Goal: Information Seeking & Learning: Learn about a topic

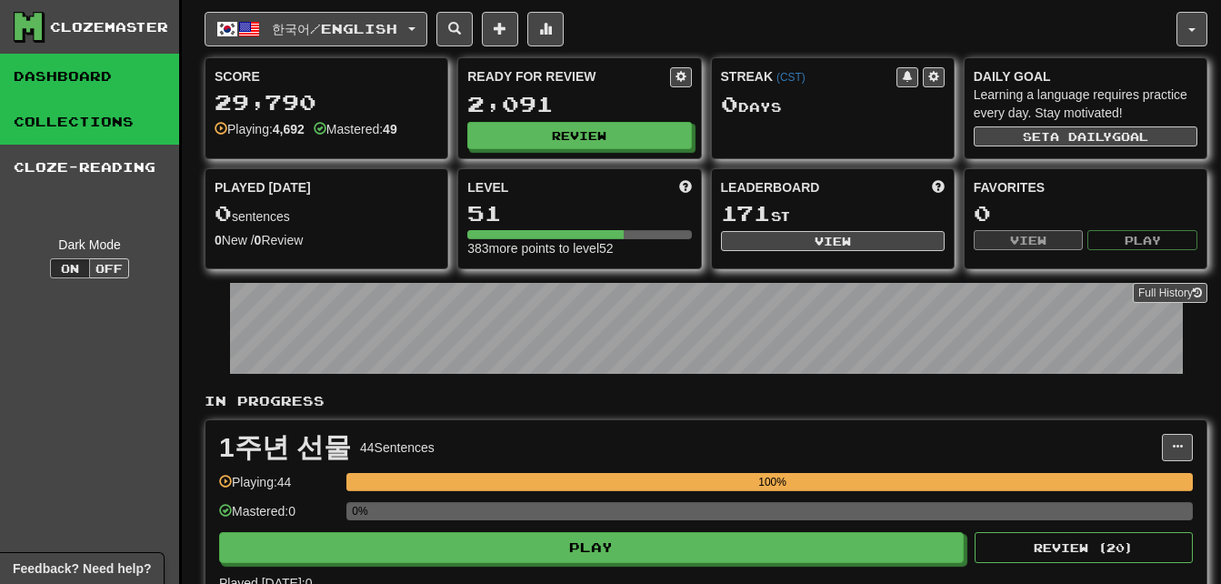
click at [92, 101] on link "Collections" at bounding box center [89, 121] width 179 height 45
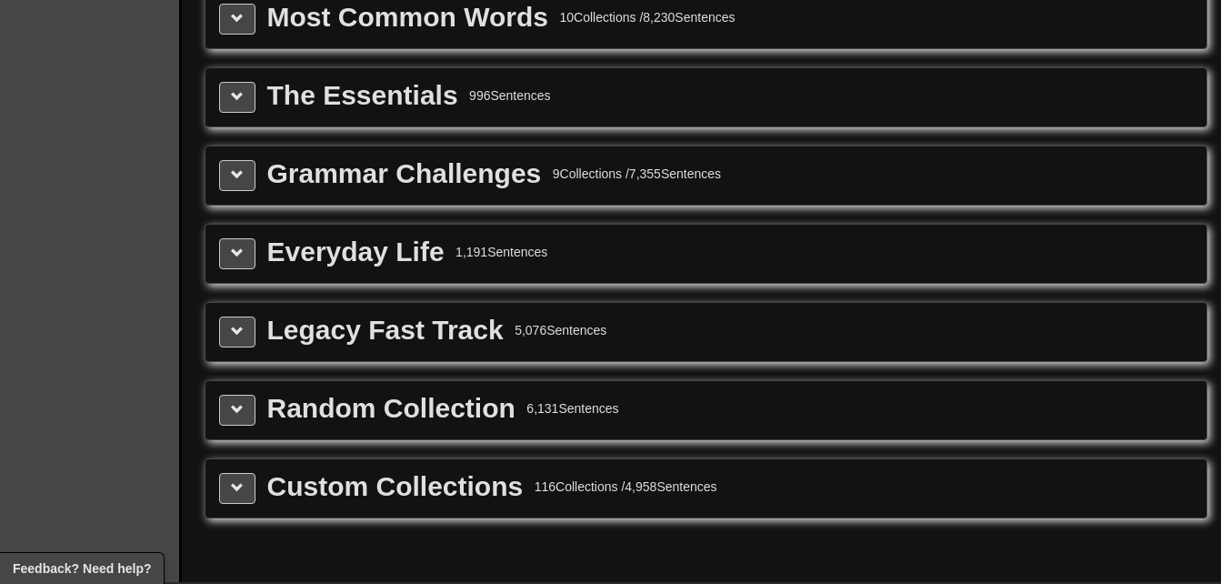
scroll to position [2091, 0]
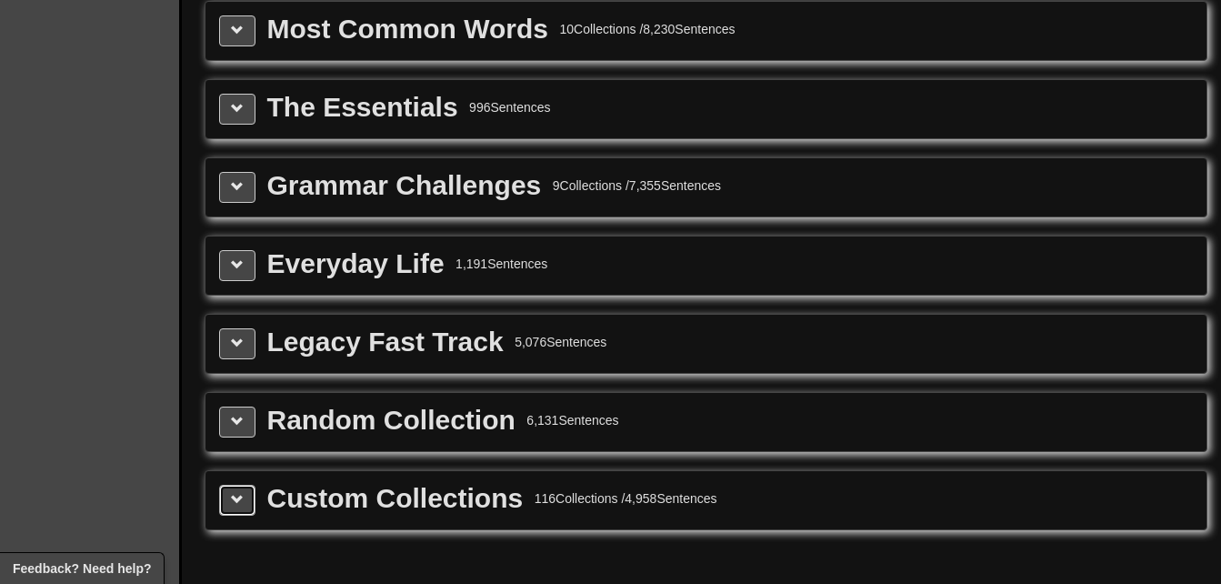
click at [226, 493] on button at bounding box center [237, 500] width 36 height 31
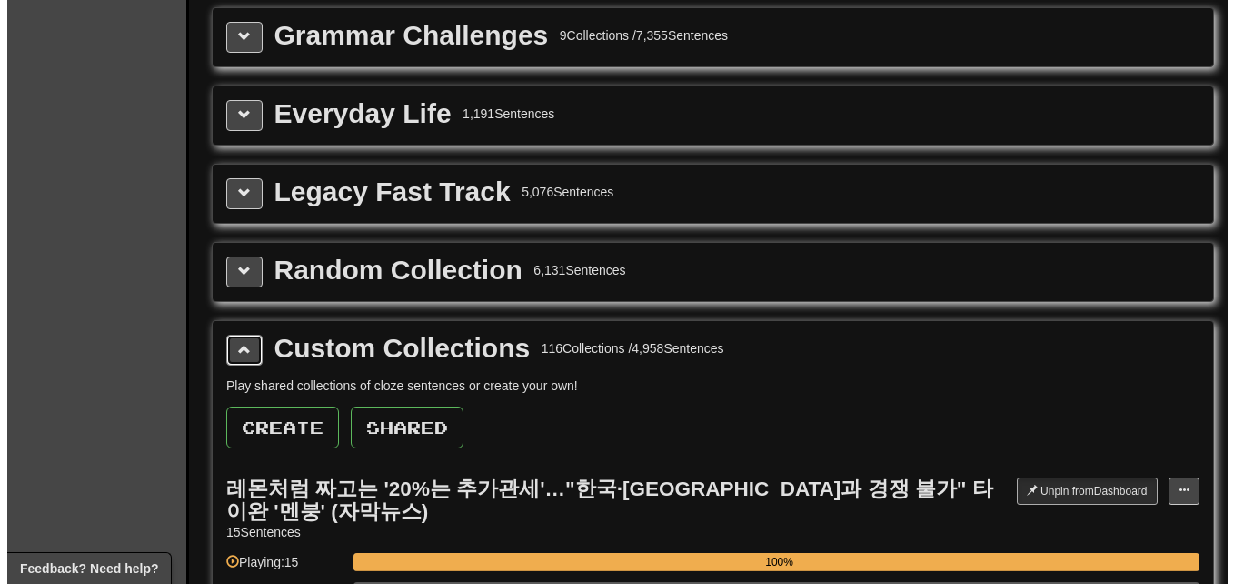
scroll to position [2364, 0]
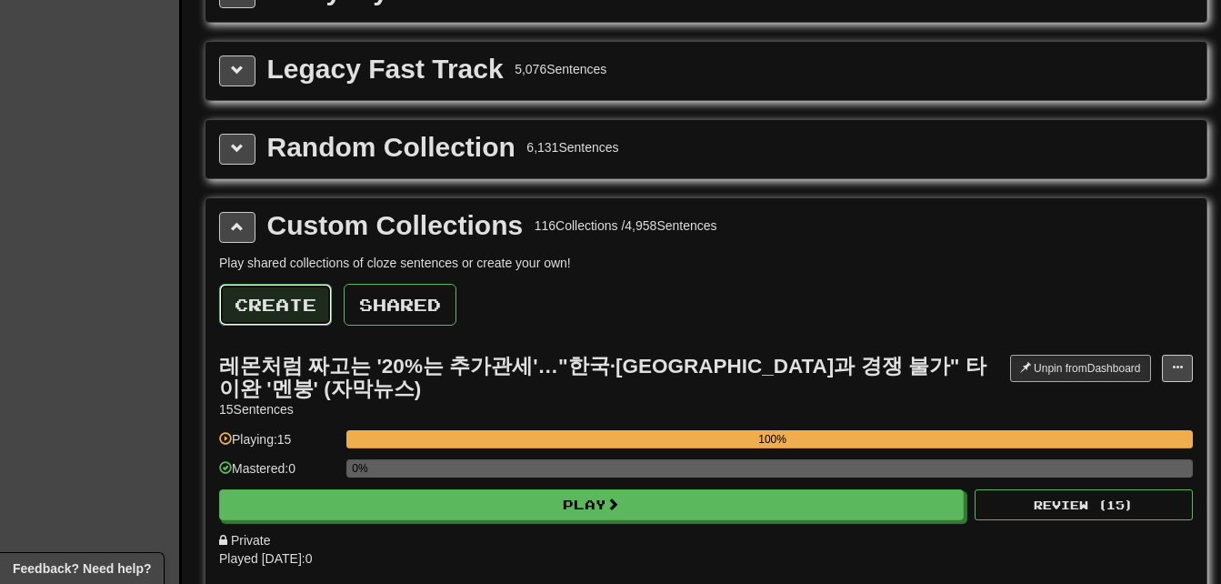
click at [296, 313] on button "Create" at bounding box center [275, 305] width 113 height 42
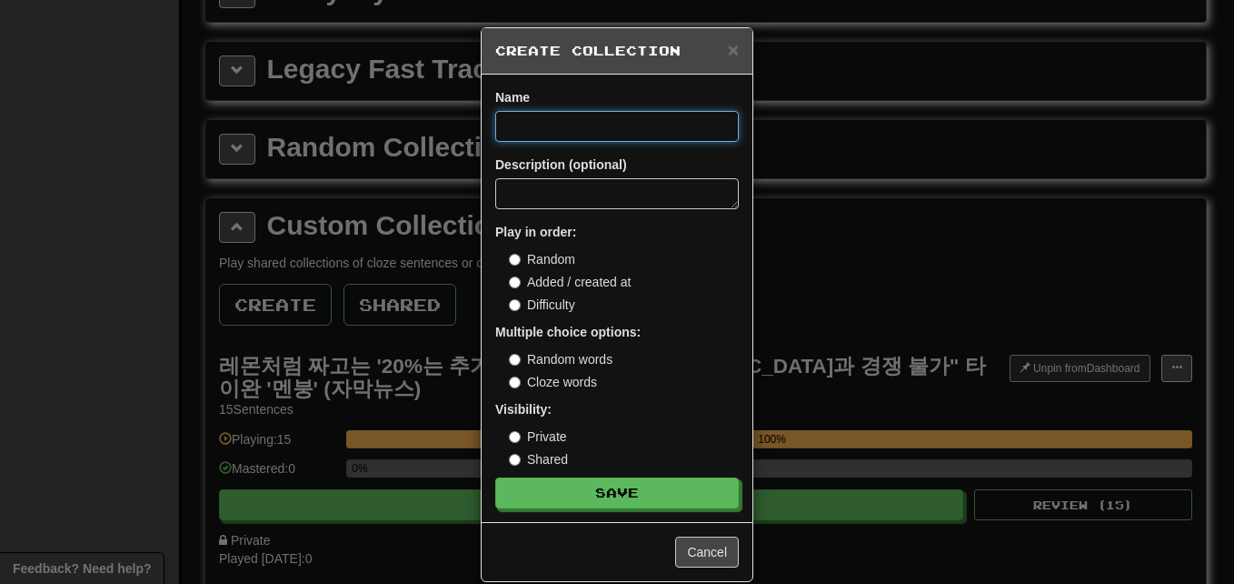
click at [572, 133] on input at bounding box center [617, 126] width 244 height 31
paste input "**********"
type input "**********"
click at [495, 477] on button "Save" at bounding box center [617, 492] width 244 height 31
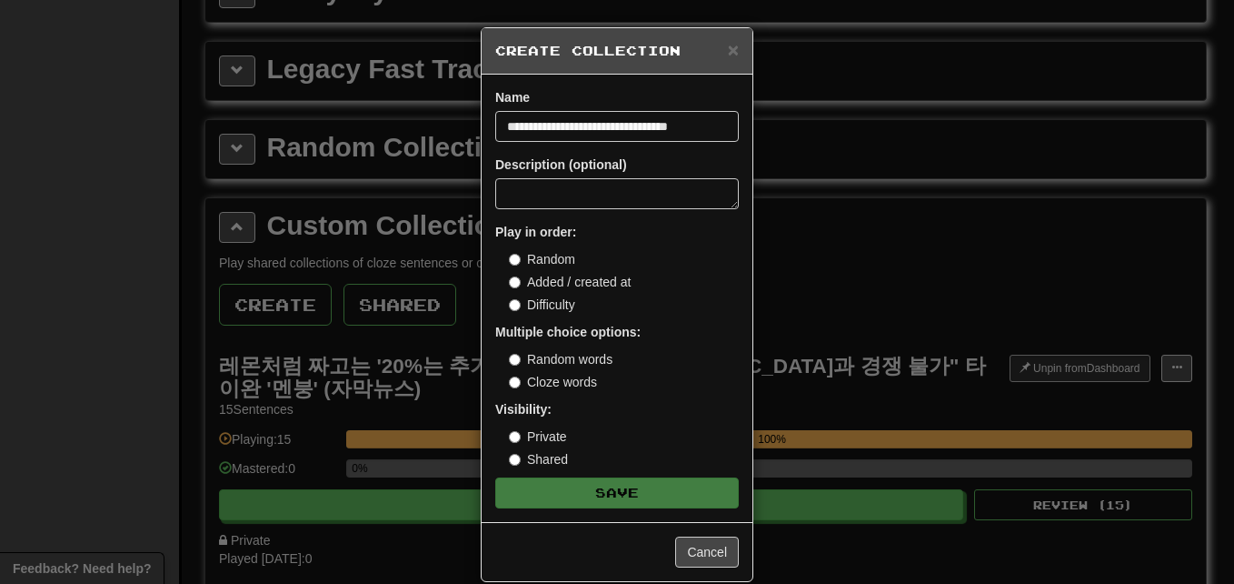
scroll to position [0, 0]
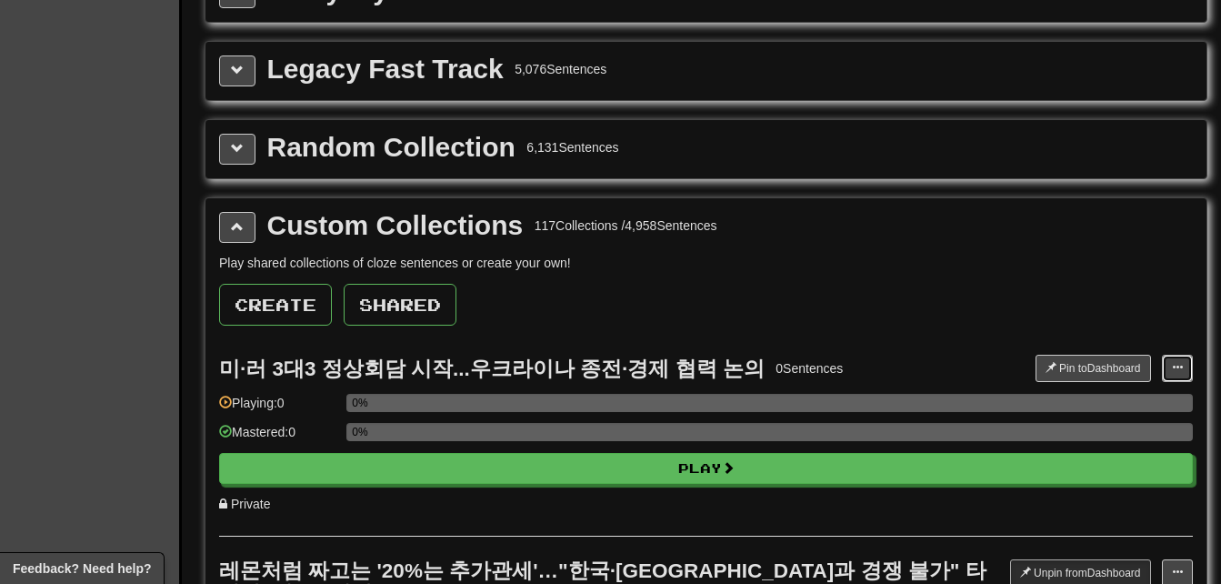
click at [1176, 365] on span at bounding box center [1177, 367] width 11 height 11
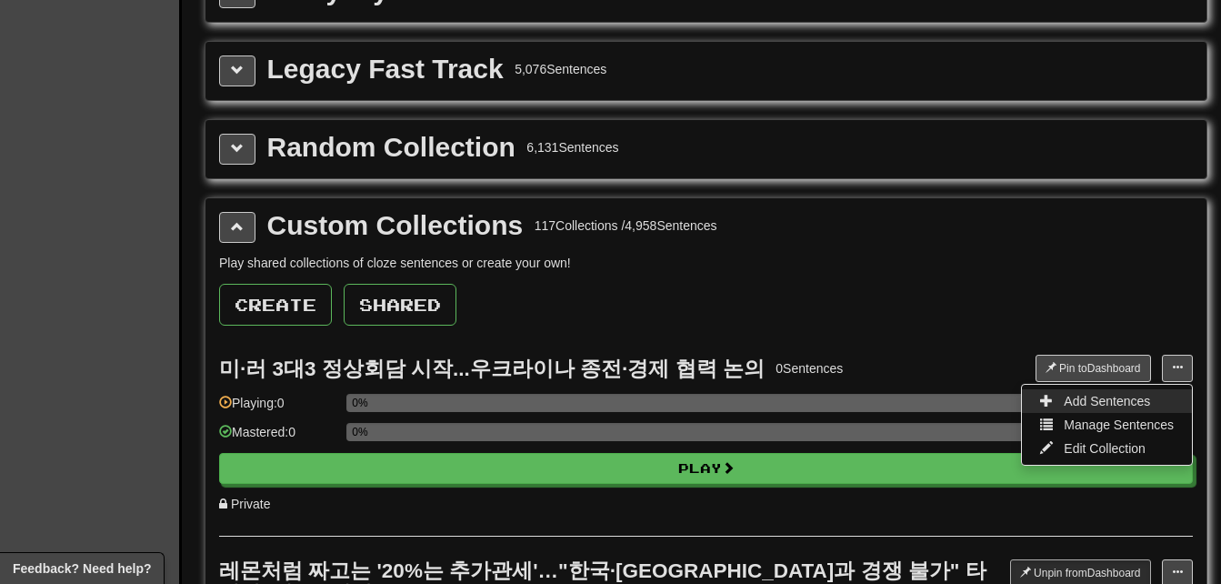
click at [1173, 399] on link "Add Sentences" at bounding box center [1107, 401] width 170 height 24
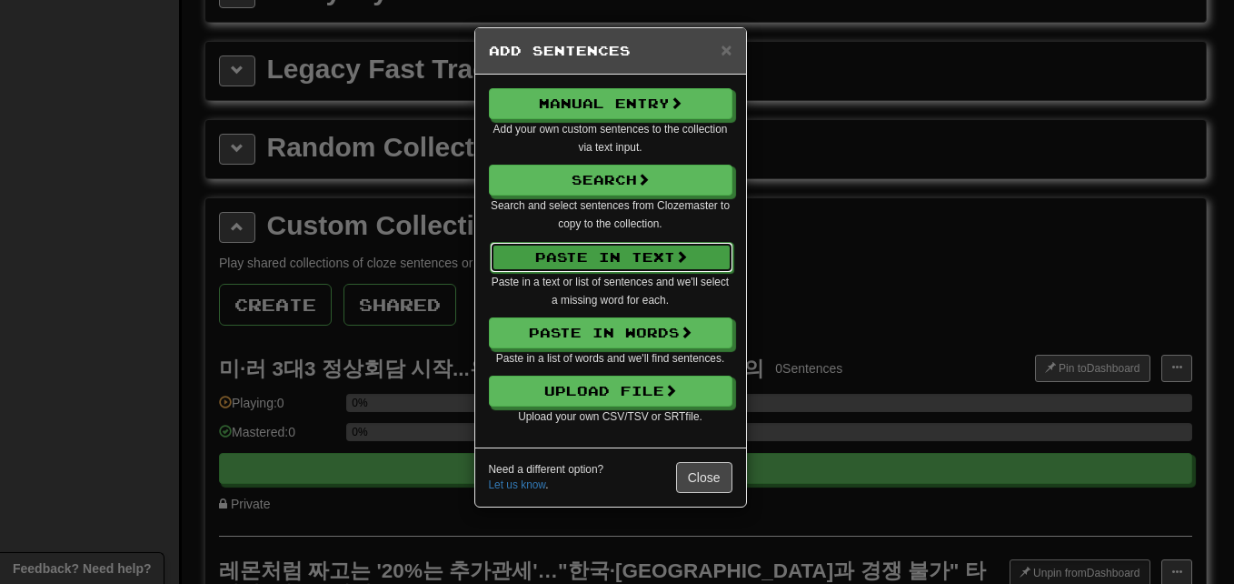
click at [654, 258] on button "Paste in Text" at bounding box center [612, 257] width 244 height 31
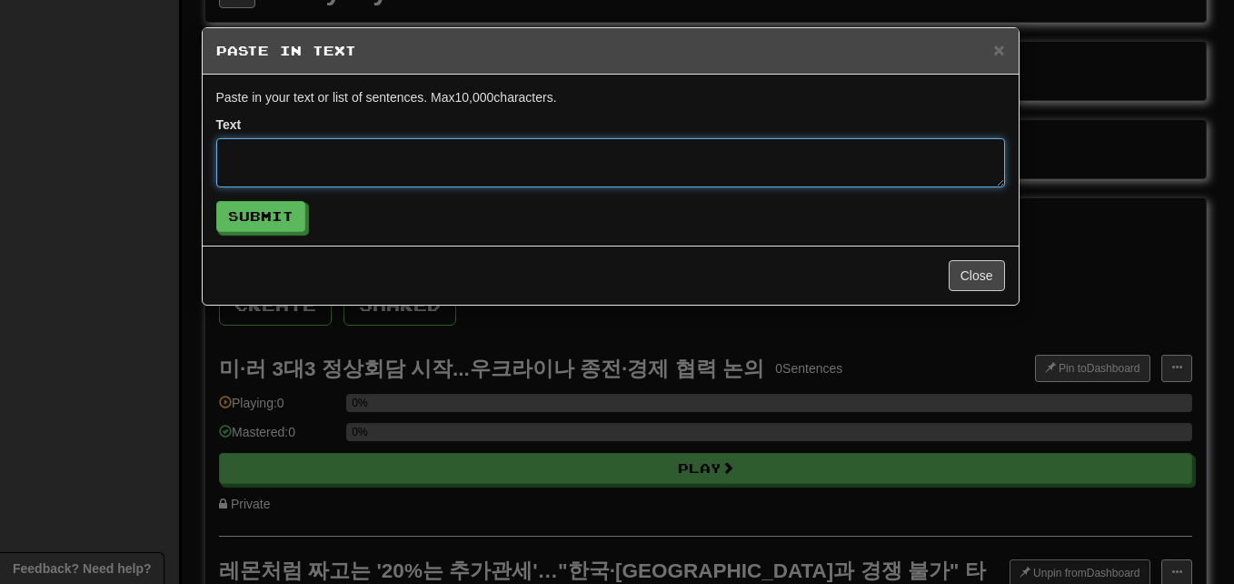
click at [524, 147] on textarea at bounding box center [610, 162] width 789 height 49
paste textarea "**********"
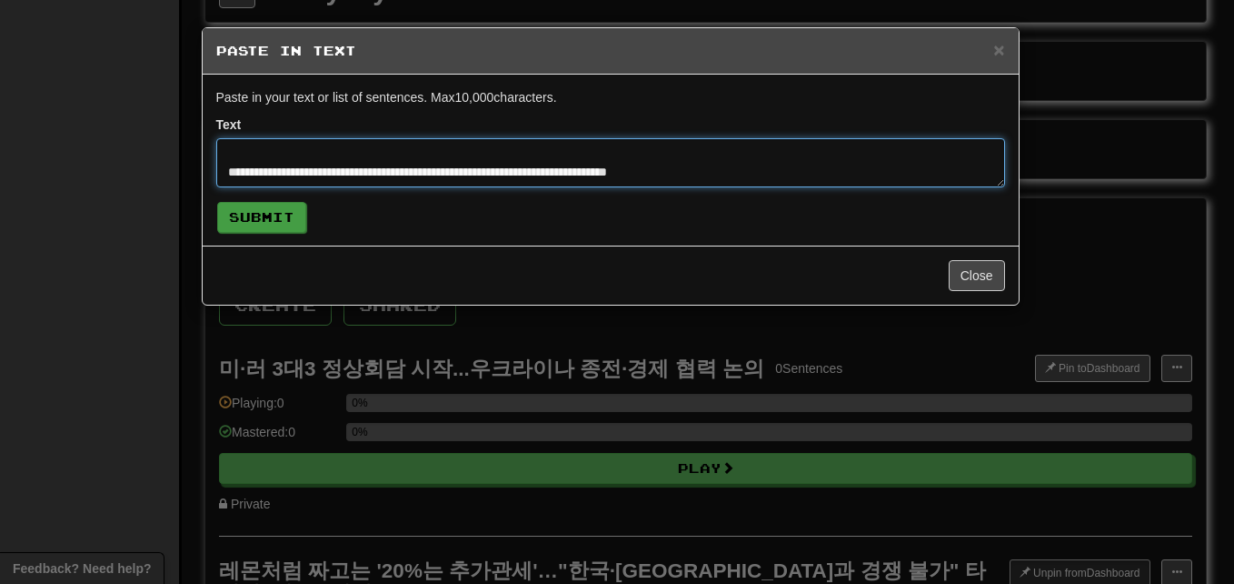
type textarea "**********"
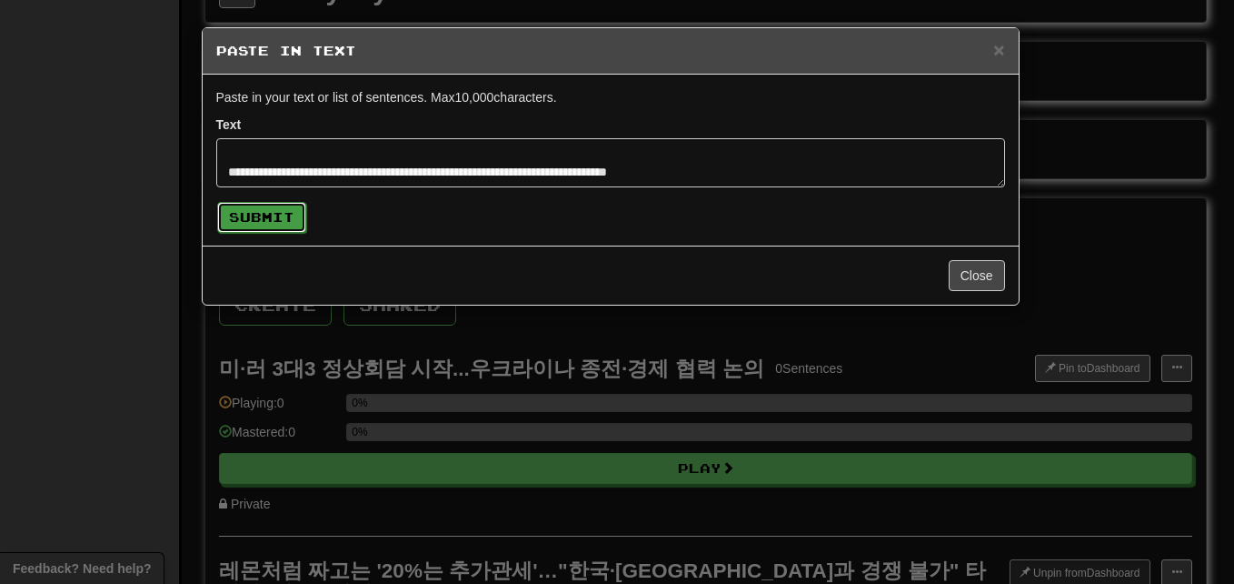
click at [285, 217] on button "Submit" at bounding box center [261, 217] width 89 height 31
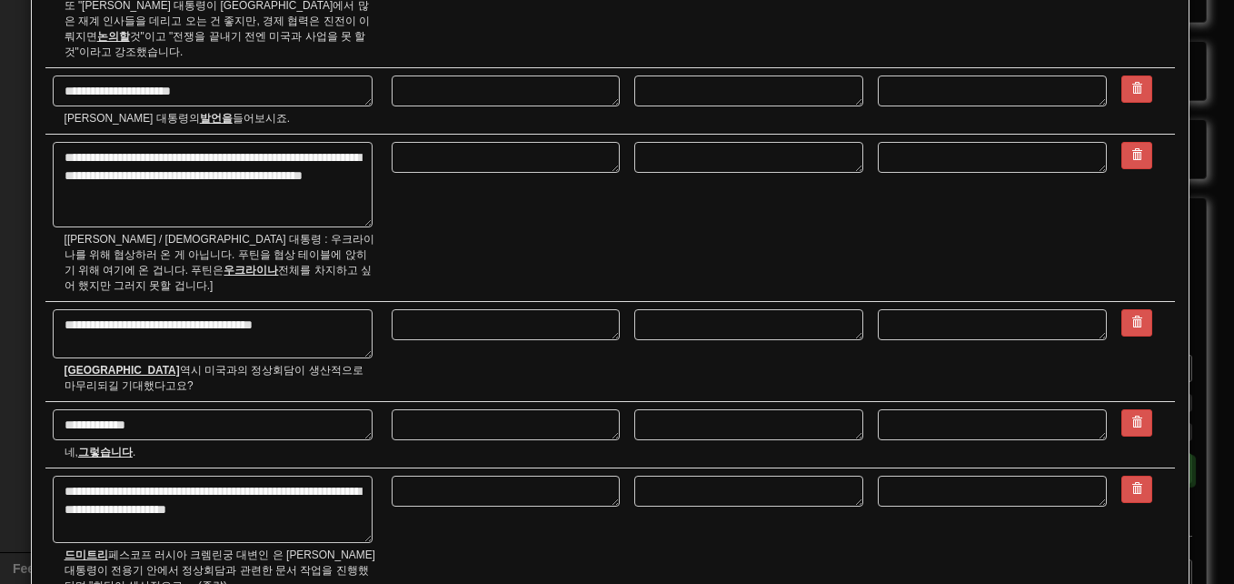
scroll to position [2879, 0]
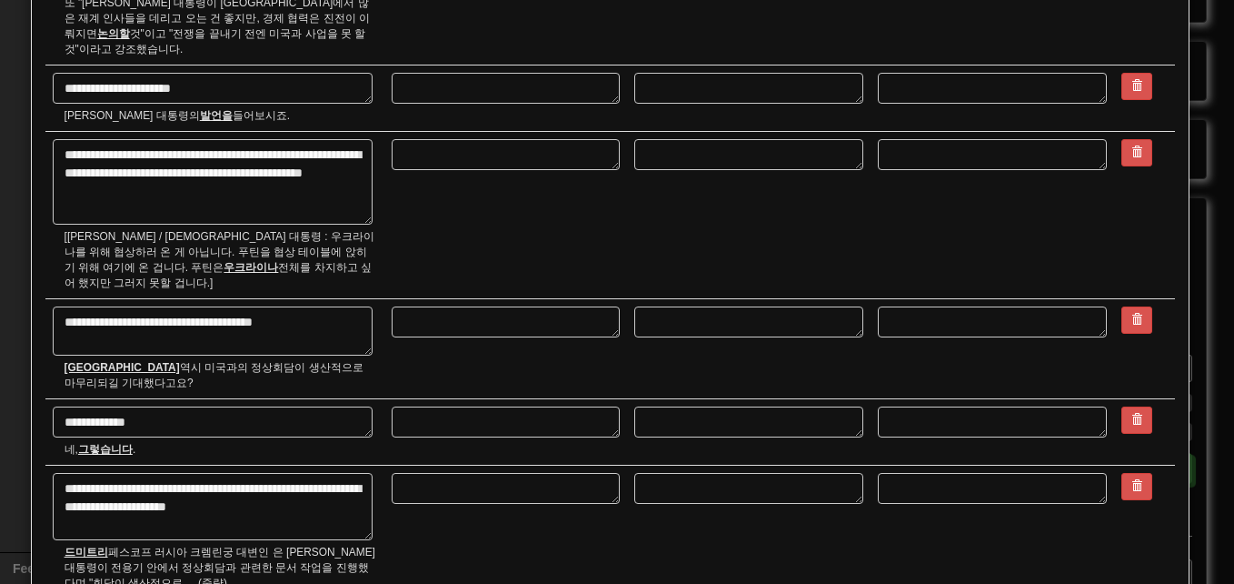
type textarea "*"
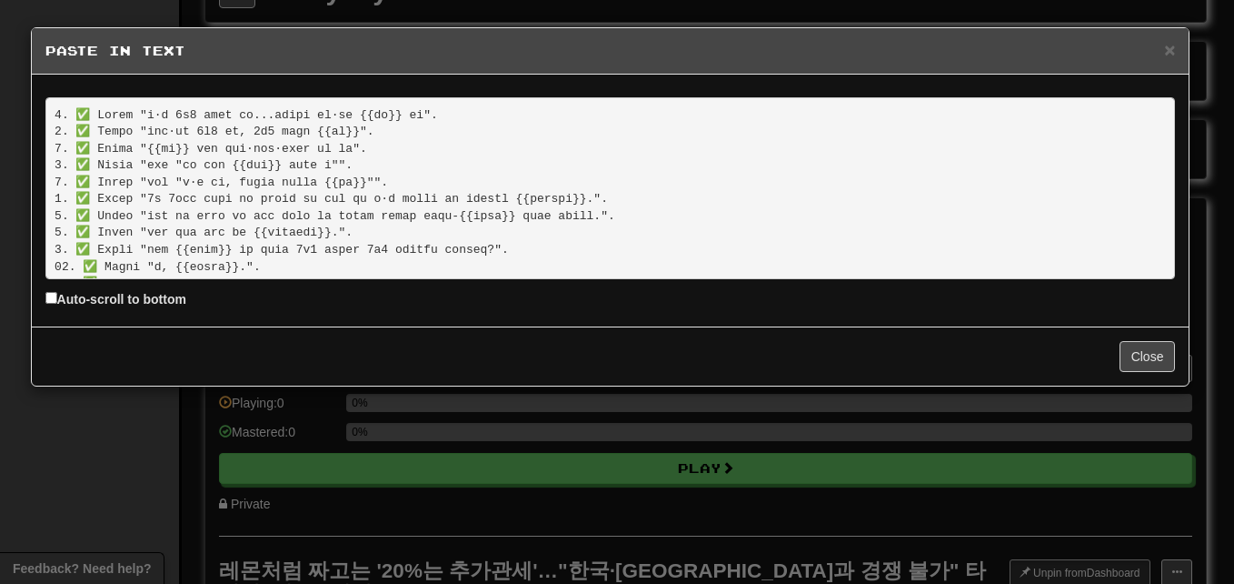
scroll to position [357, 0]
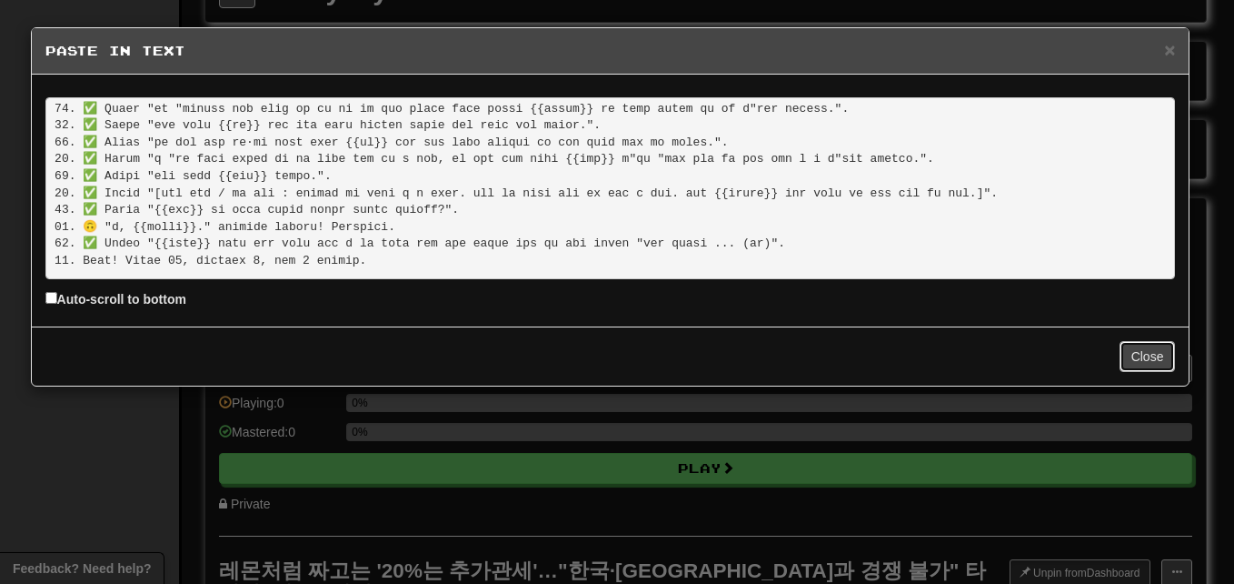
click at [1141, 357] on button "Close" at bounding box center [1148, 356] width 56 height 31
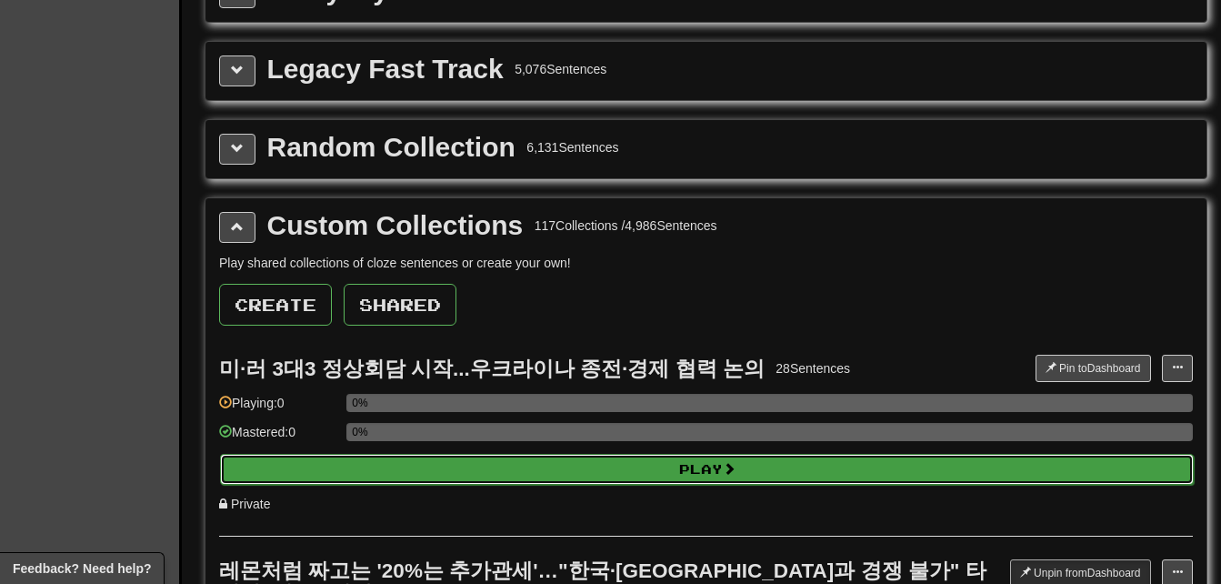
click at [725, 467] on button "Play" at bounding box center [707, 469] width 974 height 31
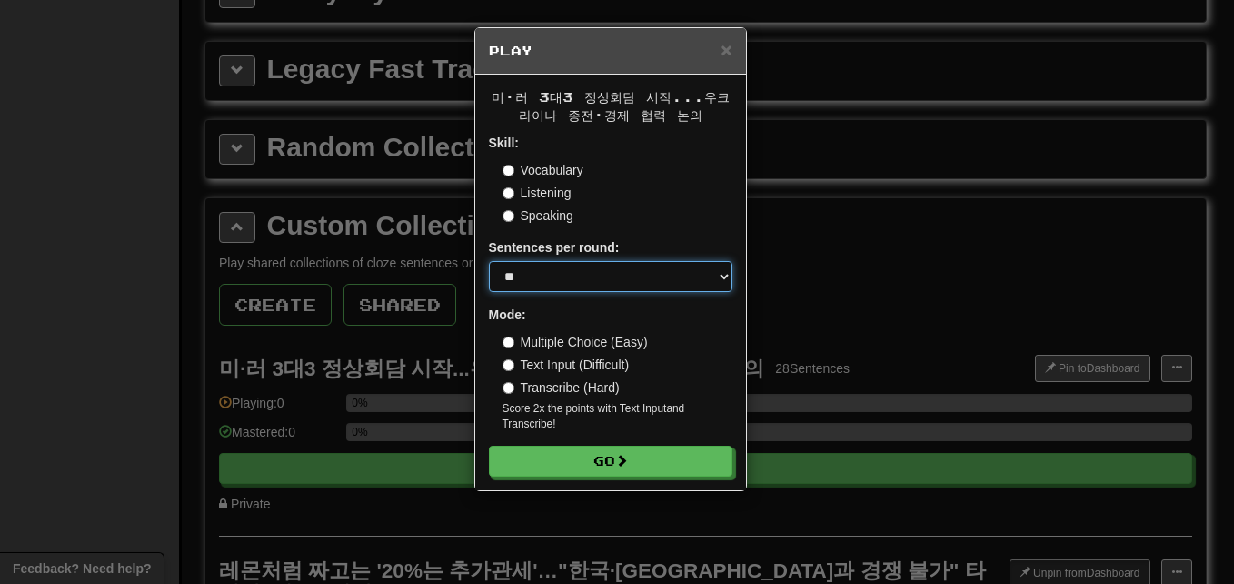
click at [541, 272] on select "* ** ** ** ** ** *** ********" at bounding box center [611, 276] width 244 height 31
select select "**"
click at [489, 261] on select "* ** ** ** ** ** *** ********" at bounding box center [611, 276] width 244 height 31
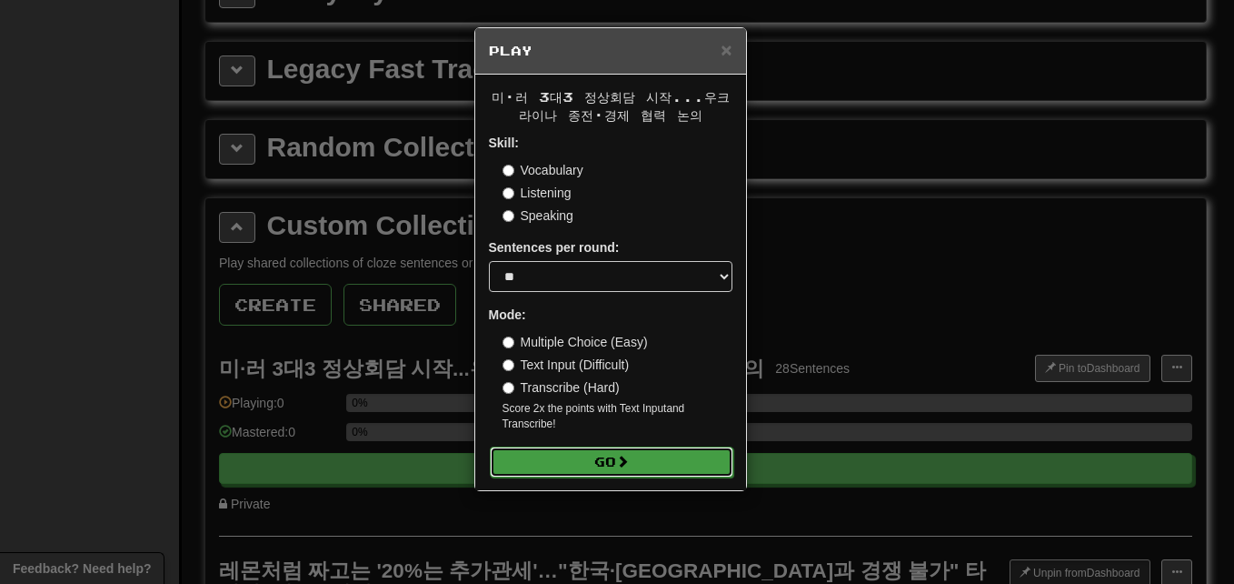
click at [650, 457] on button "Go" at bounding box center [612, 461] width 244 height 31
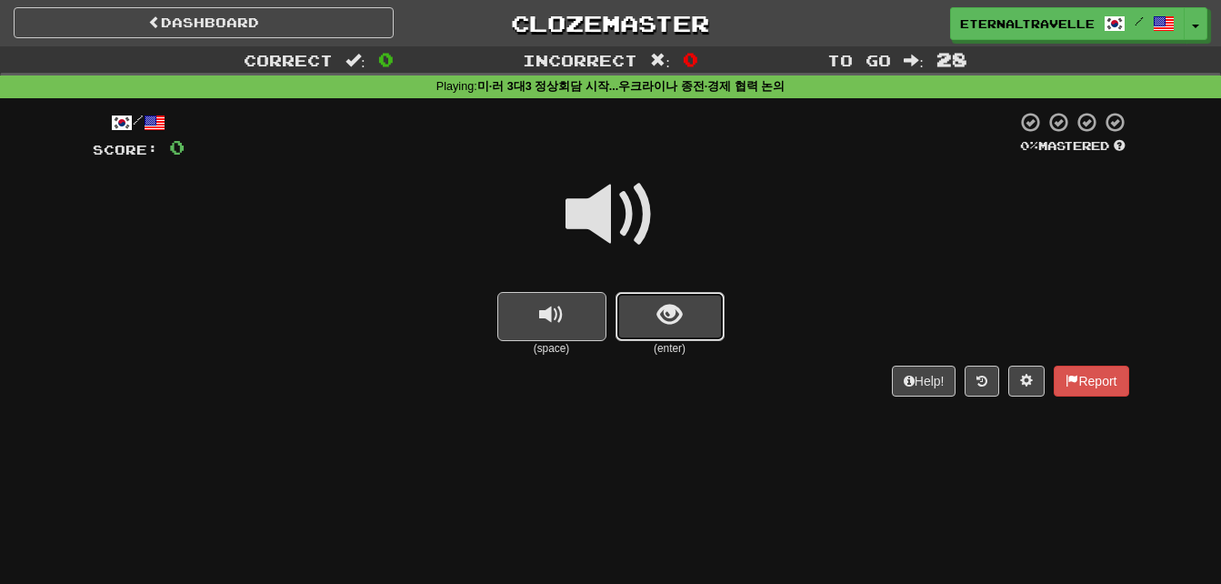
click at [680, 322] on span "show sentence" at bounding box center [669, 315] width 25 height 25
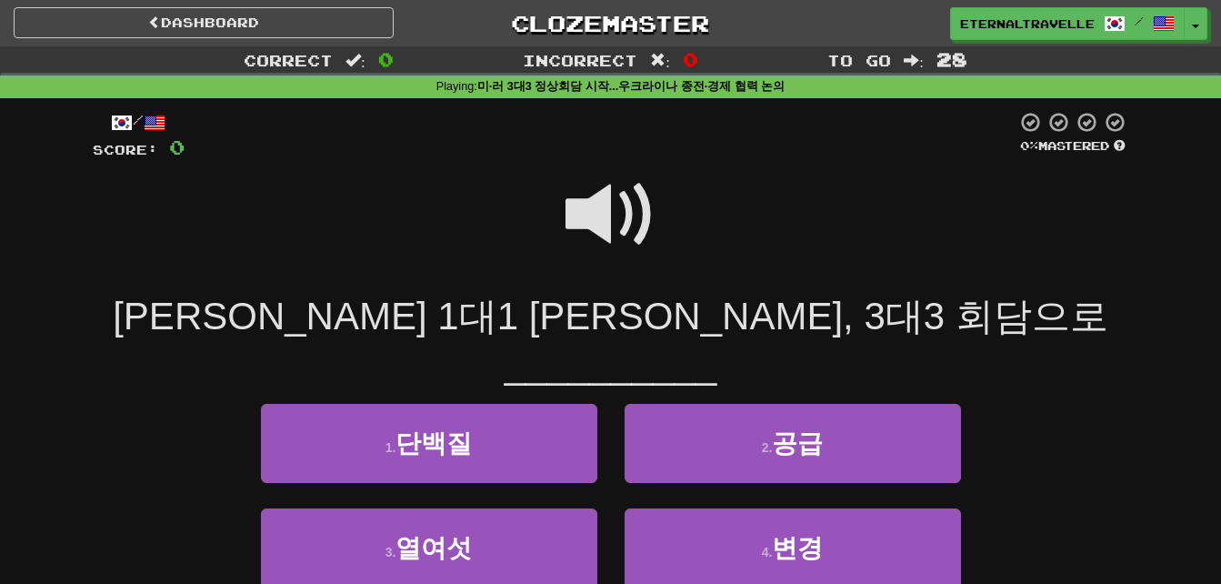
click at [589, 217] on span at bounding box center [610, 214] width 91 height 91
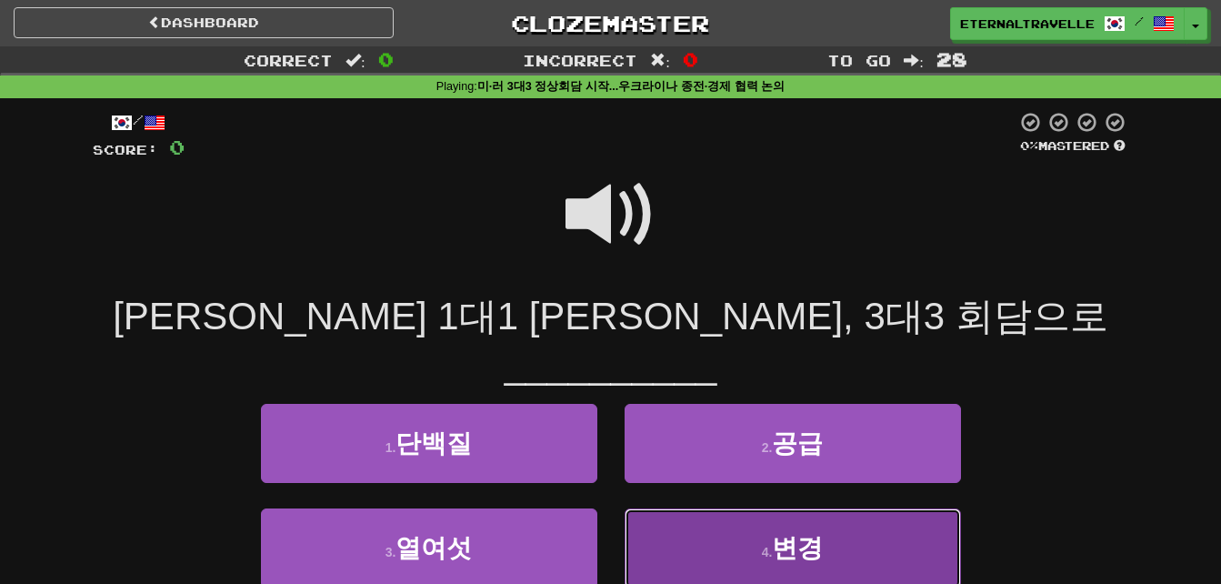
click at [695, 508] on button "4 . 변경" at bounding box center [793, 547] width 336 height 79
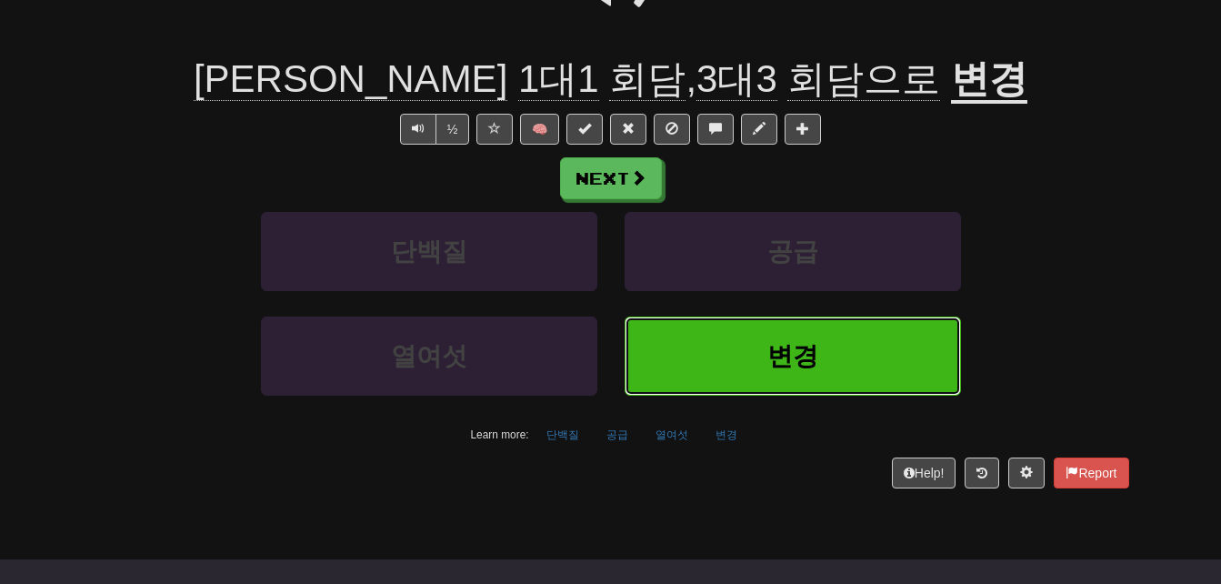
scroll to position [273, 0]
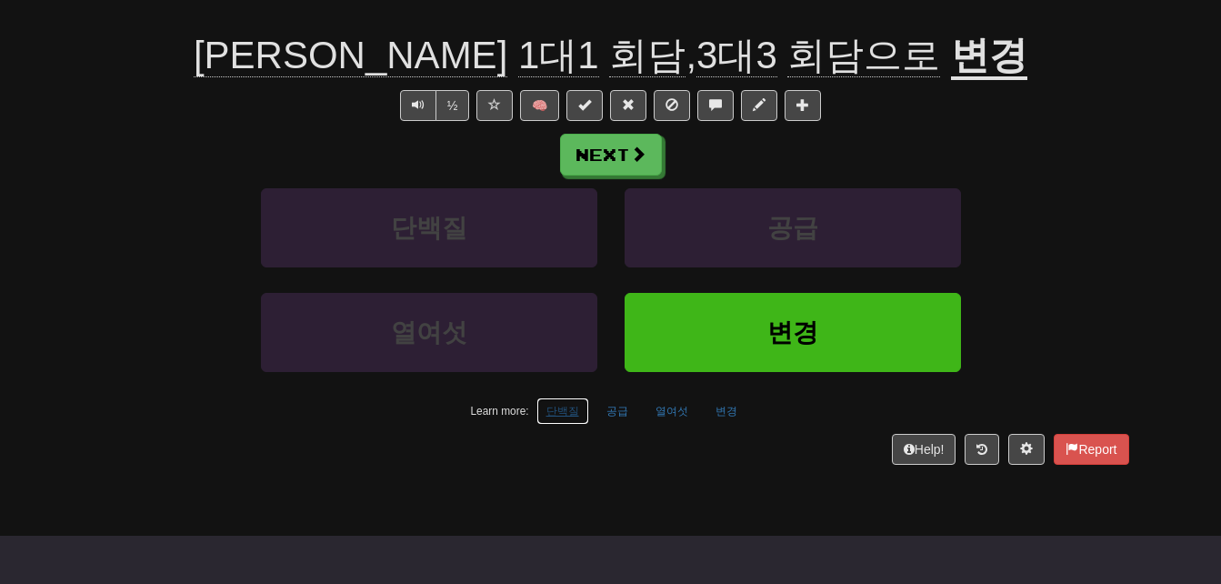
click at [577, 414] on button "단백질" at bounding box center [562, 410] width 53 height 27
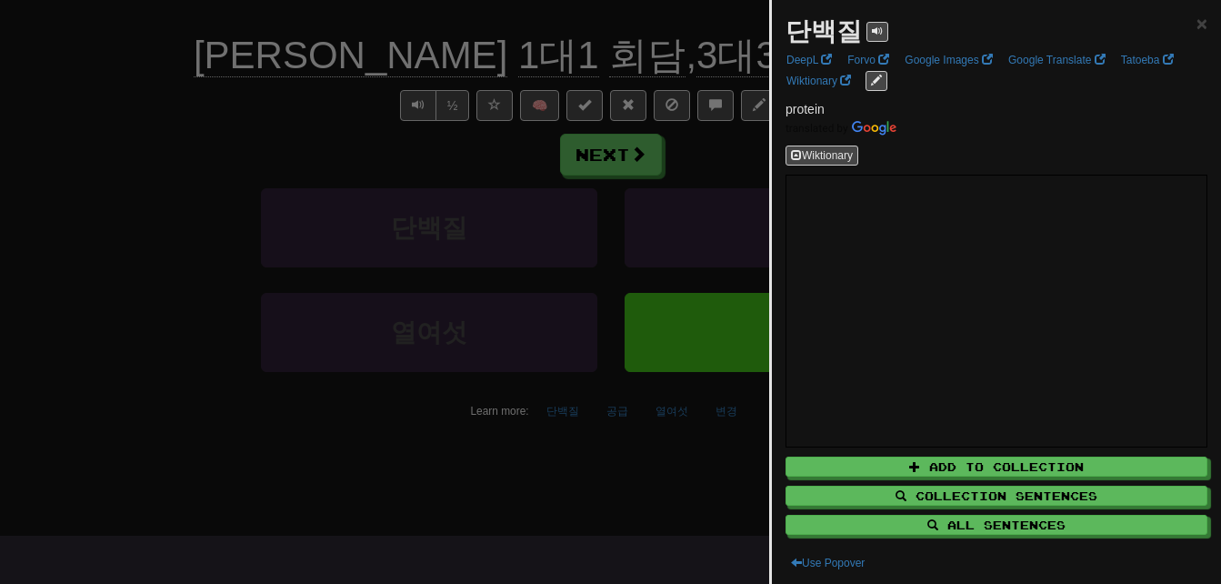
click at [216, 373] on div at bounding box center [610, 292] width 1221 height 584
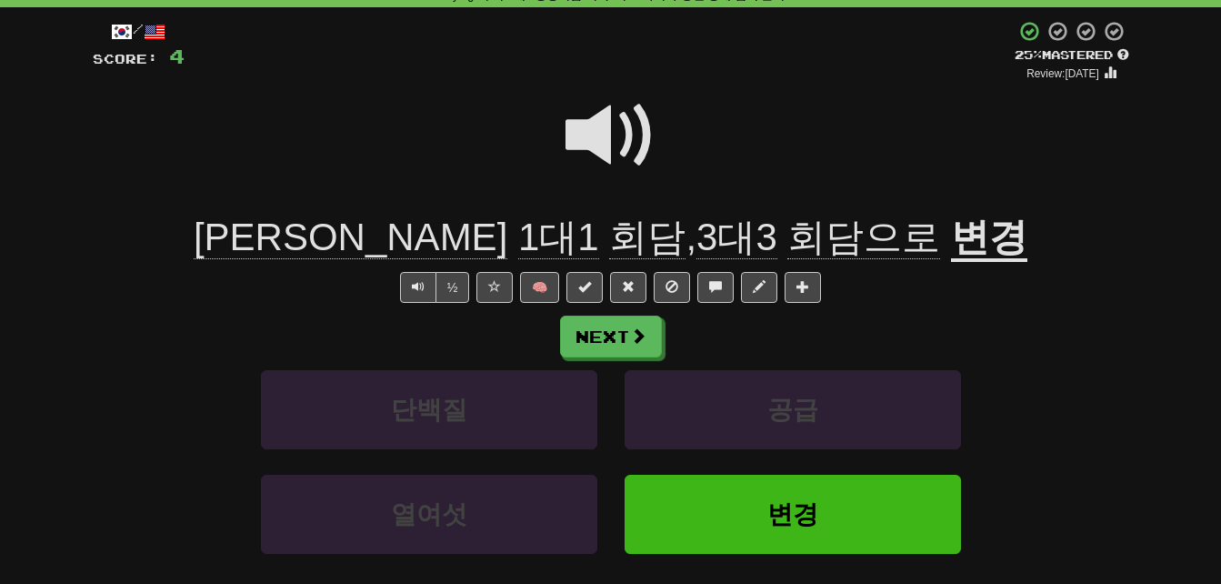
scroll to position [0, 0]
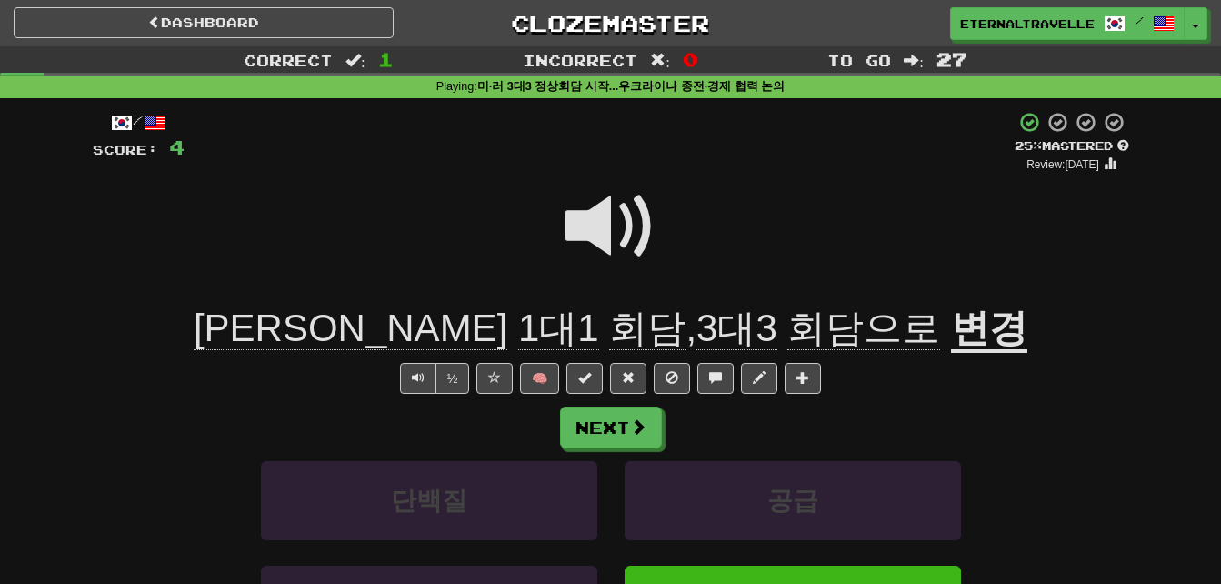
click at [951, 335] on u "변경" at bounding box center [989, 329] width 76 height 46
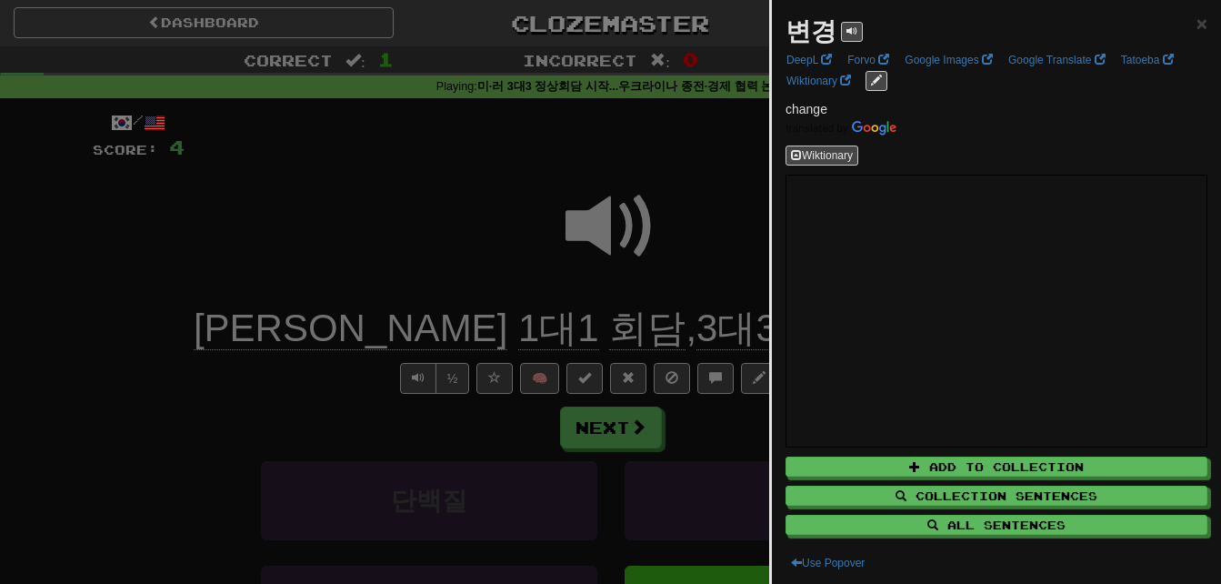
click at [690, 191] on div at bounding box center [610, 292] width 1221 height 584
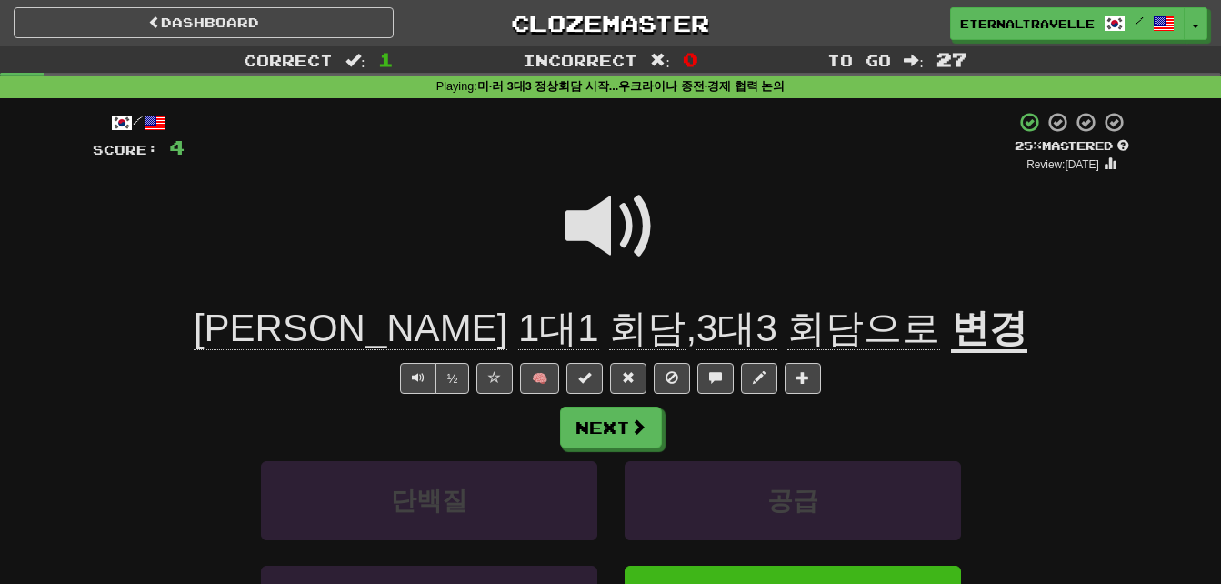
click at [581, 225] on span at bounding box center [610, 226] width 91 height 91
click at [696, 322] on span "회담" at bounding box center [736, 328] width 81 height 44
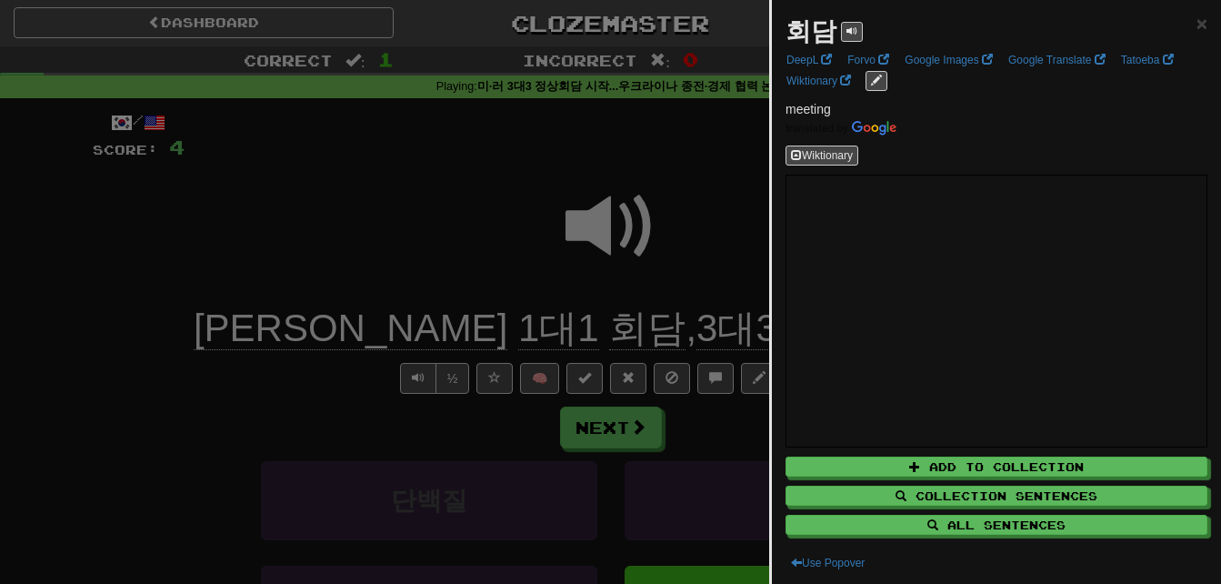
click at [705, 255] on div at bounding box center [610, 292] width 1221 height 584
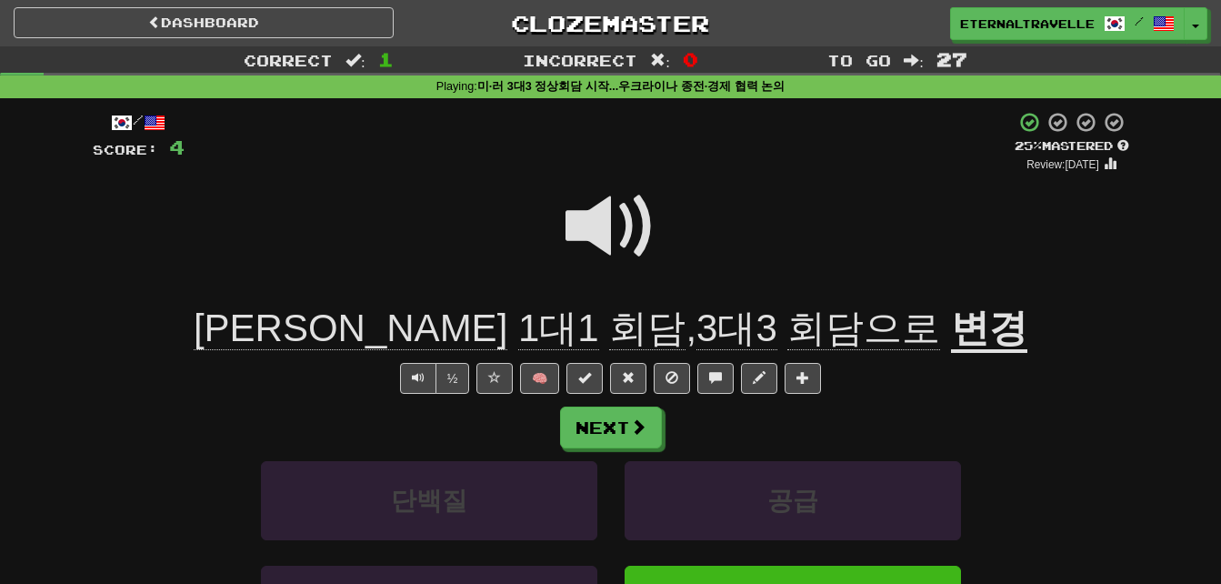
click at [951, 329] on u "변경" at bounding box center [989, 329] width 76 height 46
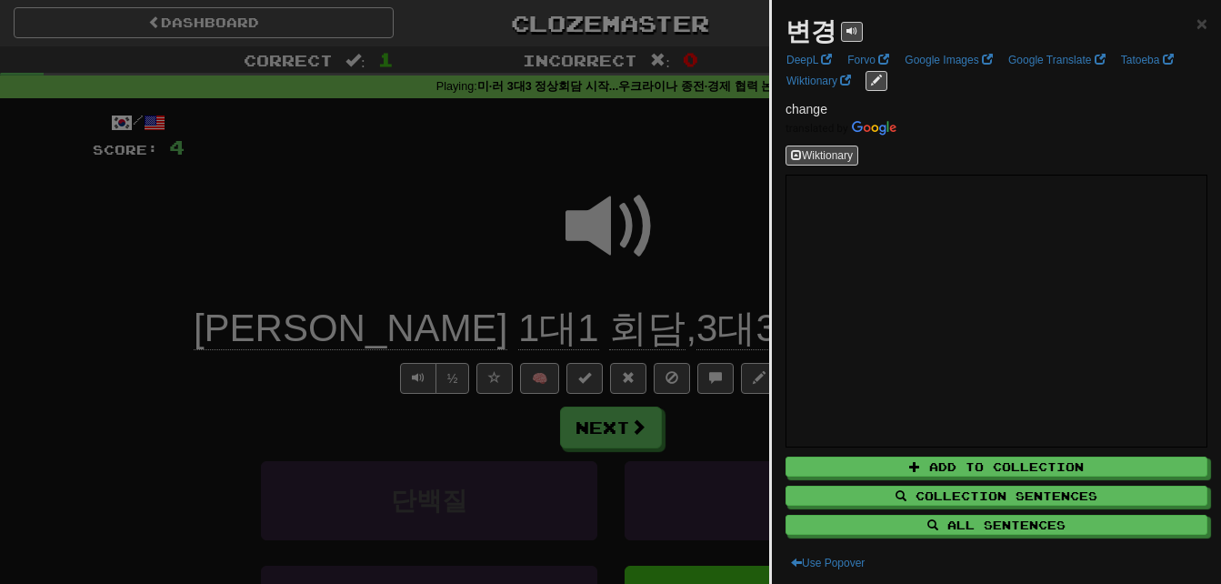
click at [707, 235] on div at bounding box center [610, 292] width 1221 height 584
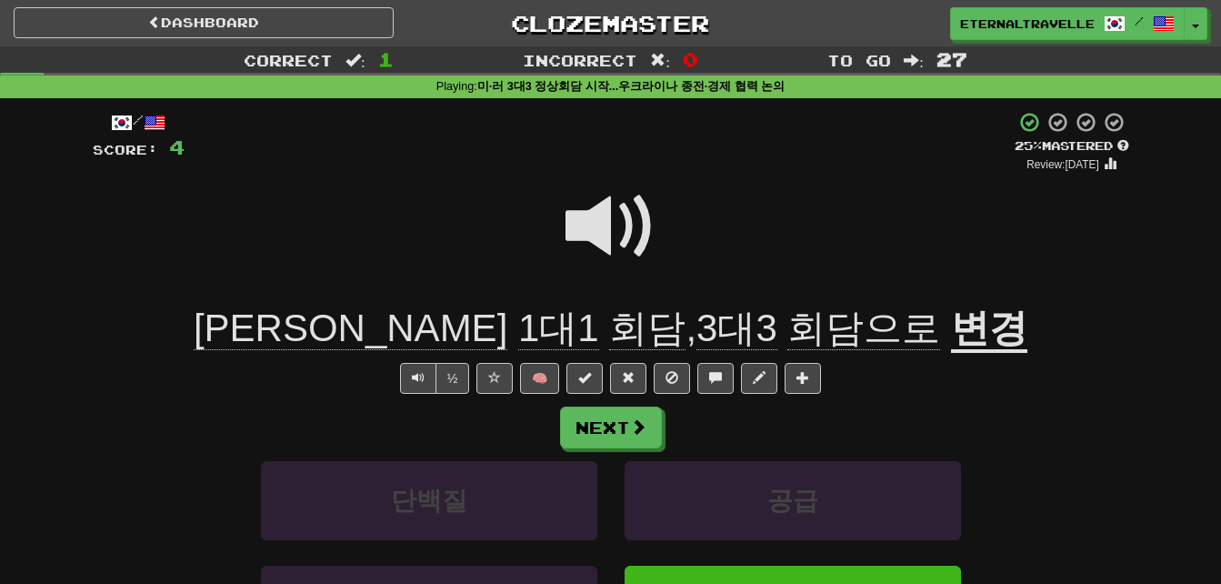
click at [594, 219] on span at bounding box center [610, 226] width 91 height 91
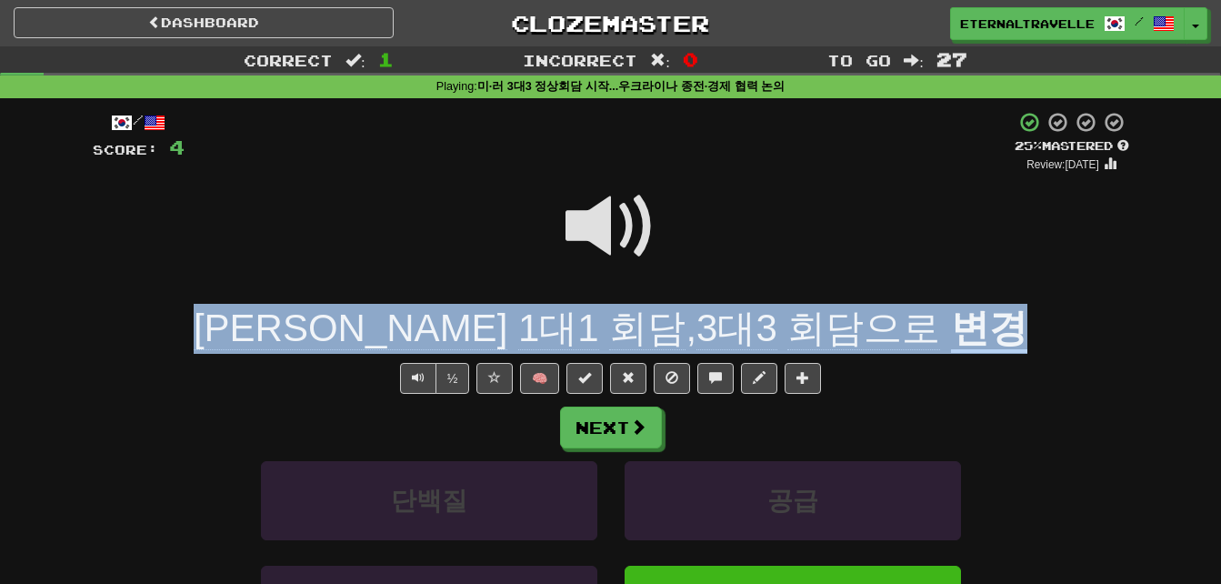
drag, startPoint x: 253, startPoint y: 315, endPoint x: 949, endPoint y: 323, distance: 696.4
click at [949, 323] on div "[PERSON_NAME] 1대1 회담 , 3대3 회담으로 변경" at bounding box center [611, 329] width 1036 height 50
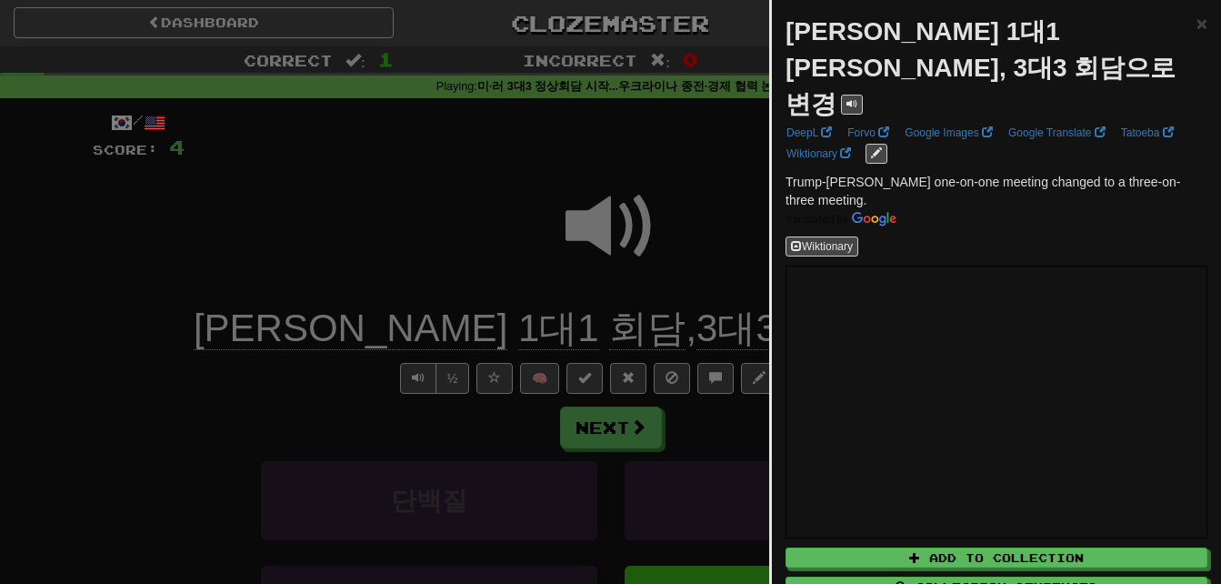
click at [664, 231] on div at bounding box center [610, 292] width 1221 height 584
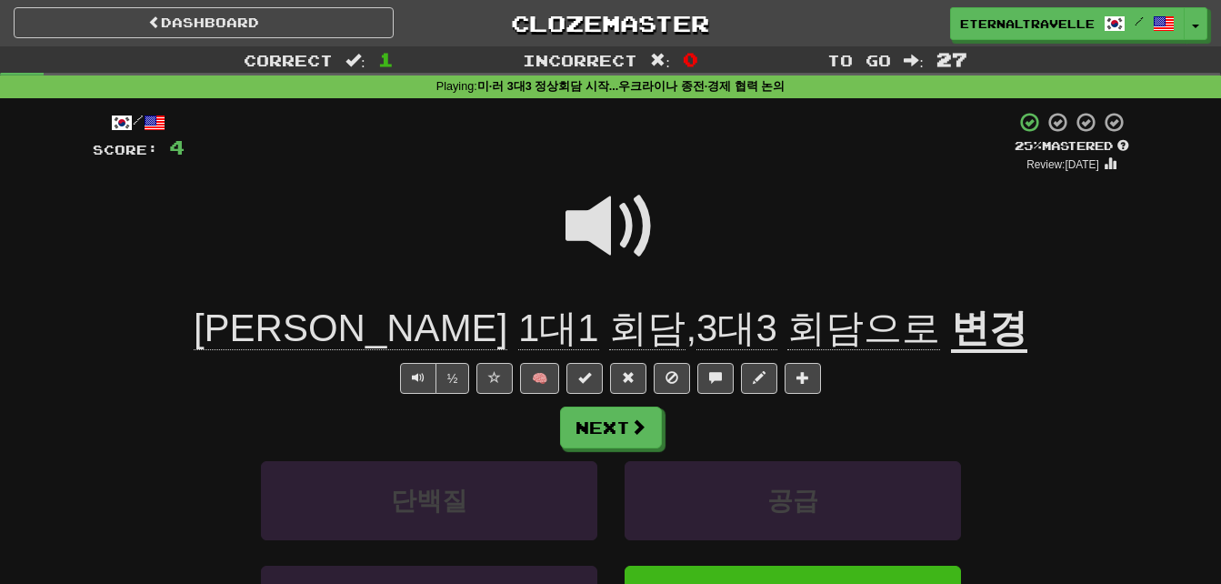
click at [596, 215] on span at bounding box center [610, 226] width 91 height 91
click at [626, 419] on button "Next" at bounding box center [612, 428] width 102 height 42
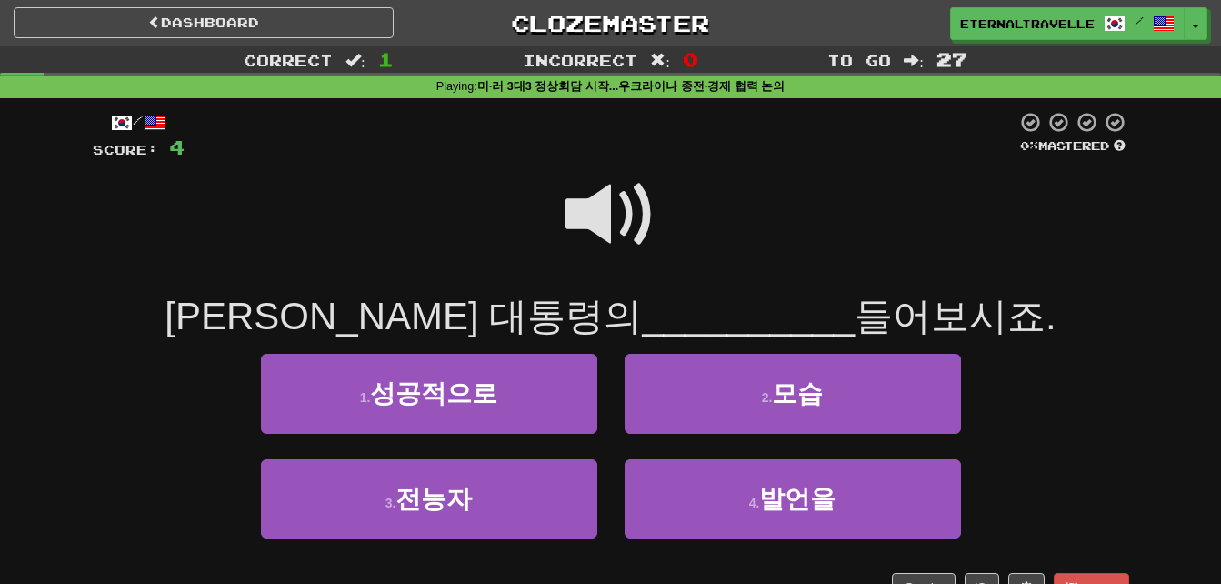
click at [609, 206] on span at bounding box center [610, 214] width 91 height 91
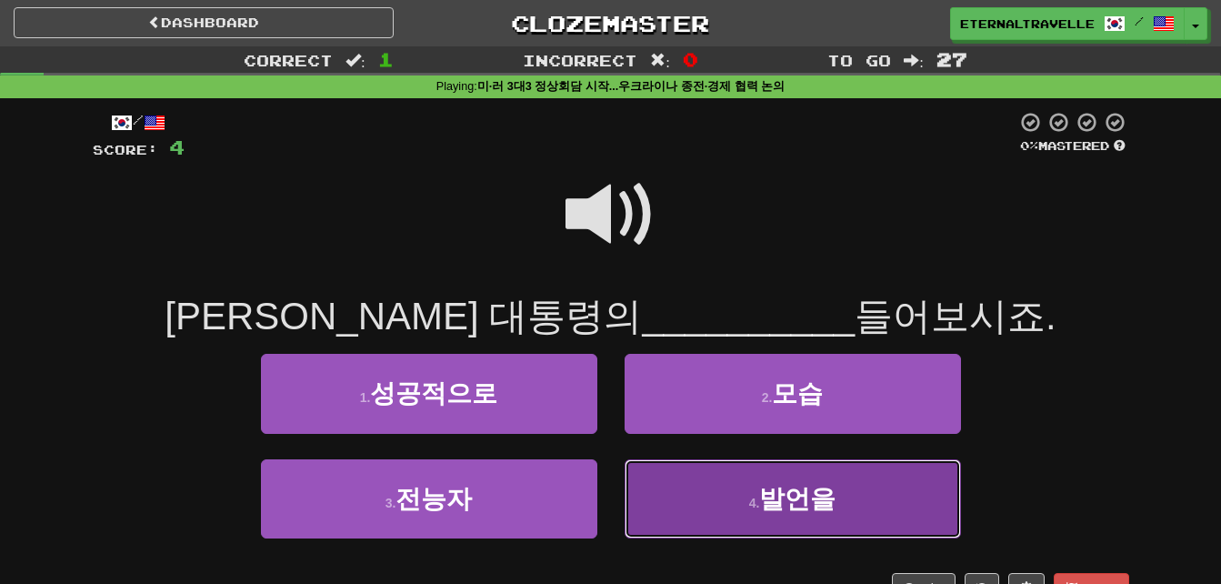
click at [745, 510] on button "4 . 발언을" at bounding box center [793, 498] width 336 height 79
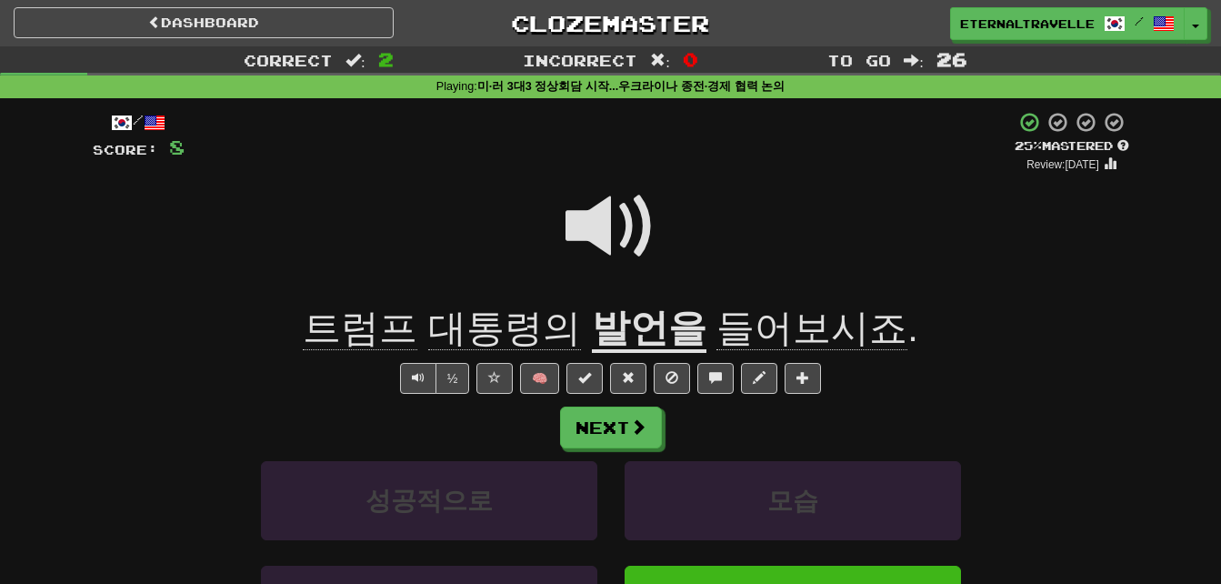
click at [630, 318] on u "발언을" at bounding box center [649, 329] width 115 height 46
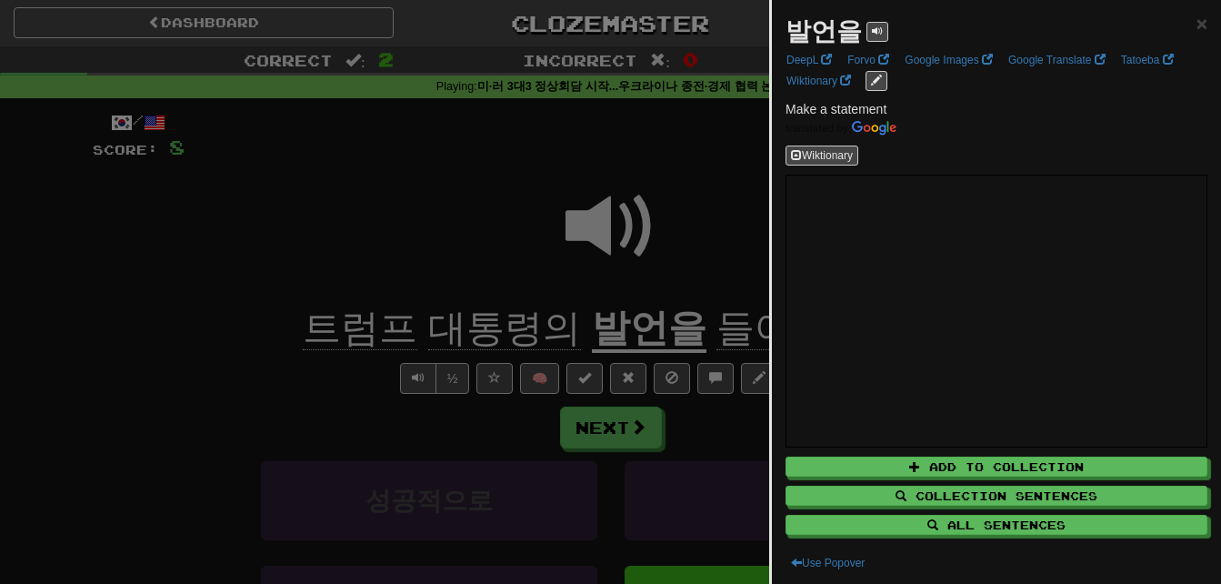
click at [702, 255] on div at bounding box center [610, 292] width 1221 height 584
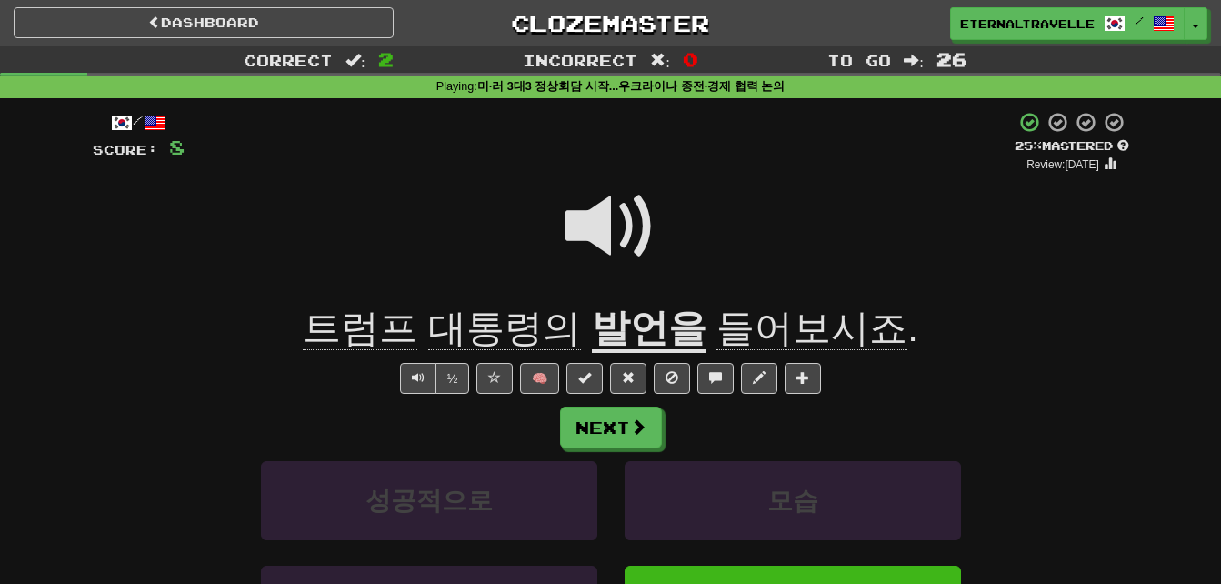
click at [743, 331] on span "들어보시죠" at bounding box center [811, 328] width 191 height 44
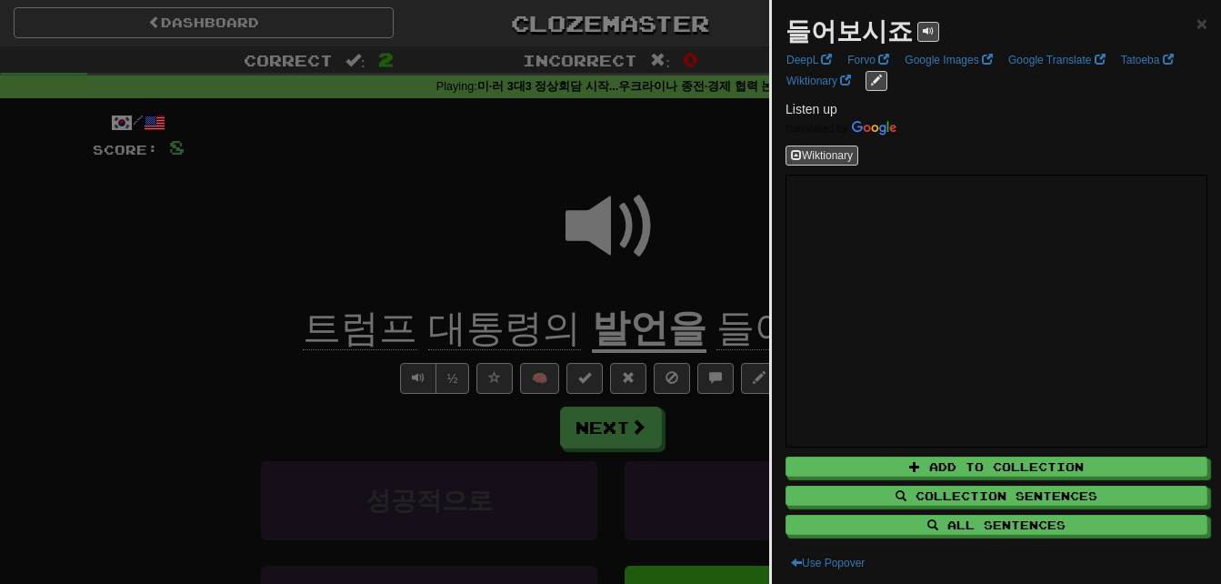
click at [754, 251] on div at bounding box center [610, 292] width 1221 height 584
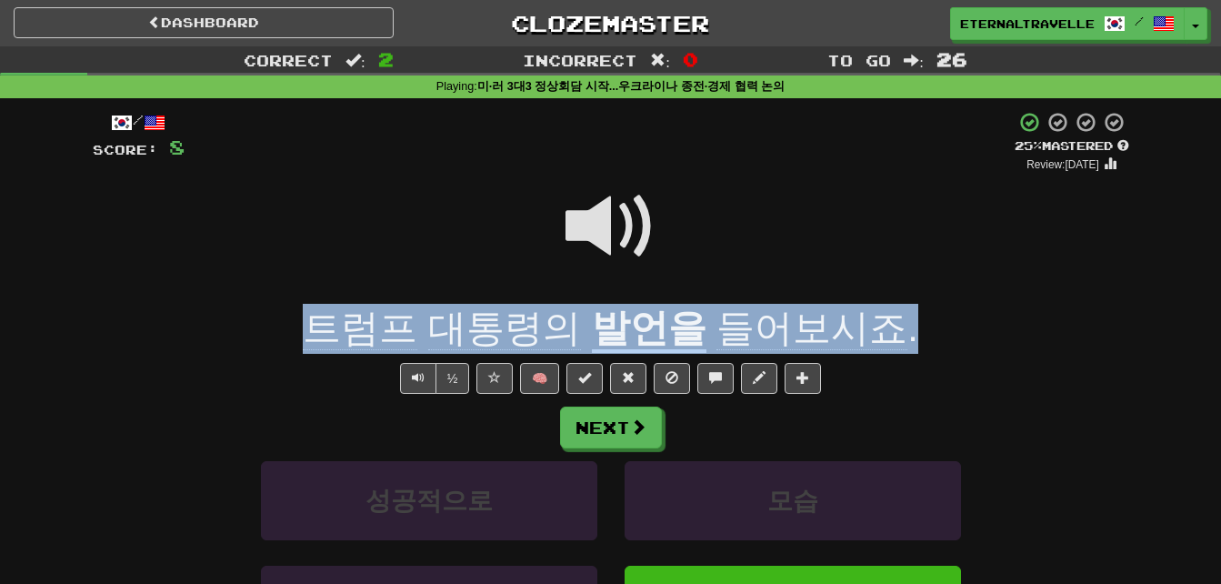
drag, startPoint x: 326, startPoint y: 327, endPoint x: 895, endPoint y: 333, distance: 568.2
click at [895, 333] on div "[PERSON_NAME] 대통령의 발언을 들어보시죠 ." at bounding box center [611, 329] width 1036 height 50
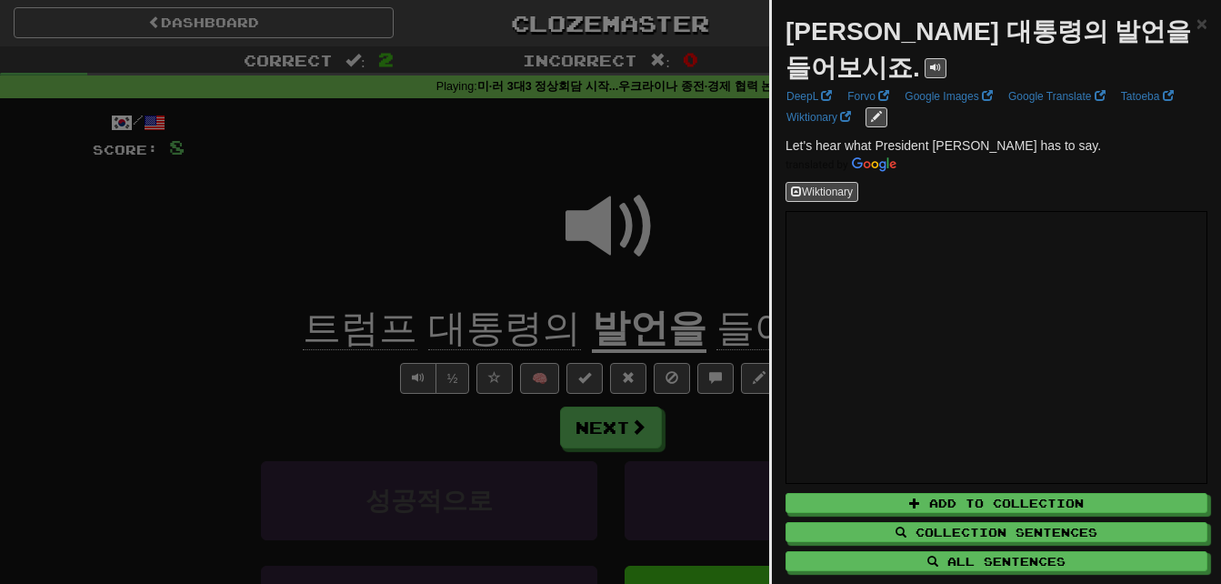
click at [708, 259] on div at bounding box center [610, 292] width 1221 height 584
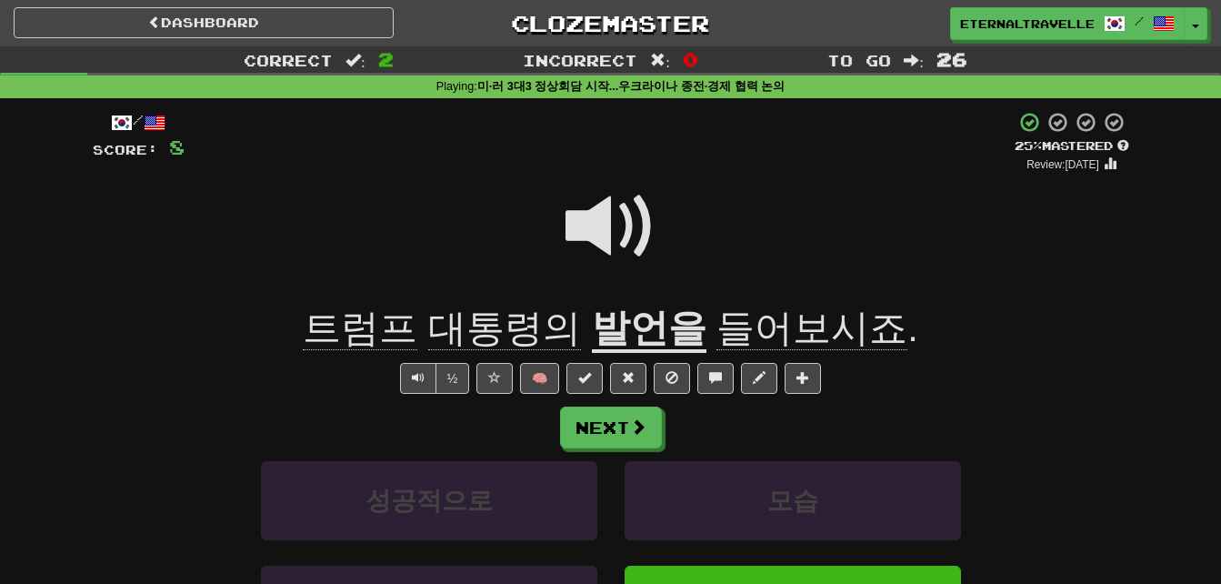
click at [579, 215] on span at bounding box center [610, 226] width 91 height 91
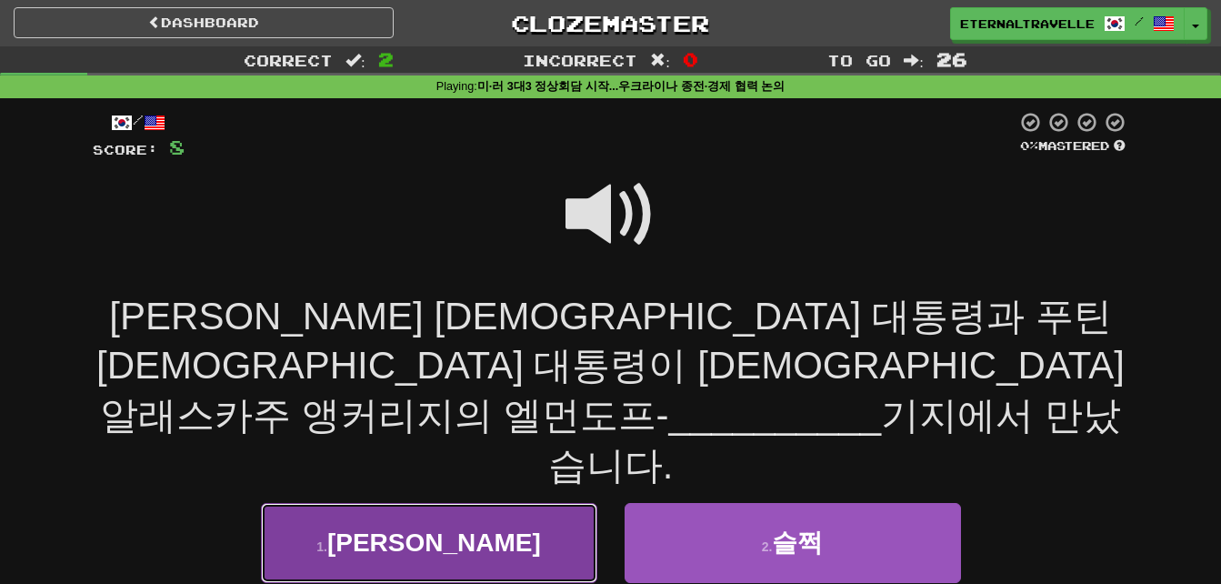
click at [355, 503] on button "1 . [PERSON_NAME]" at bounding box center [429, 542] width 336 height 79
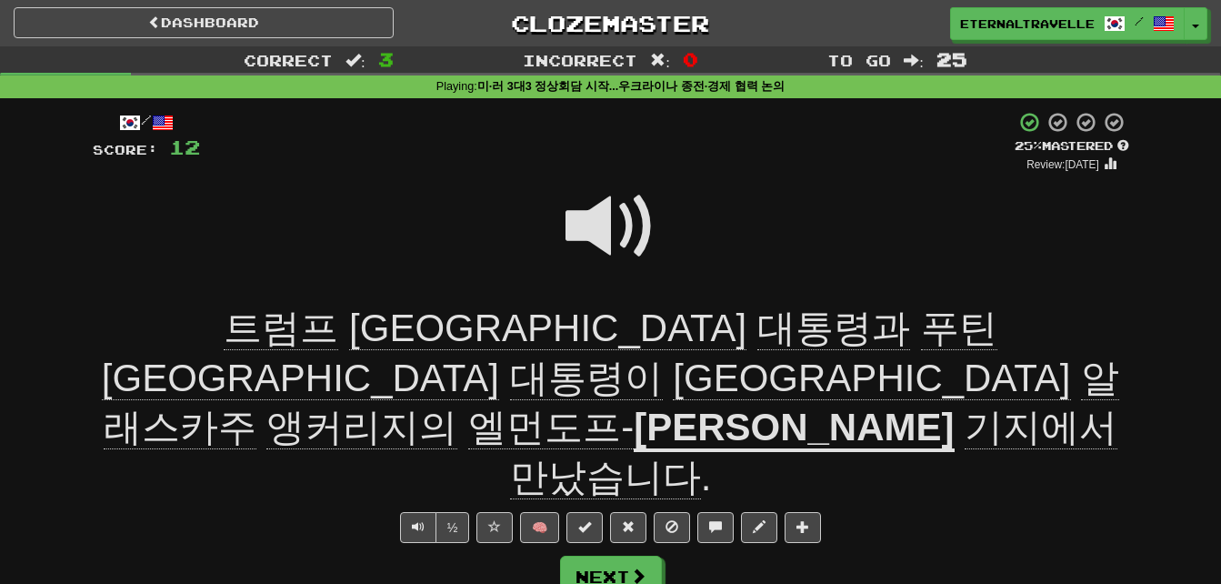
click at [580, 224] on span at bounding box center [610, 226] width 91 height 91
click at [964, 405] on span "기지에서" at bounding box center [1040, 427] width 153 height 44
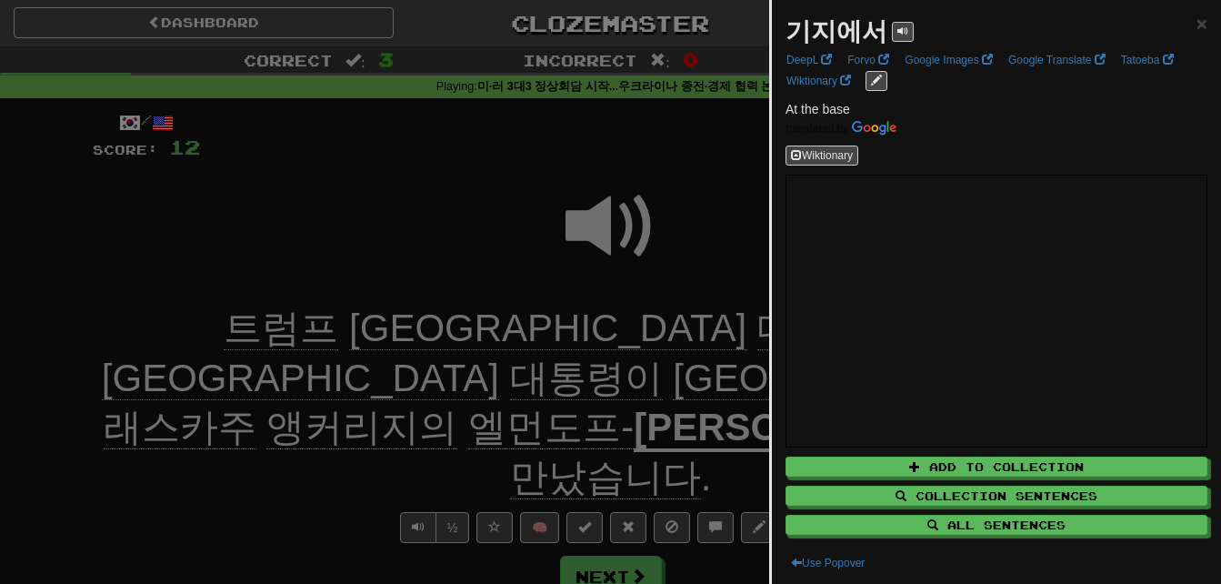
click at [707, 254] on div at bounding box center [610, 292] width 1221 height 584
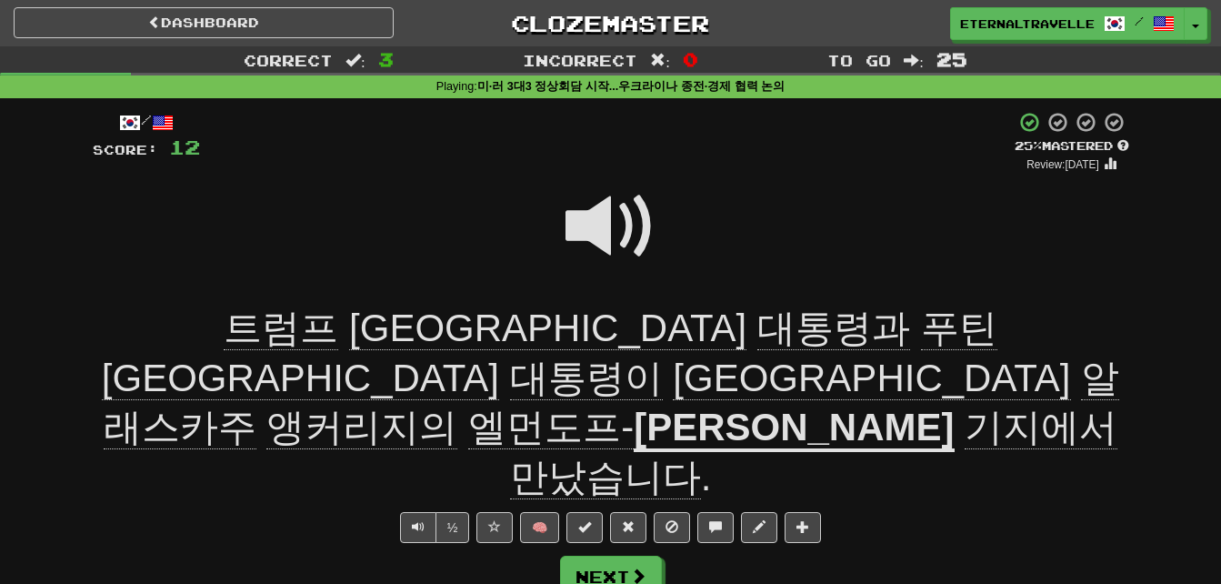
click at [701, 455] on span "만났습니다" at bounding box center [605, 477] width 191 height 44
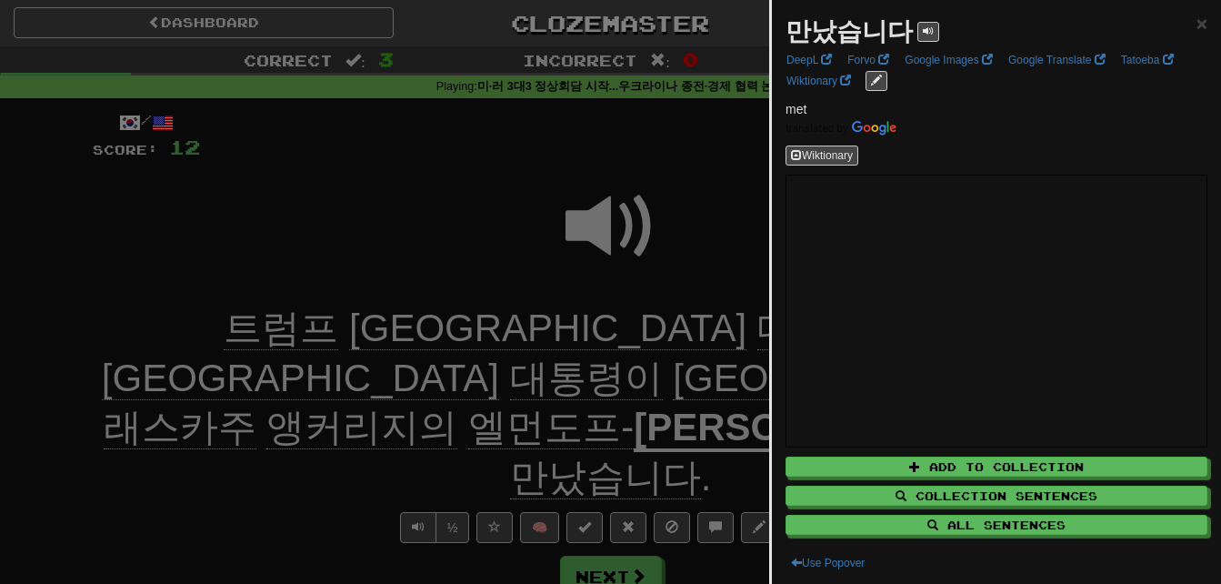
click at [746, 221] on div at bounding box center [610, 292] width 1221 height 584
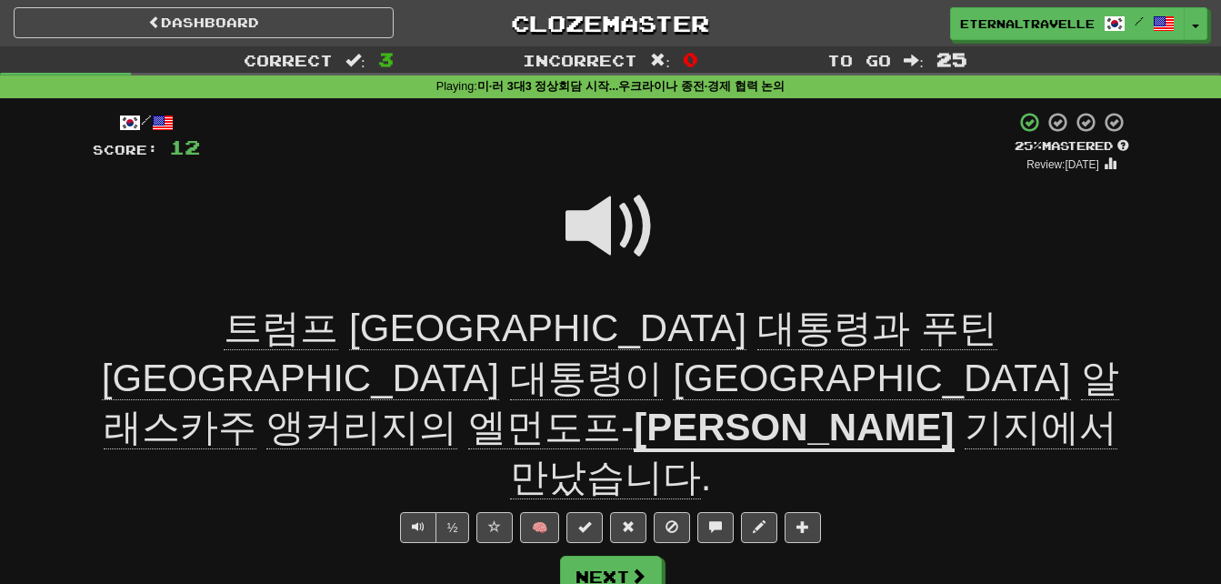
click at [604, 220] on span at bounding box center [610, 226] width 91 height 91
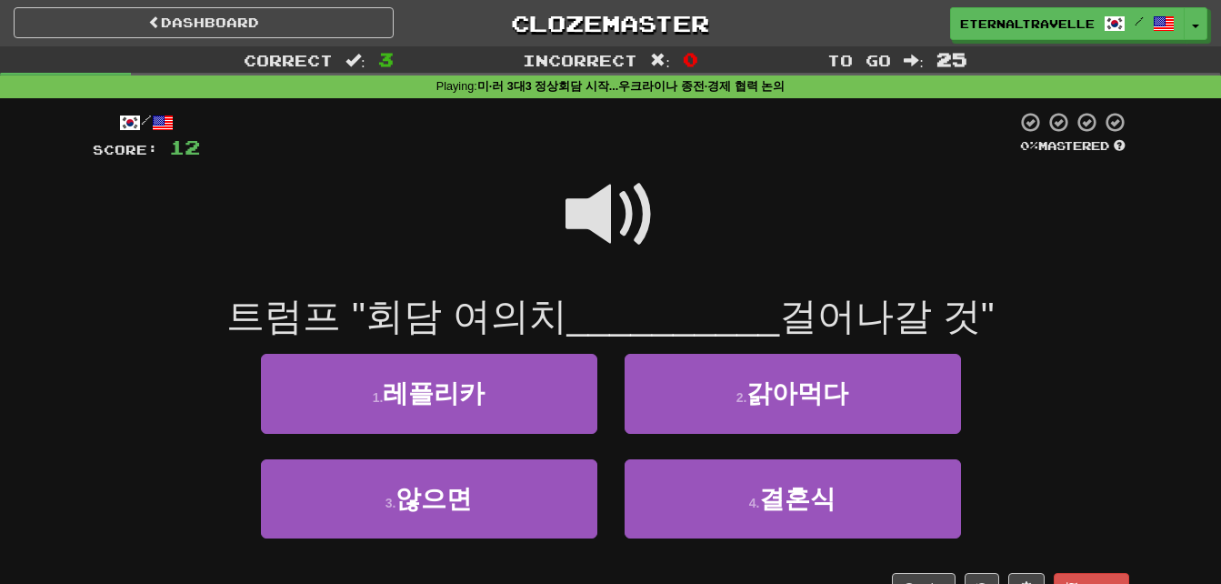
click at [596, 183] on span at bounding box center [610, 214] width 91 height 91
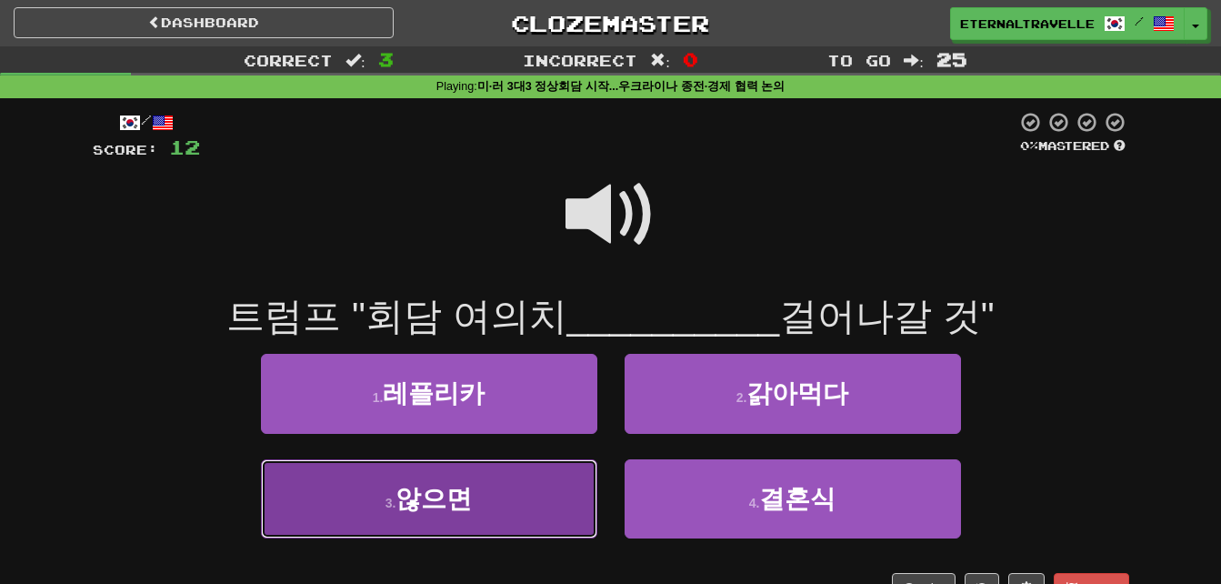
click at [519, 500] on button "3 . 않으면" at bounding box center [429, 498] width 336 height 79
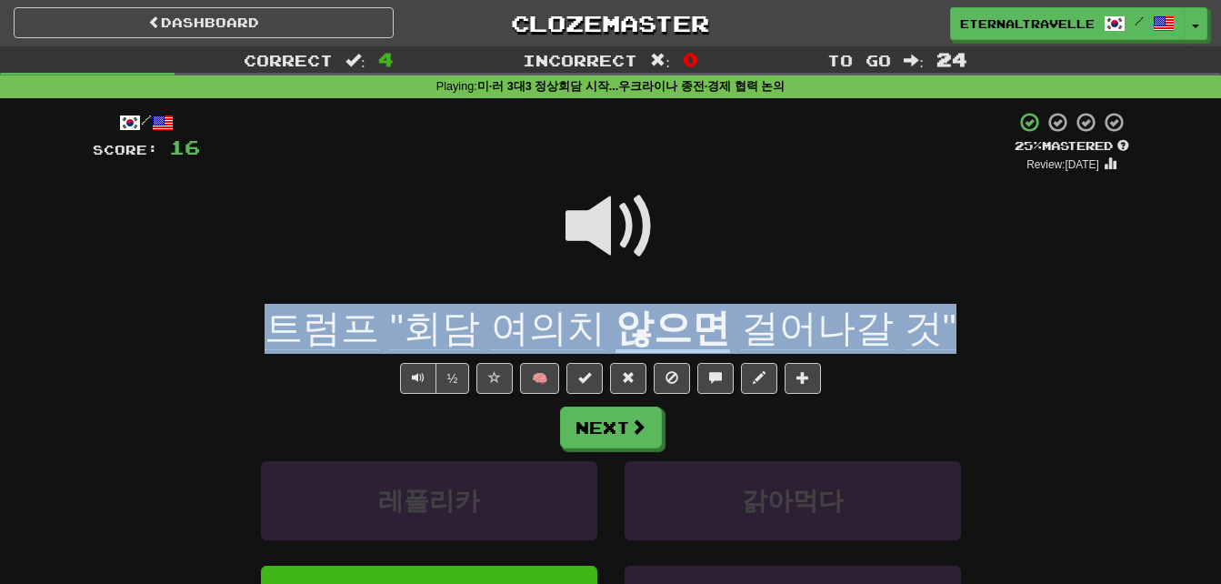
drag, startPoint x: 284, startPoint y: 316, endPoint x: 940, endPoint y: 310, distance: 656.4
click at [940, 310] on div "트럼프 "회담 여의치 않으면 걸어나갈 것"" at bounding box center [611, 329] width 1036 height 50
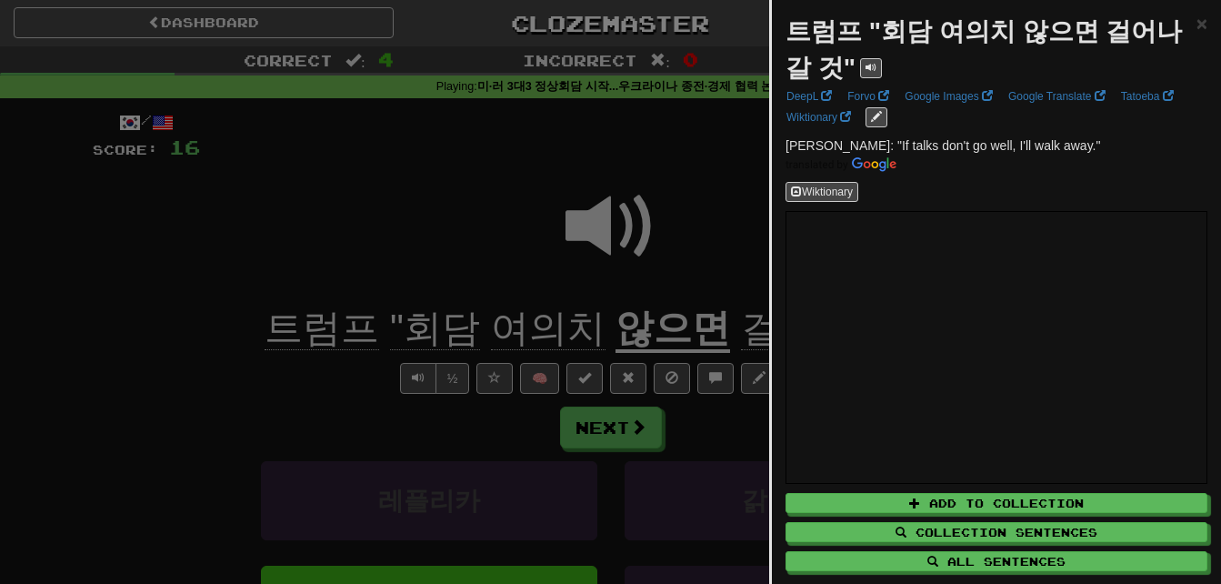
click at [395, 208] on div at bounding box center [610, 292] width 1221 height 584
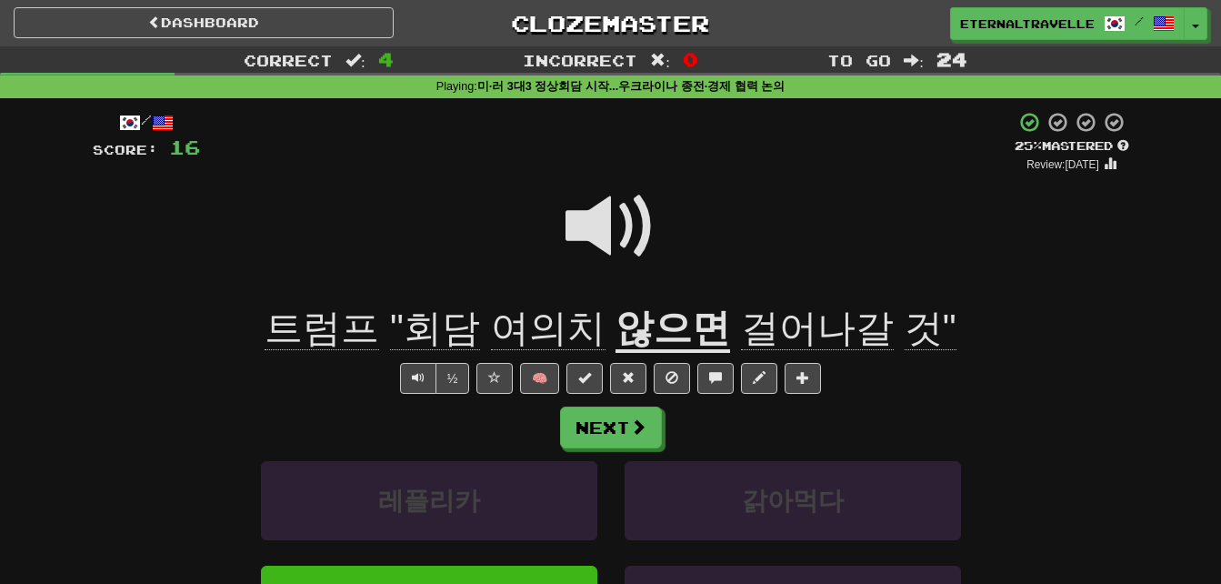
click at [546, 333] on span "여의치" at bounding box center [548, 328] width 115 height 44
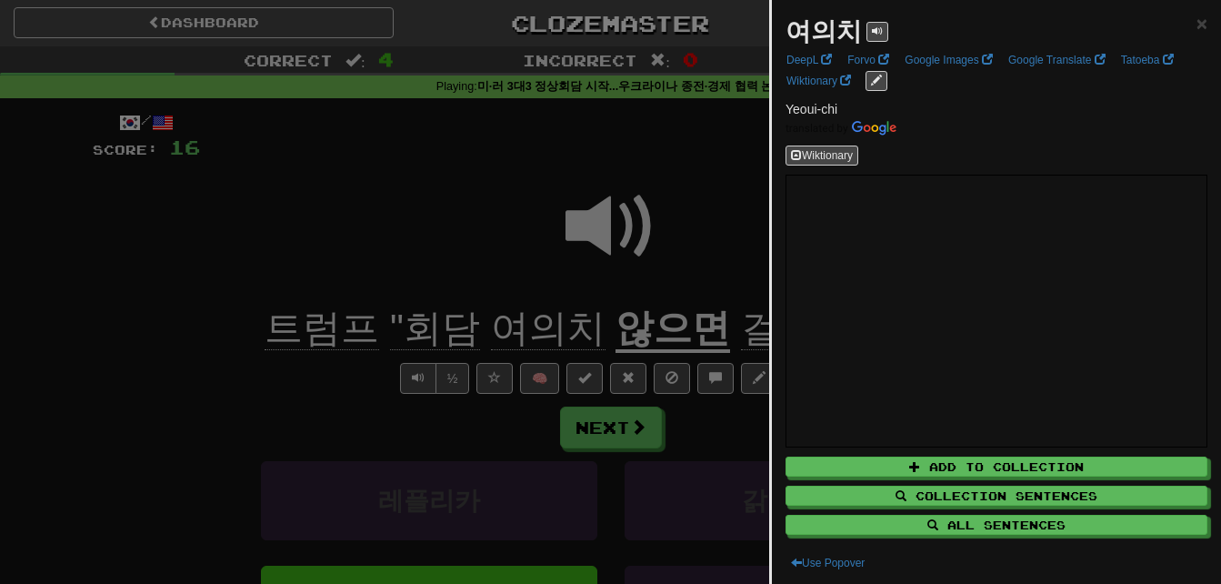
click at [524, 275] on div at bounding box center [610, 292] width 1221 height 584
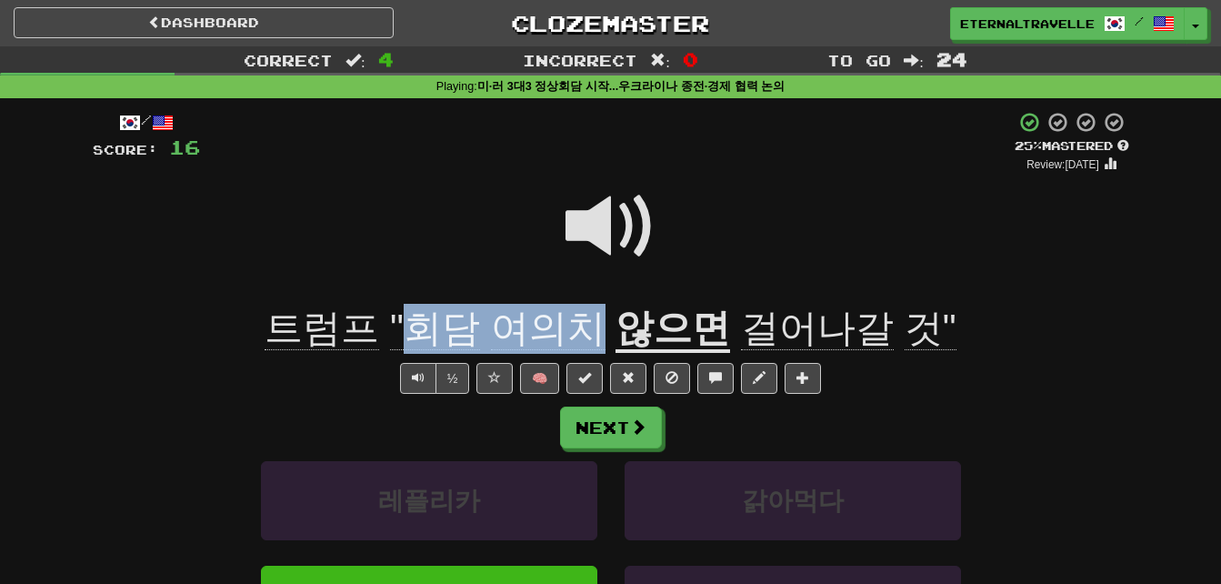
drag, startPoint x: 421, startPoint y: 326, endPoint x: 589, endPoint y: 320, distance: 168.3
click at [589, 320] on span "트럼프 "회담 여의치" at bounding box center [440, 328] width 351 height 44
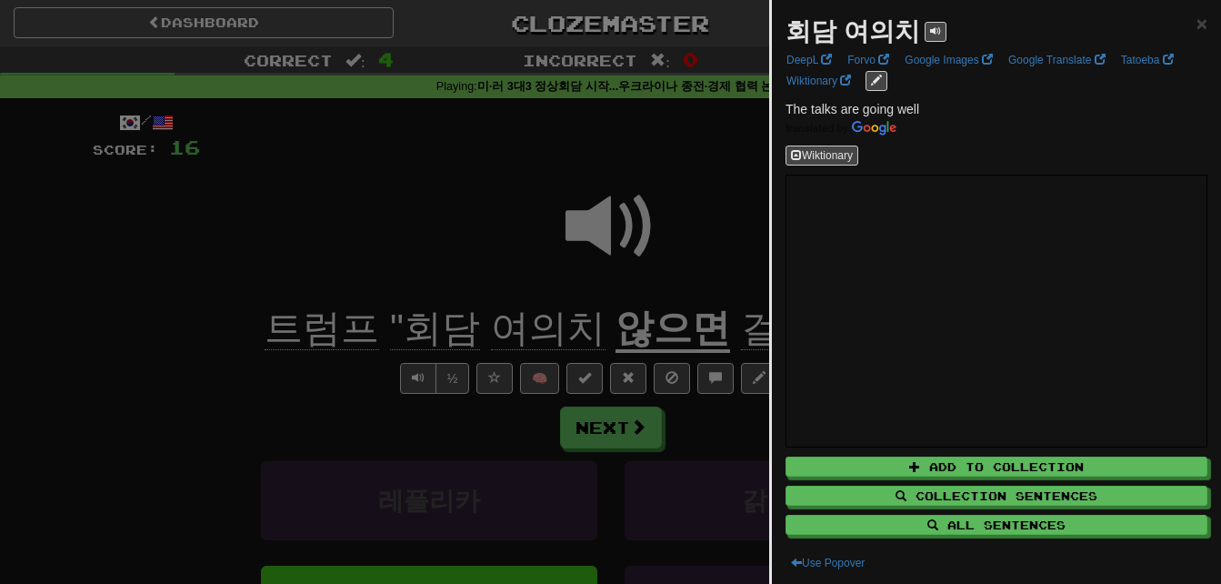
click at [486, 261] on div at bounding box center [610, 292] width 1221 height 584
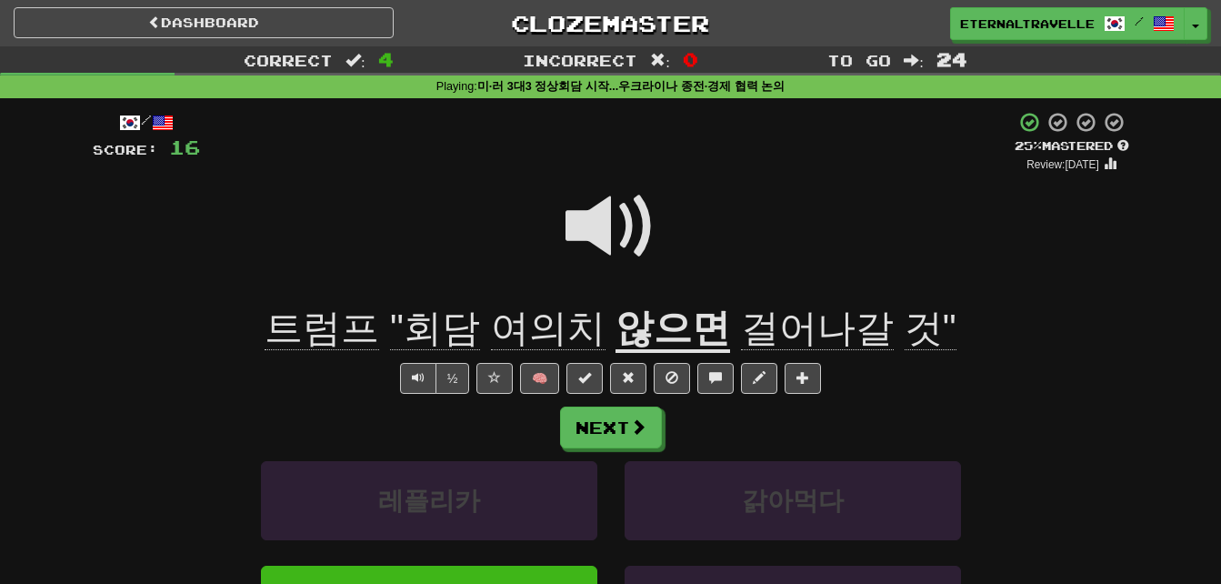
click at [593, 231] on span at bounding box center [610, 226] width 91 height 91
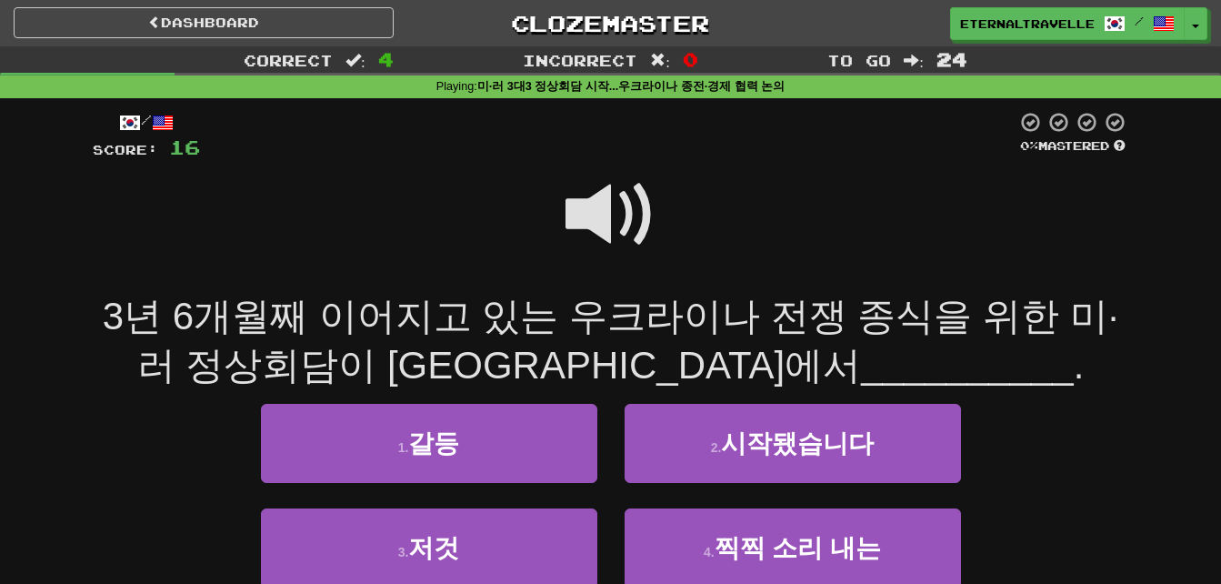
click at [605, 197] on span at bounding box center [610, 214] width 91 height 91
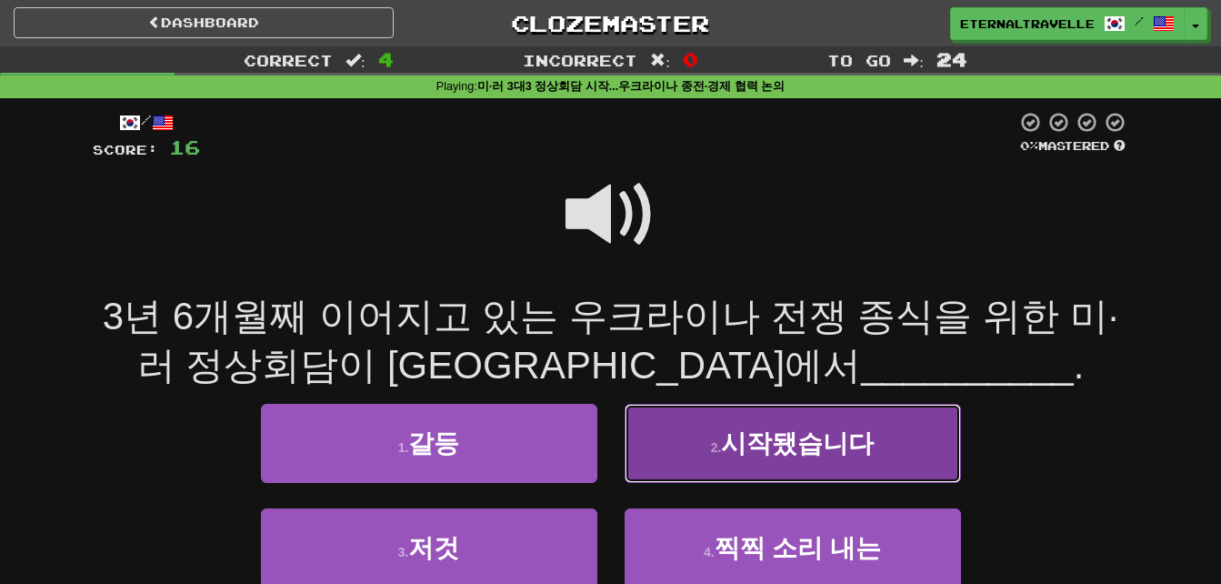
click at [705, 455] on button "2 . 시작됐습니다" at bounding box center [793, 443] width 336 height 79
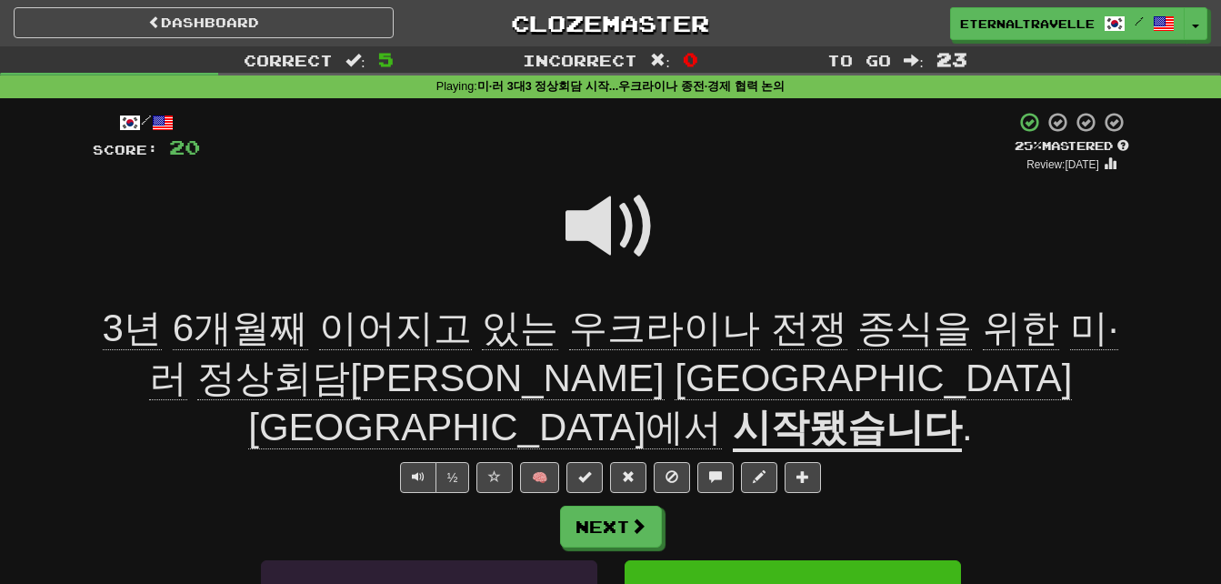
click at [983, 336] on span "종식을" at bounding box center [1021, 328] width 76 height 44
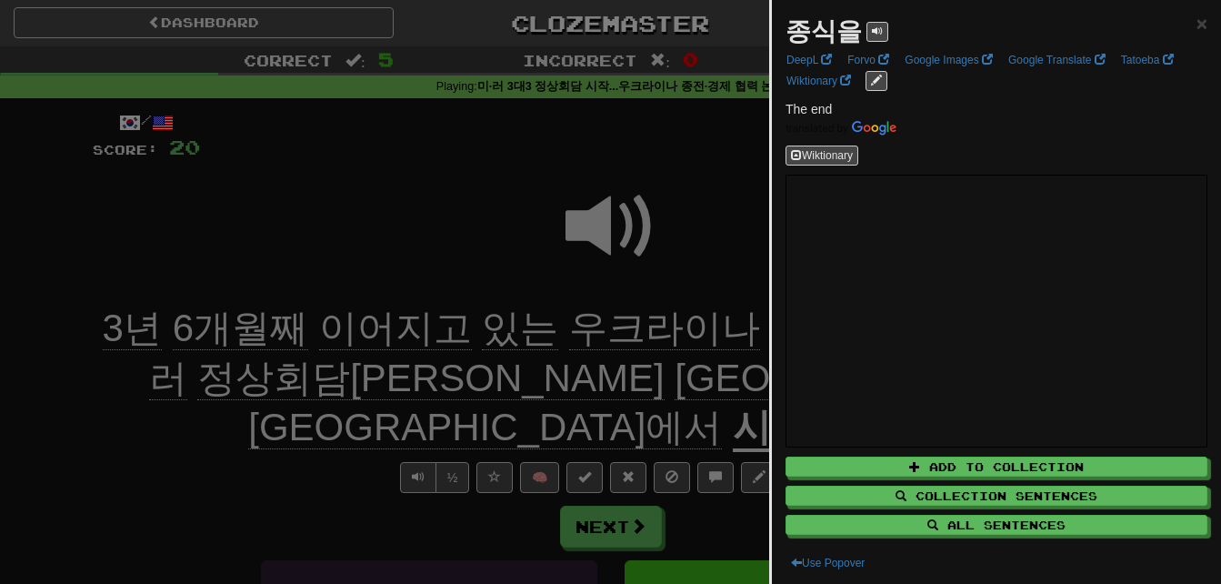
click at [715, 259] on div at bounding box center [610, 292] width 1221 height 584
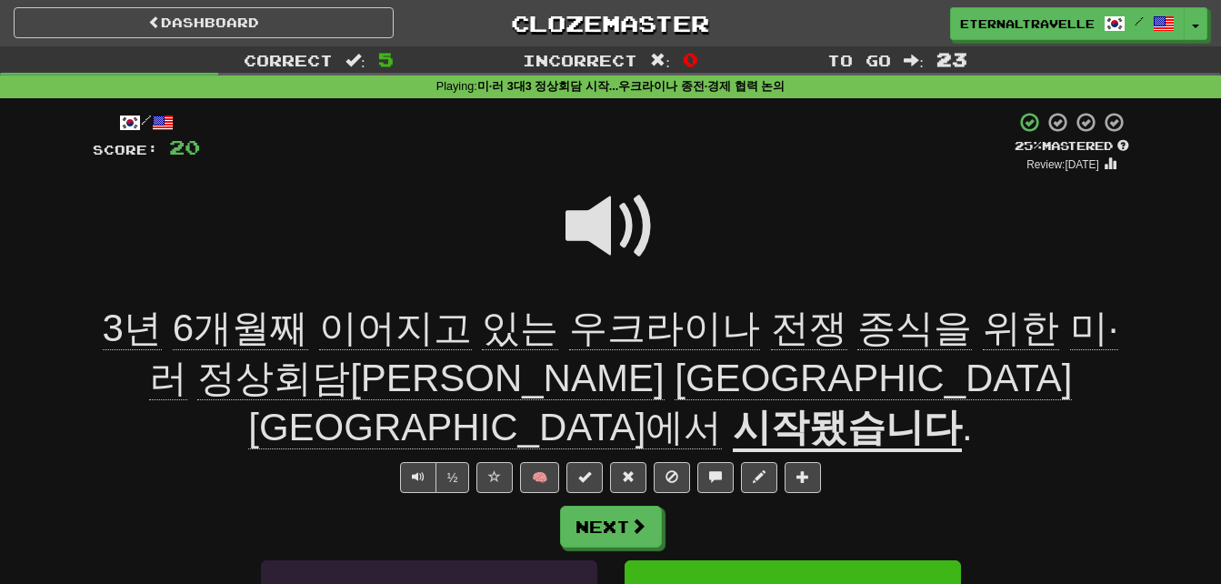
click at [925, 330] on span "위한" at bounding box center [634, 353] width 970 height 94
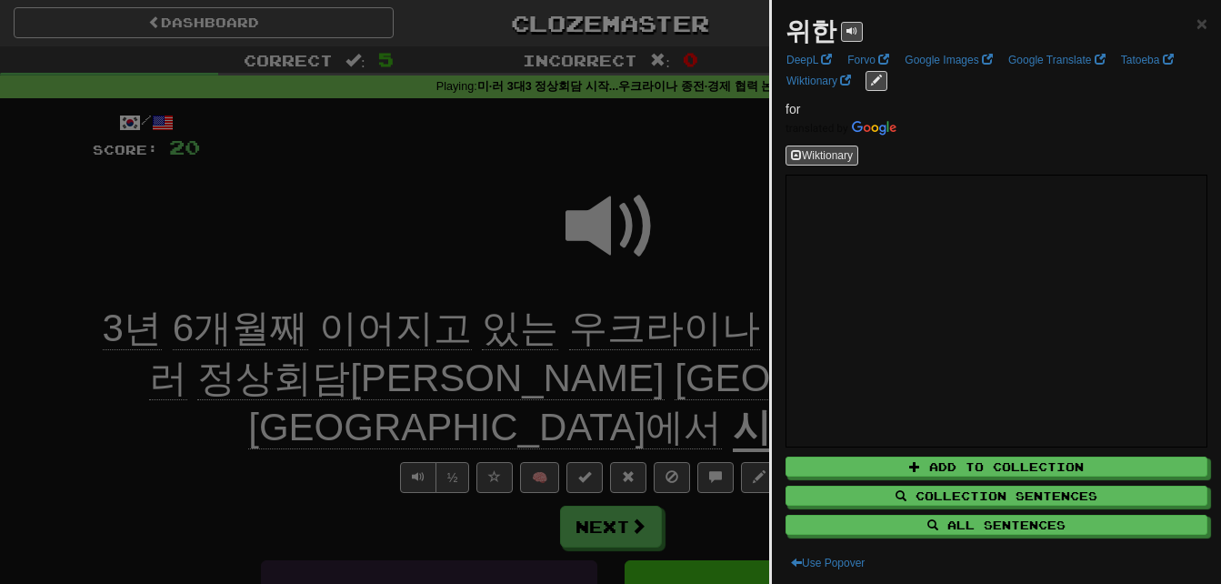
click at [738, 237] on div at bounding box center [610, 292] width 1221 height 584
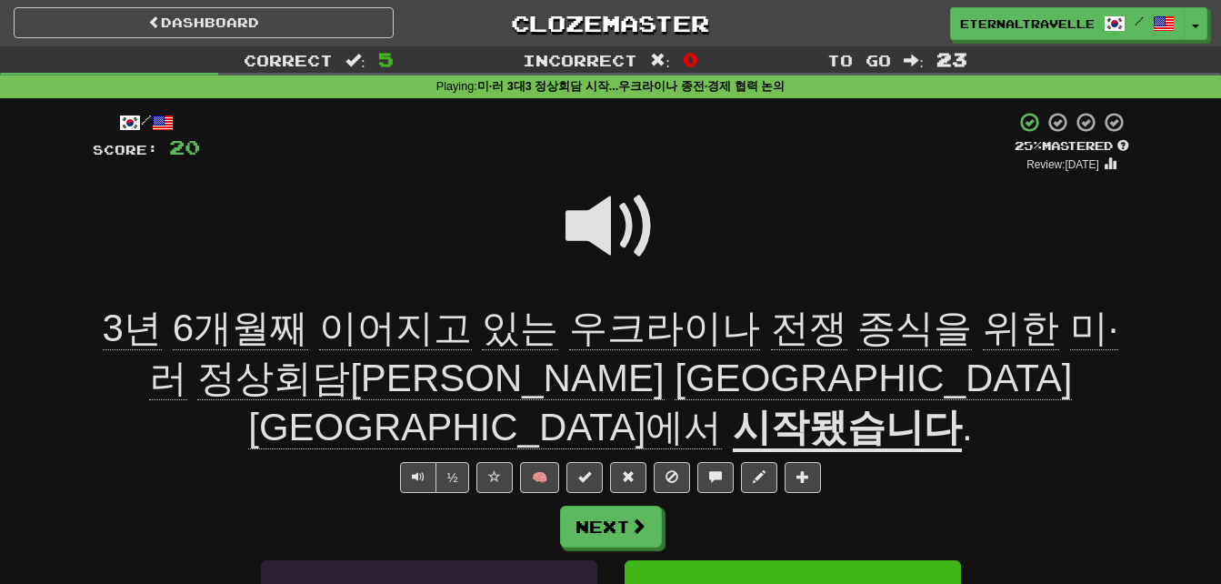
click at [675, 381] on span "정상회담[PERSON_NAME]" at bounding box center [873, 378] width 397 height 44
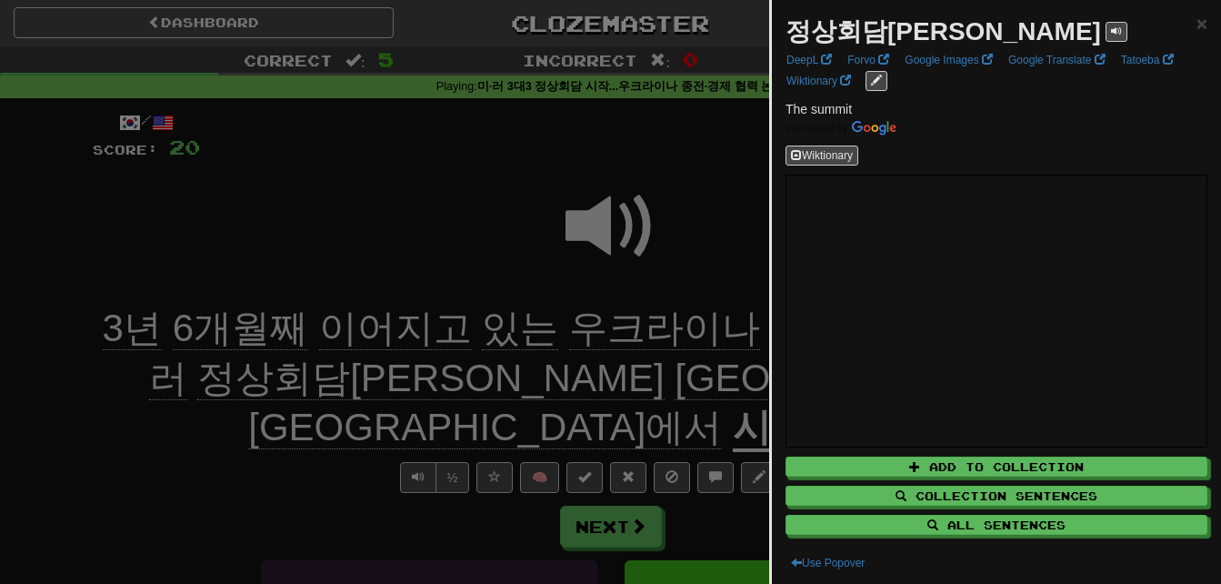
click at [265, 422] on div at bounding box center [610, 292] width 1221 height 584
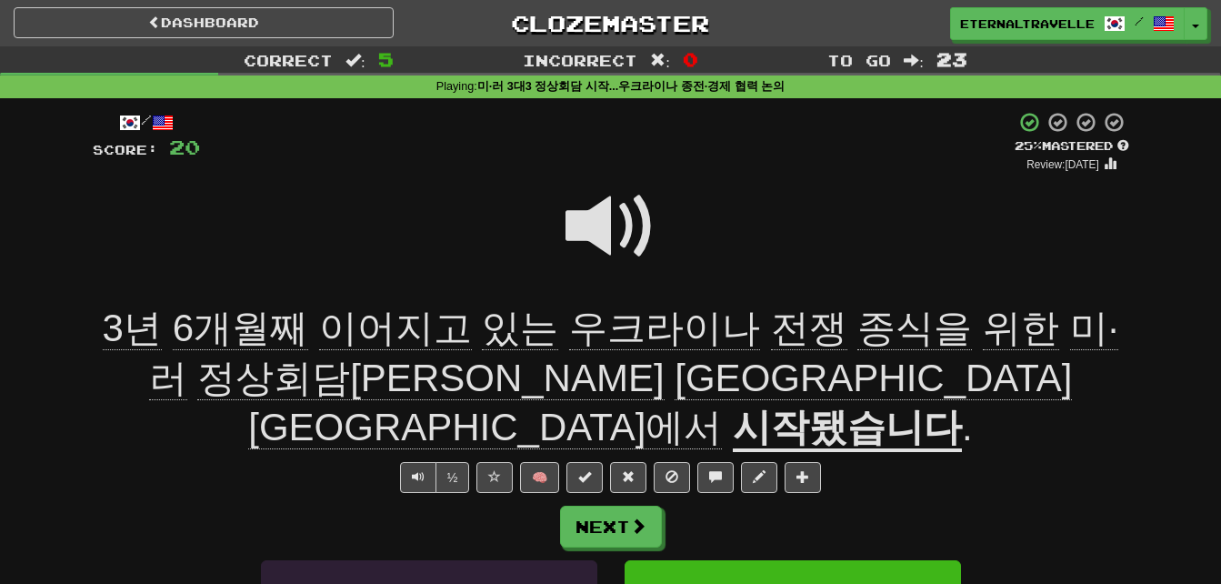
click at [814, 405] on u "시작됐습니다" at bounding box center [847, 428] width 229 height 46
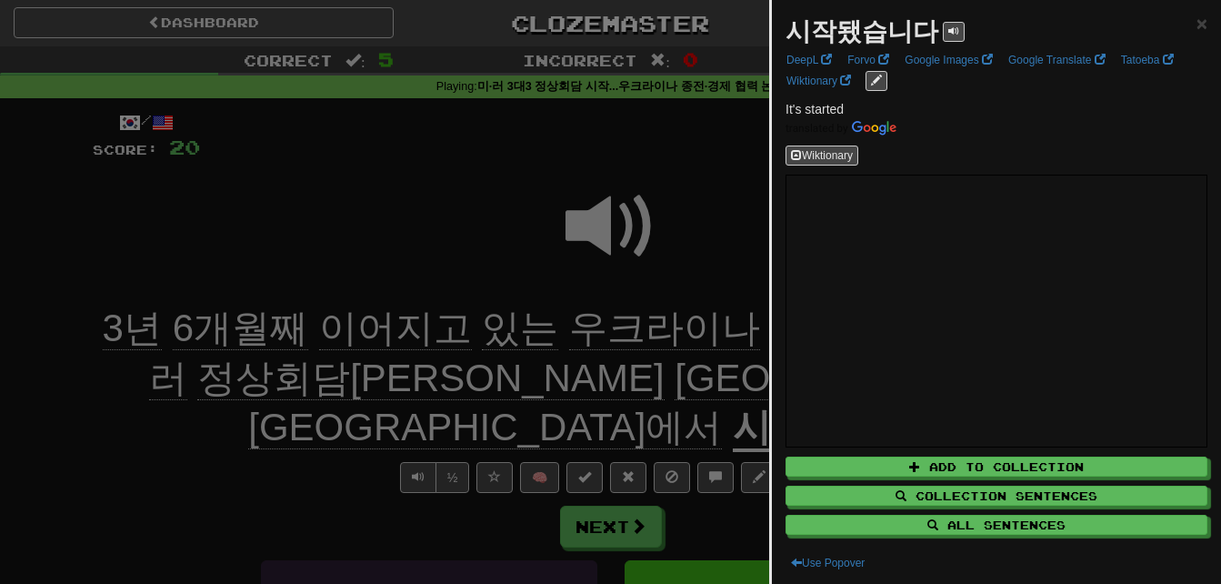
click at [79, 405] on div at bounding box center [610, 292] width 1221 height 584
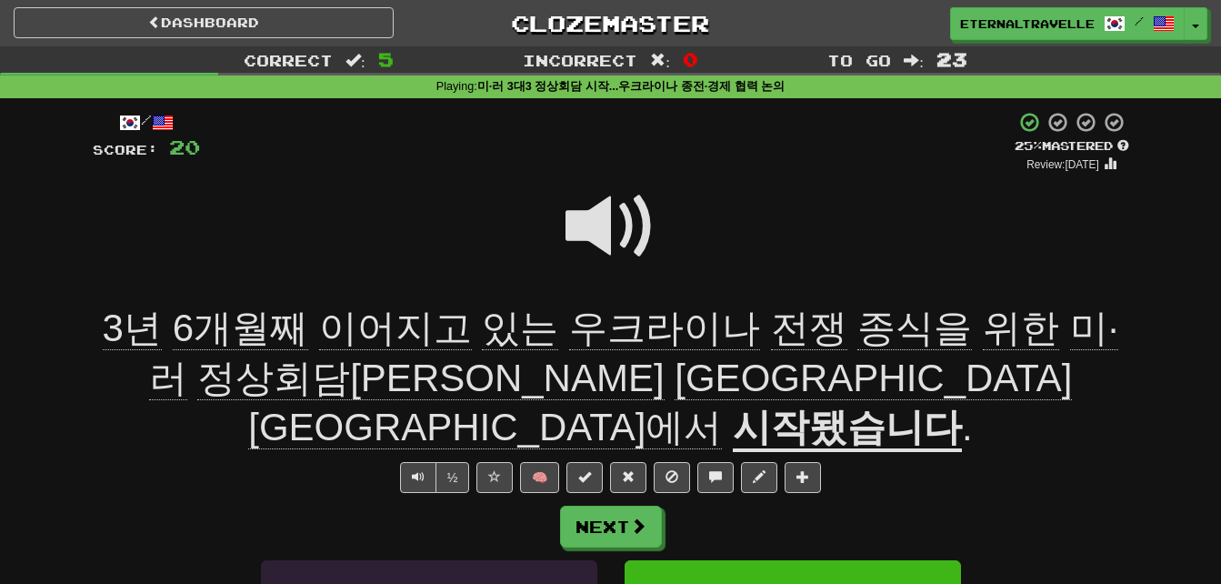
click at [597, 210] on span at bounding box center [610, 226] width 91 height 91
click at [482, 325] on span "이어지고" at bounding box center [520, 328] width 76 height 44
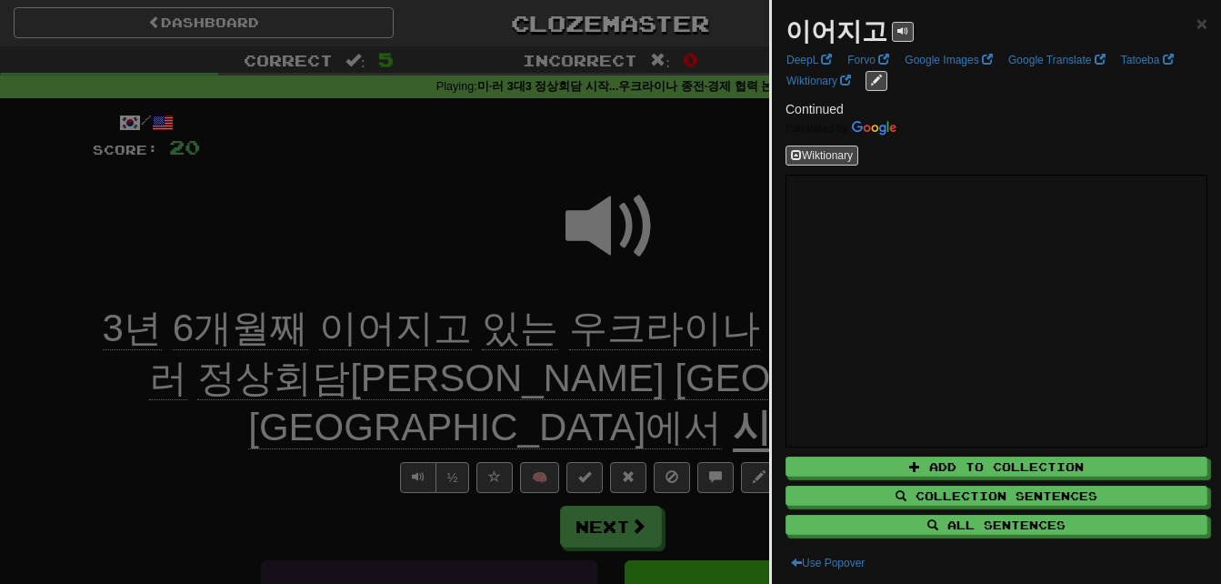
click at [348, 253] on div at bounding box center [610, 292] width 1221 height 584
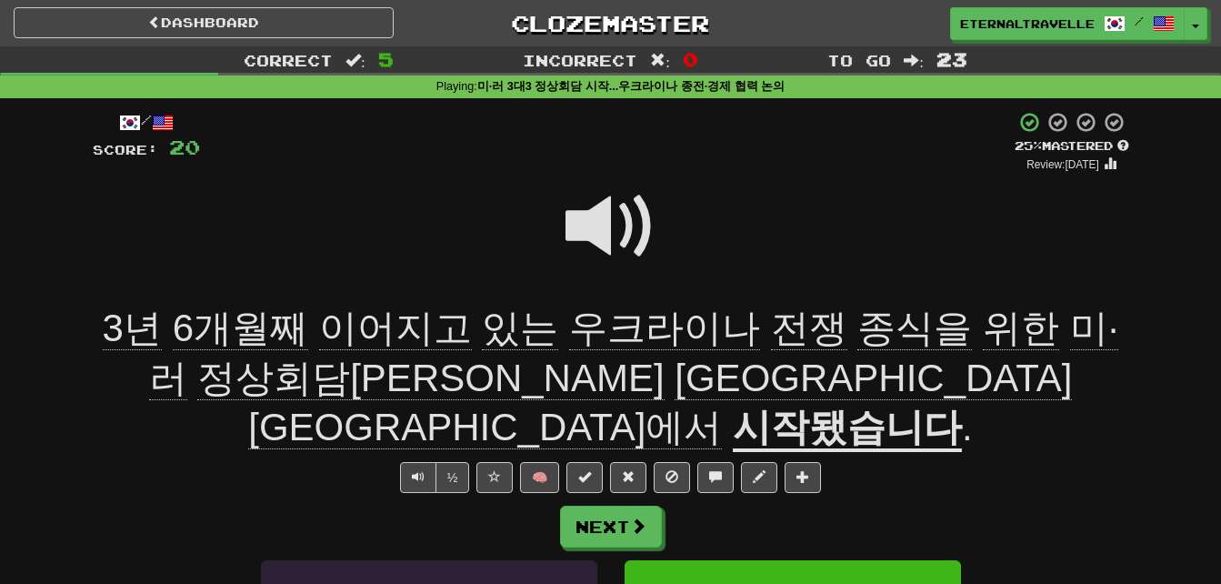
click at [596, 213] on span at bounding box center [610, 226] width 91 height 91
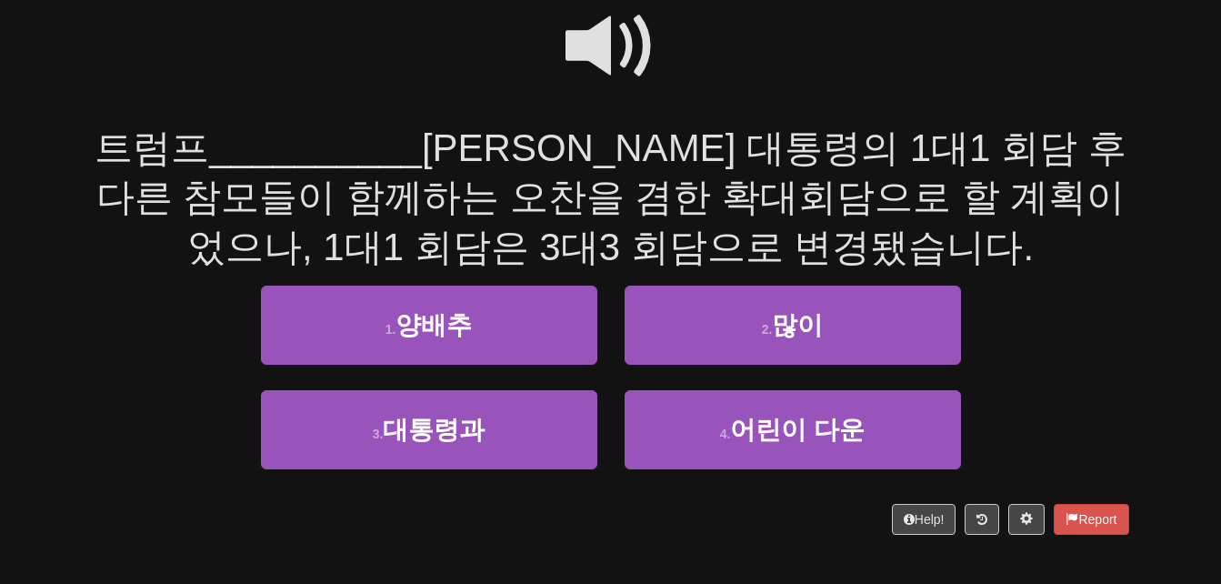
scroll to position [182, 0]
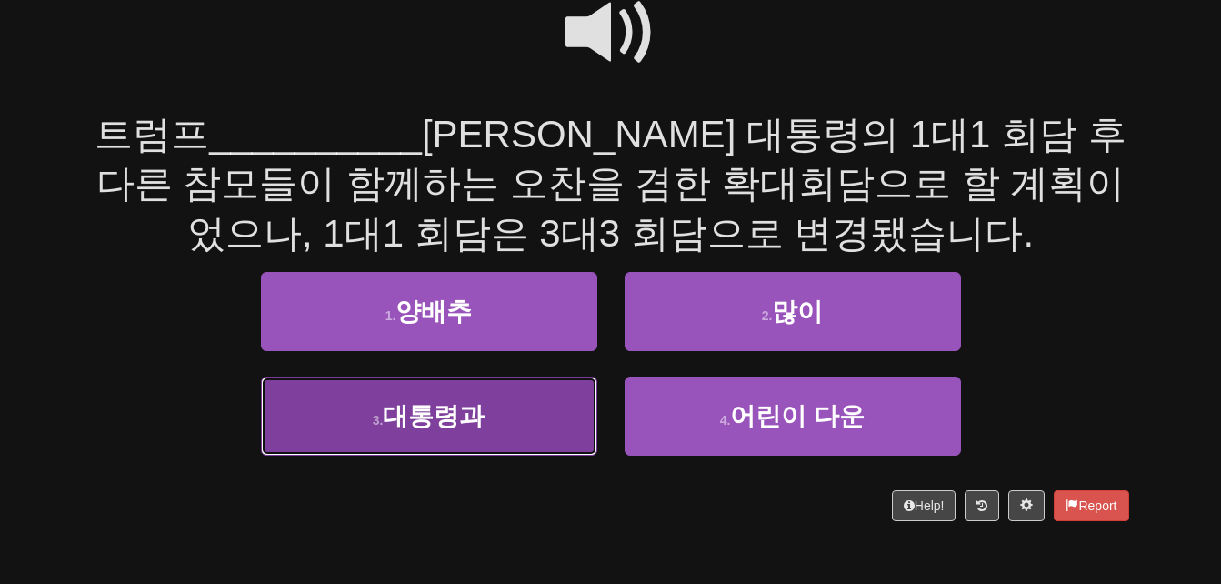
click at [456, 417] on span "대통령과" at bounding box center [434, 416] width 102 height 28
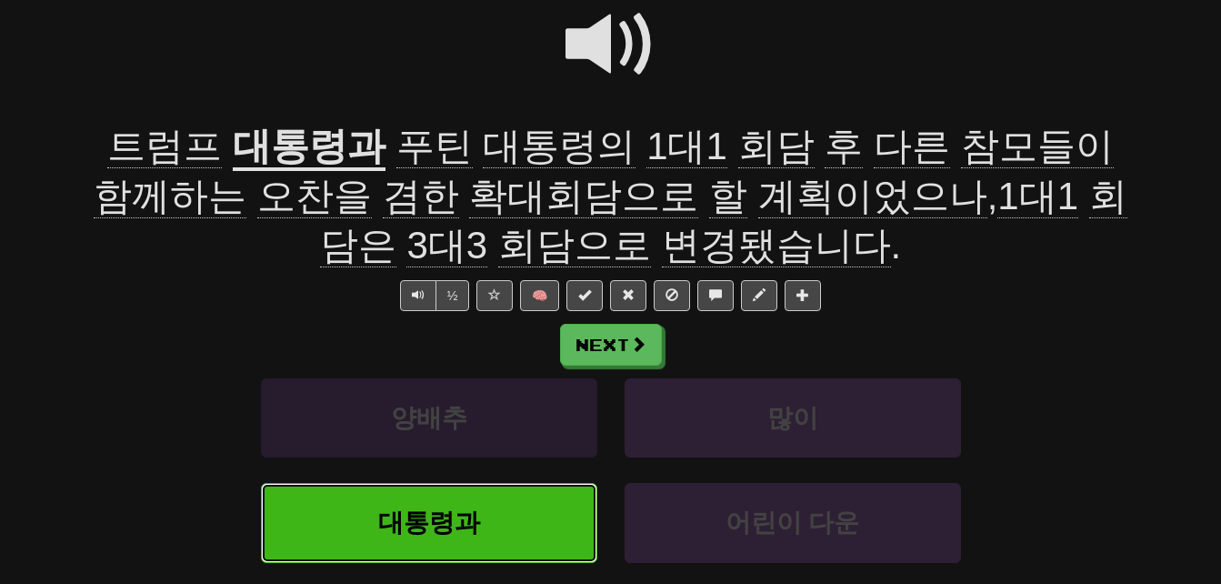
scroll to position [194, 0]
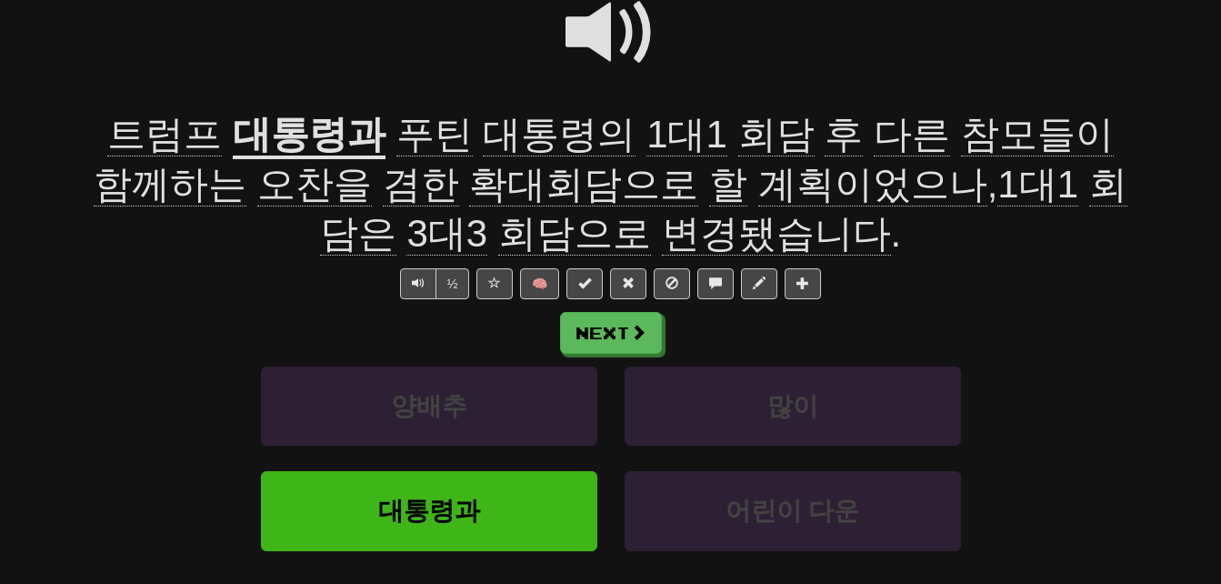
click at [469, 195] on span "확대회담으로" at bounding box center [583, 185] width 229 height 44
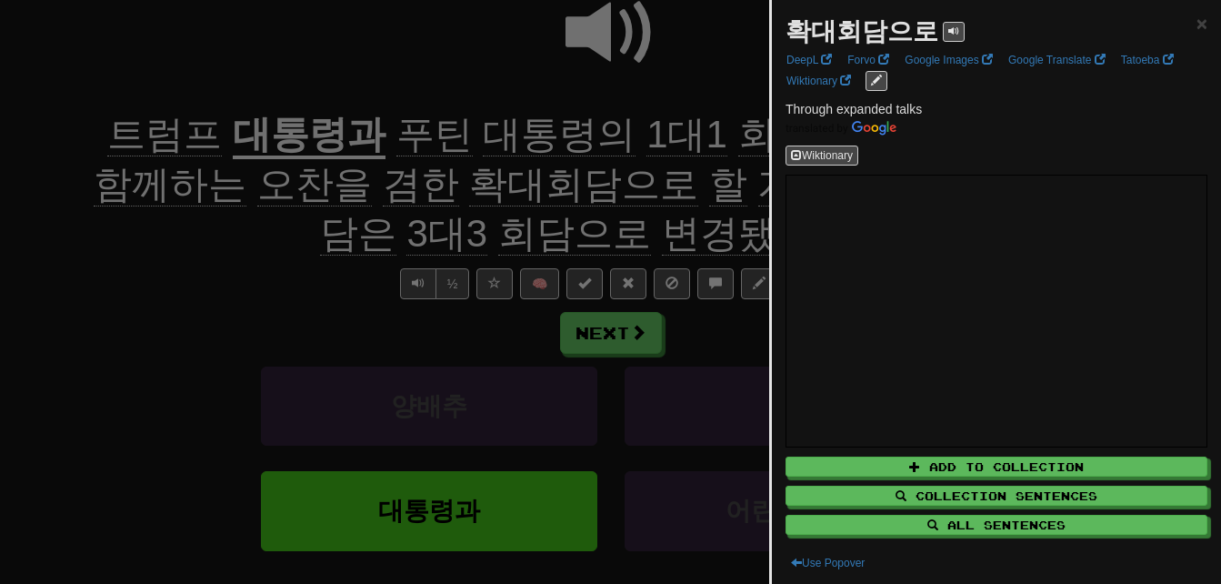
click at [333, 237] on div at bounding box center [610, 292] width 1221 height 584
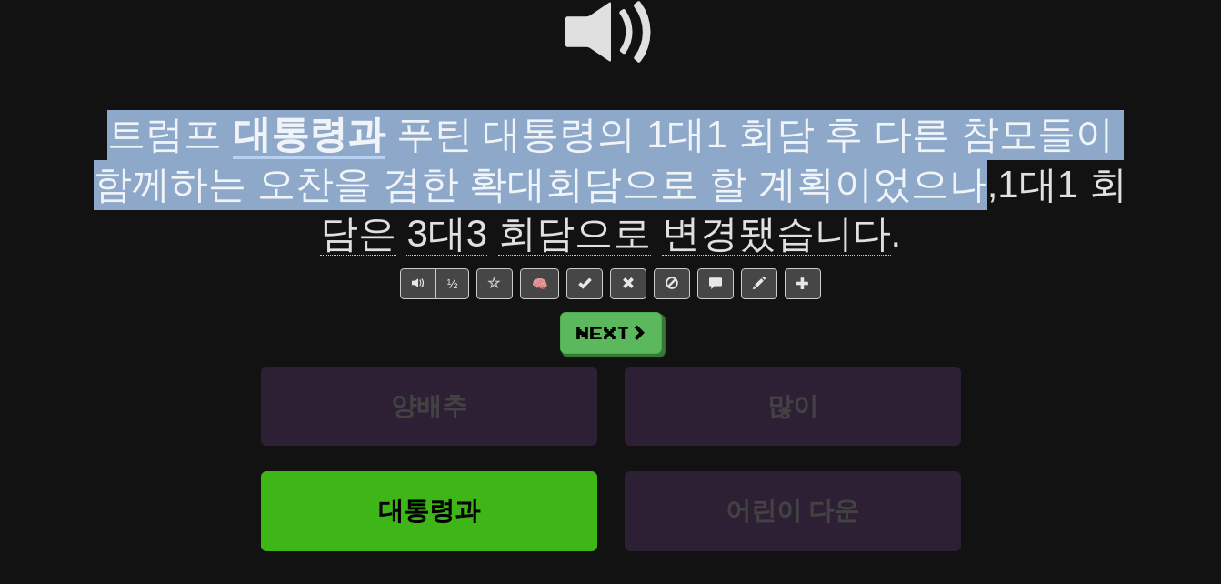
drag, startPoint x: 107, startPoint y: 117, endPoint x: 849, endPoint y: 185, distance: 744.8
click at [849, 185] on div "[PERSON_NAME] 대통령과 [PERSON_NAME] 대통령의 1대1 회담 후 다른 참모들이 함께하는 오찬을 겸한 확대회담으로 할 계획이…" at bounding box center [611, 184] width 1036 height 149
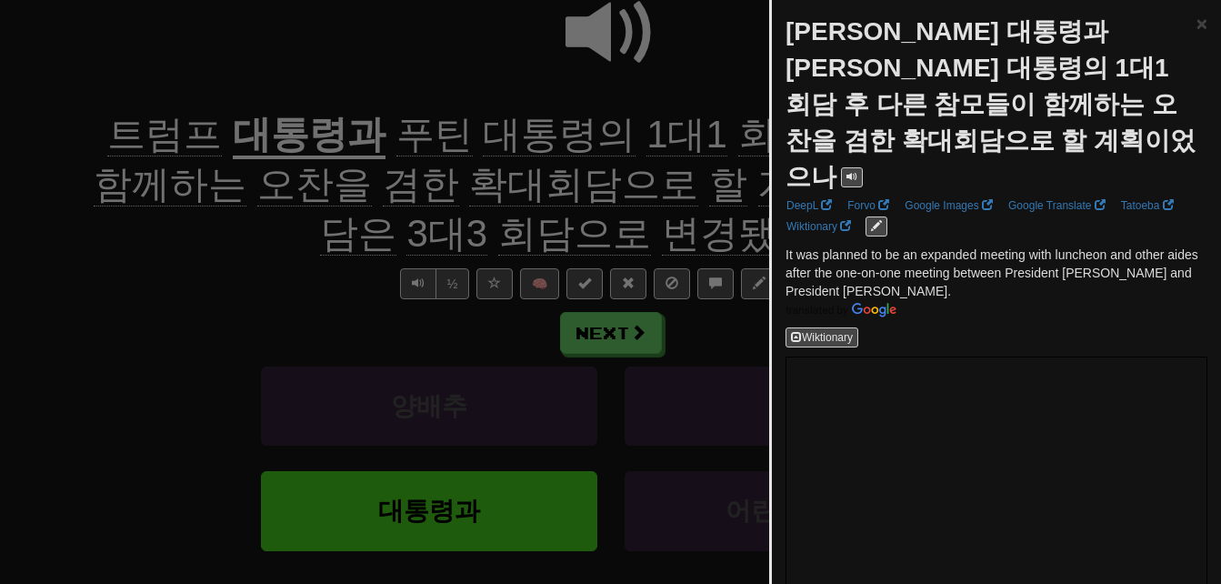
click at [235, 243] on div at bounding box center [610, 292] width 1221 height 584
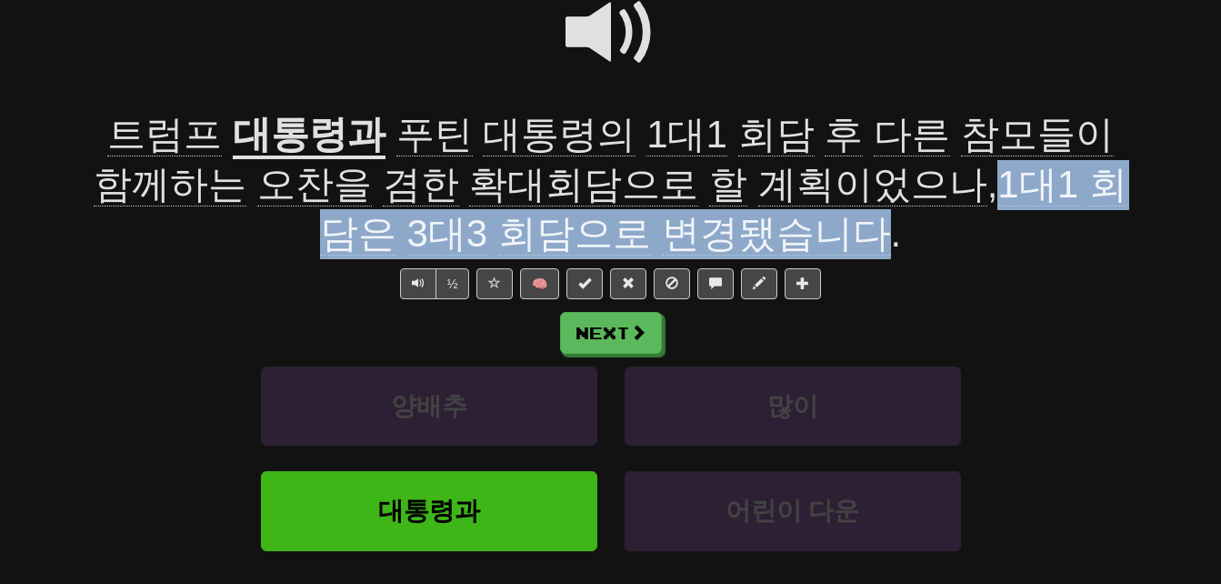
drag, startPoint x: 894, startPoint y: 180, endPoint x: 823, endPoint y: 223, distance: 82.8
click at [823, 223] on span "[PERSON_NAME] 대통령의 1대1 회담 후 다른 참모들이 함께하는 오찬을 겸한 확대회담으로 할 계획이었으나 , 1대1 회담은 3대3 회…" at bounding box center [610, 184] width 1033 height 143
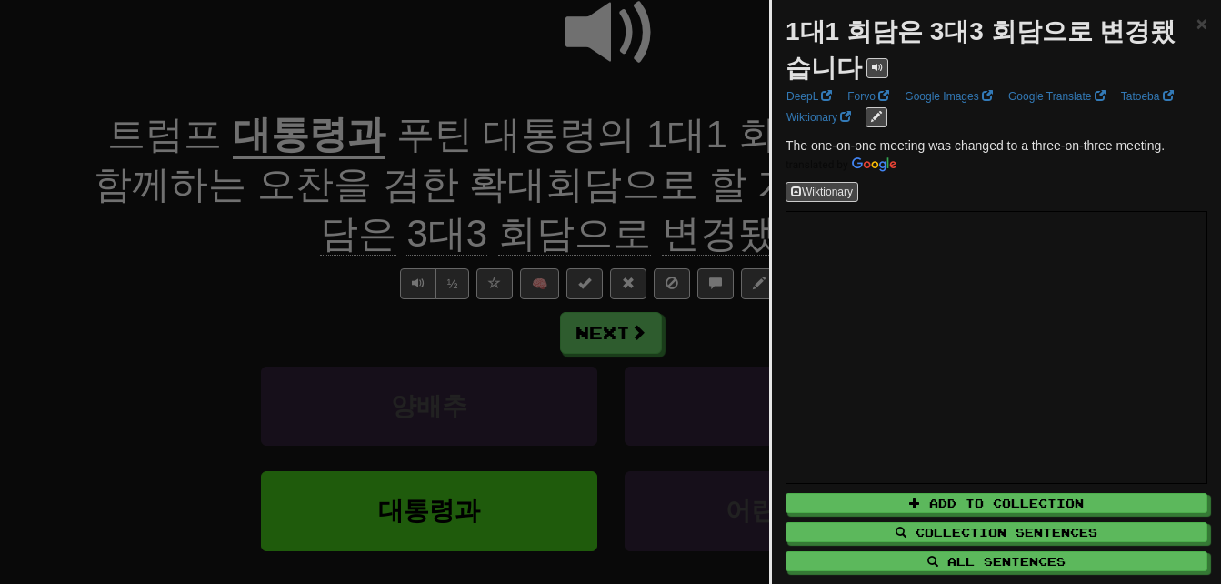
click at [281, 234] on div at bounding box center [610, 292] width 1221 height 584
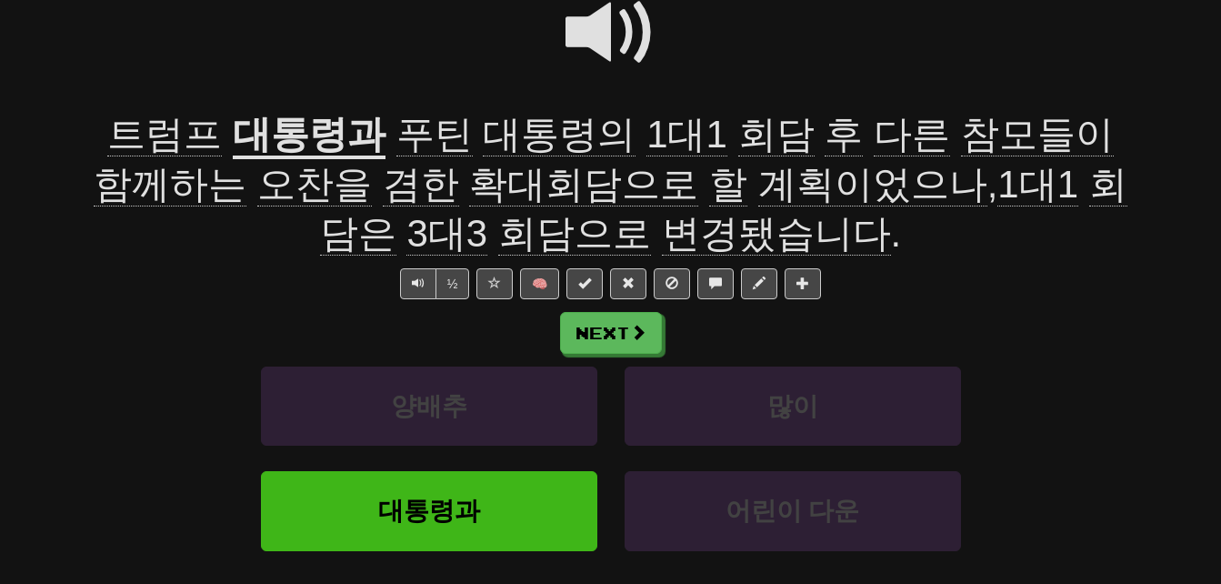
click at [593, 25] on span at bounding box center [610, 32] width 91 height 91
click at [961, 140] on span "참모들이" at bounding box center [1037, 135] width 153 height 44
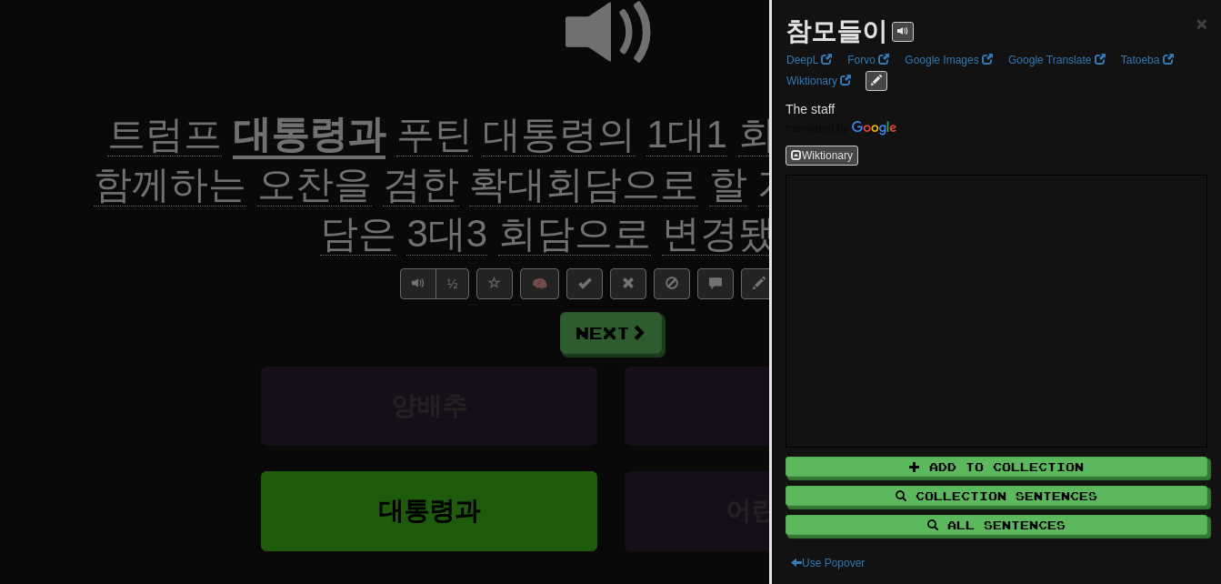
click at [298, 234] on div at bounding box center [610, 292] width 1221 height 584
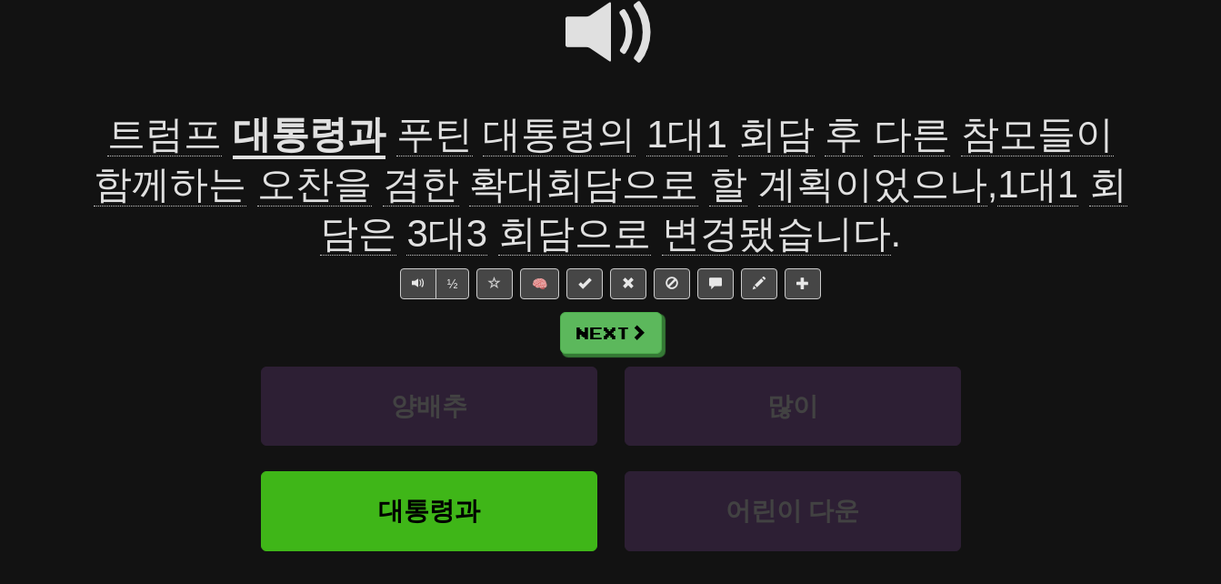
click at [383, 193] on span "겸한" at bounding box center [421, 185] width 76 height 44
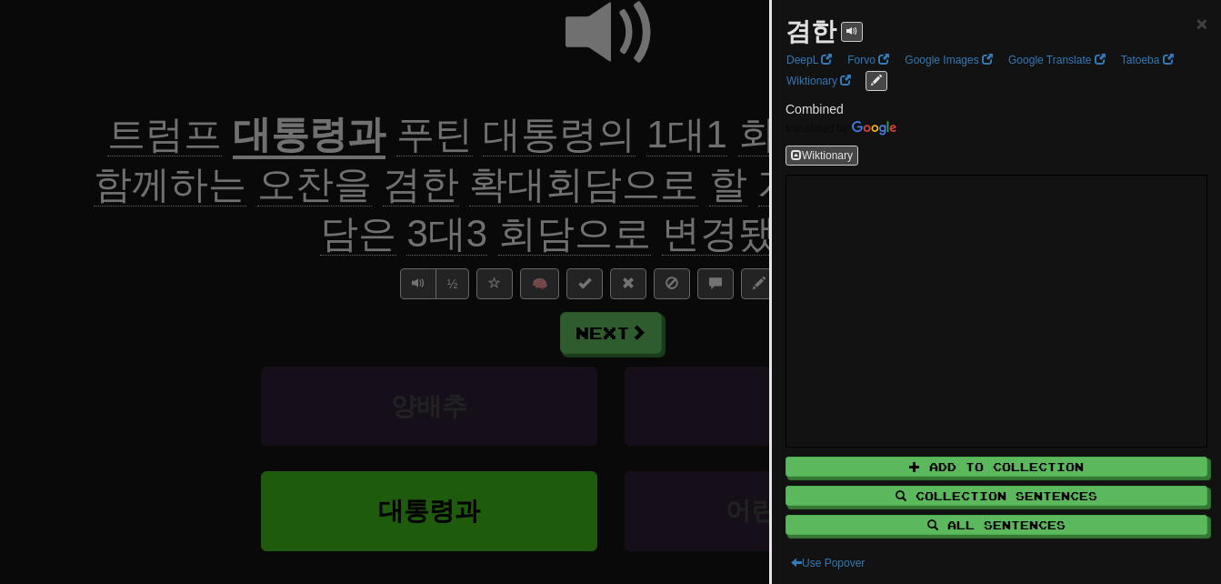
click at [265, 275] on div at bounding box center [610, 292] width 1221 height 584
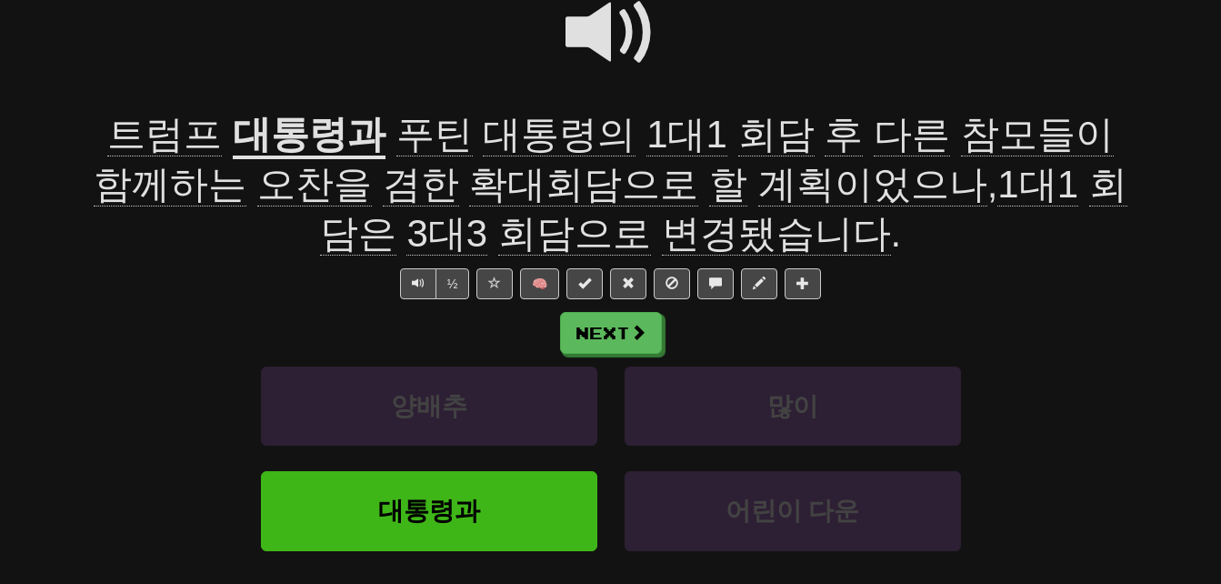
click at [599, 33] on span at bounding box center [610, 32] width 91 height 91
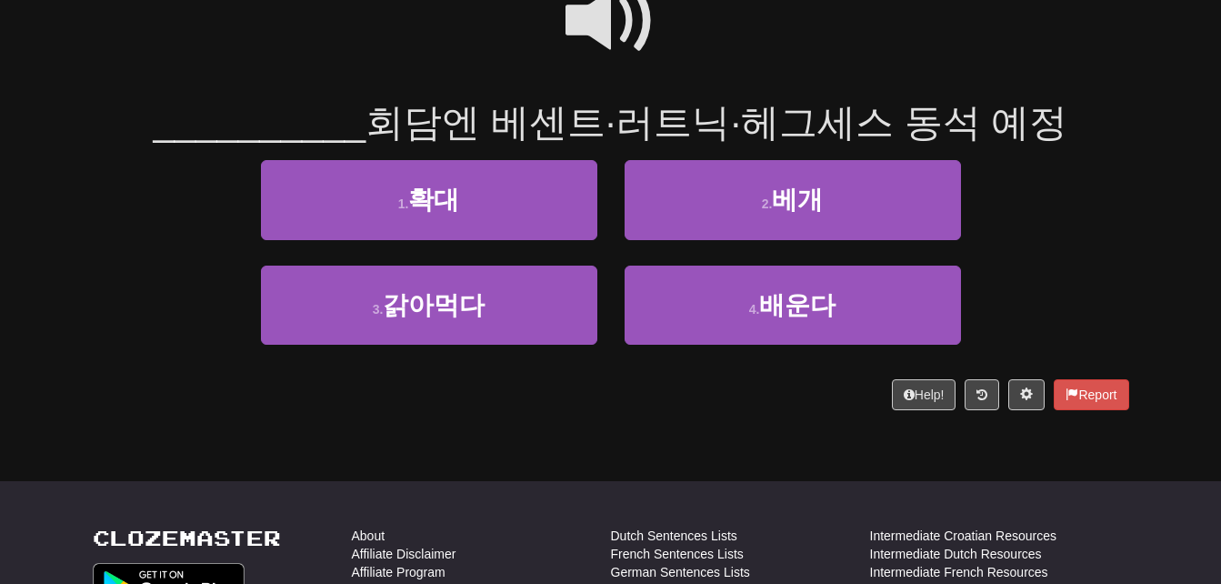
click at [599, 25] on span at bounding box center [610, 20] width 91 height 91
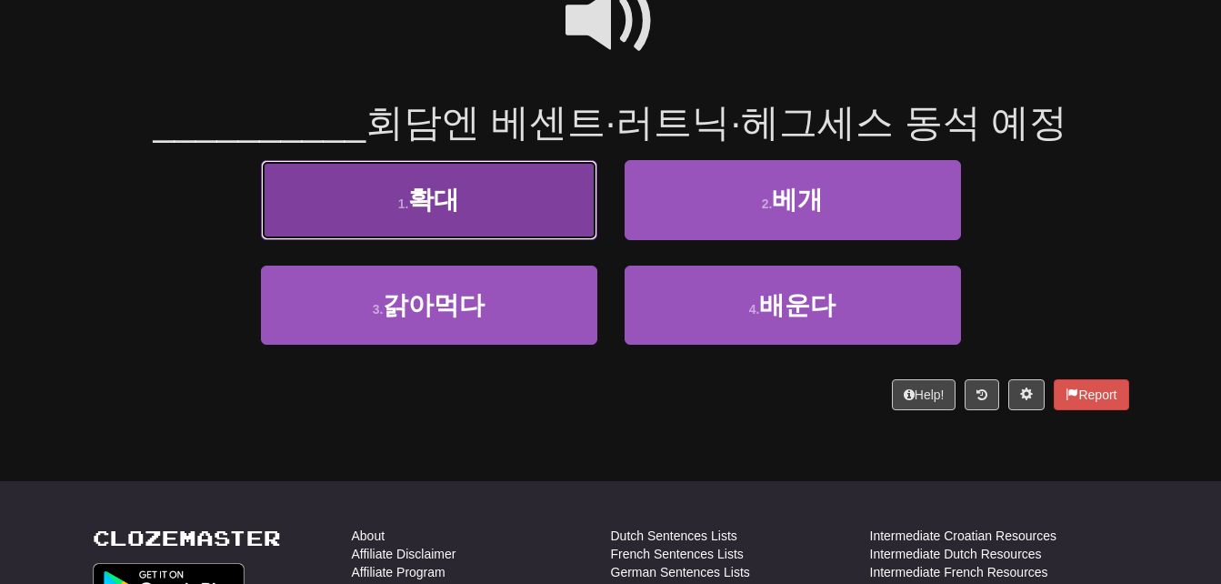
click at [355, 216] on button "1 . 확대" at bounding box center [429, 199] width 336 height 79
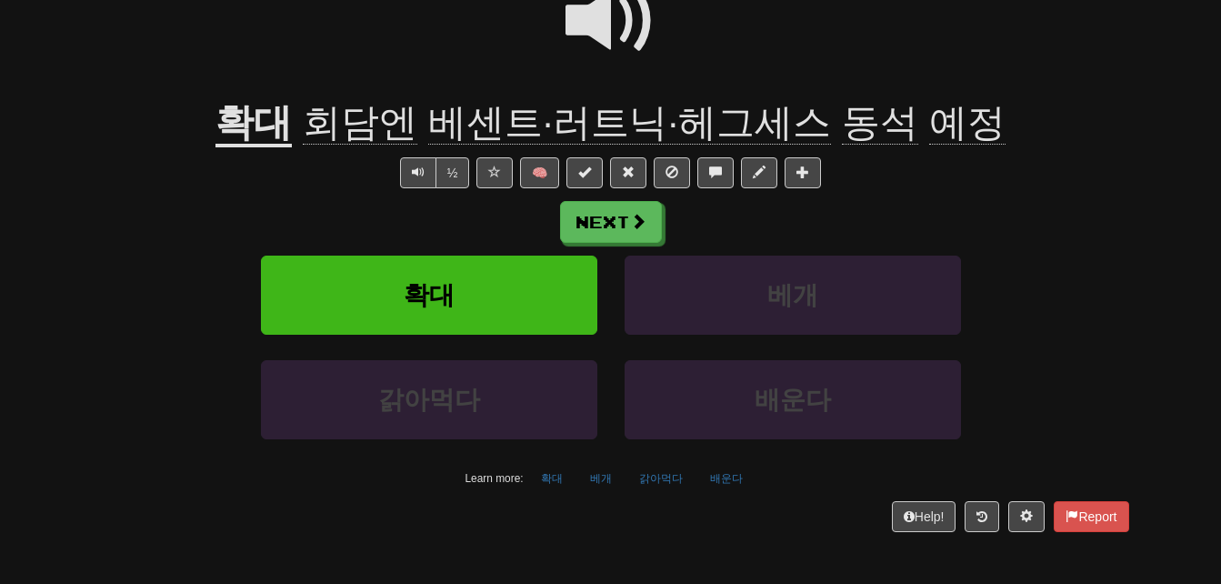
click at [863, 120] on span "동석" at bounding box center [880, 123] width 76 height 44
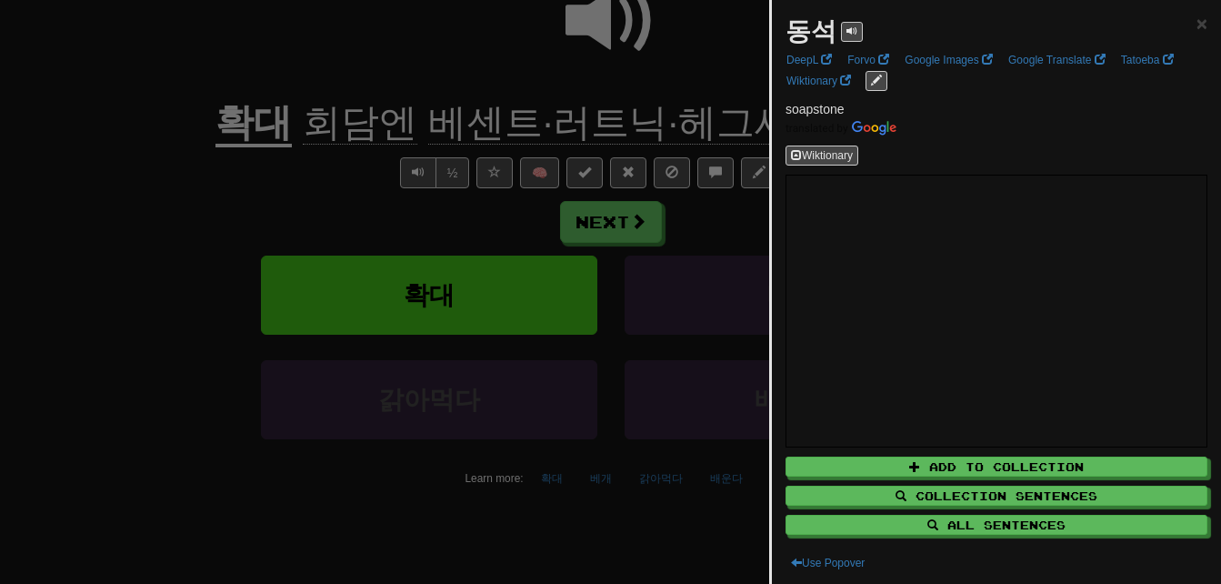
click at [708, 81] on div at bounding box center [610, 292] width 1221 height 584
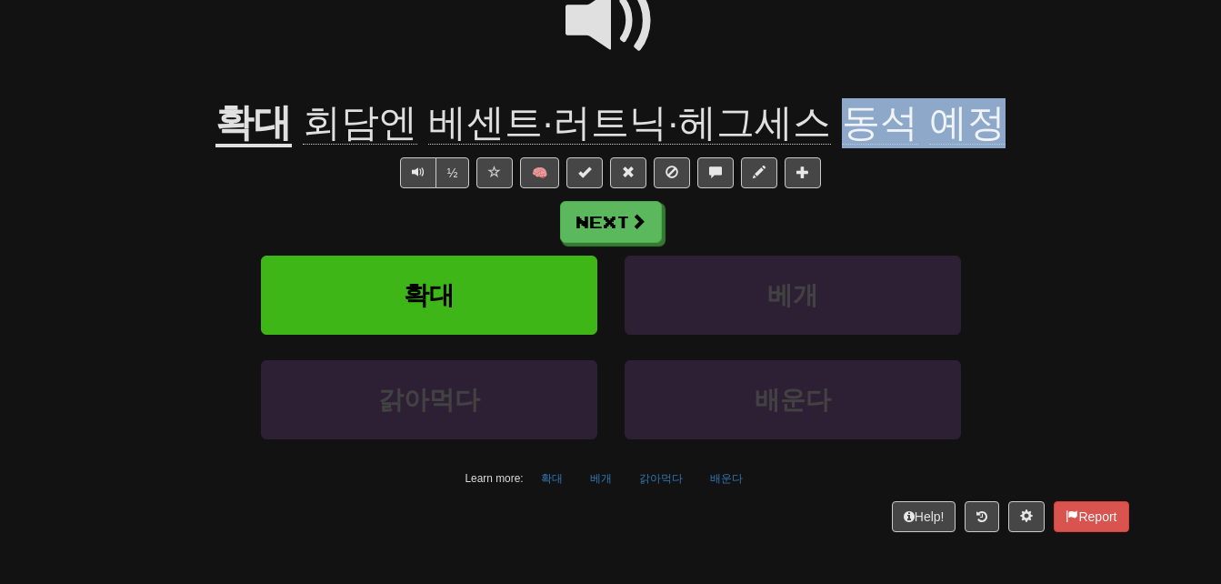
drag, startPoint x: 825, startPoint y: 122, endPoint x: 961, endPoint y: 122, distance: 135.4
click at [961, 122] on span "회담엔 베센트·러트닉·헤그세스 동석 예정" at bounding box center [648, 123] width 713 height 44
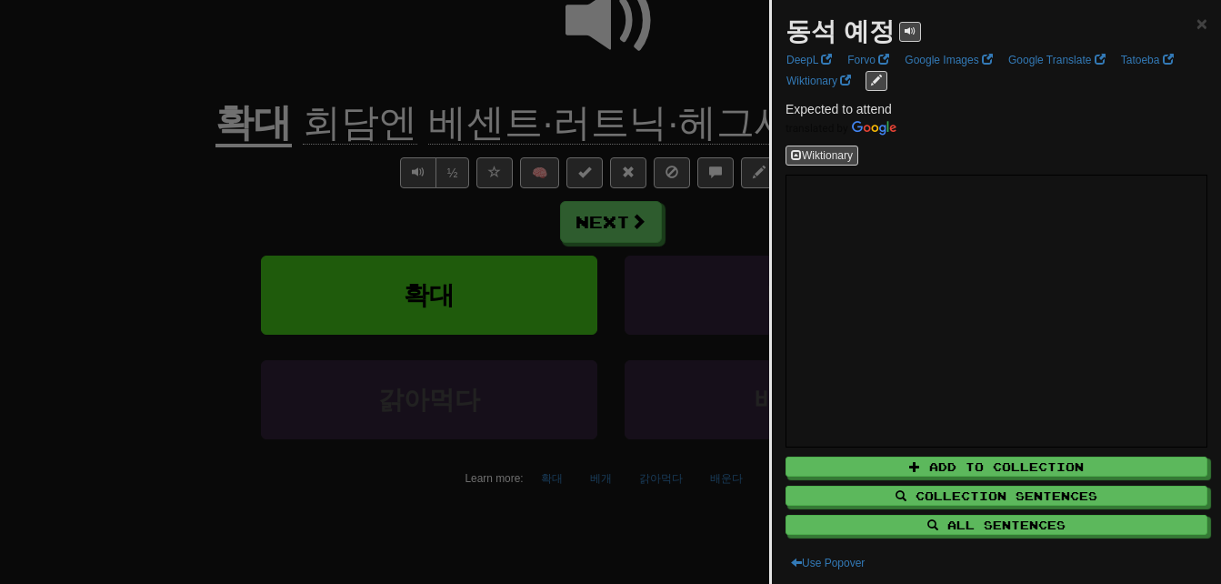
click at [203, 211] on div at bounding box center [610, 292] width 1221 height 584
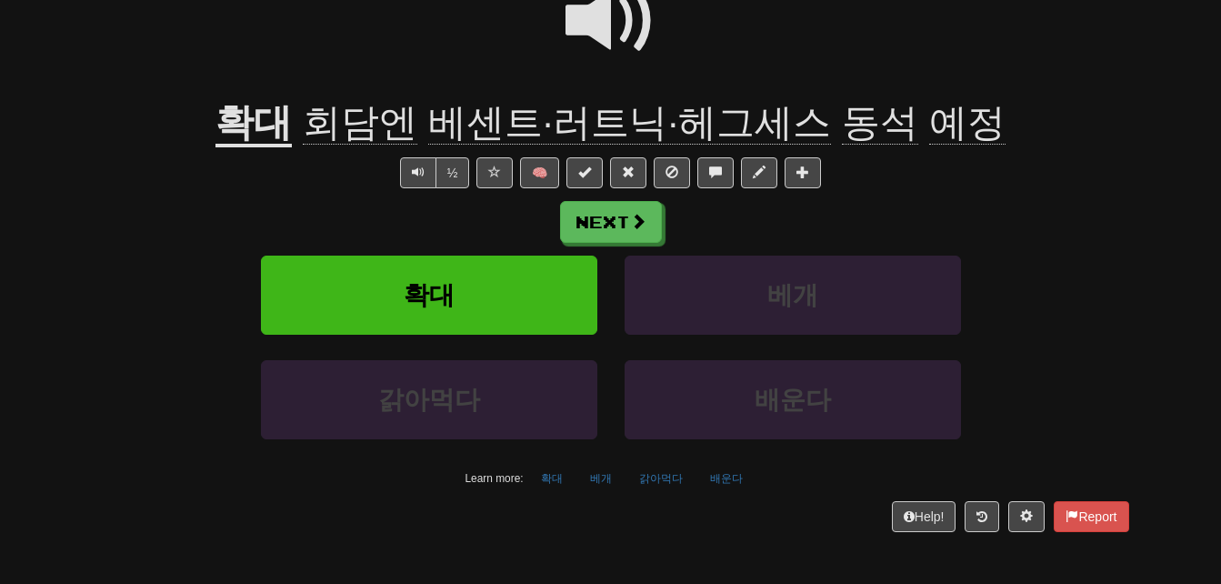
click at [929, 130] on span "예정" at bounding box center [967, 123] width 76 height 44
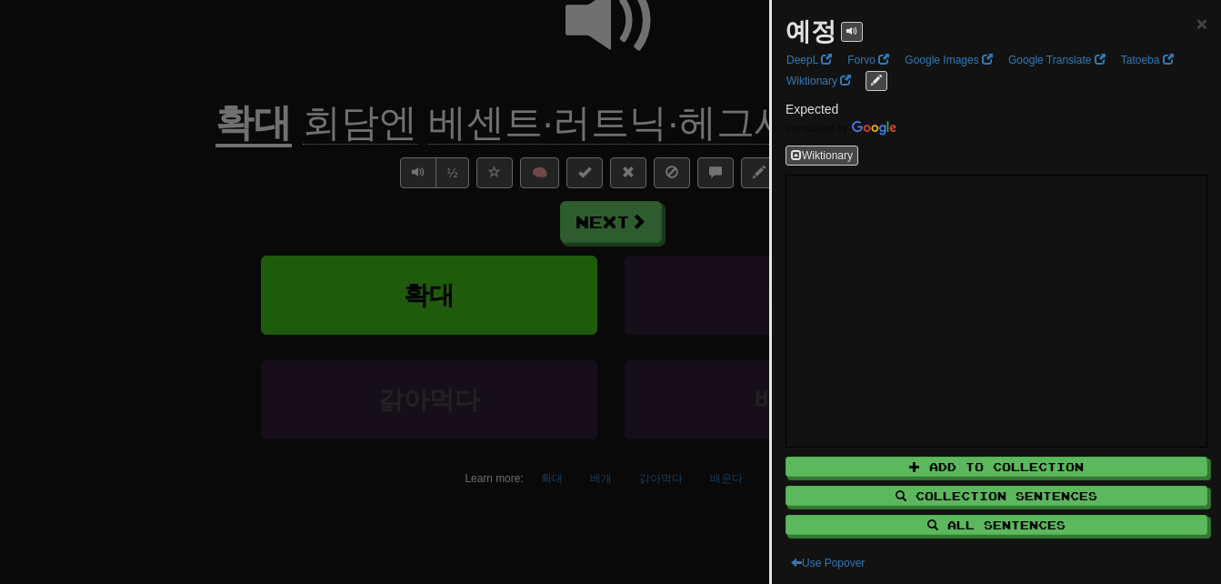
click at [184, 135] on div at bounding box center [610, 292] width 1221 height 584
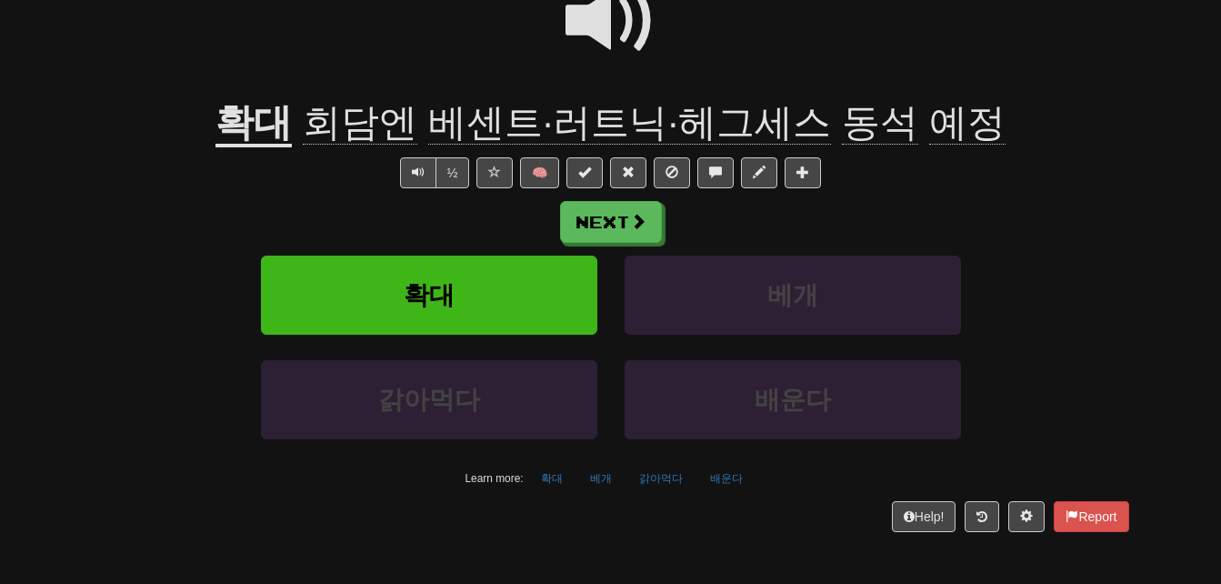
click at [595, 22] on span at bounding box center [610, 20] width 91 height 91
click at [595, 24] on span at bounding box center [610, 20] width 91 height 91
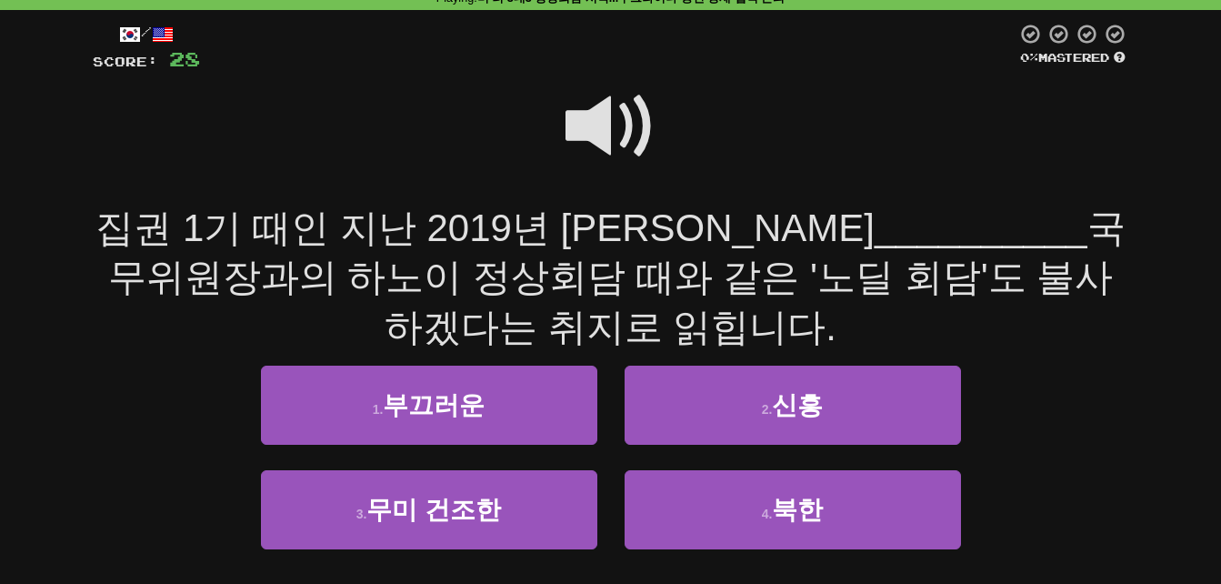
scroll to position [91, 0]
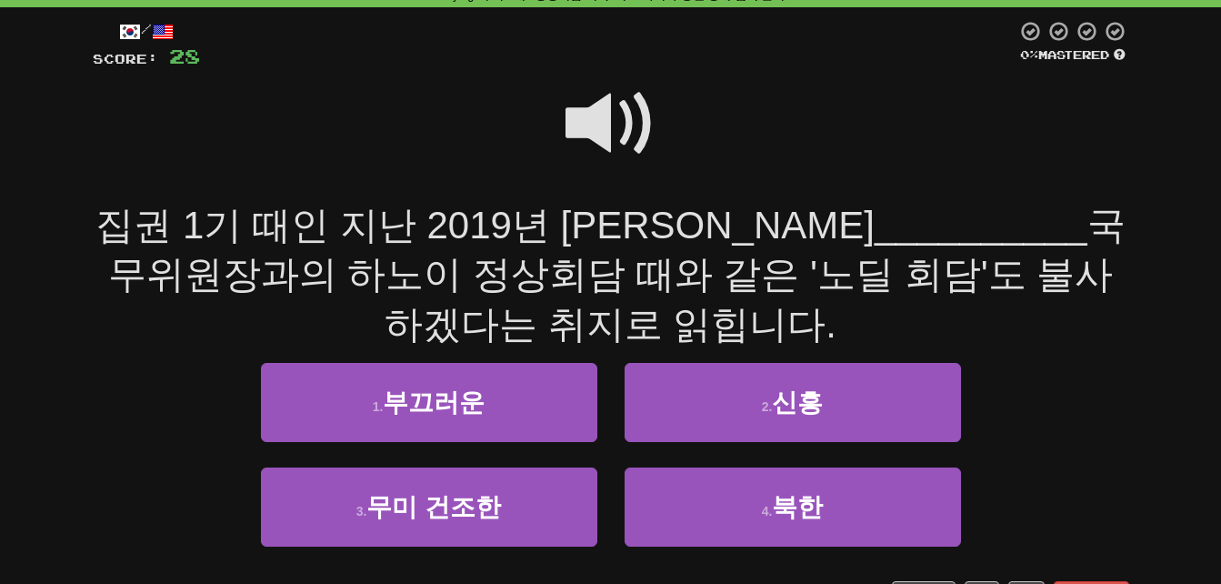
click at [596, 111] on span at bounding box center [610, 123] width 91 height 91
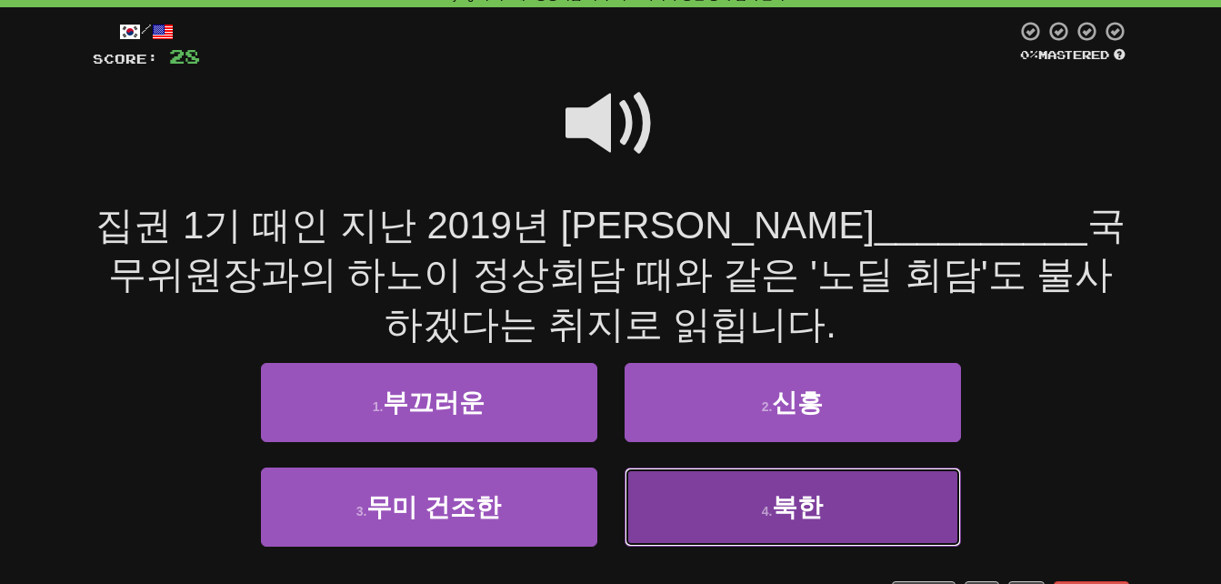
click at [875, 510] on button "4 . [GEOGRAPHIC_DATA]" at bounding box center [793, 506] width 336 height 79
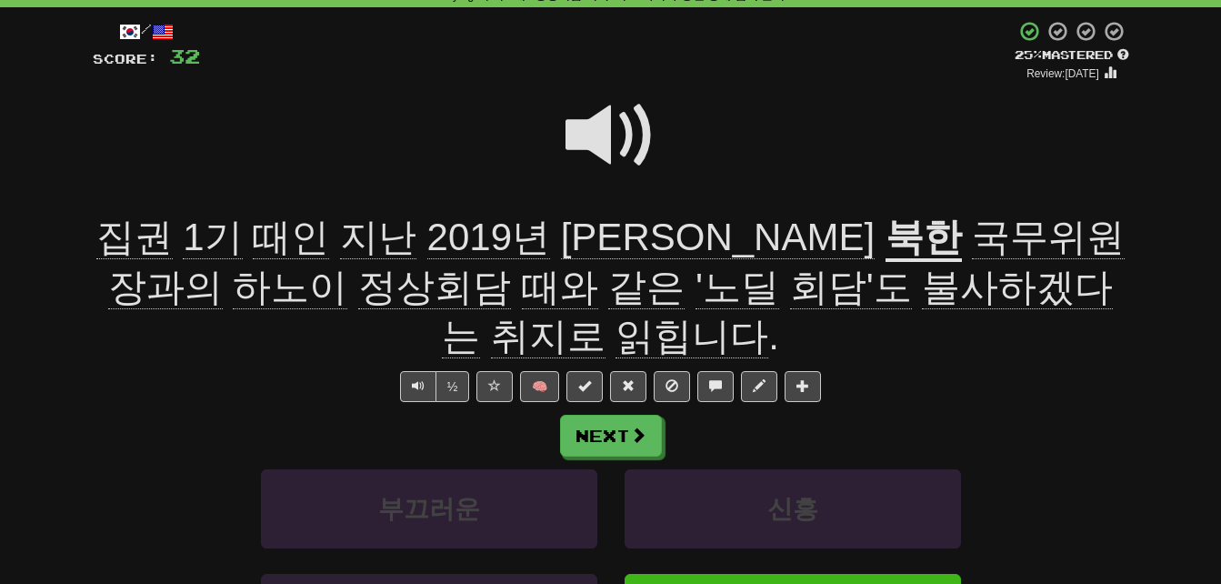
click at [183, 243] on span "집권" at bounding box center [212, 237] width 59 height 44
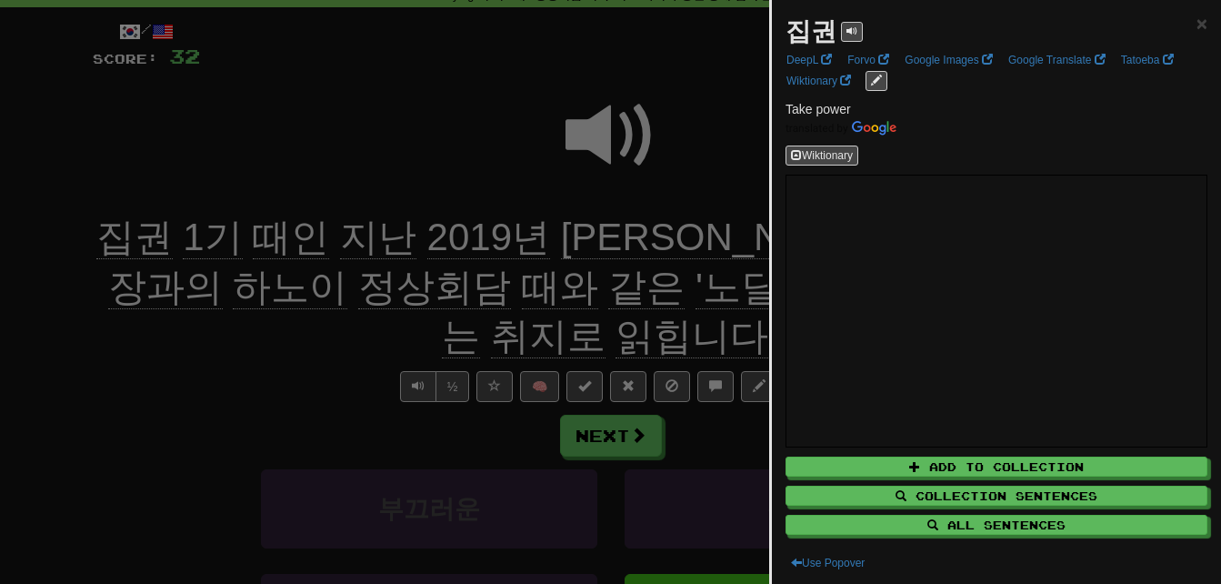
click at [140, 167] on div at bounding box center [610, 292] width 1221 height 584
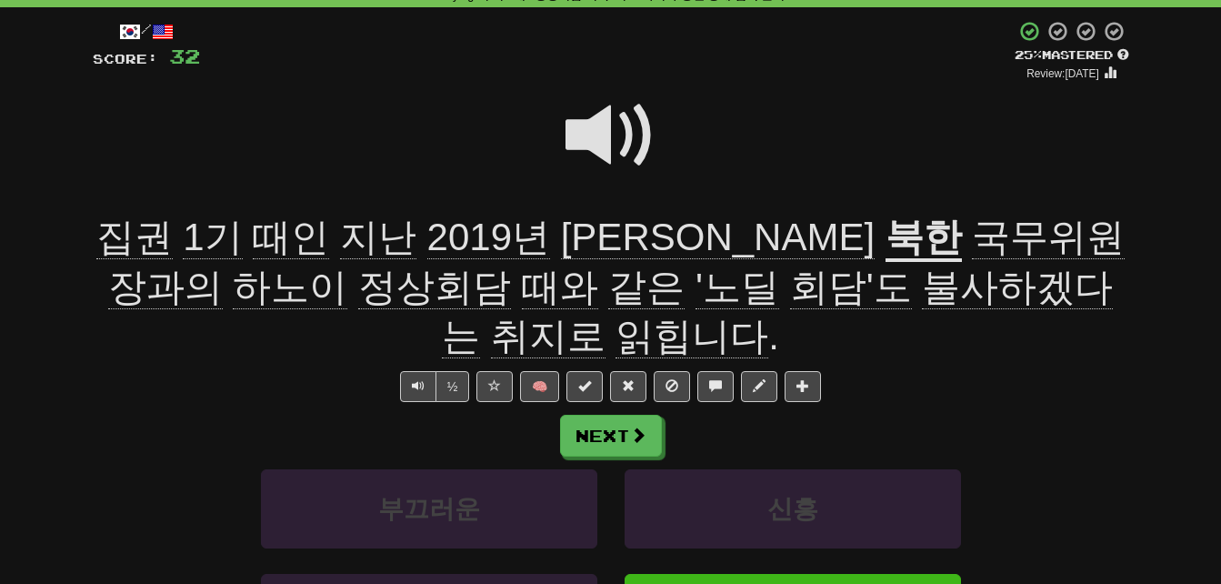
click at [340, 236] on span "때인" at bounding box center [378, 237] width 76 height 44
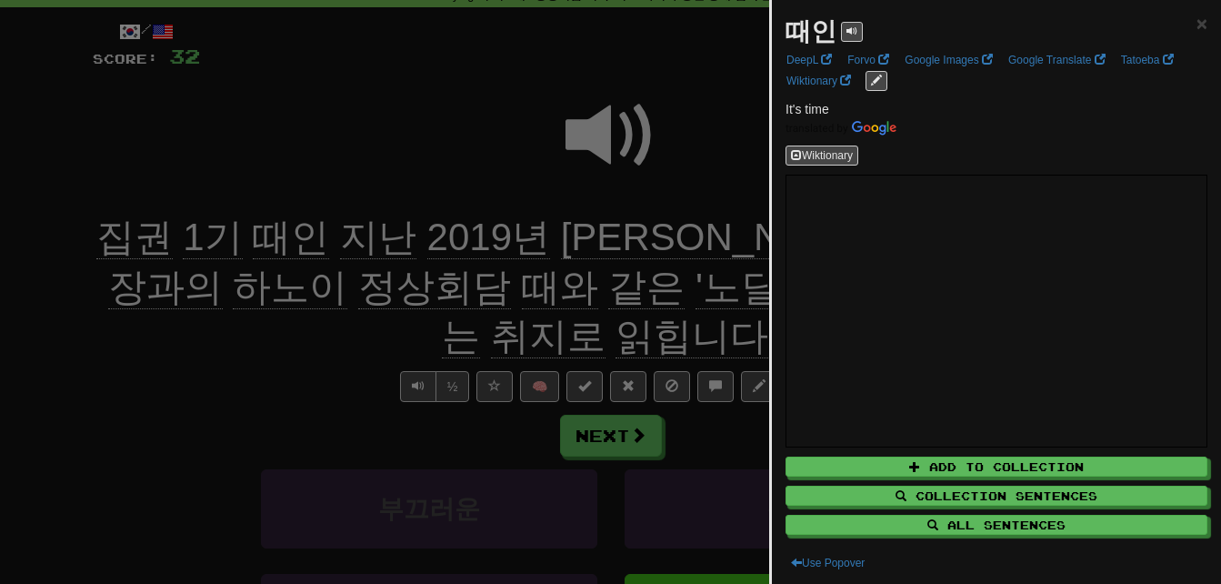
click at [275, 207] on div at bounding box center [610, 292] width 1221 height 584
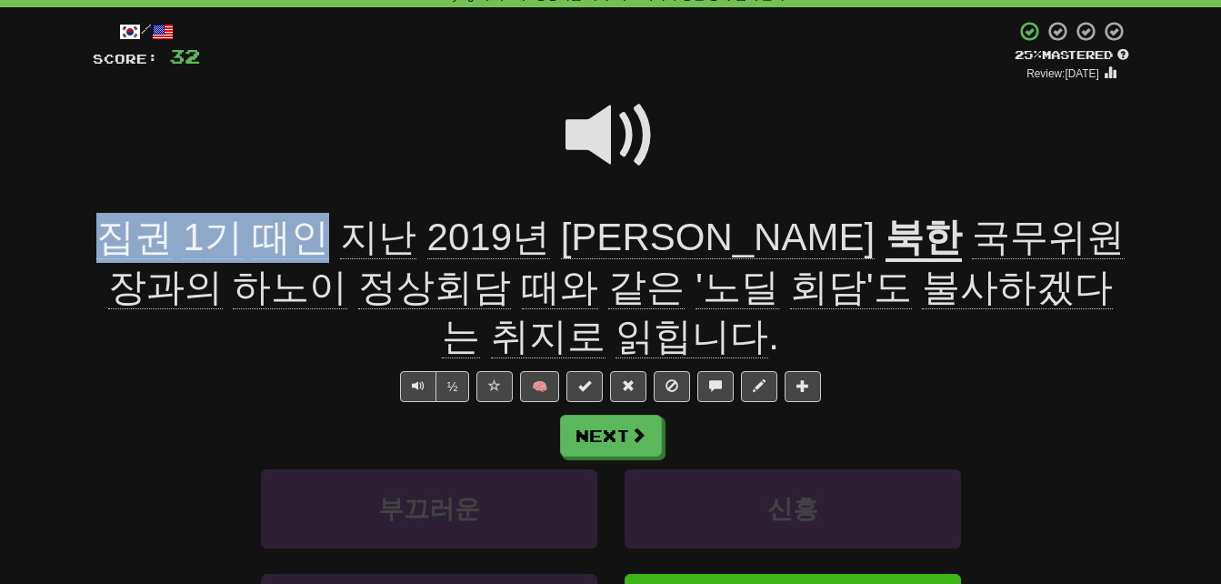
drag, startPoint x: 99, startPoint y: 233, endPoint x: 317, endPoint y: 245, distance: 218.5
click at [317, 245] on div "집권 1기 때인 지난 2019년 [PERSON_NAME] [DEMOGRAPHIC_DATA] 국무위원장과의 하노이 정상회담 때와 같은 '노딜 회…" at bounding box center [611, 287] width 1036 height 149
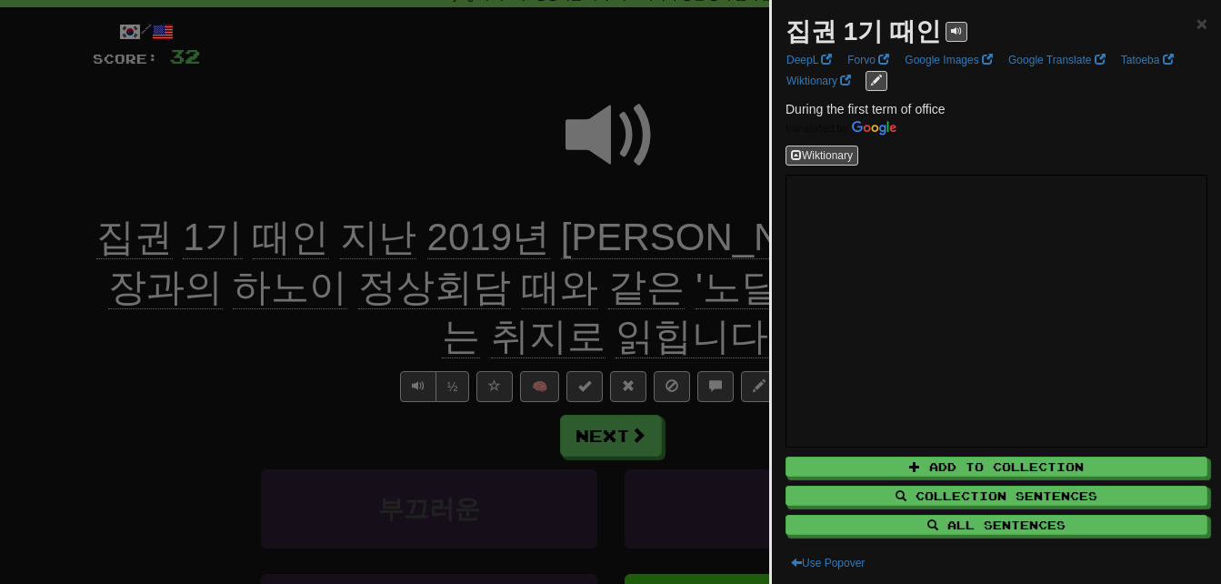
click at [336, 180] on div at bounding box center [610, 292] width 1221 height 584
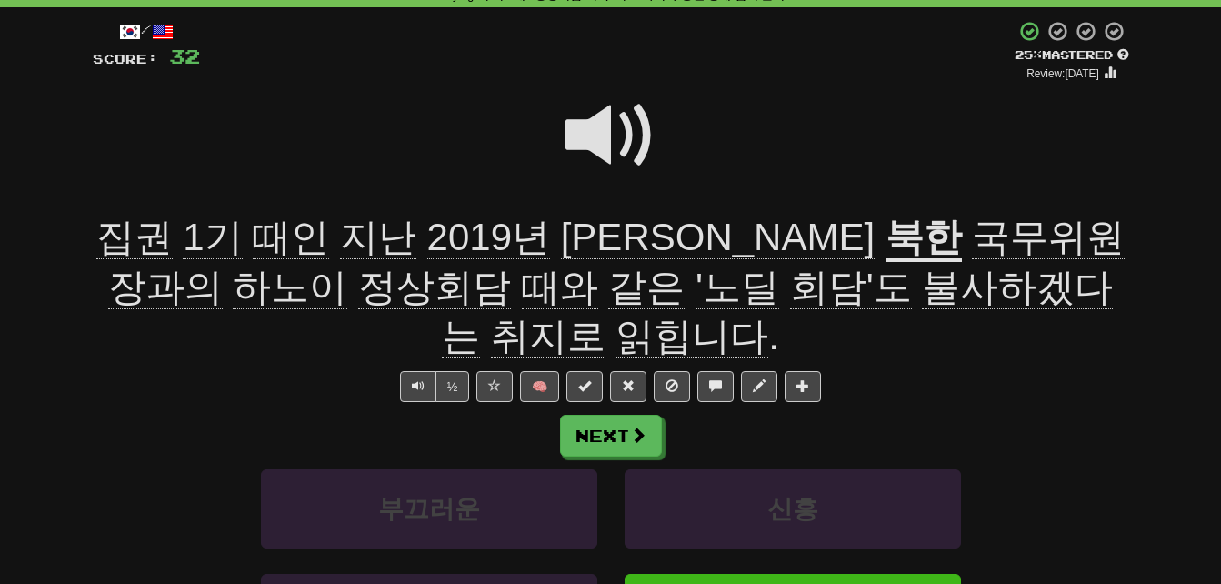
click at [794, 228] on span "국무위원장과의" at bounding box center [616, 262] width 1017 height 94
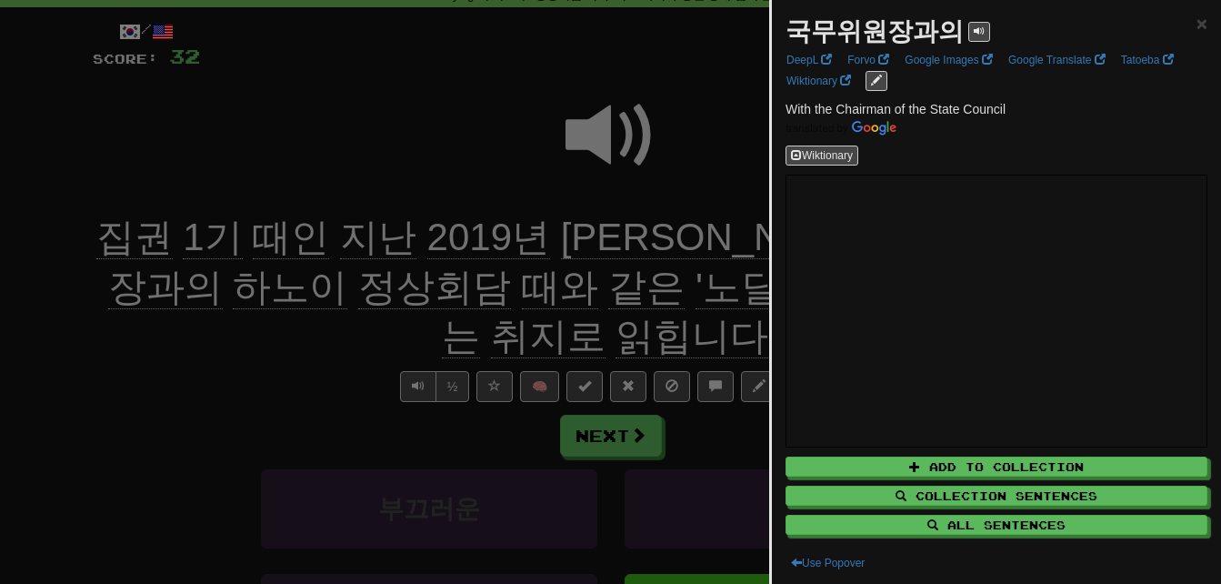
click at [727, 166] on div at bounding box center [610, 292] width 1221 height 584
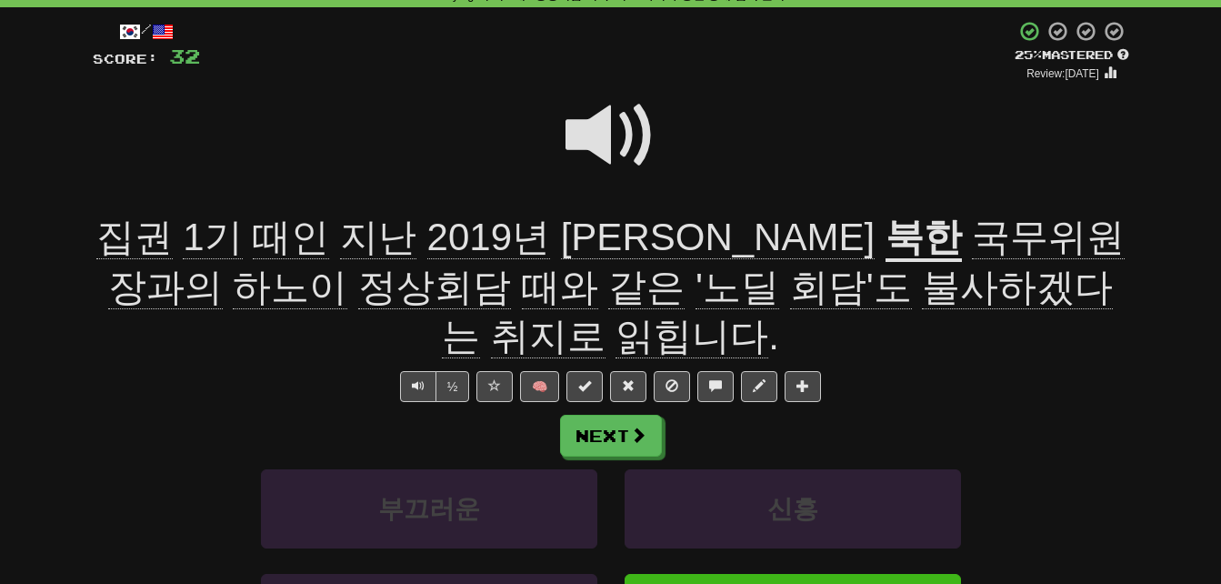
click at [347, 265] on span "하노이" at bounding box center [290, 287] width 115 height 44
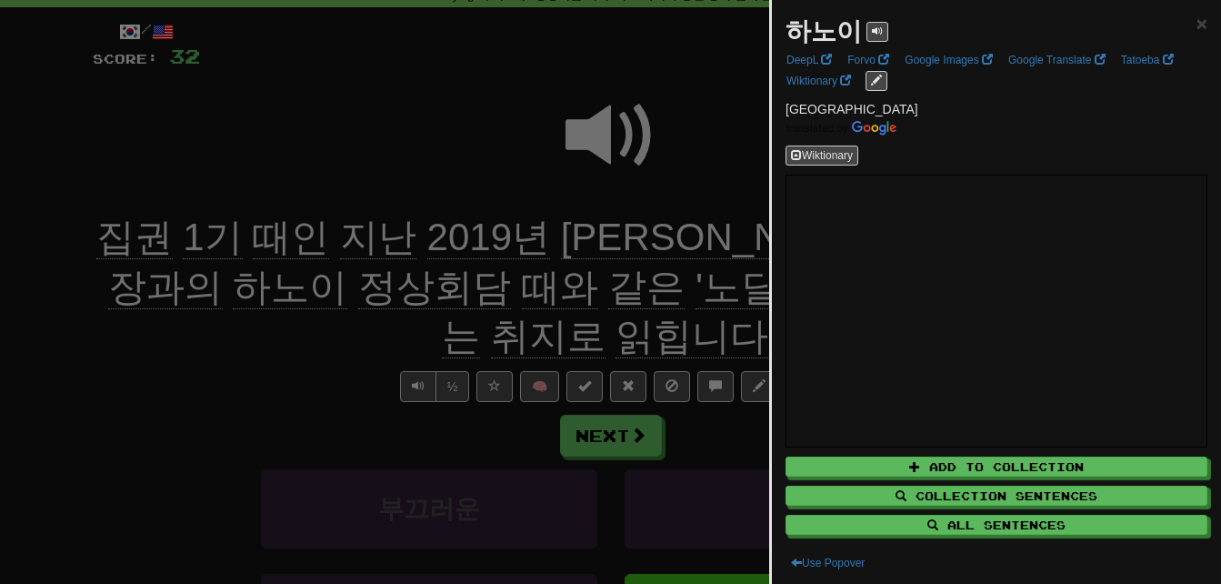
click at [125, 376] on div at bounding box center [610, 292] width 1221 height 584
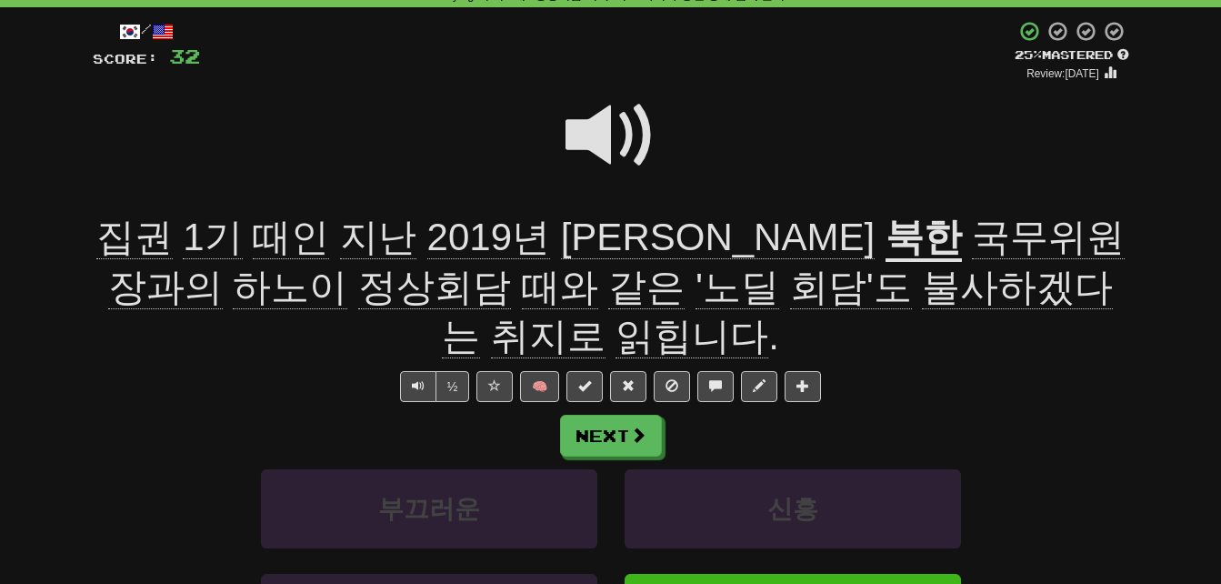
click at [358, 293] on span "정상회담" at bounding box center [434, 287] width 153 height 44
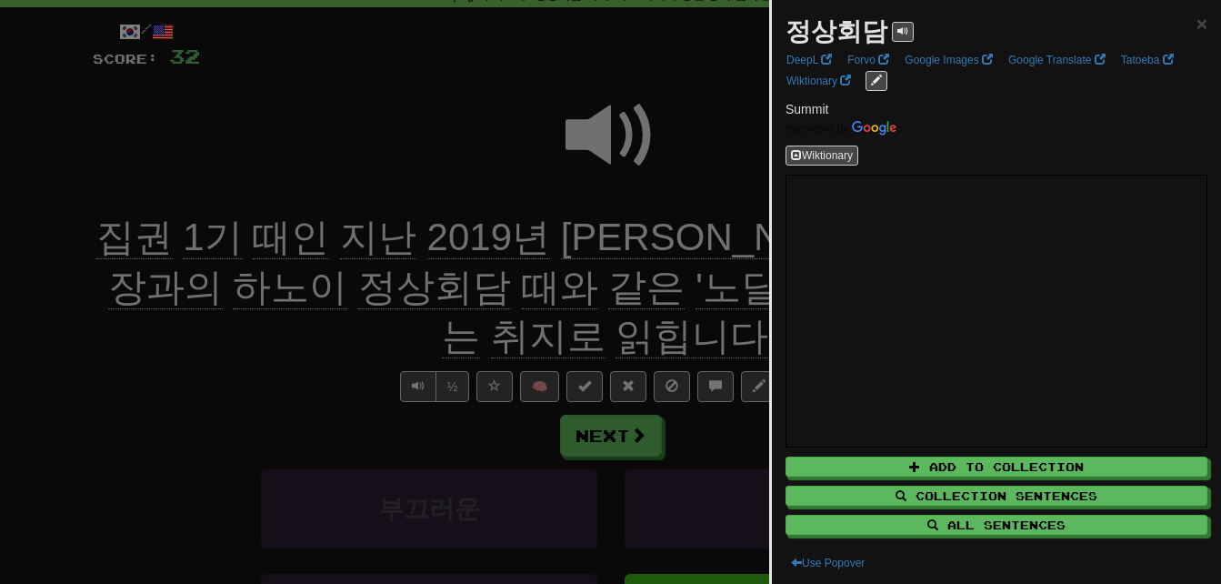
click at [234, 375] on div at bounding box center [610, 292] width 1221 height 584
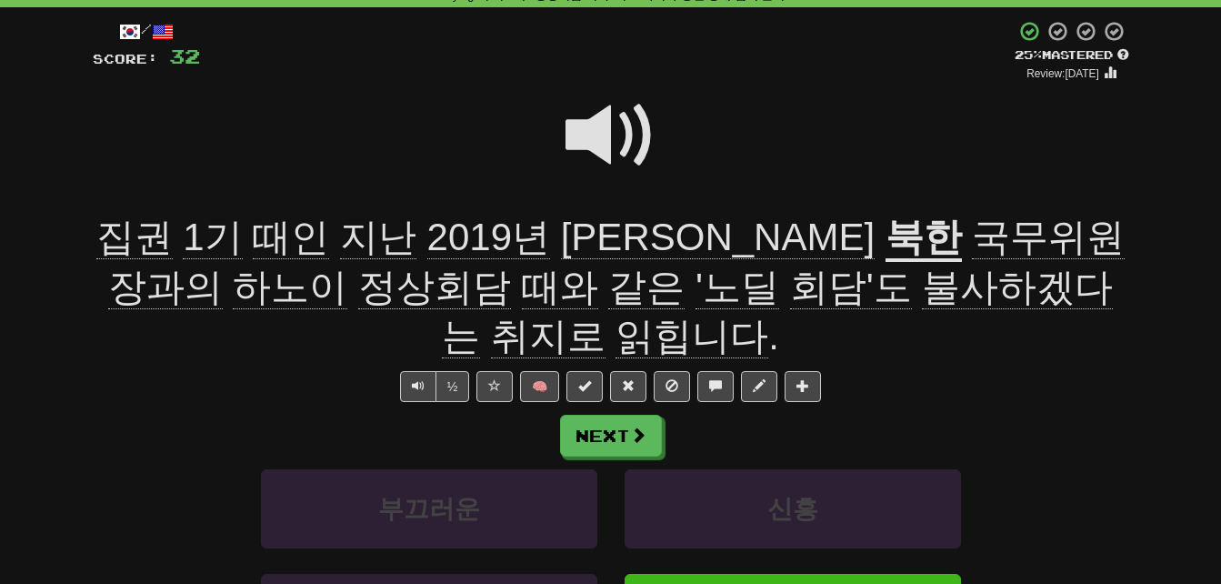
click at [522, 288] on span "때와" at bounding box center [560, 287] width 76 height 44
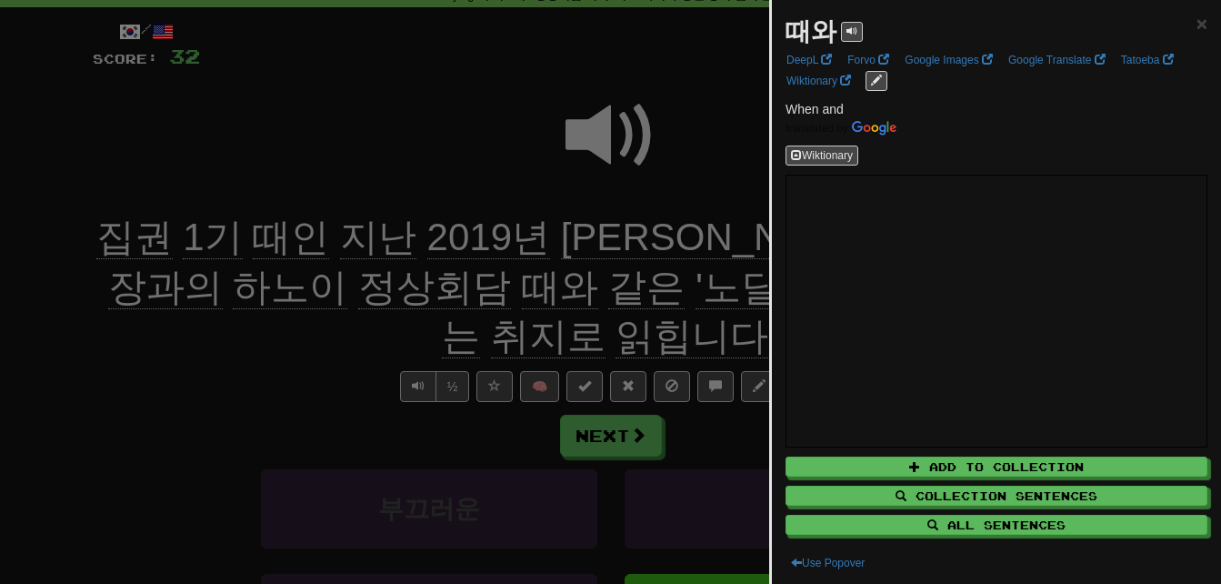
click at [274, 368] on div at bounding box center [610, 292] width 1221 height 584
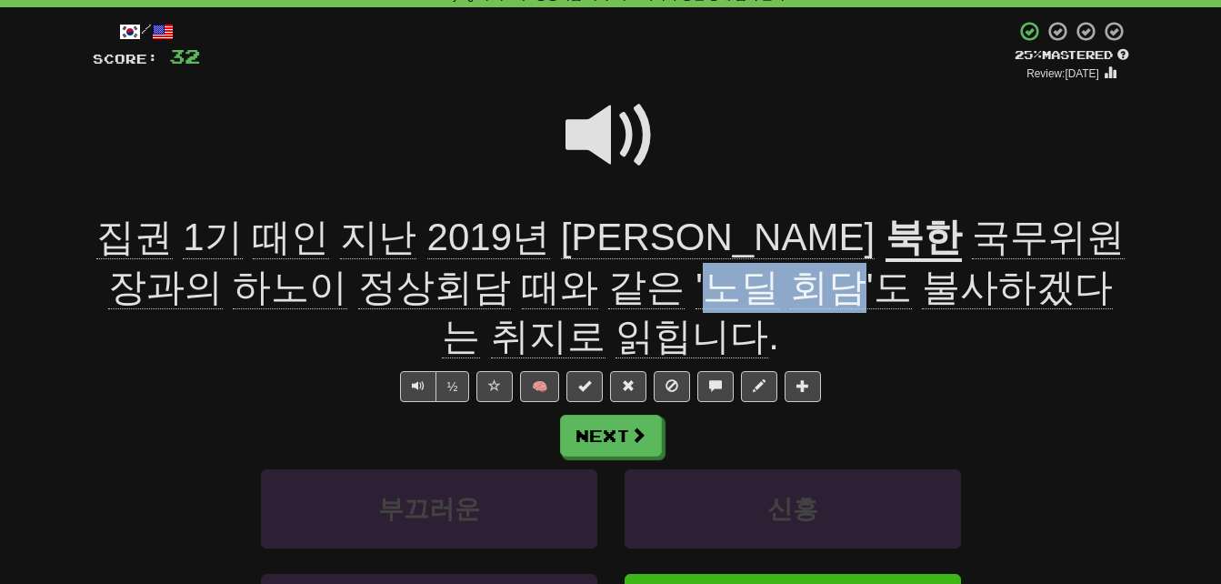
drag, startPoint x: 430, startPoint y: 279, endPoint x: 575, endPoint y: 284, distance: 144.6
click at [575, 284] on span "국무위원장과의 하노이 정상회담 때와 같은 '노딜 회담'도 불사하겠다는 취지로 읽힙니다 ." at bounding box center [616, 286] width 1017 height 143
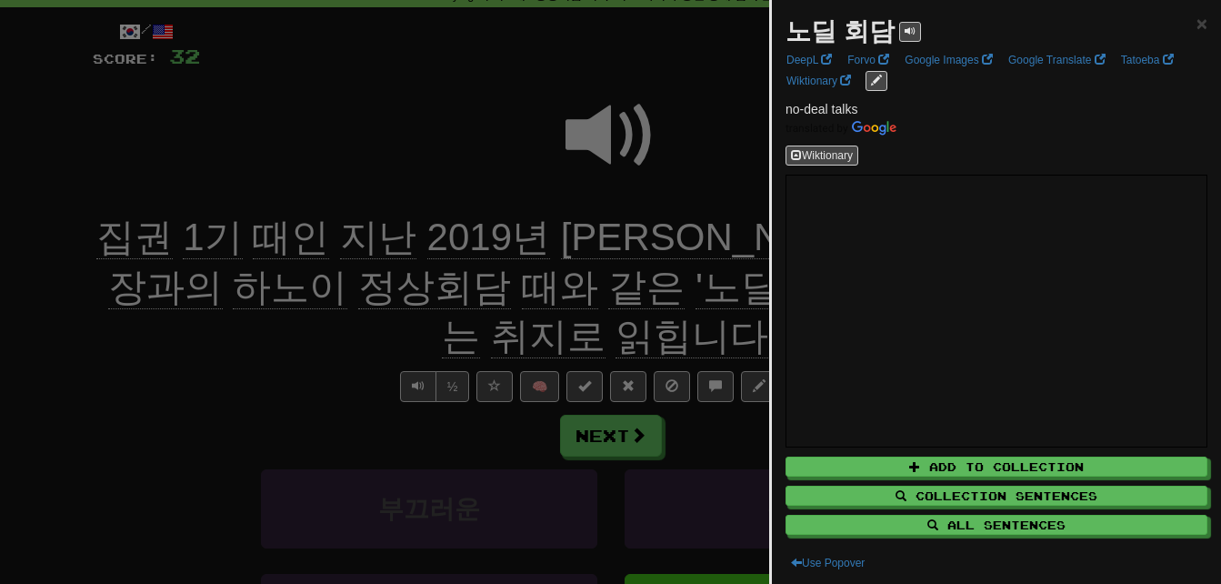
click at [167, 389] on div at bounding box center [610, 292] width 1221 height 584
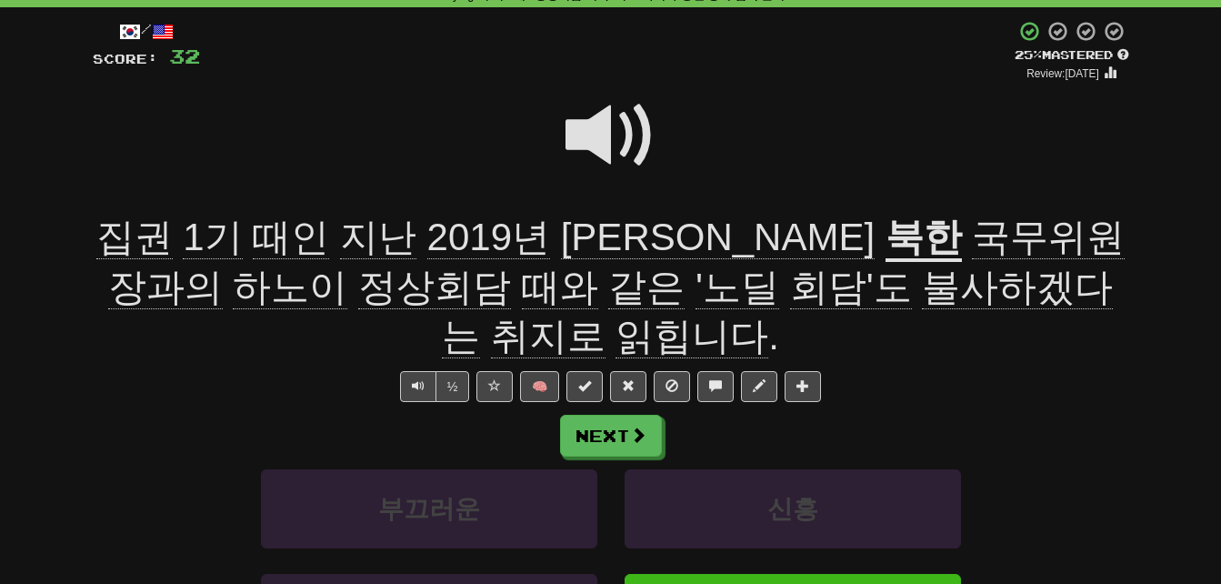
click at [683, 280] on span "불사하겠다는" at bounding box center [777, 312] width 671 height 94
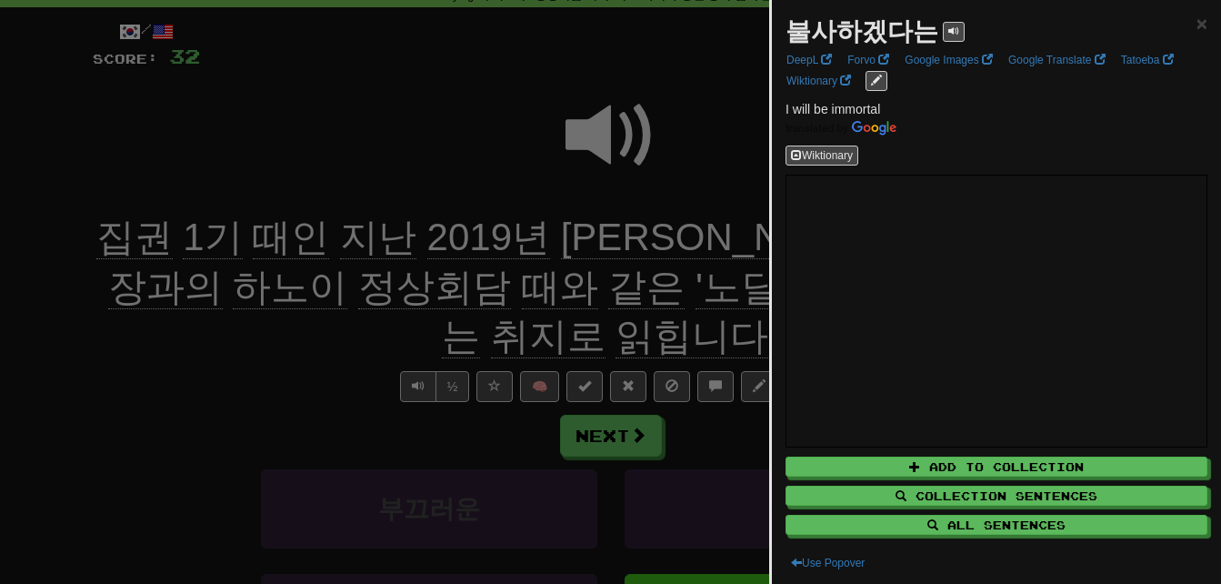
click at [195, 382] on div at bounding box center [610, 292] width 1221 height 584
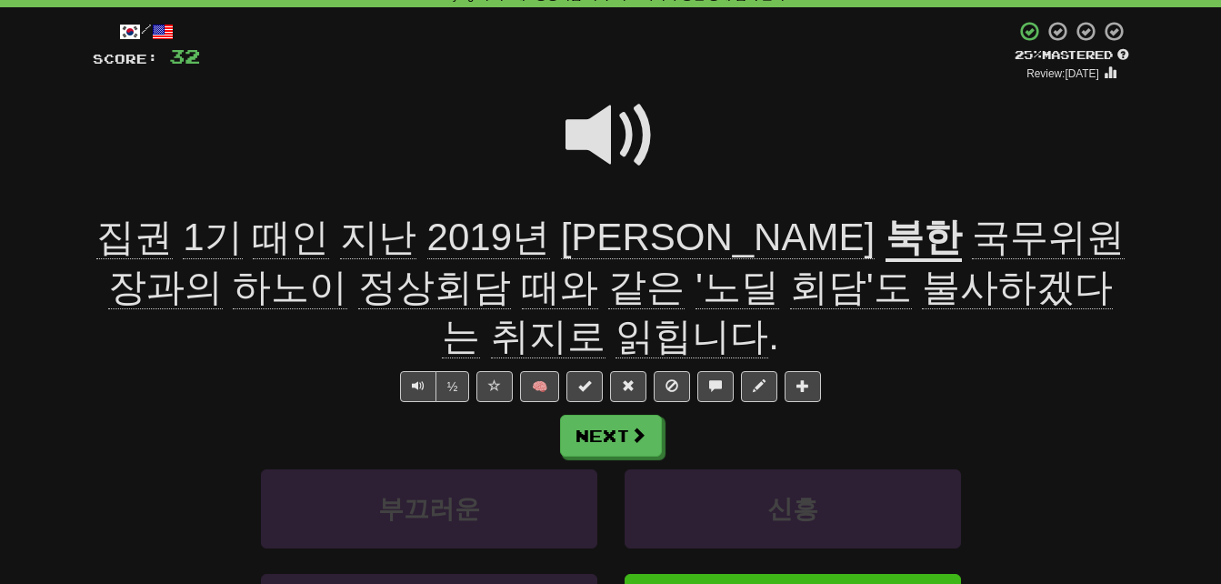
click at [605, 315] on span "취지로" at bounding box center [548, 337] width 115 height 44
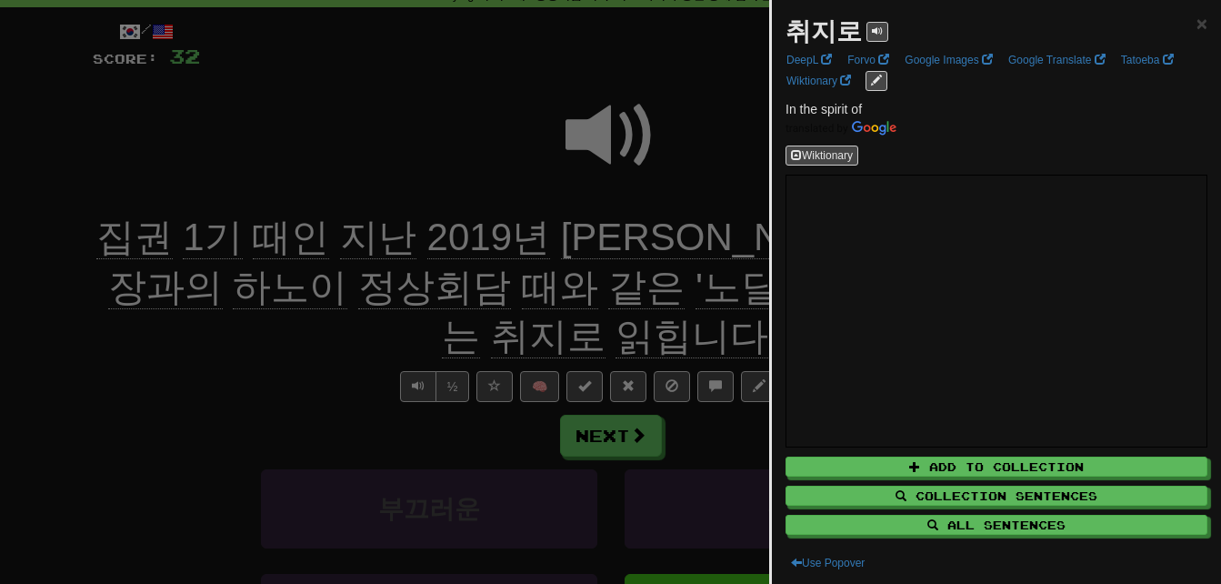
click at [115, 362] on div at bounding box center [610, 292] width 1221 height 584
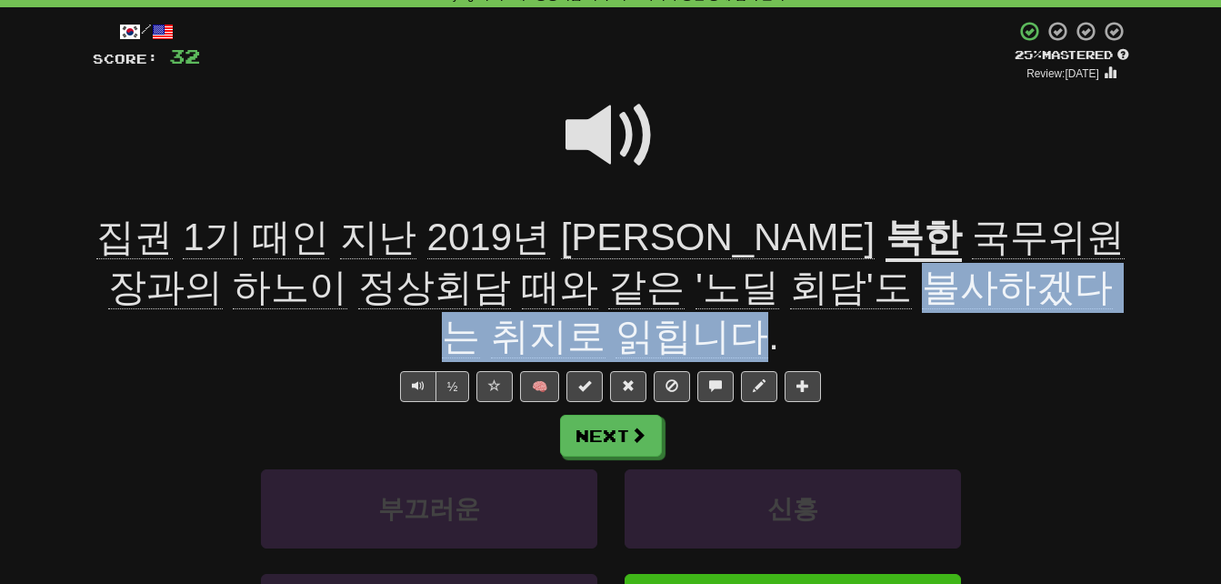
drag, startPoint x: 635, startPoint y: 286, endPoint x: 1106, endPoint y: 292, distance: 470.9
click at [1106, 292] on span "국무위원장과의 하노이 정상회담 때와 같은 '노딜 회담'도 불사하겠다는 취지로 읽힙니다 ." at bounding box center [616, 286] width 1017 height 143
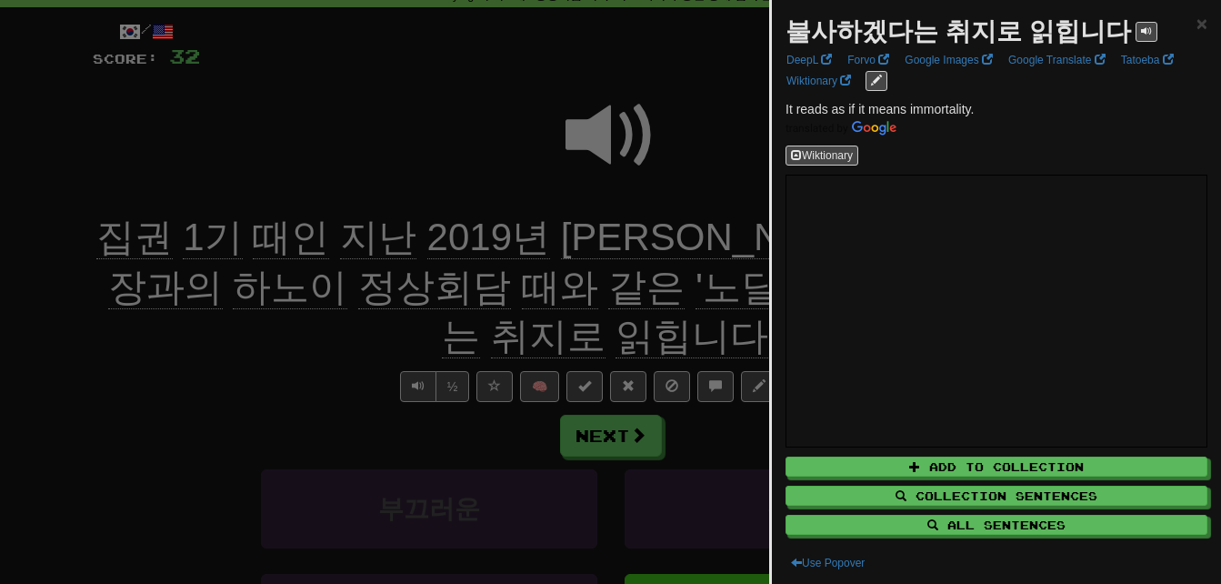
click at [278, 365] on div at bounding box center [610, 292] width 1221 height 584
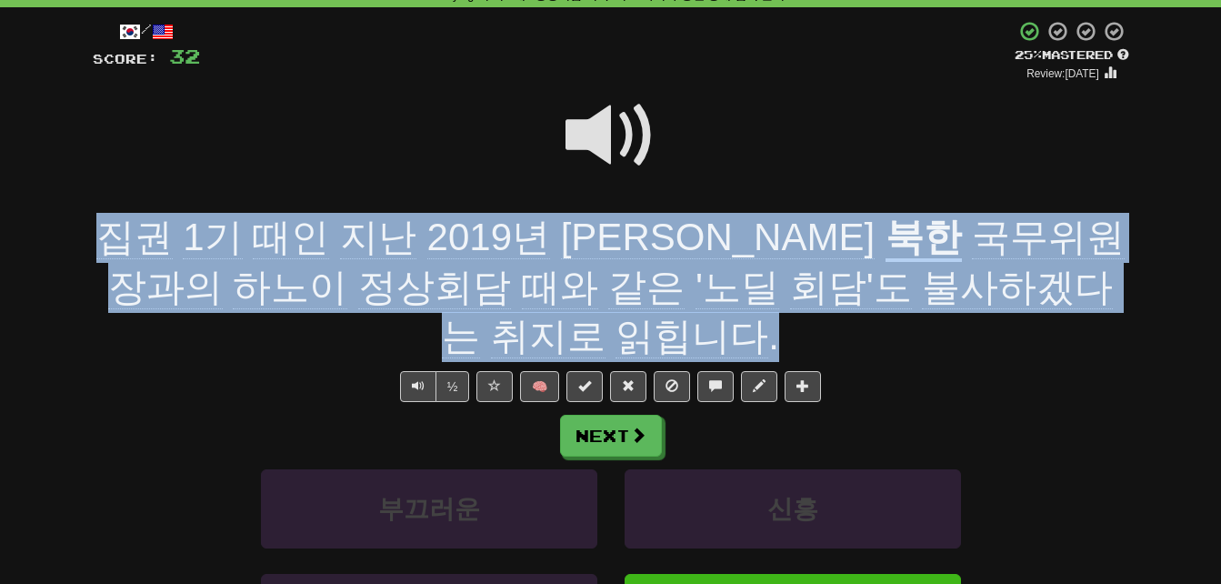
drag, startPoint x: 99, startPoint y: 235, endPoint x: 1117, endPoint y: 294, distance: 1019.8
click at [1117, 294] on div "집권 1기 때인 지난 2019년 [PERSON_NAME] [DEMOGRAPHIC_DATA] 국무위원장과의 하노이 정상회담 때와 같은 '노딜 회…" at bounding box center [611, 287] width 1036 height 149
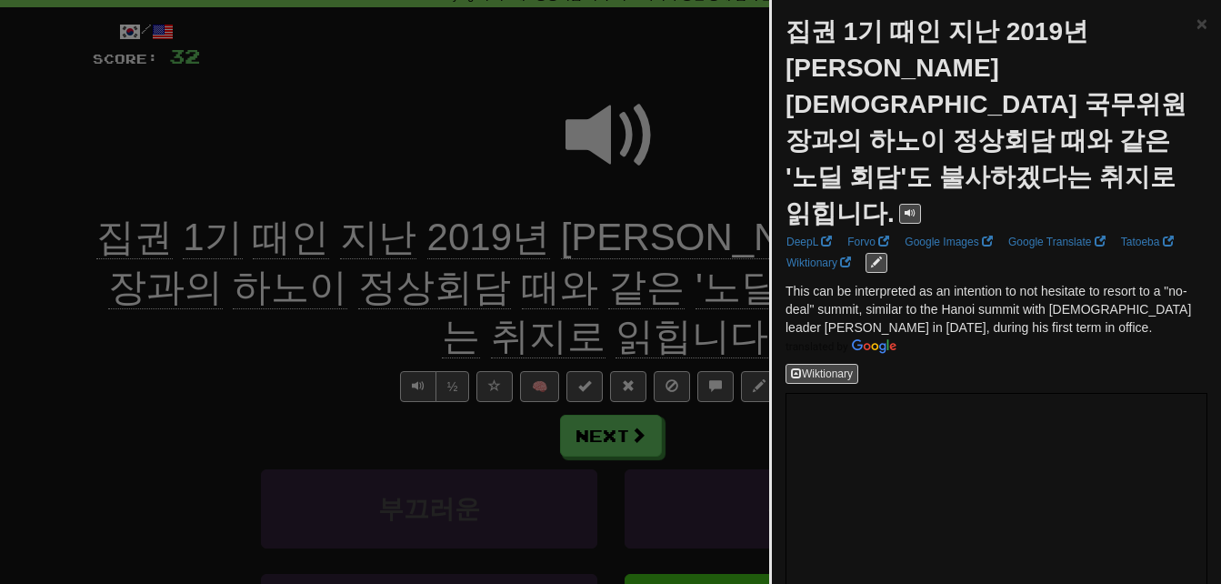
click at [278, 344] on div at bounding box center [610, 292] width 1221 height 584
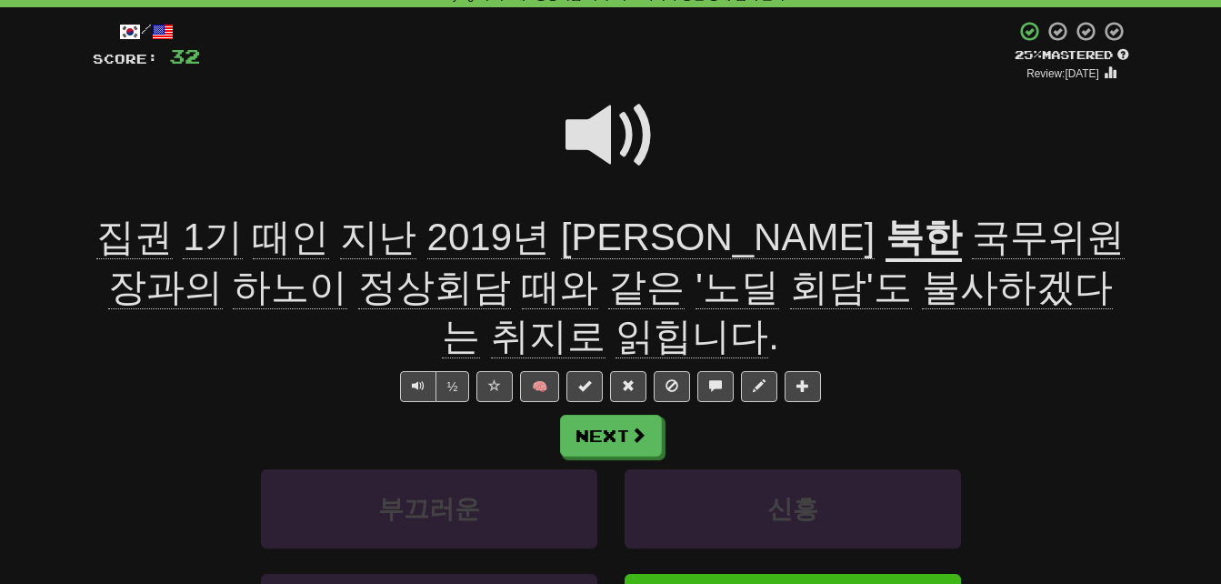
click at [588, 126] on span at bounding box center [610, 135] width 91 height 91
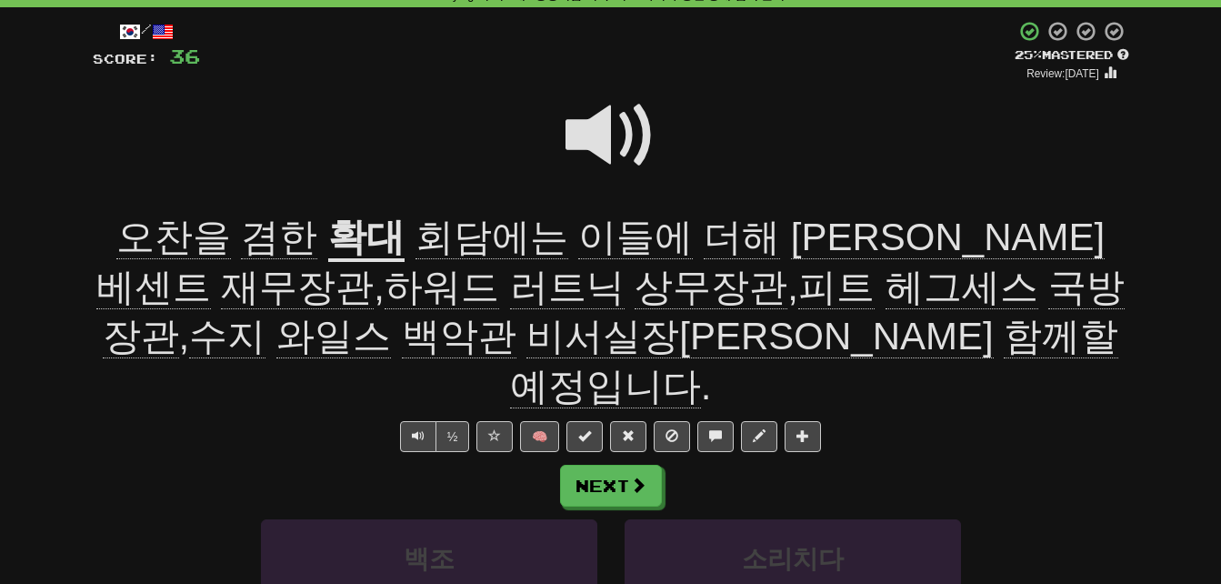
click at [374, 265] on span "재무장관" at bounding box center [297, 287] width 153 height 44
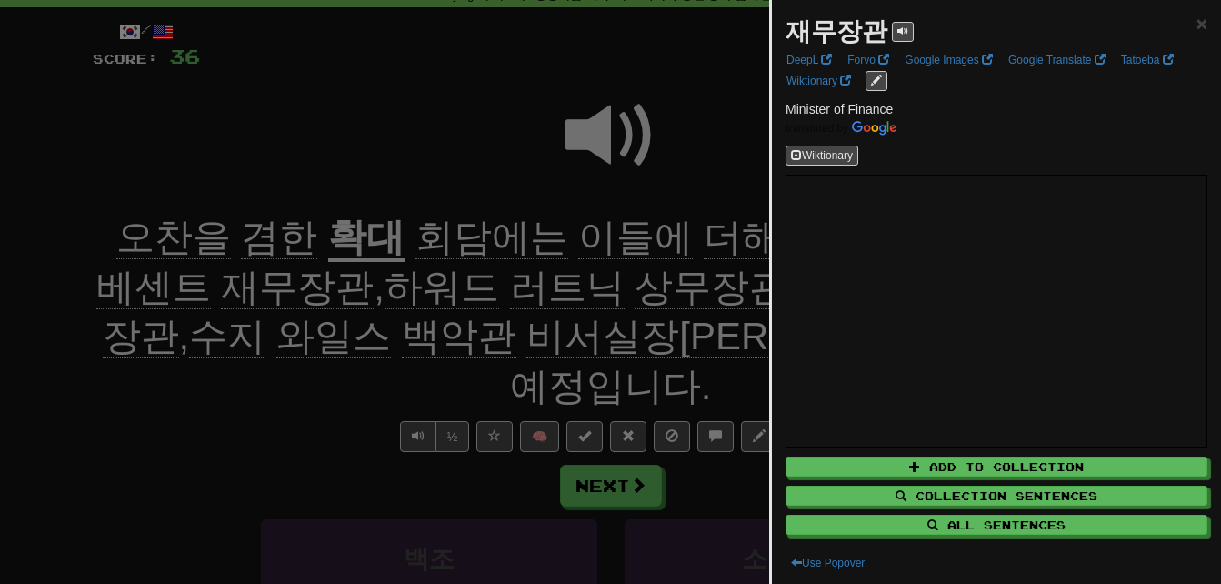
click at [61, 340] on div at bounding box center [610, 292] width 1221 height 584
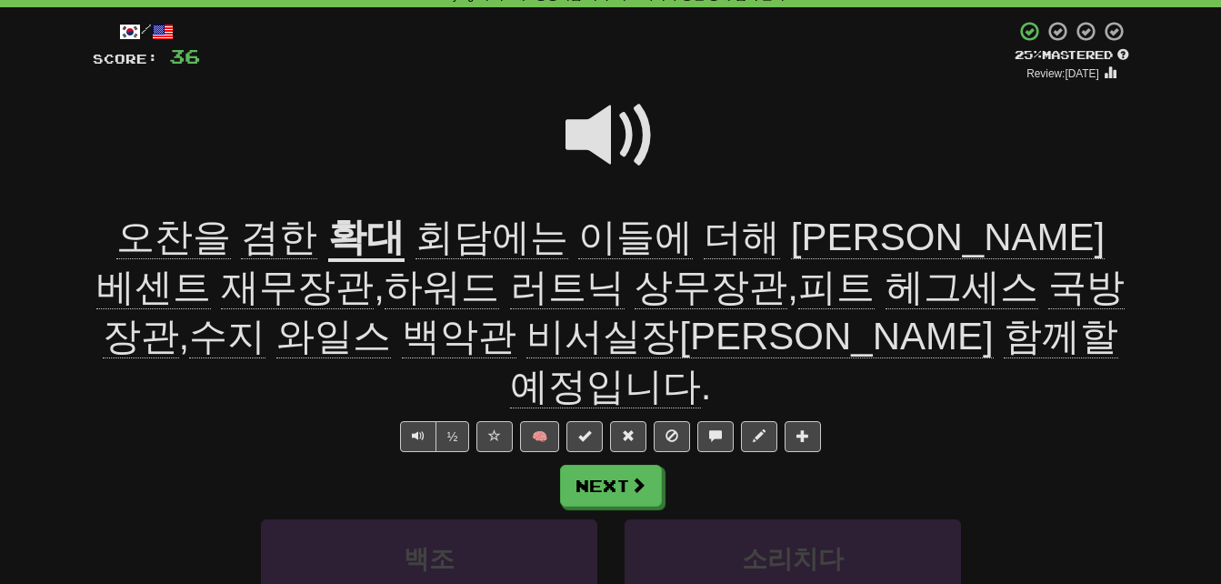
click at [635, 289] on span "상무장관" at bounding box center [711, 287] width 153 height 44
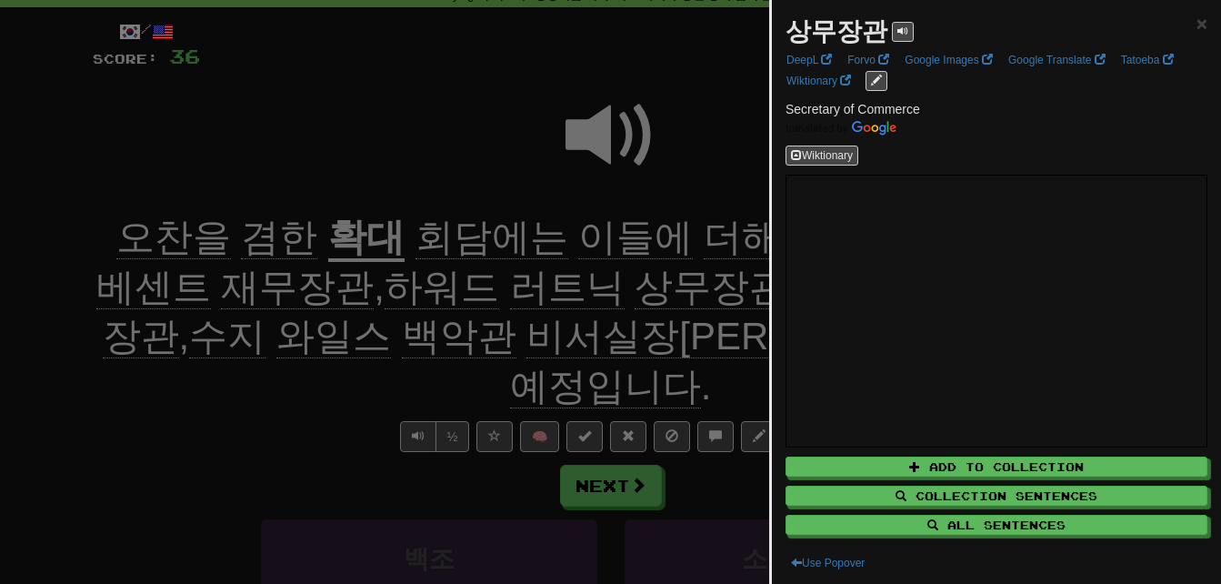
click at [267, 342] on div at bounding box center [610, 292] width 1221 height 584
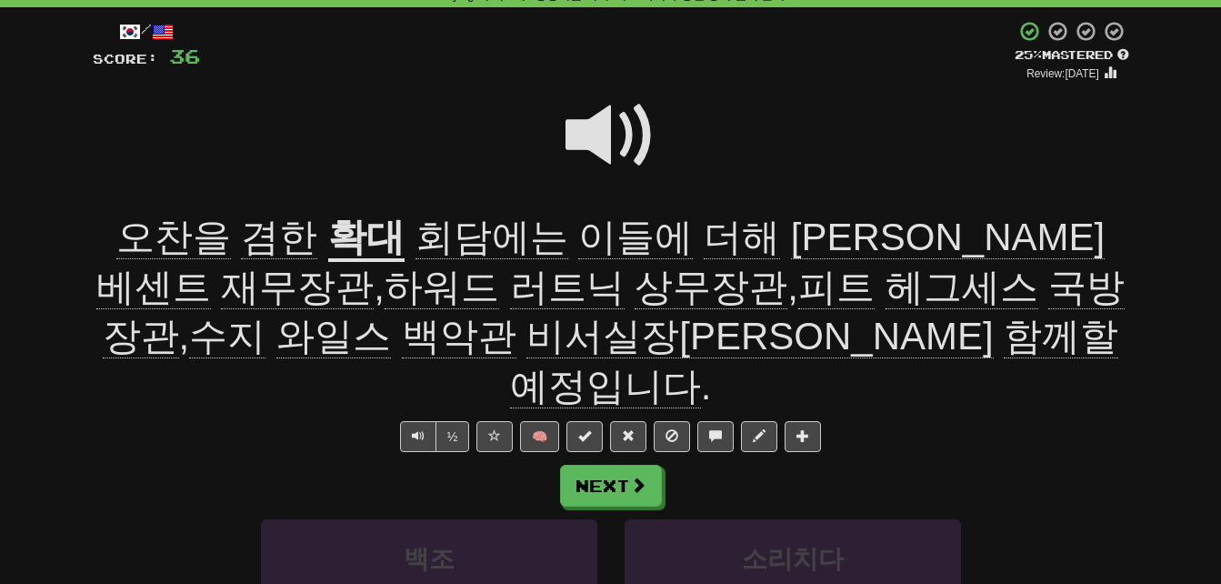
click at [785, 295] on span "국방장관" at bounding box center [614, 312] width 1023 height 94
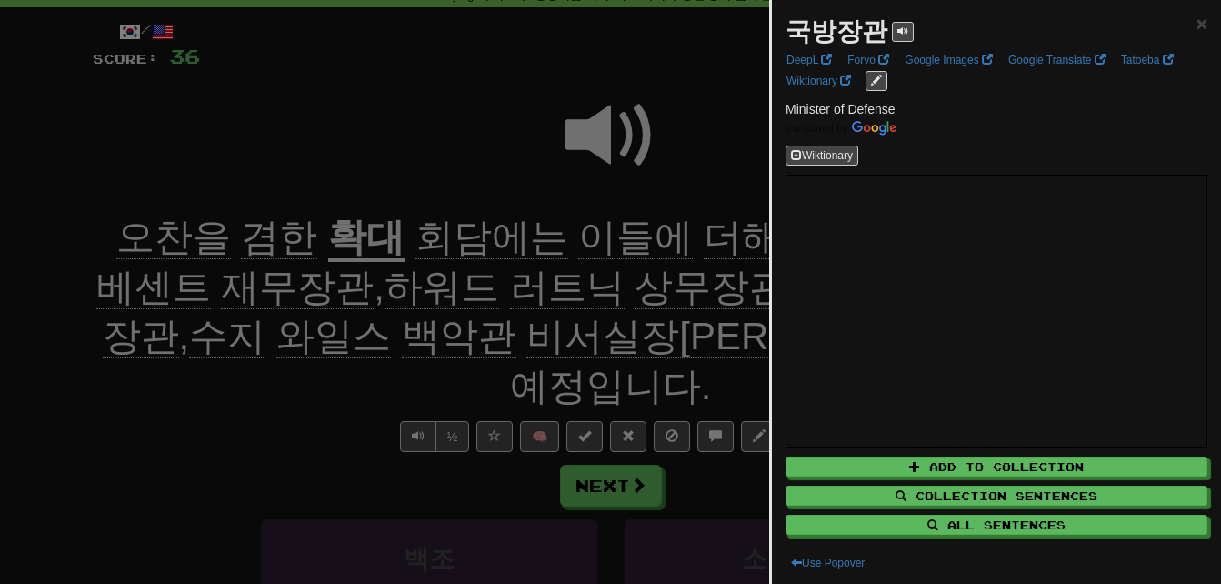
click at [99, 393] on div at bounding box center [610, 292] width 1221 height 584
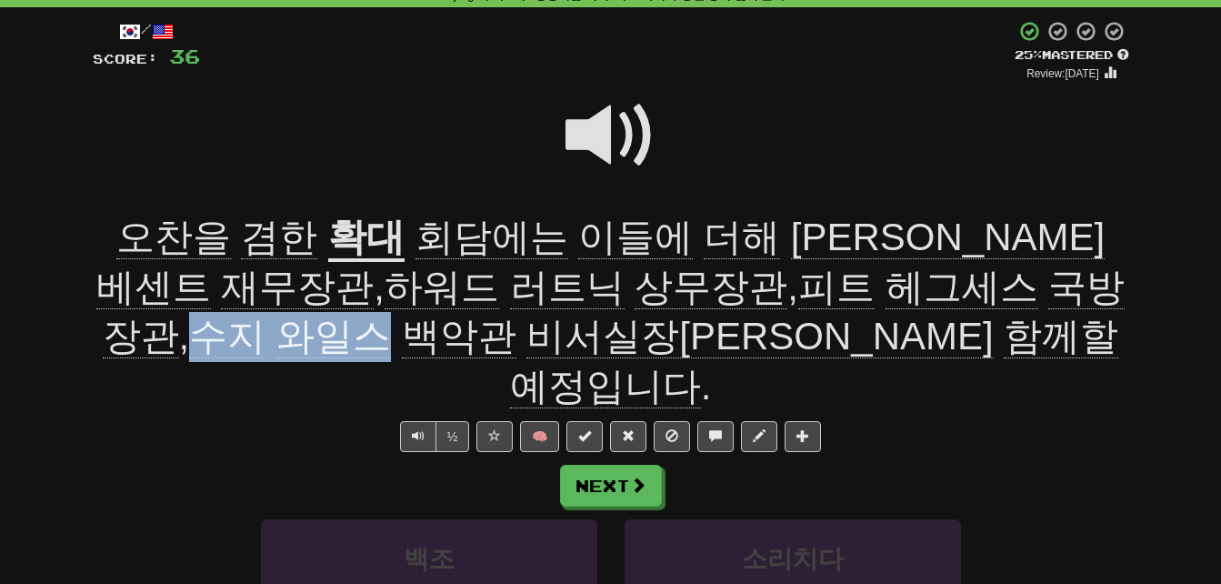
drag, startPoint x: 858, startPoint y: 289, endPoint x: 1024, endPoint y: 286, distance: 165.5
click at [1024, 286] on span "회담에는 이들에 더해 [PERSON_NAME] [PERSON_NAME][PERSON_NAME] , [PERSON_NAME] [PERSON_NA…" at bounding box center [610, 311] width 1029 height 193
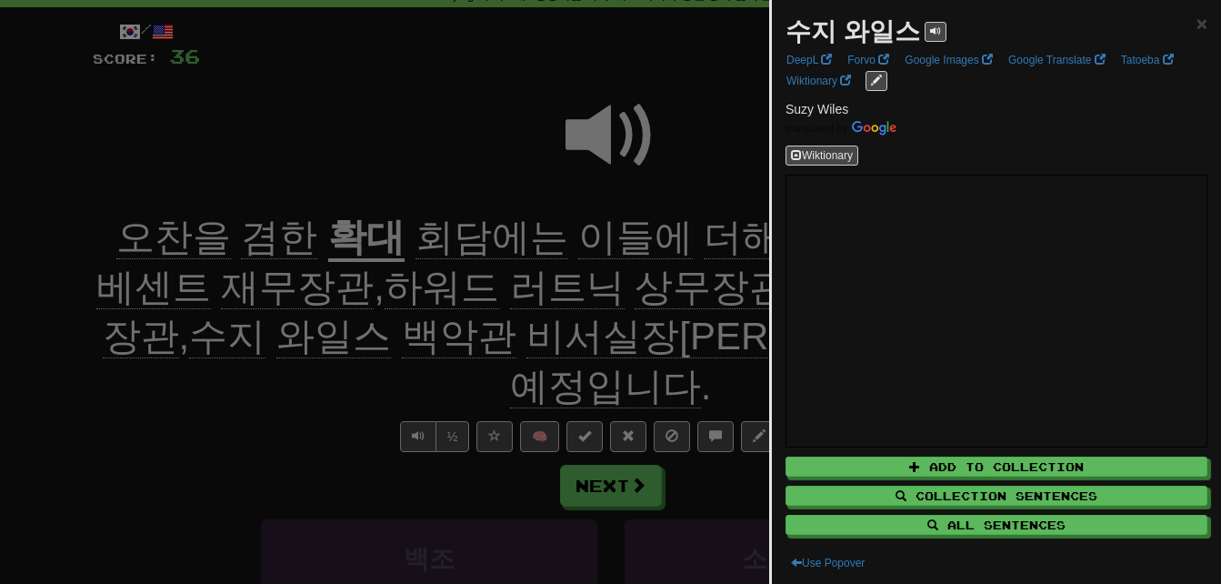
click at [253, 365] on div at bounding box center [610, 292] width 1221 height 584
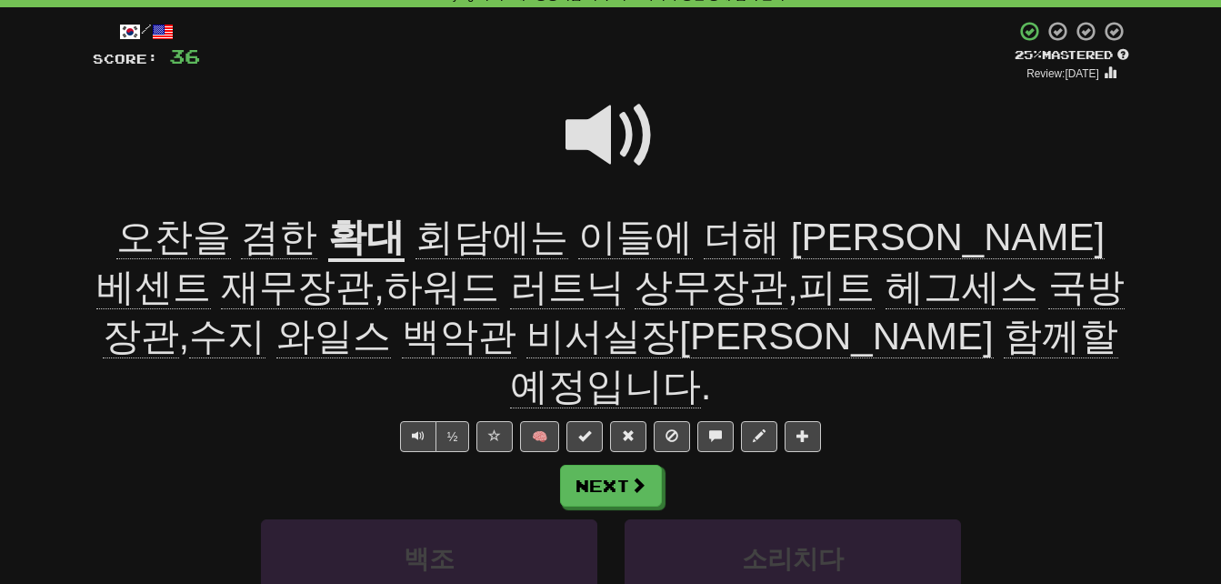
click at [402, 327] on span "백악관" at bounding box center [459, 337] width 115 height 44
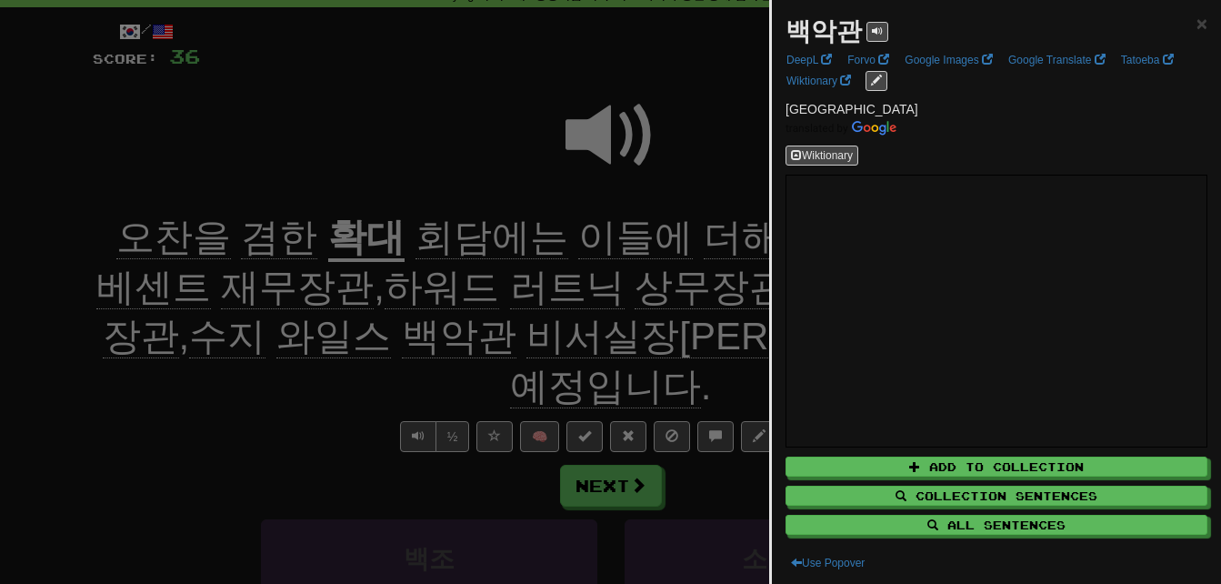
click at [262, 365] on div at bounding box center [610, 292] width 1221 height 584
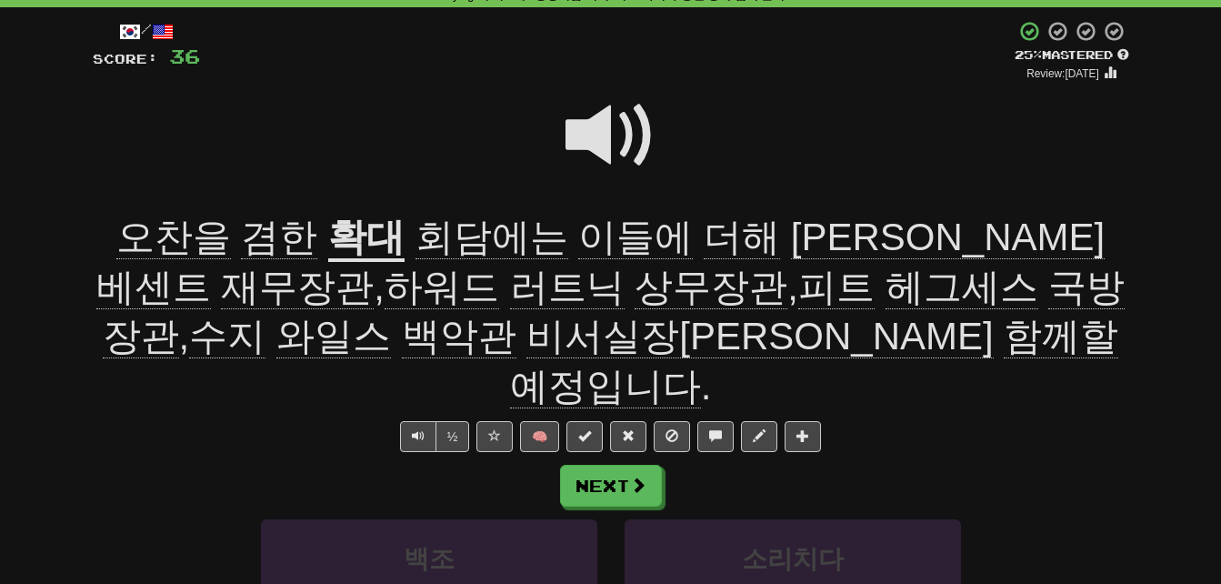
click at [526, 338] on span "비서실장[PERSON_NAME]" at bounding box center [759, 337] width 466 height 44
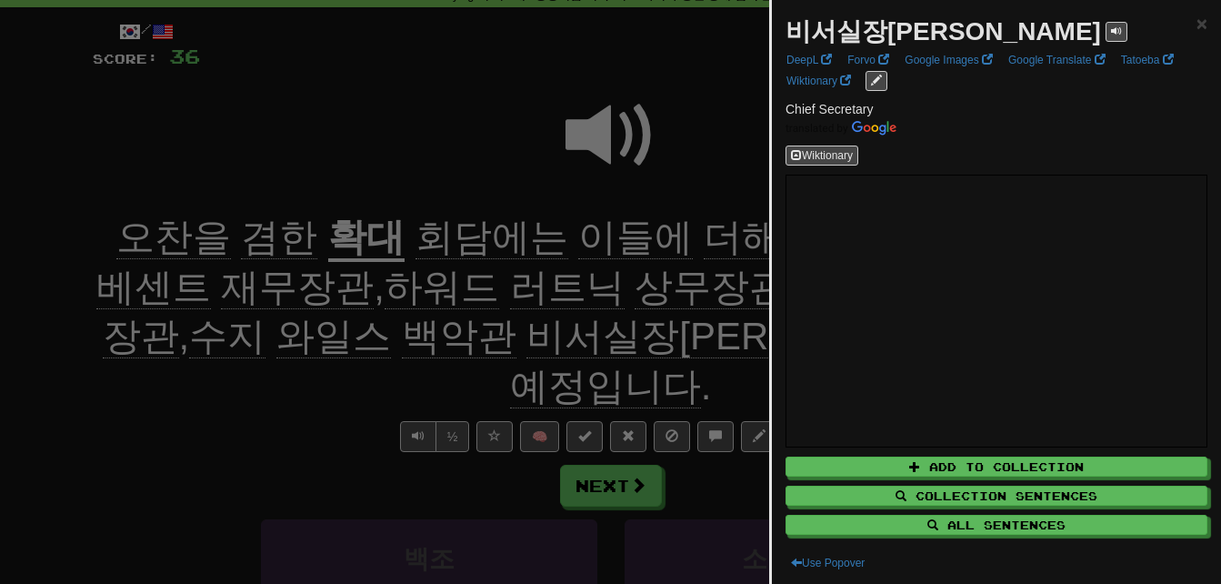
click at [232, 363] on div at bounding box center [610, 292] width 1221 height 584
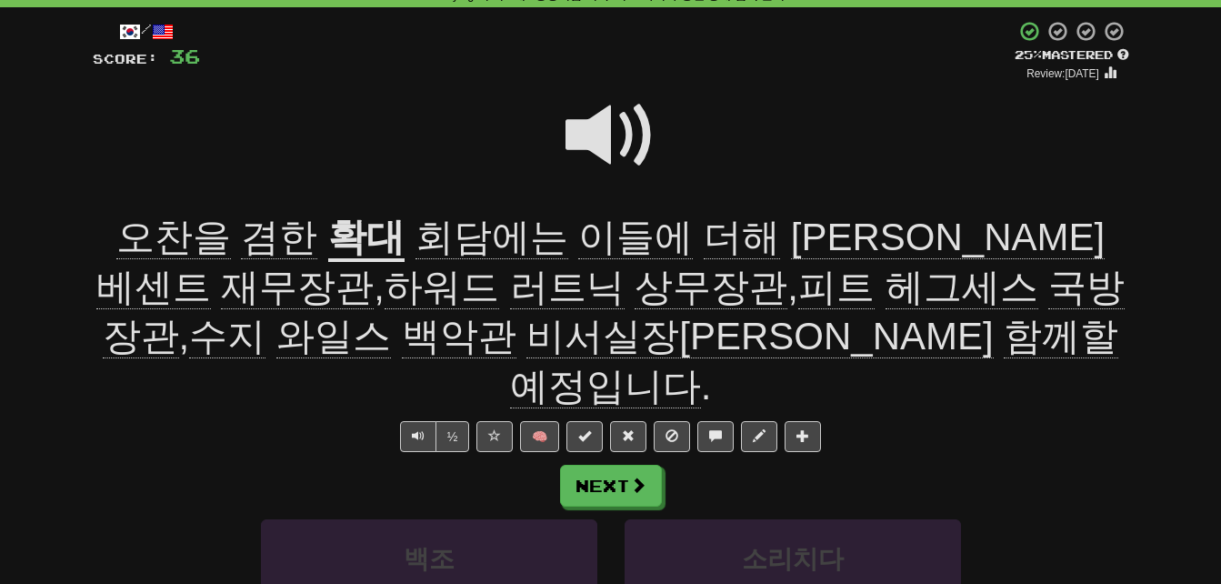
click at [701, 365] on span "예정입니다" at bounding box center [605, 387] width 191 height 44
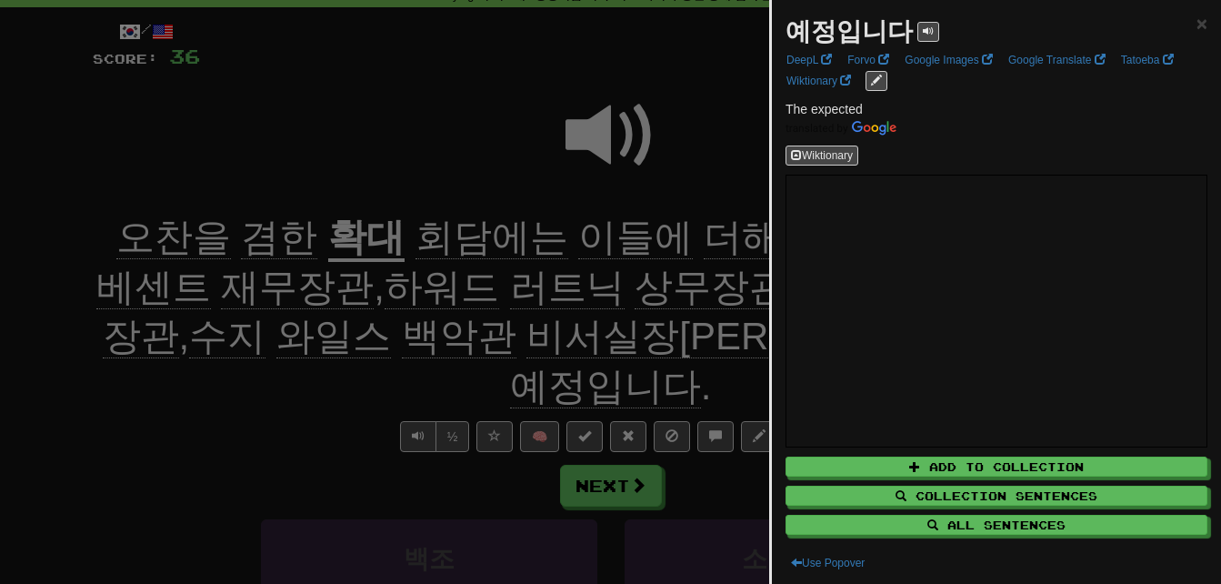
click at [223, 371] on div at bounding box center [610, 292] width 1221 height 584
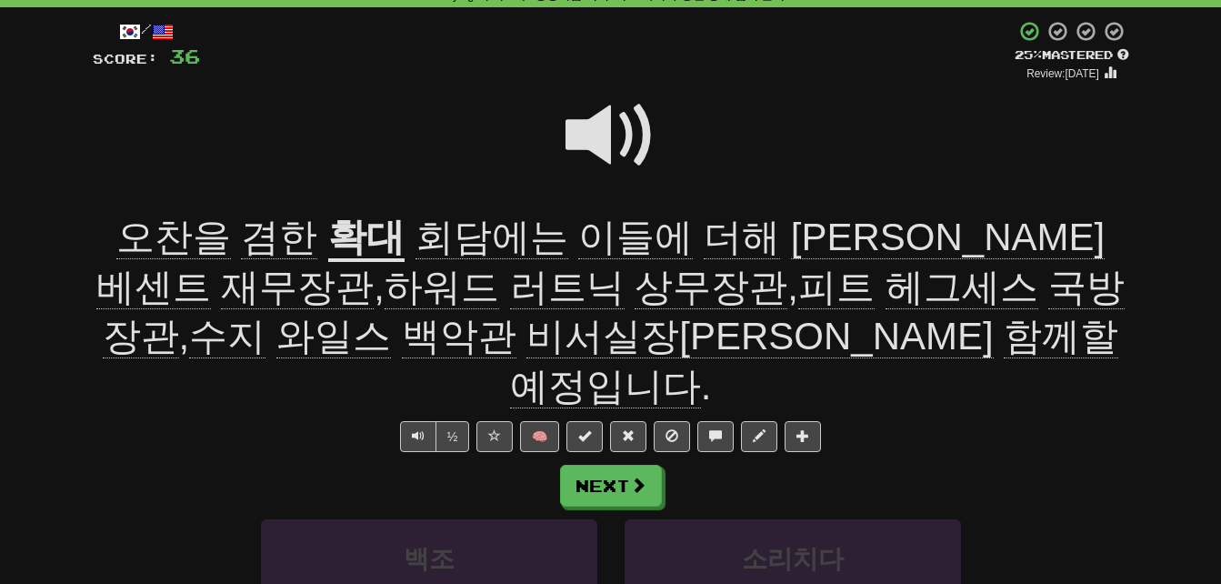
click at [241, 237] on span "겸한" at bounding box center [279, 237] width 76 height 44
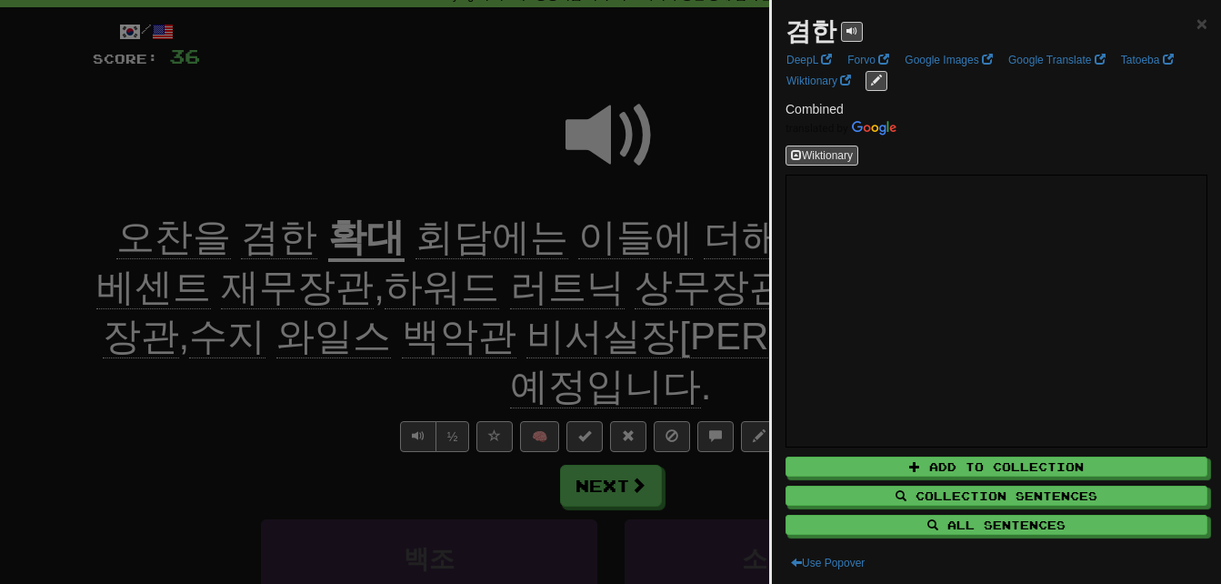
click at [175, 365] on div at bounding box center [610, 292] width 1221 height 584
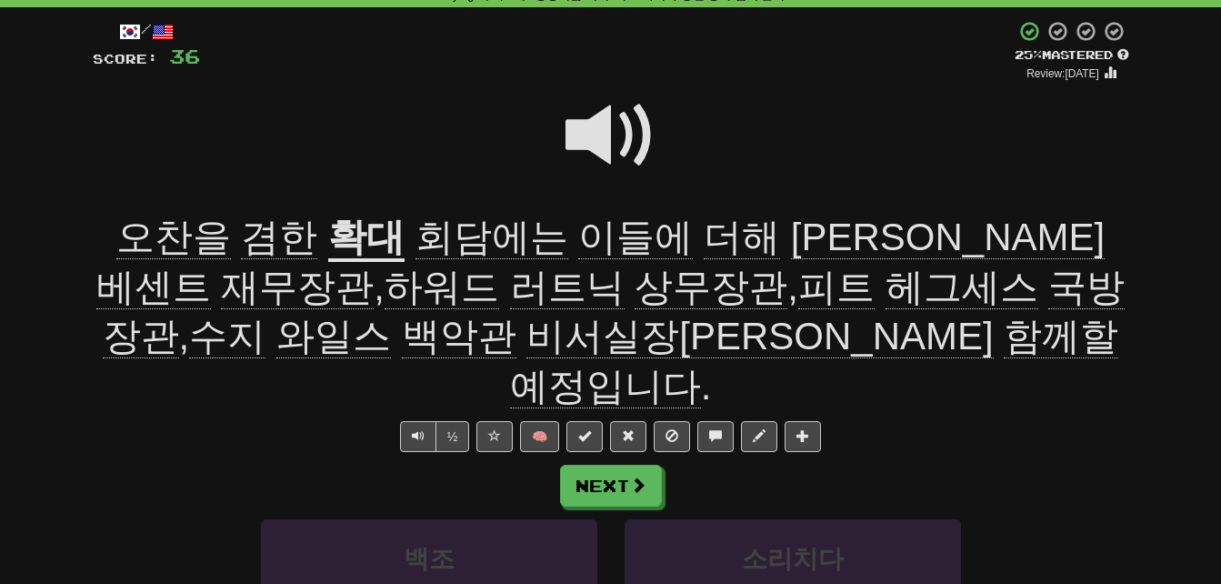
click at [704, 237] on span "더해" at bounding box center [742, 237] width 76 height 44
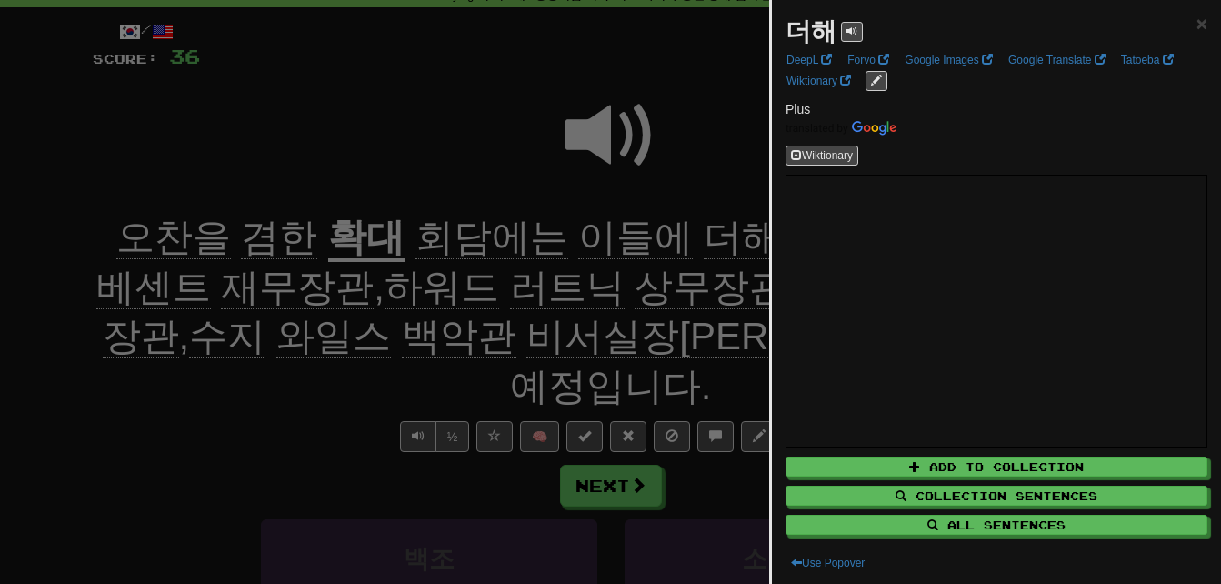
click at [258, 353] on div at bounding box center [610, 292] width 1221 height 584
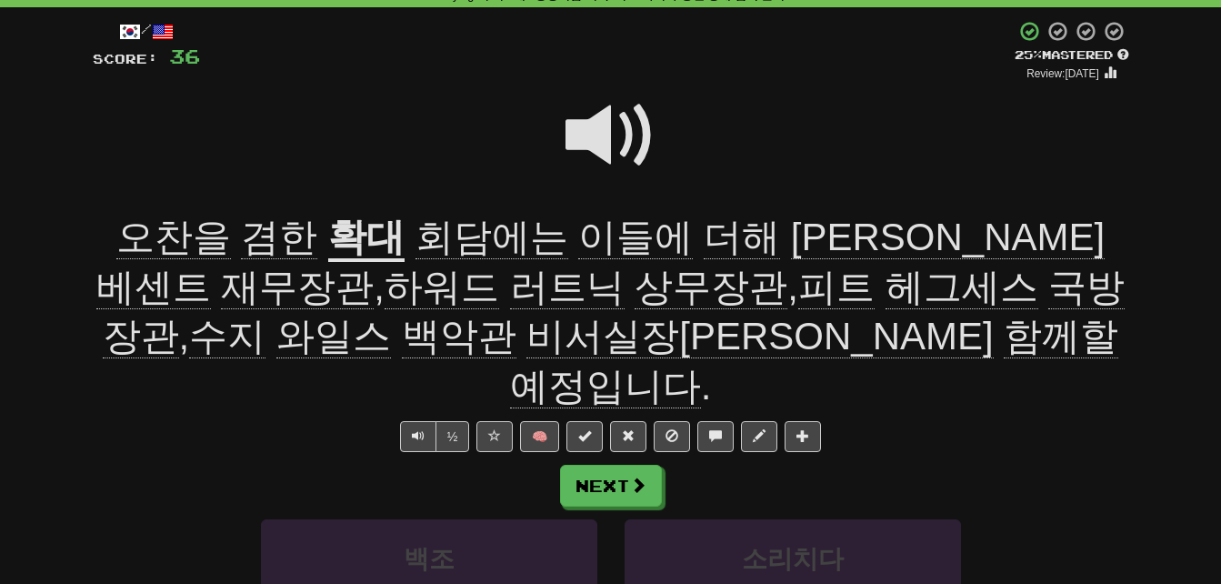
click at [595, 131] on span at bounding box center [610, 135] width 91 height 91
click at [585, 137] on span at bounding box center [610, 135] width 91 height 91
click at [595, 123] on span at bounding box center [610, 135] width 91 height 91
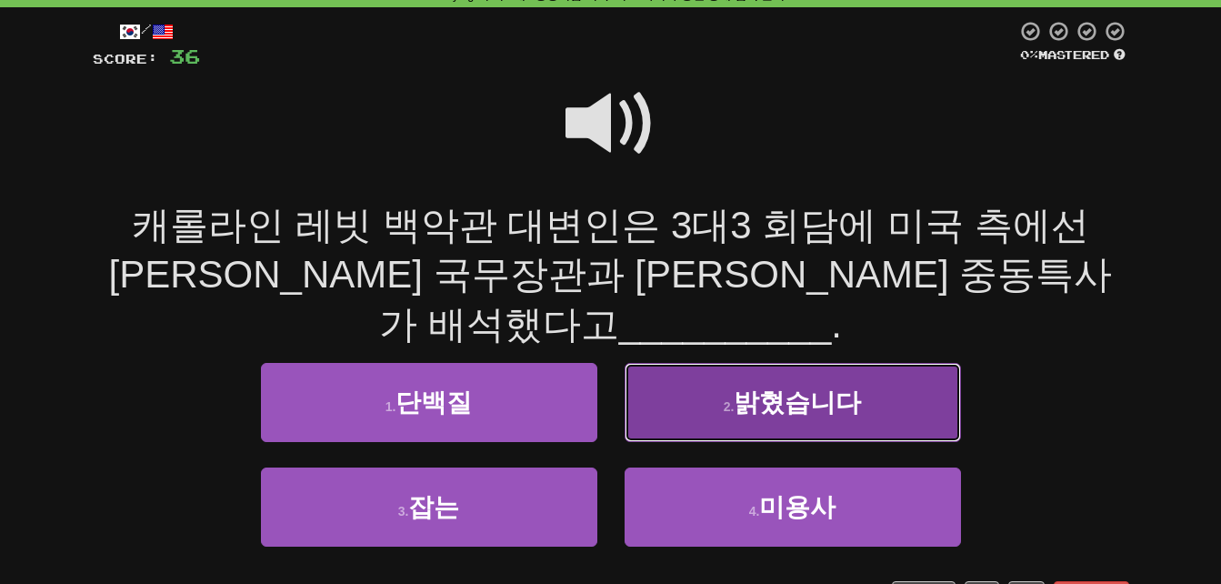
click at [766, 404] on span "밝혔습니다" at bounding box center [797, 402] width 127 height 28
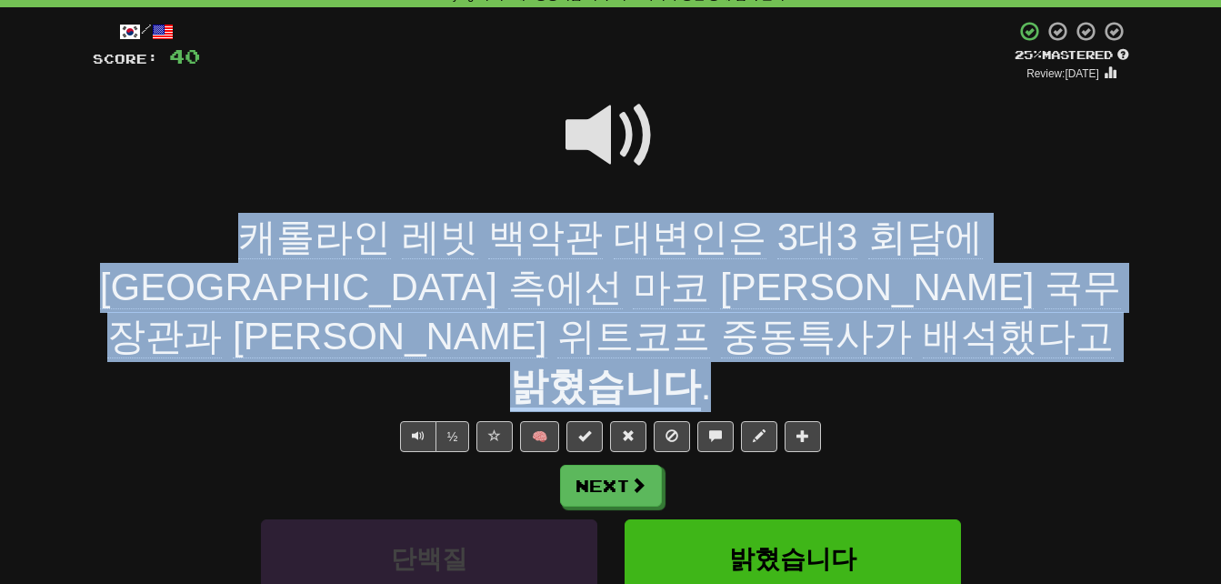
drag, startPoint x: 83, startPoint y: 223, endPoint x: 655, endPoint y: 329, distance: 581.6
click at [655, 329] on div "/ Score: 40 + 4 25 % Mastered Review: [DATE] 캐롤라인 레빗 백악관 대변인은 3대3 회담에 미국 측에선 [P…" at bounding box center [611, 414] width 1064 height 814
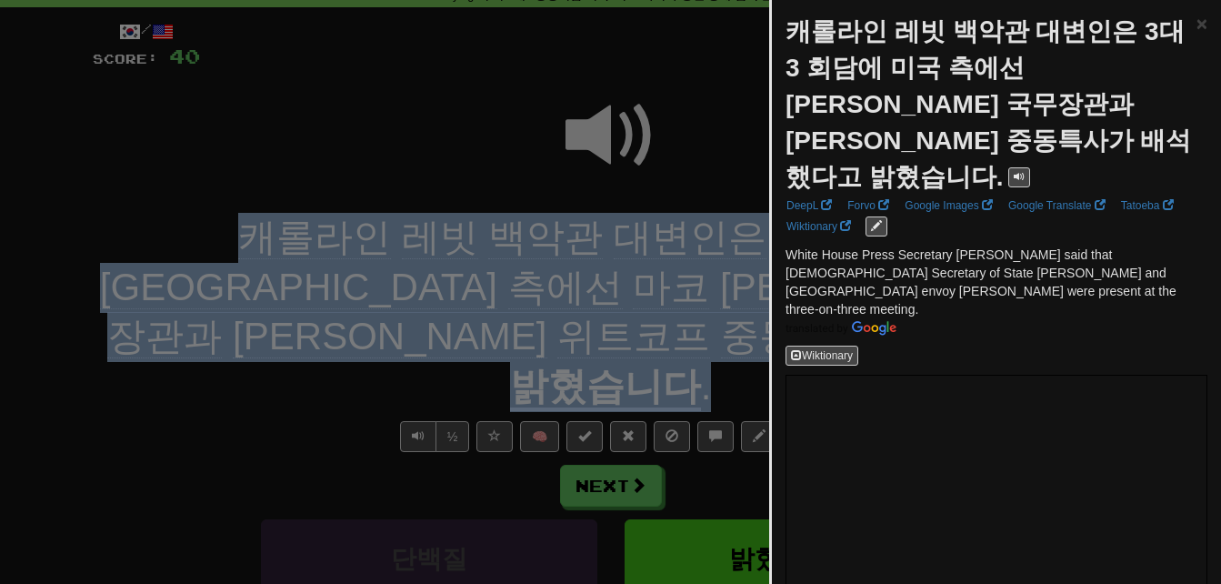
click at [199, 441] on div at bounding box center [610, 292] width 1221 height 584
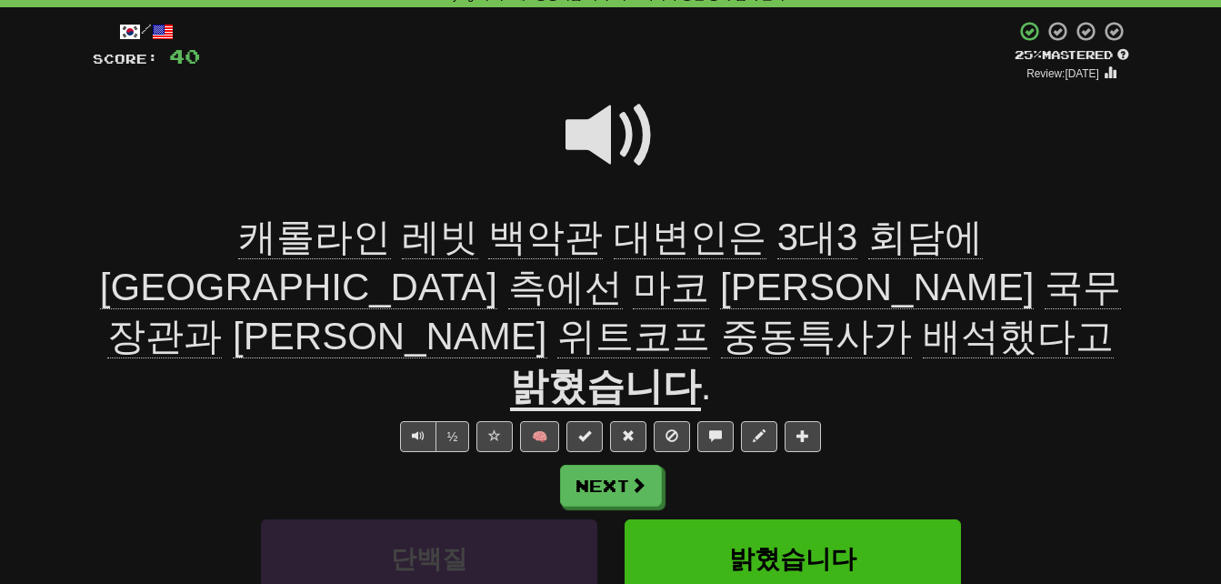
click at [599, 134] on span at bounding box center [610, 135] width 91 height 91
click at [923, 315] on span "배석했다고" at bounding box center [1018, 337] width 191 height 44
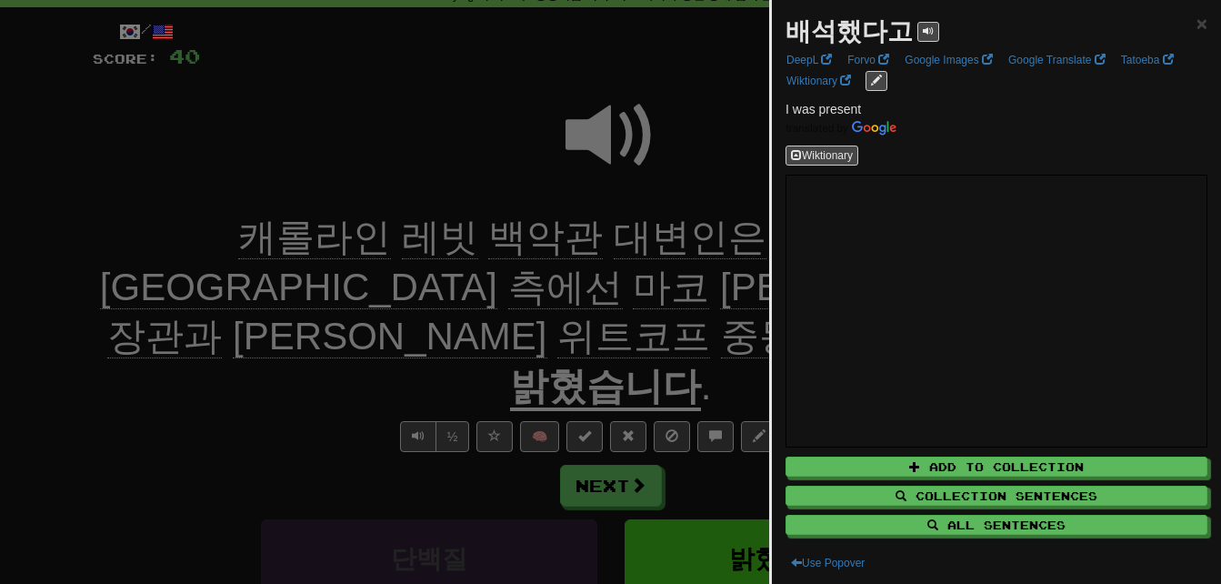
click at [675, 128] on div at bounding box center [610, 292] width 1221 height 584
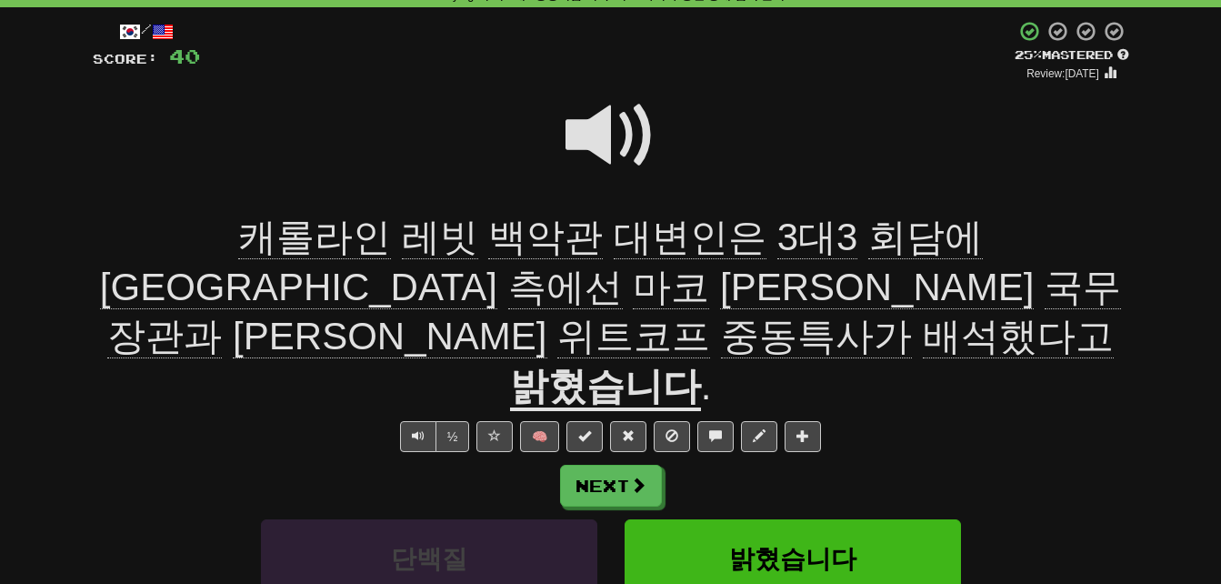
click at [593, 129] on span at bounding box center [610, 135] width 91 height 91
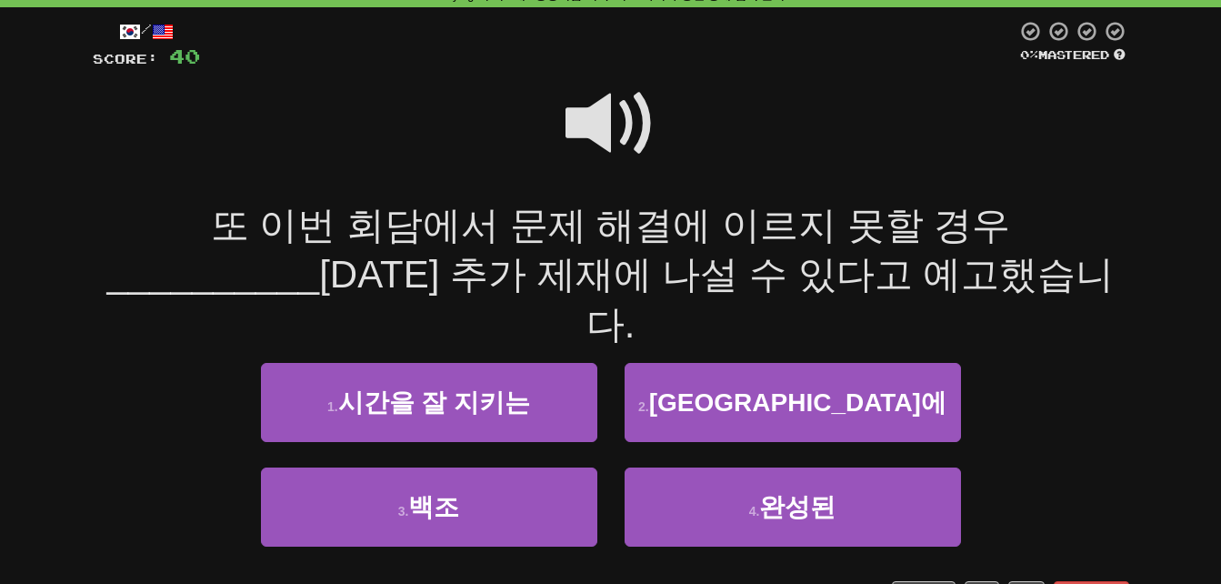
click at [593, 129] on span at bounding box center [610, 123] width 91 height 91
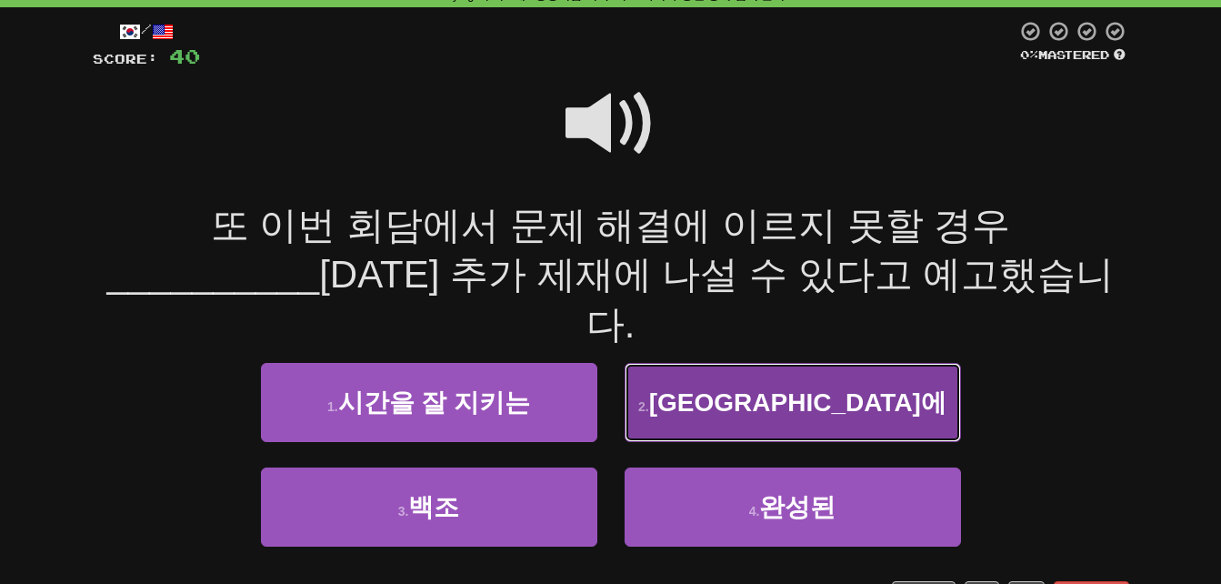
click at [720, 363] on button "2 . [GEOGRAPHIC_DATA]에" at bounding box center [793, 402] width 336 height 79
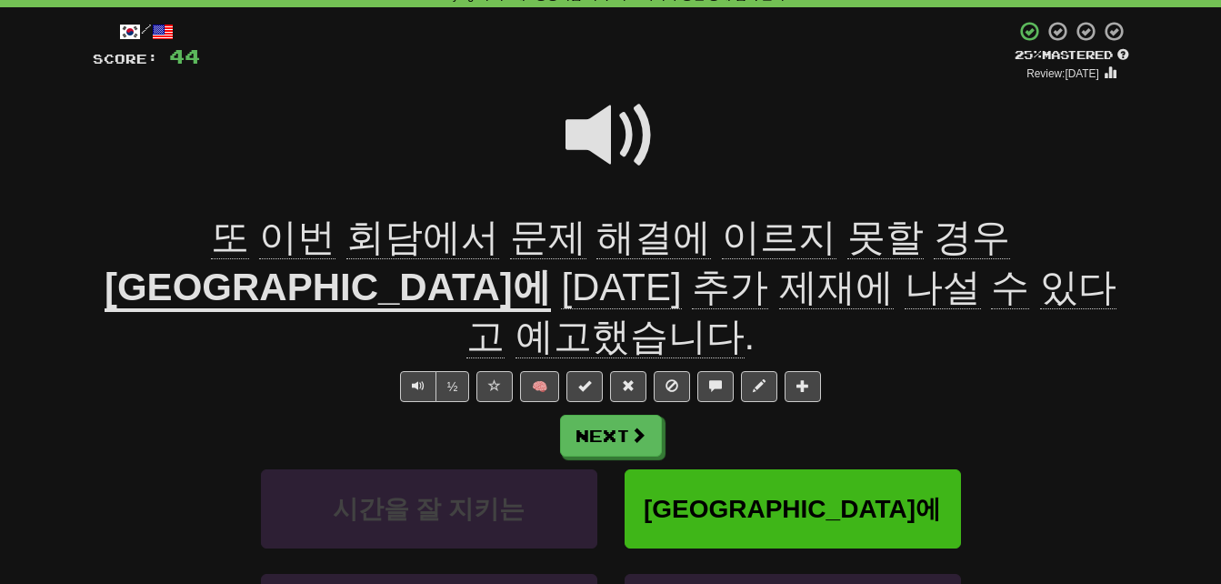
click at [745, 315] on span "예고했습니다" at bounding box center [629, 337] width 229 height 44
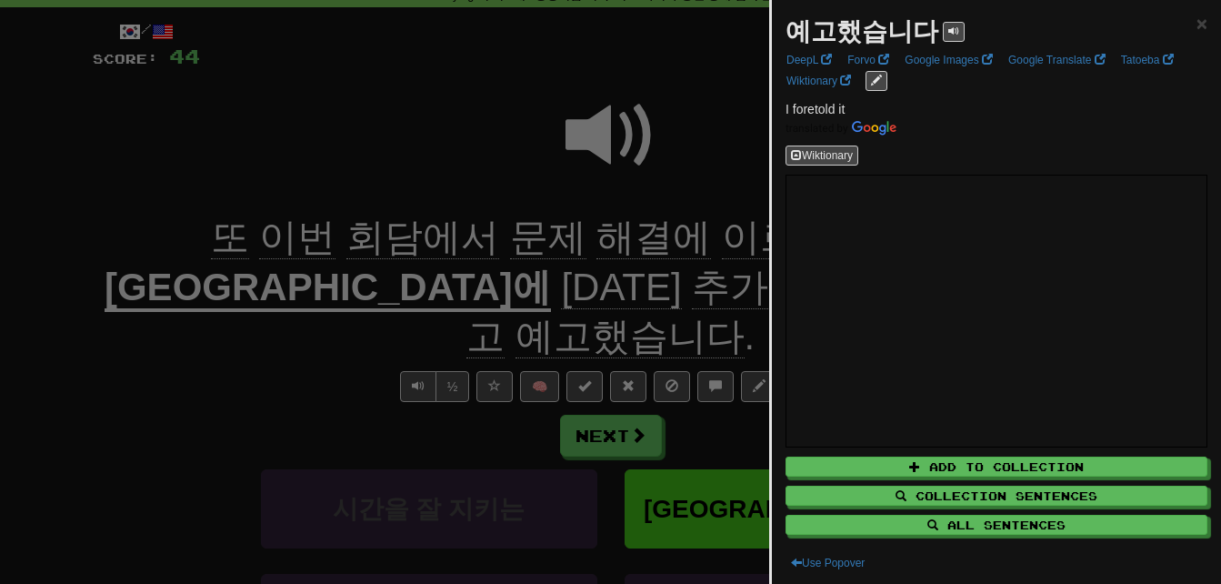
click at [184, 301] on div at bounding box center [610, 292] width 1221 height 584
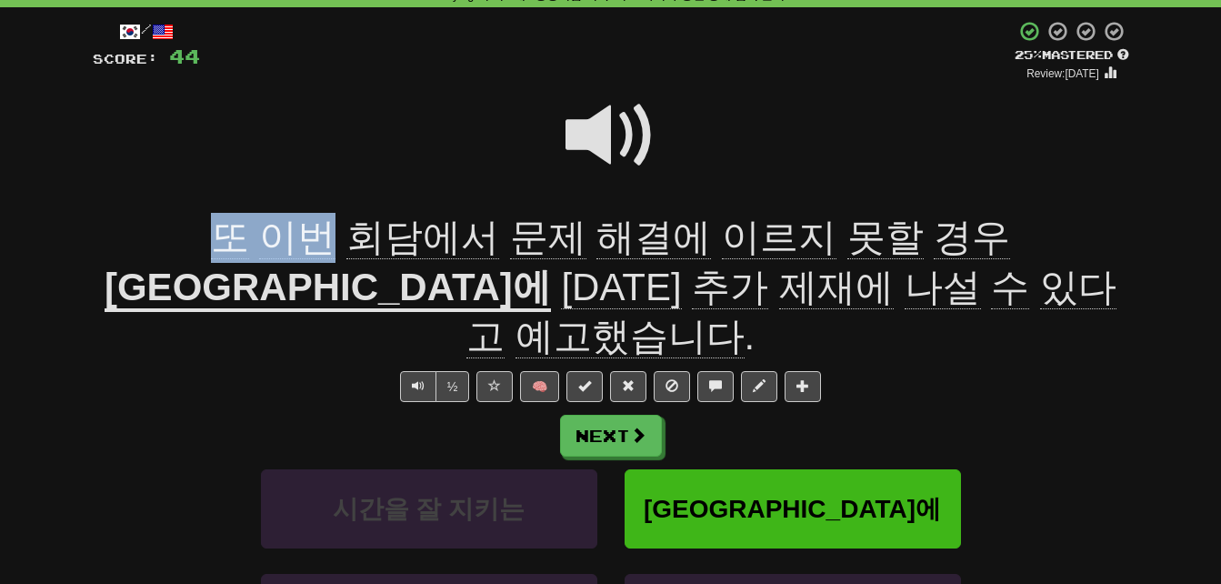
drag, startPoint x: 107, startPoint y: 235, endPoint x: 207, endPoint y: 233, distance: 100.0
click at [211, 233] on span "또 이번 회담에서 문제 해결에 이르지 못할 경우" at bounding box center [611, 237] width 800 height 44
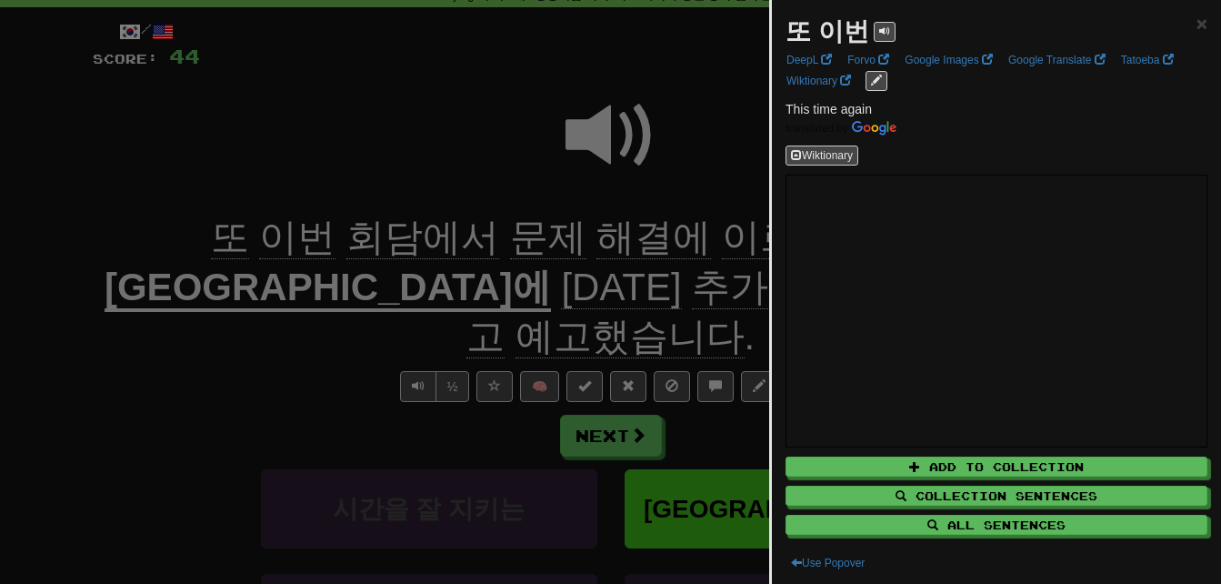
click at [175, 362] on div at bounding box center [610, 292] width 1221 height 584
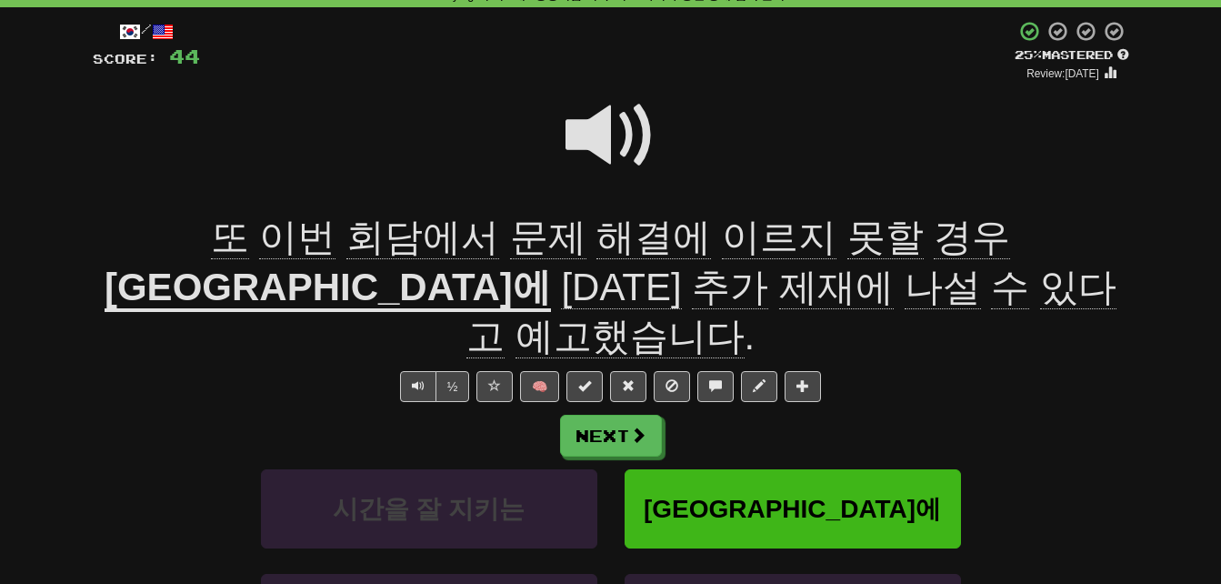
click at [722, 245] on span "해결에" at bounding box center [779, 237] width 115 height 44
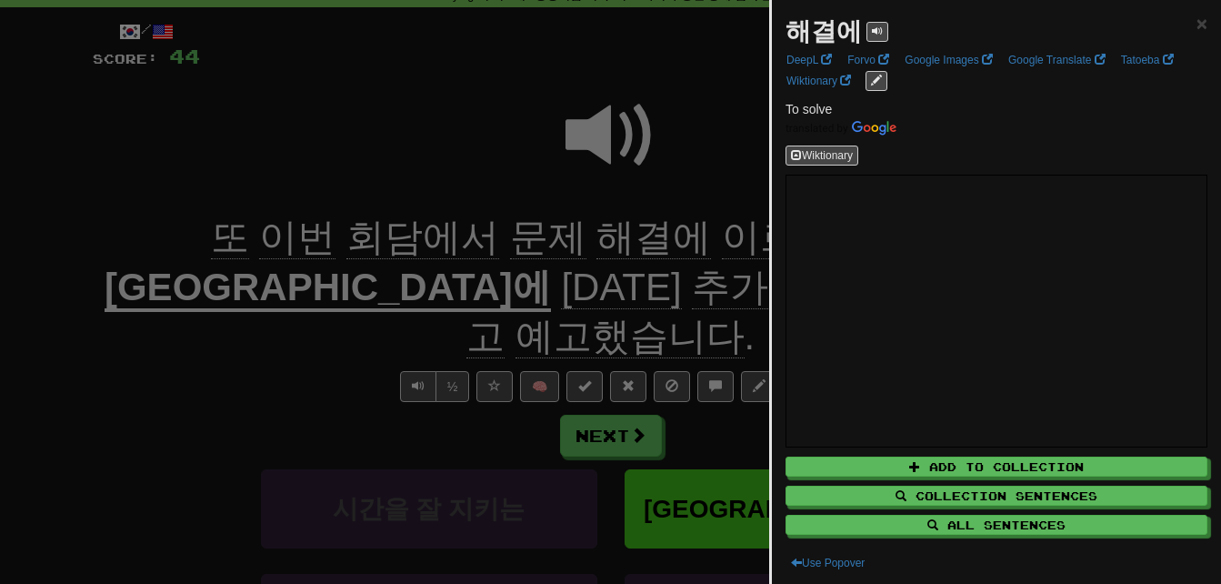
click at [201, 320] on div at bounding box center [610, 292] width 1221 height 584
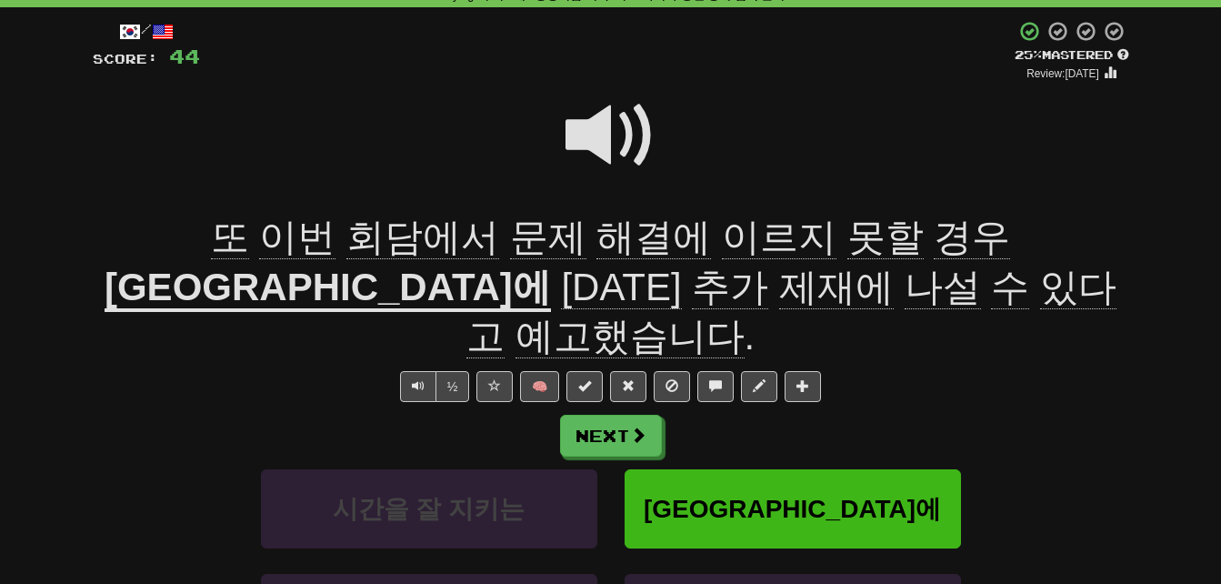
click at [847, 242] on span "이르지" at bounding box center [885, 237] width 76 height 44
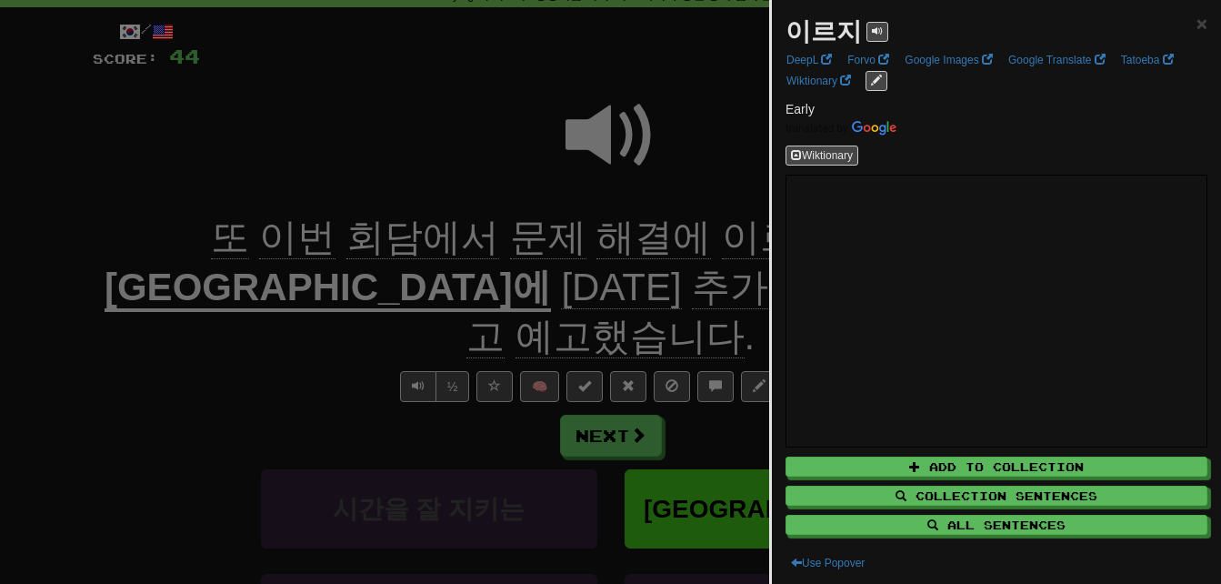
click at [487, 168] on div at bounding box center [610, 292] width 1221 height 584
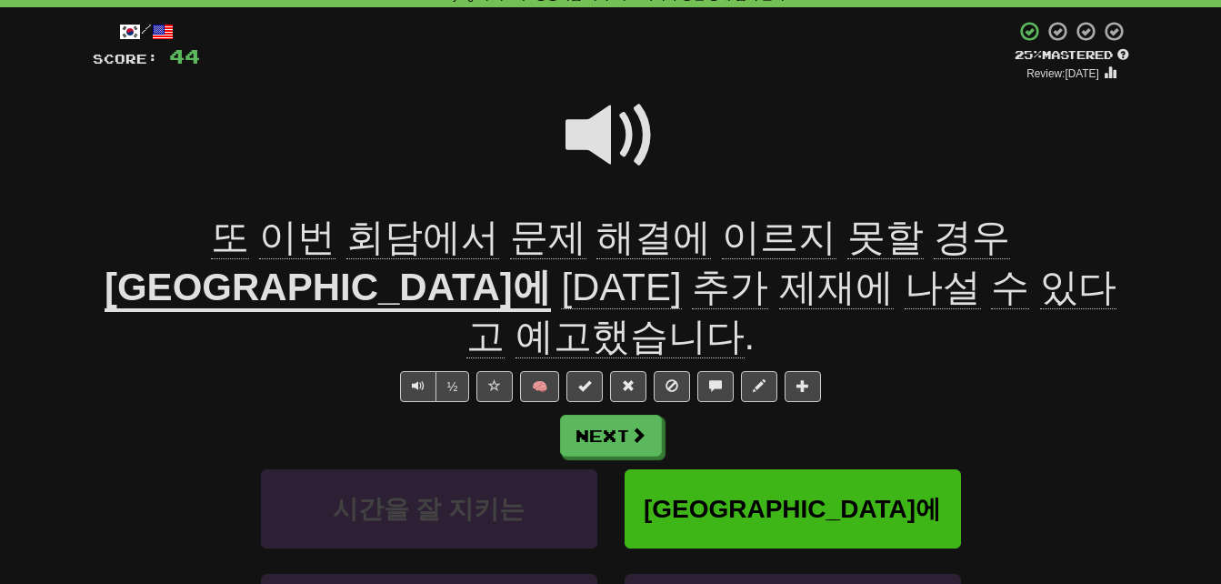
click at [934, 235] on span "못할" at bounding box center [972, 237] width 76 height 44
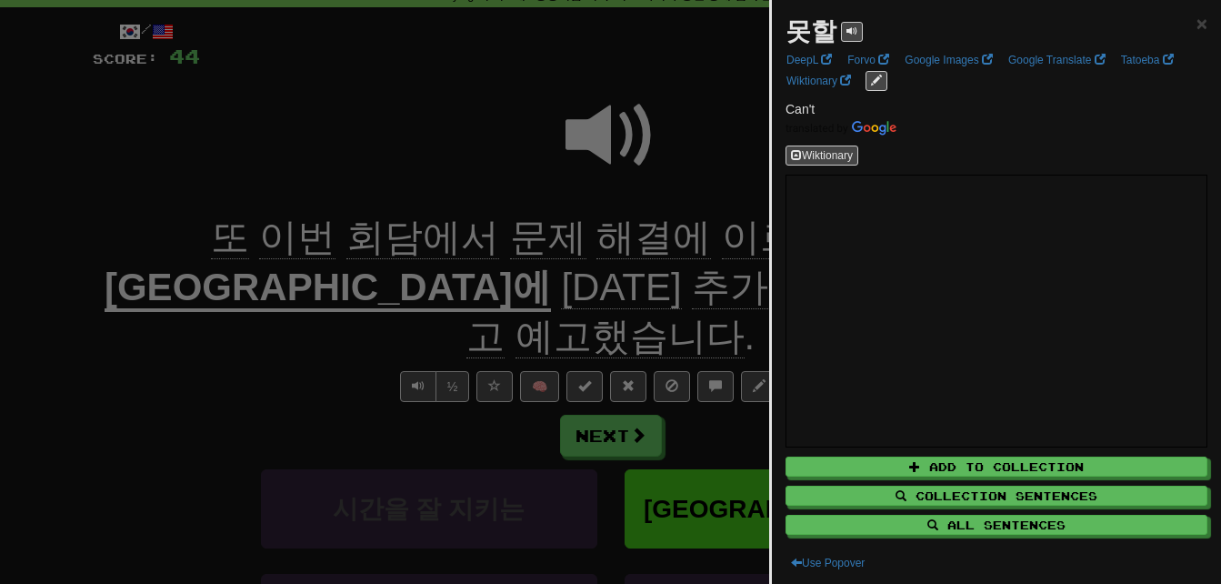
click at [712, 155] on div at bounding box center [610, 292] width 1221 height 584
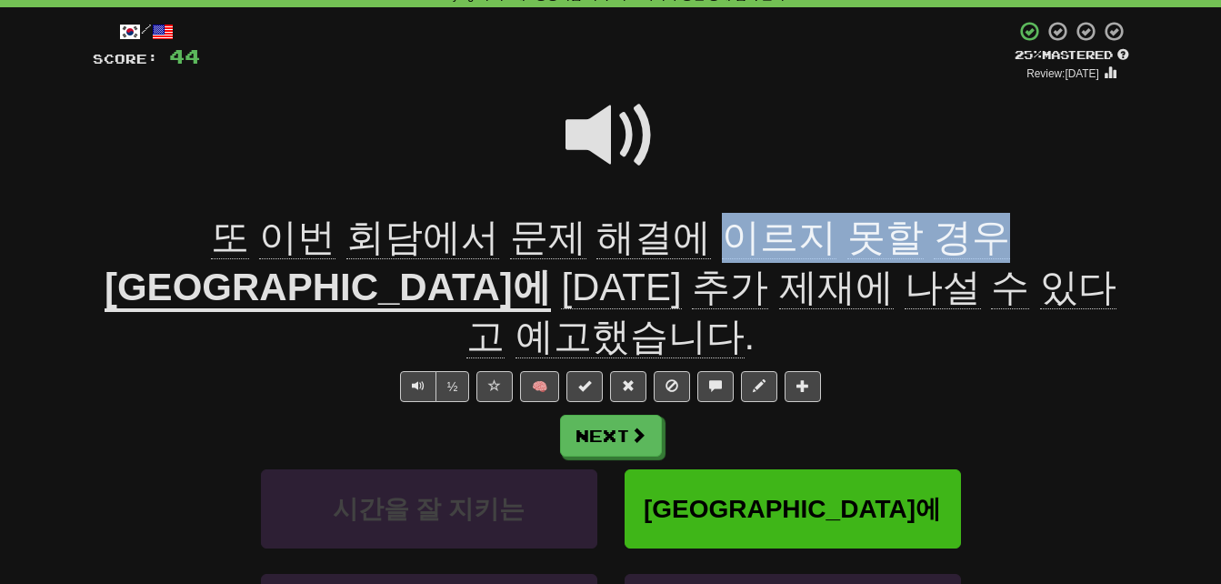
drag, startPoint x: 577, startPoint y: 234, endPoint x: 825, endPoint y: 235, distance: 248.2
click at [825, 235] on span "또 이번 회담에서 문제 해결에 이르지 못할 경우" at bounding box center [611, 237] width 800 height 44
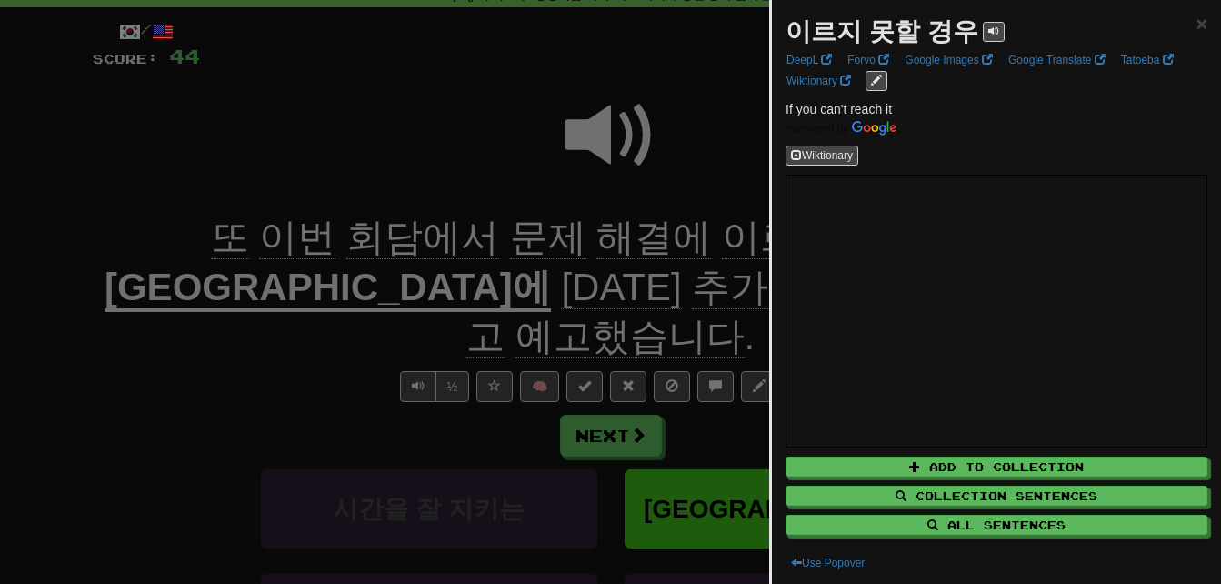
click at [125, 330] on div at bounding box center [610, 292] width 1221 height 584
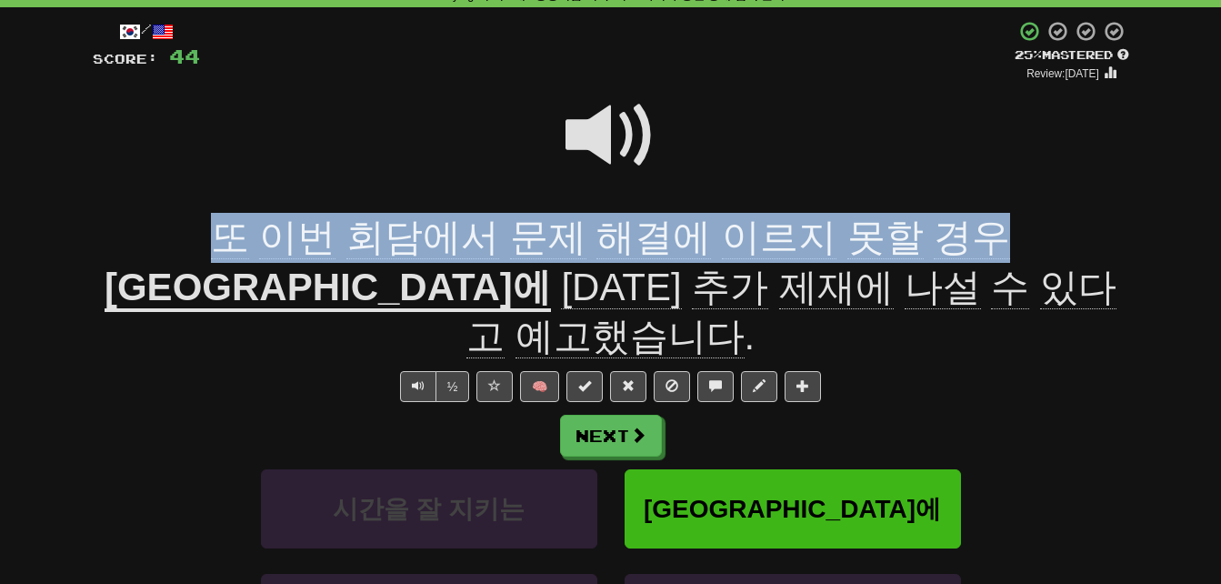
drag, startPoint x: 96, startPoint y: 232, endPoint x: 834, endPoint y: 233, distance: 737.2
click at [834, 233] on div "또 이번 회담에서 문제 해결에 이르지 못할 경우 러시아에 [DATE] 추가 제재에 나설 수 있다고 예고했습니다 ." at bounding box center [611, 287] width 1036 height 149
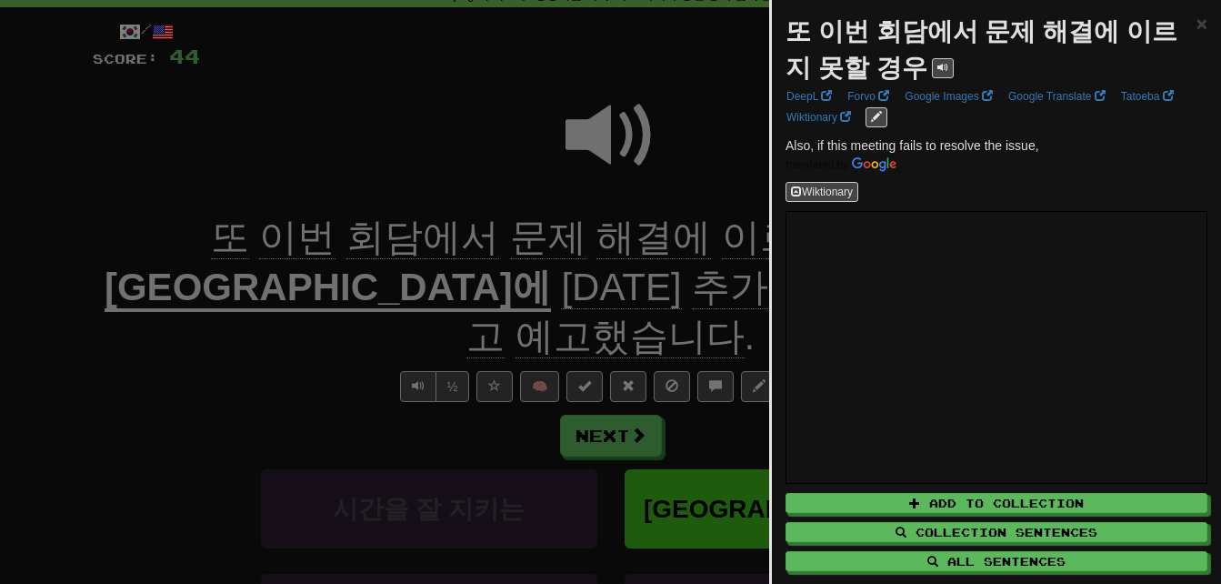
click at [195, 341] on div at bounding box center [610, 292] width 1221 height 584
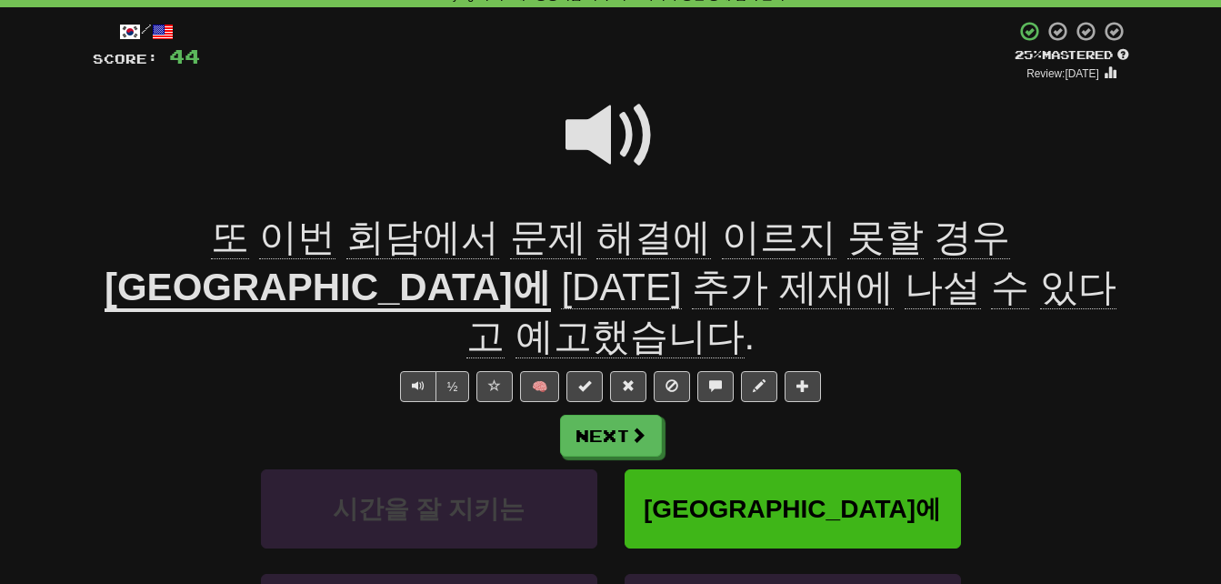
click at [692, 280] on span "추가" at bounding box center [730, 287] width 76 height 44
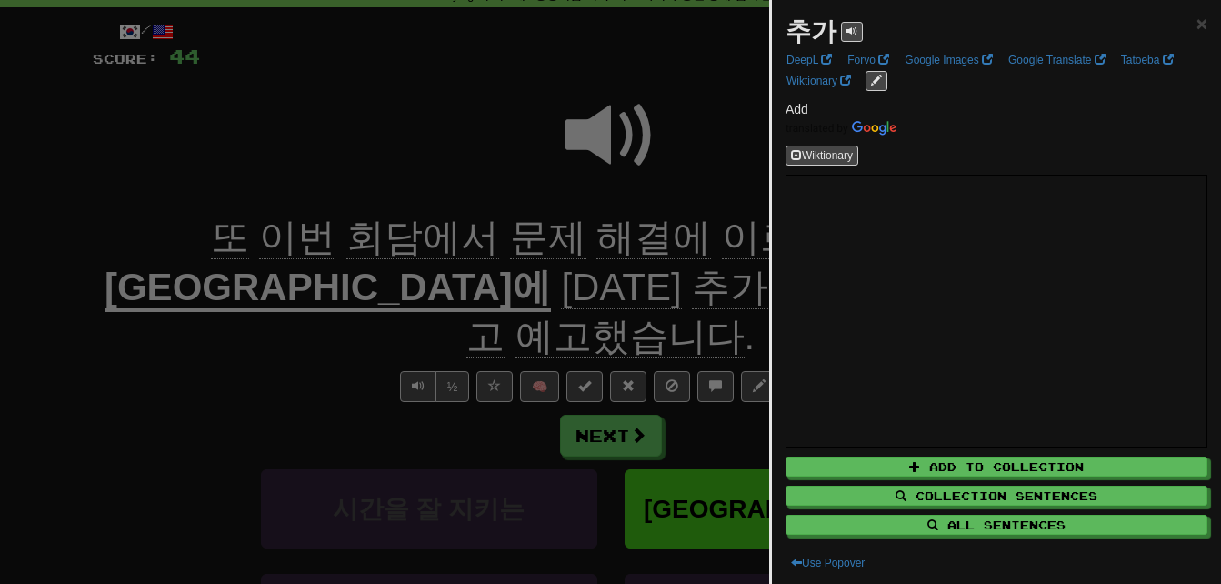
click at [179, 376] on div at bounding box center [610, 292] width 1221 height 584
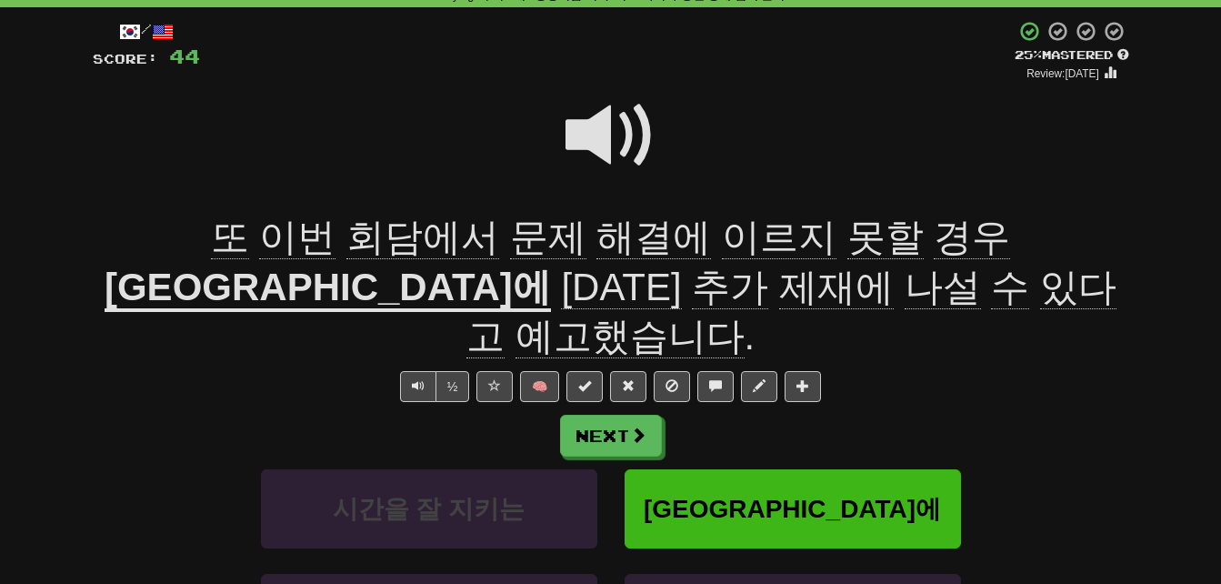
click at [779, 288] on span "제재에" at bounding box center [836, 287] width 115 height 44
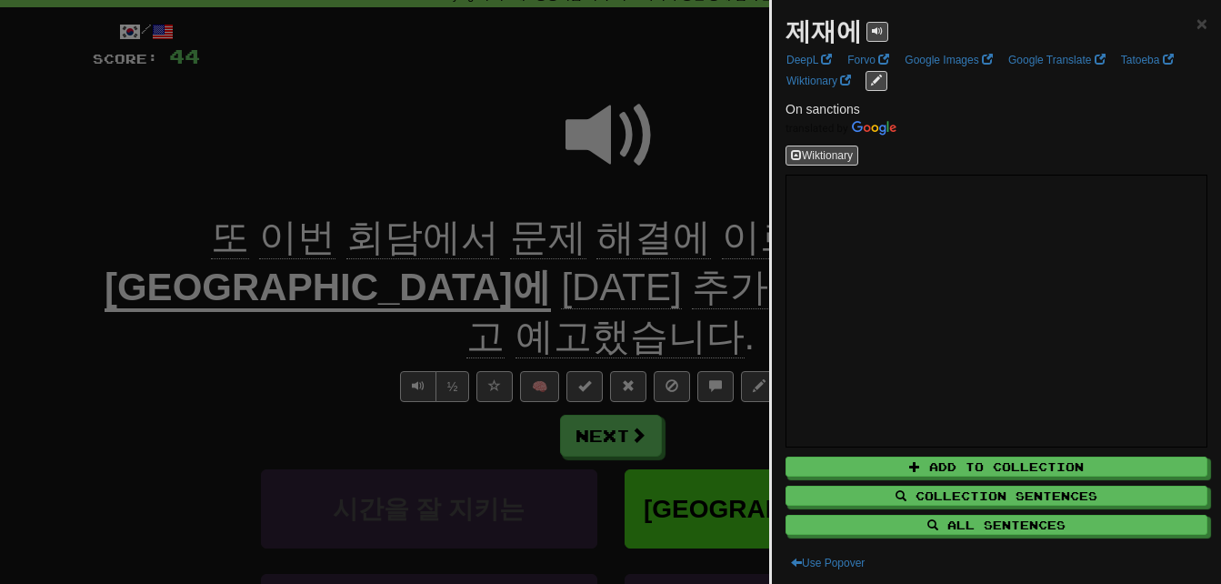
click at [291, 337] on div at bounding box center [610, 292] width 1221 height 584
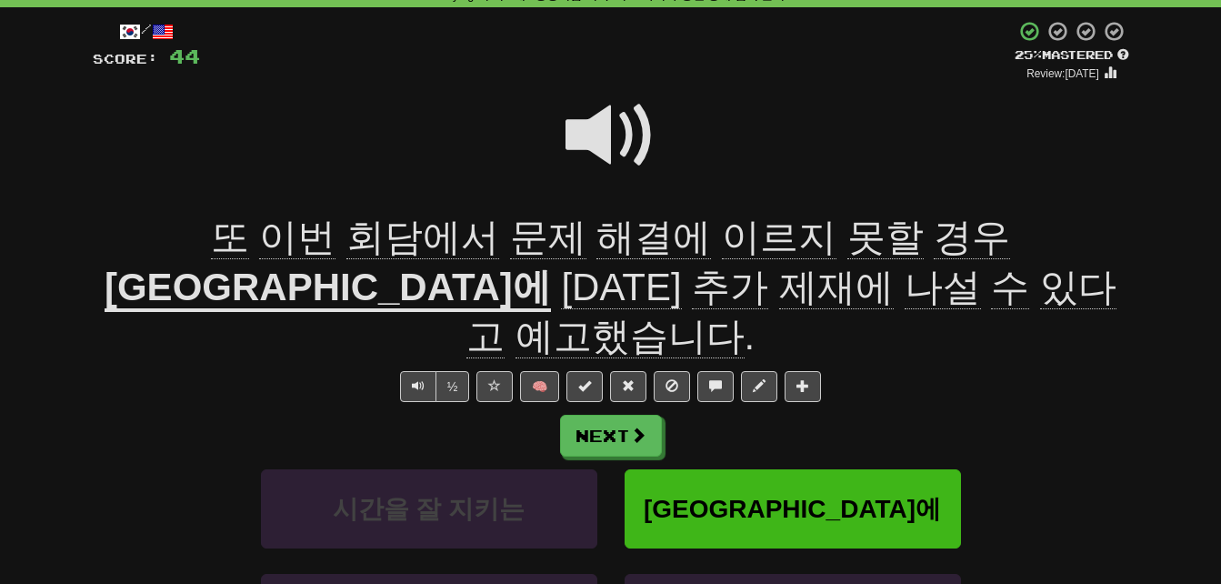
click at [905, 268] on span "나설" at bounding box center [943, 287] width 76 height 44
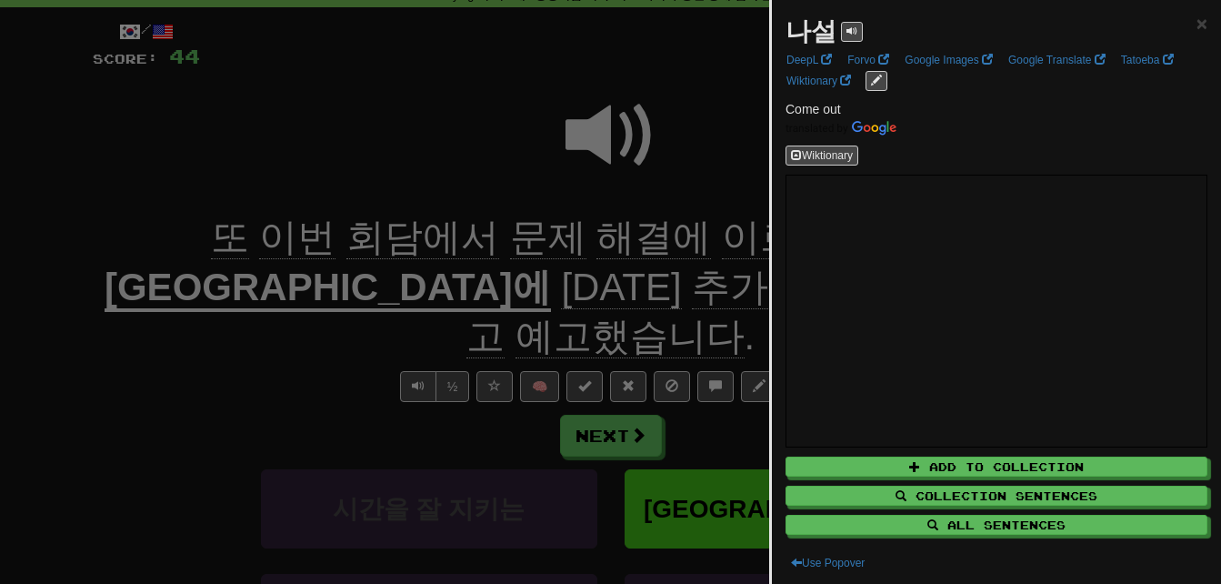
click at [197, 346] on div at bounding box center [610, 292] width 1221 height 584
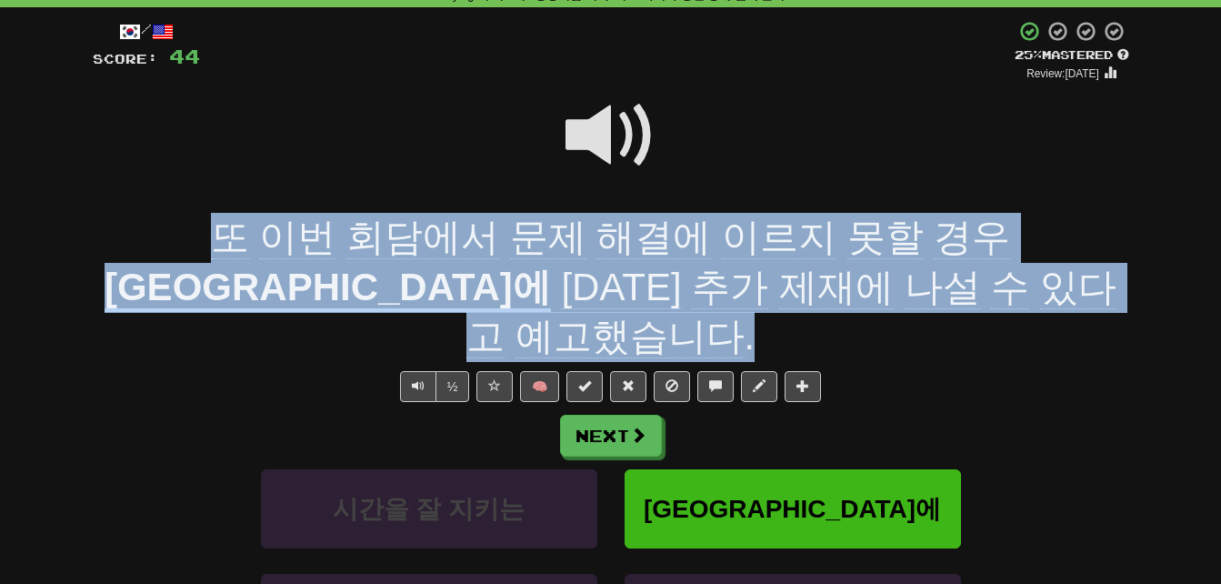
drag, startPoint x: 104, startPoint y: 232, endPoint x: 918, endPoint y: 276, distance: 815.7
click at [918, 276] on div "또 이번 회담에서 문제 해결에 이르지 못할 경우 러시아에 [DATE] 추가 제재에 나설 수 있다고 예고했습니다 ." at bounding box center [611, 287] width 1036 height 149
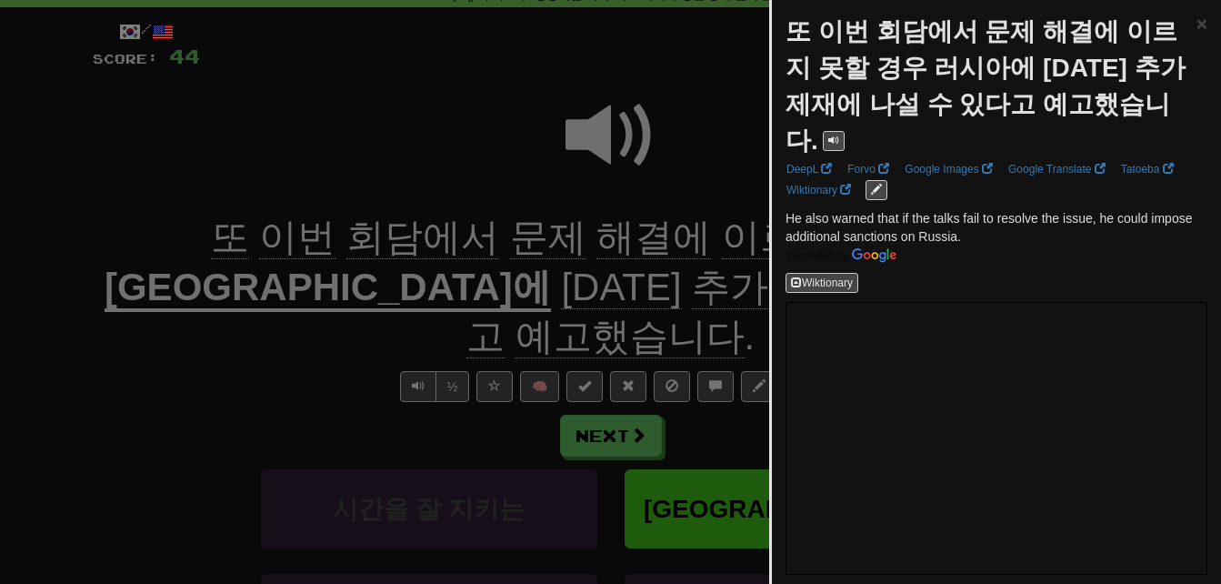
click at [248, 311] on div at bounding box center [610, 292] width 1221 height 584
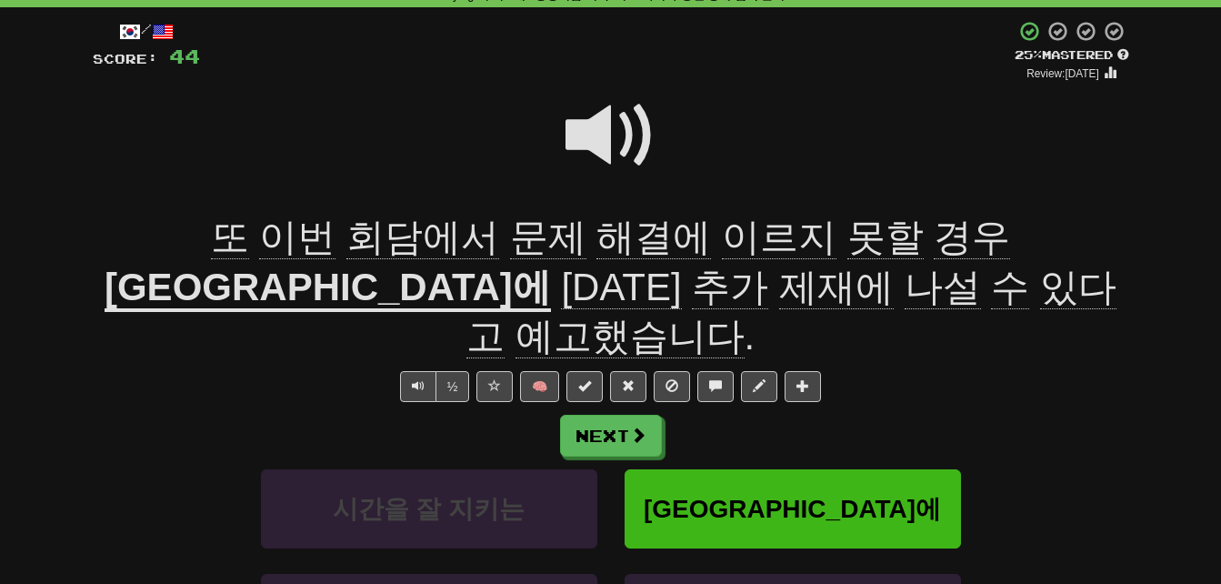
click at [587, 126] on span at bounding box center [610, 135] width 91 height 91
click at [594, 124] on span at bounding box center [610, 135] width 91 height 91
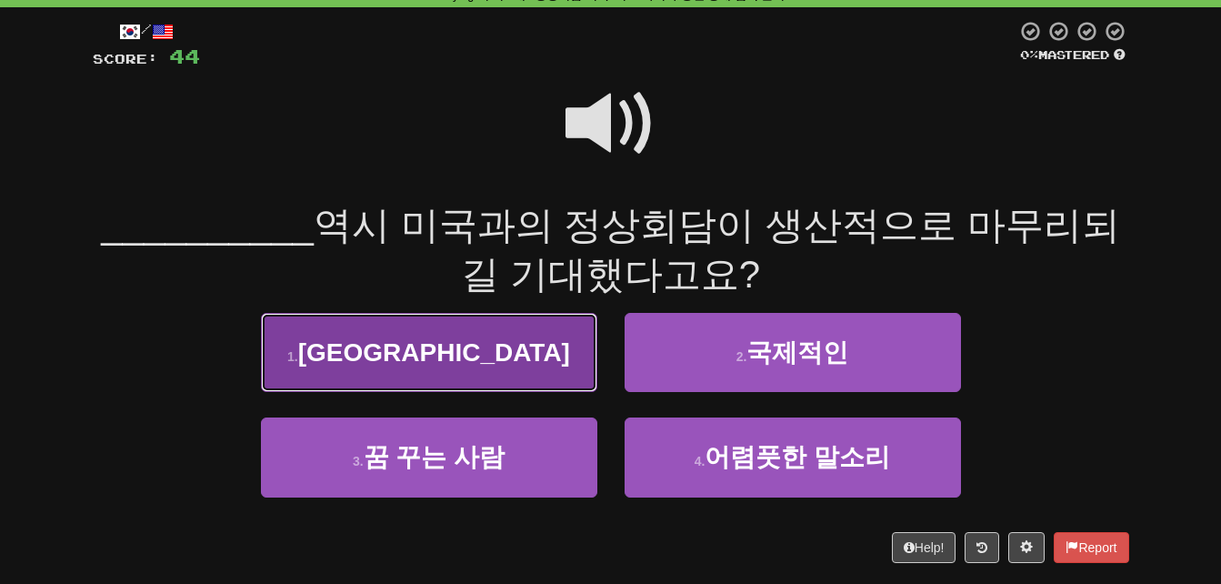
click at [344, 351] on button "1 . [GEOGRAPHIC_DATA]" at bounding box center [429, 352] width 336 height 79
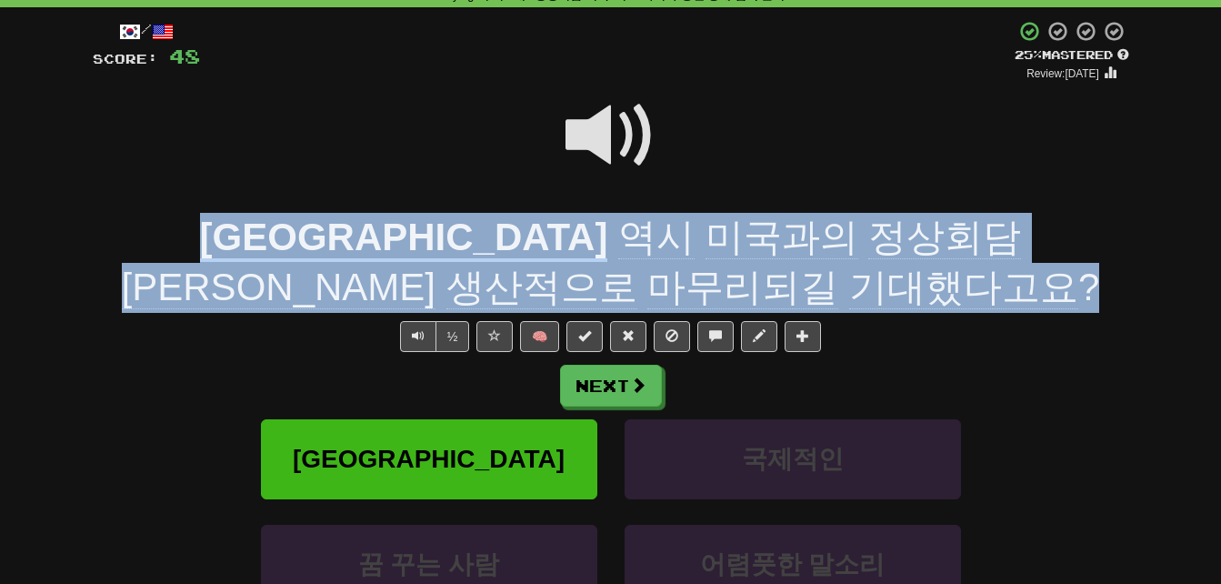
drag, startPoint x: 95, startPoint y: 227, endPoint x: 677, endPoint y: 281, distance: 585.2
click at [677, 281] on div "러시아 역시 미국과의 정상회담이 생산적으로 마무리되길 기대했다고요 ?" at bounding box center [611, 262] width 1036 height 99
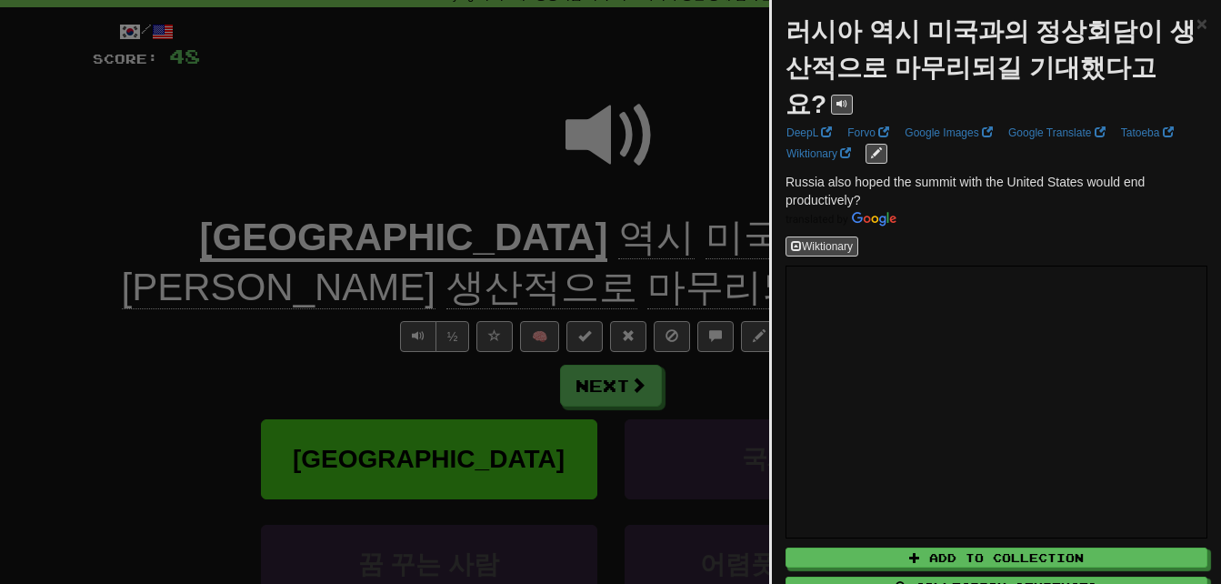
click at [75, 395] on div at bounding box center [610, 292] width 1221 height 584
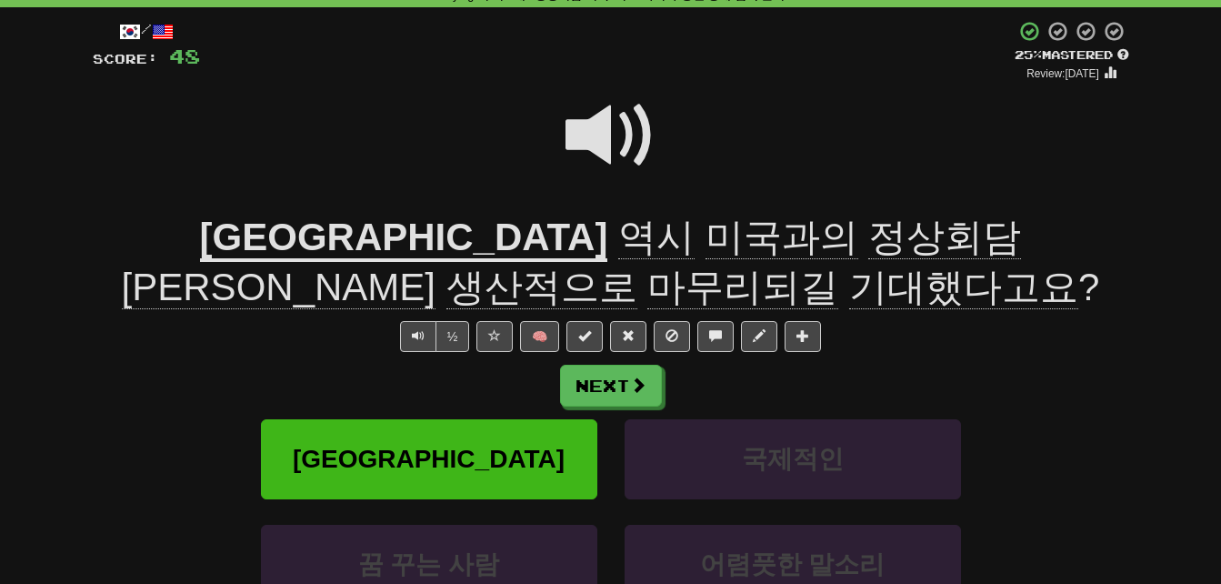
click at [618, 238] on span "역시" at bounding box center [656, 237] width 76 height 44
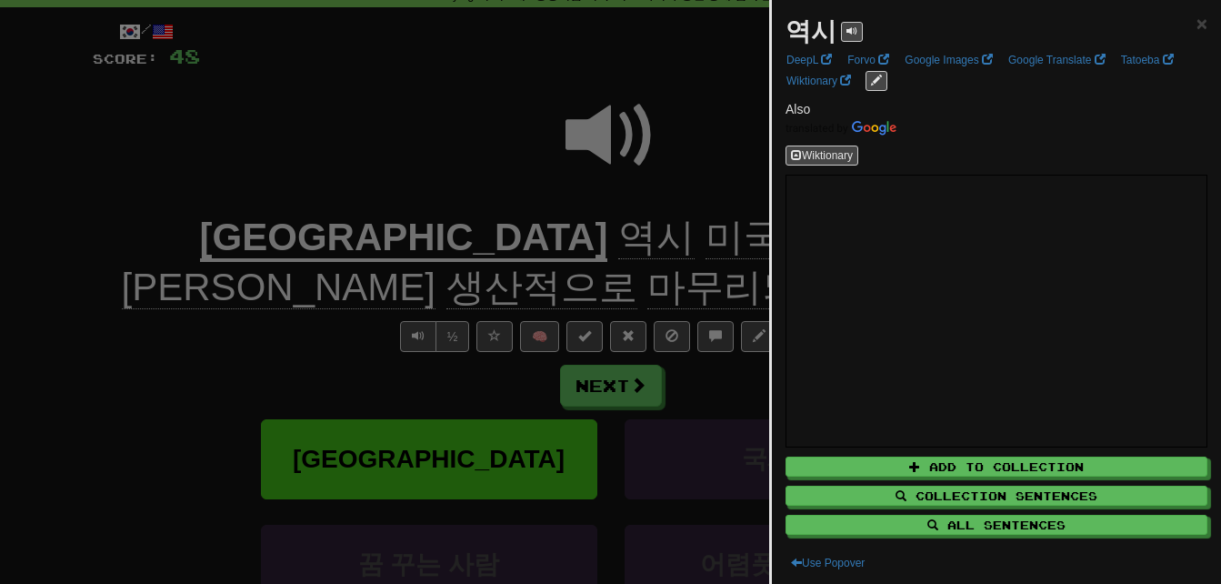
click at [215, 327] on div at bounding box center [610, 292] width 1221 height 584
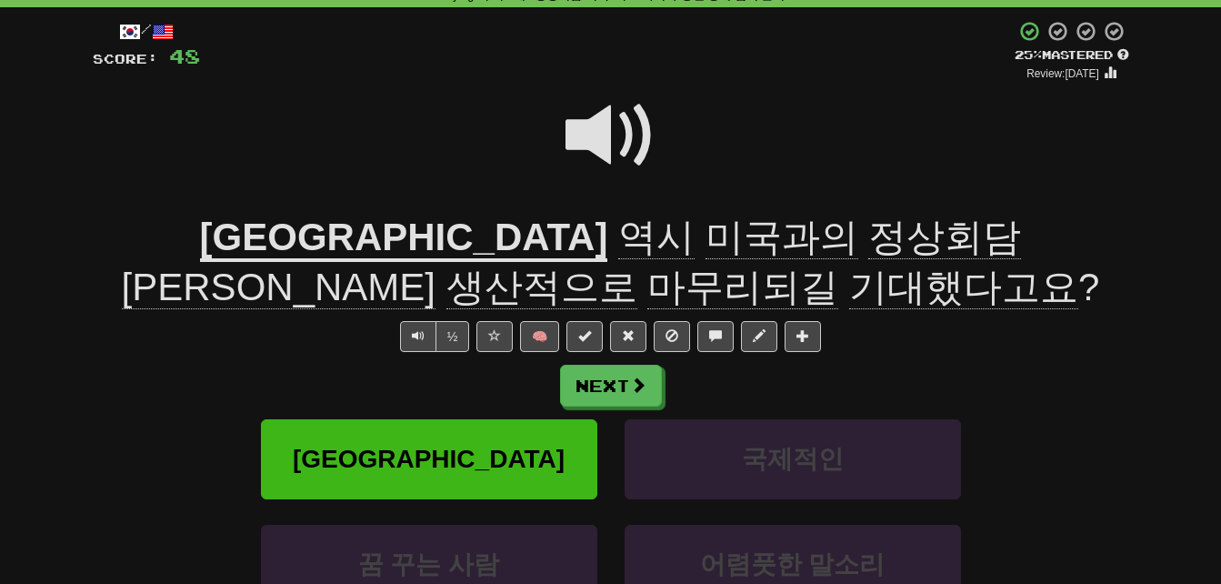
click at [538, 219] on span "정상회담[PERSON_NAME]" at bounding box center [572, 262] width 900 height 94
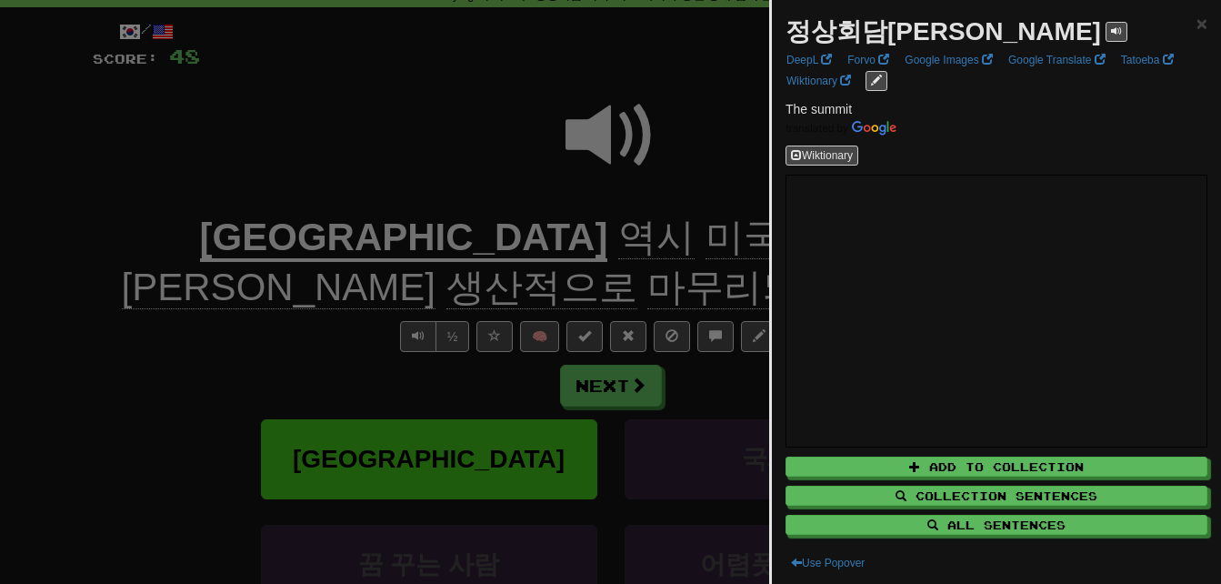
click at [505, 194] on div at bounding box center [610, 292] width 1221 height 584
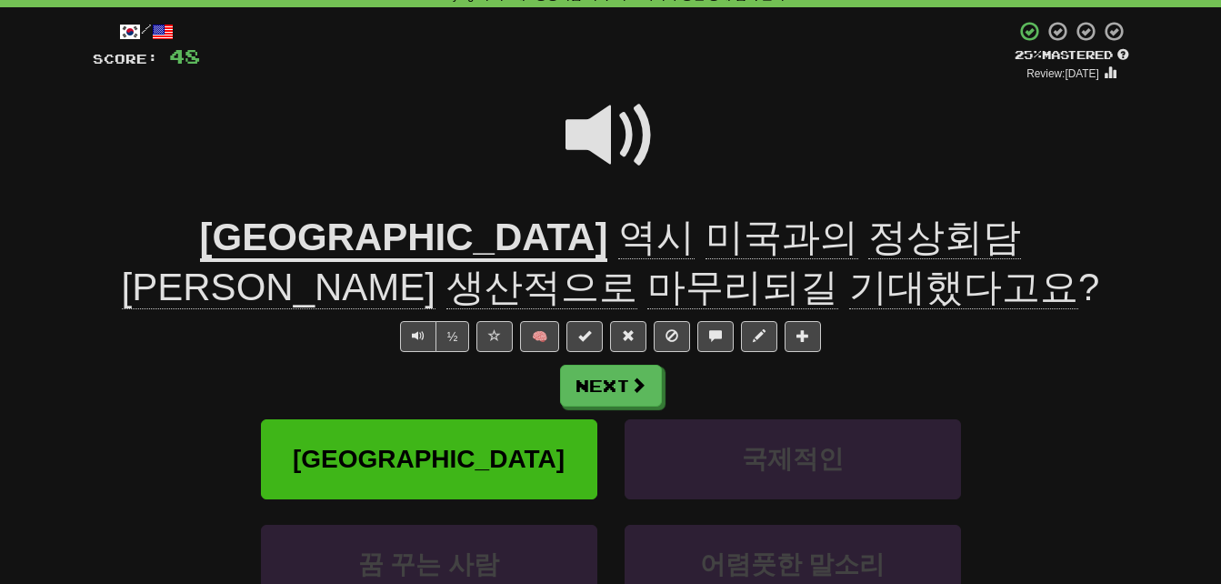
click at [637, 265] on span "생산적으로" at bounding box center [541, 287] width 191 height 44
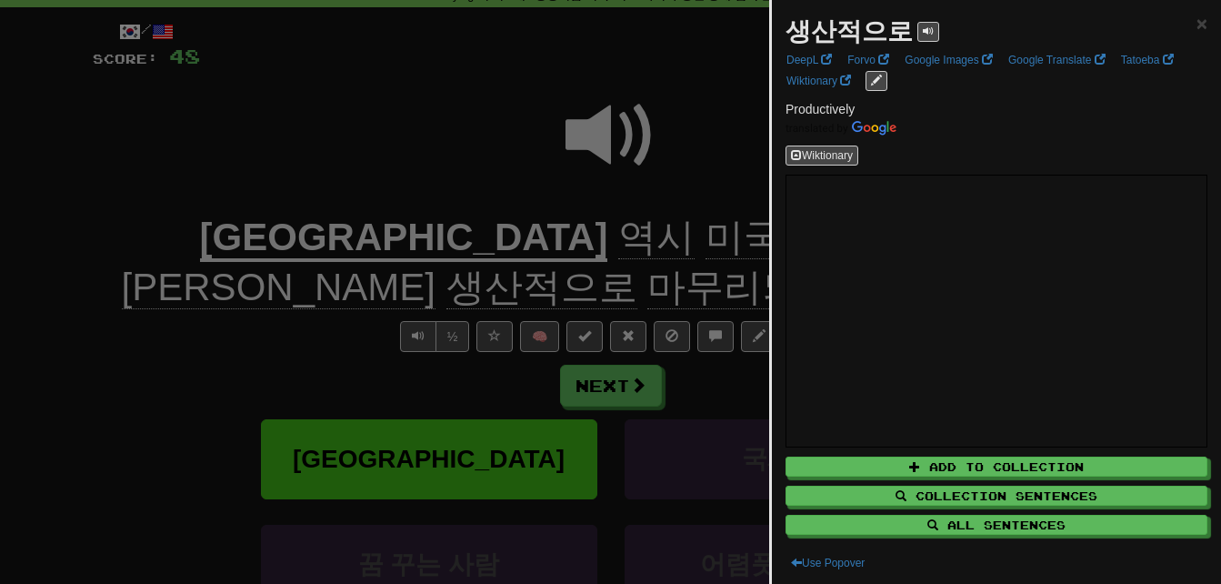
click at [717, 280] on div at bounding box center [610, 292] width 1221 height 584
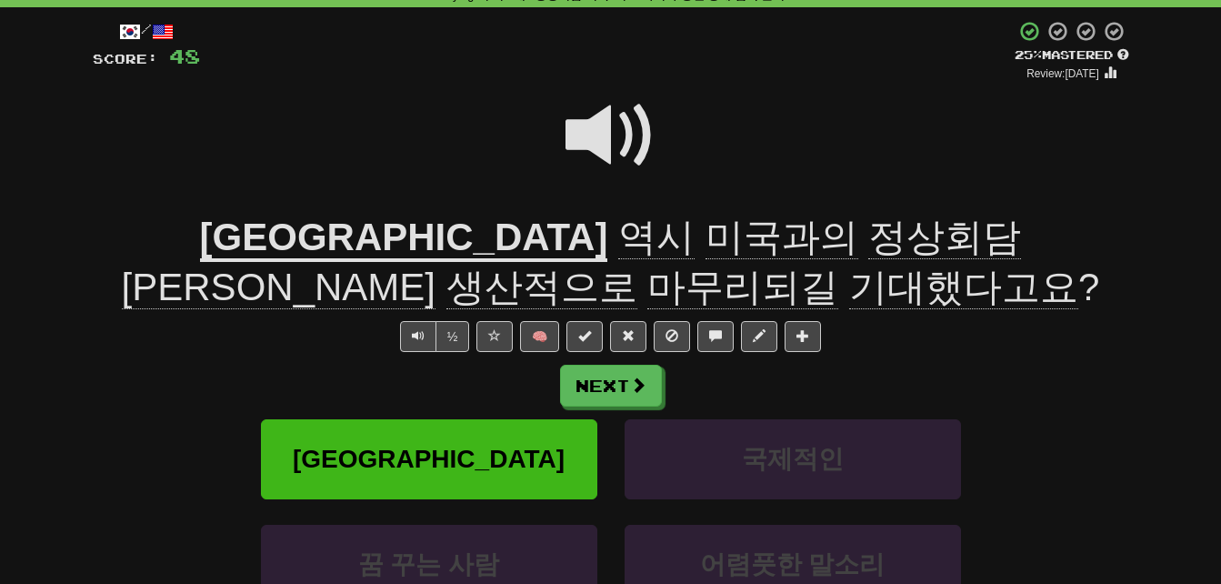
click at [838, 265] on span "마무리되길" at bounding box center [742, 287] width 191 height 44
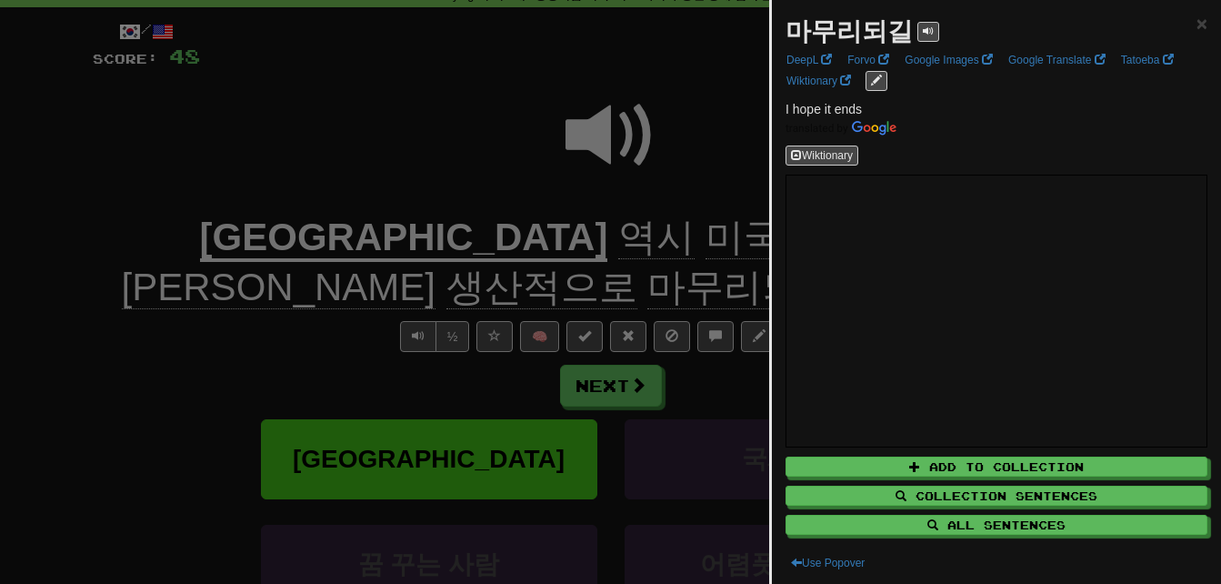
click at [697, 261] on div at bounding box center [610, 292] width 1221 height 584
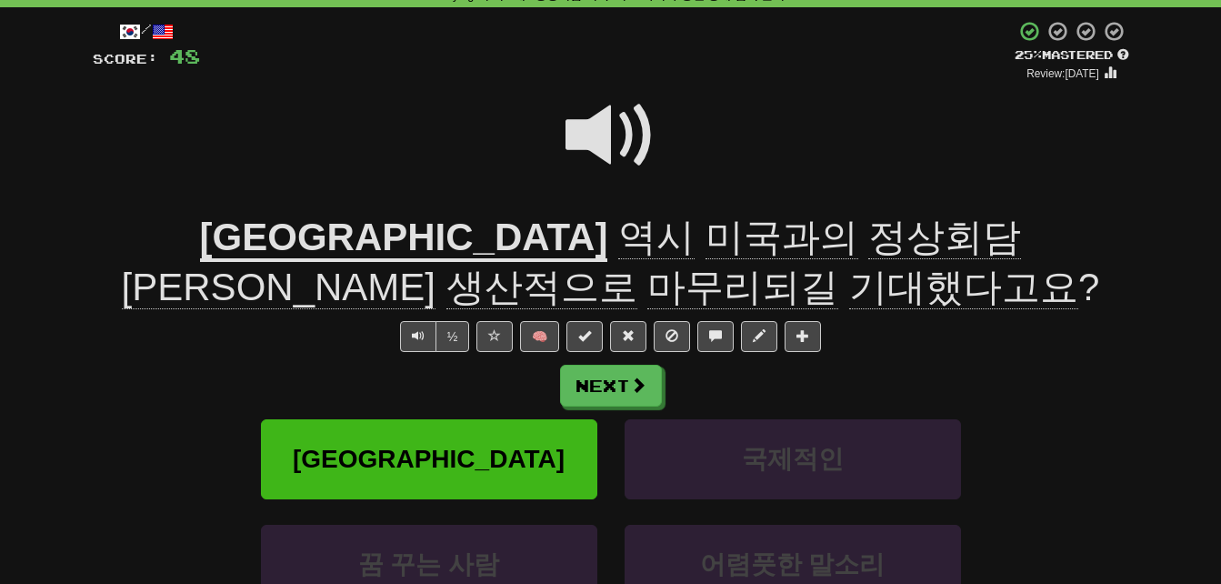
click at [1037, 265] on span "기대했다고요" at bounding box center [963, 287] width 229 height 44
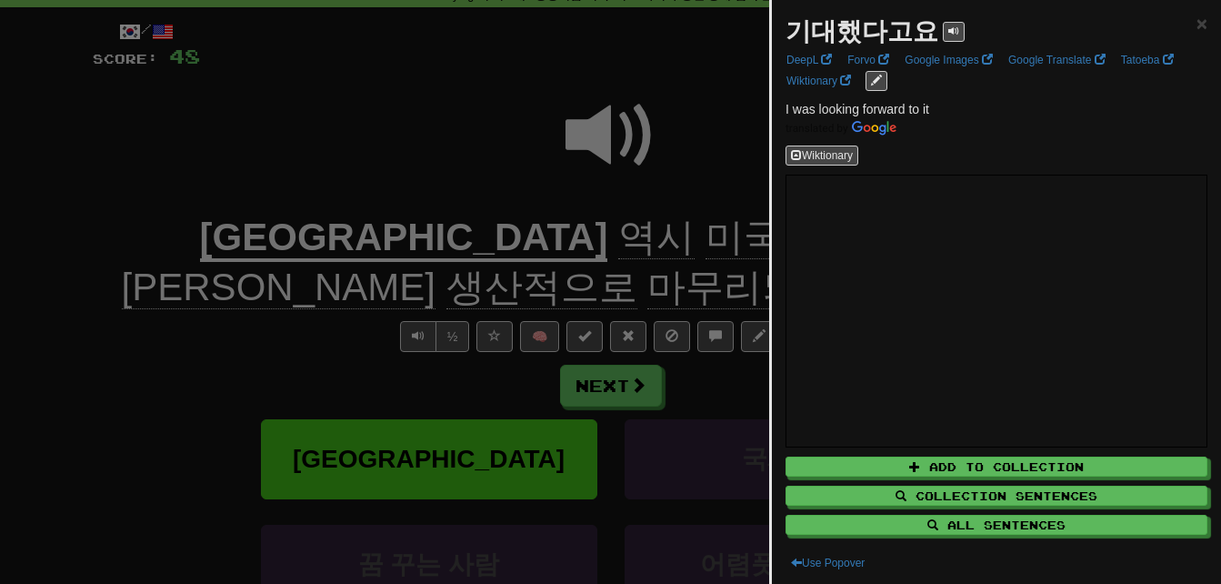
click at [419, 267] on div at bounding box center [610, 292] width 1221 height 584
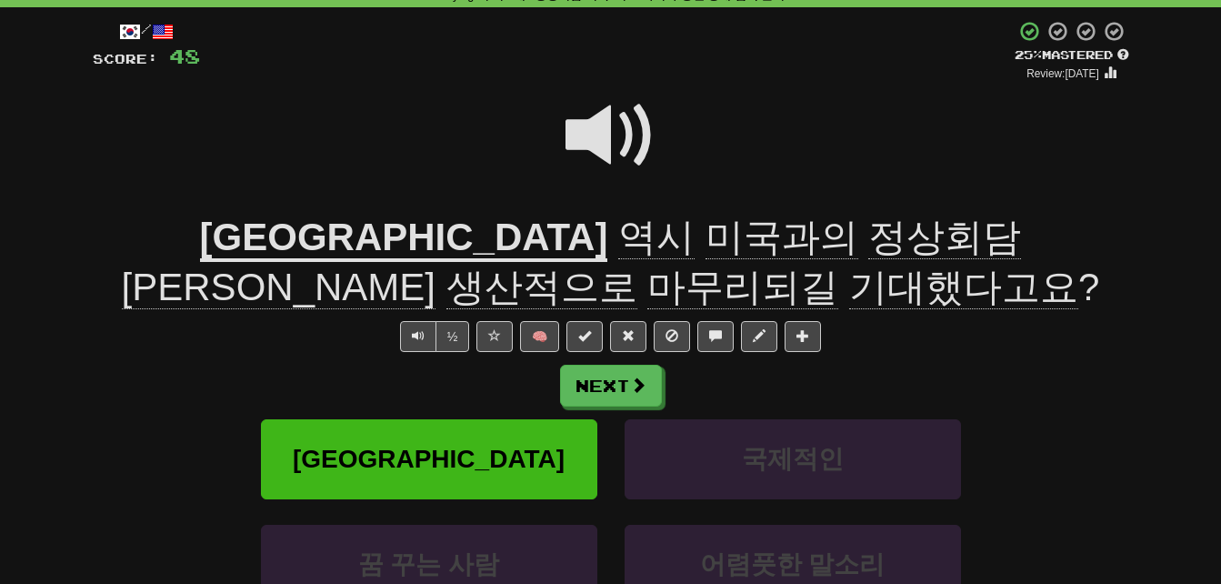
click at [586, 134] on span at bounding box center [610, 135] width 91 height 91
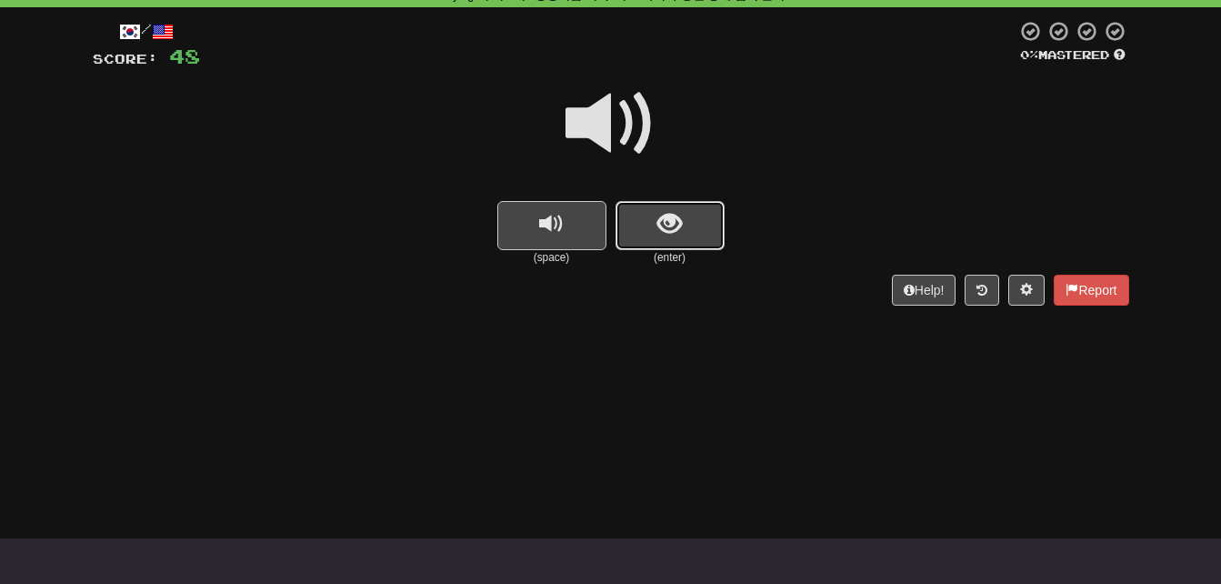
click at [653, 224] on button "show sentence" at bounding box center [669, 225] width 109 height 49
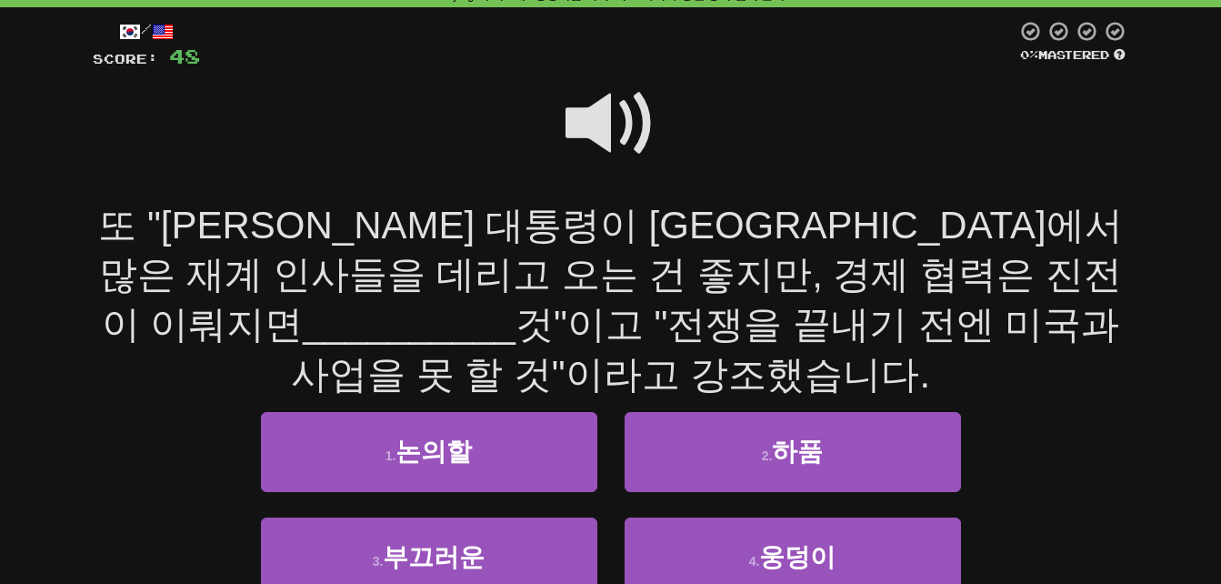
click at [601, 112] on span at bounding box center [610, 123] width 91 height 91
click at [567, 113] on span at bounding box center [610, 123] width 91 height 91
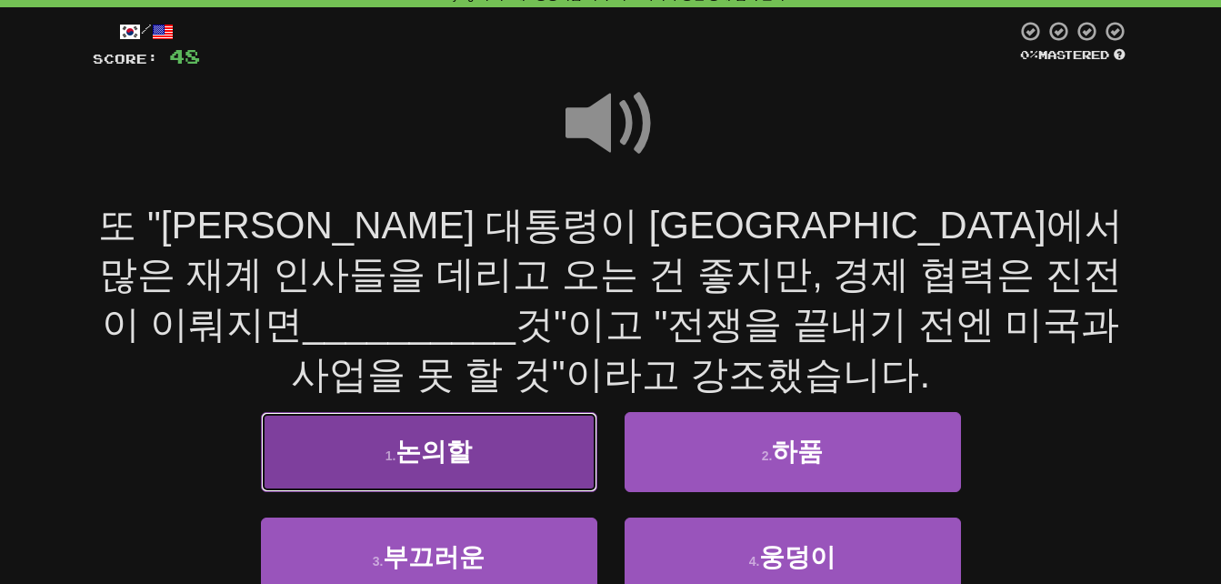
click at [350, 415] on button "1 . 논의할" at bounding box center [429, 451] width 336 height 79
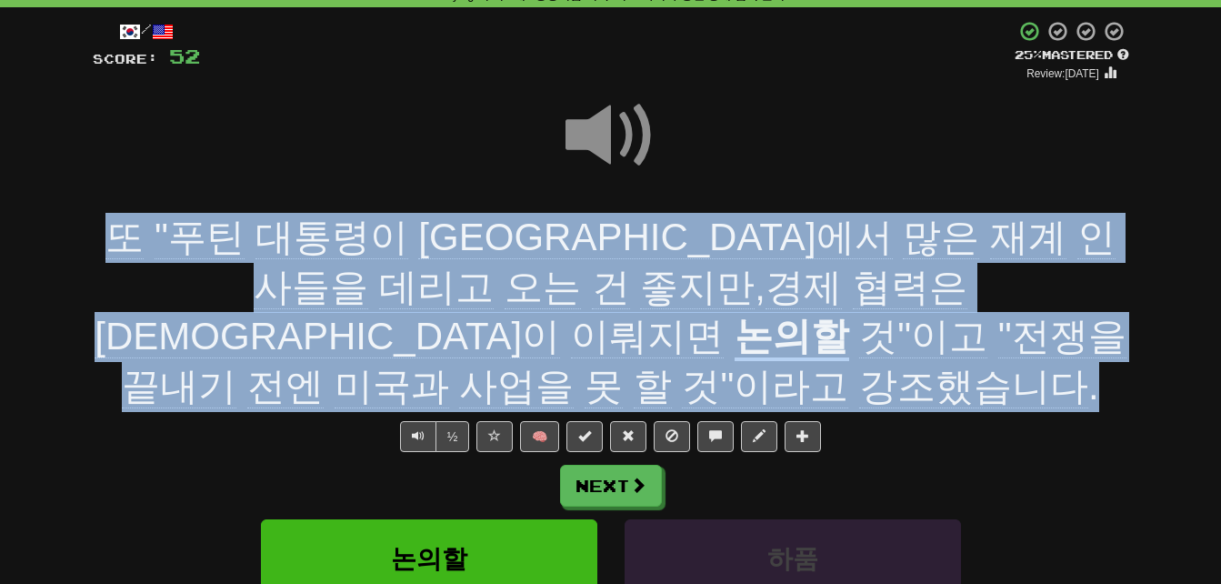
drag, startPoint x: 87, startPoint y: 234, endPoint x: 1025, endPoint y: 323, distance: 942.4
click at [1025, 323] on div "/ Score: 52 + 4 25 % Mastered Review: [DATE] 또 "[PERSON_NAME] 대통령이 [GEOGRAPHIC_…" at bounding box center [611, 414] width 1064 height 814
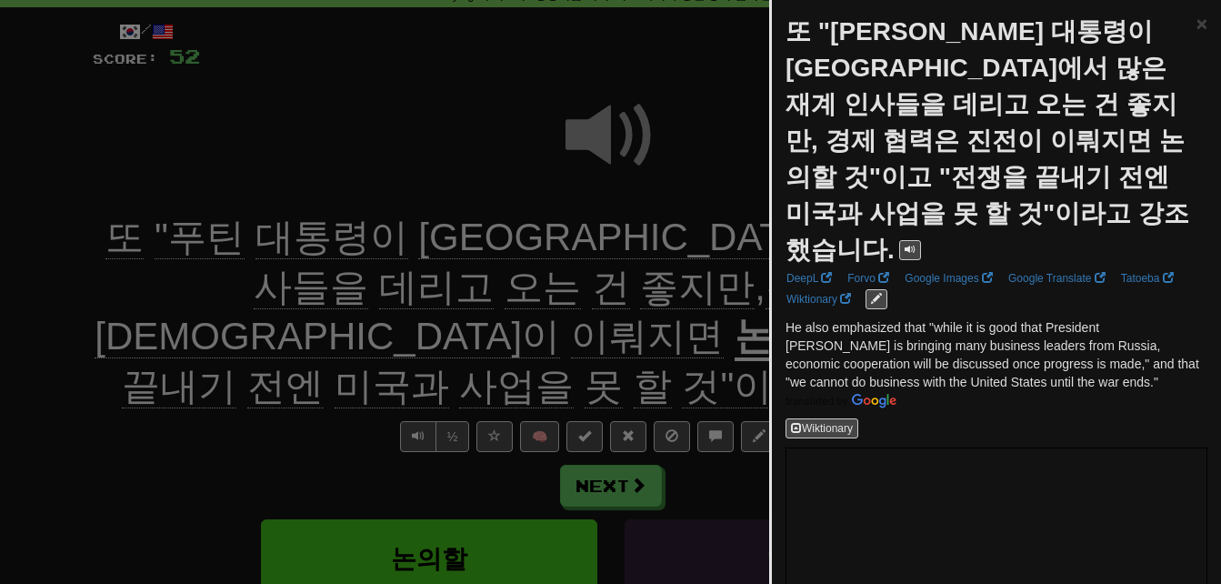
click at [624, 257] on div at bounding box center [610, 292] width 1221 height 584
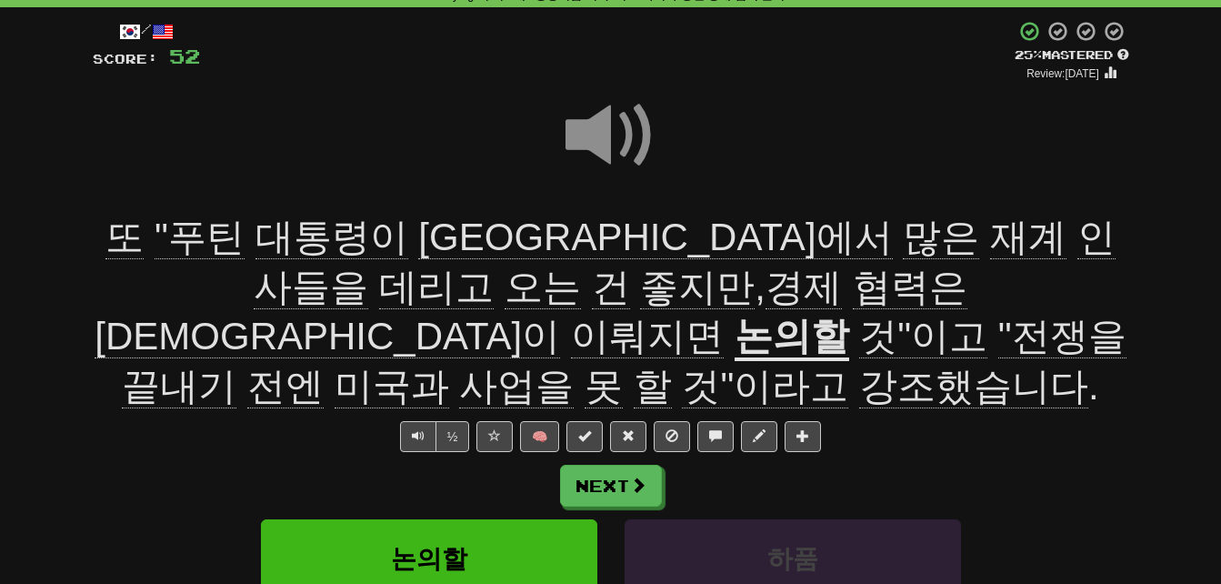
click at [677, 233] on span "재계" at bounding box center [684, 262] width 861 height 94
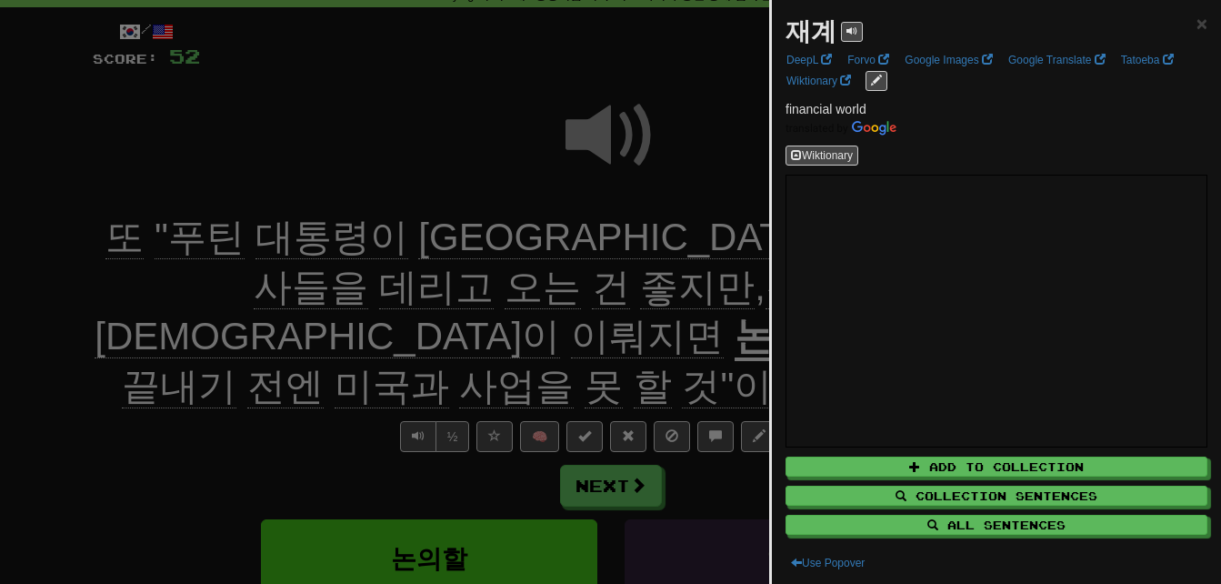
click at [657, 271] on div at bounding box center [610, 292] width 1221 height 584
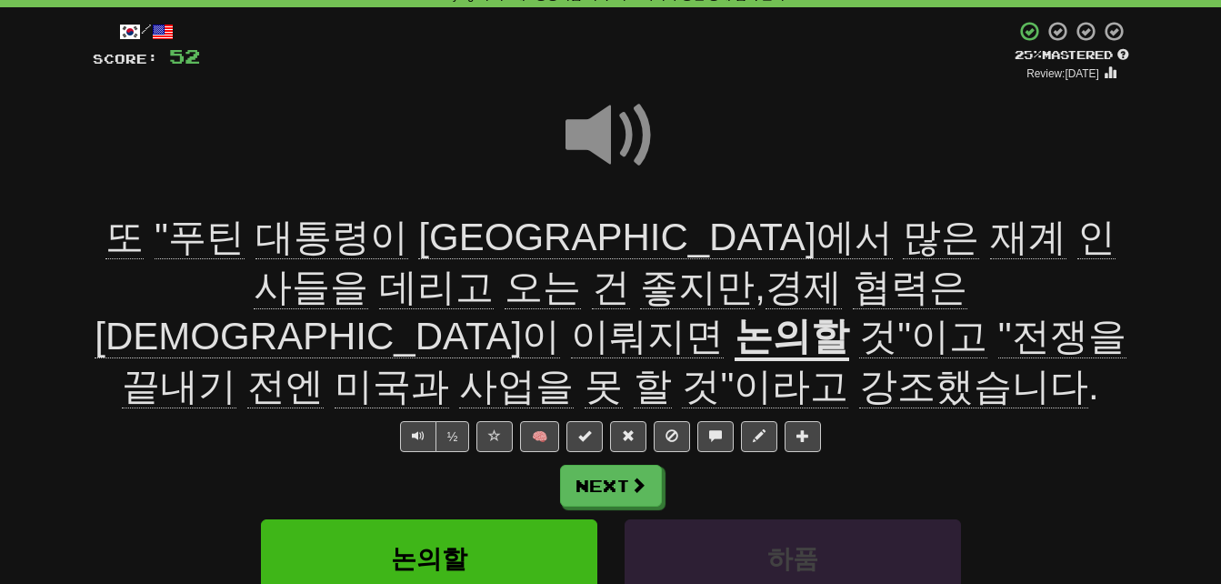
click at [581, 265] on span "데리고" at bounding box center [543, 287] width 76 height 44
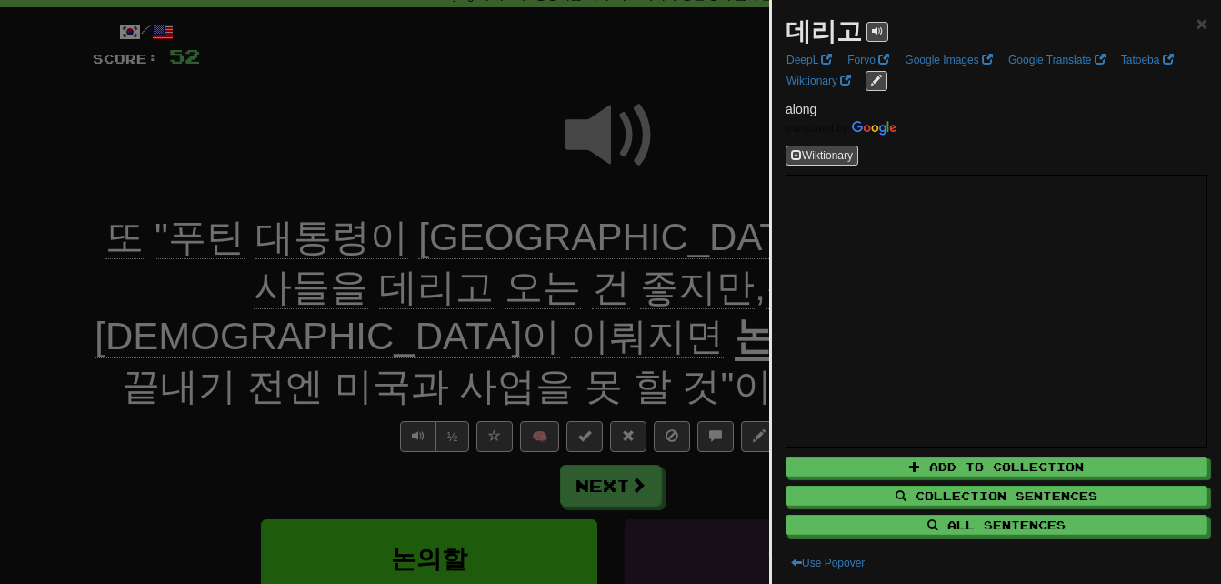
click at [728, 174] on div at bounding box center [610, 292] width 1221 height 584
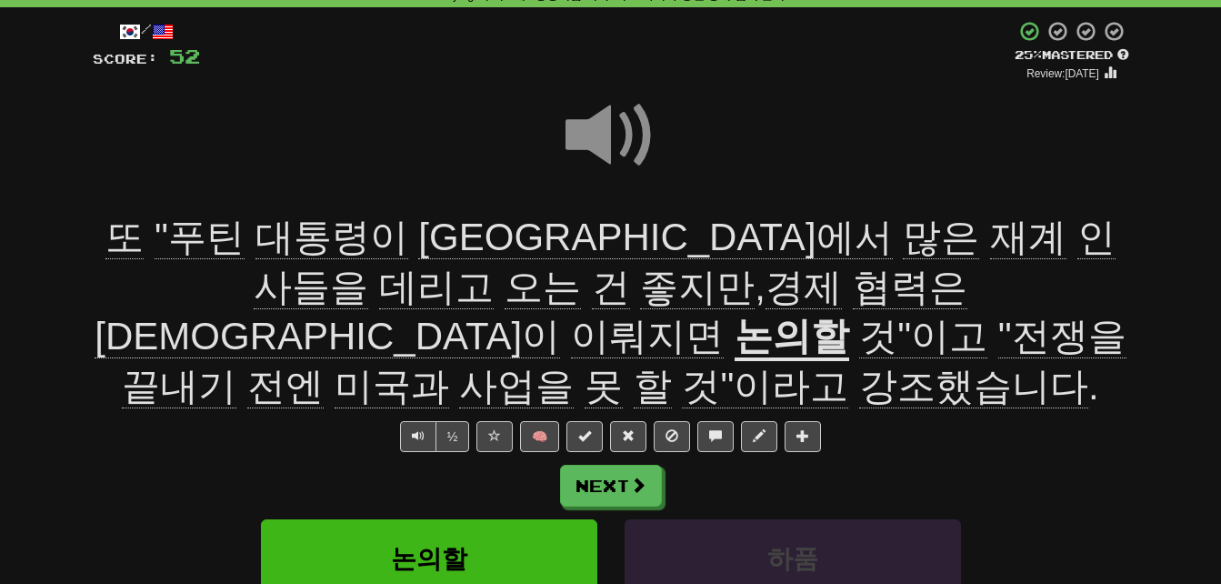
click at [571, 315] on span "[DEMOGRAPHIC_DATA]이" at bounding box center [647, 337] width 153 height 44
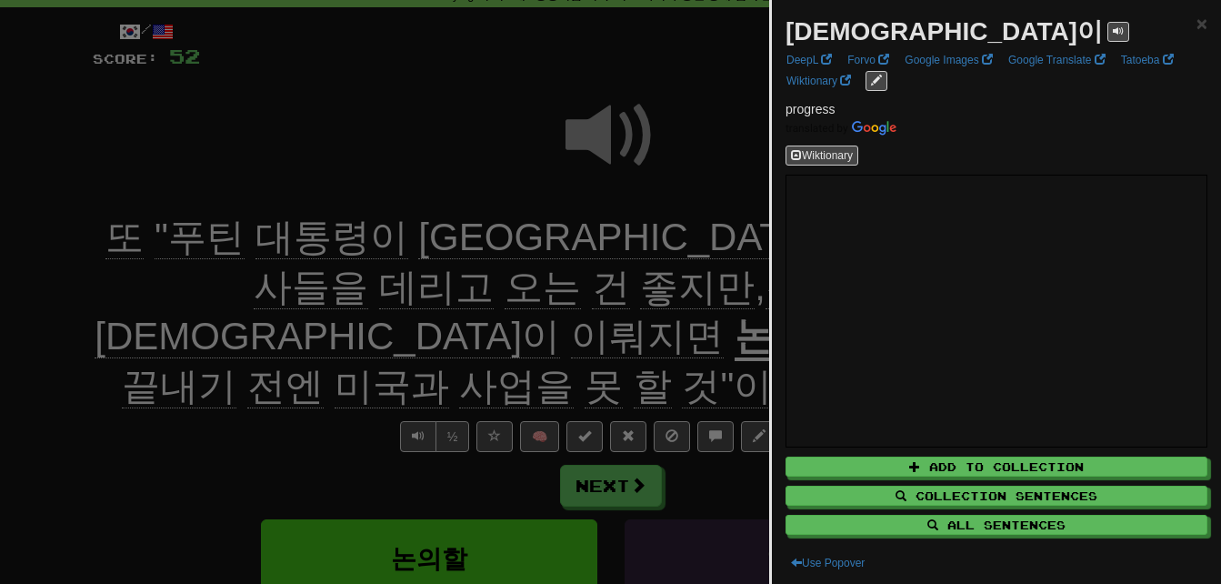
click at [455, 168] on div at bounding box center [610, 292] width 1221 height 584
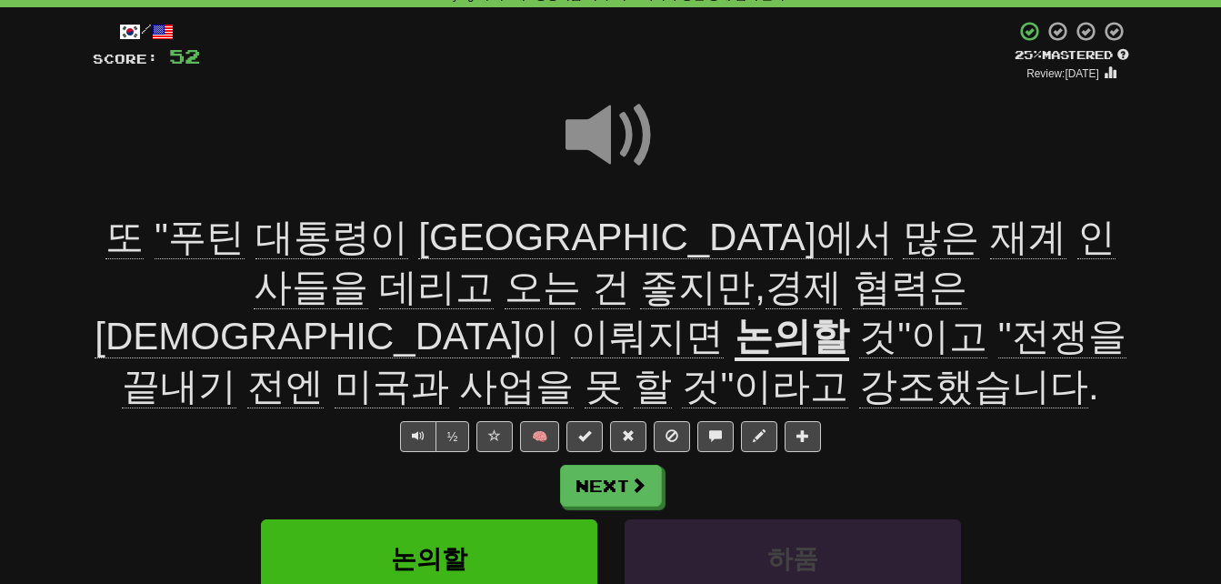
click at [581, 315] on span "이뤄지면" at bounding box center [647, 337] width 153 height 44
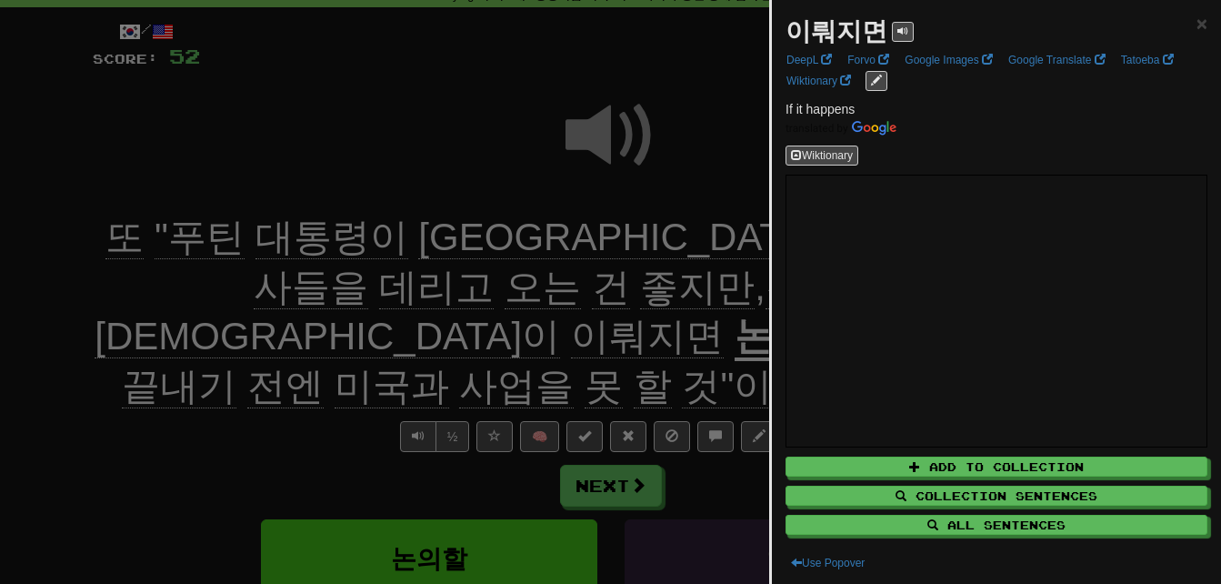
click at [519, 182] on div at bounding box center [610, 292] width 1221 height 584
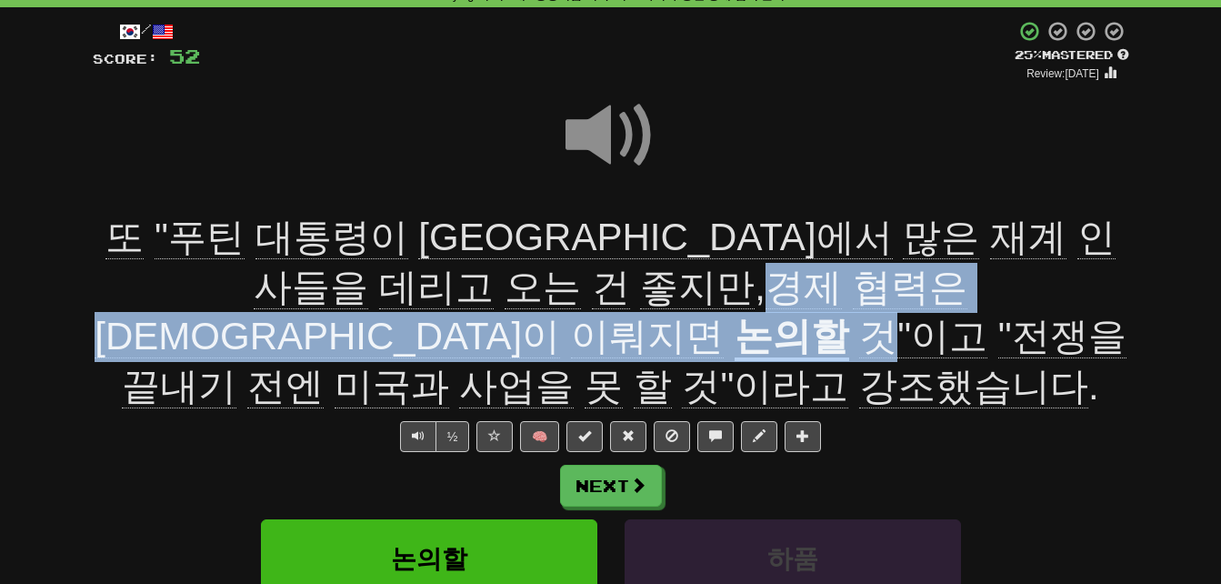
drag, startPoint x: 229, startPoint y: 286, endPoint x: 833, endPoint y: 288, distance: 603.6
click at [833, 288] on div "또 "[PERSON_NAME] 대통령이 [GEOGRAPHIC_DATA]에서 많은 재계 인사들을 데리고 오는 건 좋지만 , 경제 협력은 진전이 …" at bounding box center [611, 312] width 1036 height 198
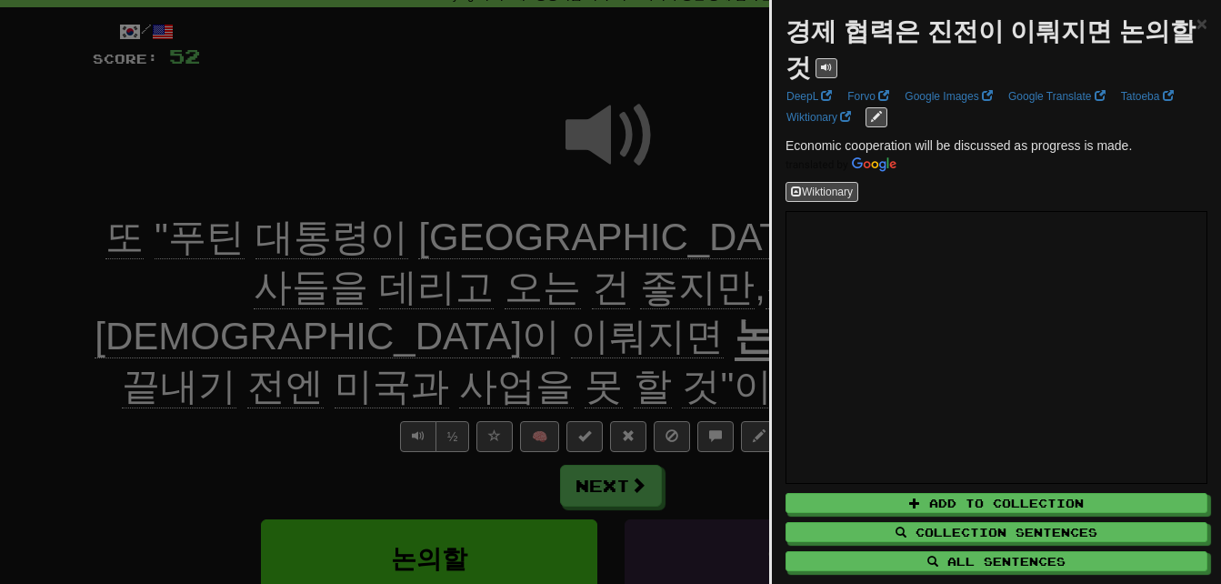
click at [374, 166] on div at bounding box center [610, 292] width 1221 height 584
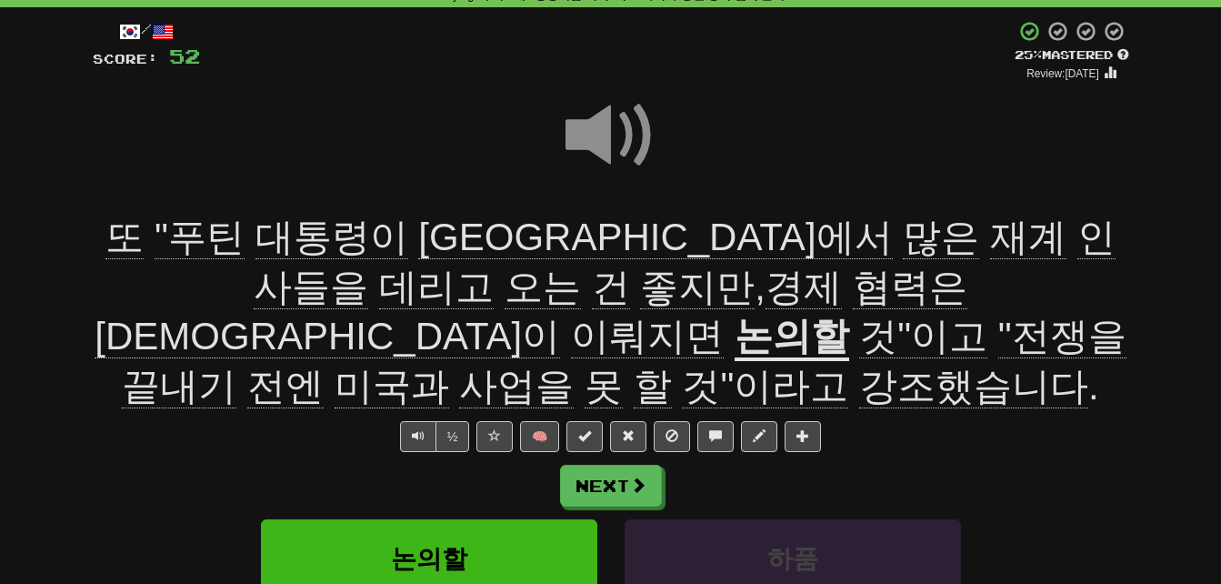
click at [998, 315] on span ""전쟁을" at bounding box center [1062, 337] width 128 height 44
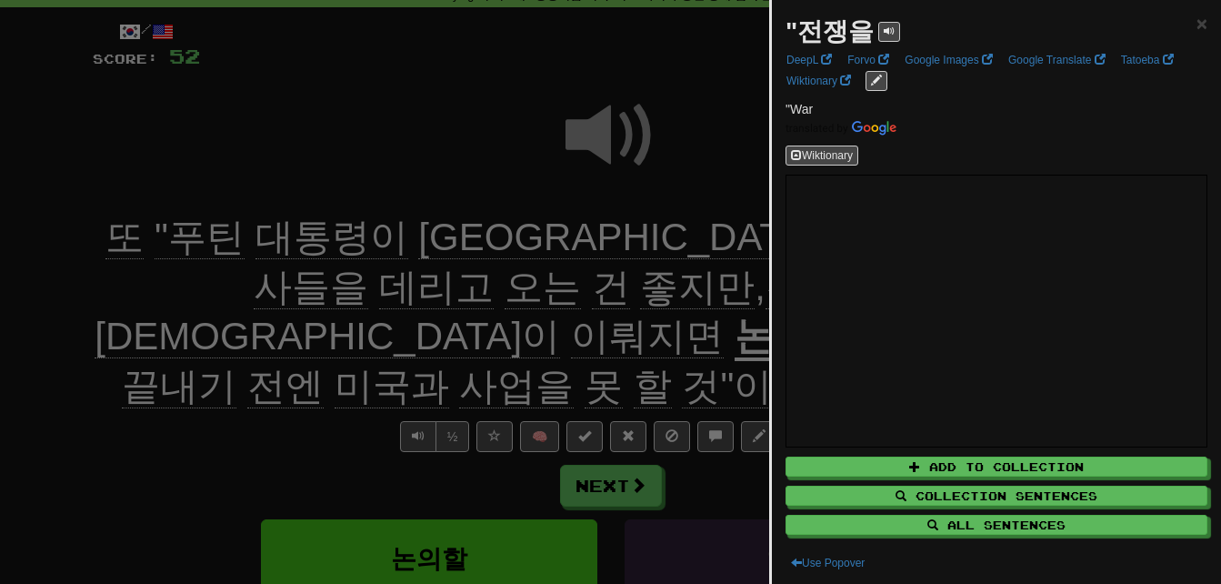
click at [675, 309] on div at bounding box center [610, 292] width 1221 height 584
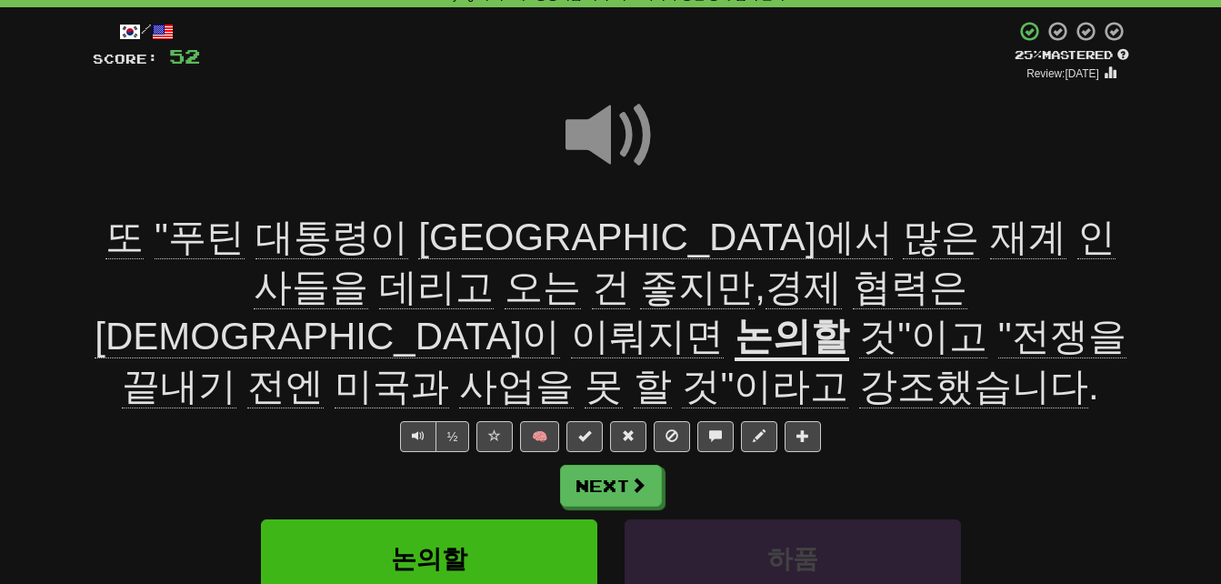
click at [236, 365] on span "끝내기" at bounding box center [179, 387] width 115 height 44
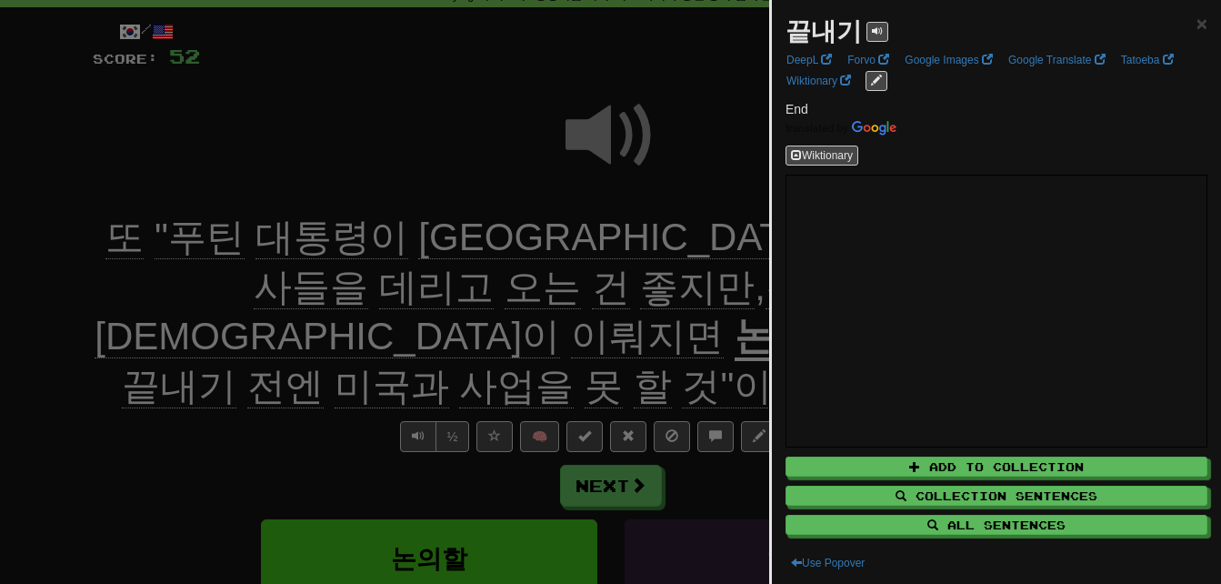
click at [103, 333] on div at bounding box center [610, 292] width 1221 height 584
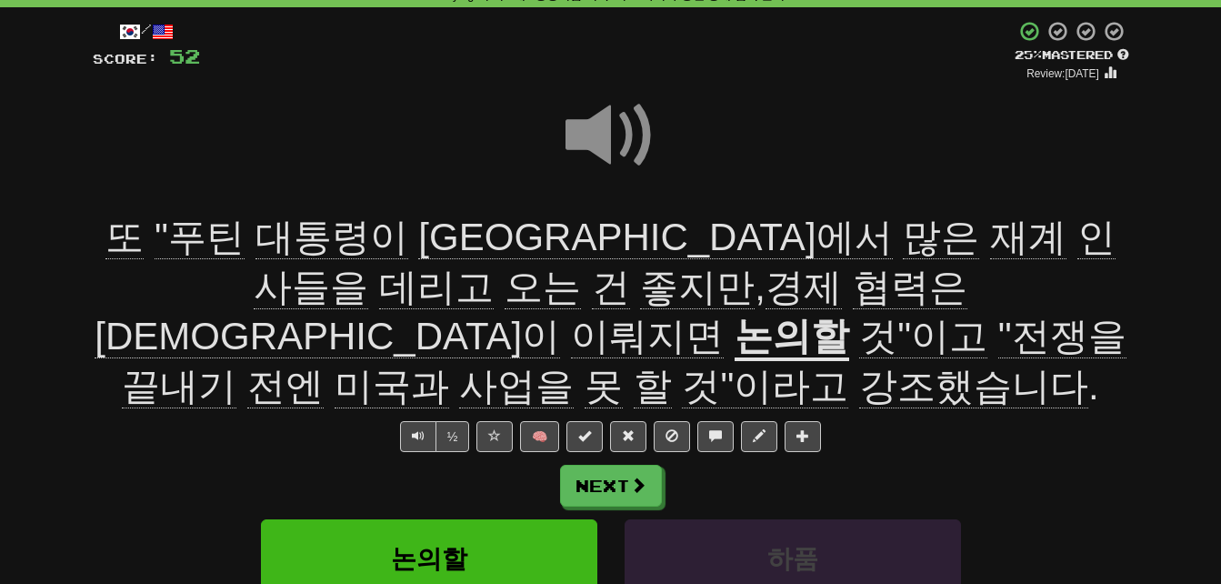
click at [271, 365] on span "전엔" at bounding box center [285, 387] width 76 height 44
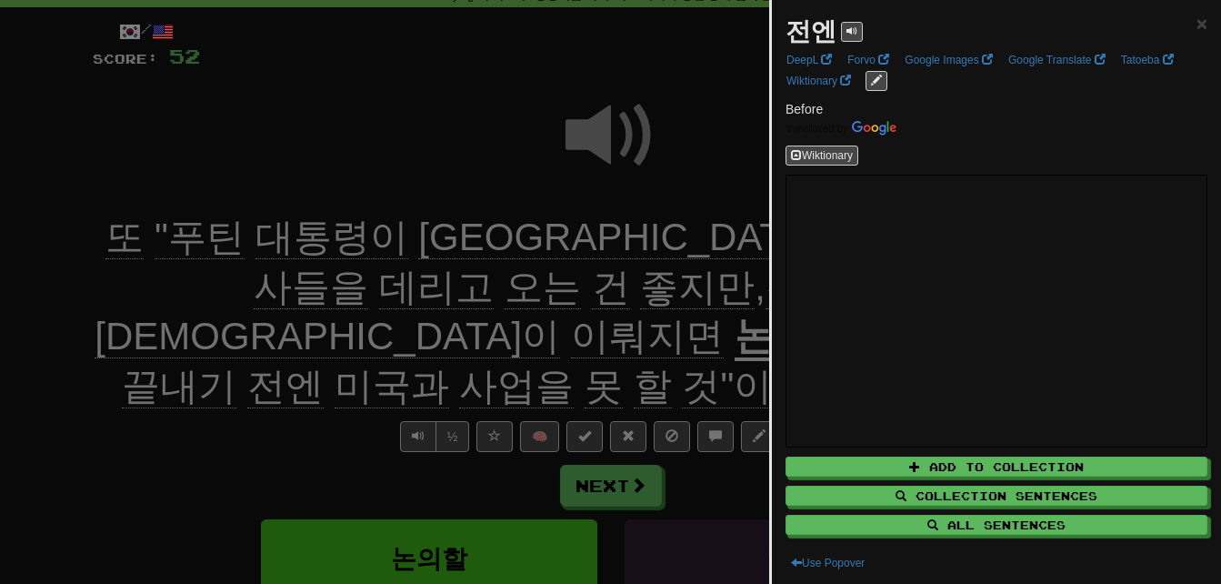
click at [252, 392] on div at bounding box center [610, 292] width 1221 height 584
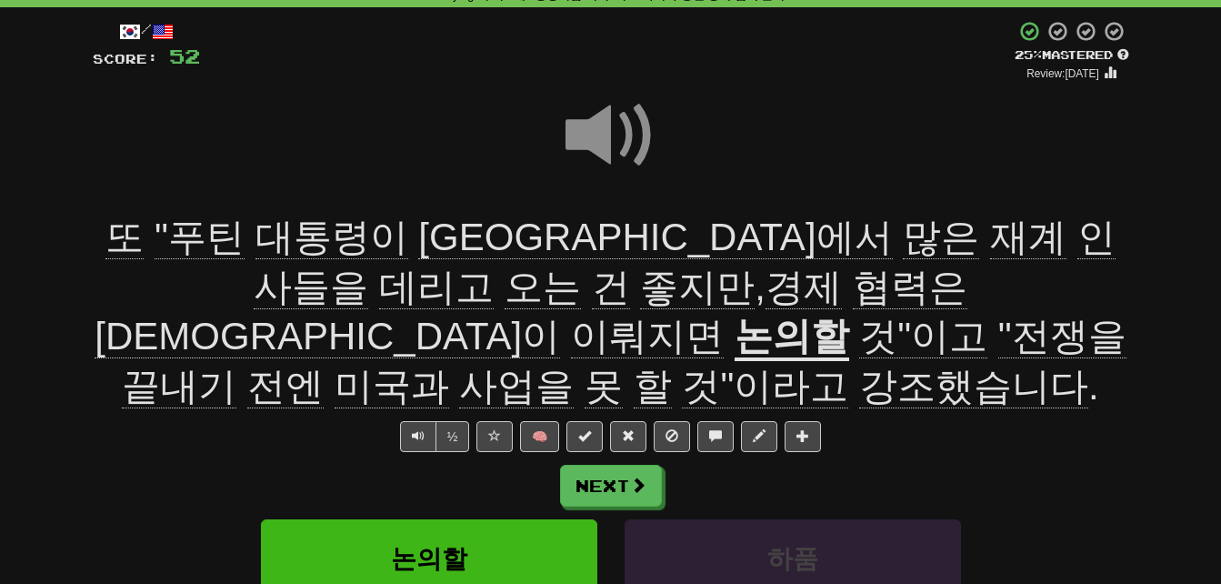
click at [473, 365] on span "사업을" at bounding box center [516, 387] width 115 height 44
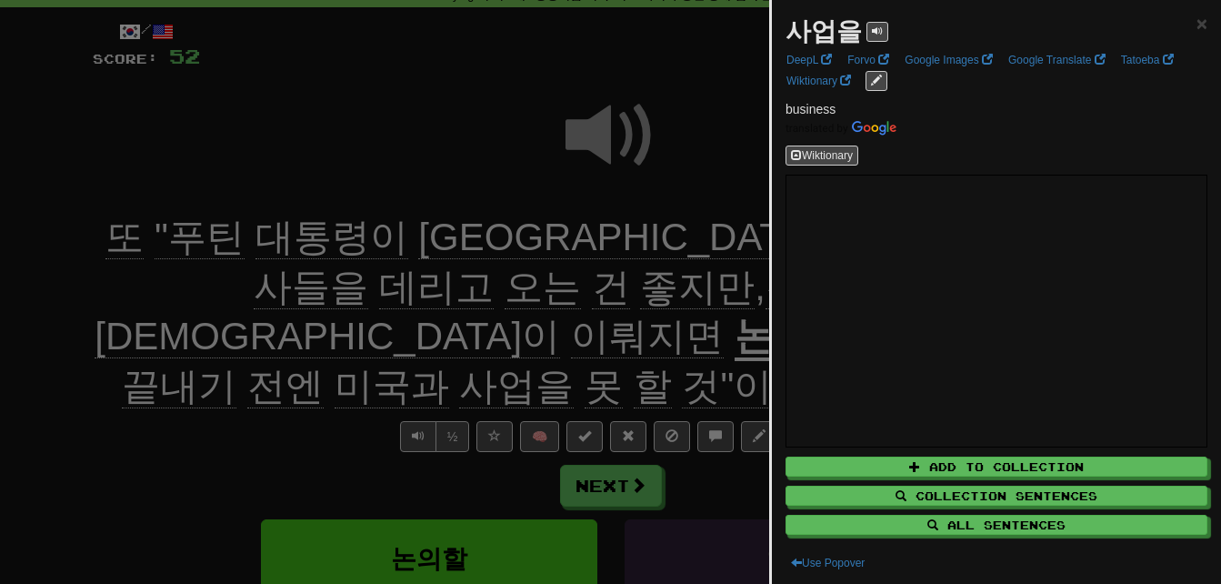
click at [263, 394] on div at bounding box center [610, 292] width 1221 height 584
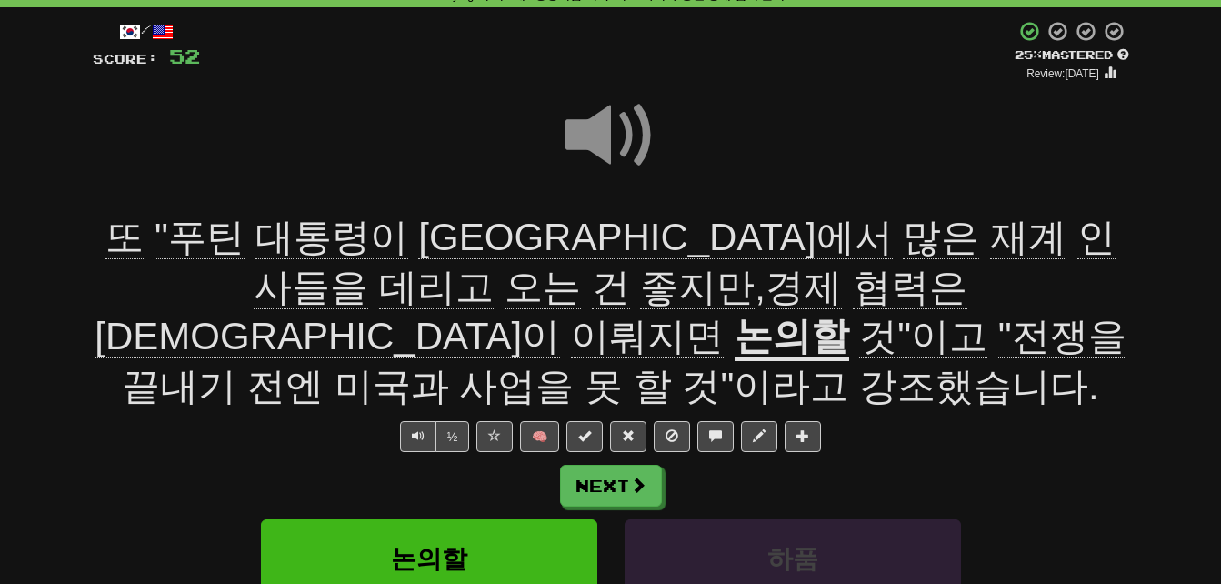
click at [877, 365] on span "강조했습니다" at bounding box center [973, 387] width 229 height 44
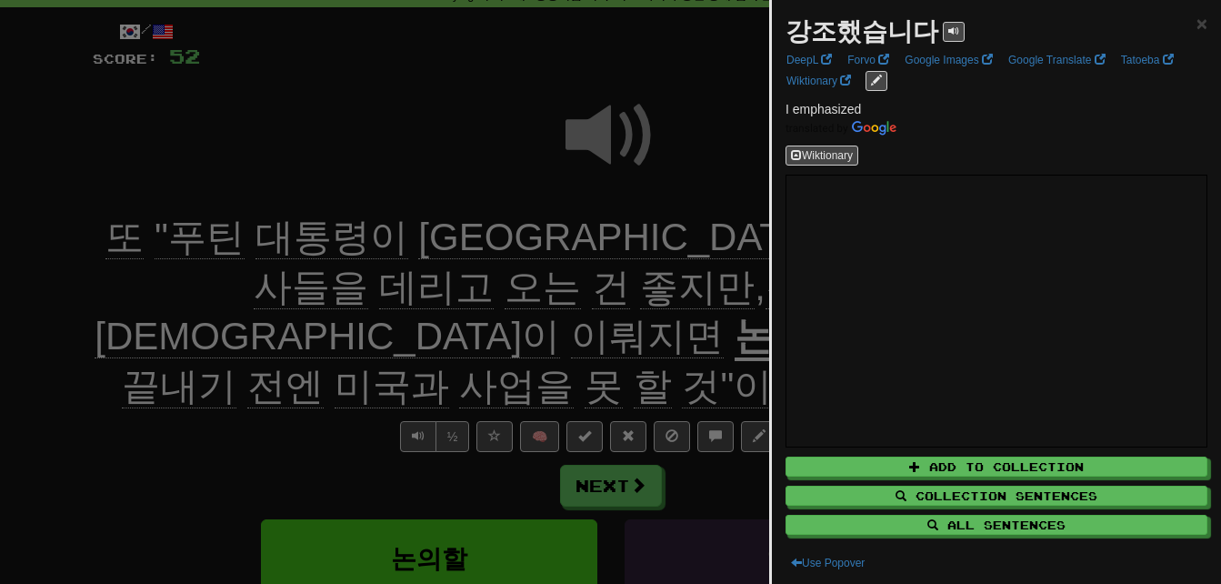
click at [460, 215] on div at bounding box center [610, 292] width 1221 height 584
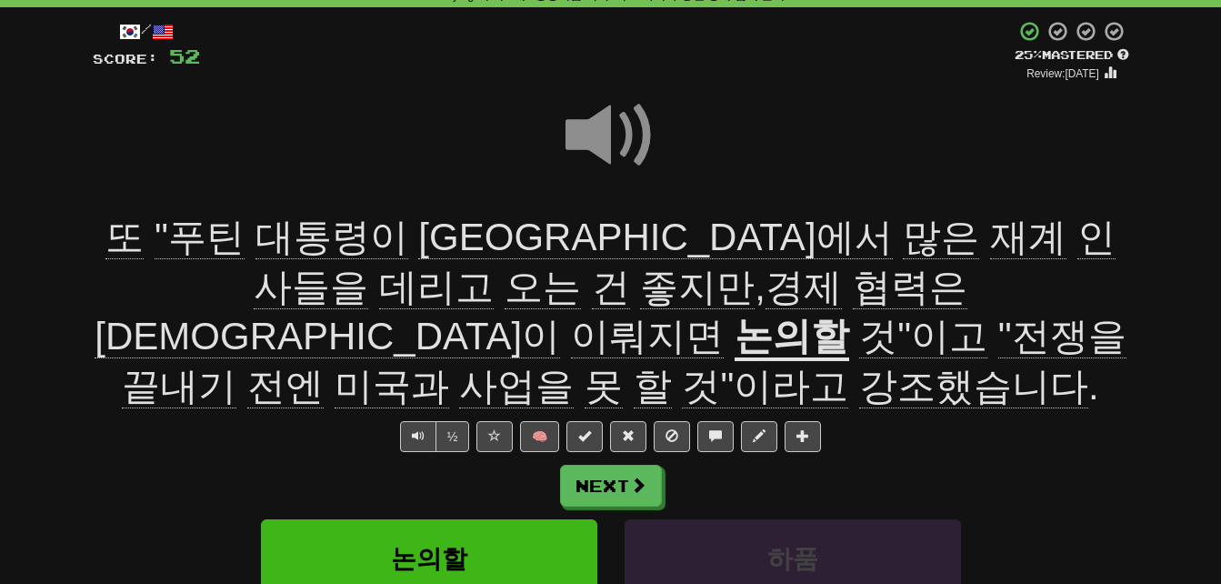
click at [591, 117] on span at bounding box center [610, 135] width 91 height 91
click at [591, 118] on span at bounding box center [610, 135] width 91 height 91
click at [589, 120] on span at bounding box center [610, 135] width 91 height 91
click at [859, 365] on span "강조했습니다" at bounding box center [973, 387] width 229 height 44
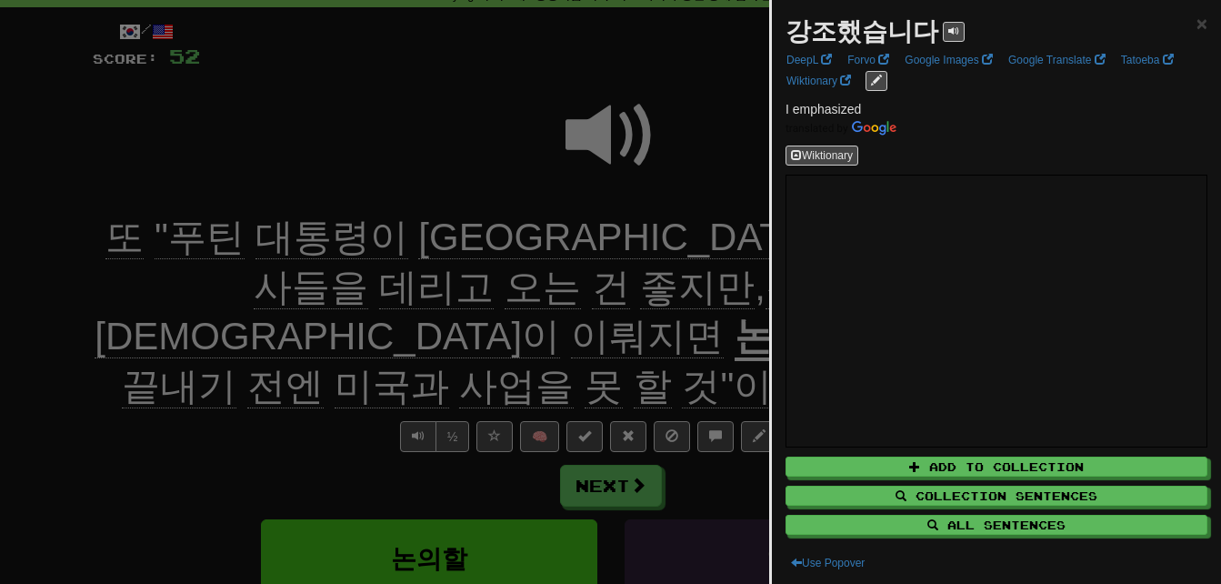
click at [732, 173] on div at bounding box center [610, 292] width 1221 height 584
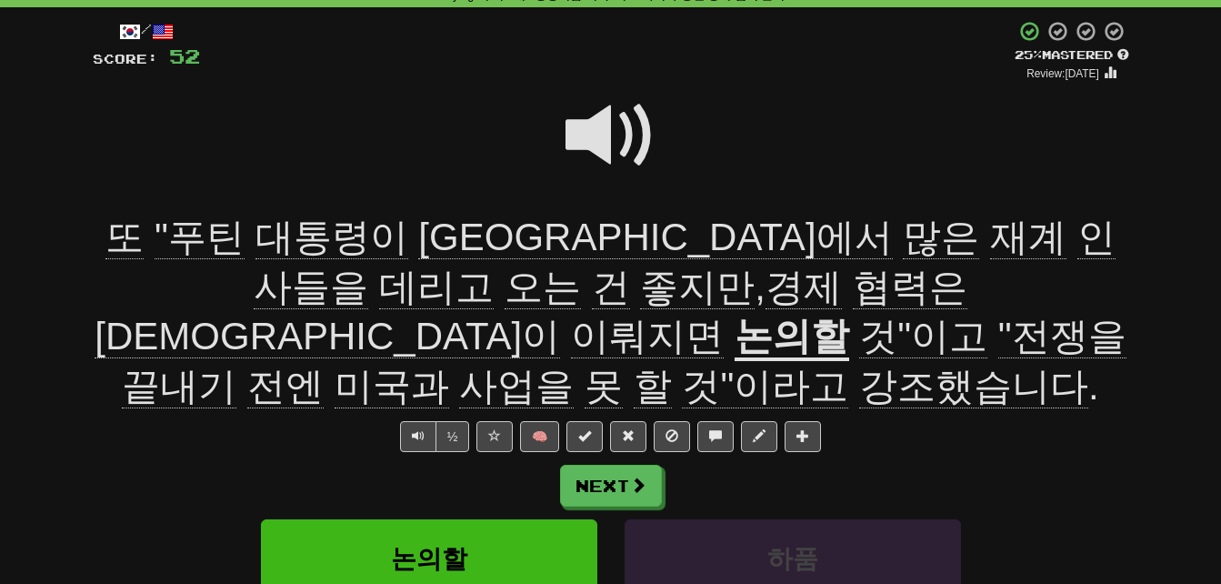
click at [589, 125] on span at bounding box center [610, 135] width 91 height 91
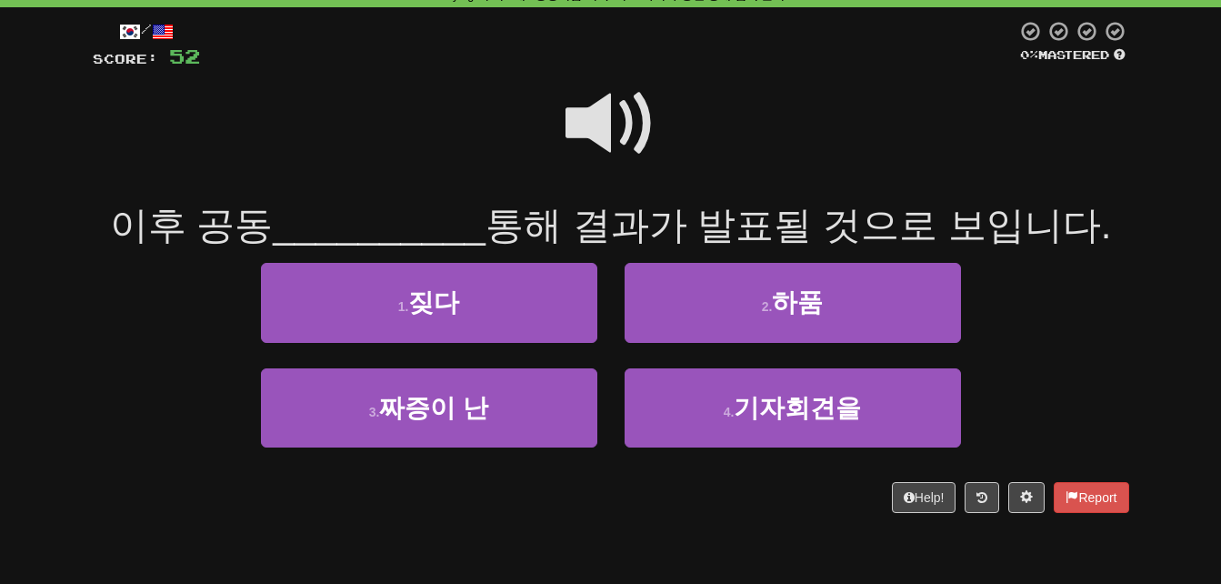
click at [589, 125] on span at bounding box center [610, 123] width 91 height 91
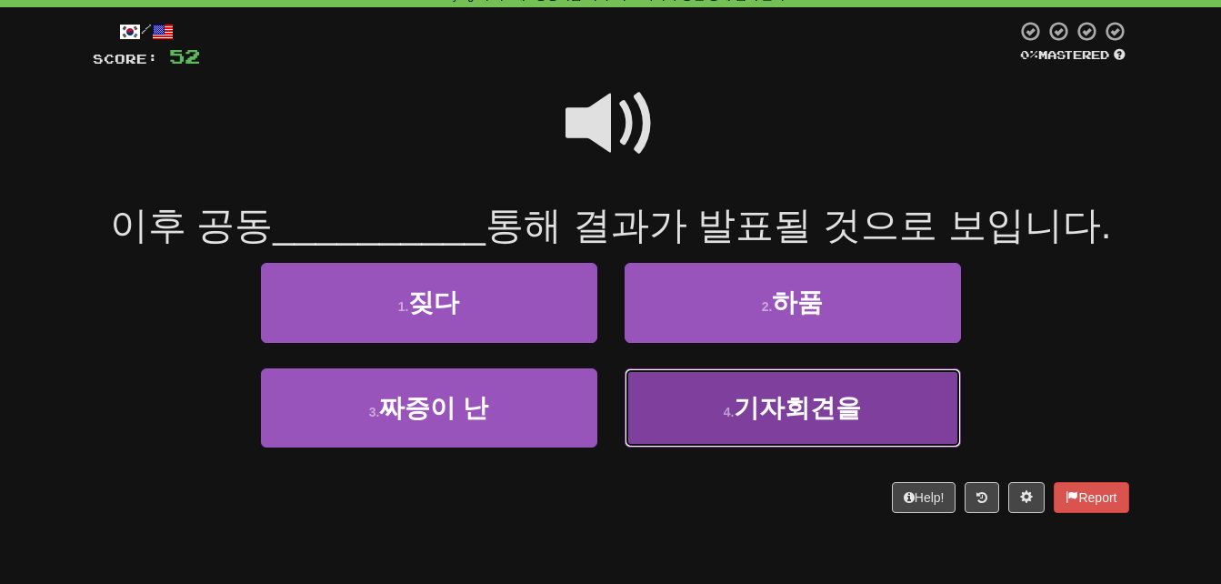
click at [689, 405] on button "4 . 기자회견을" at bounding box center [793, 407] width 336 height 79
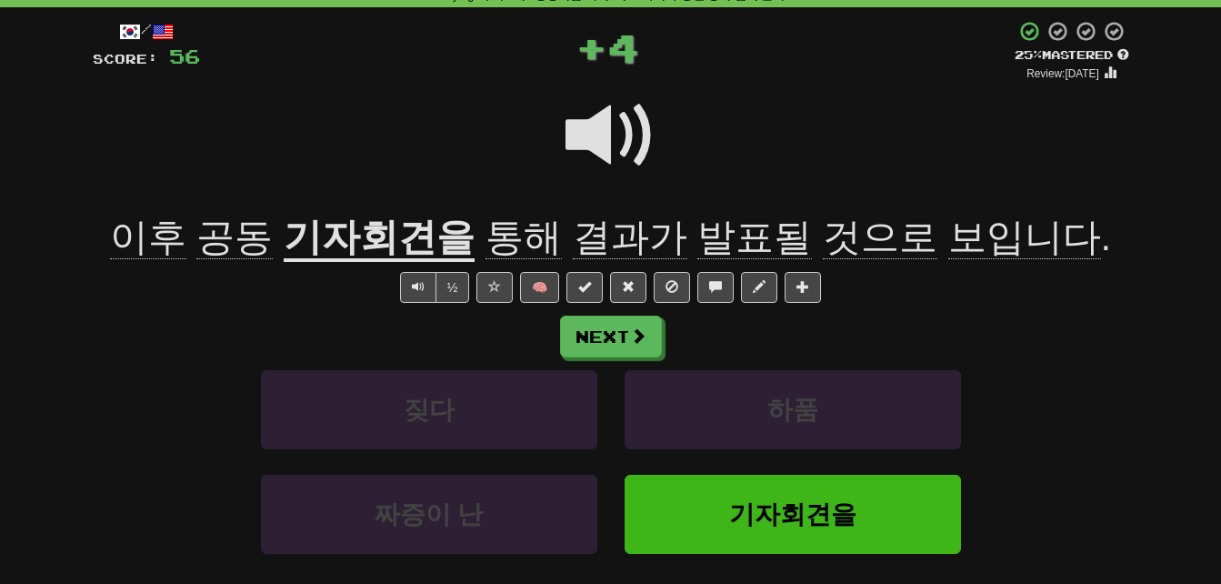
click at [254, 245] on span "공동" at bounding box center [234, 237] width 76 height 44
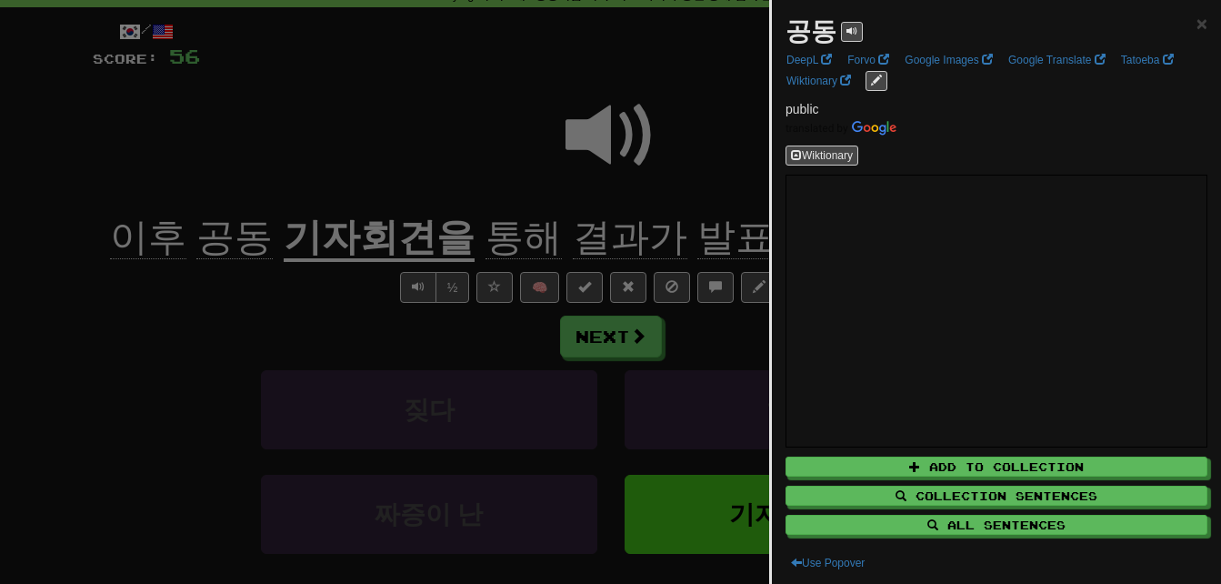
click at [210, 323] on div at bounding box center [610, 292] width 1221 height 584
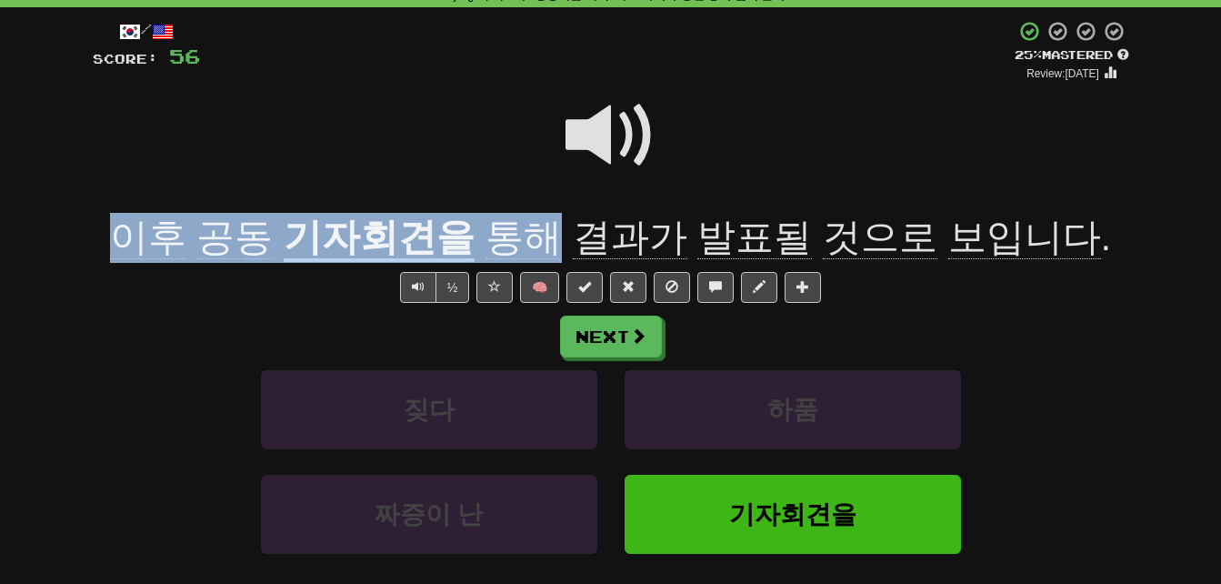
drag, startPoint x: 125, startPoint y: 230, endPoint x: 551, endPoint y: 232, distance: 426.3
click at [551, 232] on div "이후 공동 기자회견을 통해 결과가 발표될 것으로 보입니다 ." at bounding box center [611, 238] width 1036 height 50
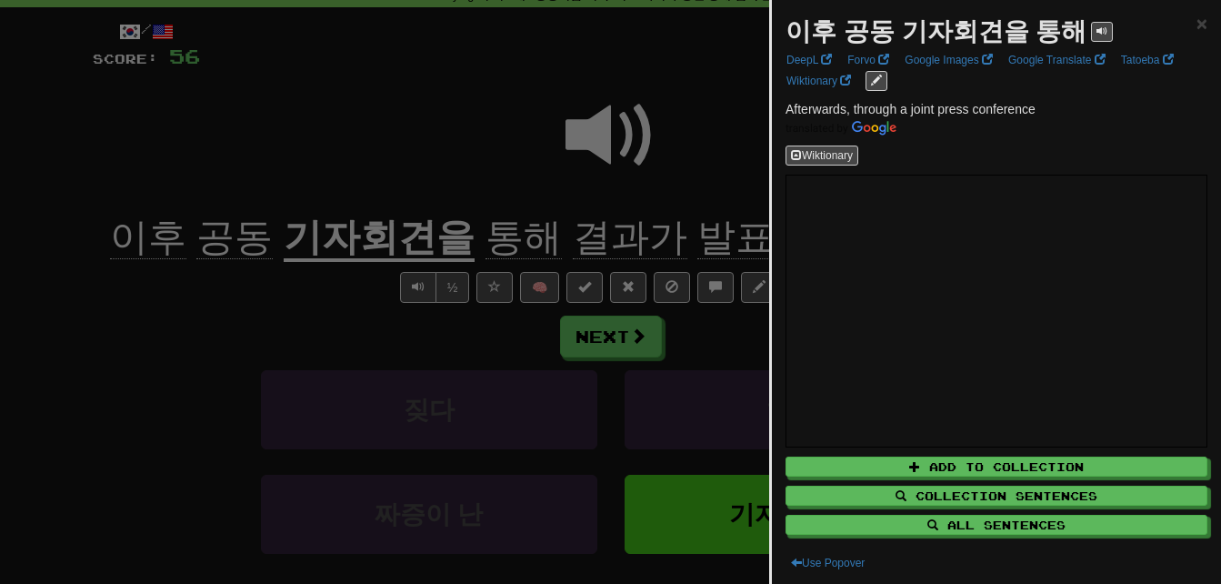
click at [246, 278] on div at bounding box center [610, 292] width 1221 height 584
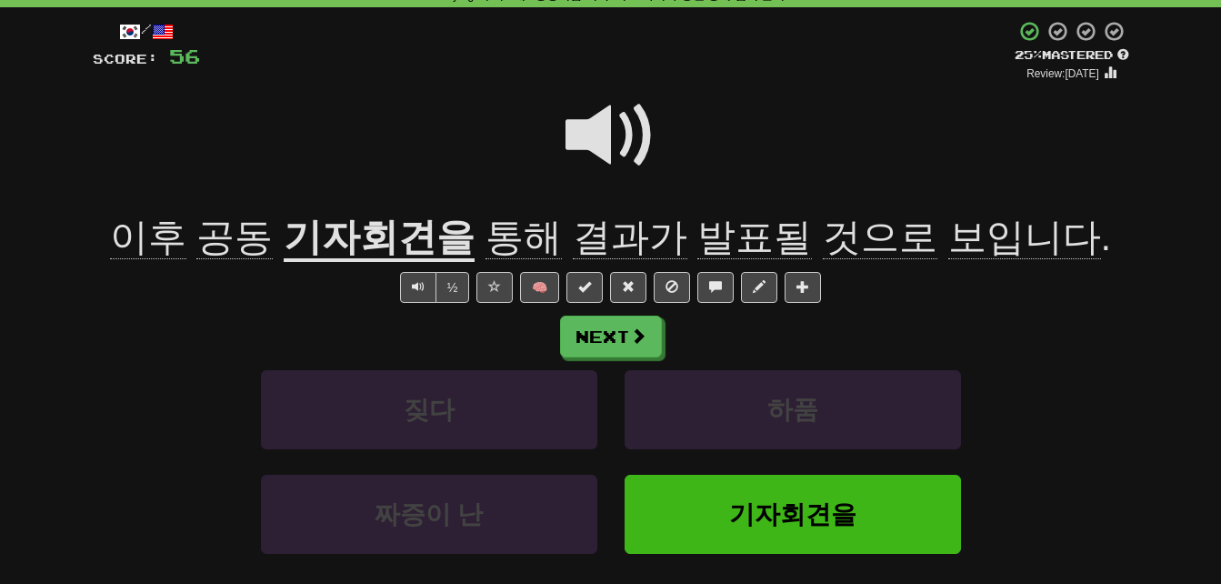
click at [594, 241] on span "결과가" at bounding box center [630, 237] width 115 height 44
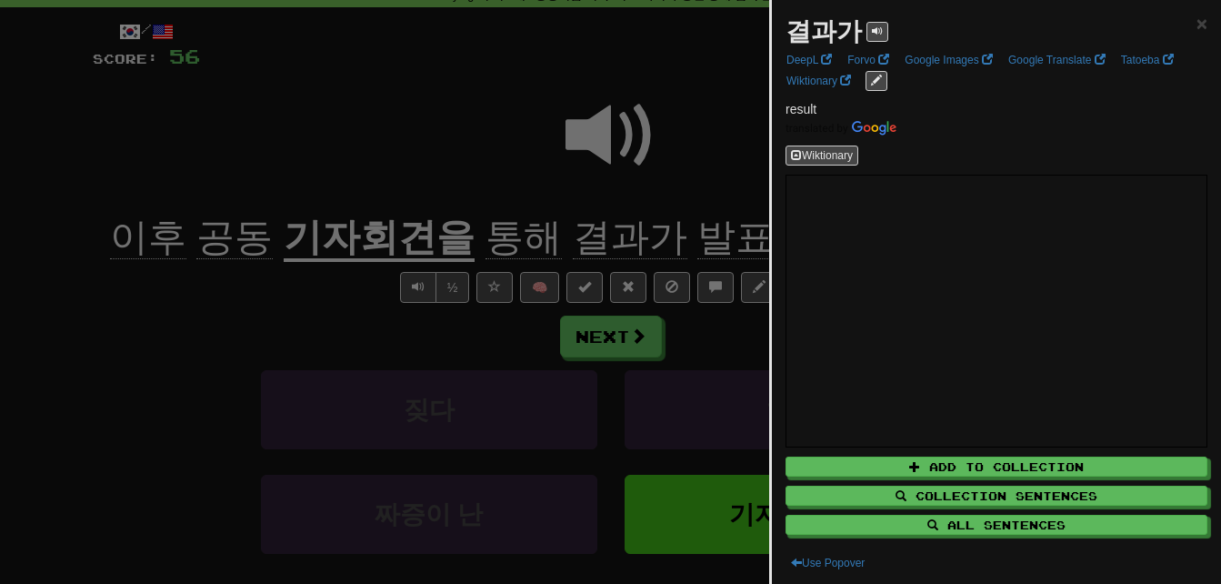
click at [457, 181] on div at bounding box center [610, 292] width 1221 height 584
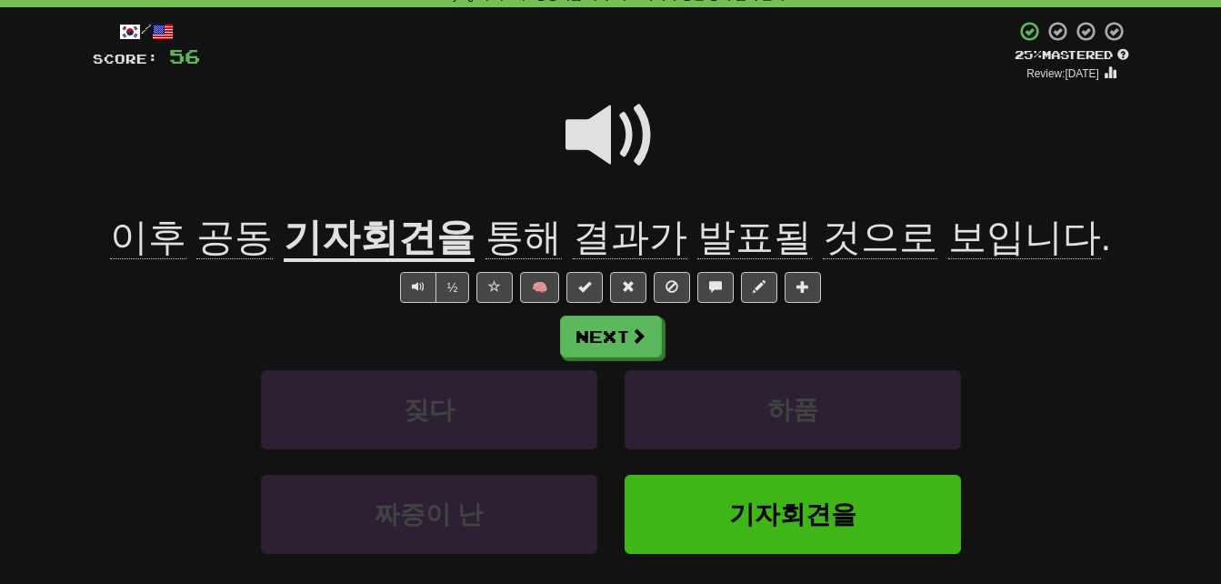
click at [748, 241] on span "발표될" at bounding box center [754, 237] width 115 height 44
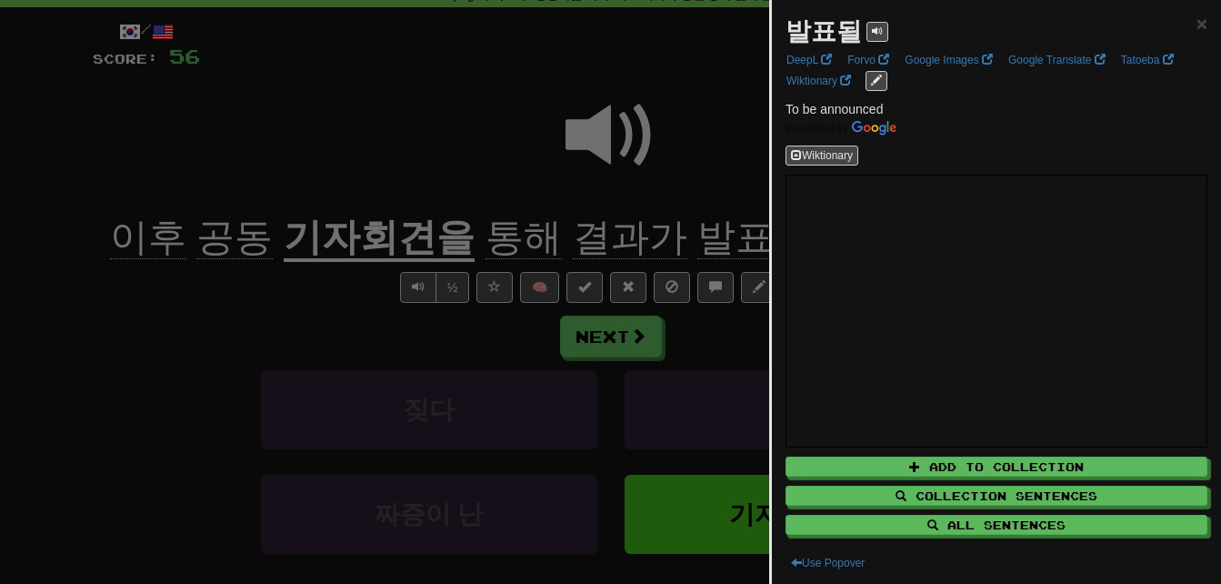
click at [750, 166] on div at bounding box center [610, 292] width 1221 height 584
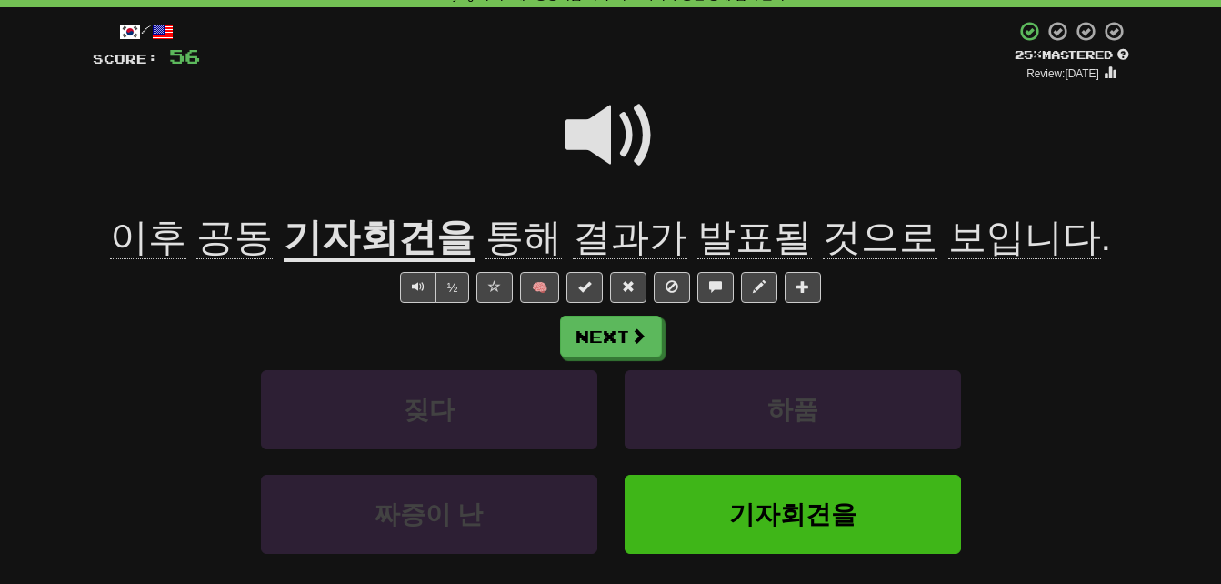
click at [1004, 246] on span "보입니다" at bounding box center [1024, 237] width 153 height 44
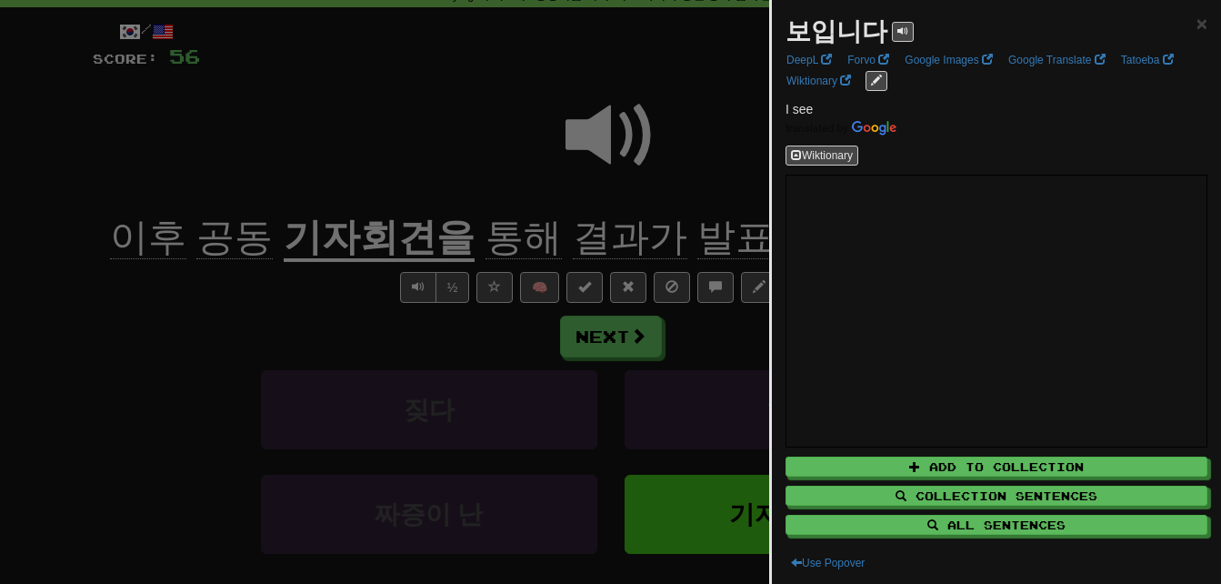
click at [752, 188] on div at bounding box center [610, 292] width 1221 height 584
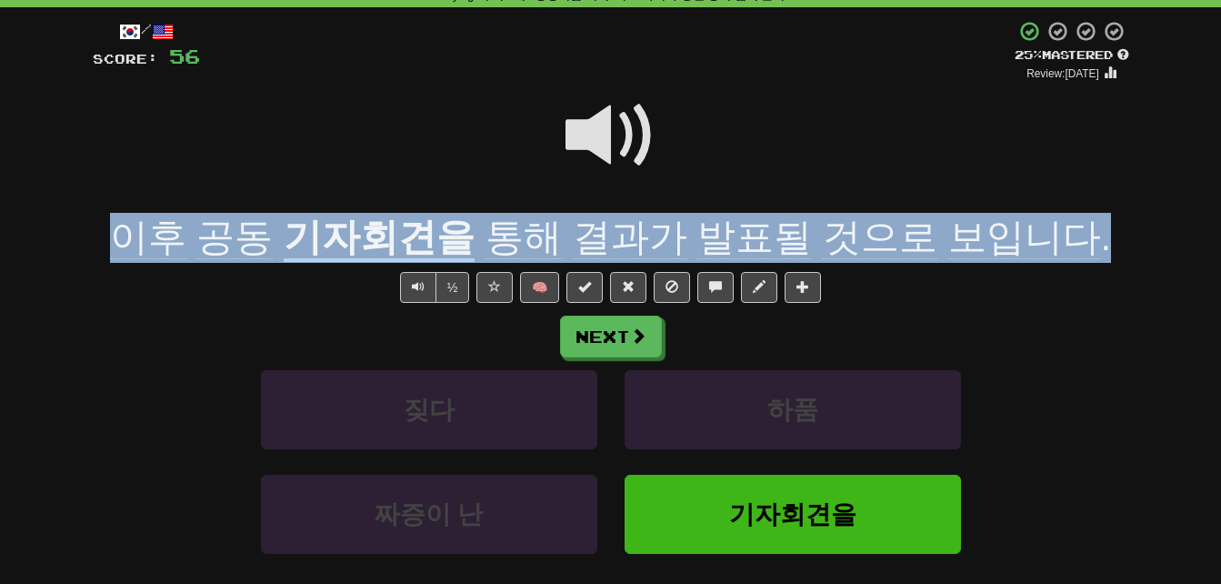
drag, startPoint x: 127, startPoint y: 235, endPoint x: 1070, endPoint y: 235, distance: 942.7
click at [1070, 235] on div "이후 공동 기자회견을 통해 결과가 발표될 것으로 보입니다 ." at bounding box center [611, 238] width 1036 height 50
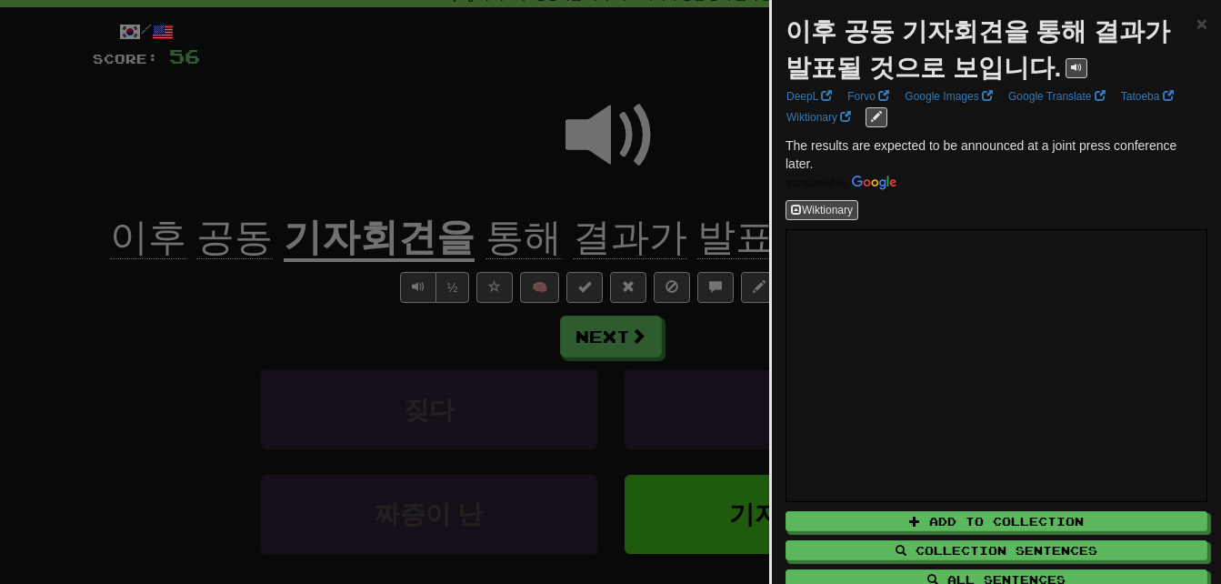
click at [714, 140] on div at bounding box center [610, 292] width 1221 height 584
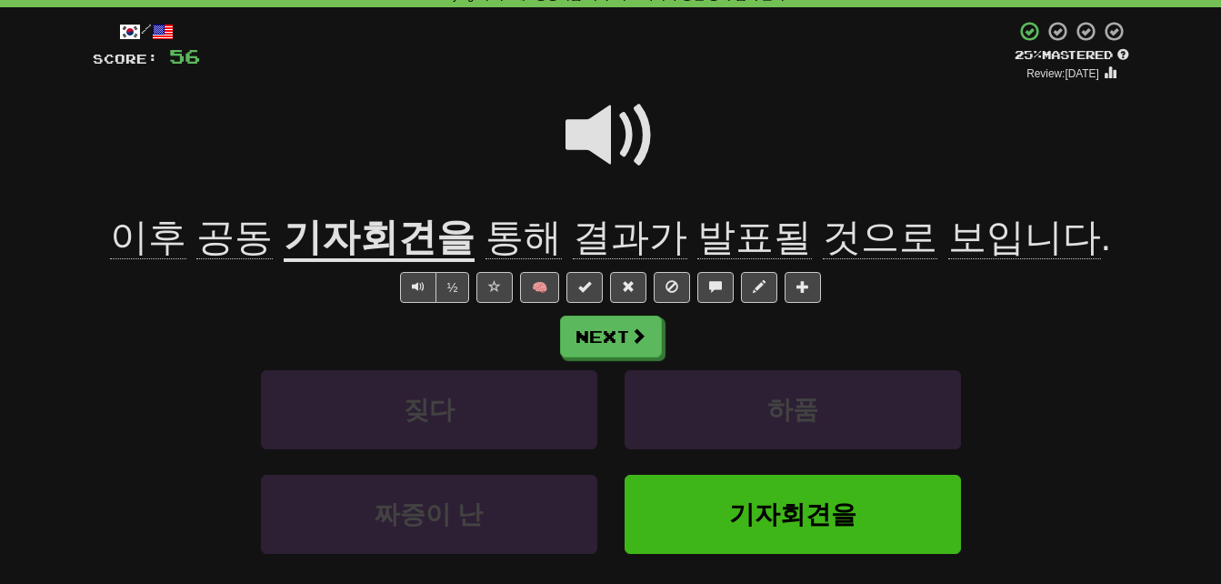
click at [596, 131] on span at bounding box center [610, 135] width 91 height 91
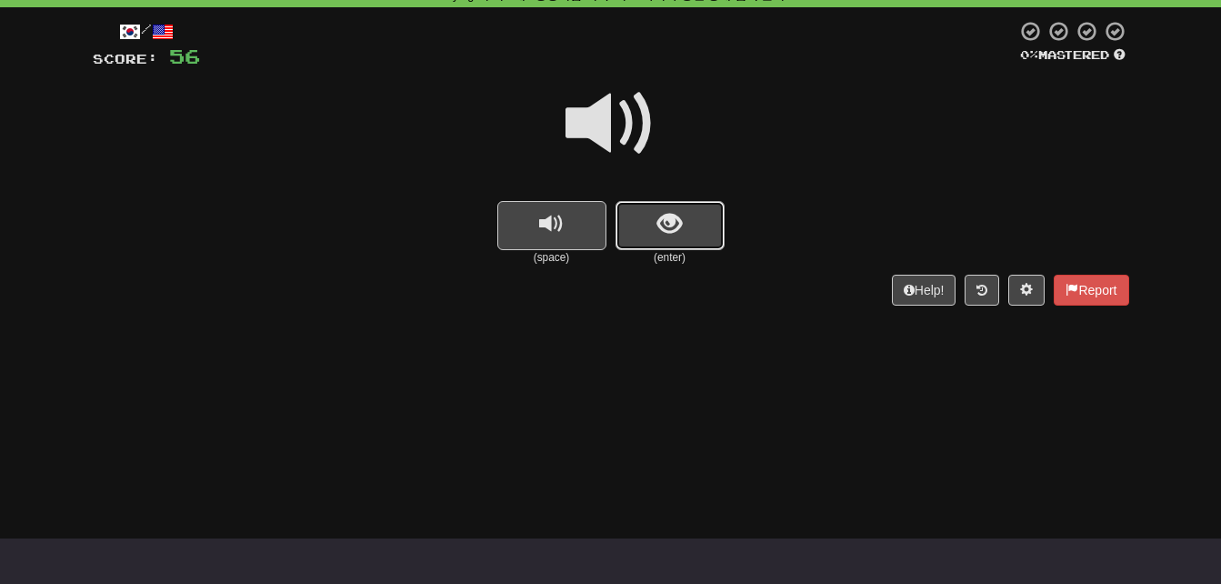
click at [670, 230] on span "show sentence" at bounding box center [669, 224] width 25 height 25
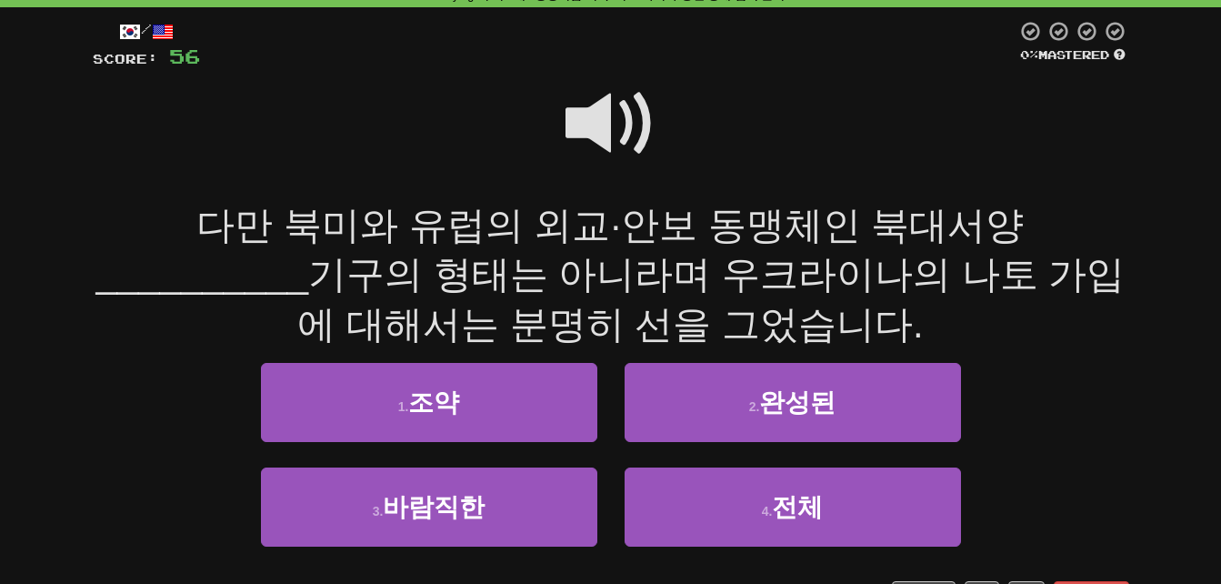
click at [580, 107] on span at bounding box center [610, 123] width 91 height 91
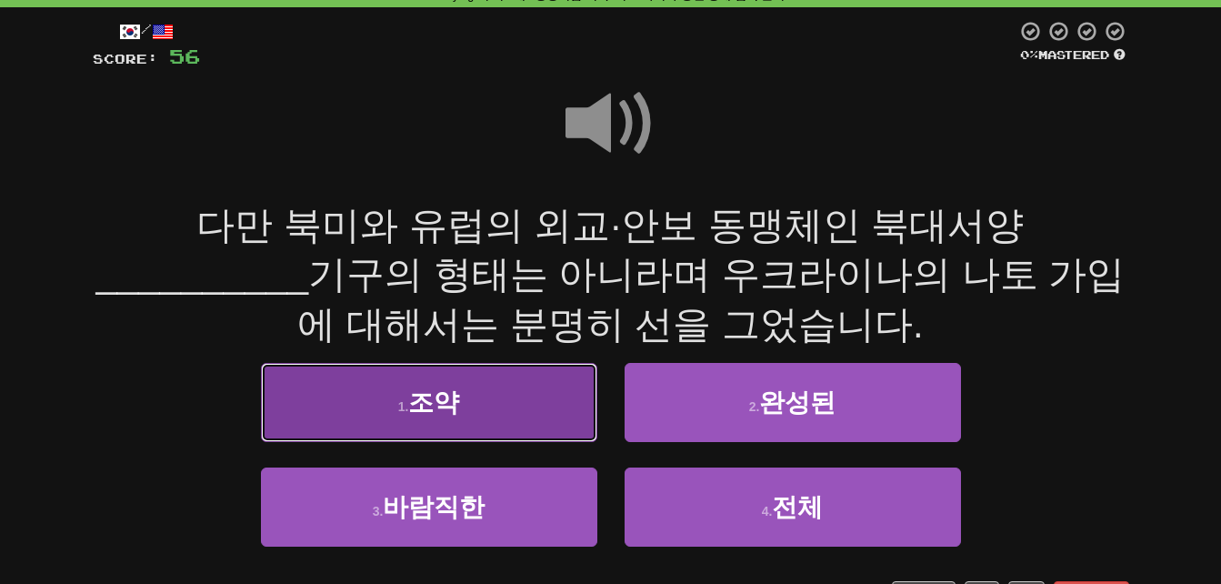
click at [321, 394] on button "1 . 조약" at bounding box center [429, 402] width 336 height 79
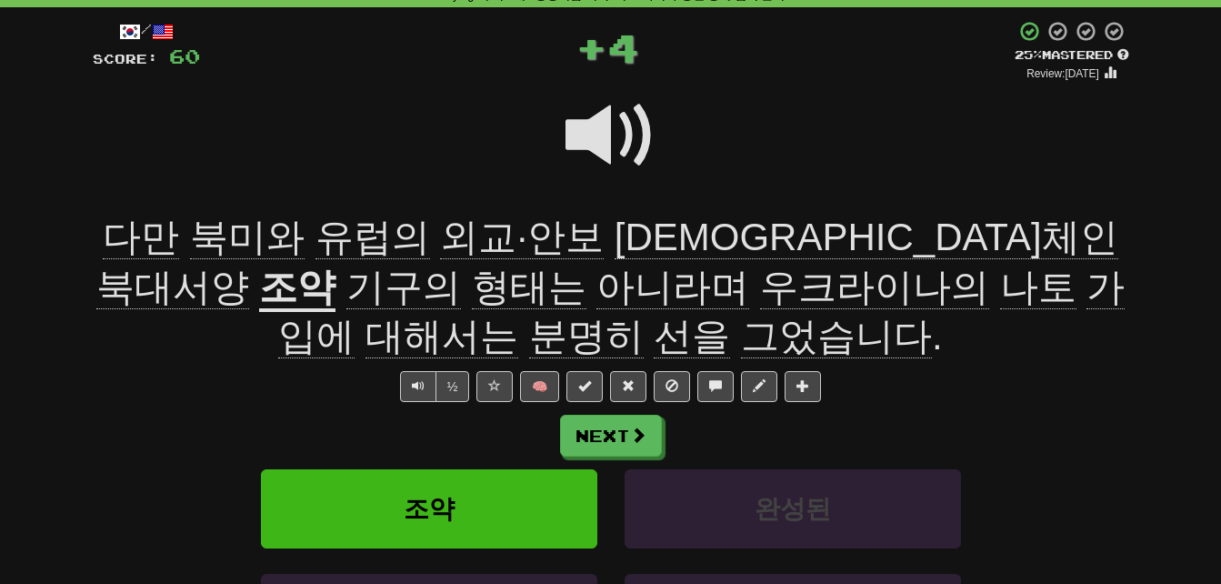
click at [335, 265] on u "조약" at bounding box center [297, 288] width 76 height 46
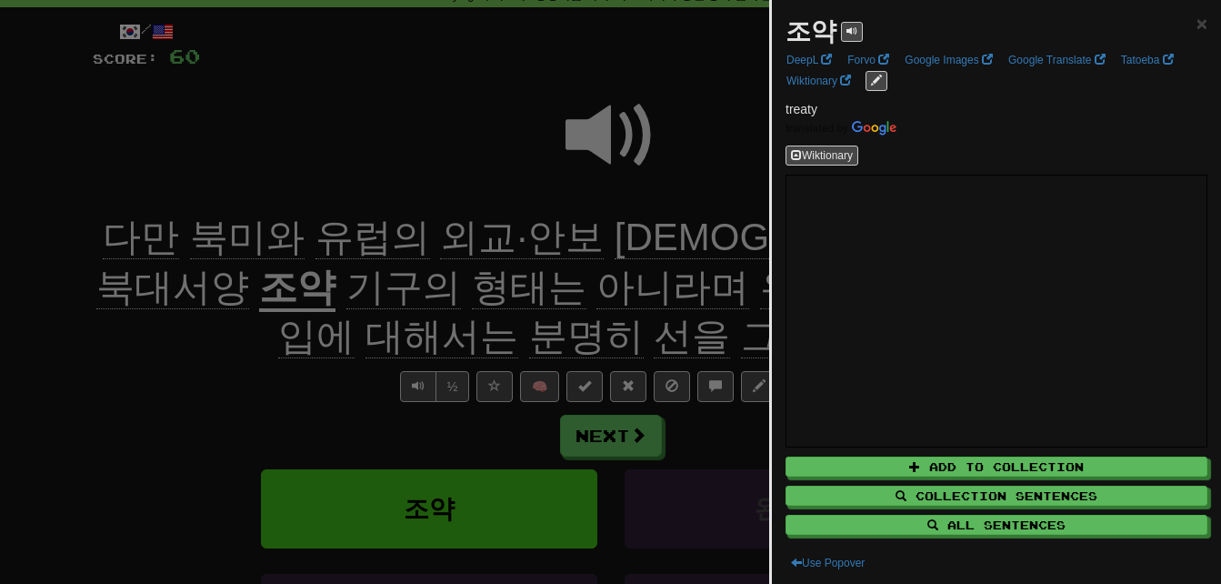
click at [295, 365] on div at bounding box center [610, 292] width 1221 height 584
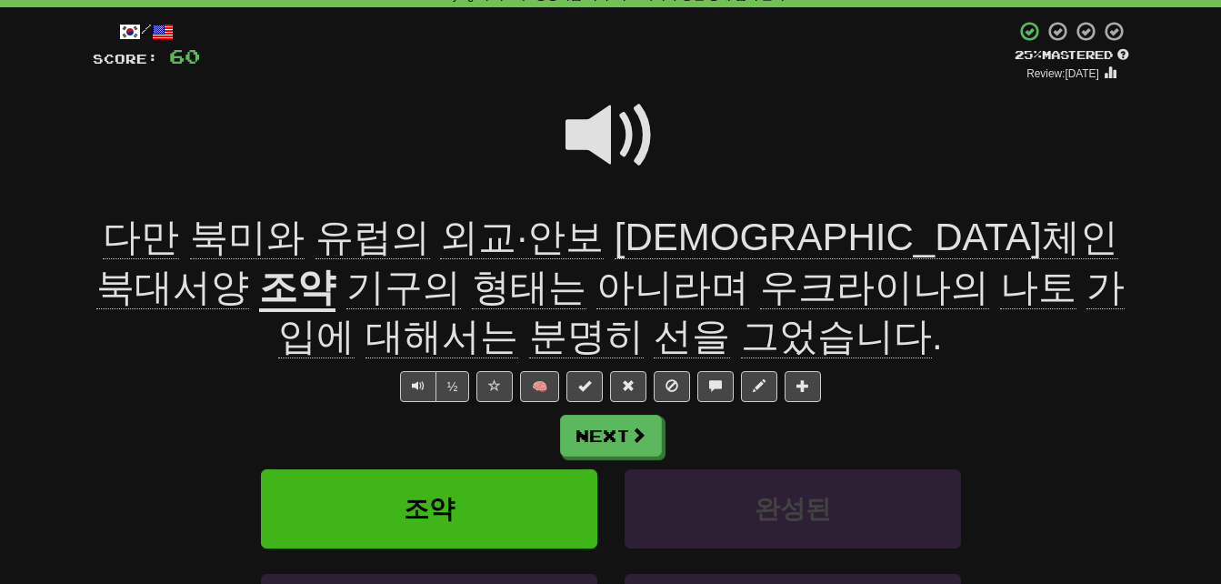
click at [190, 250] on span "다만" at bounding box center [247, 237] width 115 height 44
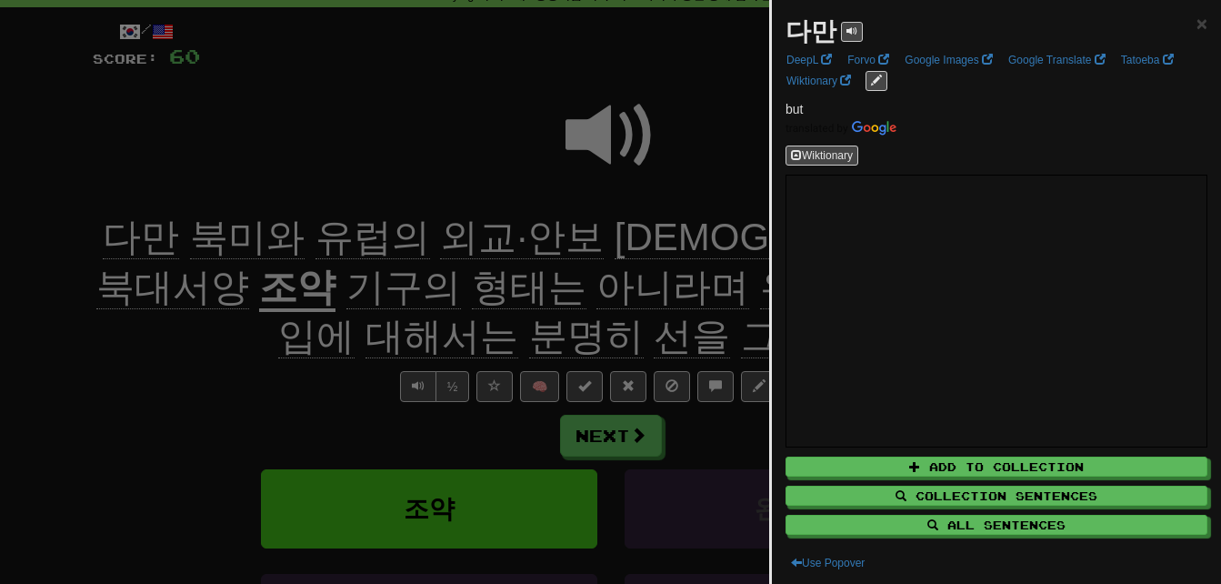
click at [144, 393] on div at bounding box center [610, 292] width 1221 height 584
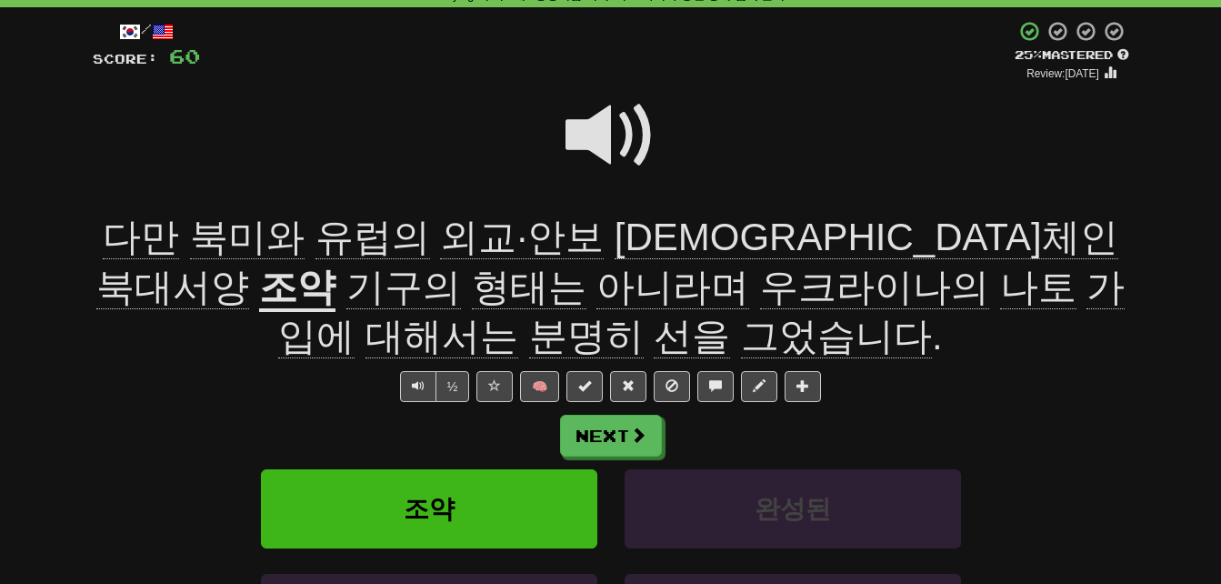
click at [315, 234] on span "북미와" at bounding box center [372, 237] width 115 height 44
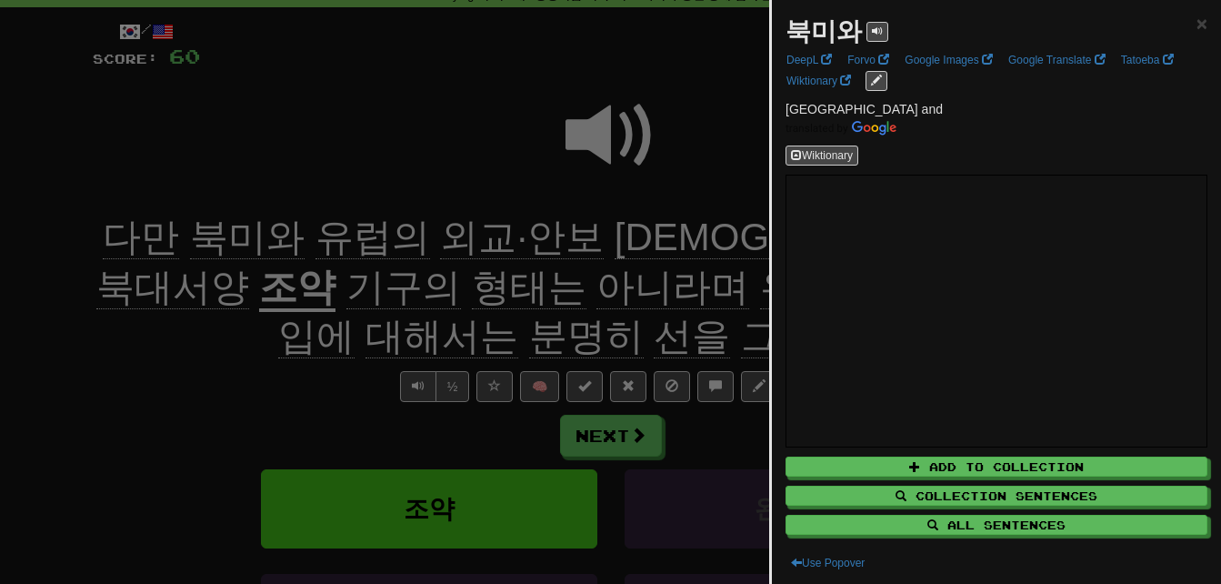
click at [201, 393] on div at bounding box center [610, 292] width 1221 height 584
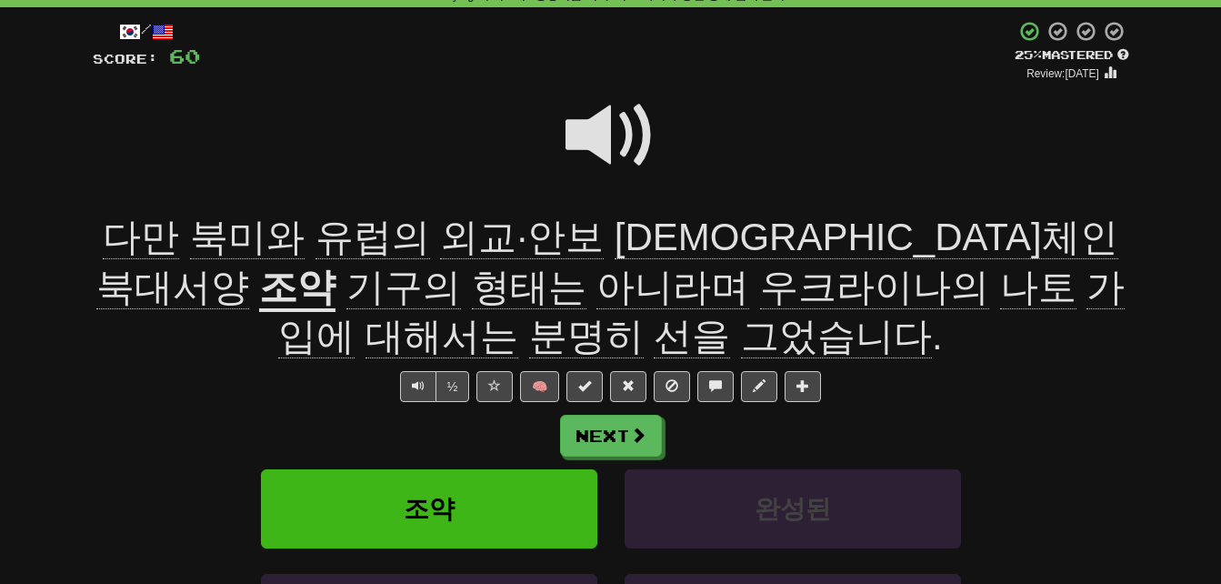
click at [615, 237] on span "외교·안보" at bounding box center [867, 237] width 504 height 44
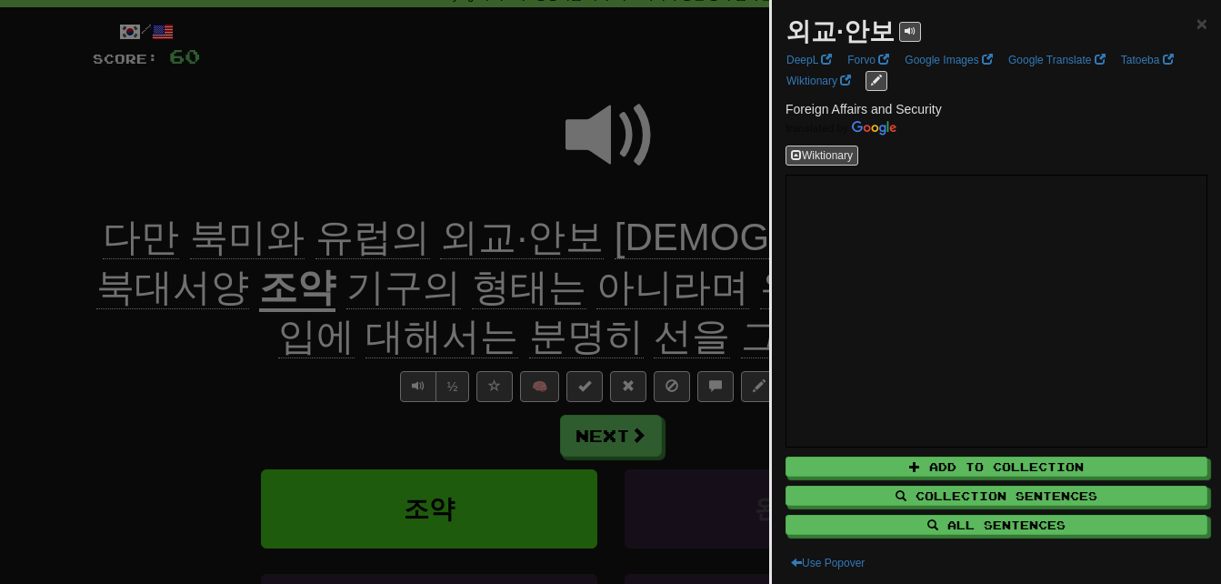
click at [292, 335] on div at bounding box center [610, 292] width 1221 height 584
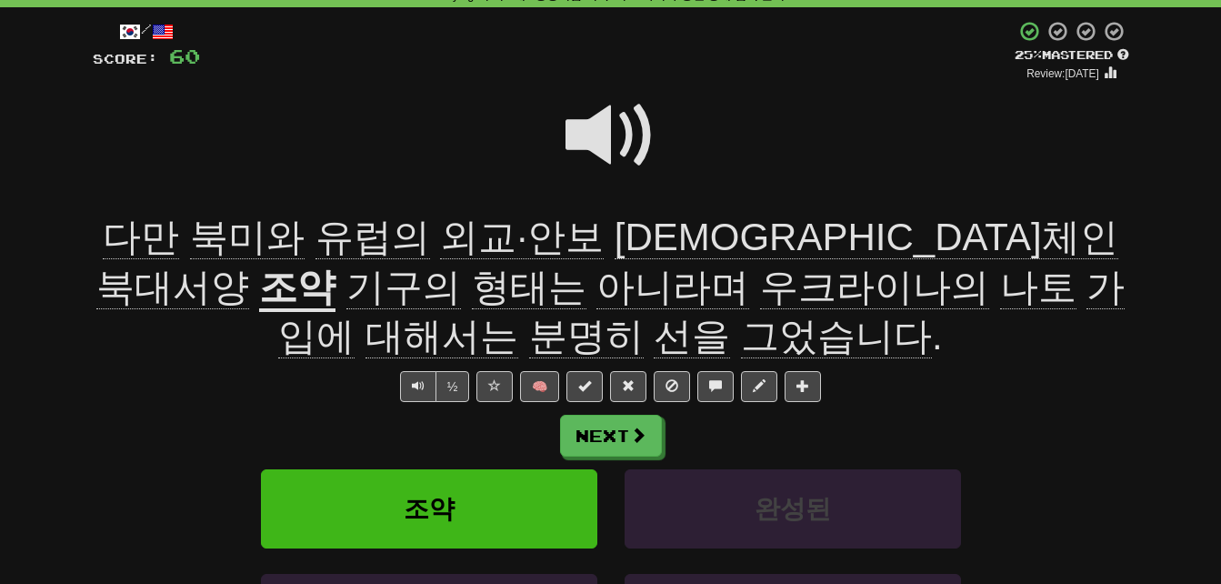
click at [249, 265] on span "[DEMOGRAPHIC_DATA]체인" at bounding box center [172, 287] width 153 height 44
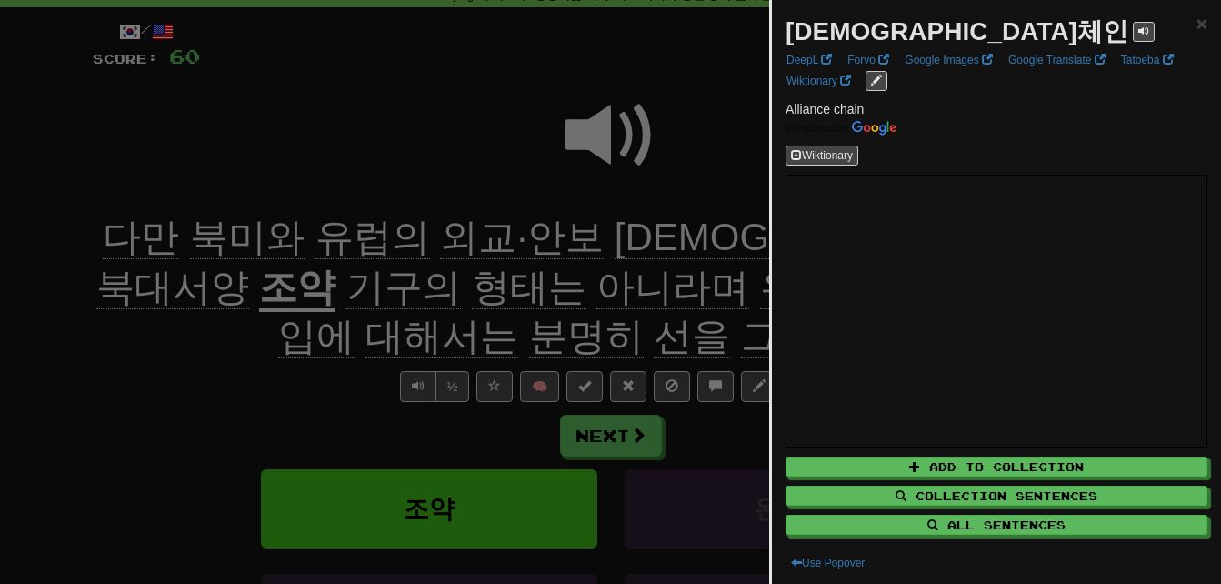
click at [270, 362] on div at bounding box center [610, 292] width 1221 height 584
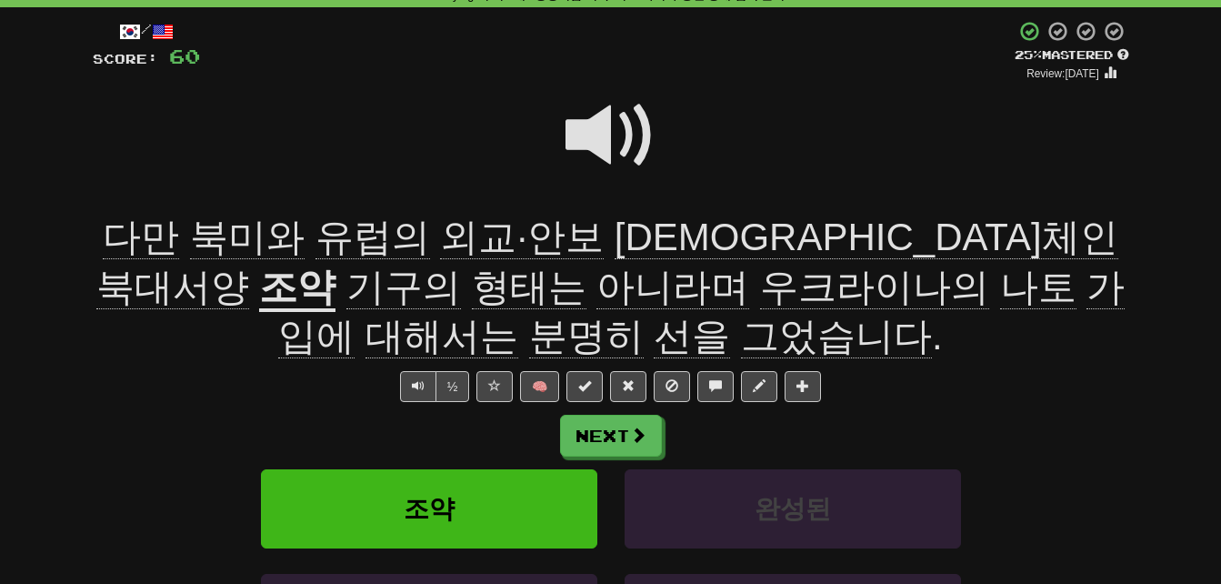
click at [249, 265] on span "북대서양" at bounding box center [172, 287] width 153 height 44
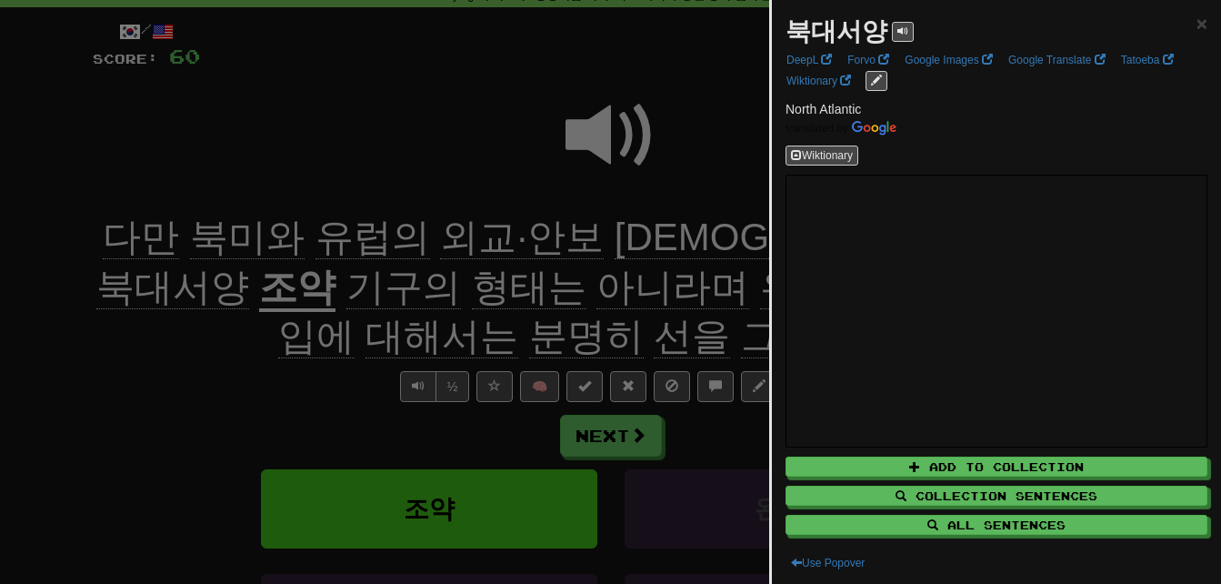
click at [737, 158] on div at bounding box center [610, 292] width 1221 height 584
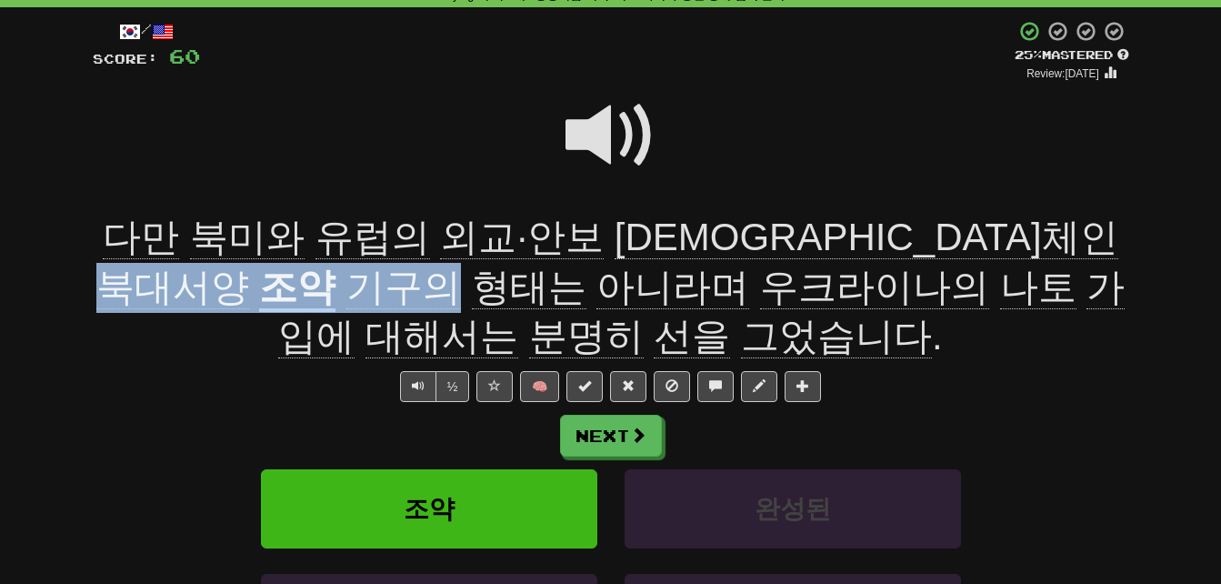
drag, startPoint x: 733, startPoint y: 237, endPoint x: 1054, endPoint y: 233, distance: 320.9
click at [1054, 233] on div "다만 북미와 유럽의 외교·안보 동맹체인 북대서양 조약 기구의 형태는 아니라며 우크라이나의 나토 가입에 대해서는 분명히 선을 그었습니다 ." at bounding box center [611, 287] width 1036 height 149
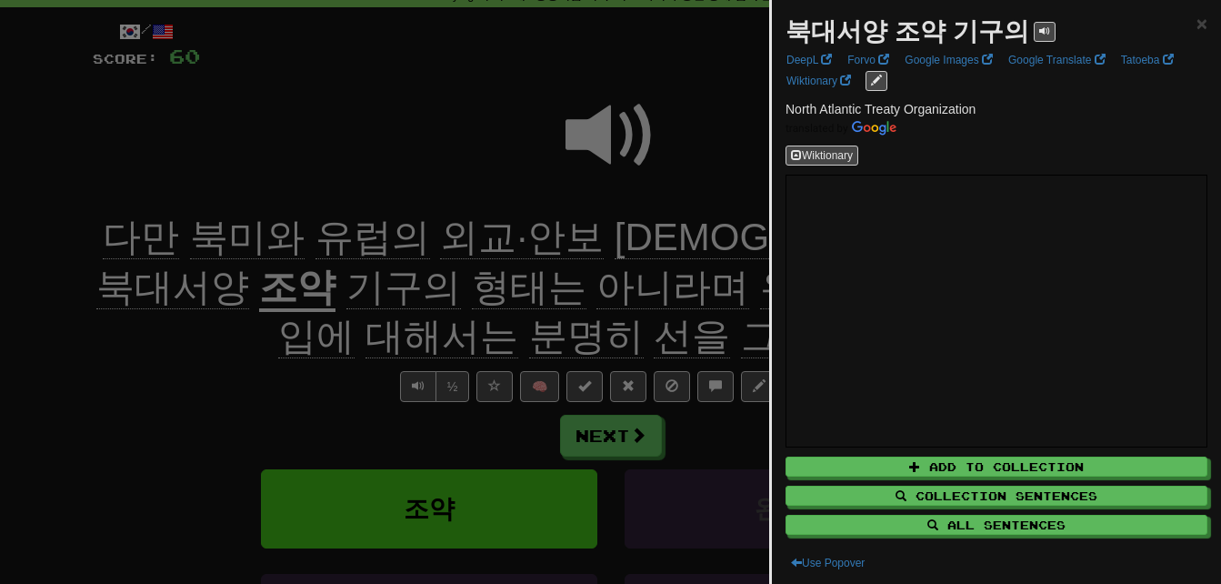
click at [720, 145] on div at bounding box center [610, 292] width 1221 height 584
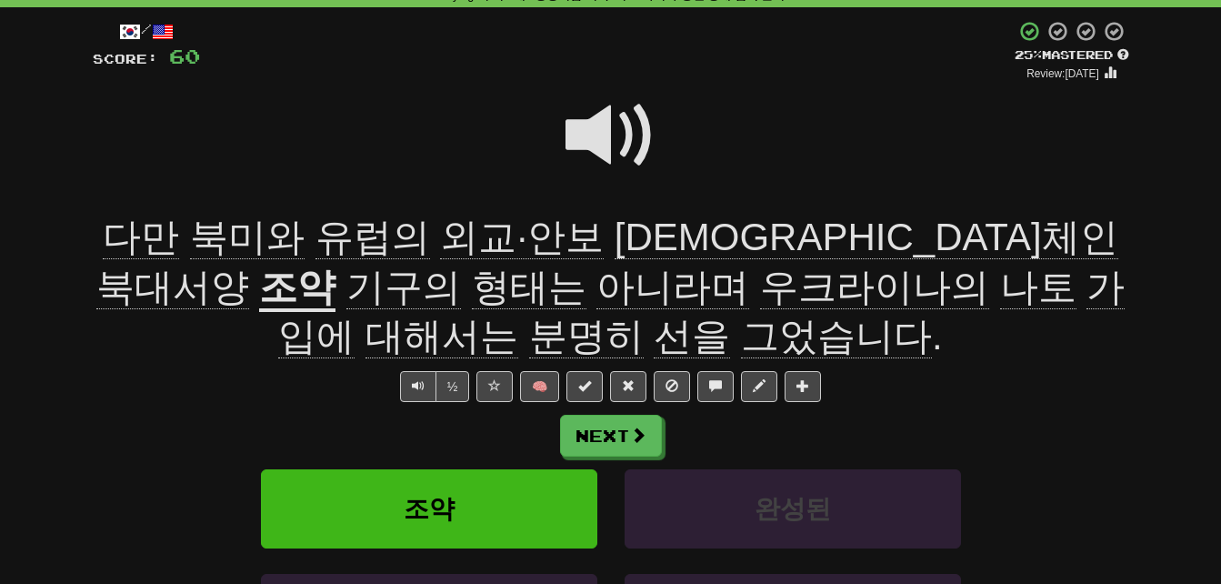
click at [472, 291] on span "형태는" at bounding box center [529, 287] width 115 height 44
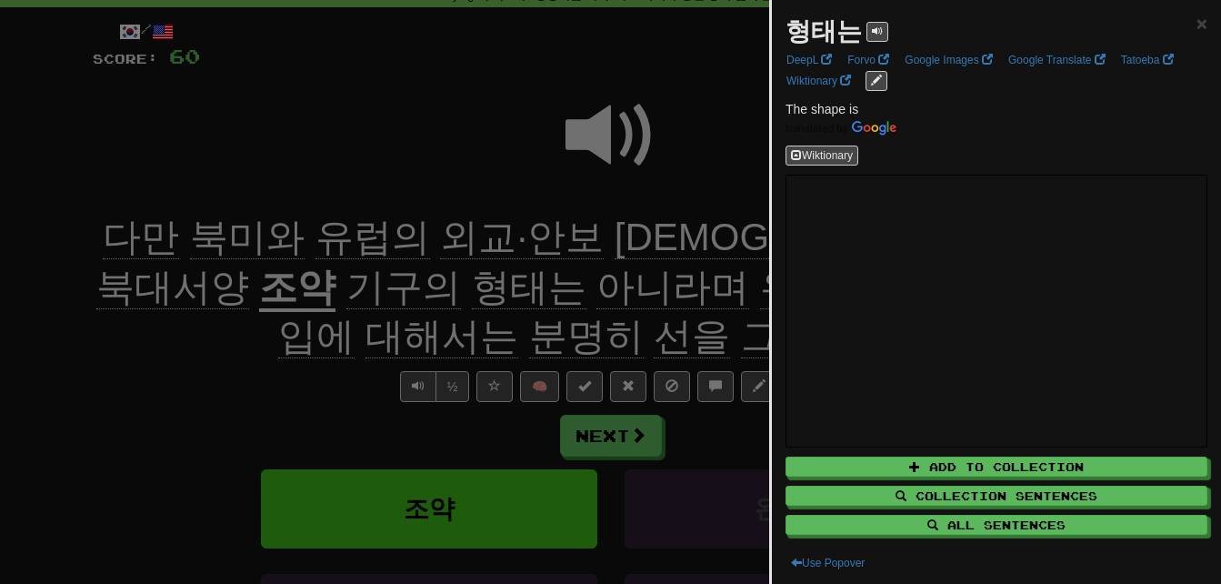
click at [128, 351] on div at bounding box center [610, 292] width 1221 height 584
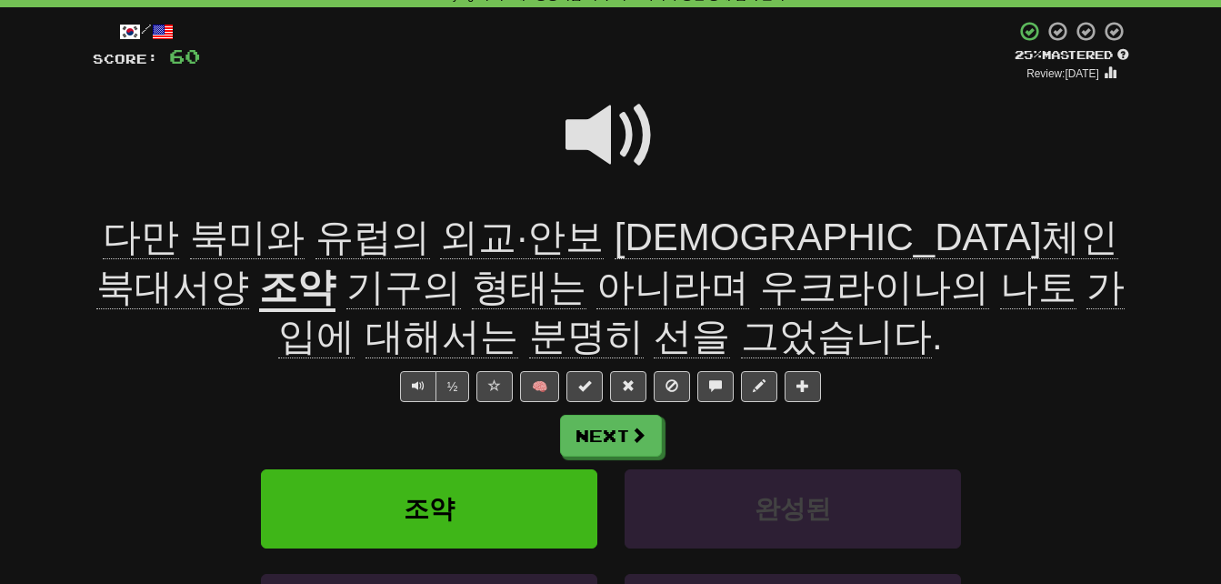
click at [596, 293] on span "아니라며" at bounding box center [672, 287] width 153 height 44
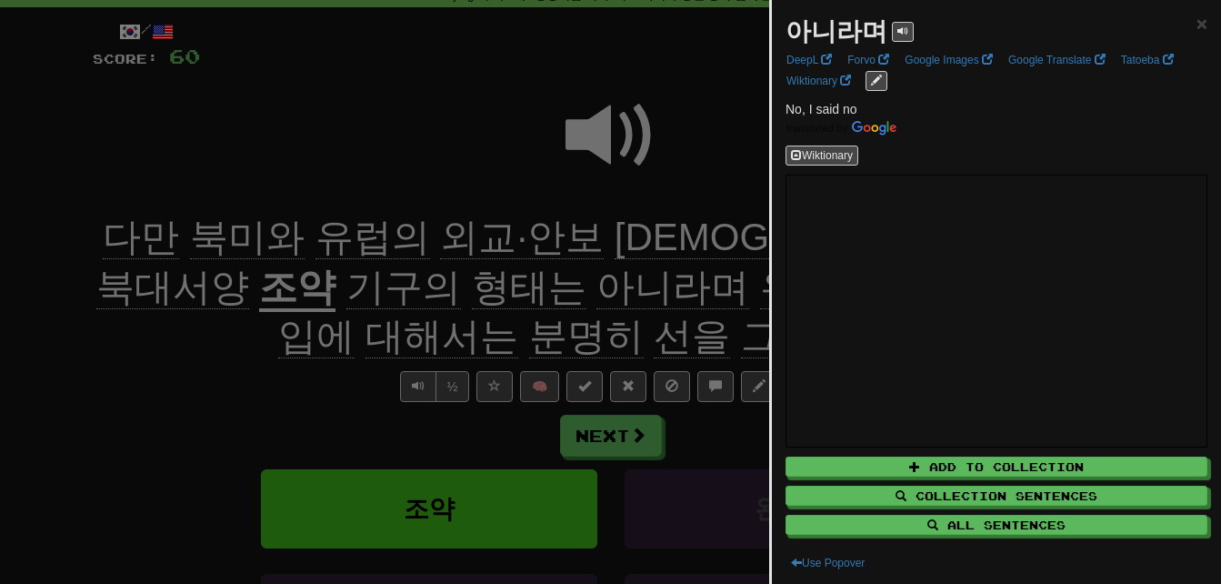
click at [213, 407] on div at bounding box center [610, 292] width 1221 height 584
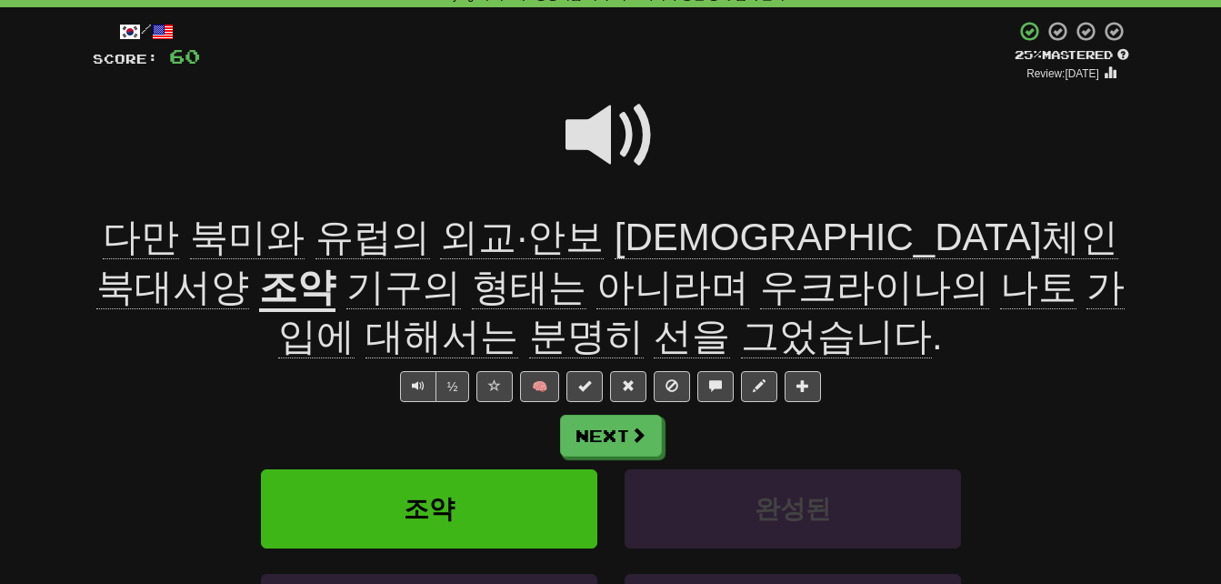
click at [661, 298] on span "가입에" at bounding box center [701, 312] width 846 height 94
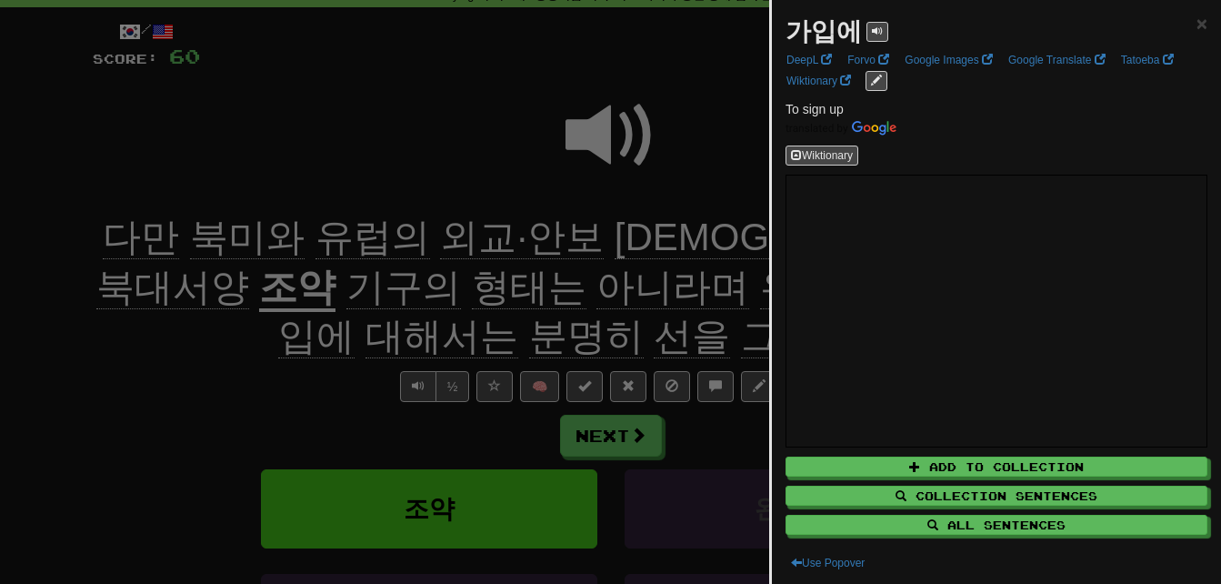
click at [307, 357] on div at bounding box center [610, 292] width 1221 height 584
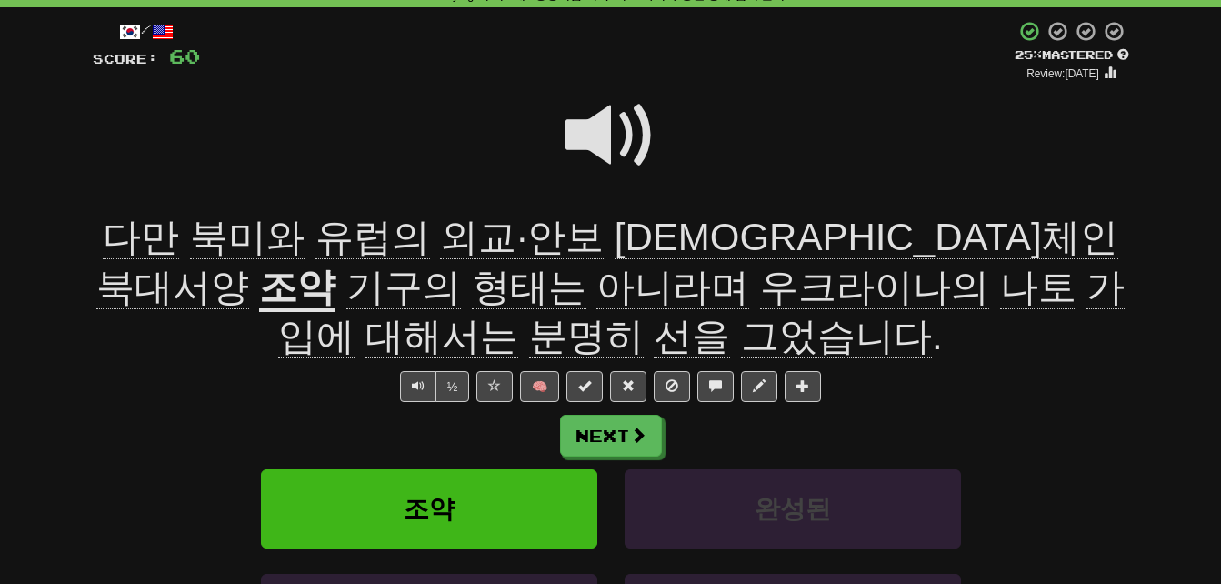
click at [644, 315] on span "분명히" at bounding box center [586, 337] width 115 height 44
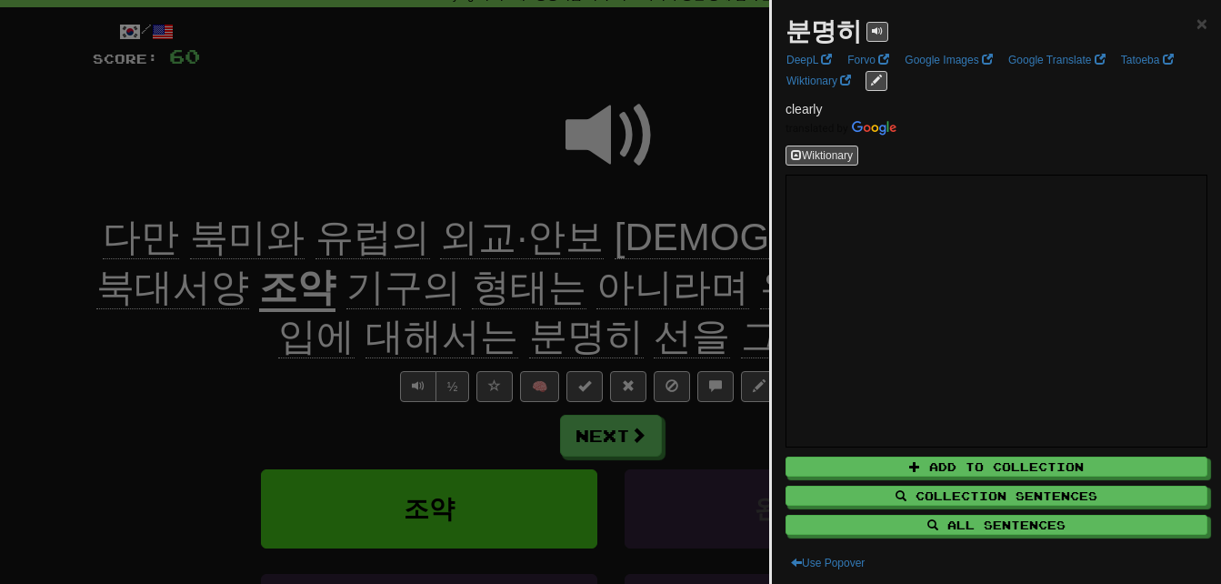
click at [314, 345] on div at bounding box center [610, 292] width 1221 height 584
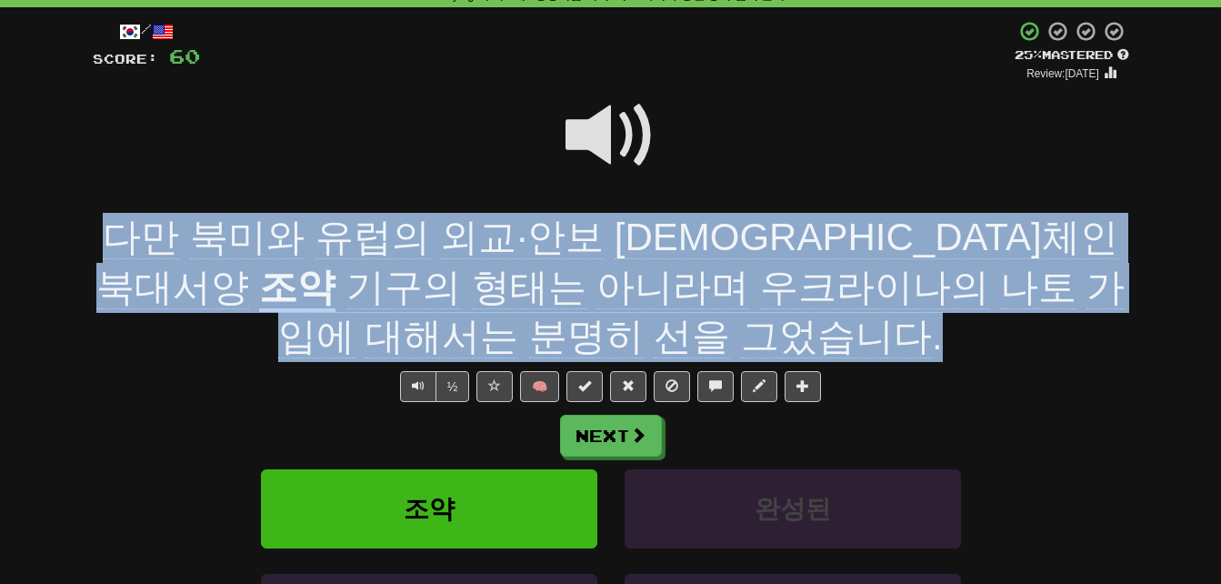
drag, startPoint x: 74, startPoint y: 219, endPoint x: 696, endPoint y: 326, distance: 631.9
click at [696, 326] on div "Correct : 15 Incorrect : 0 To go : 13 Playing : 미·러 3대3 정상회담 시작...우크라이나 종전·경제 협…" at bounding box center [610, 363] width 1221 height 816
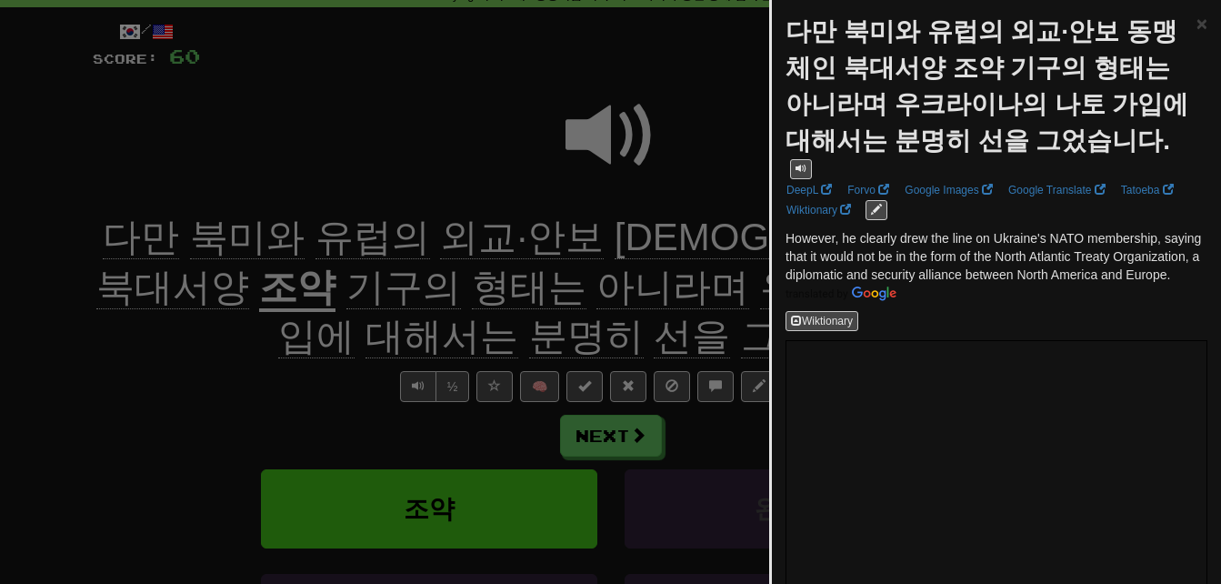
click at [272, 332] on div at bounding box center [610, 292] width 1221 height 584
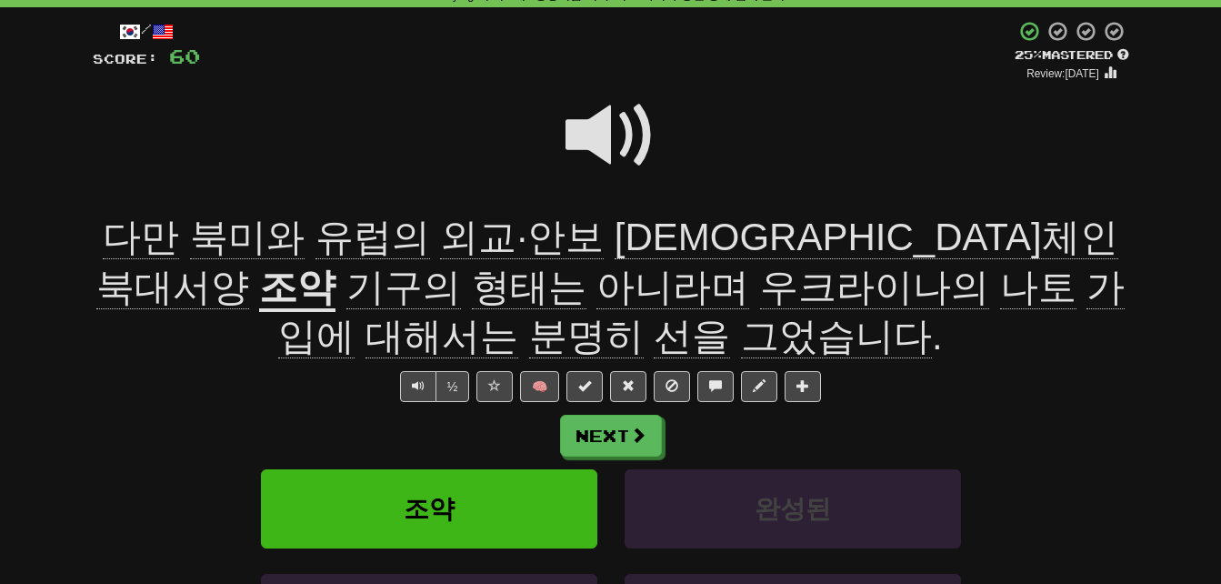
click at [587, 132] on span at bounding box center [610, 135] width 91 height 91
click at [587, 133] on span at bounding box center [610, 135] width 91 height 91
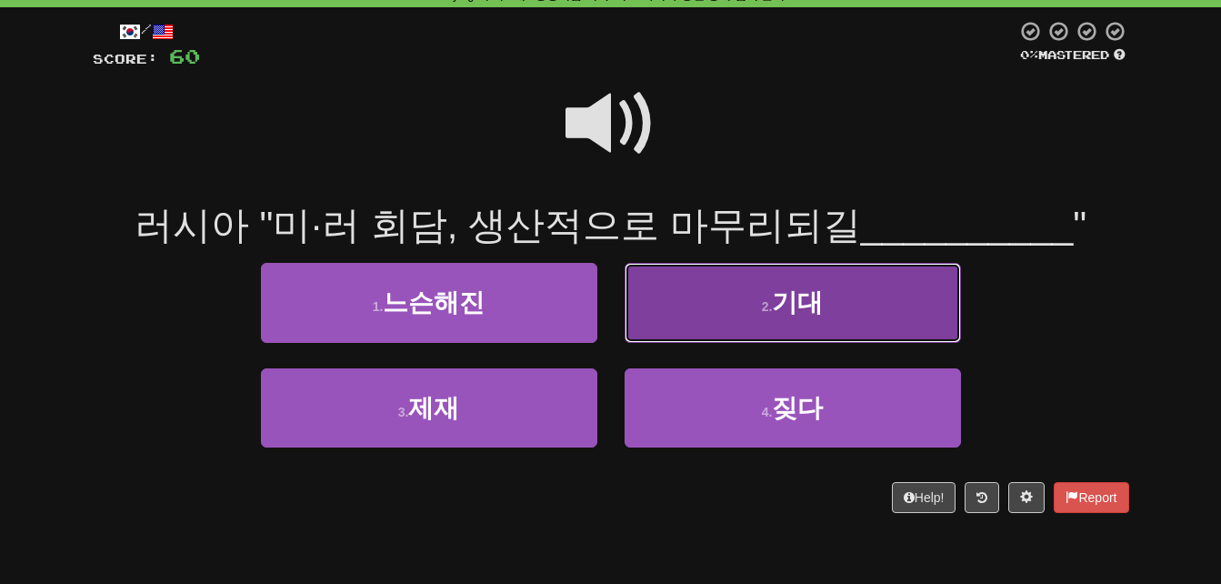
click at [859, 295] on button "2 . 기대" at bounding box center [793, 302] width 336 height 79
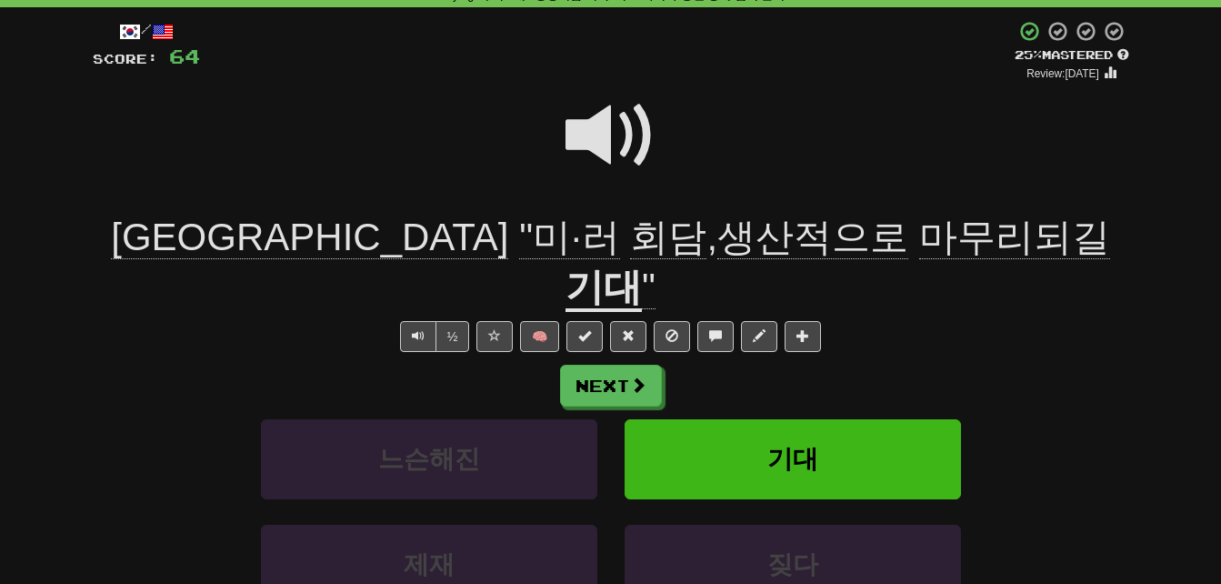
click at [605, 133] on span at bounding box center [610, 135] width 91 height 91
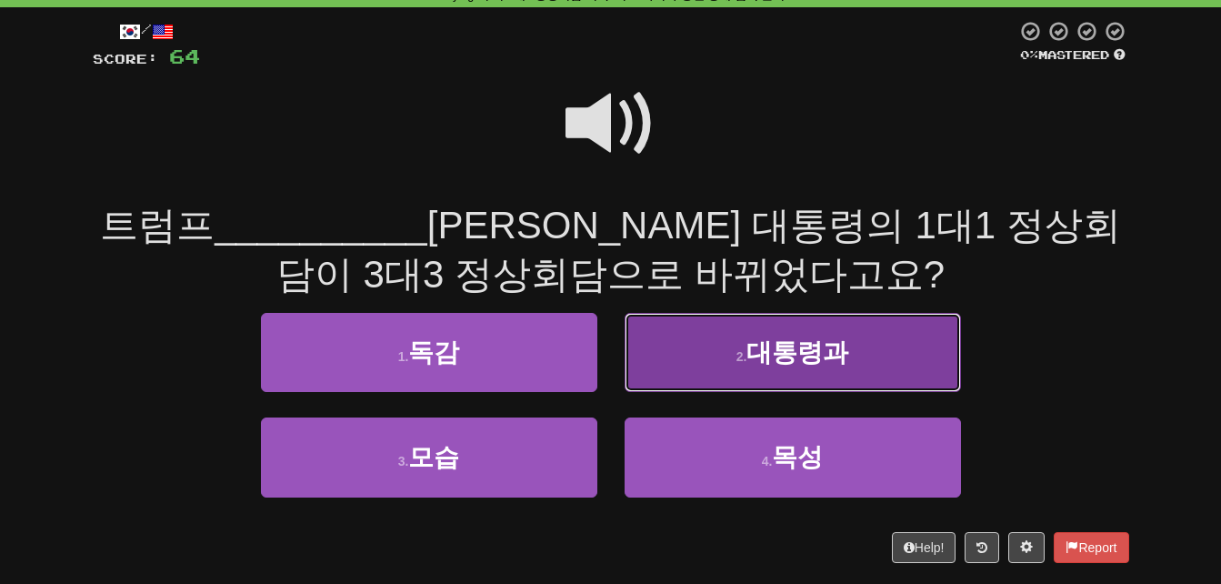
click at [708, 350] on button "2 . 대통령과" at bounding box center [793, 352] width 336 height 79
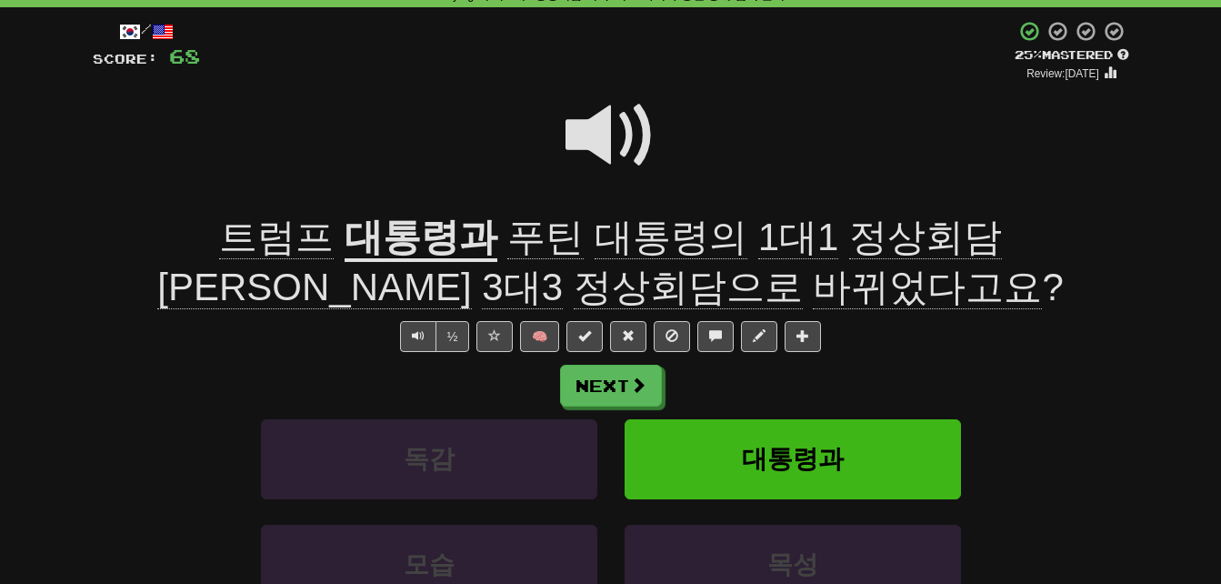
click at [813, 285] on span "바뀌었다고요" at bounding box center [927, 287] width 229 height 44
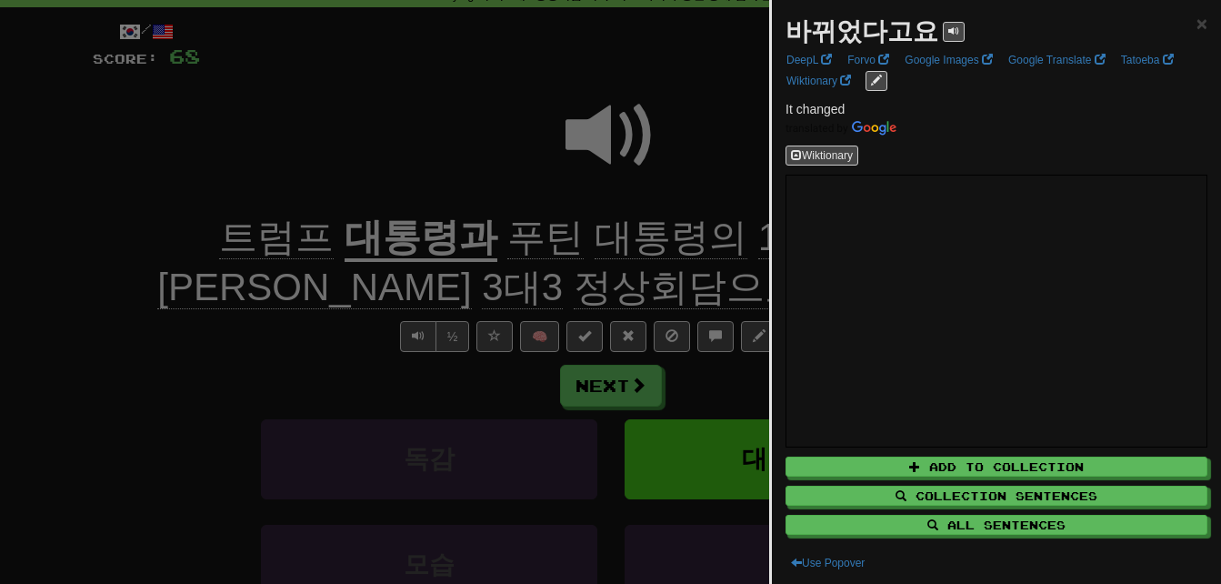
click at [299, 312] on div at bounding box center [610, 292] width 1221 height 584
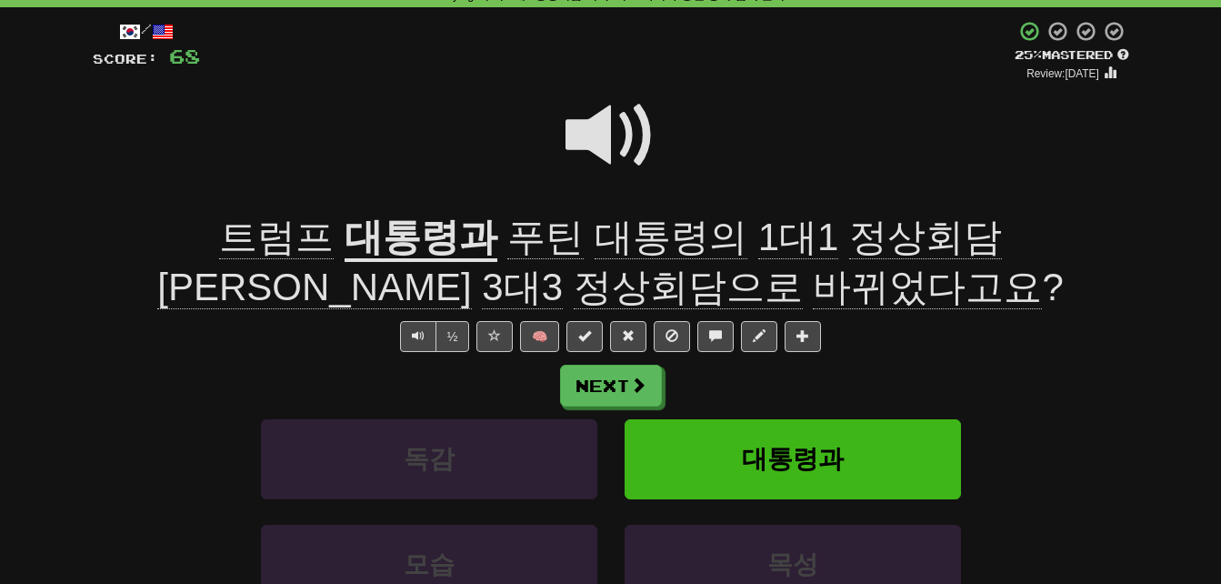
click at [590, 125] on span at bounding box center [610, 135] width 91 height 91
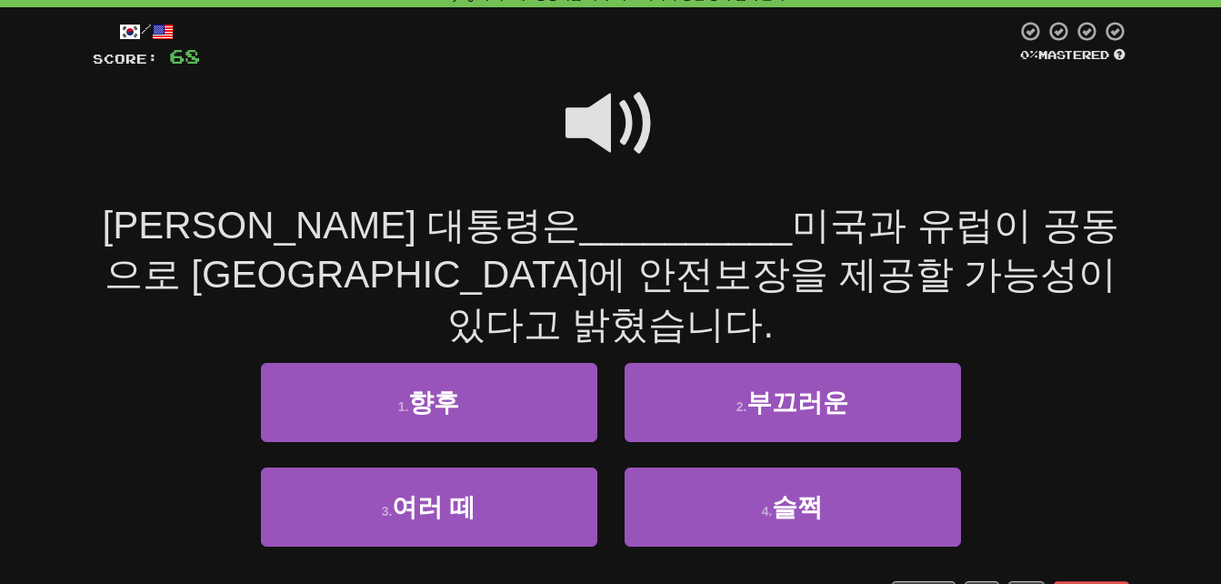
click at [590, 126] on span at bounding box center [610, 123] width 91 height 91
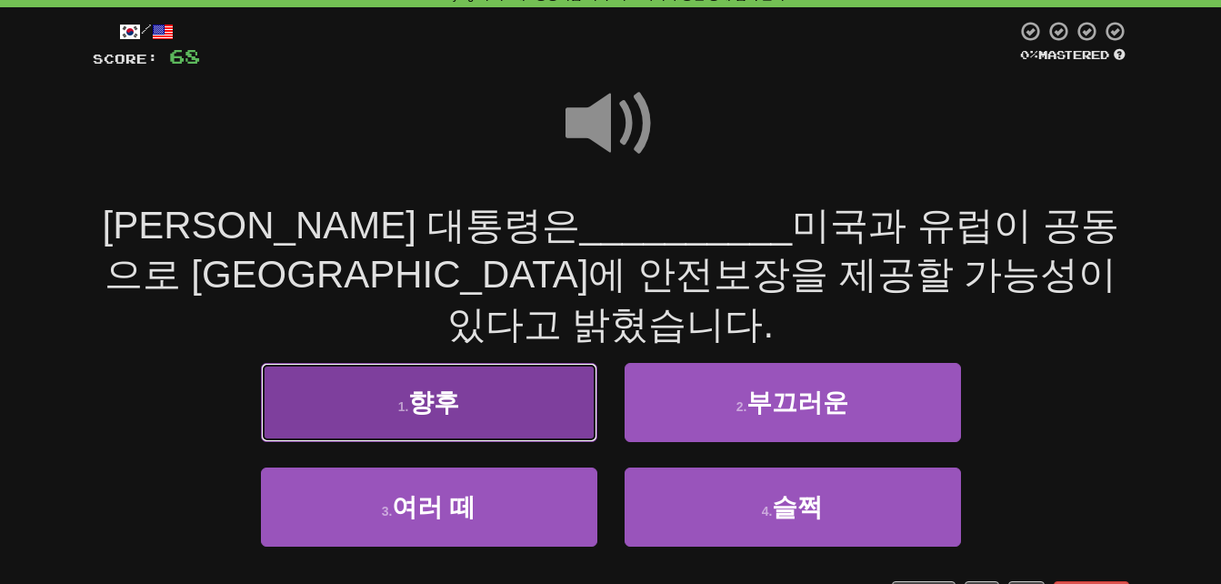
click at [358, 363] on button "1 . 향후" at bounding box center [429, 402] width 336 height 79
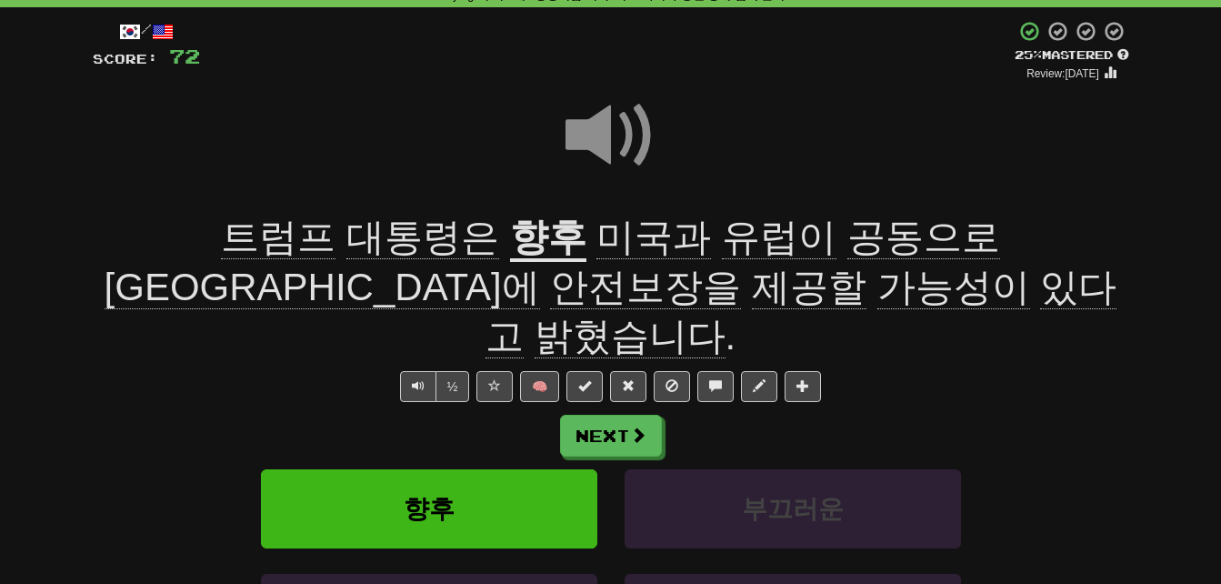
click at [594, 128] on span at bounding box center [610, 135] width 91 height 91
click at [510, 238] on u "향후" at bounding box center [548, 238] width 76 height 46
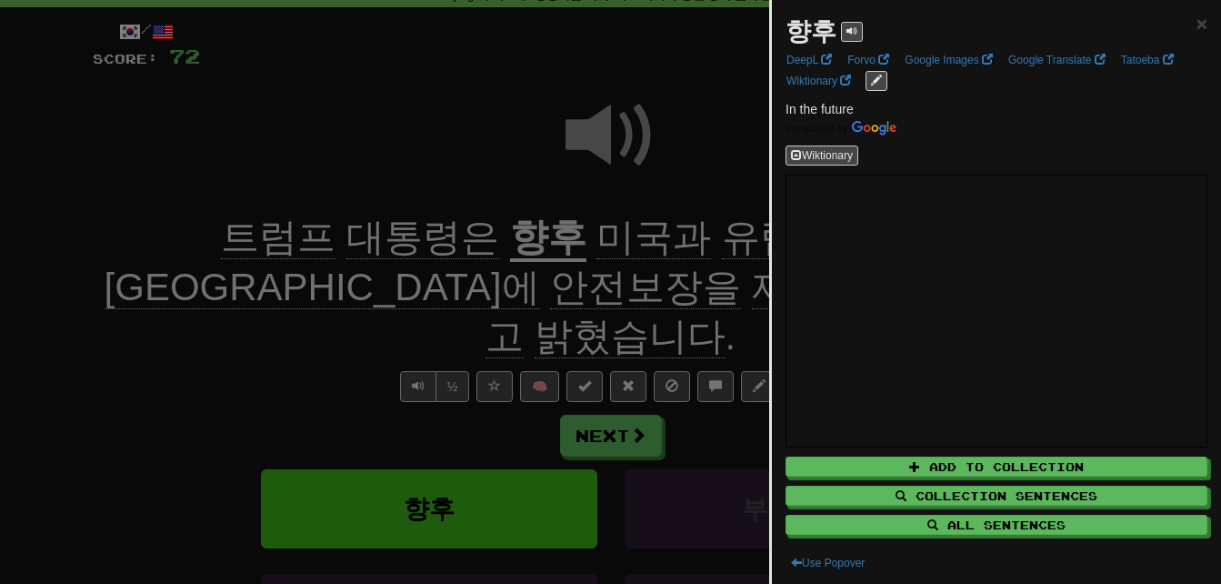
click at [135, 322] on div at bounding box center [610, 292] width 1221 height 584
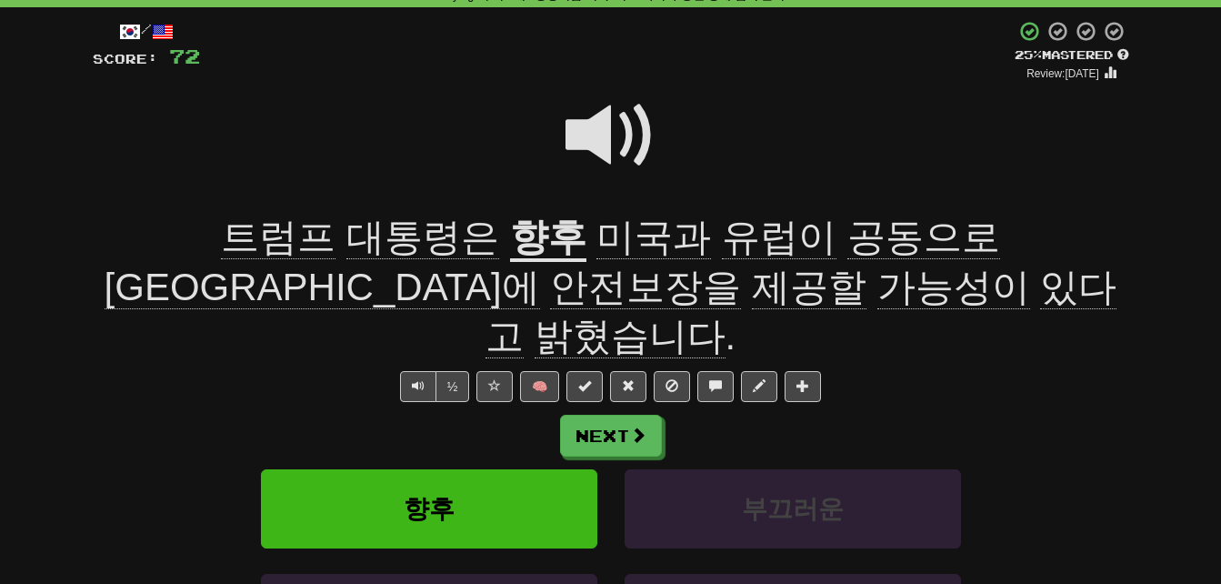
click at [741, 265] on span "안전보장을" at bounding box center [645, 287] width 191 height 44
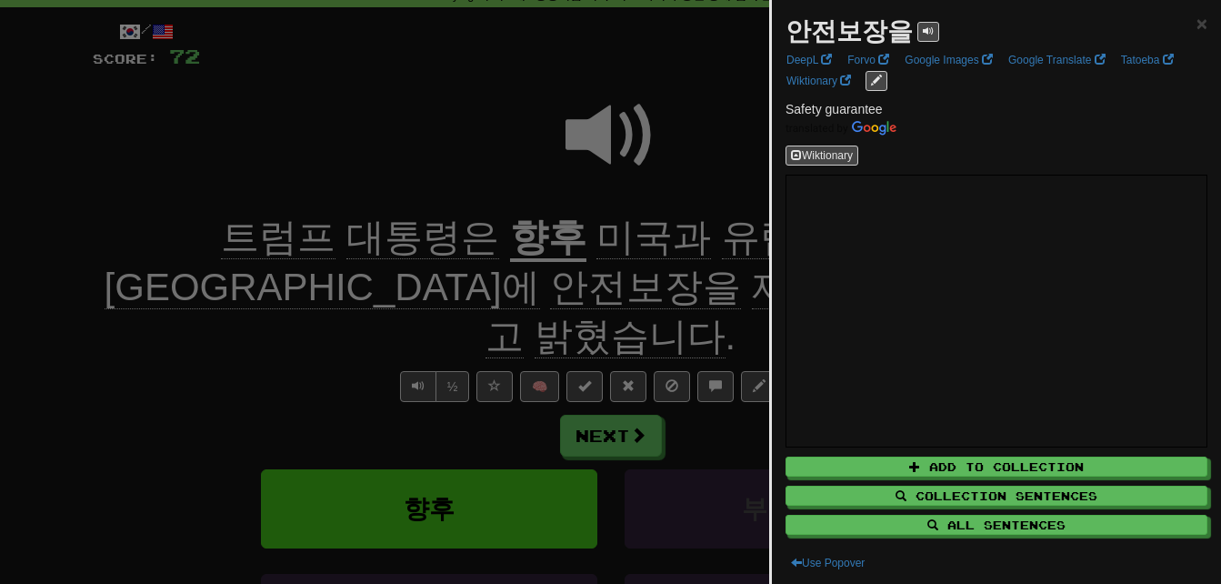
click at [150, 288] on div at bounding box center [610, 292] width 1221 height 584
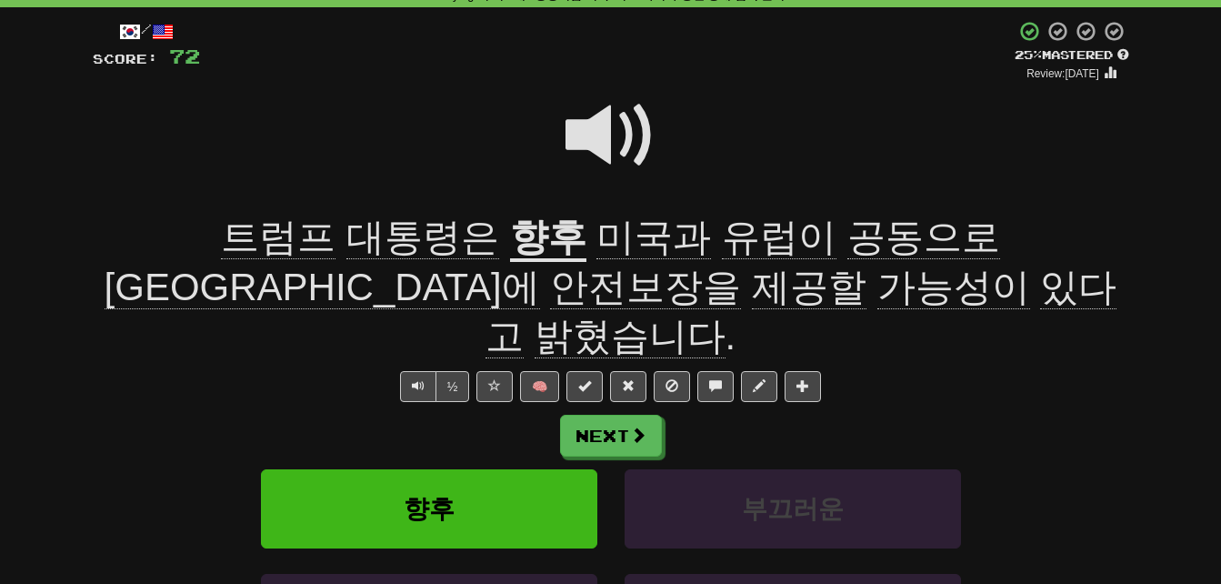
click at [550, 293] on span "안전보장을" at bounding box center [645, 287] width 191 height 44
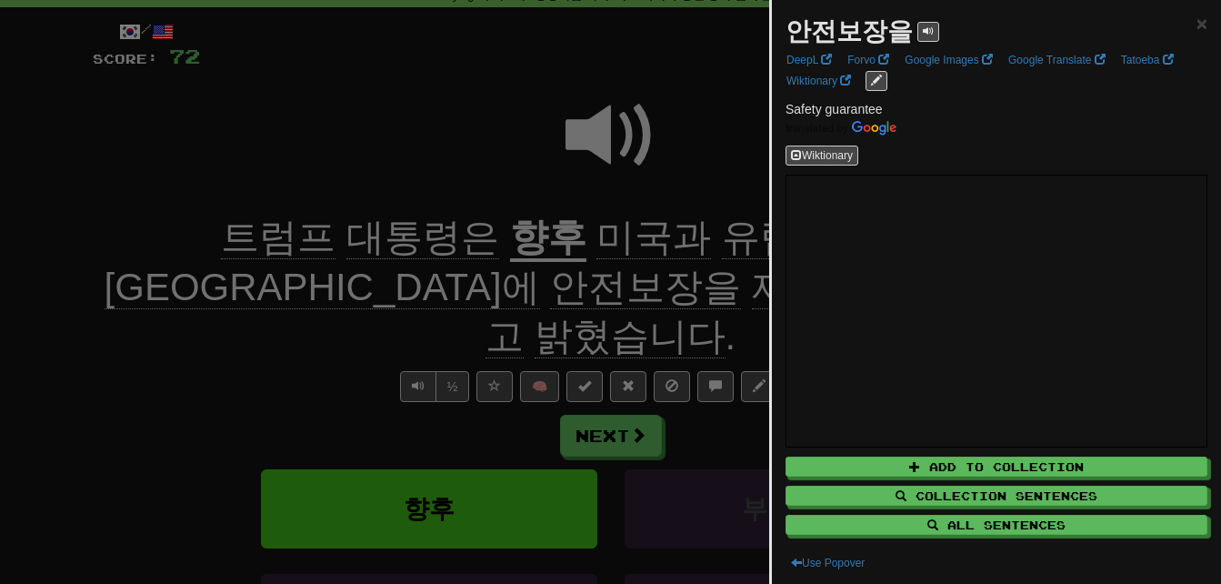
click at [168, 305] on div at bounding box center [610, 292] width 1221 height 584
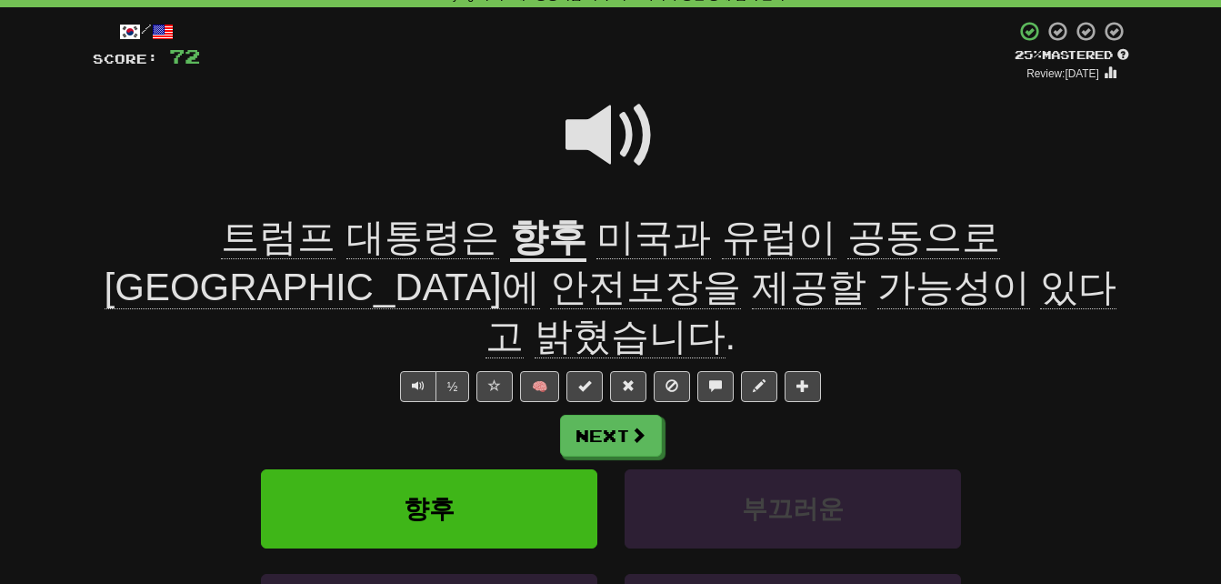
click at [752, 295] on span "제공할" at bounding box center [809, 287] width 115 height 44
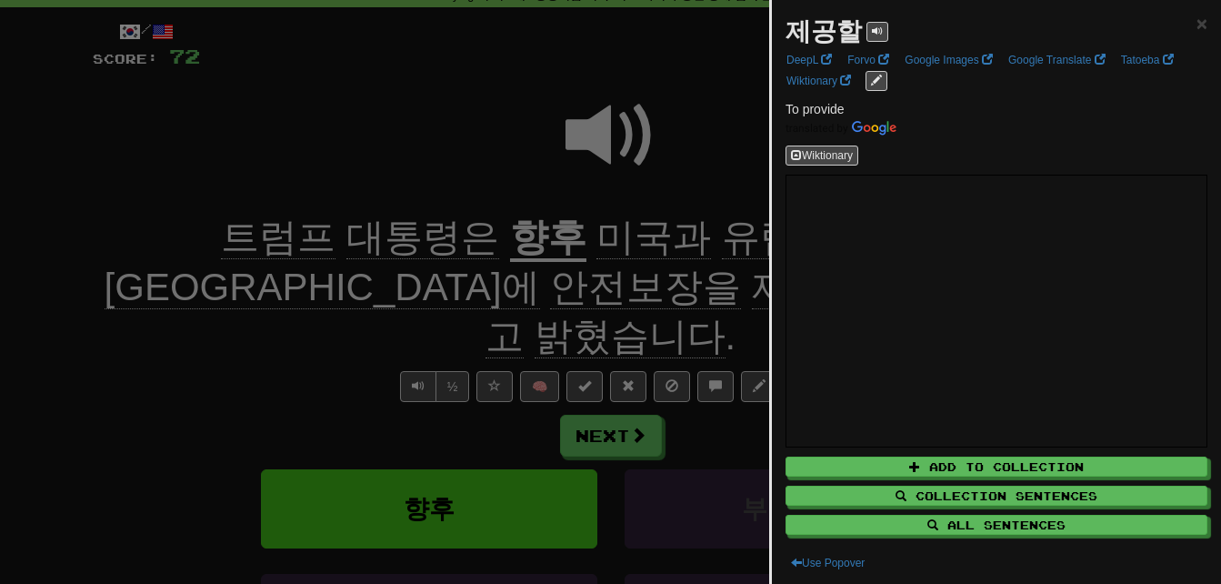
click at [149, 335] on div at bounding box center [610, 292] width 1221 height 584
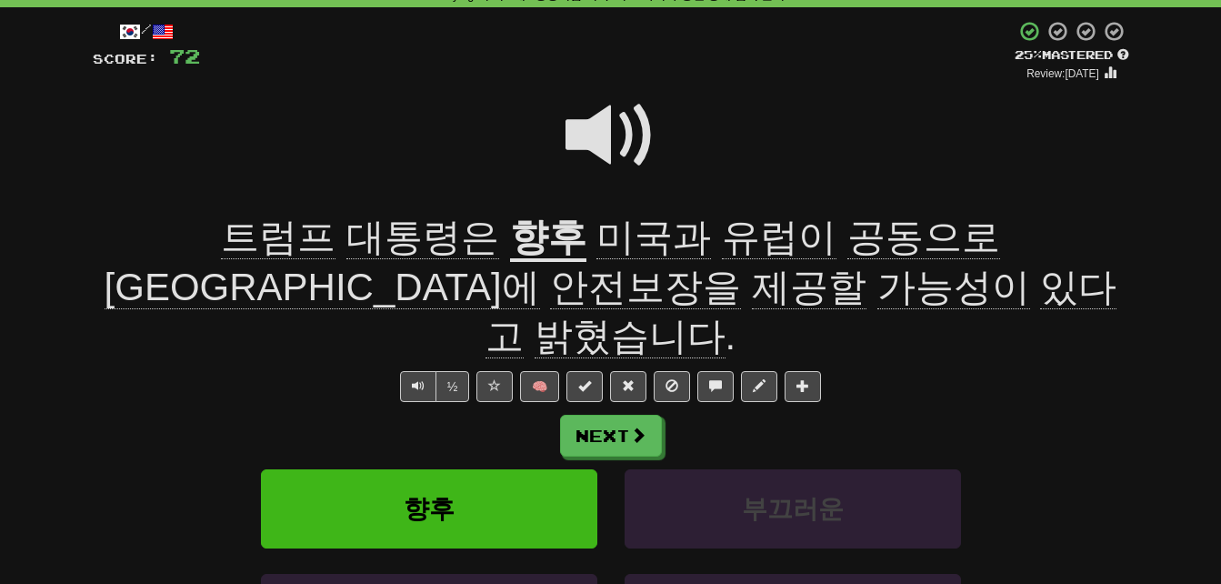
click at [877, 287] on span "가능성이" at bounding box center [953, 287] width 153 height 44
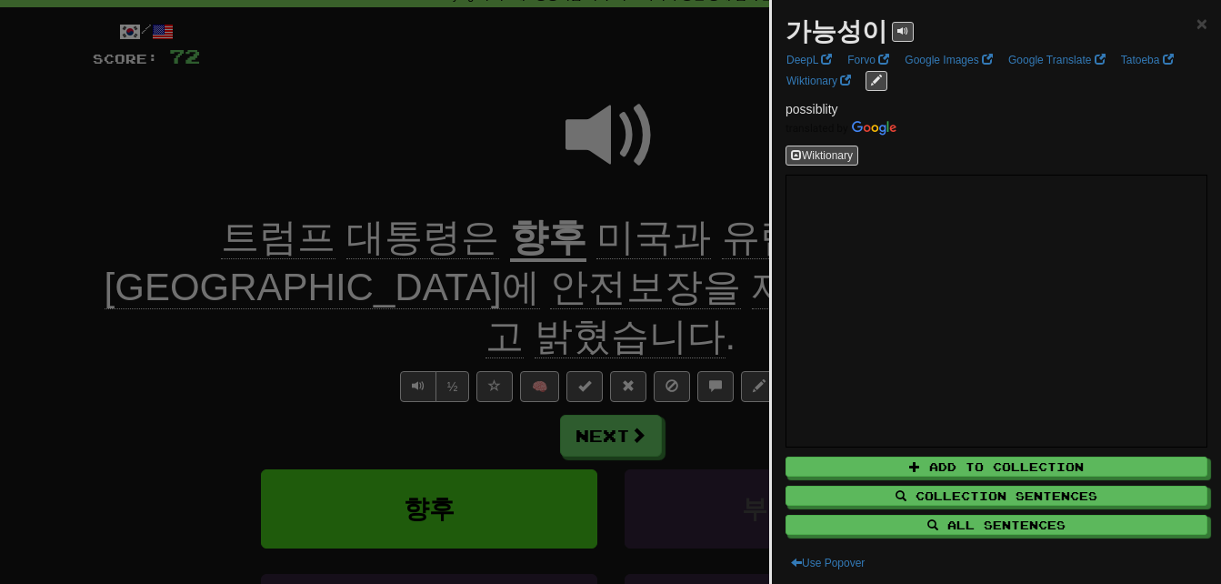
click at [260, 310] on div at bounding box center [610, 292] width 1221 height 584
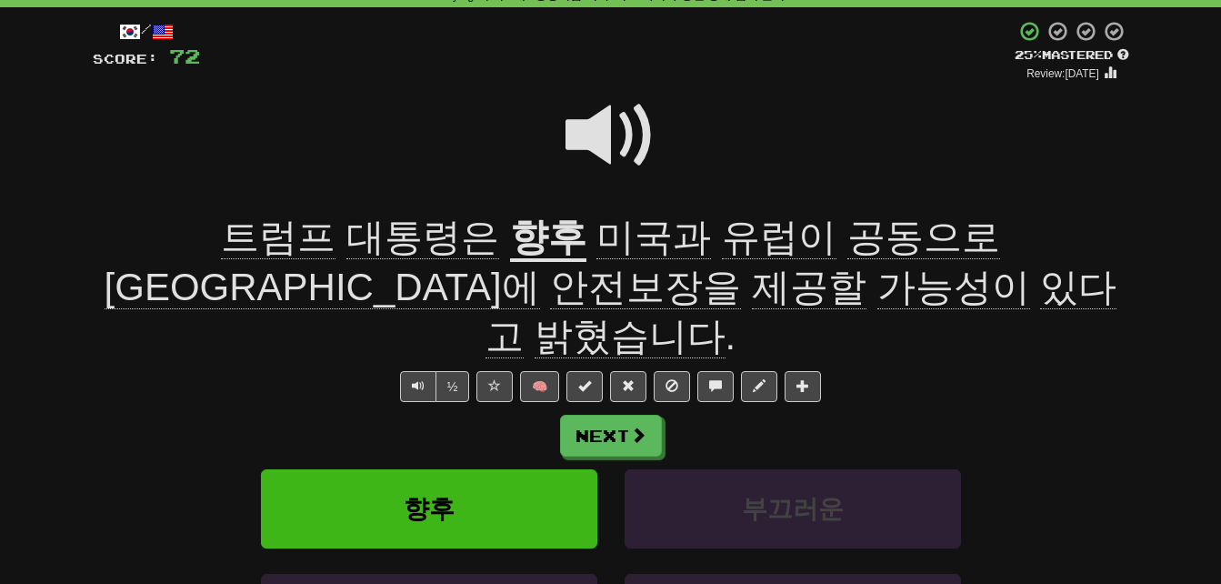
click at [725, 315] on span "밝혔습니다" at bounding box center [630, 337] width 191 height 44
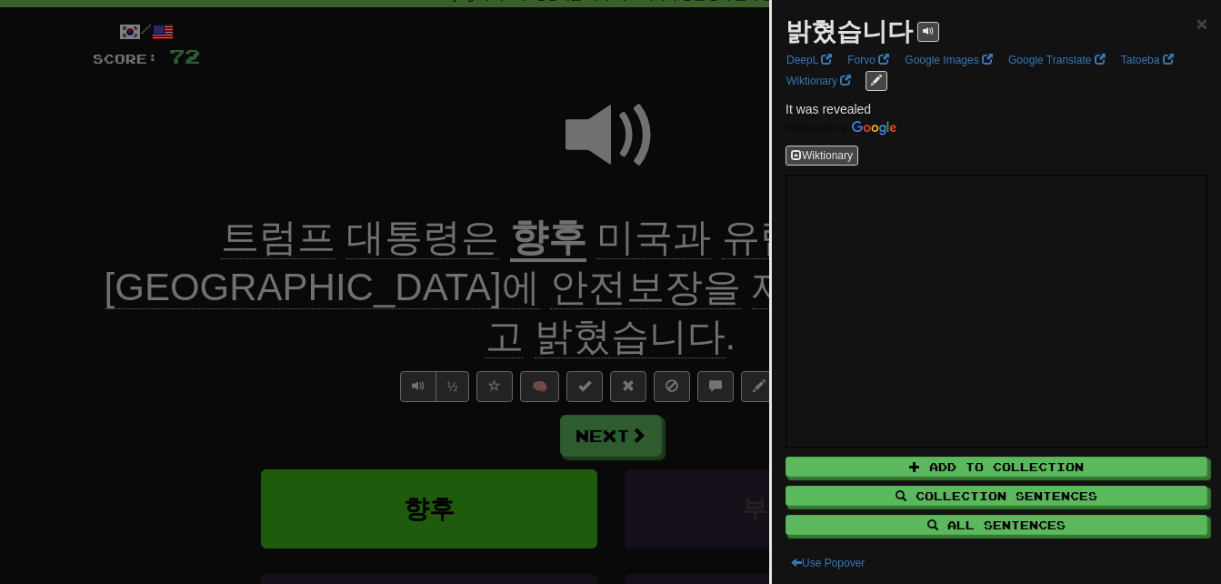
click at [172, 309] on div at bounding box center [610, 292] width 1221 height 584
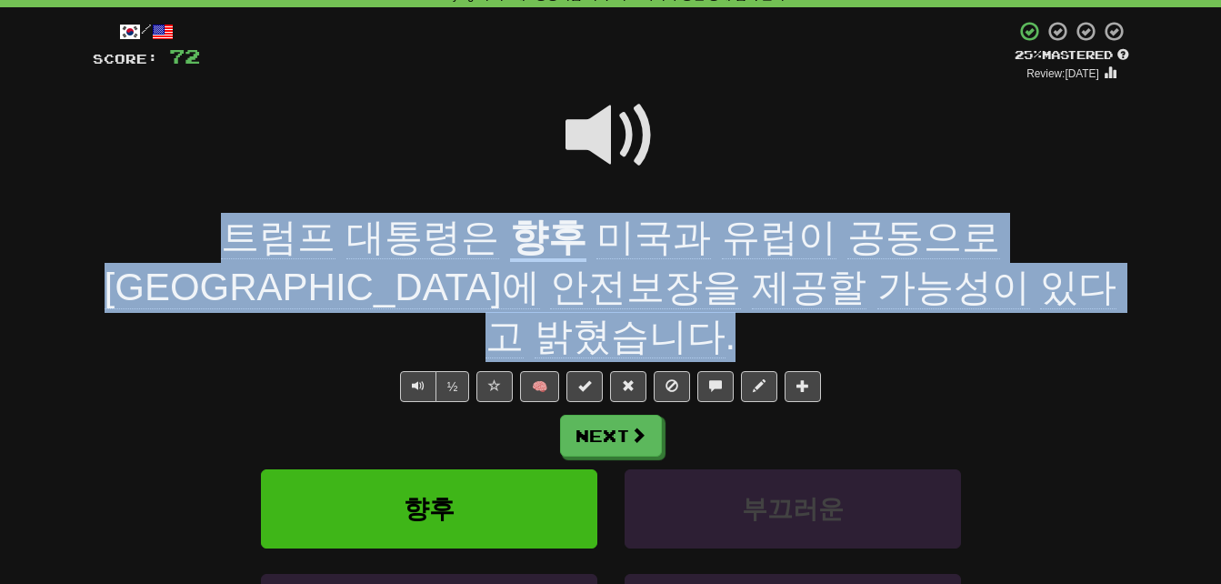
drag, startPoint x: 87, startPoint y: 217, endPoint x: 952, endPoint y: 282, distance: 866.9
click at [952, 282] on div "/ Score: 72 + 4 25 % Mastered Review: [DATE] [PERSON_NAME] 대통령은 향후 미국과 유럽이 공동으로…" at bounding box center [611, 389] width 1064 height 764
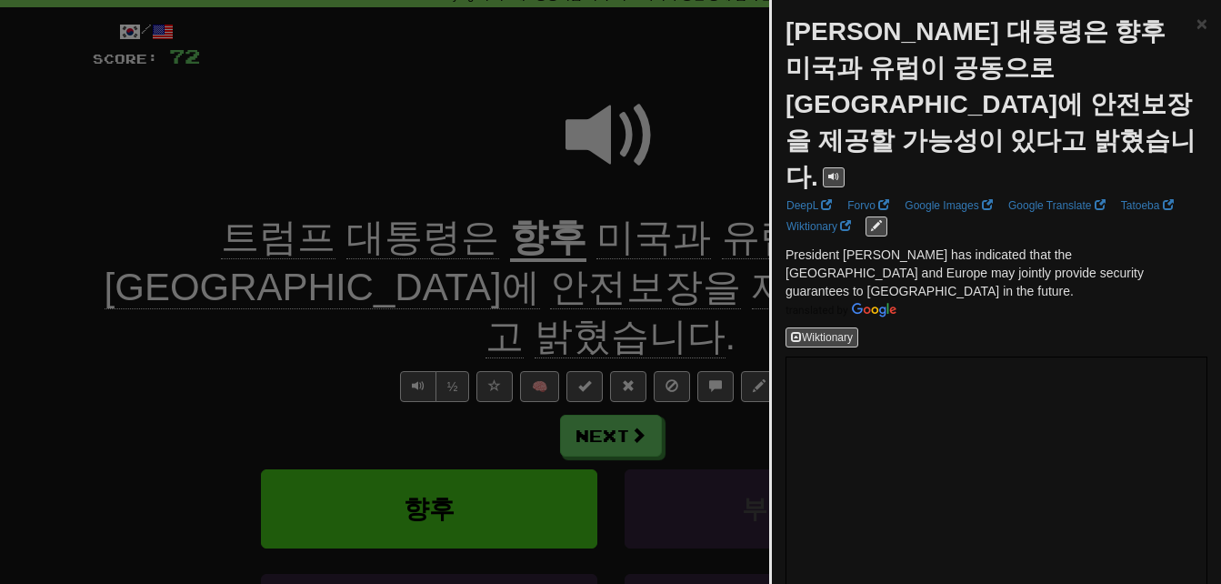
click at [534, 145] on div at bounding box center [610, 292] width 1221 height 584
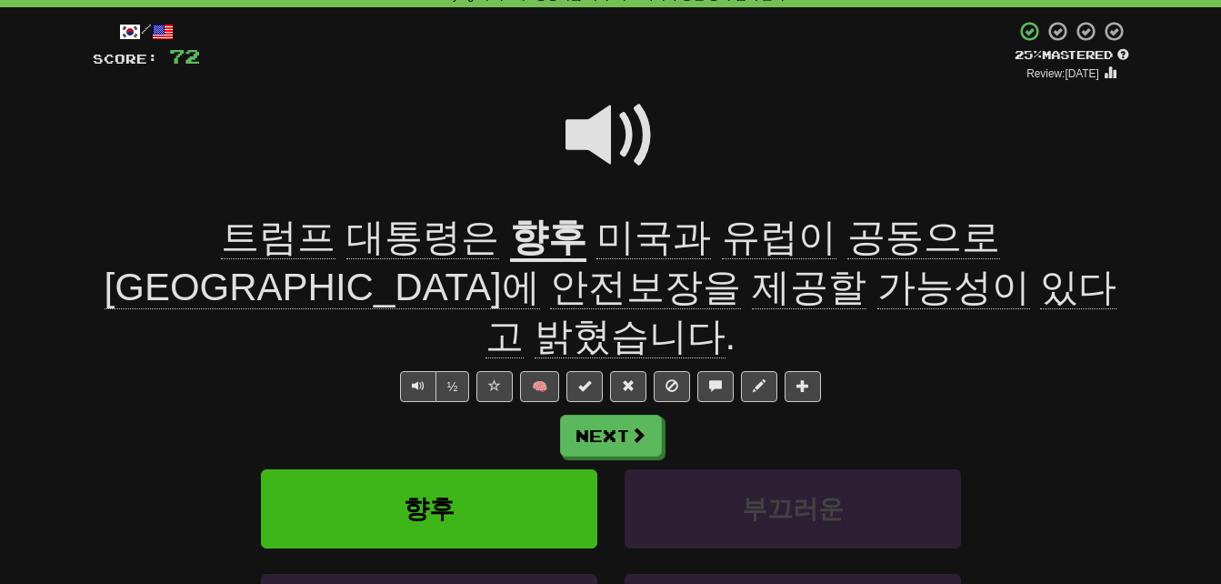
click at [589, 123] on span at bounding box center [610, 135] width 91 height 91
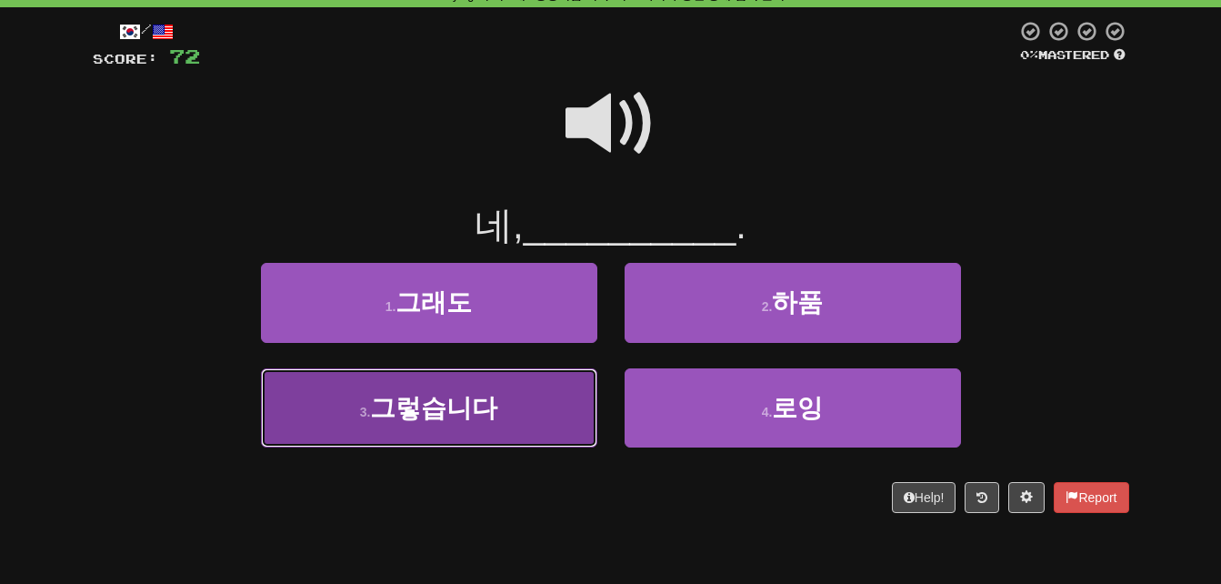
click at [461, 398] on span "그렇습니다" at bounding box center [433, 408] width 127 height 28
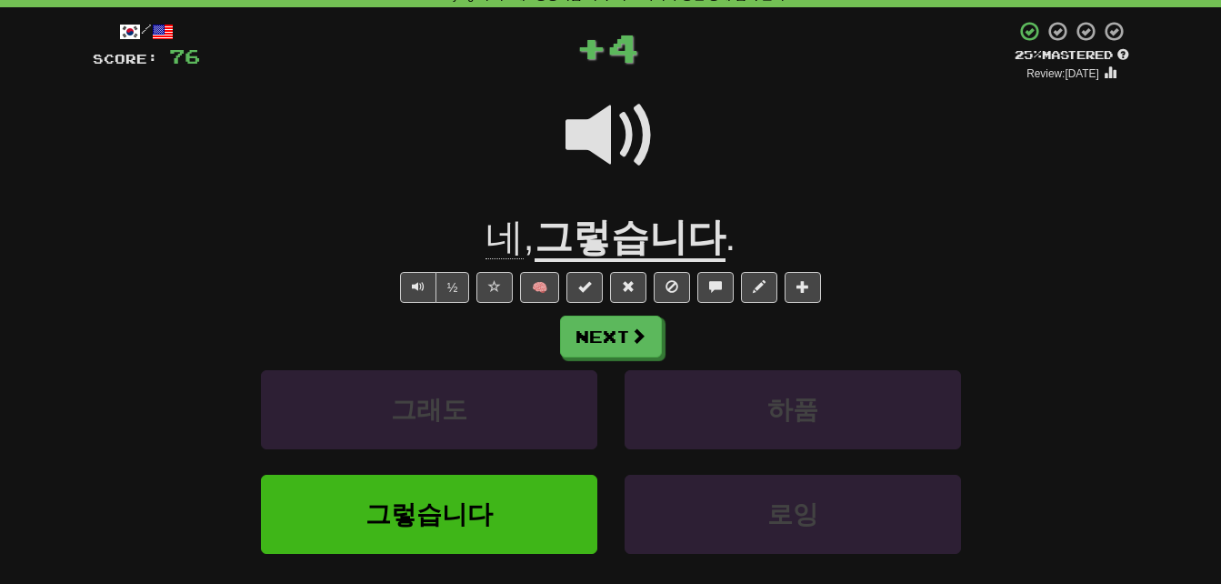
click at [642, 237] on u "그렇습니다" at bounding box center [630, 238] width 191 height 46
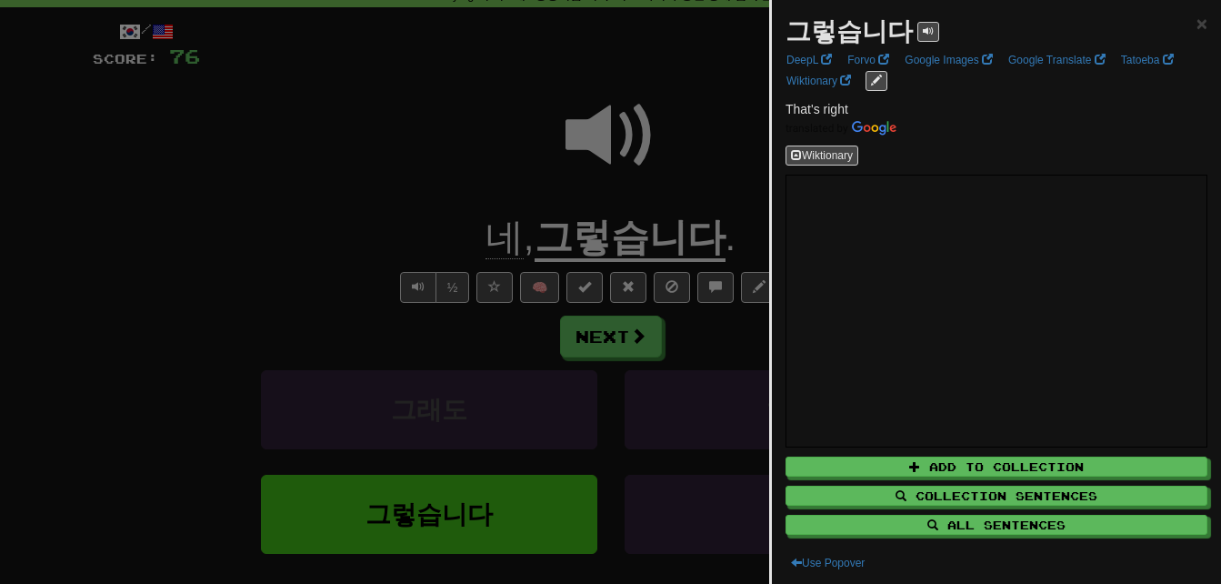
click at [330, 177] on div at bounding box center [610, 292] width 1221 height 584
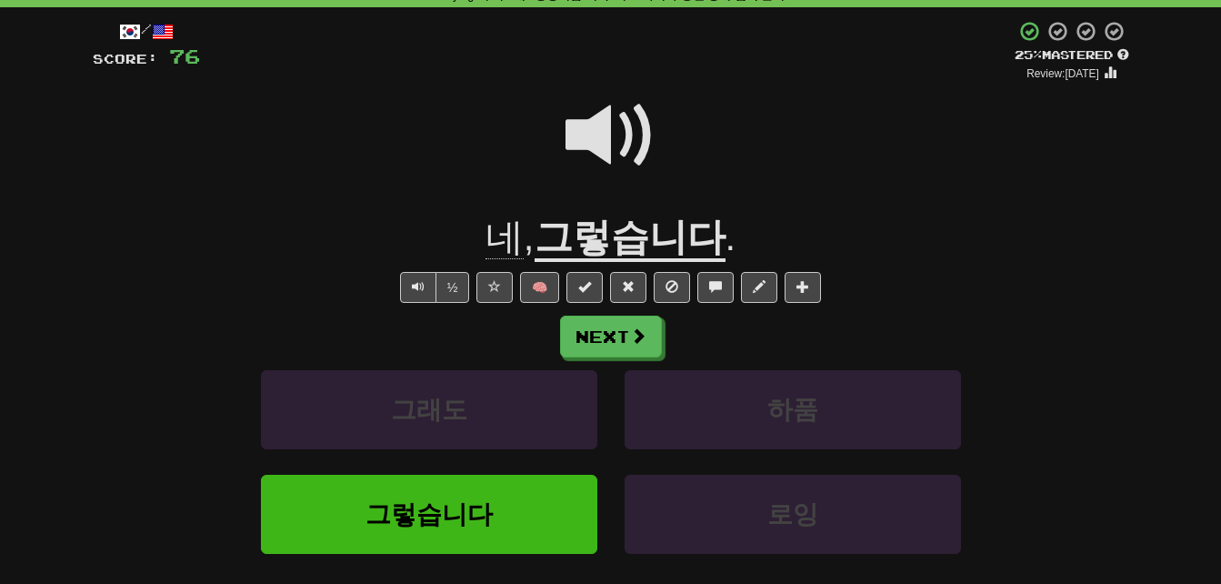
click at [602, 143] on span at bounding box center [610, 135] width 91 height 91
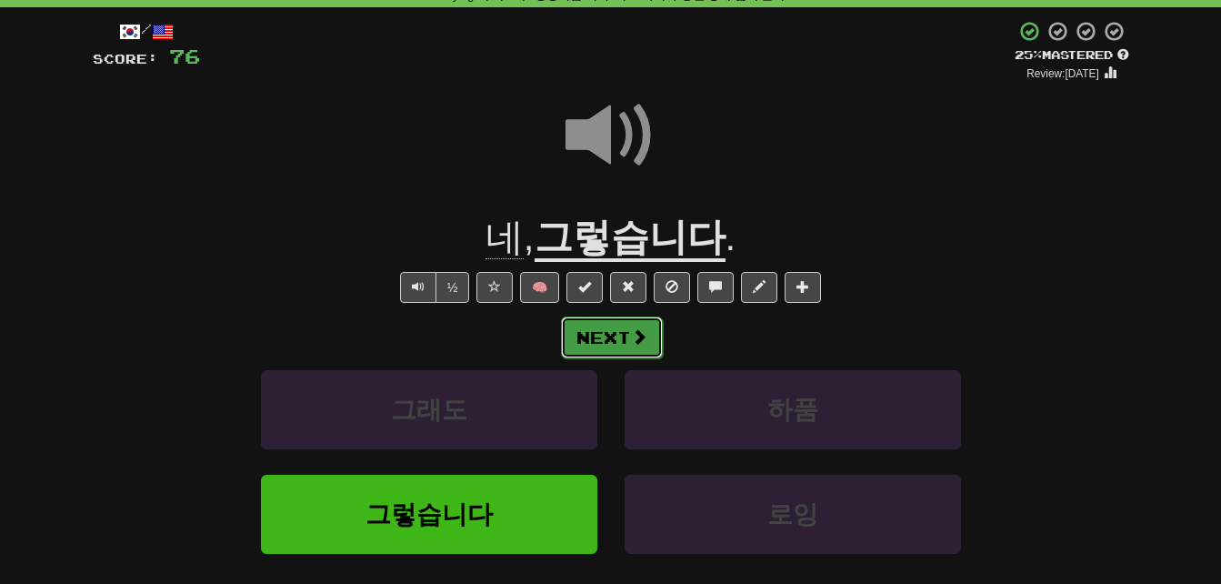
click at [618, 340] on button "Next" at bounding box center [612, 337] width 102 height 42
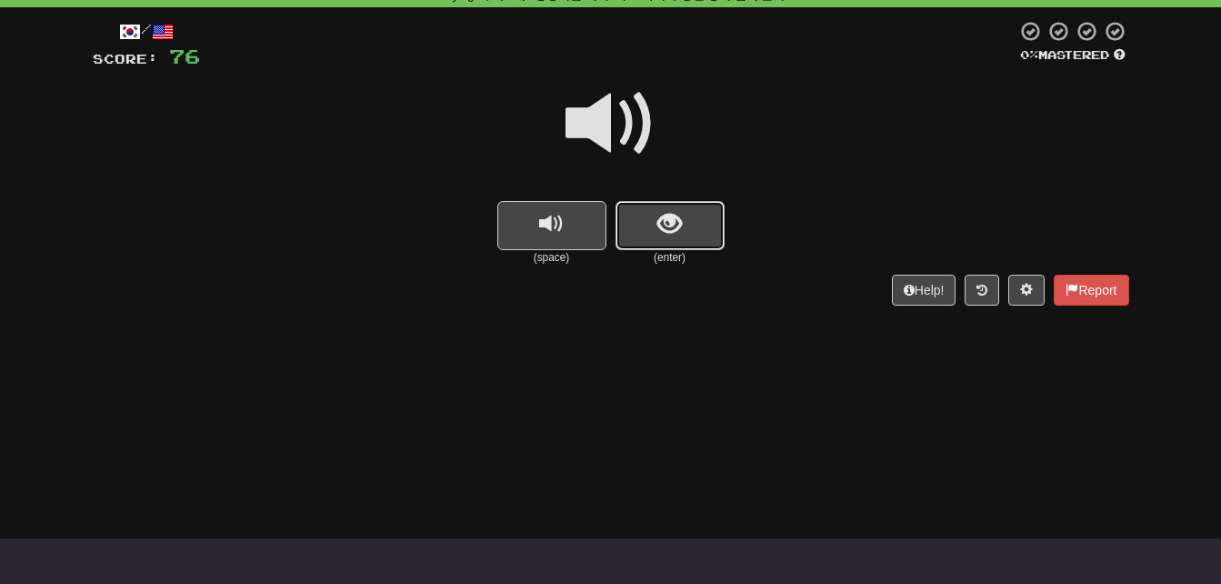
click at [701, 225] on button "show sentence" at bounding box center [669, 225] width 109 height 49
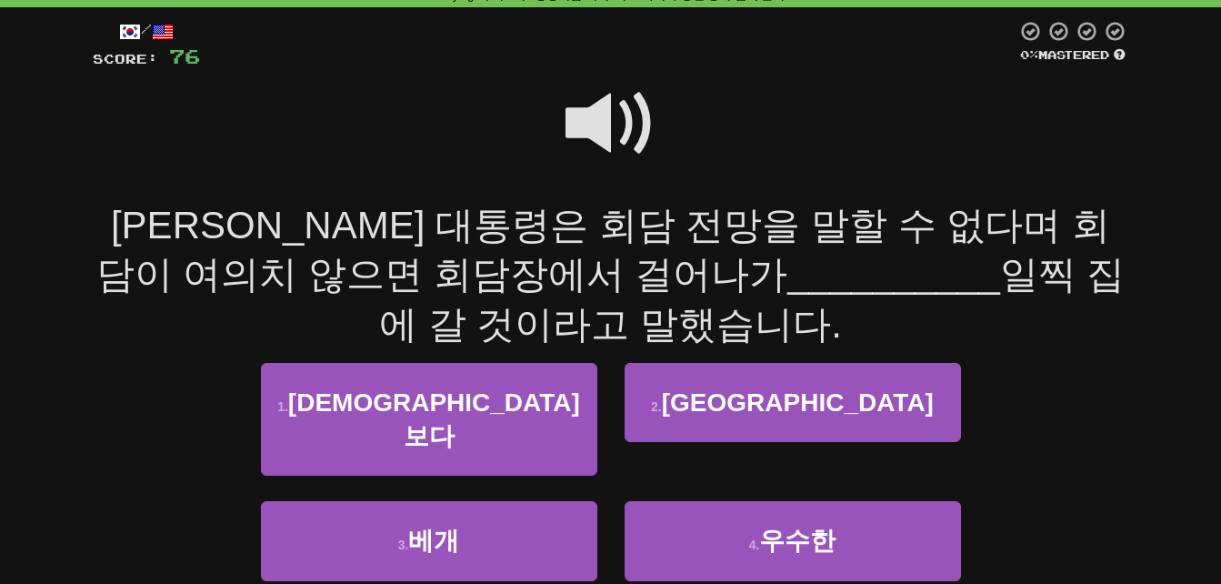
click at [600, 121] on span at bounding box center [610, 123] width 91 height 91
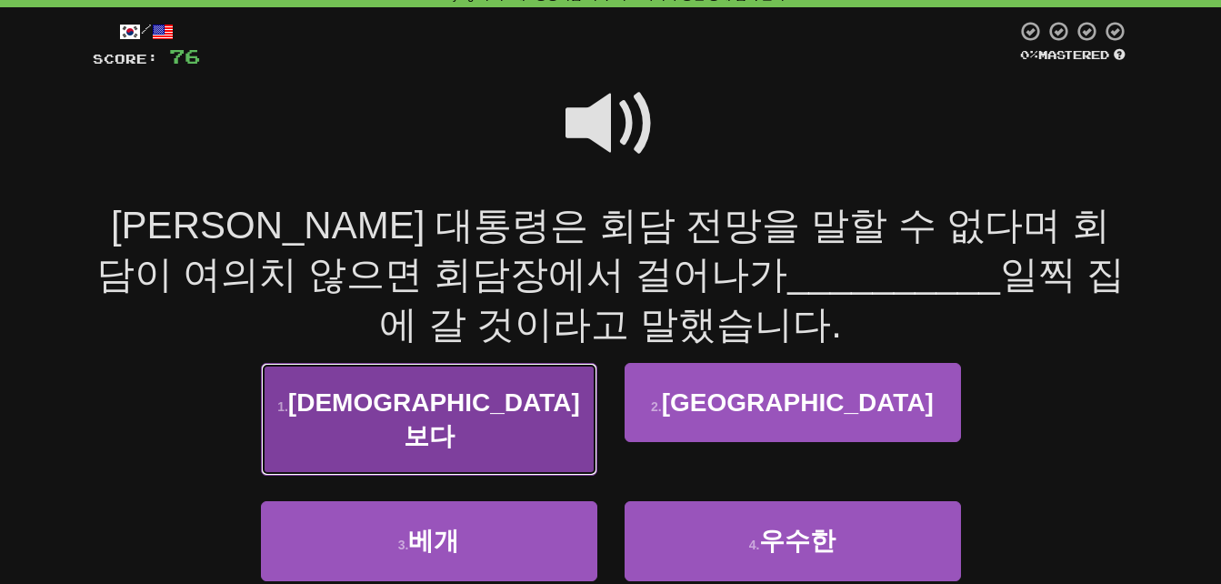
click at [357, 385] on button "1 . [DEMOGRAPHIC_DATA]보다" at bounding box center [429, 420] width 336 height 114
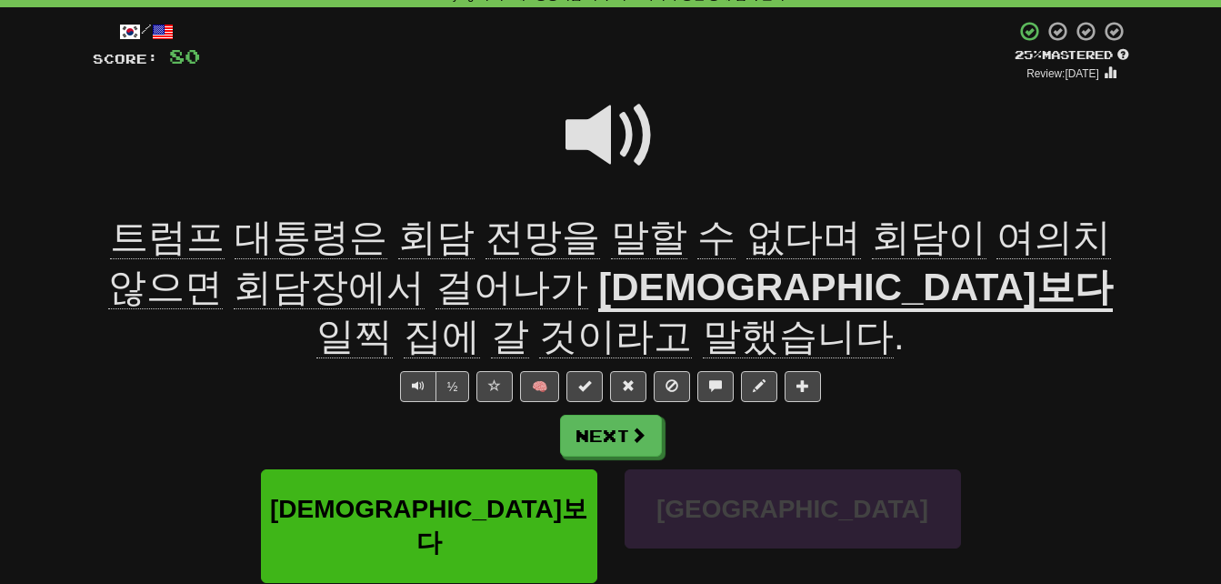
click at [598, 295] on u "[DEMOGRAPHIC_DATA]보다" at bounding box center [855, 288] width 514 height 46
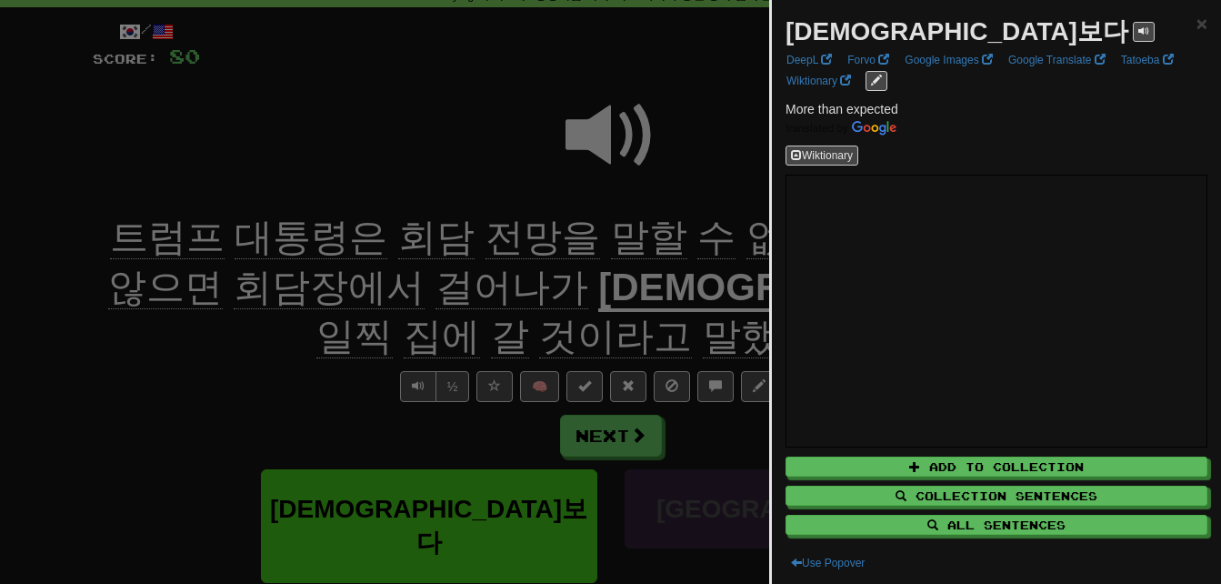
click at [322, 330] on div at bounding box center [610, 292] width 1221 height 584
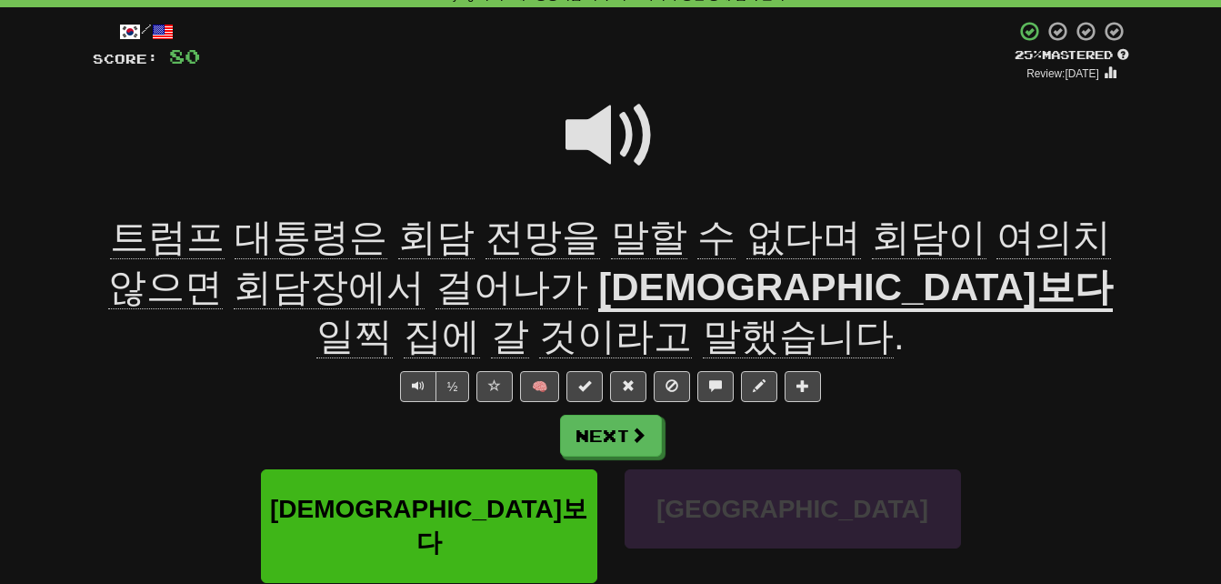
click at [435, 300] on span "회담장에서" at bounding box center [511, 287] width 153 height 44
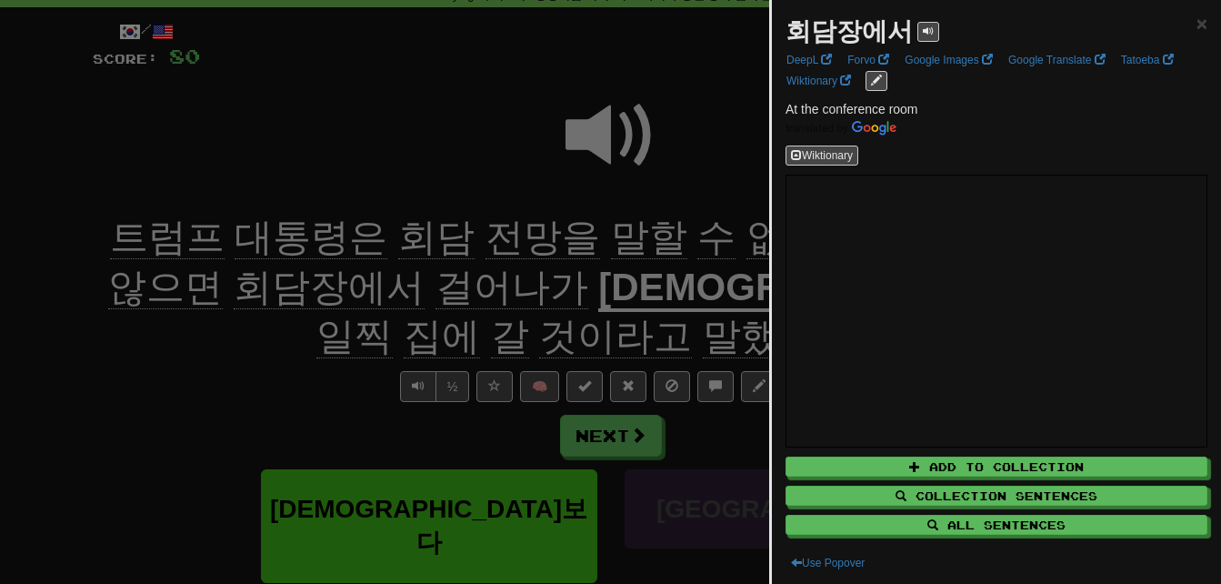
click at [157, 368] on div at bounding box center [610, 292] width 1221 height 584
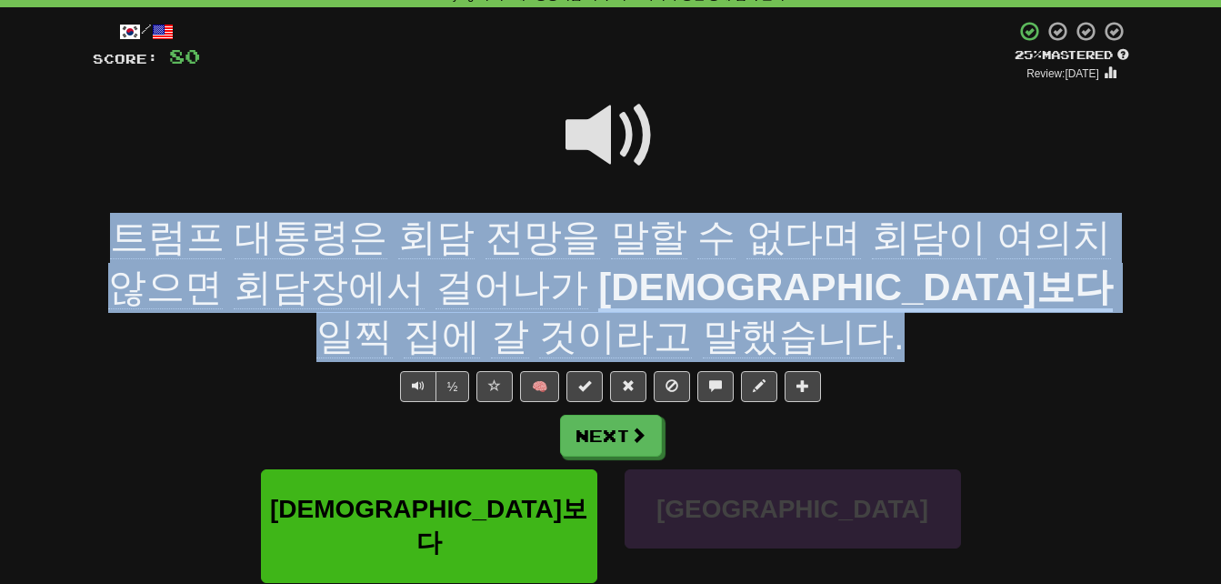
drag, startPoint x: 105, startPoint y: 228, endPoint x: 630, endPoint y: 334, distance: 535.0
click at [630, 334] on div "[PERSON_NAME] 대통령은 회담 전망을 말할 수 없다며 회담이 여의치 않으면 회담장에서 걸어나가 예상보다 일찍 집에 갈 것이라고 말했습…" at bounding box center [611, 287] width 1036 height 149
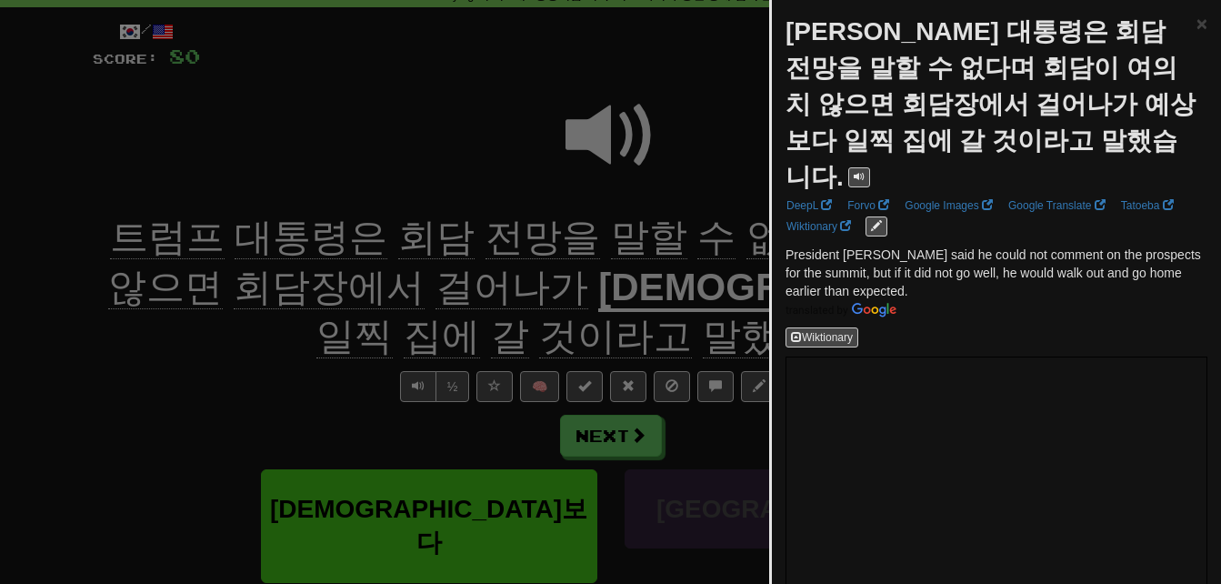
click at [206, 362] on div at bounding box center [610, 292] width 1221 height 584
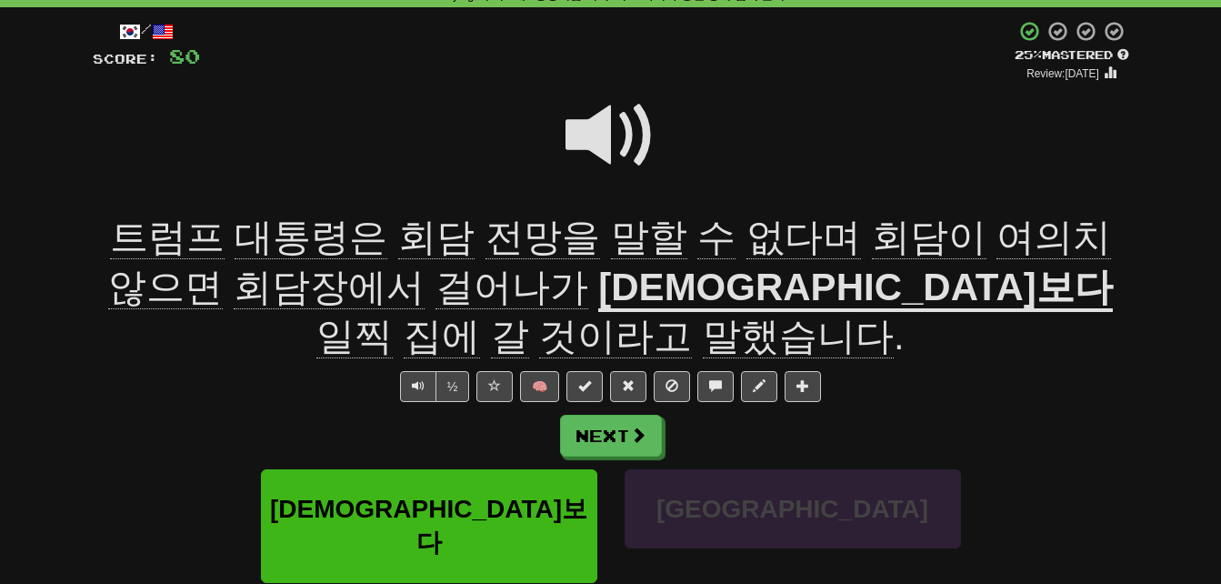
click at [607, 121] on span at bounding box center [610, 135] width 91 height 91
click at [611, 237] on span "전망을" at bounding box center [649, 237] width 76 height 44
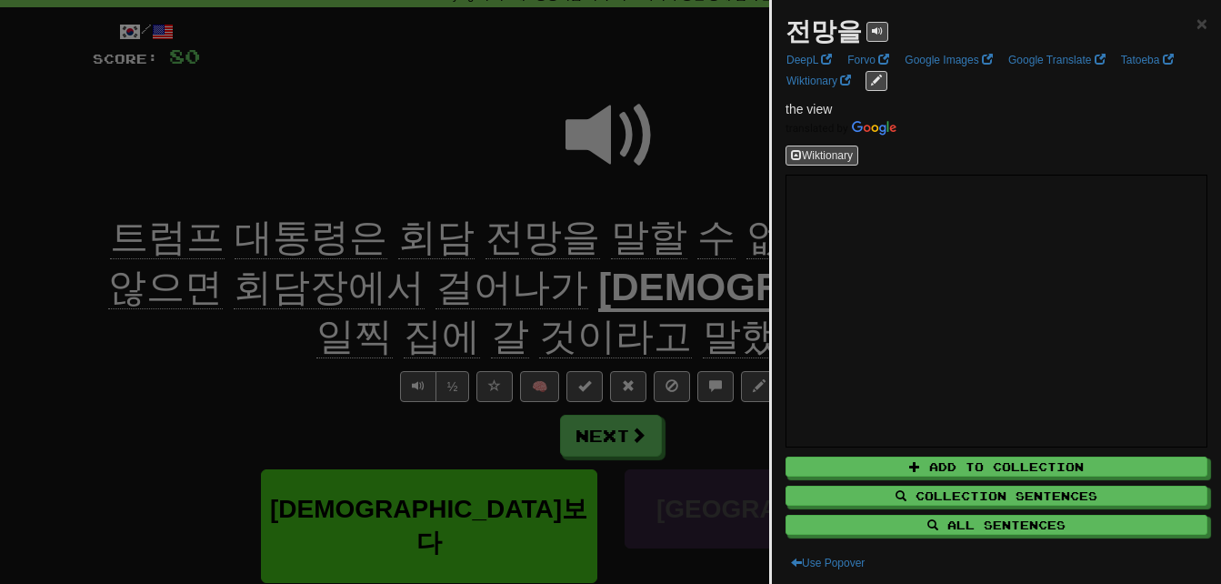
click at [495, 191] on div at bounding box center [610, 292] width 1221 height 584
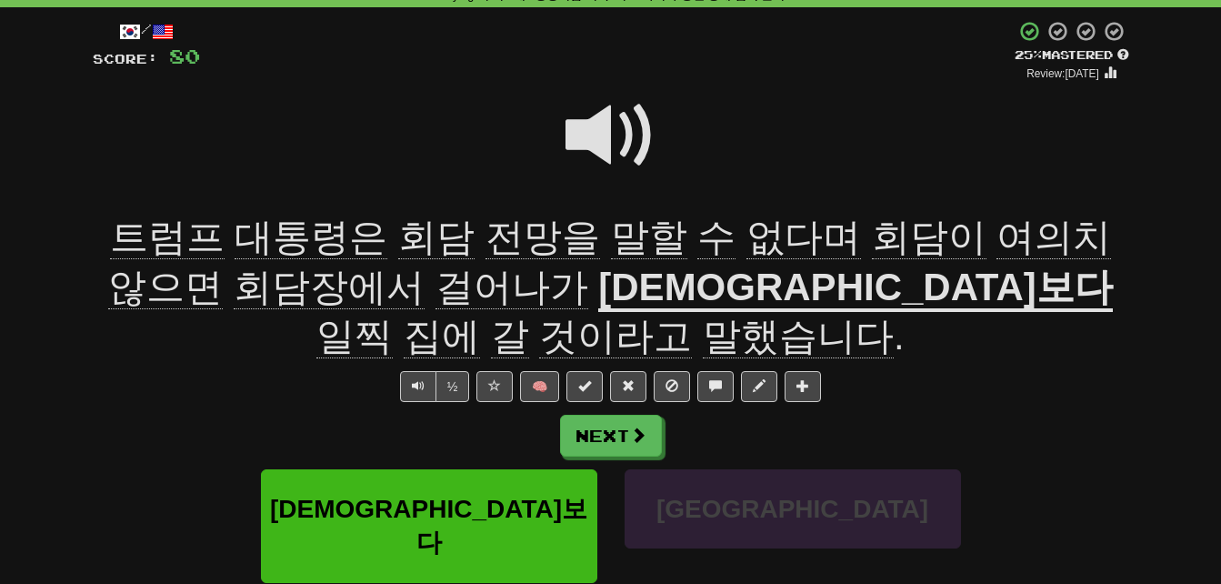
click at [393, 315] on span "일찍" at bounding box center [354, 337] width 76 height 44
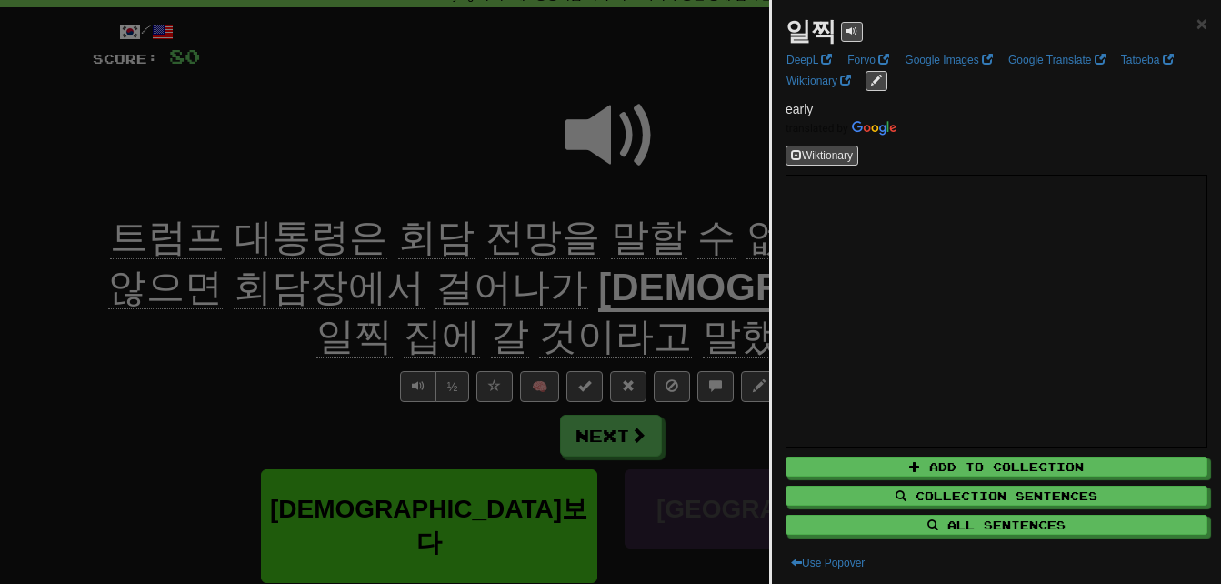
click at [404, 318] on div at bounding box center [610, 292] width 1221 height 584
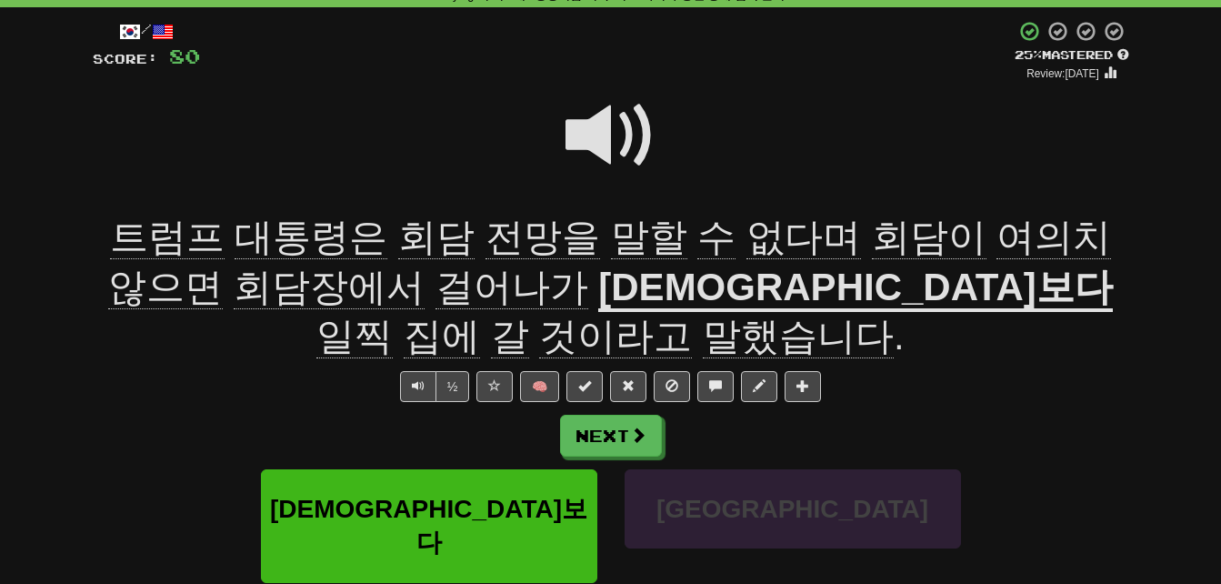
click at [597, 125] on span at bounding box center [610, 135] width 91 height 91
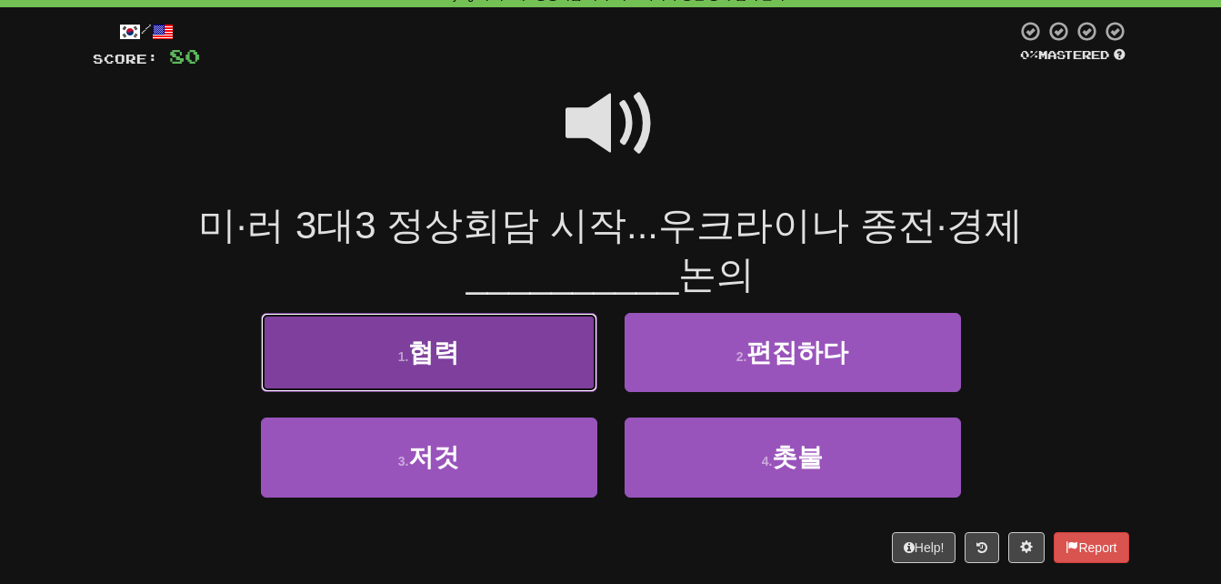
click at [393, 337] on button "1 . 협력" at bounding box center [429, 352] width 336 height 79
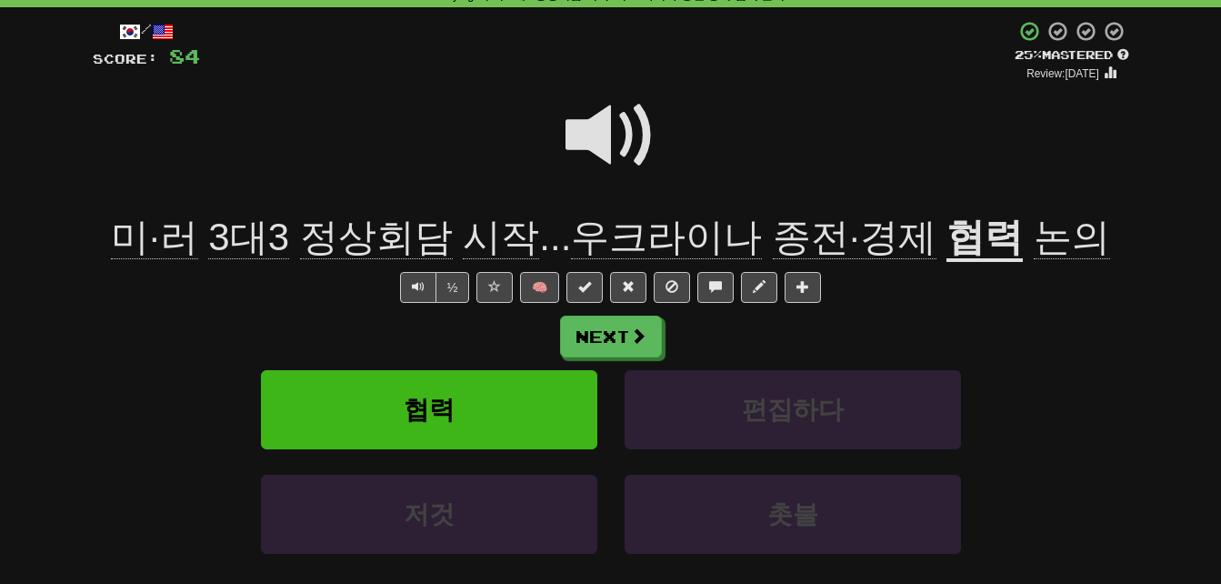
click at [775, 223] on span "종전·경제" at bounding box center [855, 237] width 164 height 44
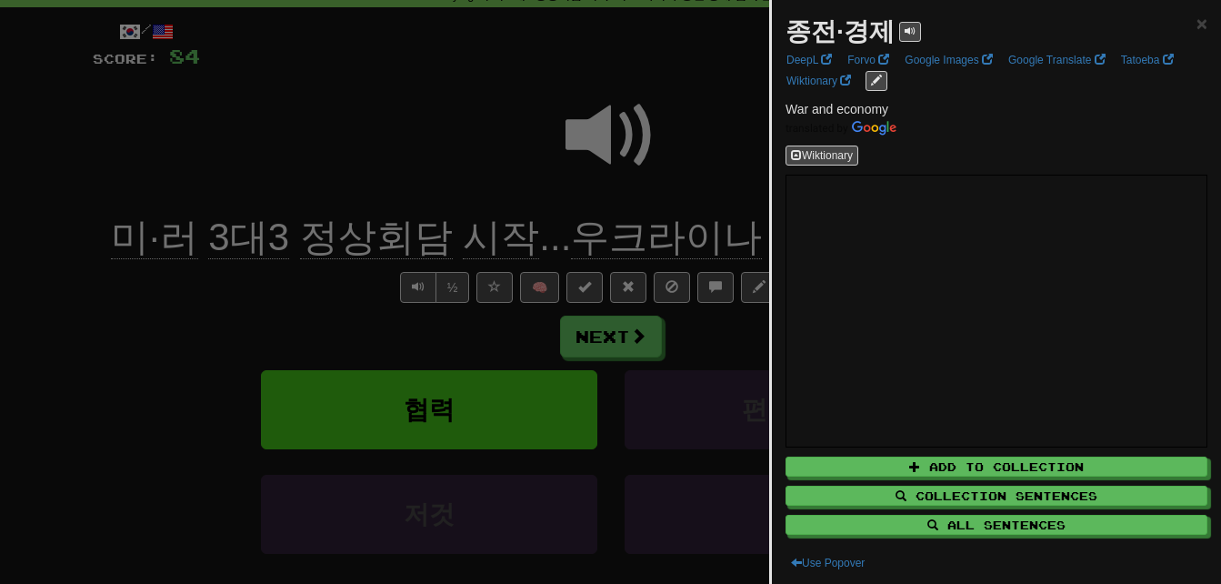
click at [727, 155] on div at bounding box center [610, 292] width 1221 height 584
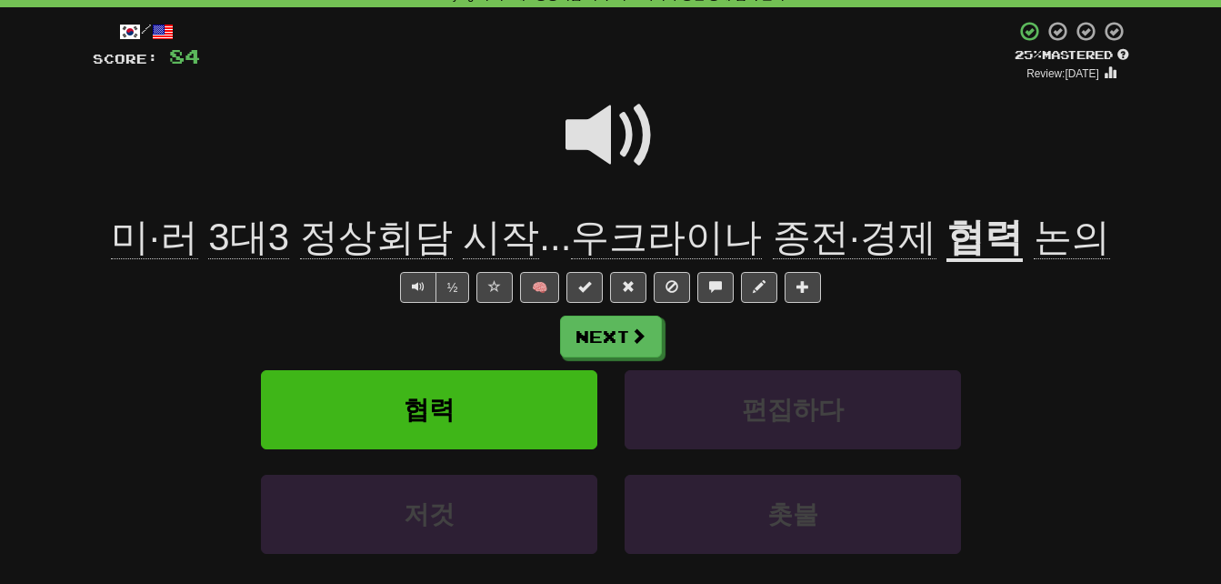
click at [587, 124] on span at bounding box center [610, 135] width 91 height 91
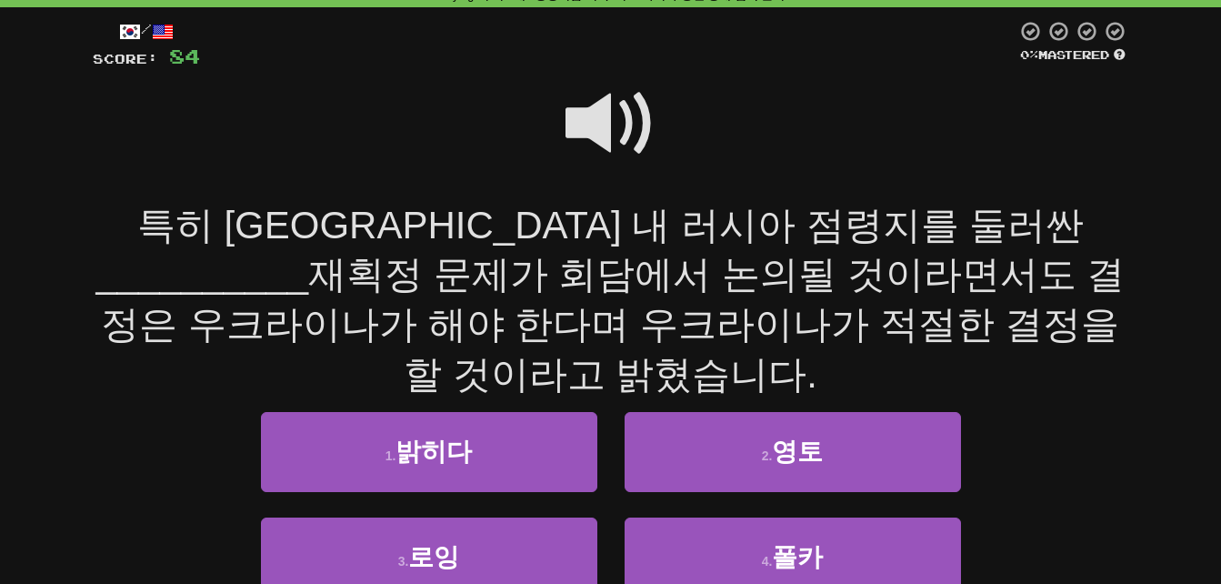
click at [596, 109] on span at bounding box center [610, 123] width 91 height 91
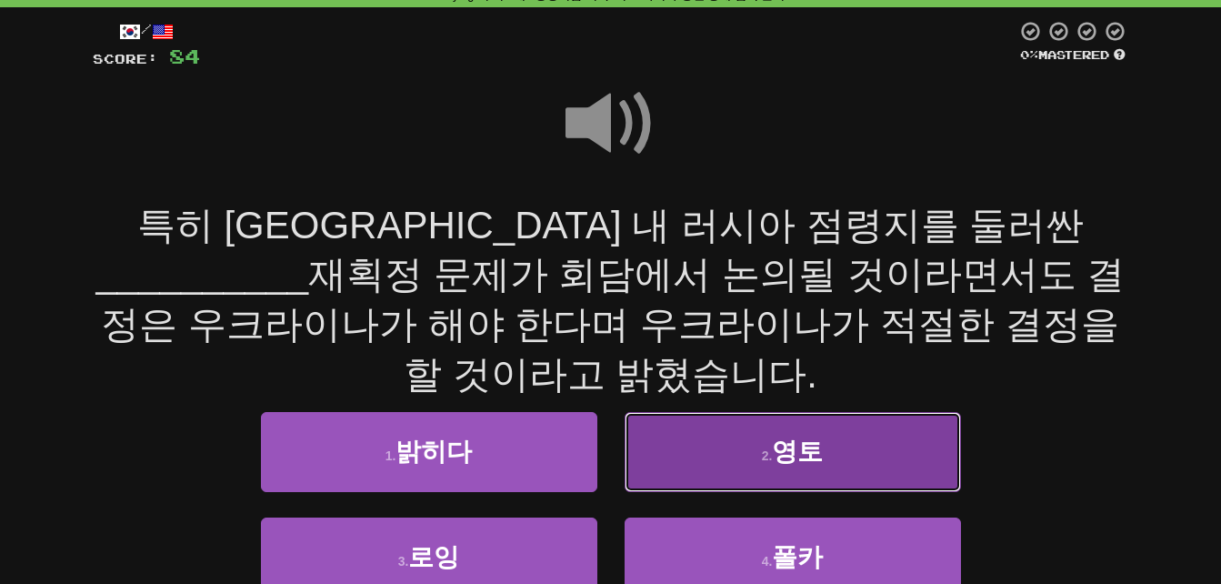
click at [688, 412] on button "2 . [GEOGRAPHIC_DATA]" at bounding box center [793, 451] width 336 height 79
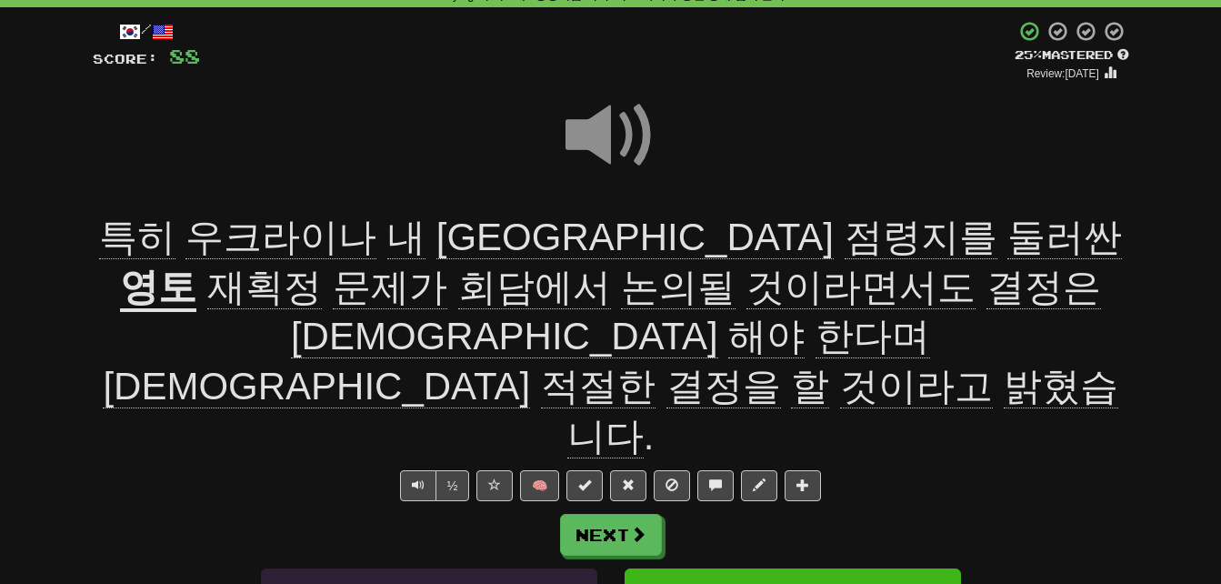
click at [577, 129] on span at bounding box center [610, 135] width 91 height 91
click at [593, 135] on span at bounding box center [610, 135] width 91 height 91
click at [196, 265] on u "영토" at bounding box center [158, 288] width 76 height 46
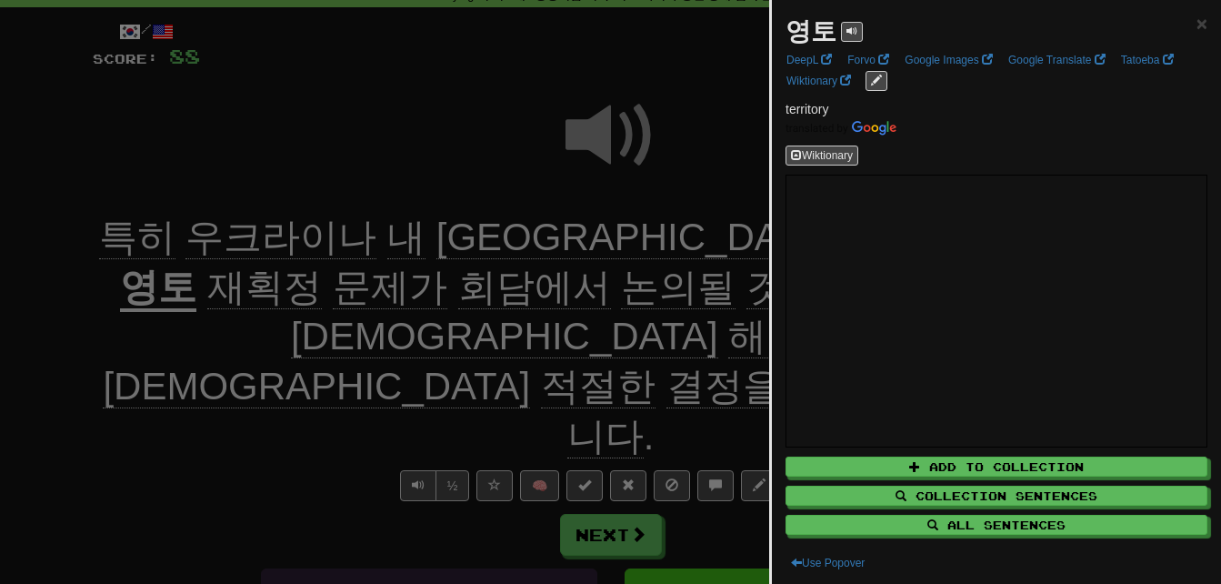
click at [715, 175] on div at bounding box center [610, 292] width 1221 height 584
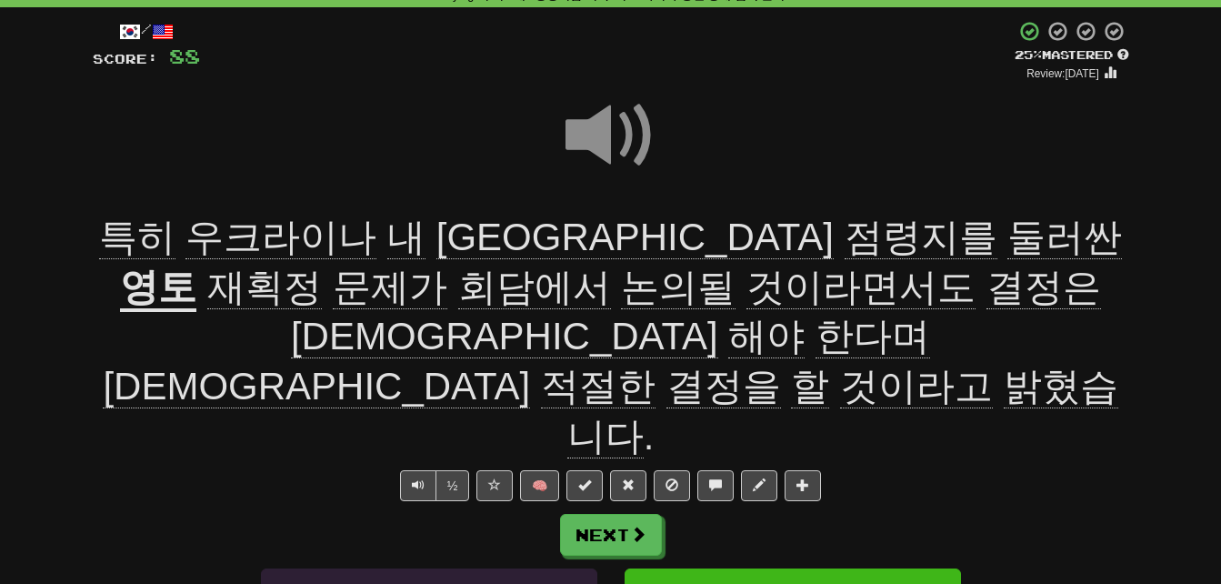
click at [1007, 251] on span "둘러싼" at bounding box center [1064, 237] width 115 height 44
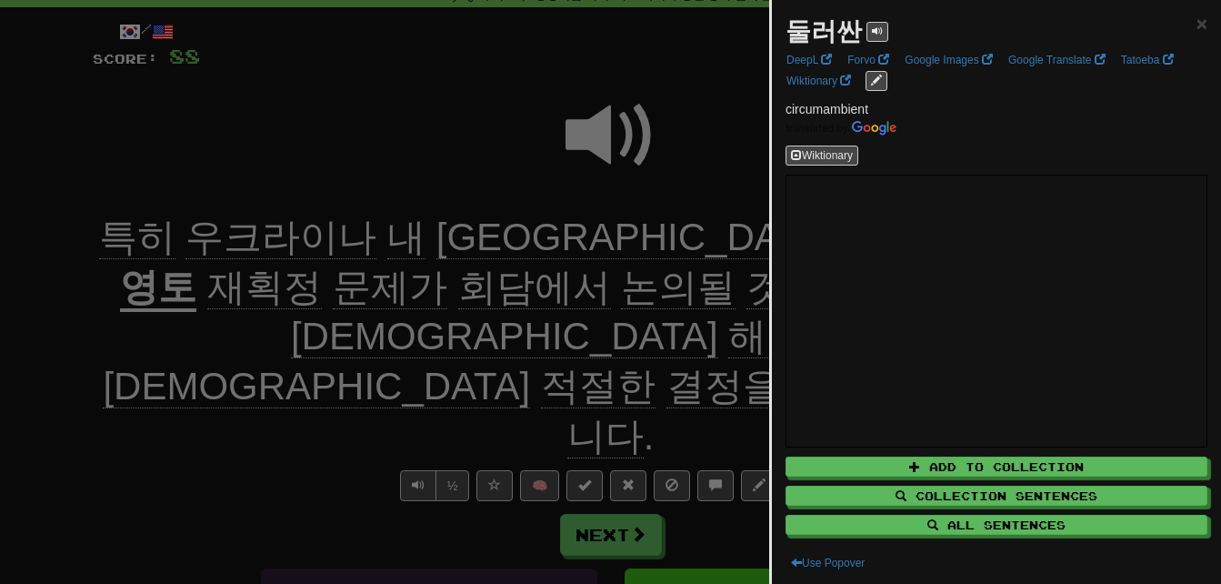
click at [685, 152] on div at bounding box center [610, 292] width 1221 height 584
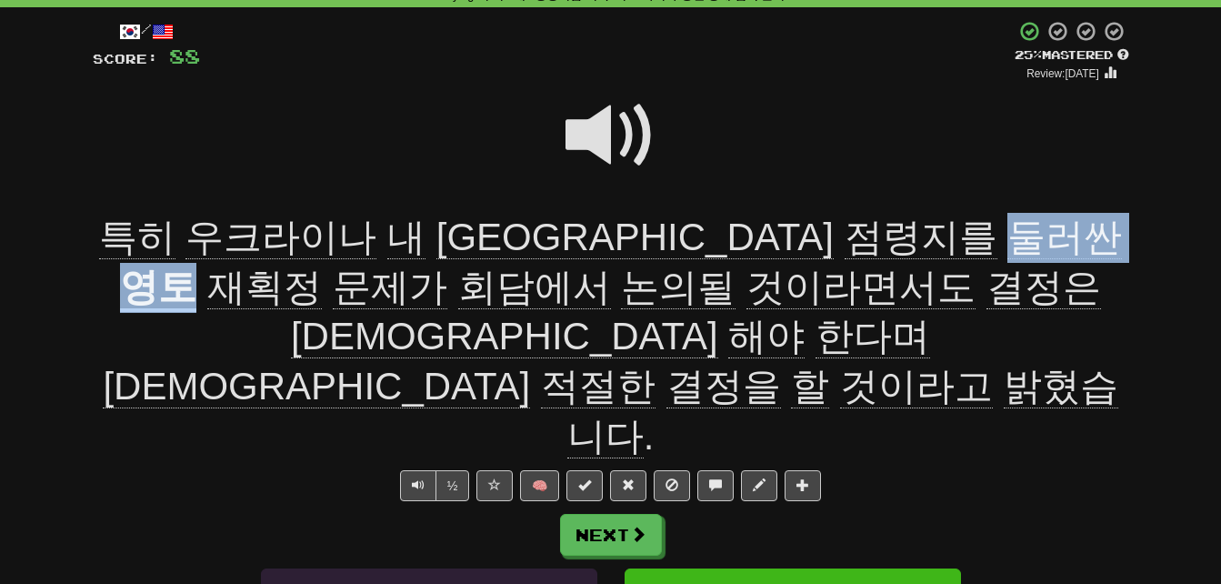
drag, startPoint x: 696, startPoint y: 233, endPoint x: 865, endPoint y: 229, distance: 169.1
click at [865, 229] on div "특히 [GEOGRAPHIC_DATA] 내 러시아 점령지를 둘러싼 영토 재획정 문제가 회담에서 논의될 것이라면서도 결정은 우크라이나가 해야 한다…" at bounding box center [611, 337] width 1036 height 248
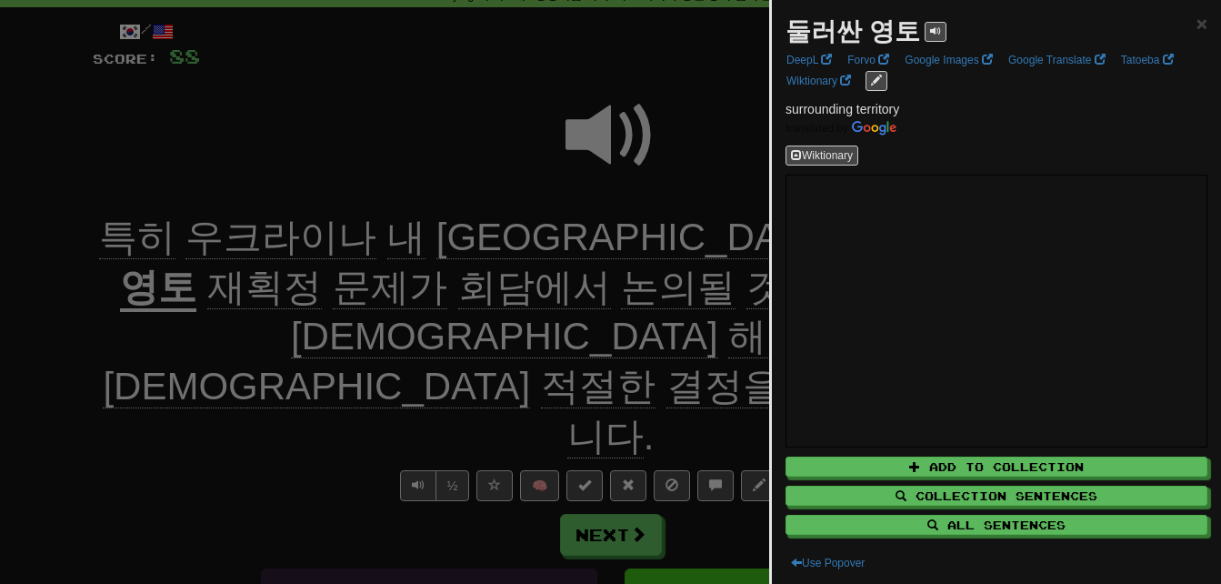
click at [711, 148] on div at bounding box center [610, 292] width 1221 height 584
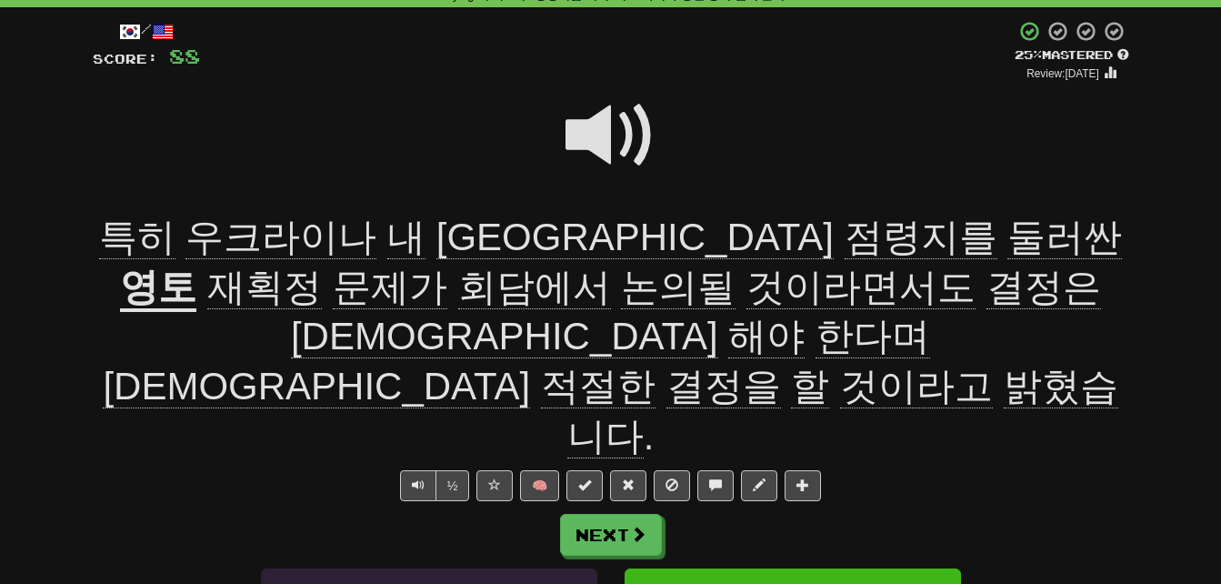
click at [1007, 239] on span "점령지를" at bounding box center [1064, 237] width 115 height 44
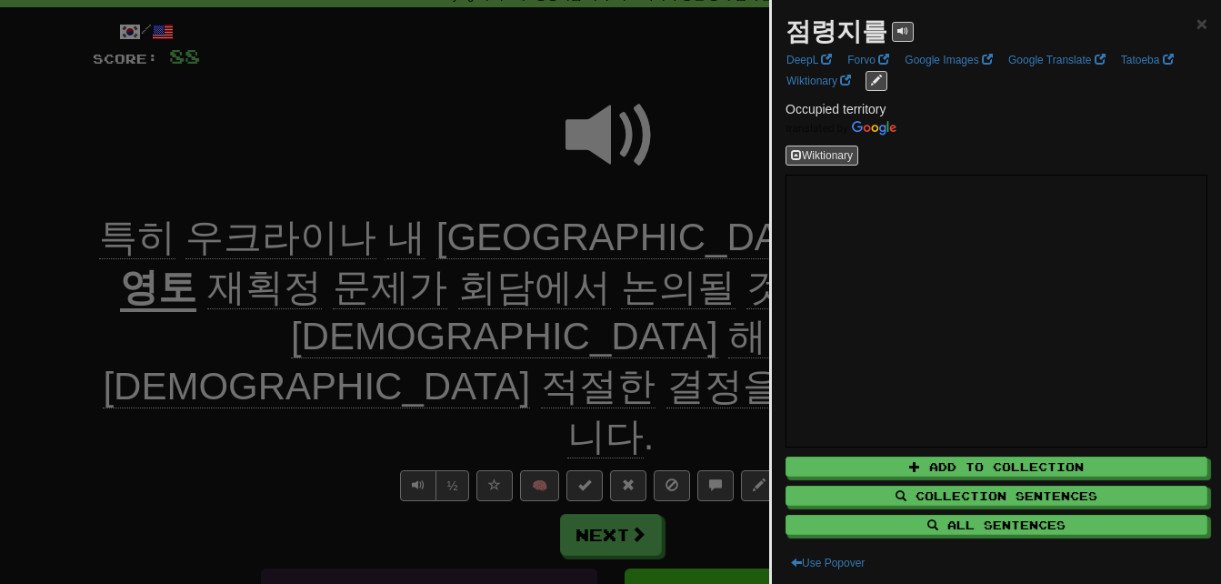
click at [487, 184] on div at bounding box center [610, 292] width 1221 height 584
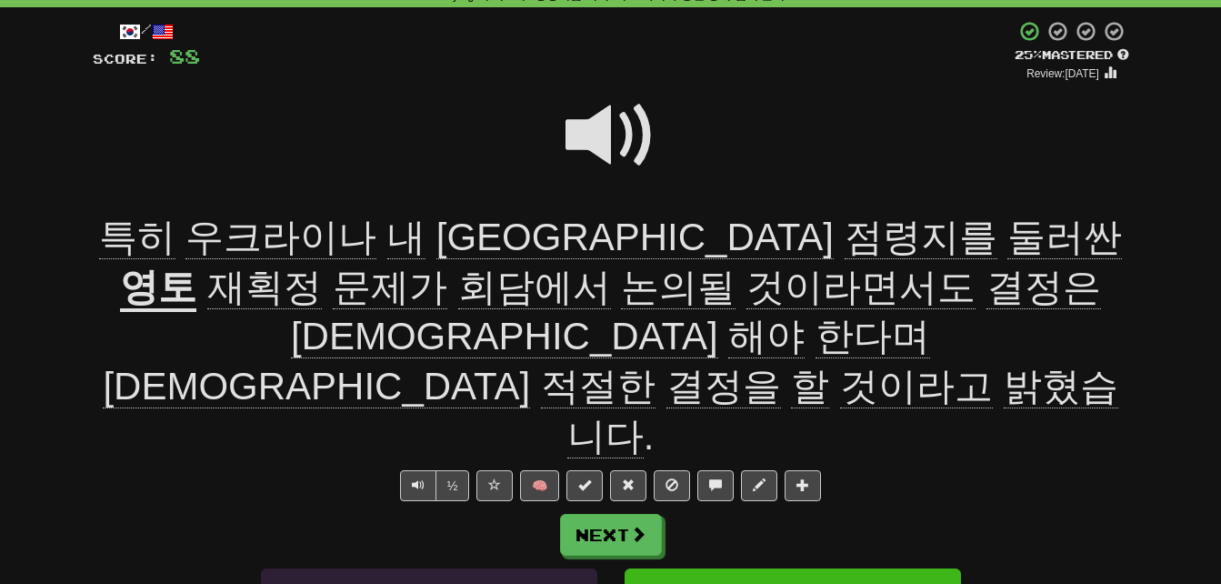
click at [322, 265] on span "재획정" at bounding box center [264, 287] width 115 height 44
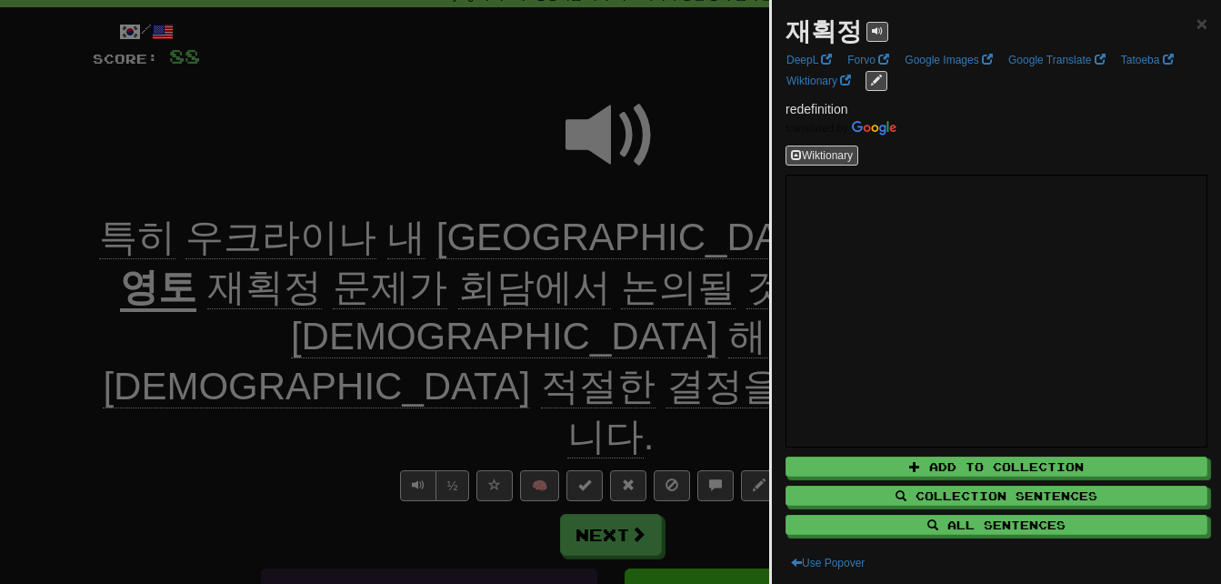
click at [742, 151] on div at bounding box center [610, 292] width 1221 height 584
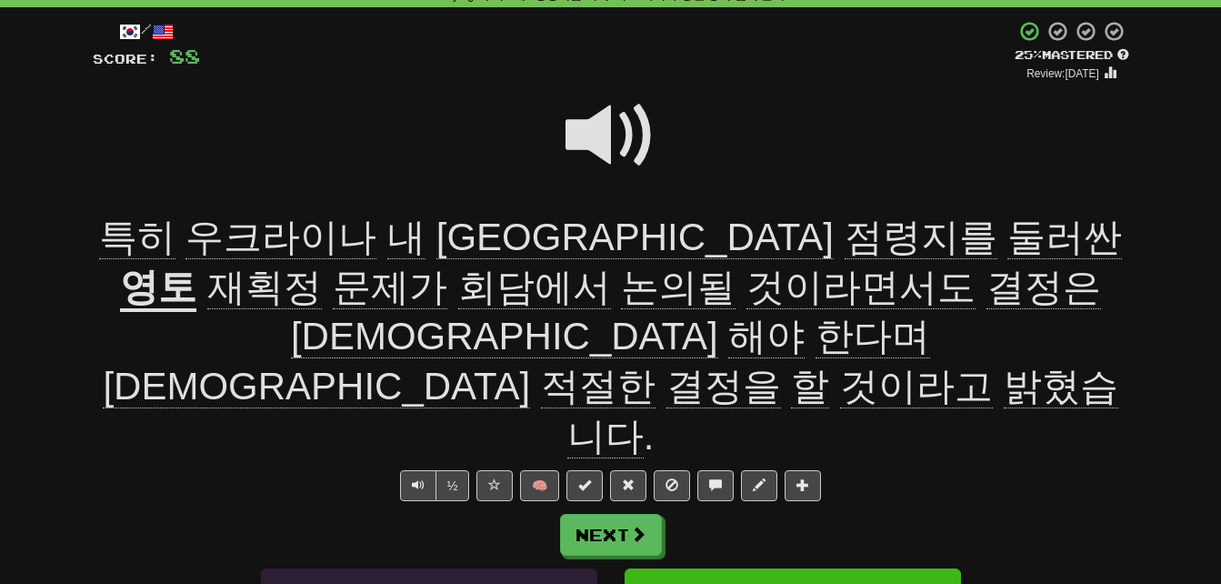
click at [746, 296] on span "것이라면서도" at bounding box center [860, 287] width 229 height 44
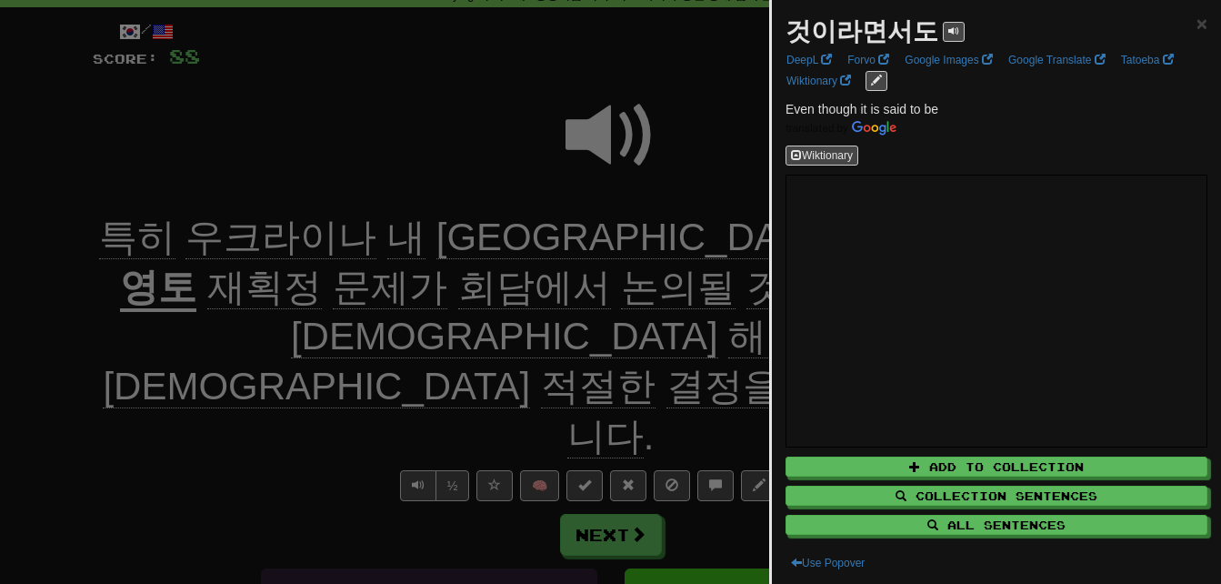
click at [433, 144] on div at bounding box center [610, 292] width 1221 height 584
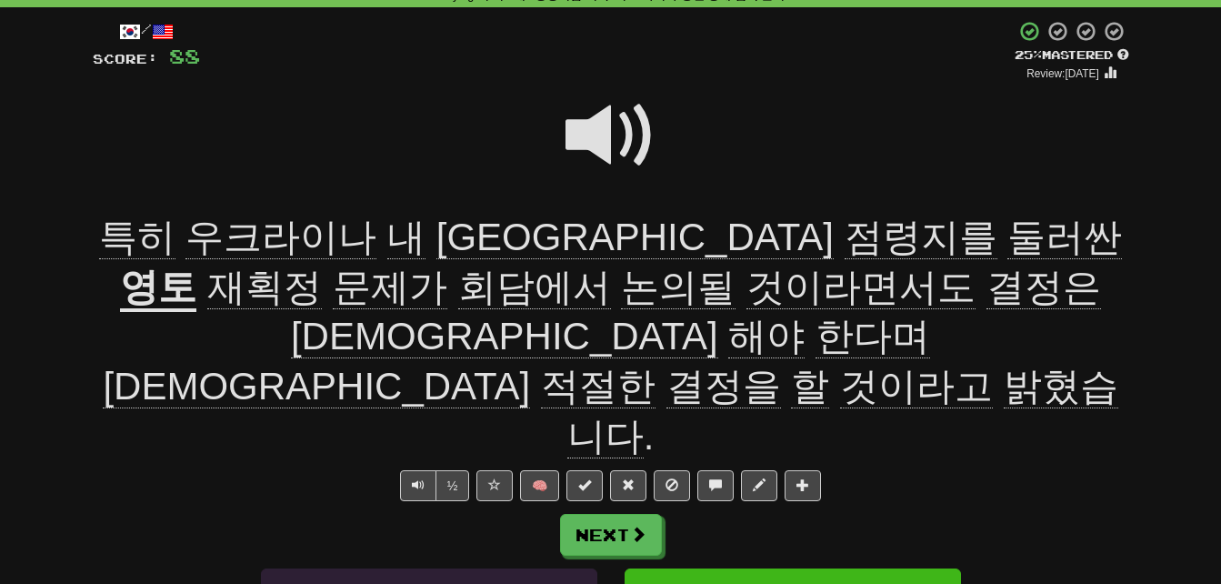
click at [986, 292] on span "결정은" at bounding box center [1043, 287] width 115 height 44
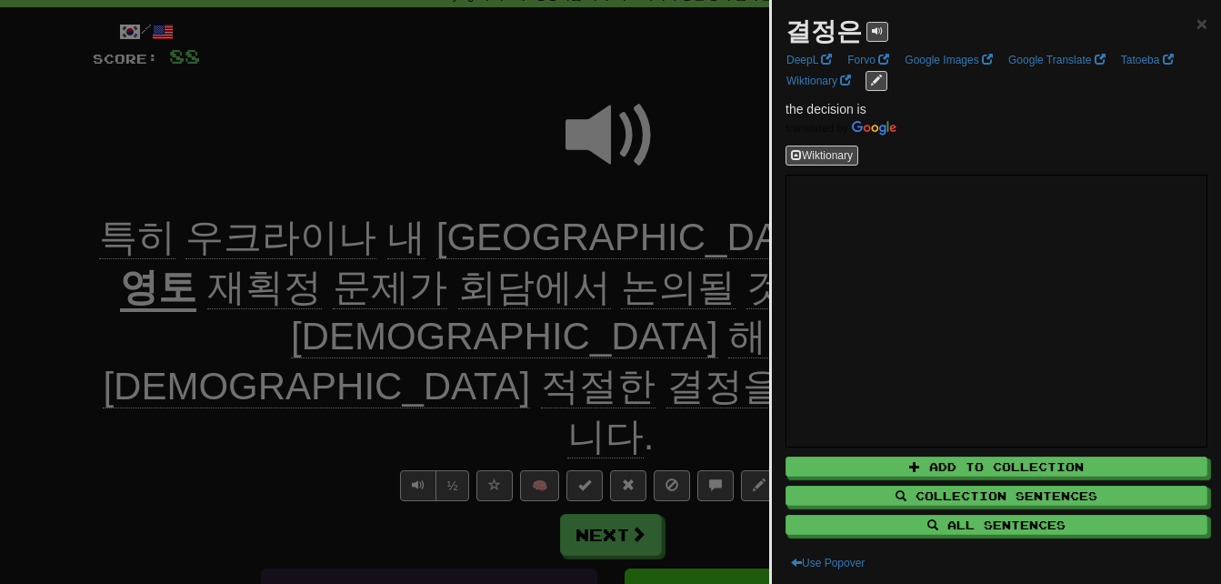
click at [491, 169] on div at bounding box center [610, 292] width 1221 height 584
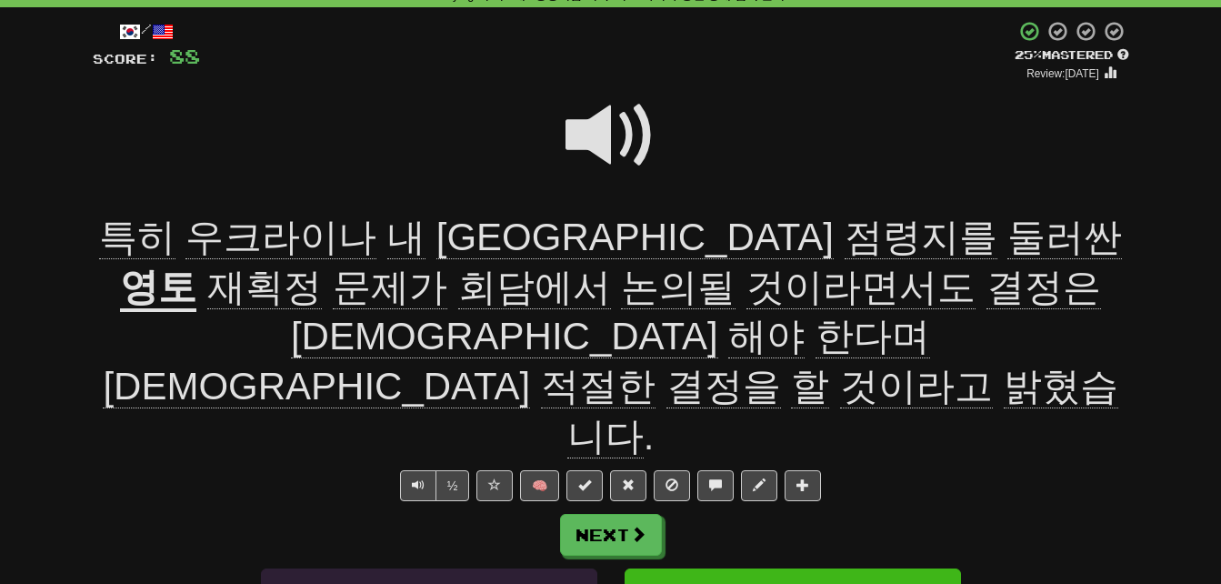
click at [541, 365] on span "적절한" at bounding box center [598, 387] width 115 height 44
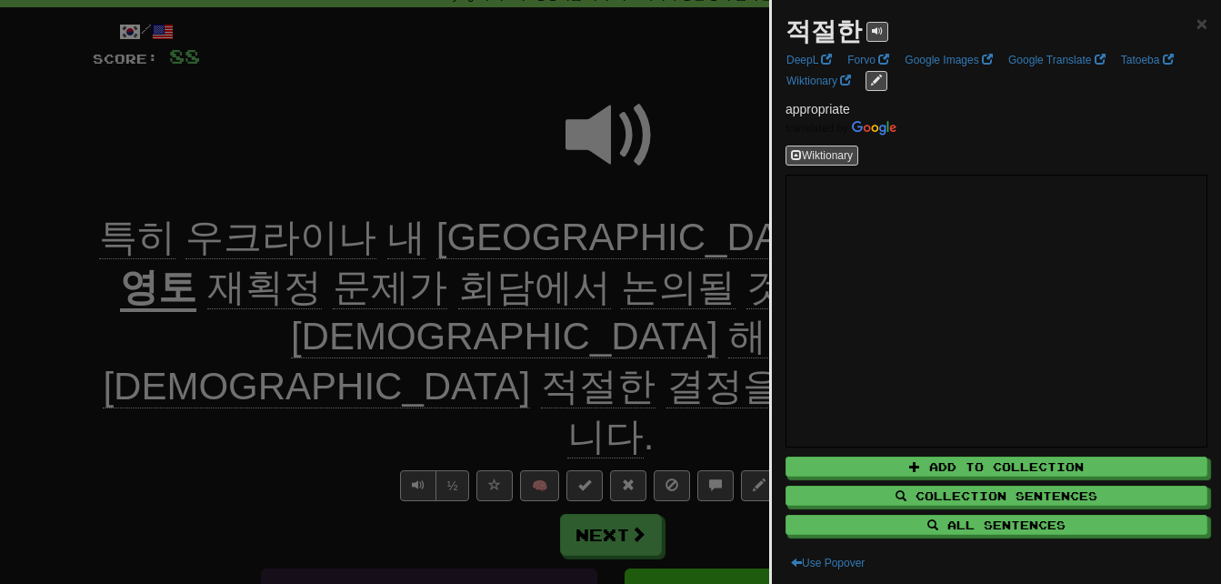
click at [203, 421] on div at bounding box center [610, 292] width 1221 height 584
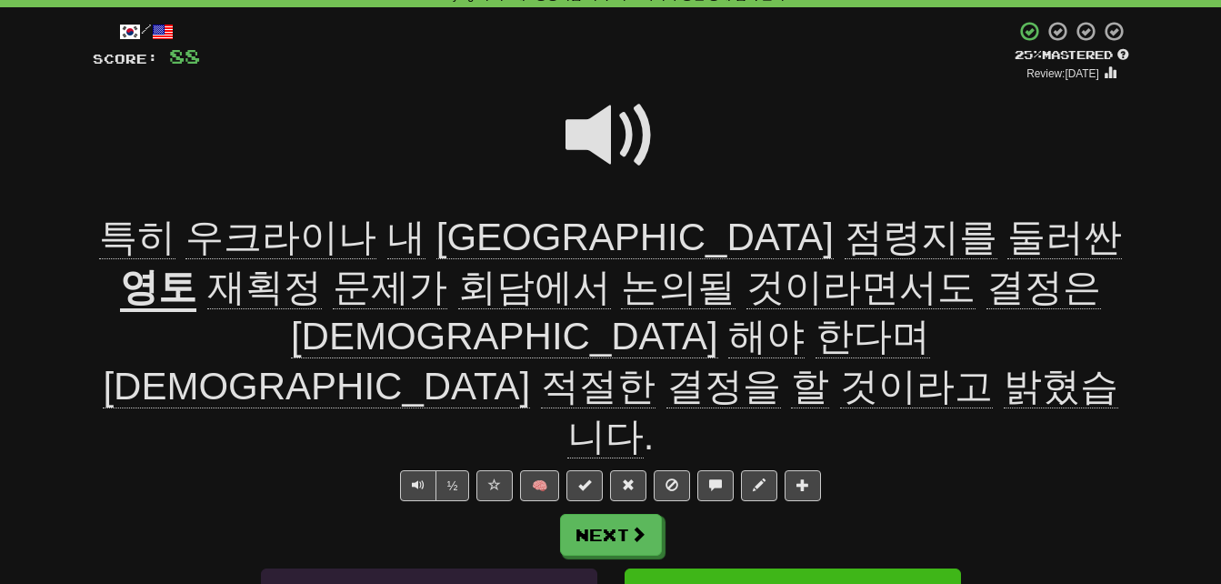
click at [666, 365] on span "결정을" at bounding box center [723, 387] width 115 height 44
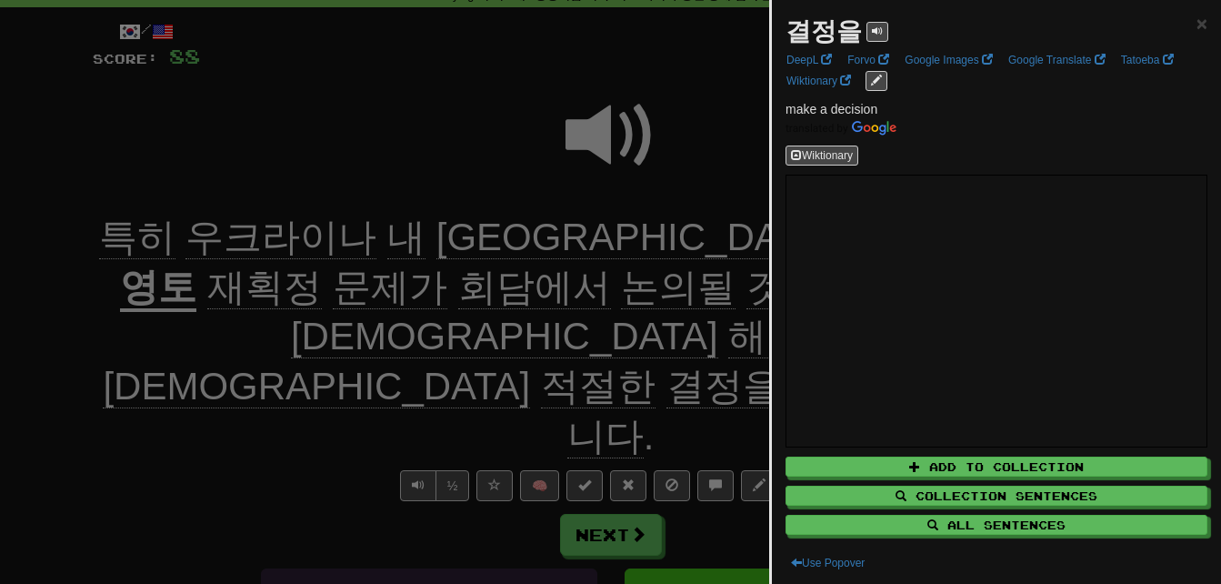
click at [270, 411] on div at bounding box center [610, 292] width 1221 height 584
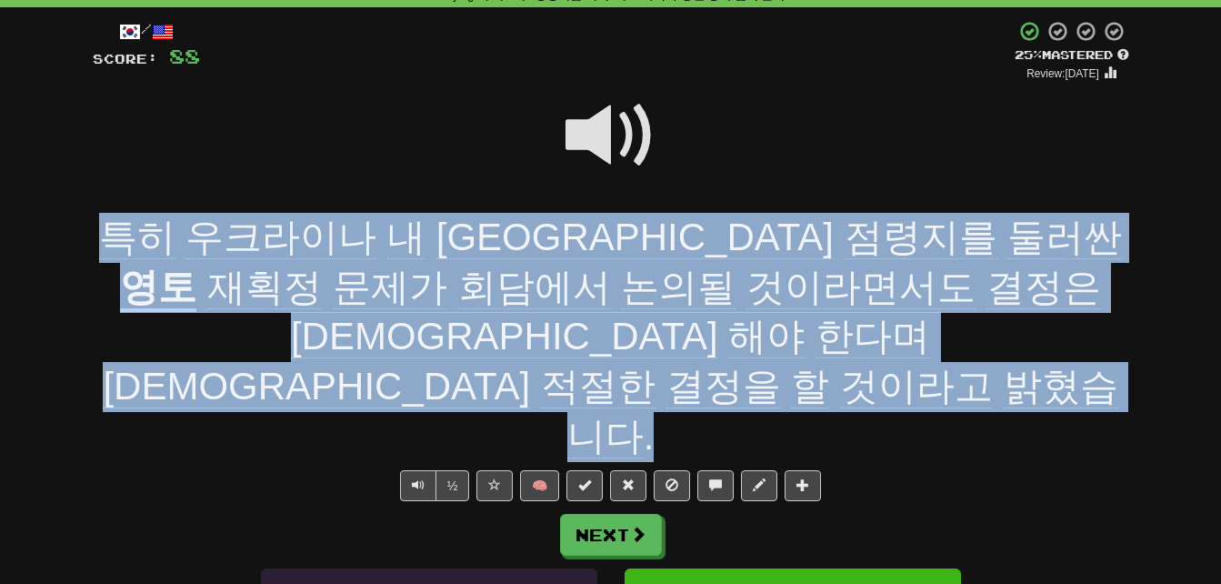
drag, startPoint x: 85, startPoint y: 215, endPoint x: 1024, endPoint y: 331, distance: 945.2
click at [1024, 331] on div "/ Score: 88 + 4 25 % Mastered Review: [DATE] 특히 [GEOGRAPHIC_DATA] 내 러시아 점령지를 둘러…" at bounding box center [611, 438] width 1064 height 863
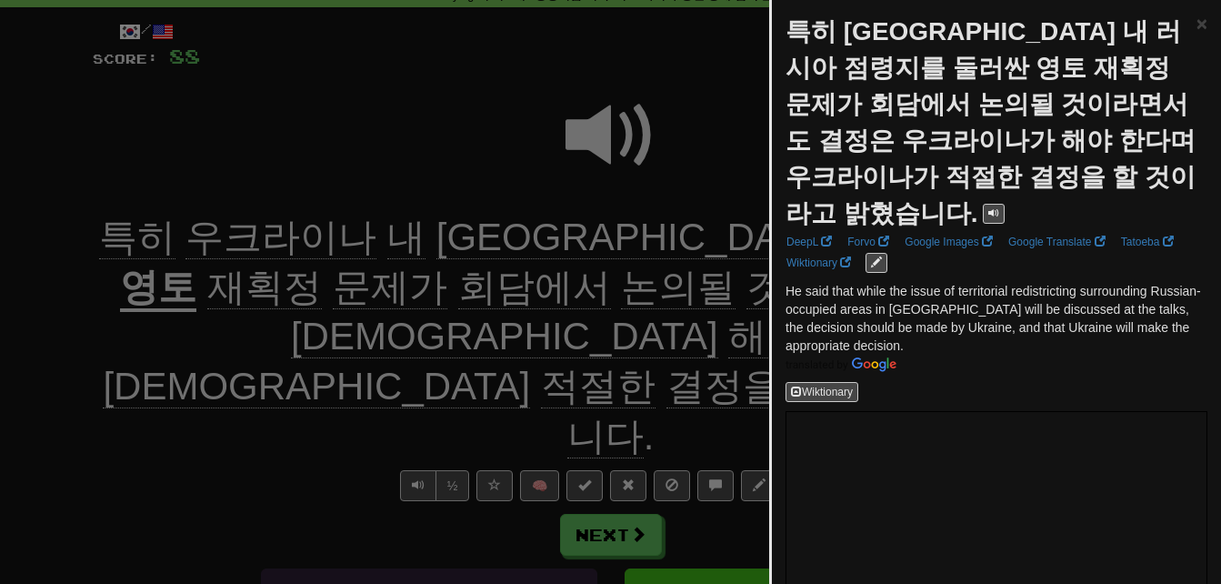
click at [449, 176] on div at bounding box center [610, 292] width 1221 height 584
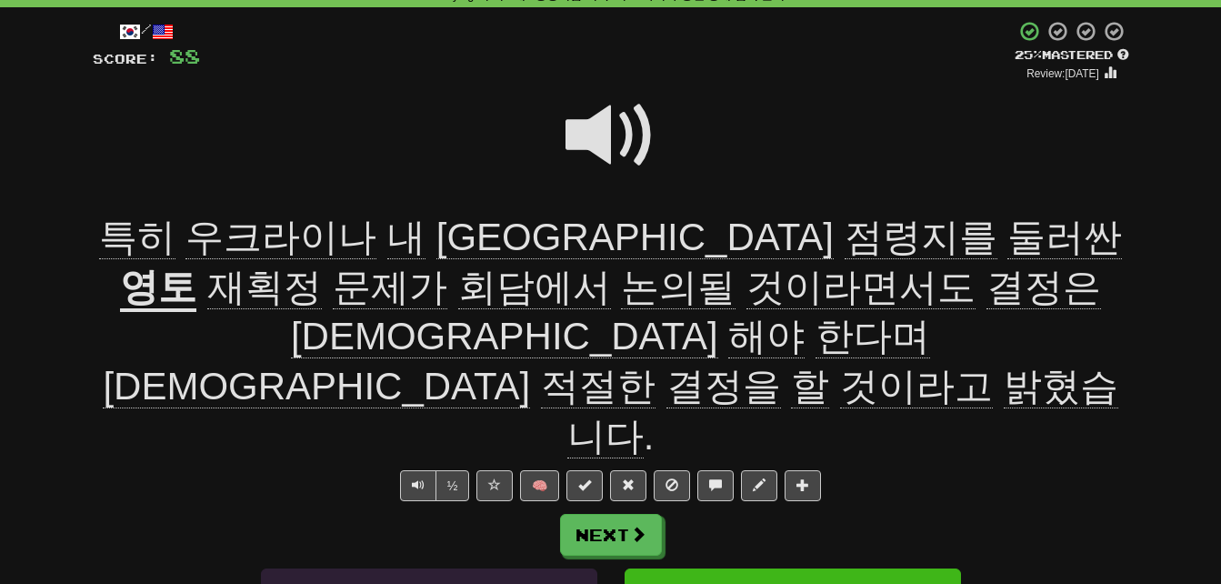
click at [606, 126] on span at bounding box center [610, 135] width 91 height 91
click at [606, 125] on span at bounding box center [610, 135] width 91 height 91
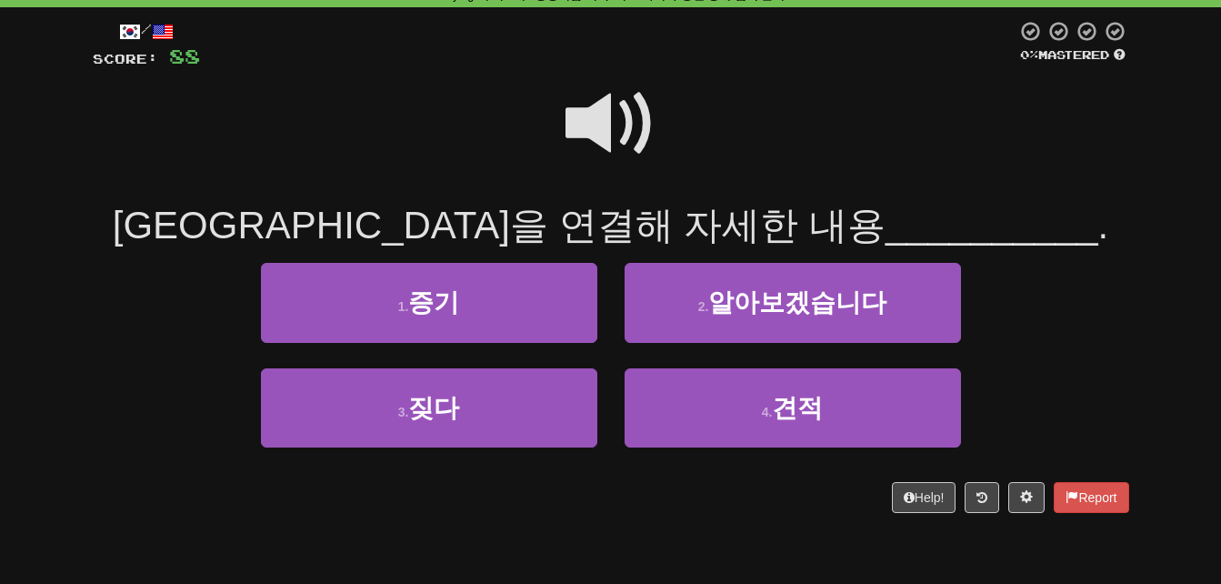
click at [606, 125] on span at bounding box center [610, 123] width 91 height 91
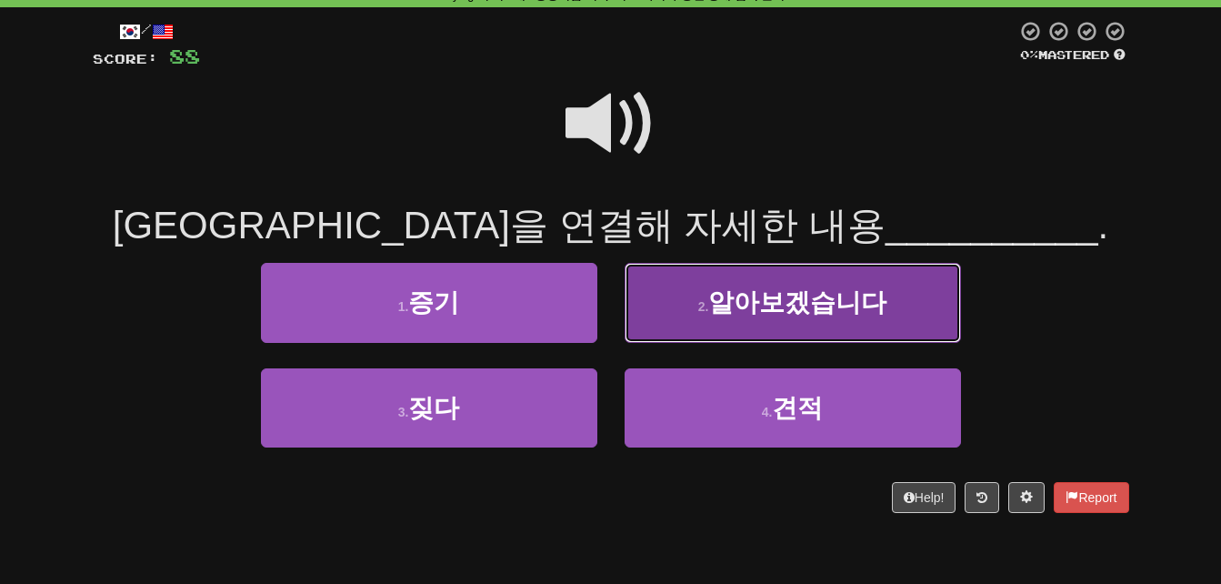
click at [676, 304] on button "2 . 알아보겠습니다" at bounding box center [793, 302] width 336 height 79
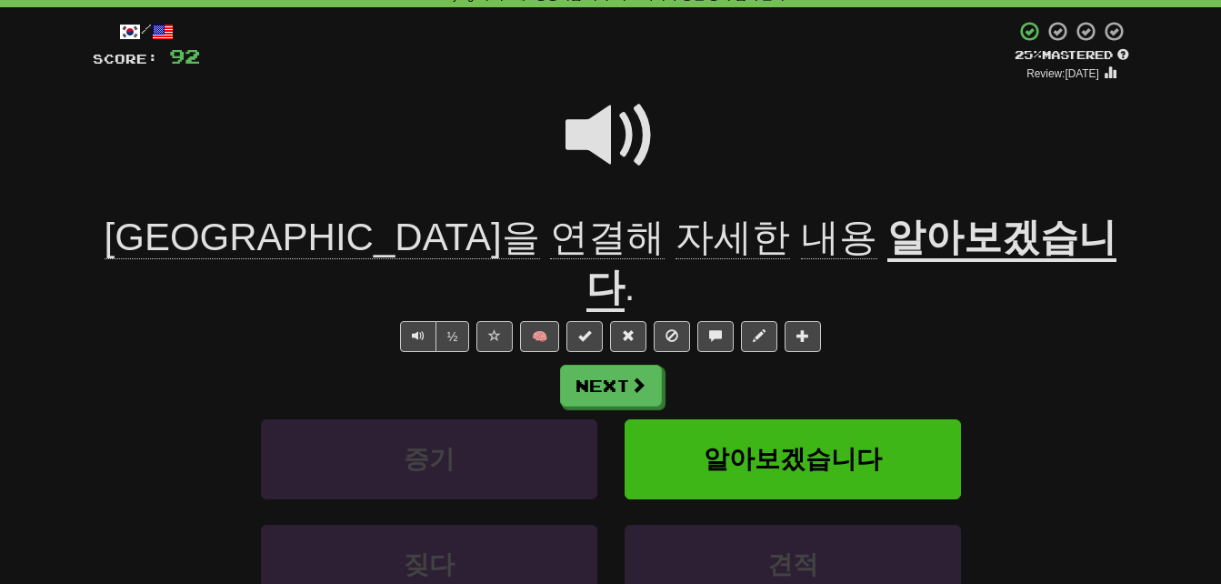
click at [820, 232] on u "알아보겠습니다" at bounding box center [851, 263] width 531 height 96
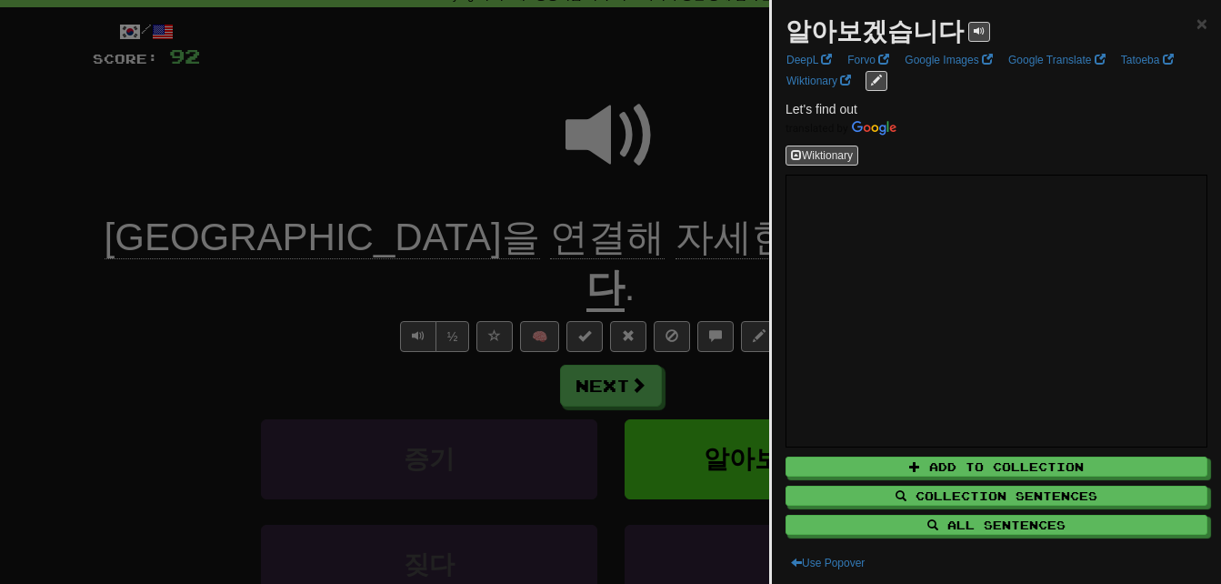
click at [156, 264] on div at bounding box center [610, 292] width 1221 height 584
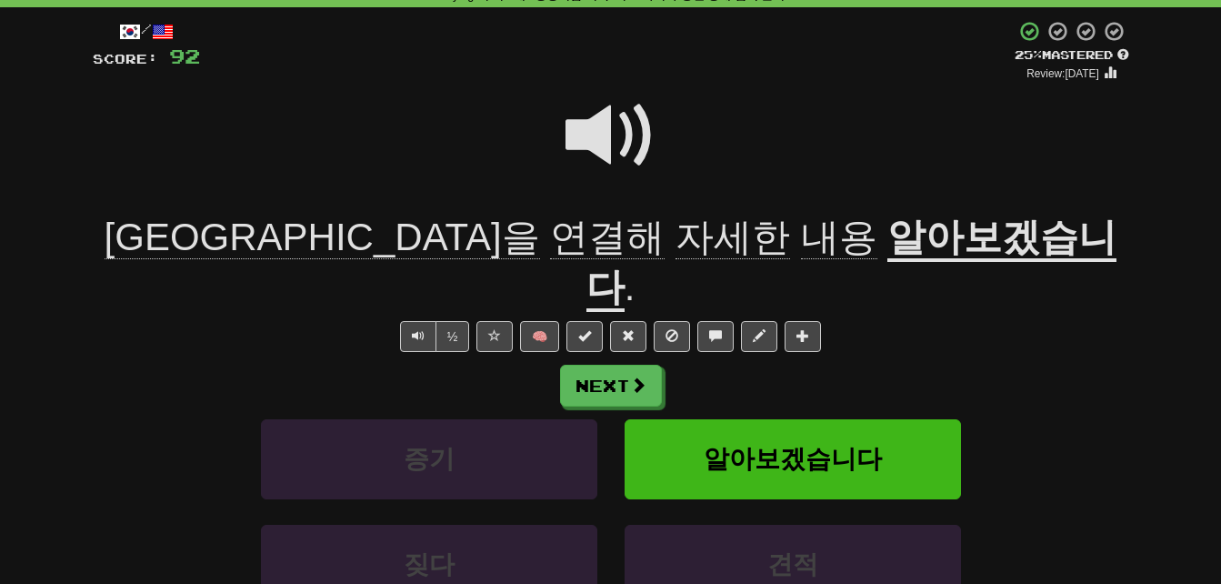
click at [675, 245] on span "연결해" at bounding box center [732, 237] width 115 height 44
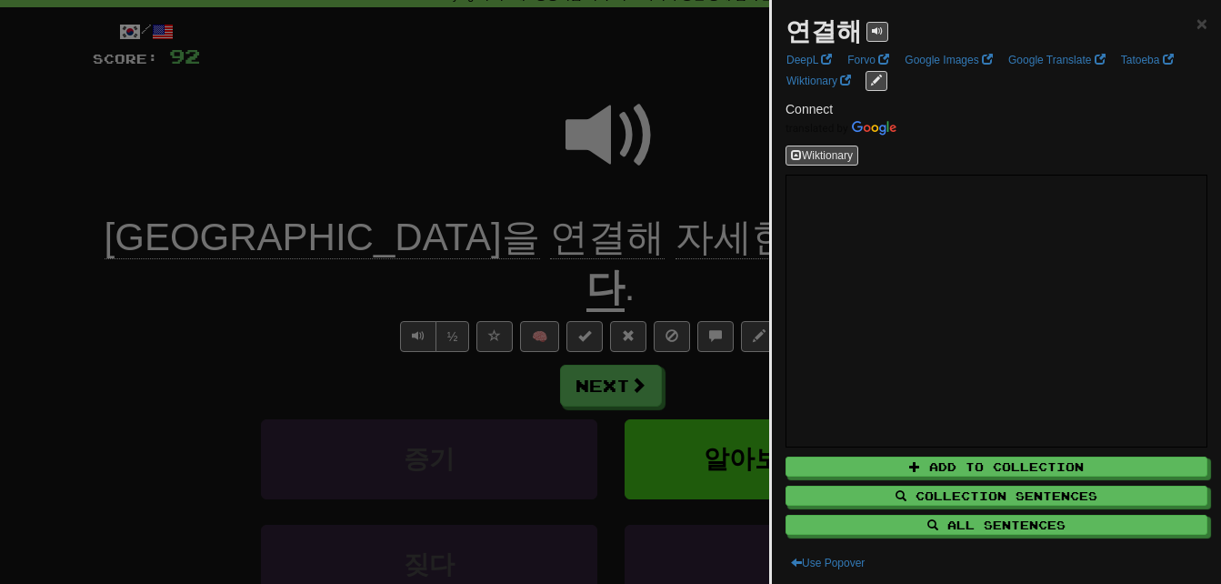
click at [415, 169] on div at bounding box center [610, 292] width 1221 height 584
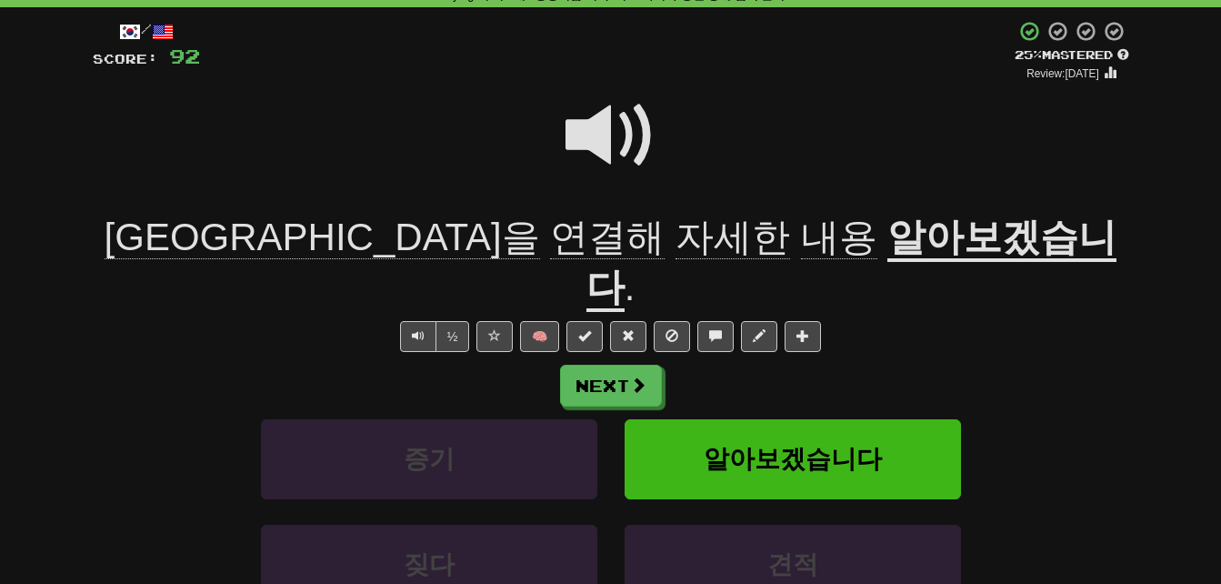
click at [801, 228] on span "자세한" at bounding box center [839, 237] width 76 height 44
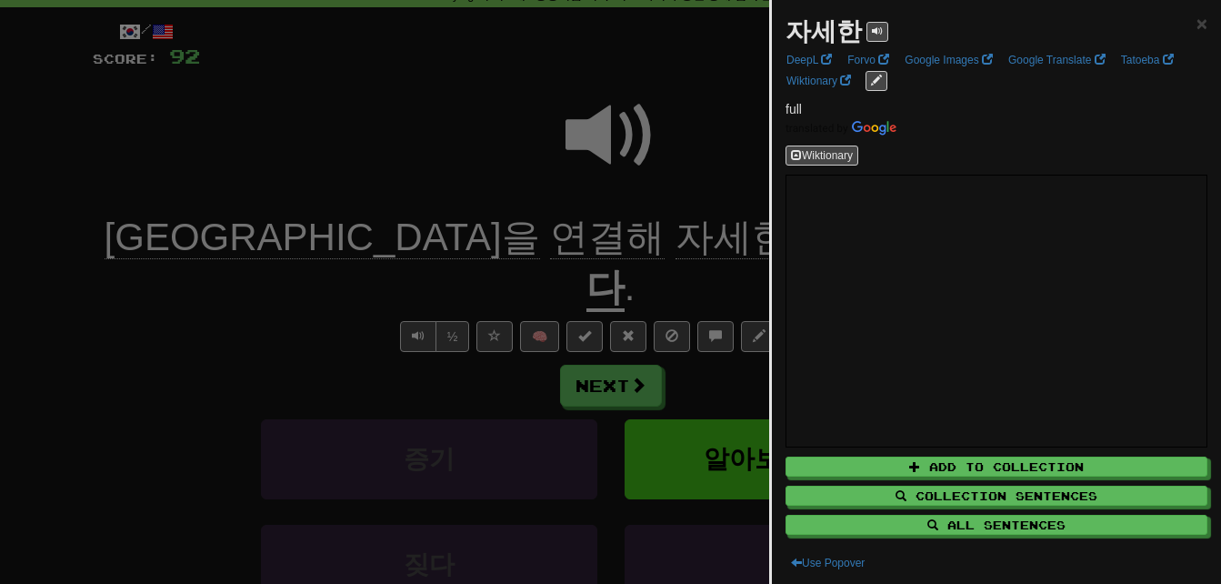
click at [490, 195] on div at bounding box center [610, 292] width 1221 height 584
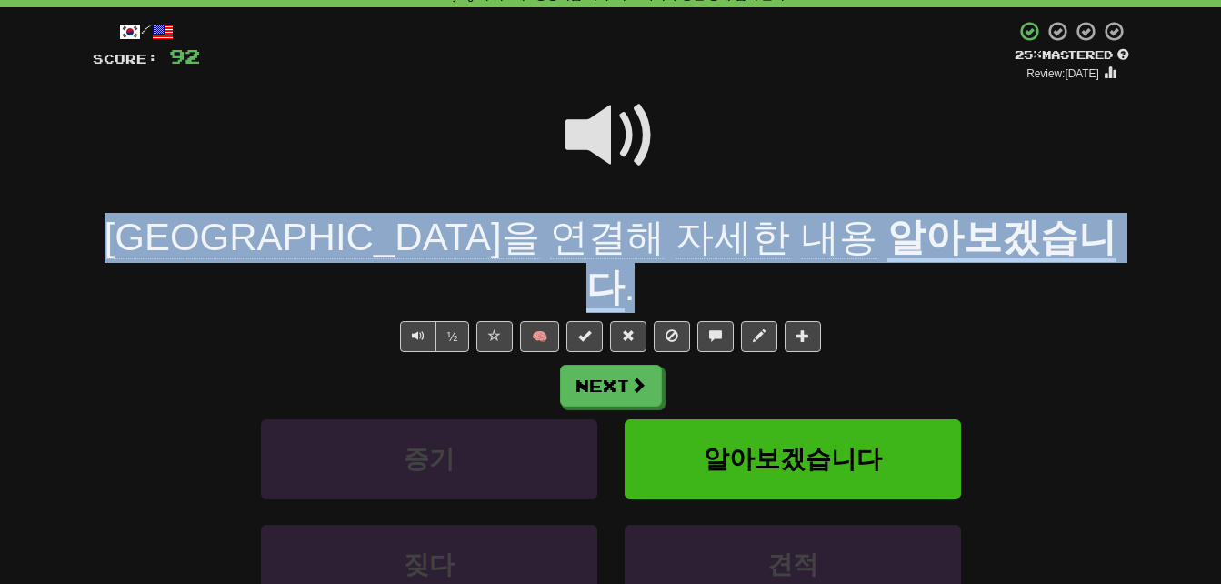
drag, startPoint x: 255, startPoint y: 225, endPoint x: 960, endPoint y: 242, distance: 704.7
click at [960, 242] on div "[GEOGRAPHIC_DATA]을 연결해 자세한 내용 알아보겠습니다 ." at bounding box center [611, 262] width 1036 height 99
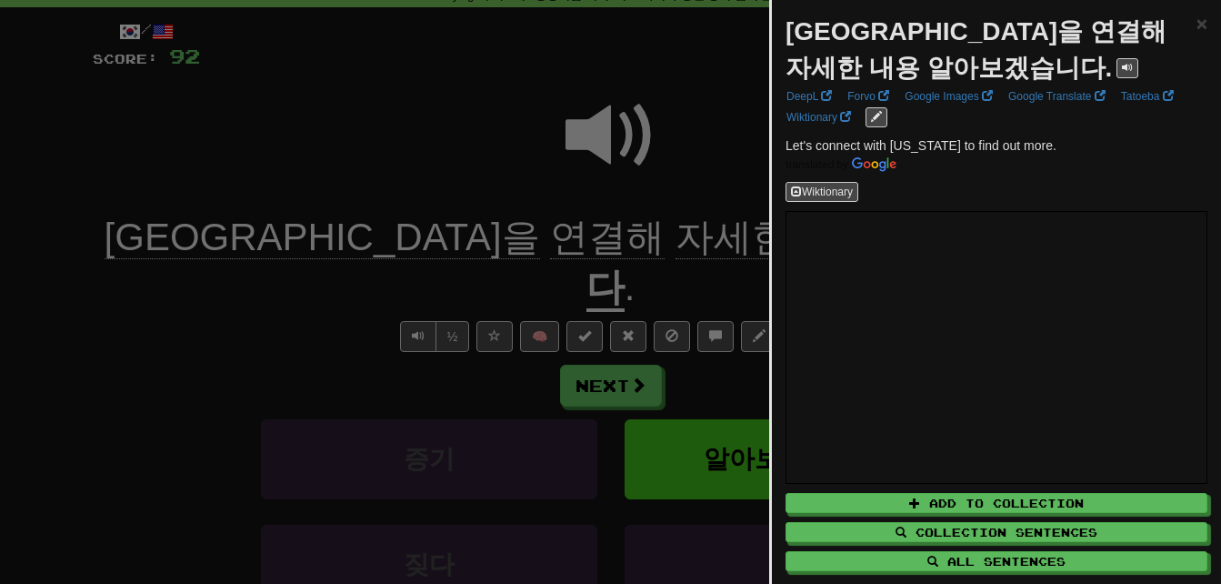
click at [600, 185] on div at bounding box center [610, 292] width 1221 height 584
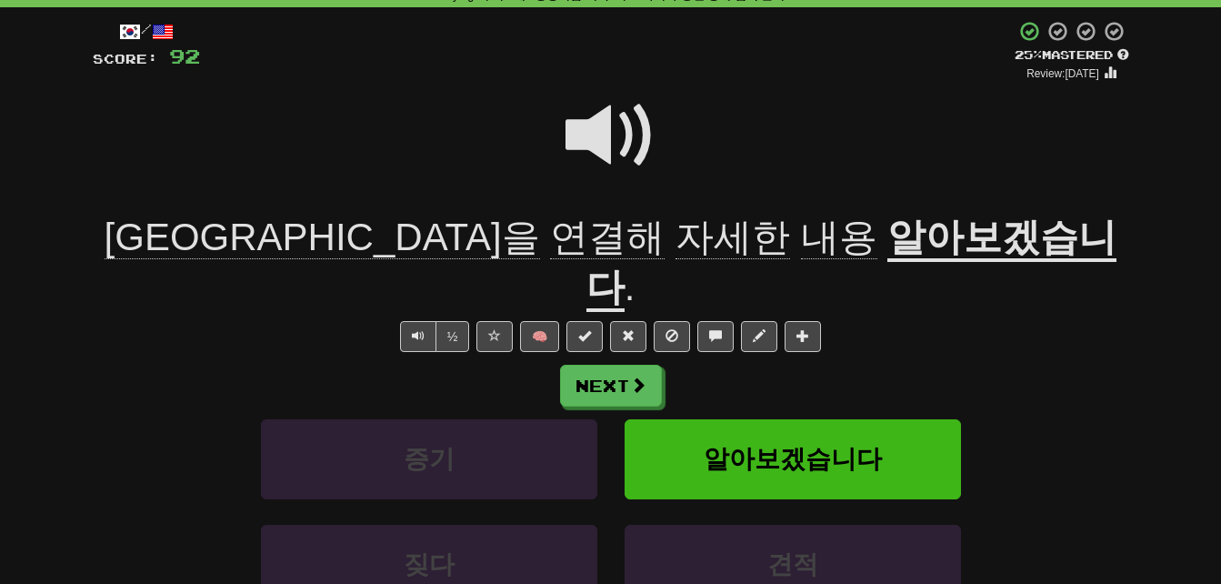
click at [589, 132] on span at bounding box center [610, 135] width 91 height 91
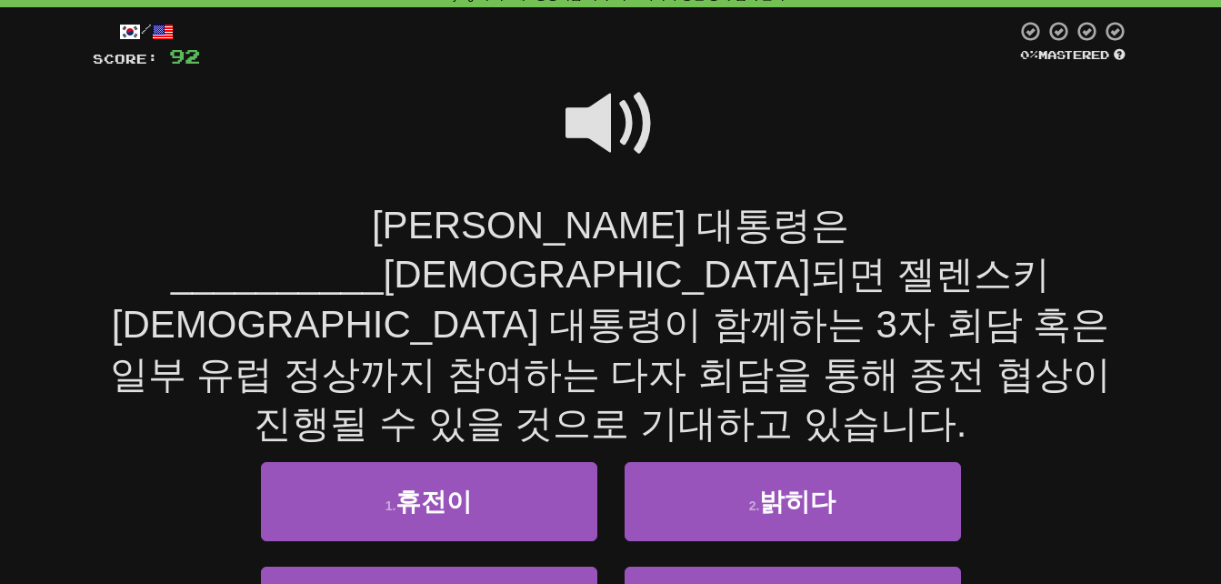
scroll to position [182, 0]
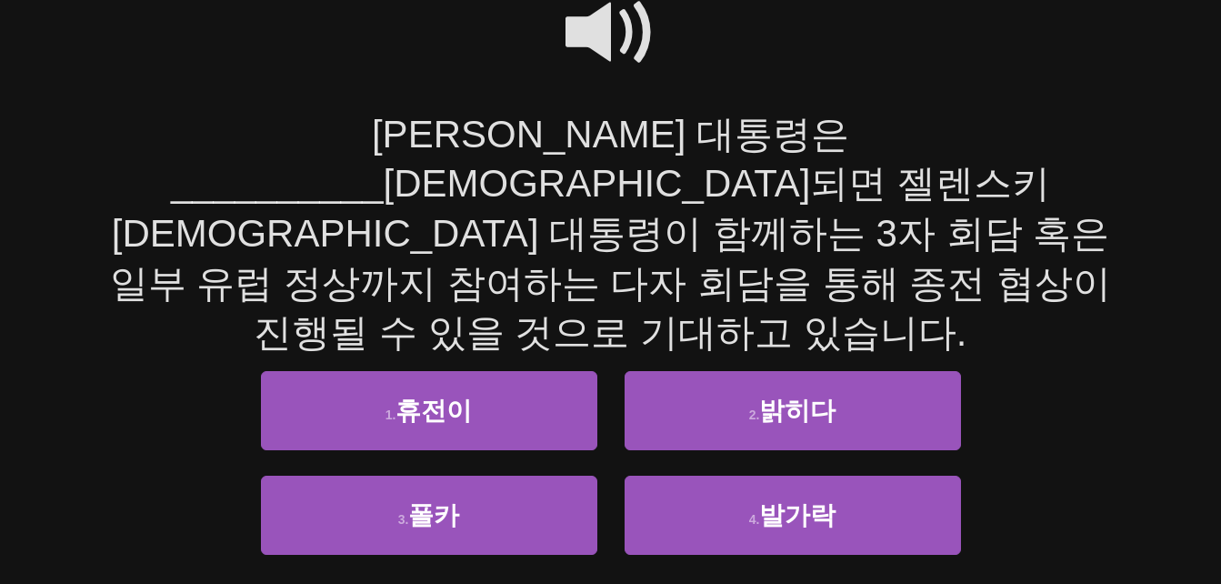
click at [567, 24] on span at bounding box center [610, 32] width 91 height 91
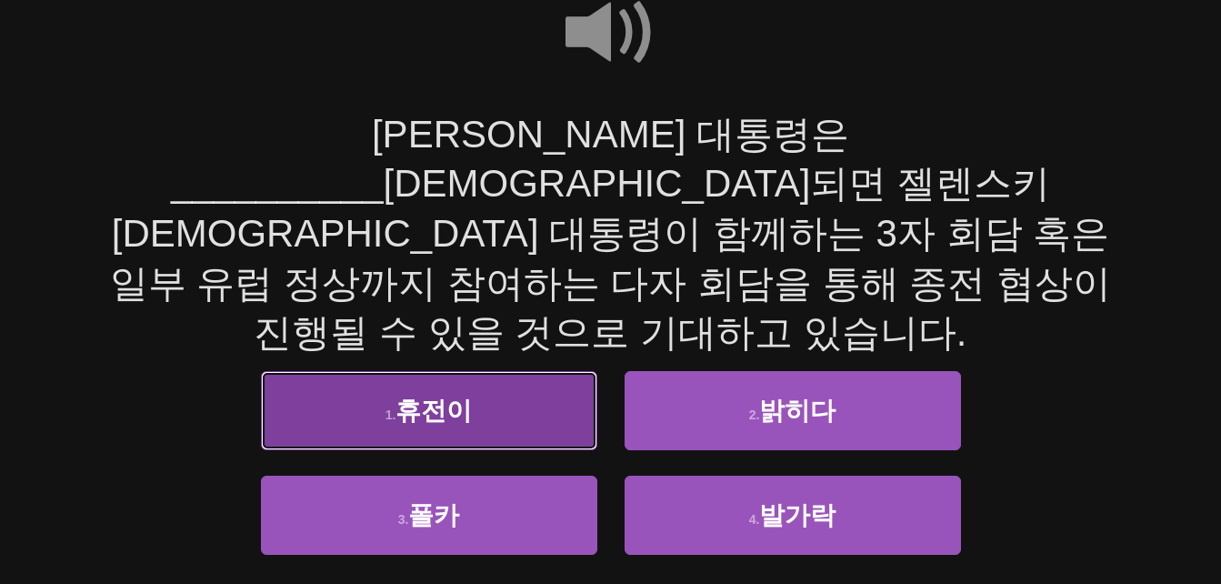
click at [388, 407] on small "1 ." at bounding box center [390, 414] width 11 height 15
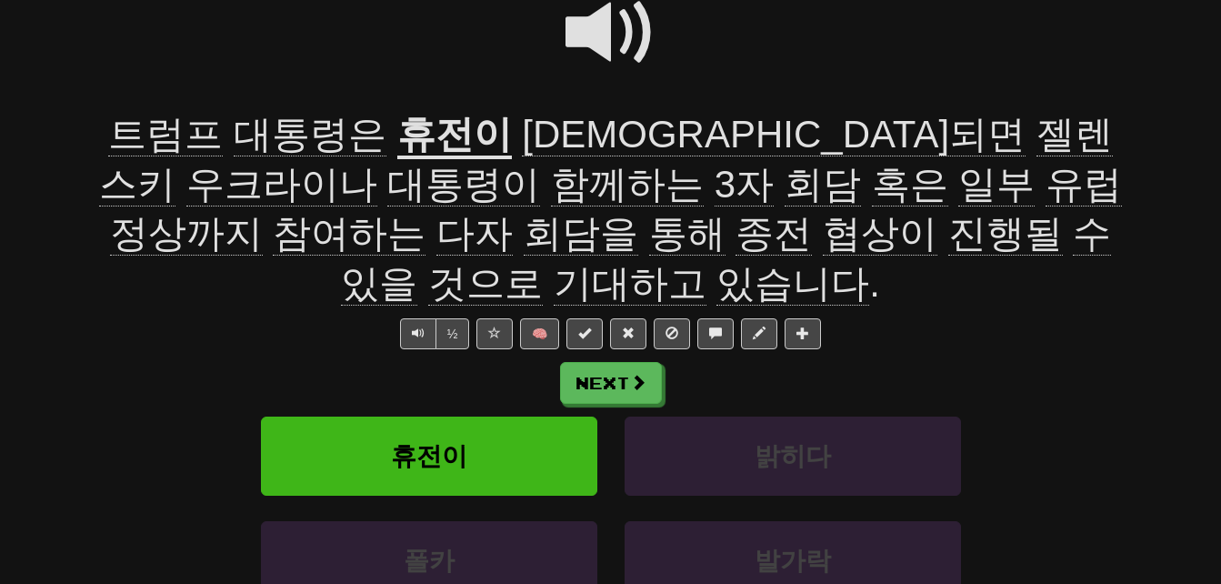
click at [608, 20] on span at bounding box center [610, 32] width 91 height 91
click at [433, 135] on u "휴전이" at bounding box center [454, 136] width 115 height 46
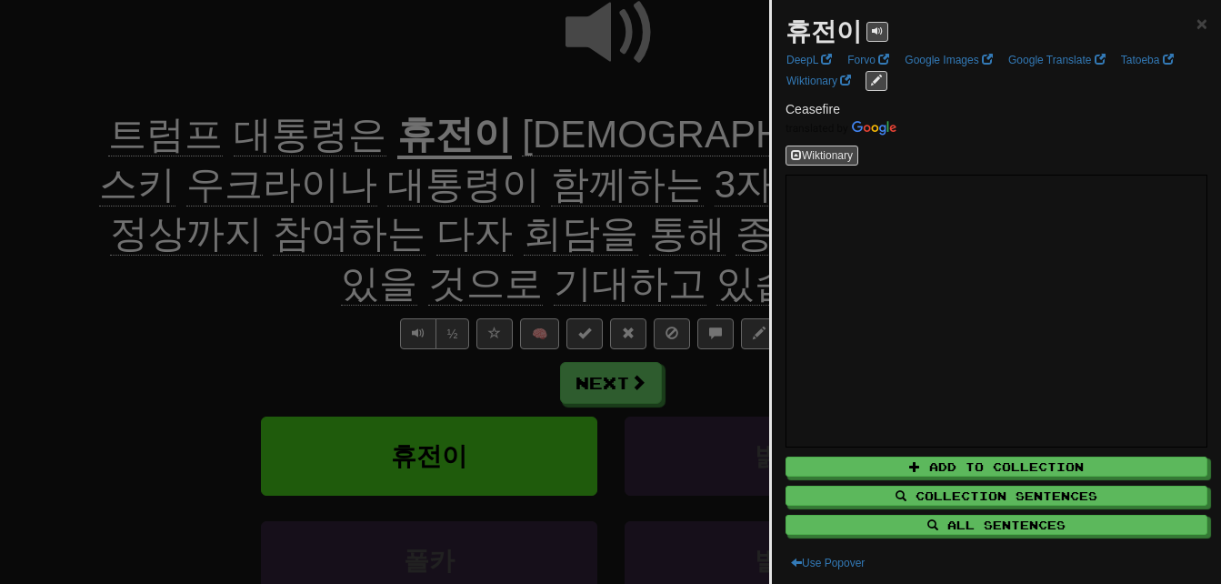
click at [435, 71] on div at bounding box center [610, 292] width 1221 height 584
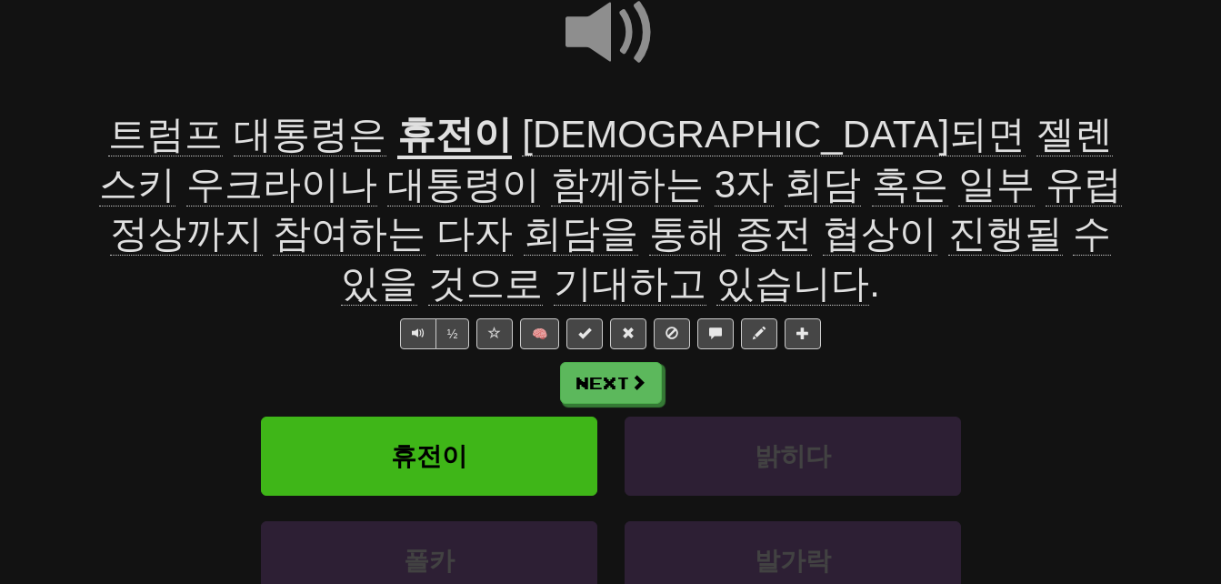
click at [522, 126] on span "[DEMOGRAPHIC_DATA]되면" at bounding box center [774, 135] width 504 height 44
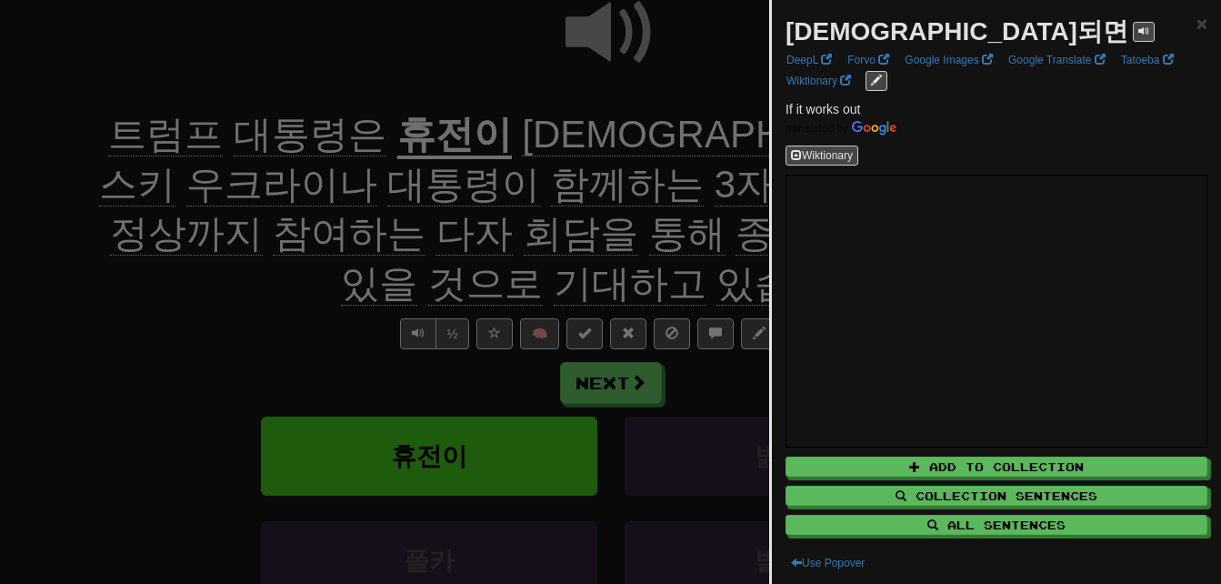
click at [504, 83] on div at bounding box center [610, 292] width 1221 height 584
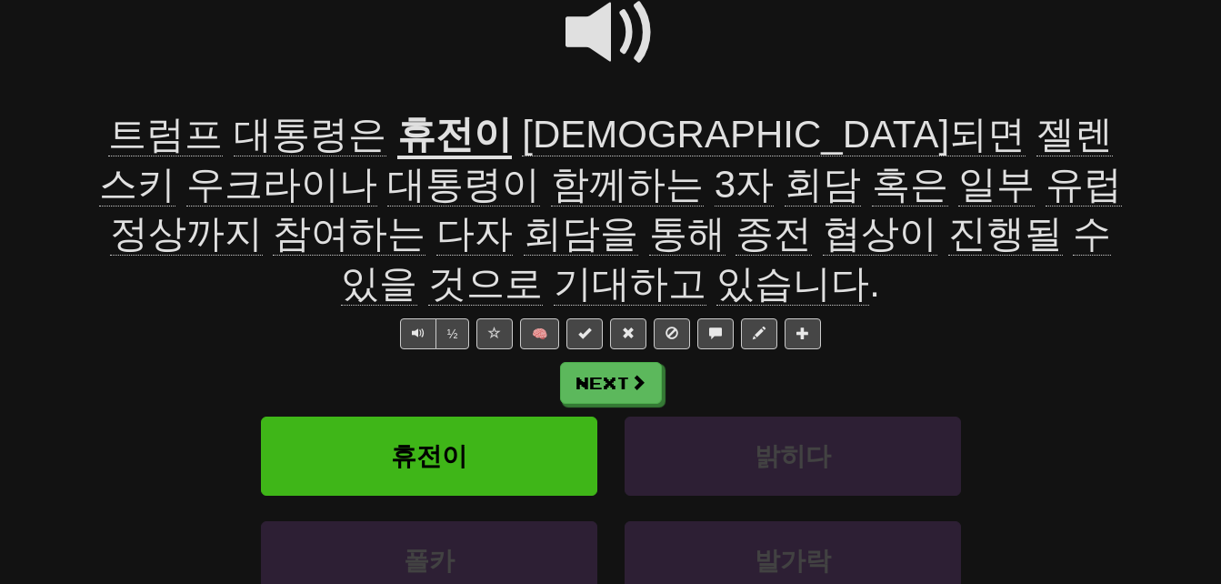
click at [872, 183] on span "혹은" at bounding box center [910, 185] width 76 height 44
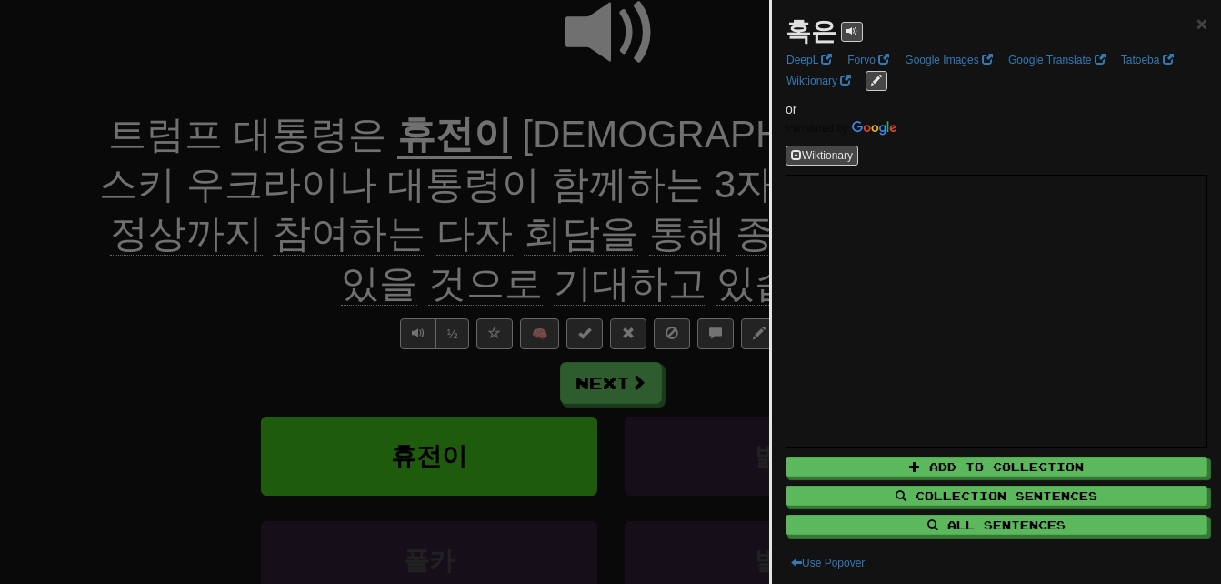
click at [438, 183] on div at bounding box center [610, 292] width 1221 height 584
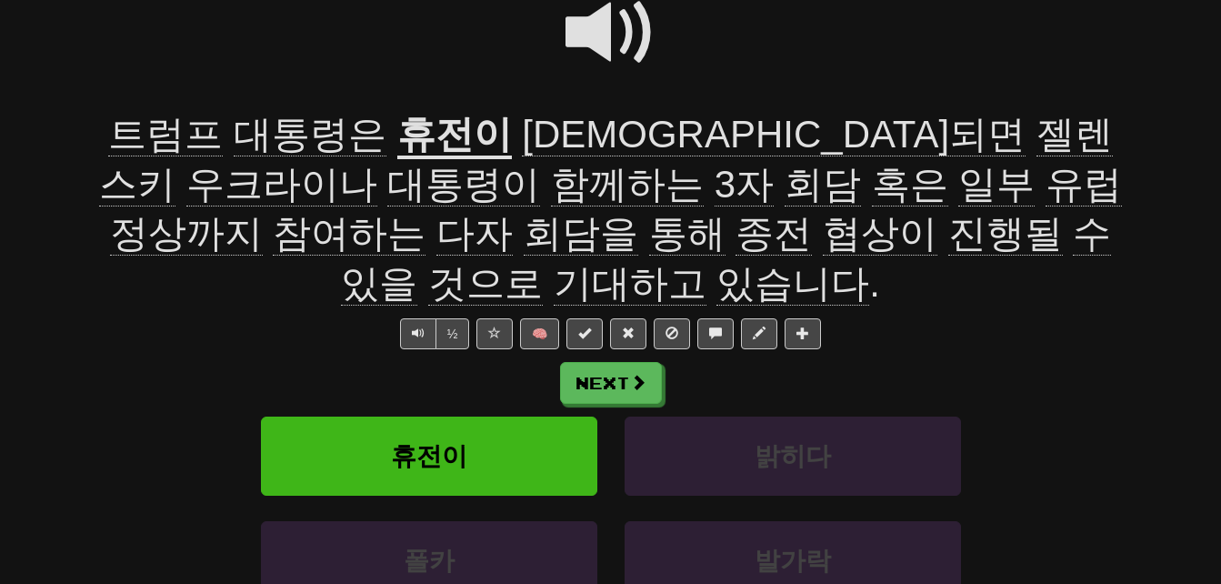
click at [958, 201] on span "일부" at bounding box center [996, 185] width 76 height 44
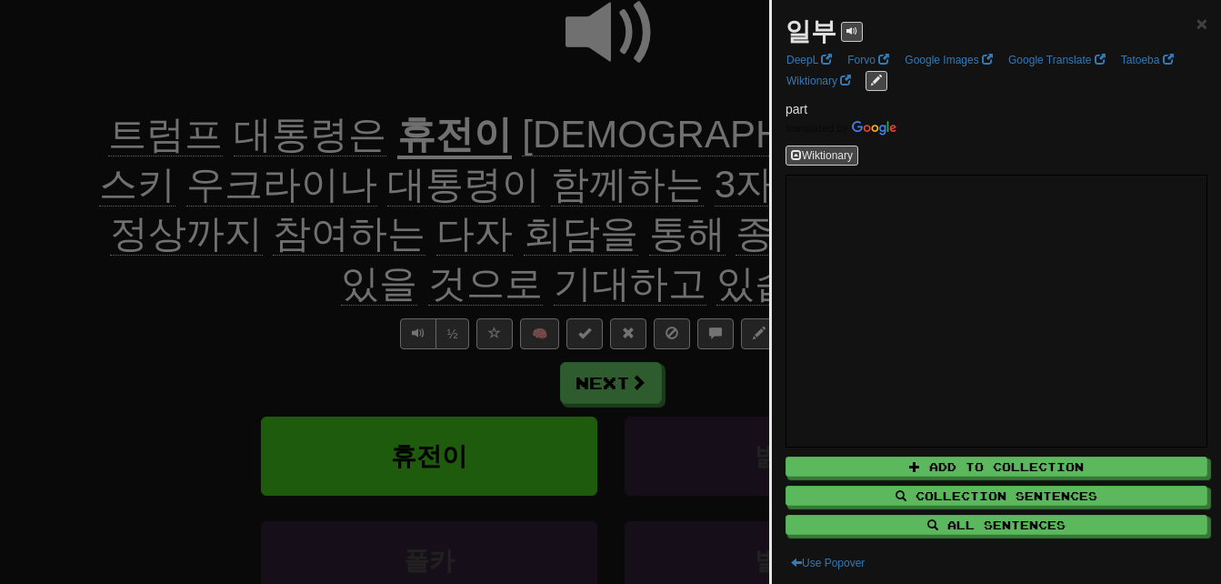
click at [497, 201] on div at bounding box center [610, 292] width 1221 height 584
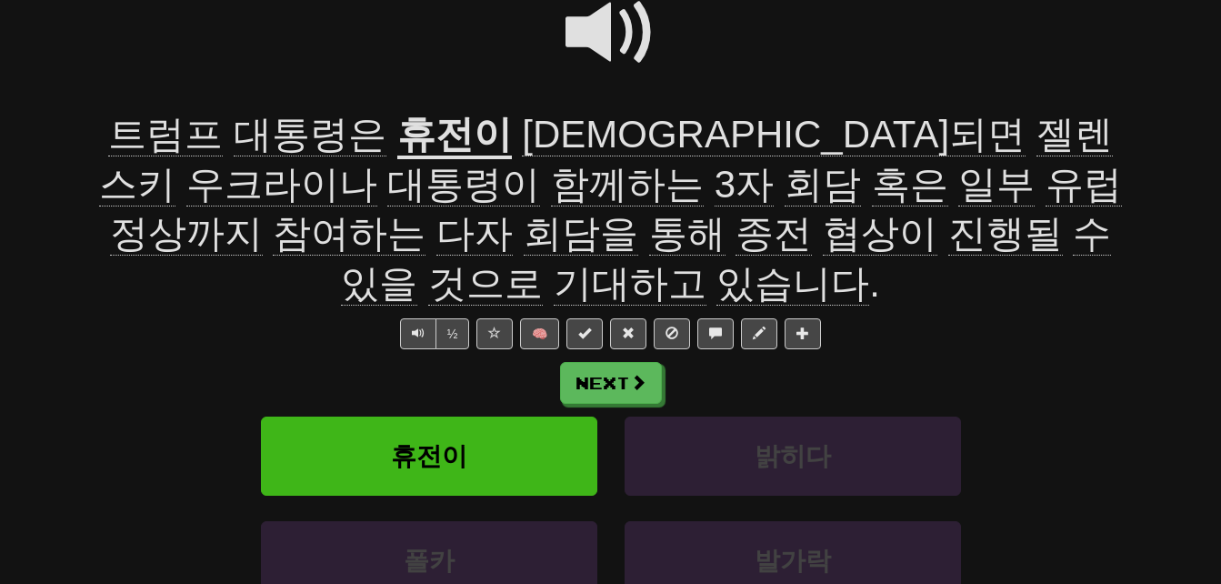
click at [263, 212] on span "정상까지" at bounding box center [186, 234] width 153 height 44
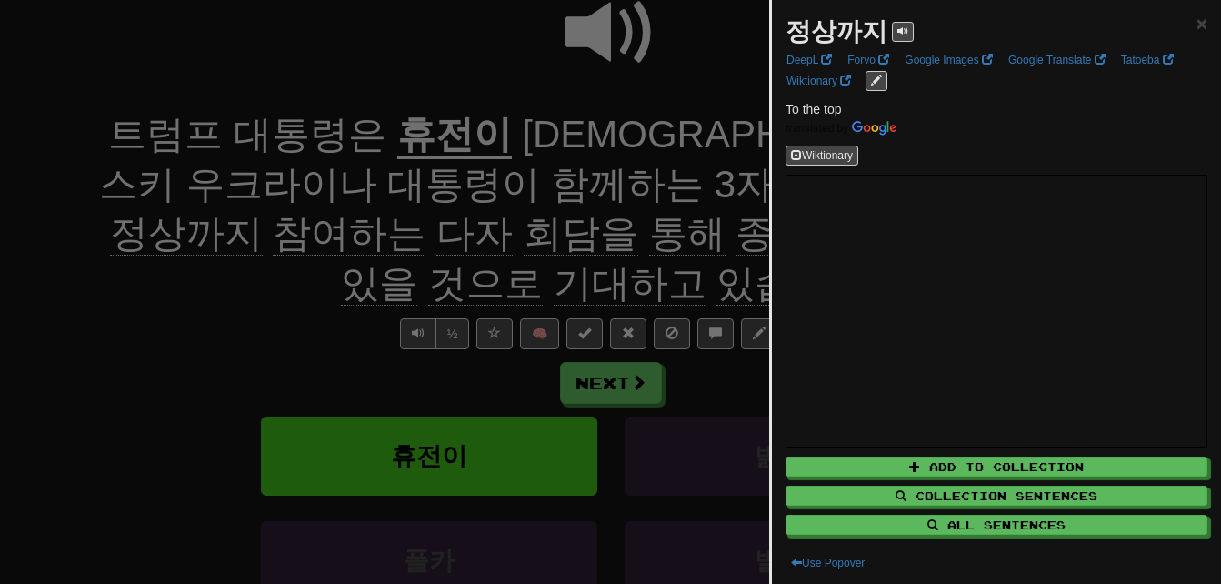
click at [651, 174] on div at bounding box center [610, 292] width 1221 height 584
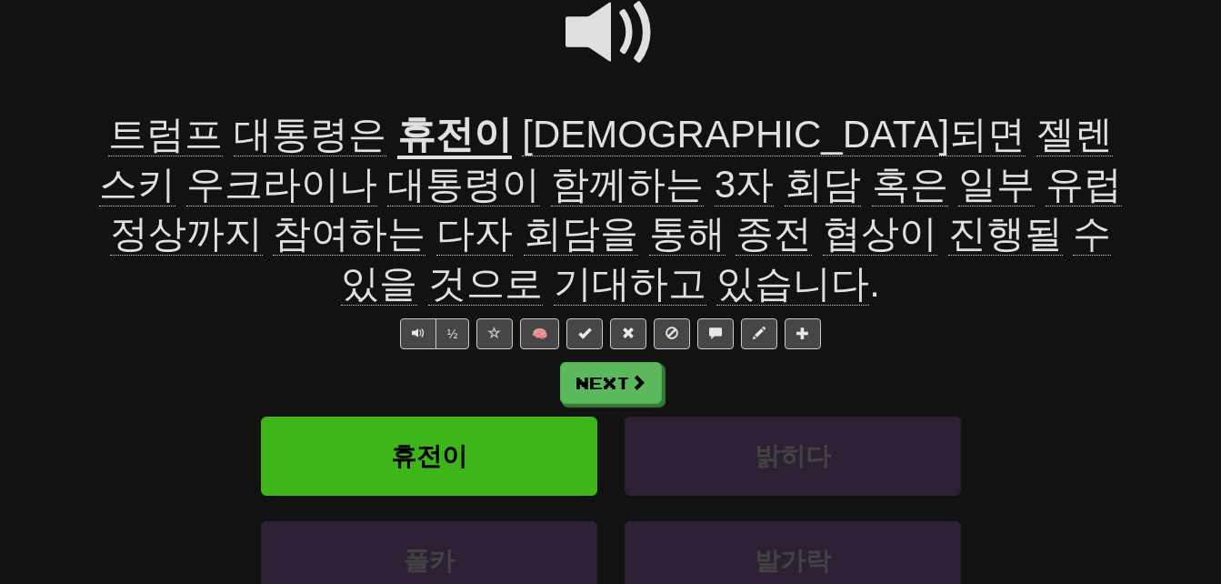
click at [425, 212] on span "참여하는" at bounding box center [349, 234] width 153 height 44
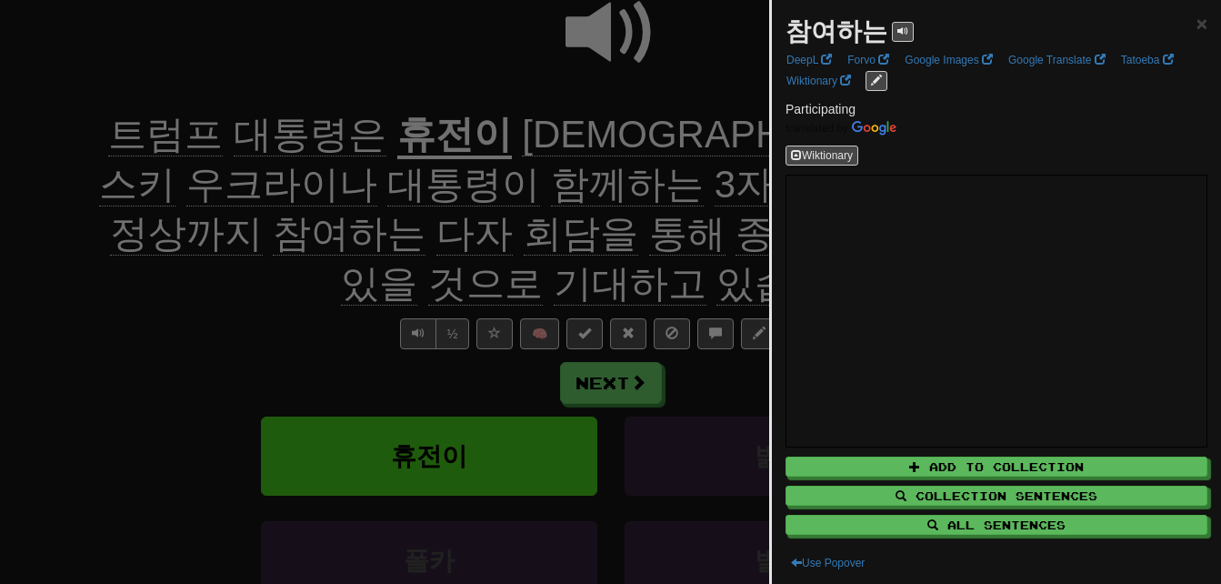
click at [701, 198] on div at bounding box center [610, 292] width 1221 height 584
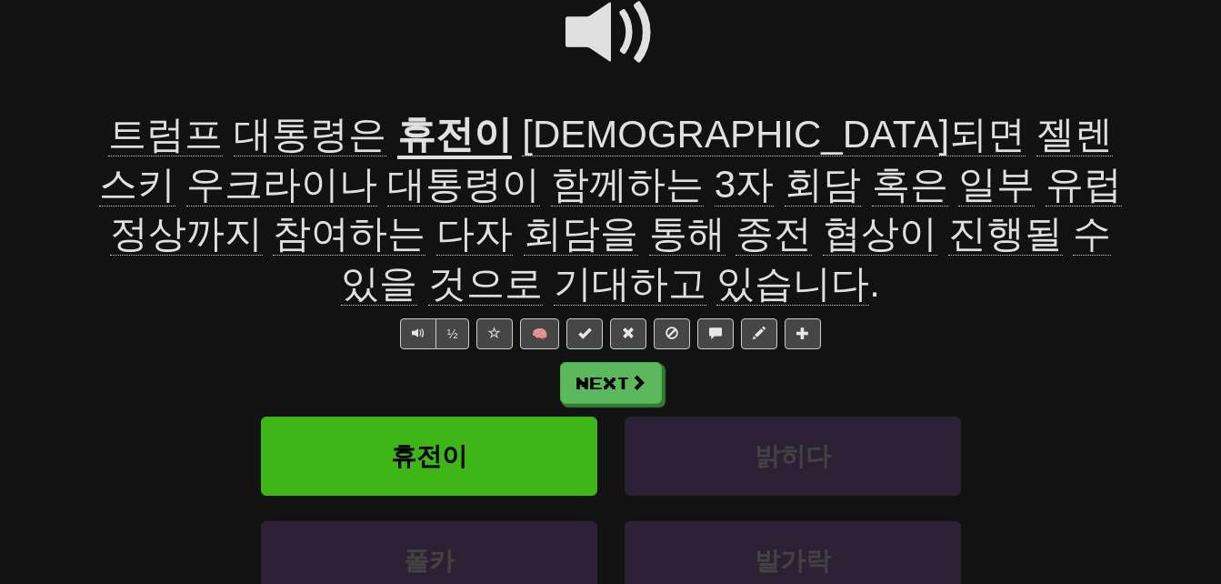
click at [735, 252] on span "종전" at bounding box center [773, 234] width 76 height 44
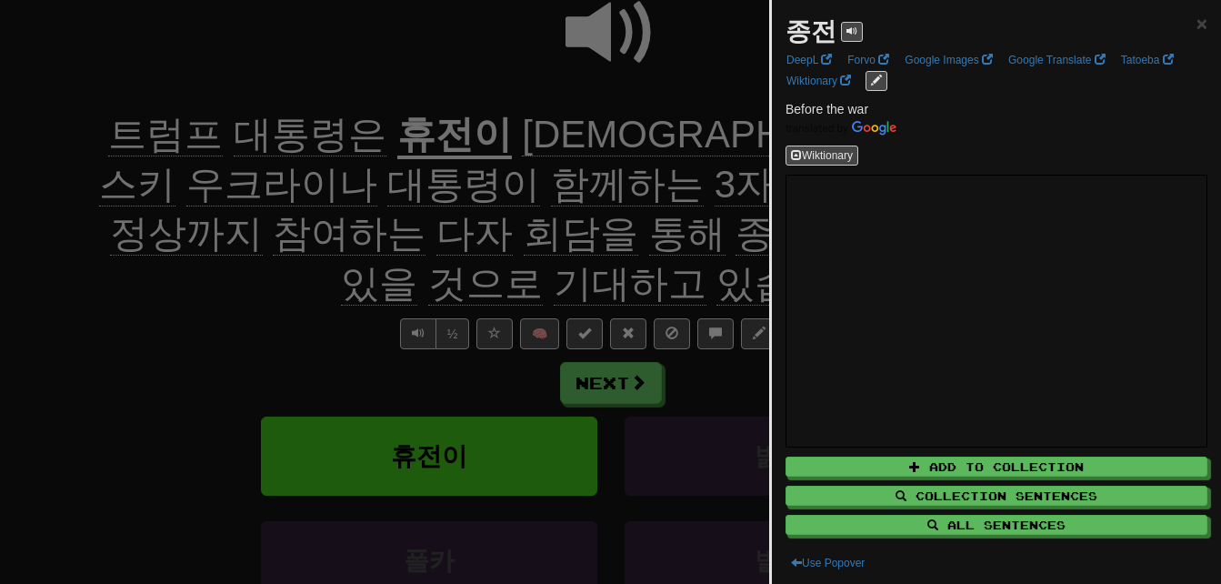
click at [267, 274] on div at bounding box center [610, 292] width 1221 height 584
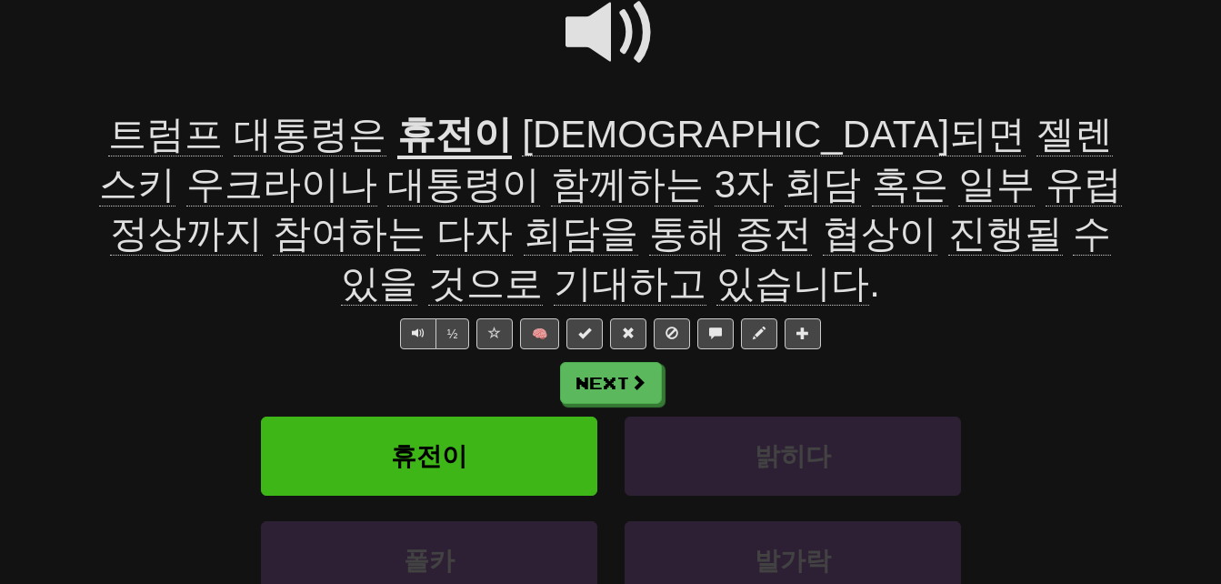
click at [823, 240] on span "협상이" at bounding box center [880, 234] width 115 height 44
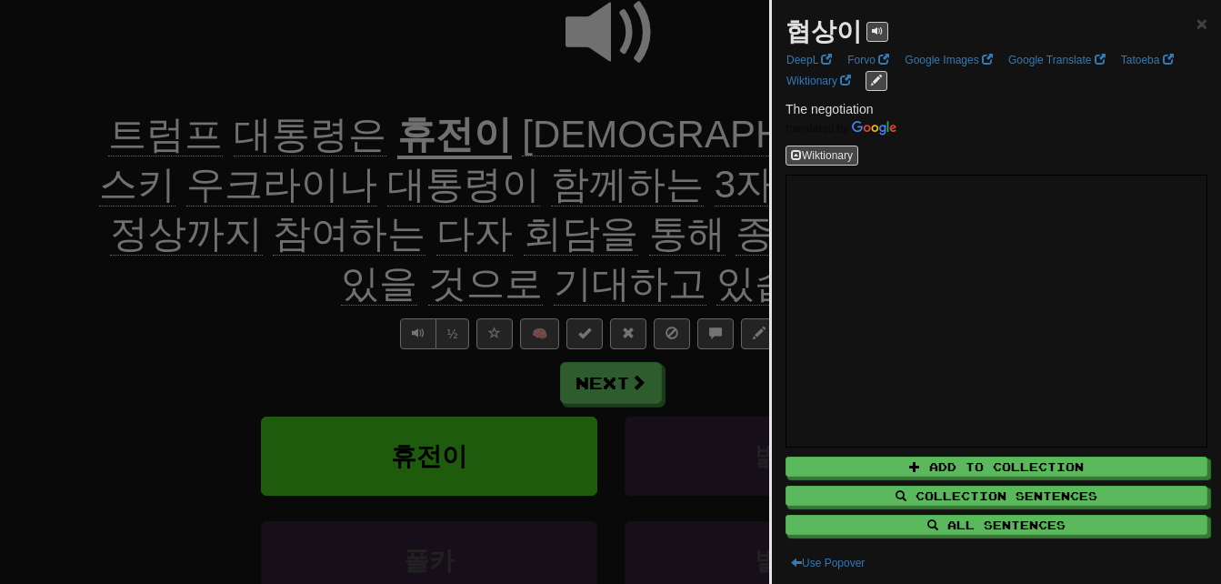
click at [304, 291] on div at bounding box center [610, 292] width 1221 height 584
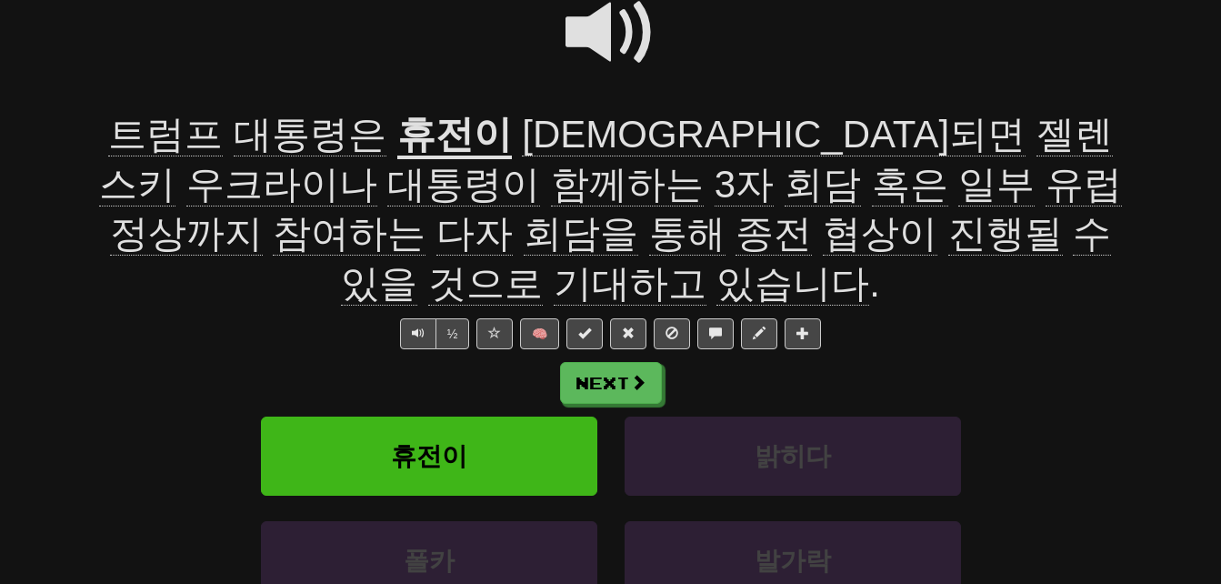
click at [948, 235] on span "진행될" at bounding box center [1005, 234] width 115 height 44
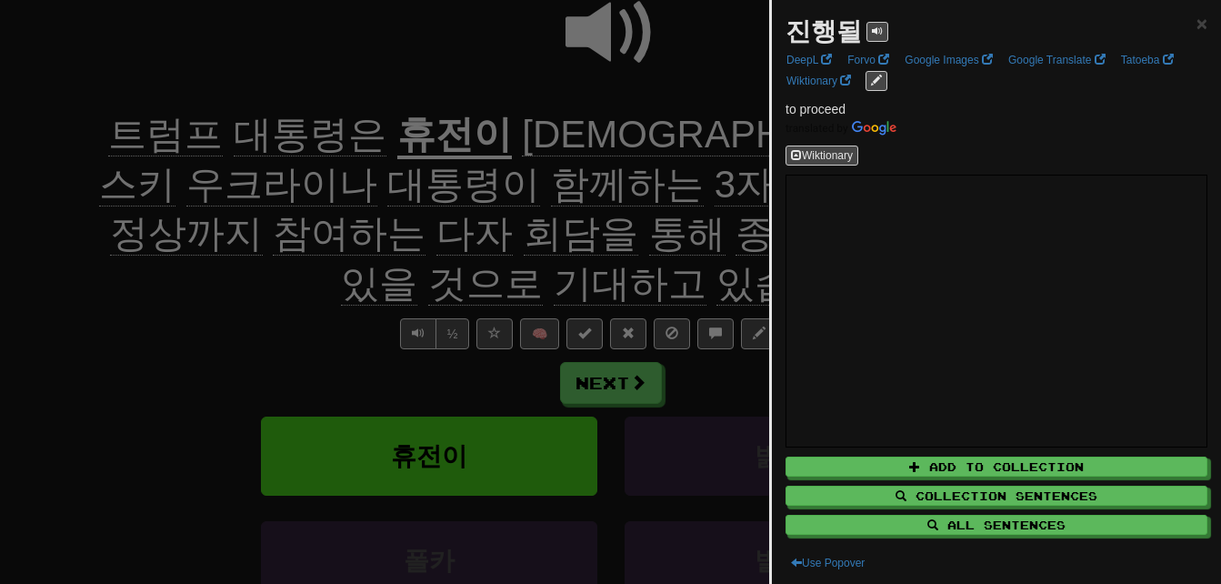
click at [294, 286] on div at bounding box center [610, 292] width 1221 height 584
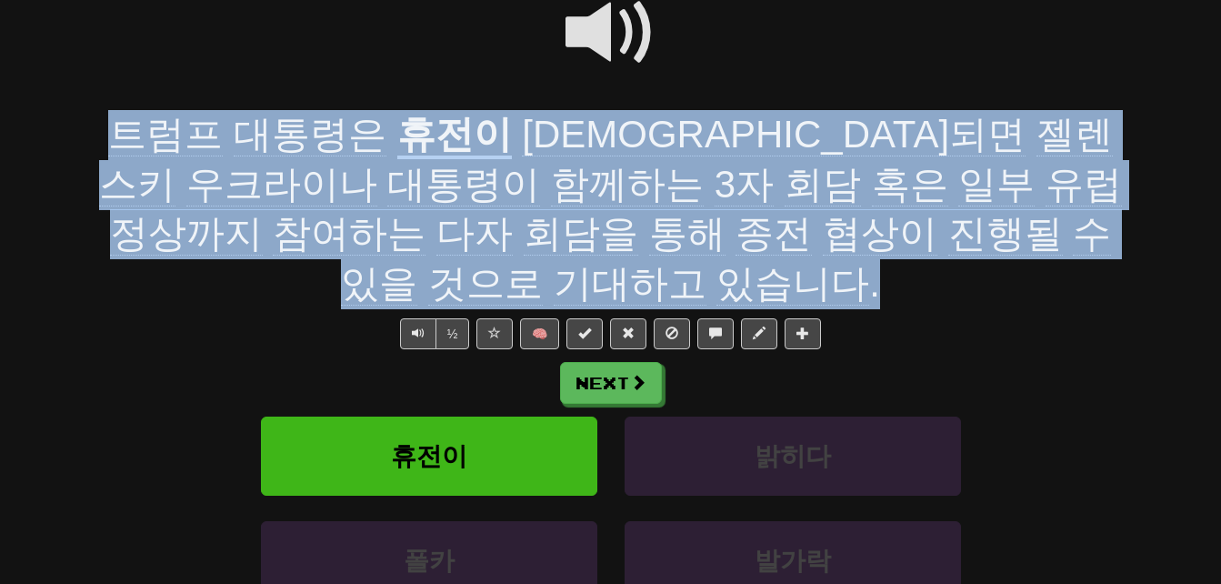
drag, startPoint x: 99, startPoint y: 139, endPoint x: 1081, endPoint y: 227, distance: 985.7
click at [1081, 227] on div "[PERSON_NAME] 대통령은 휴전이 성사되면 젤렌스키 [DEMOGRAPHIC_DATA] 대통령이 함께하는 3자 회담 혹은 일부 유럽 정상…" at bounding box center [611, 209] width 1036 height 198
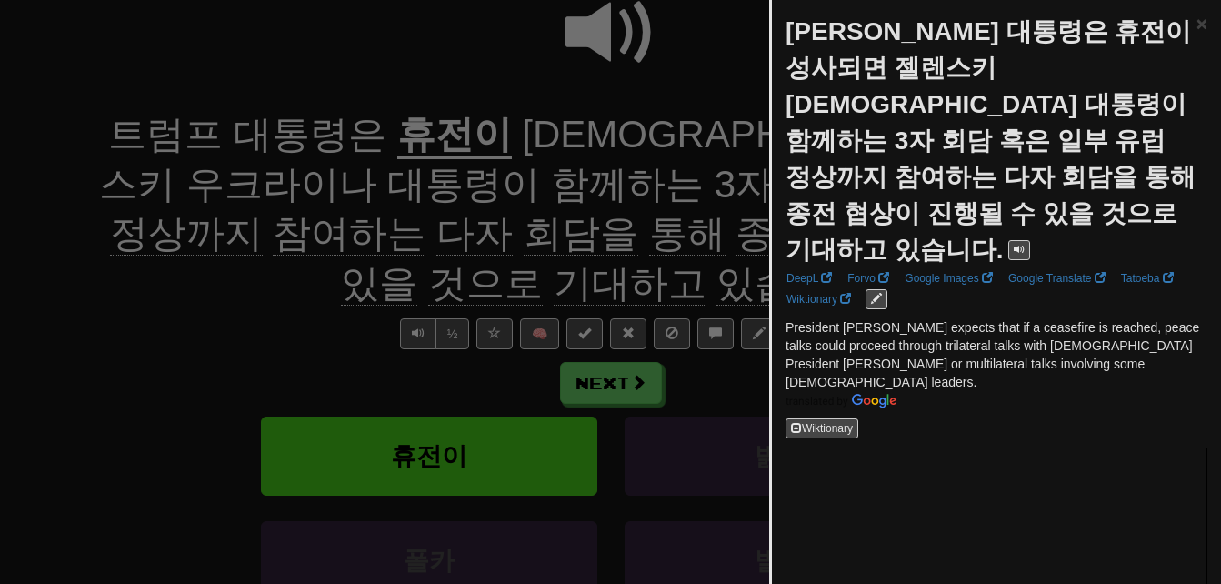
click at [212, 318] on div at bounding box center [610, 292] width 1221 height 584
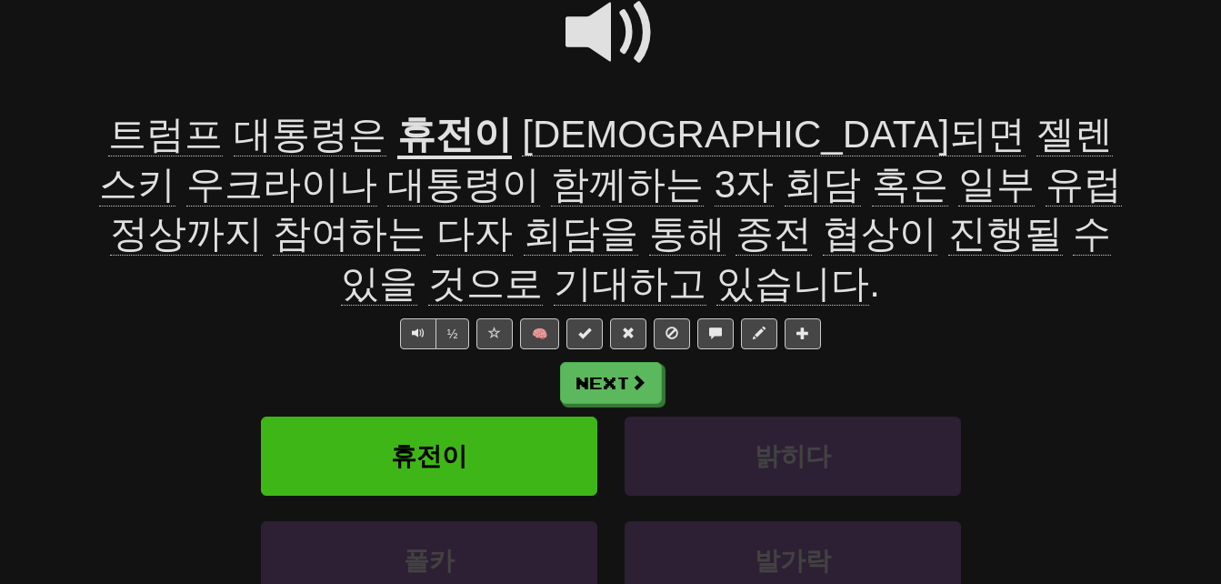
click at [425, 212] on span "참여하는" at bounding box center [349, 234] width 153 height 44
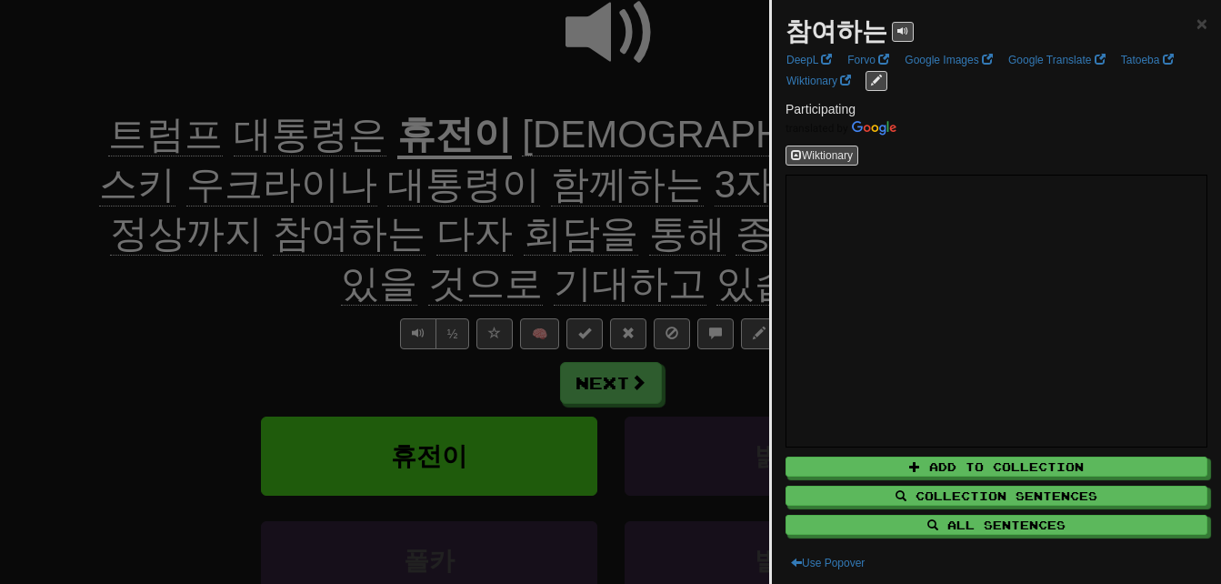
click at [698, 195] on div at bounding box center [610, 292] width 1221 height 584
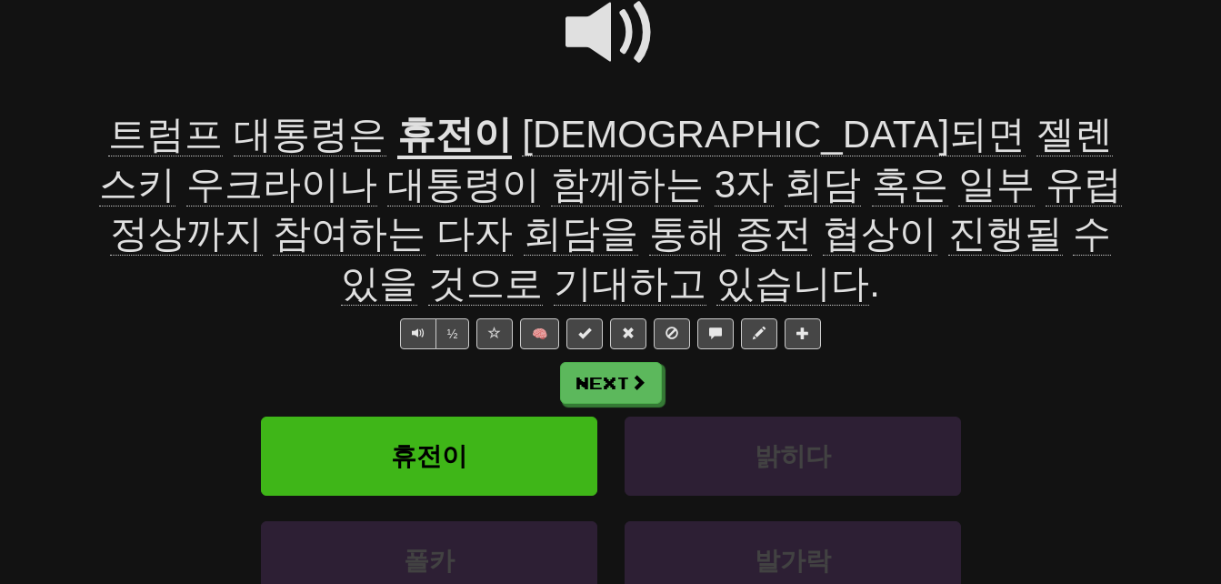
click at [513, 212] on span "다자" at bounding box center [474, 234] width 76 height 44
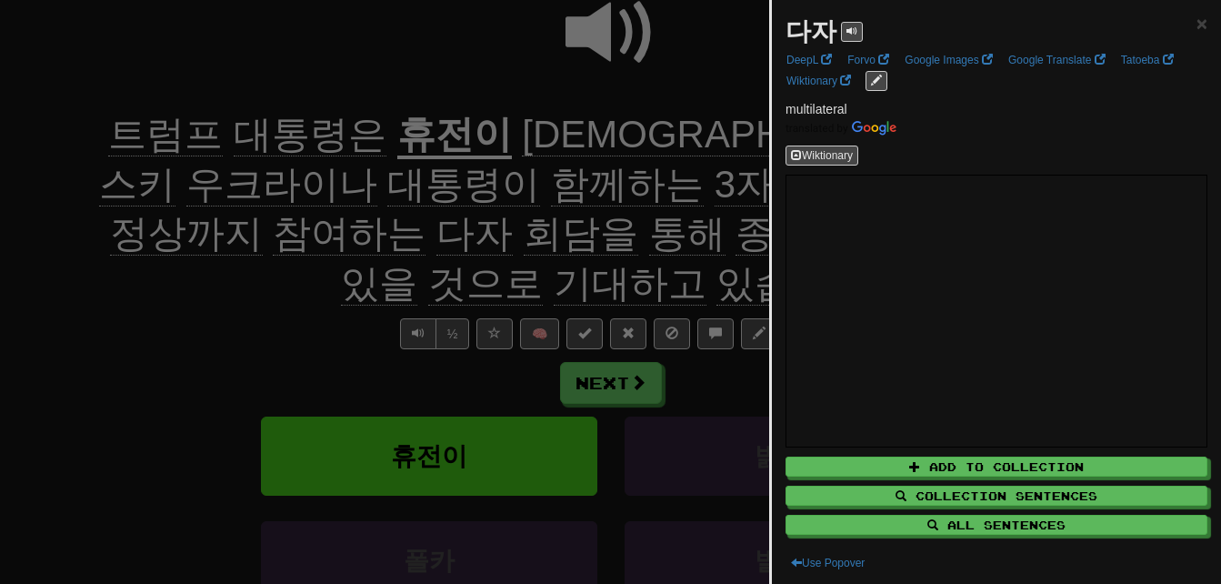
click at [682, 198] on div at bounding box center [610, 292] width 1221 height 584
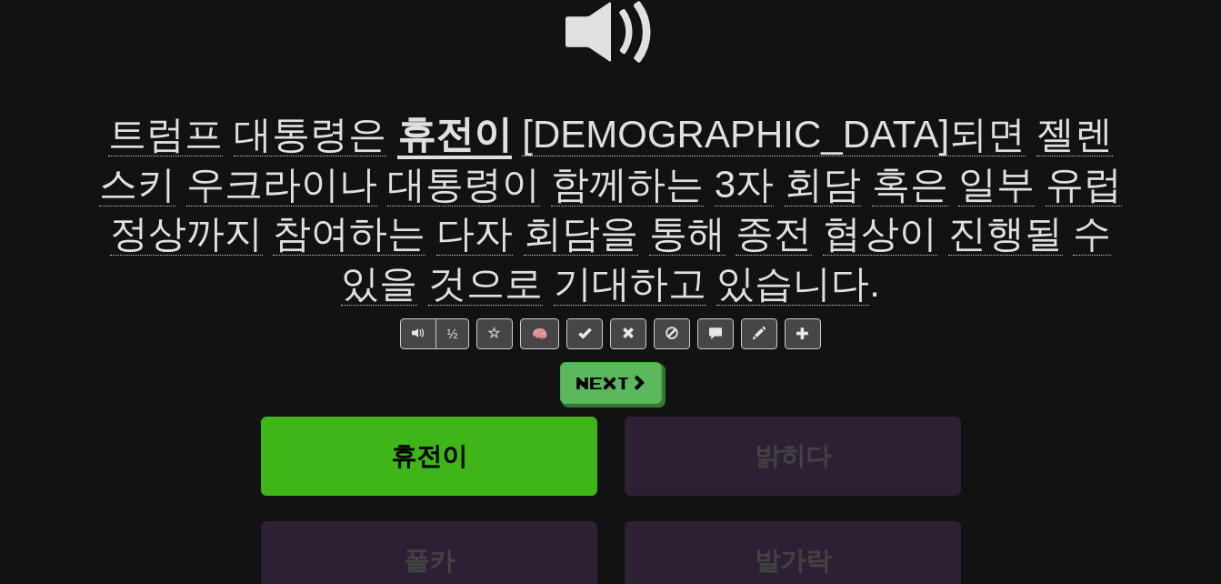
click at [592, 25] on span at bounding box center [610, 32] width 91 height 91
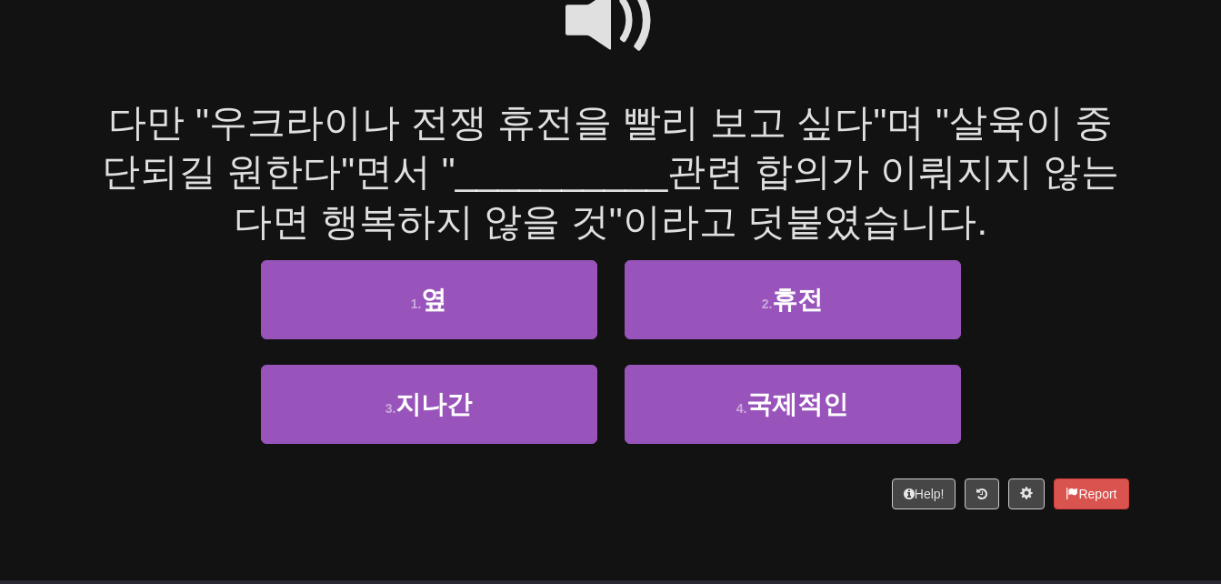
click at [596, 32] on span at bounding box center [610, 20] width 91 height 91
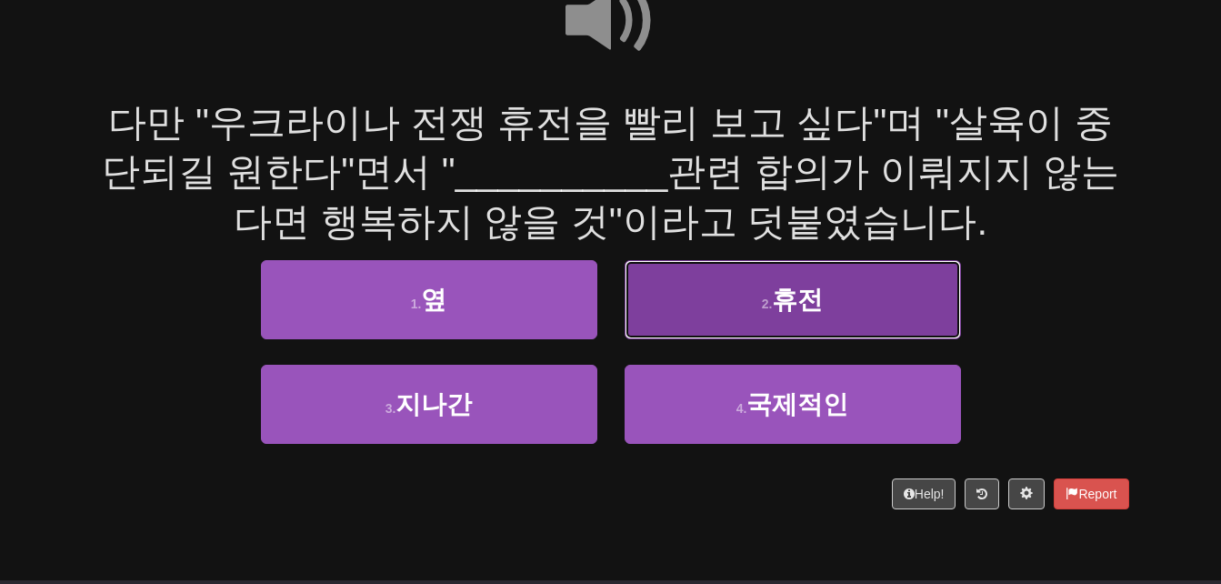
click at [743, 291] on button "2 . 휴전" at bounding box center [793, 299] width 336 height 79
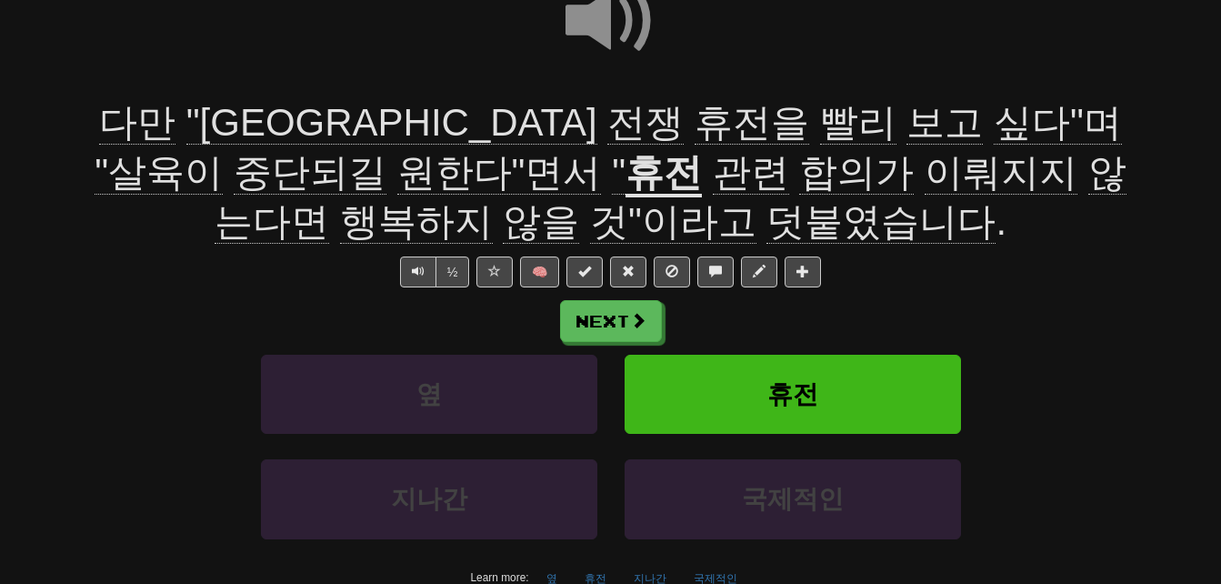
click at [493, 200] on span "행복하지" at bounding box center [416, 222] width 153 height 44
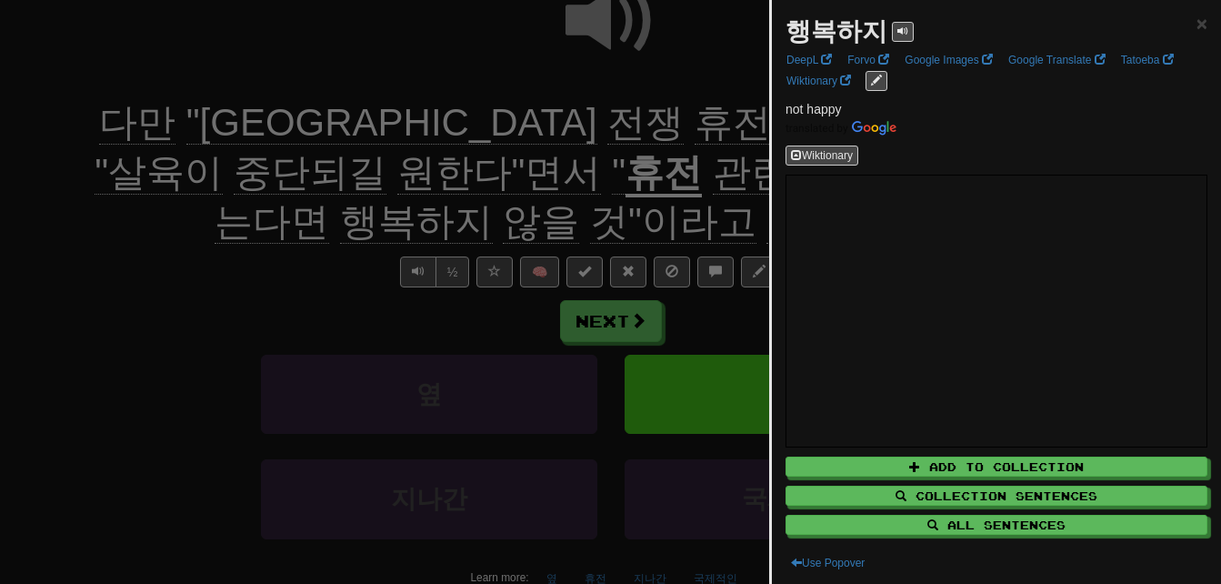
click at [256, 258] on div at bounding box center [610, 292] width 1221 height 584
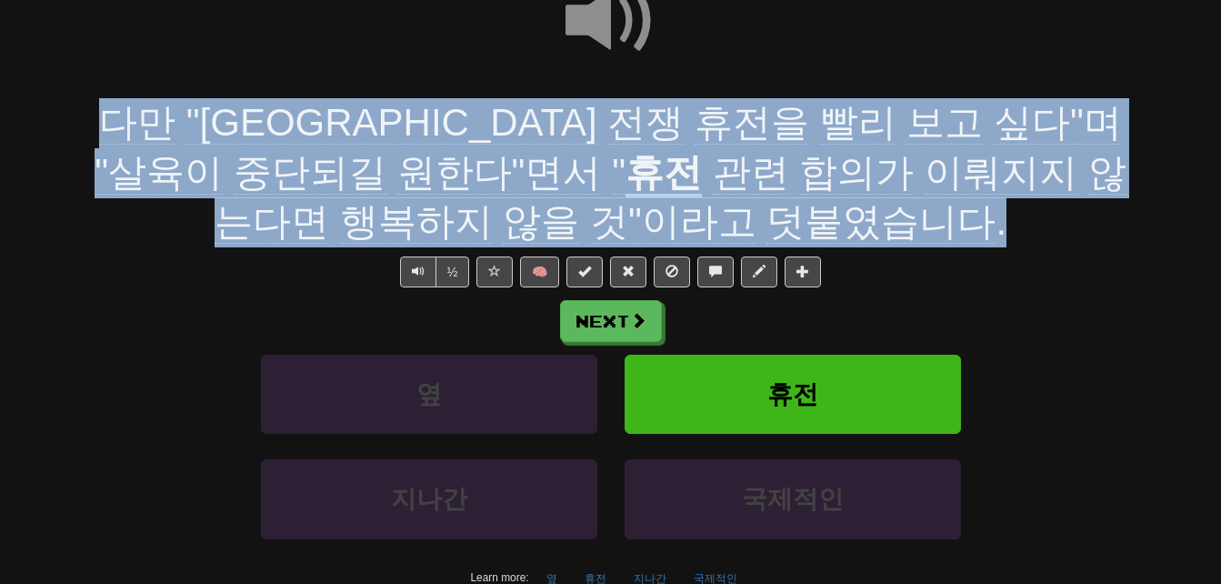
drag, startPoint x: 112, startPoint y: 110, endPoint x: 832, endPoint y: 221, distance: 728.5
click at [832, 221] on div "다만 "우크라이나 전쟁 휴전을 빨리 보고 싶다"며 "살육이 중단되길 원한다"면서 " 휴전 관련 합의가 이뤄지지 않는다면 행복하지 않을 것"이라…" at bounding box center [611, 172] width 1036 height 149
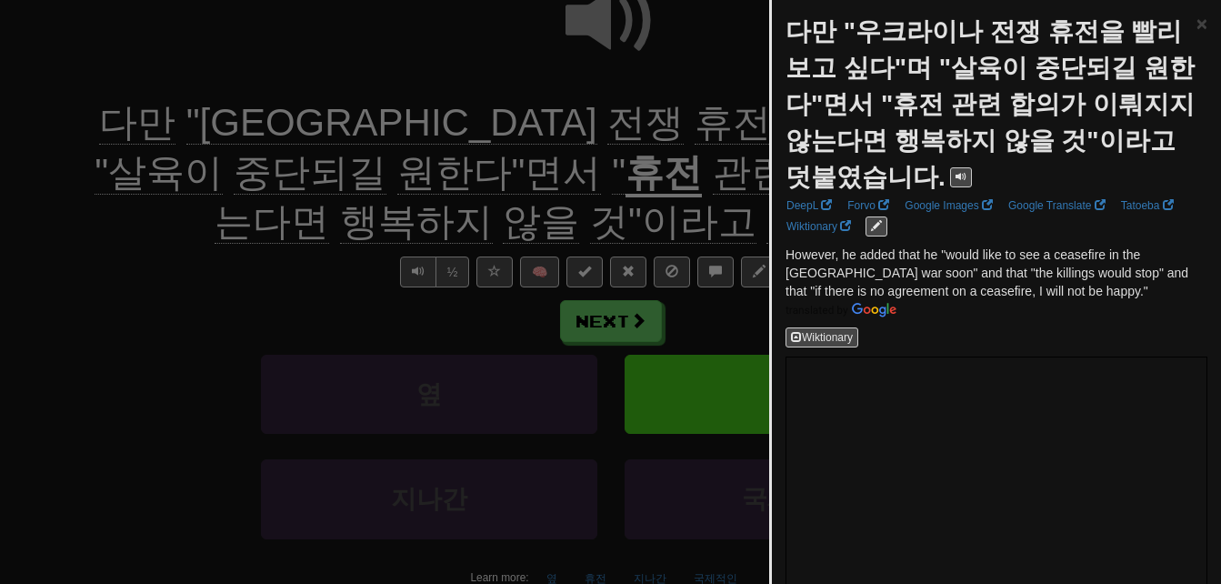
click at [200, 275] on div at bounding box center [610, 292] width 1221 height 584
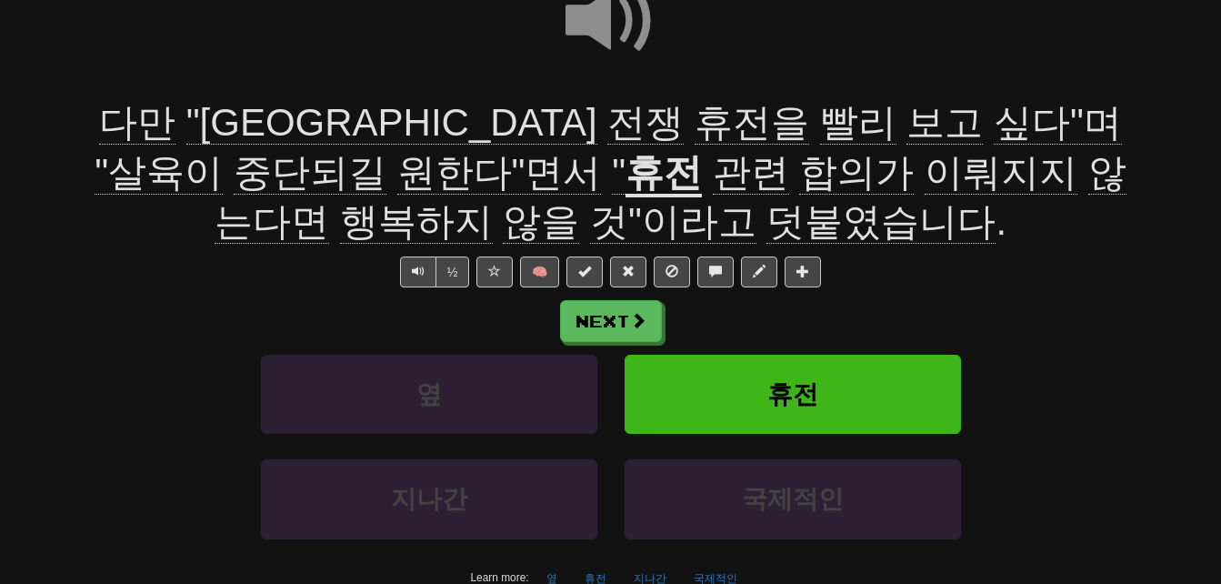
click at [612, 165] on span "원한다"면서" at bounding box center [619, 173] width 14 height 44
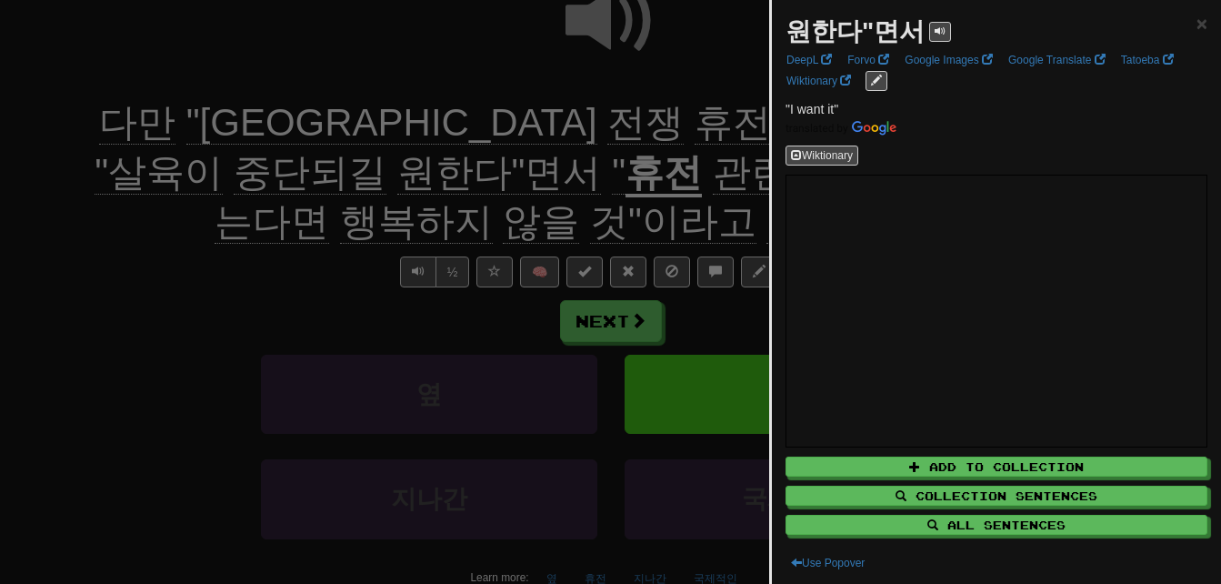
click at [170, 250] on div at bounding box center [610, 292] width 1221 height 584
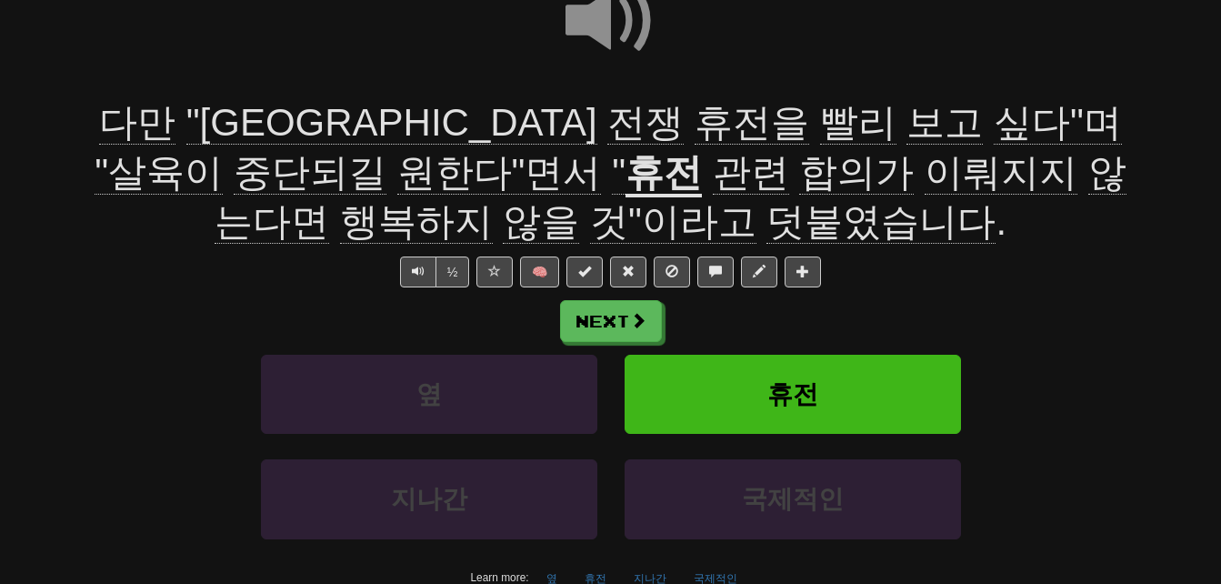
click at [386, 151] on span ""살육이" at bounding box center [310, 173] width 153 height 44
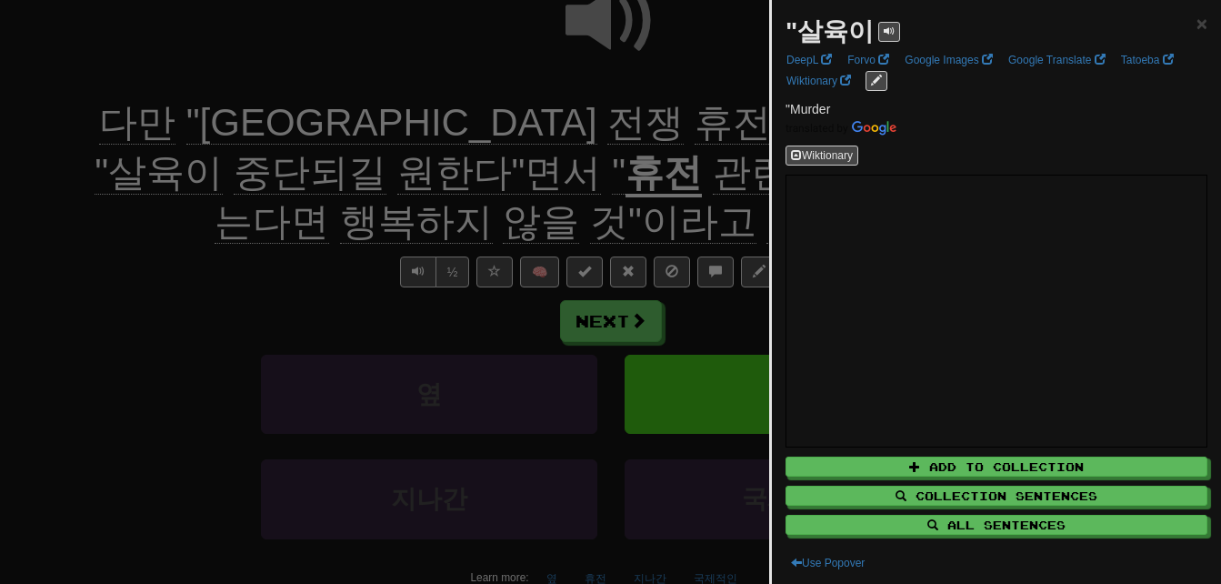
click at [716, 147] on div at bounding box center [610, 292] width 1221 height 584
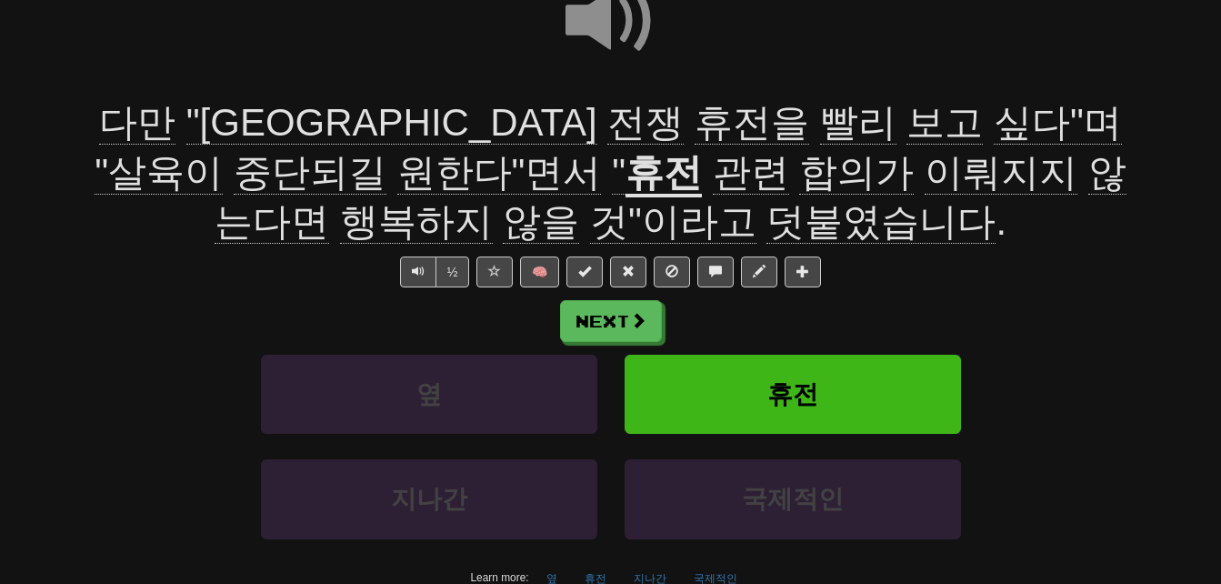
click at [602, 151] on span "중단되길" at bounding box center [499, 173] width 205 height 44
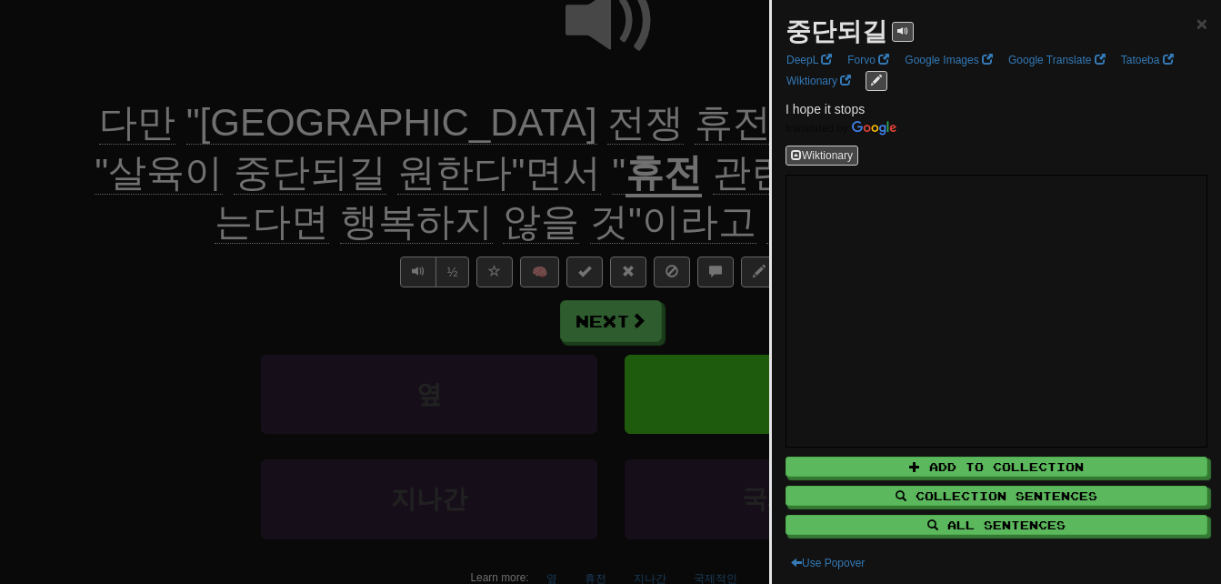
click at [241, 240] on div at bounding box center [610, 292] width 1221 height 584
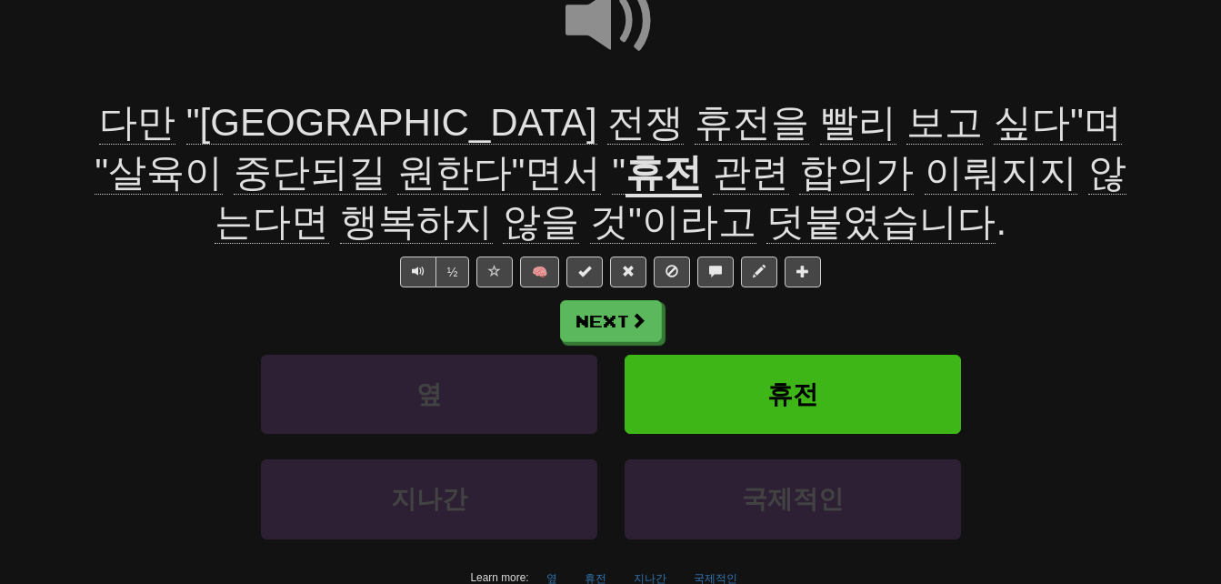
click at [713, 173] on span "관련" at bounding box center [751, 173] width 76 height 44
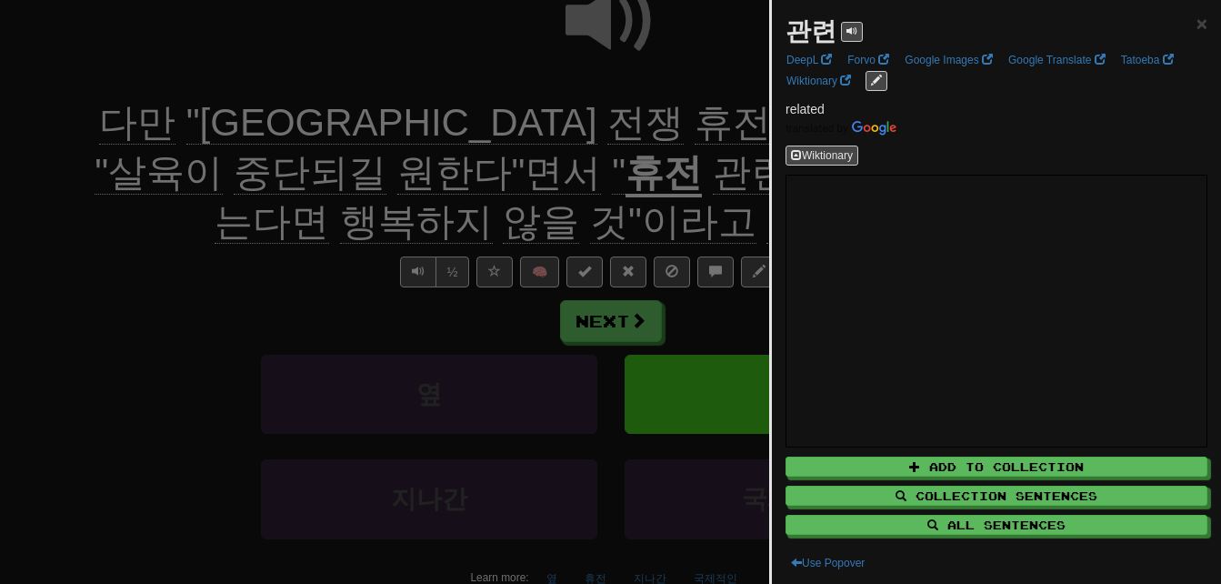
click at [285, 253] on div at bounding box center [610, 292] width 1221 height 584
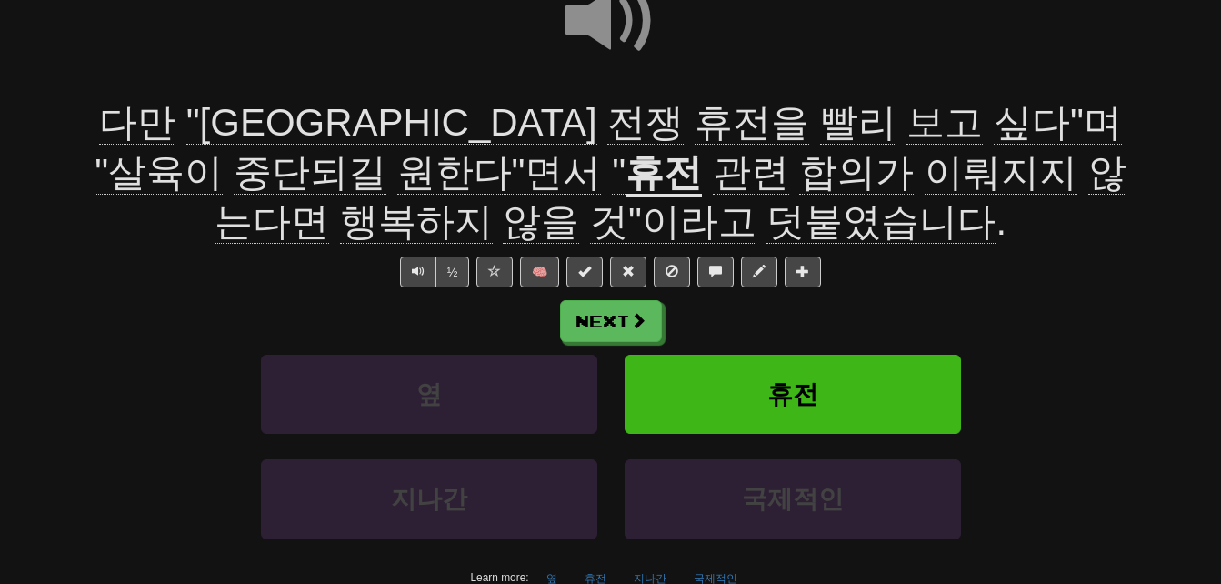
click at [799, 172] on span "합의가" at bounding box center [856, 173] width 115 height 44
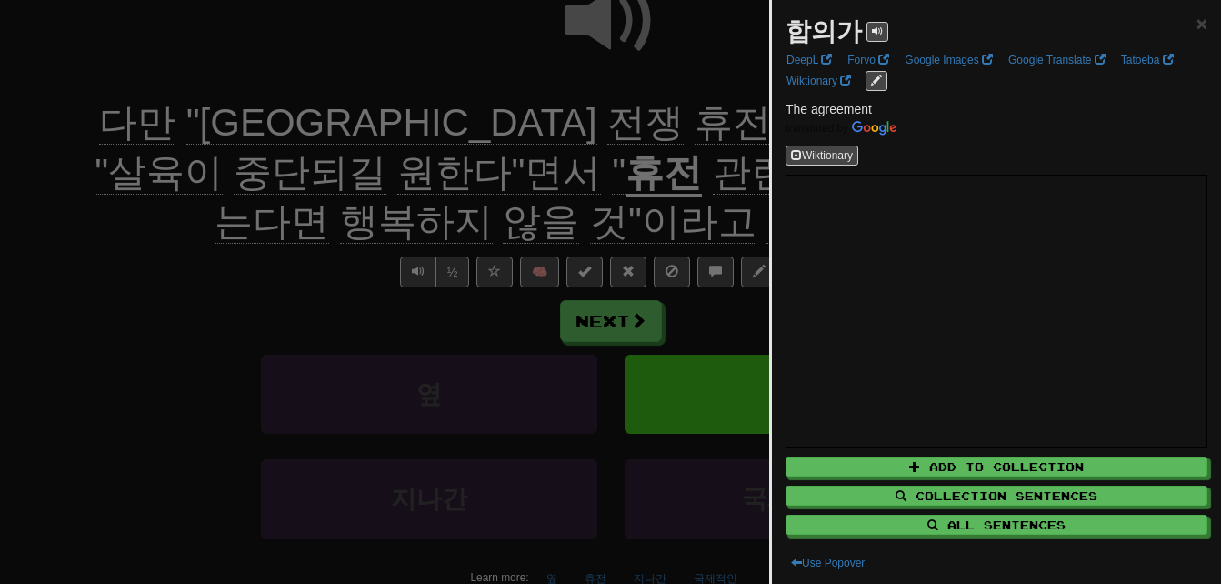
click at [295, 243] on div at bounding box center [610, 292] width 1221 height 584
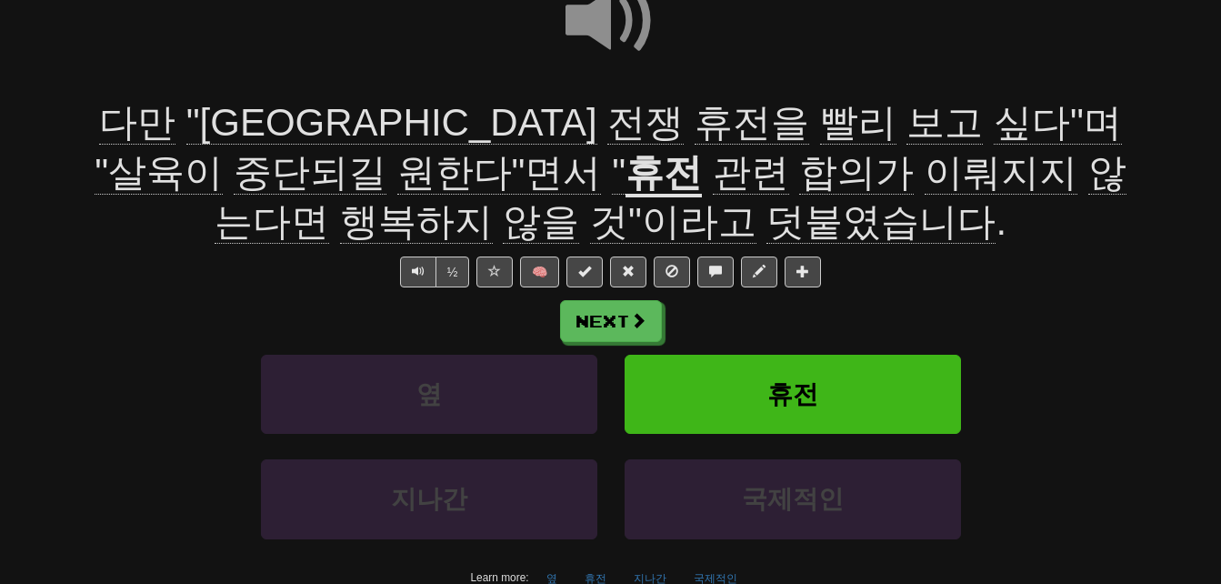
click at [605, 17] on span at bounding box center [610, 20] width 91 height 91
click at [601, 21] on span at bounding box center [610, 20] width 91 height 91
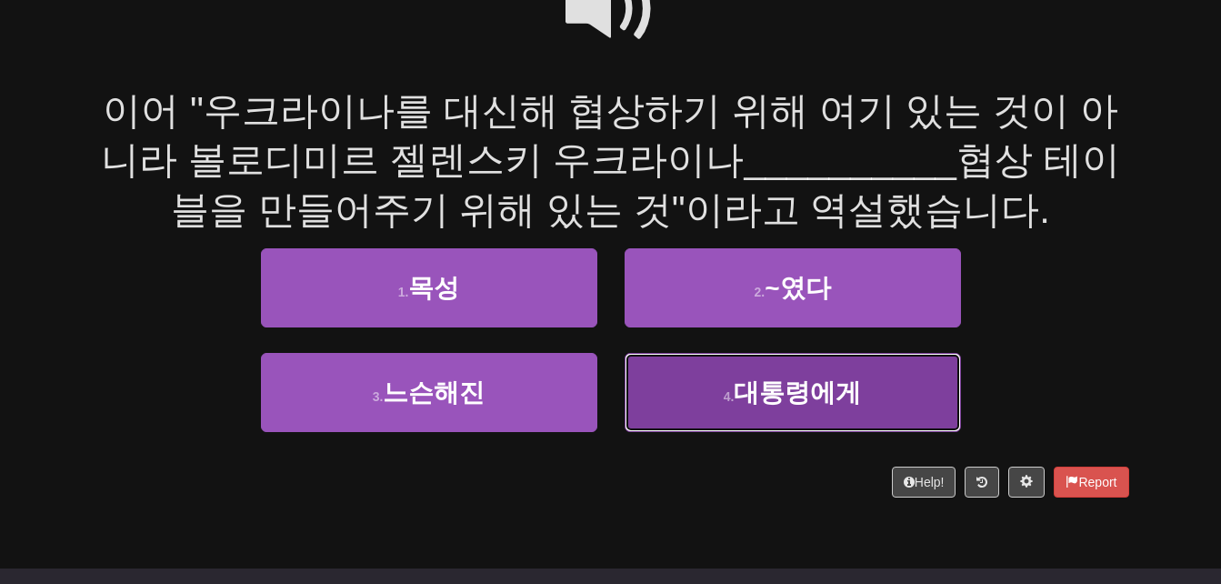
click at [777, 402] on span "대통령에게" at bounding box center [797, 392] width 127 height 28
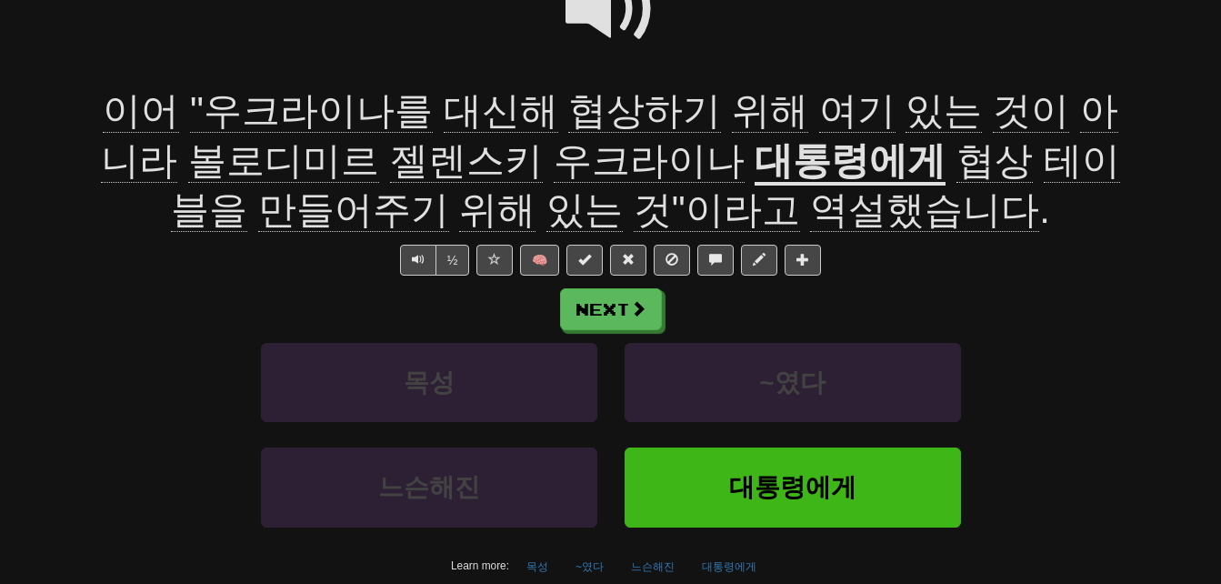
click at [732, 117] on span "협상하기" at bounding box center [770, 111] width 76 height 44
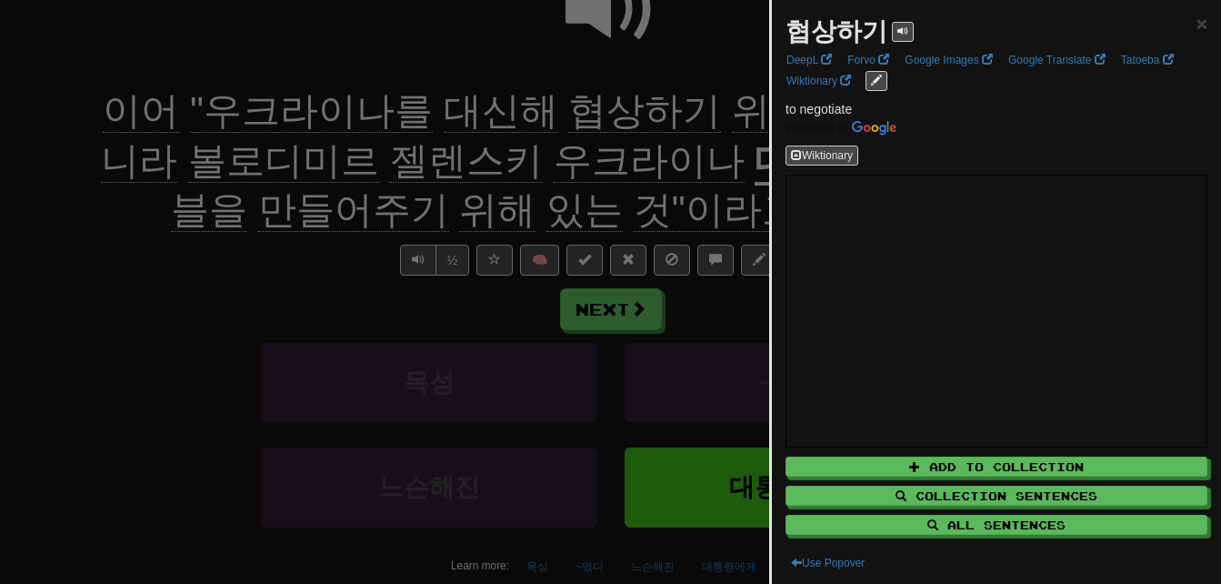
click at [78, 311] on div at bounding box center [610, 292] width 1221 height 584
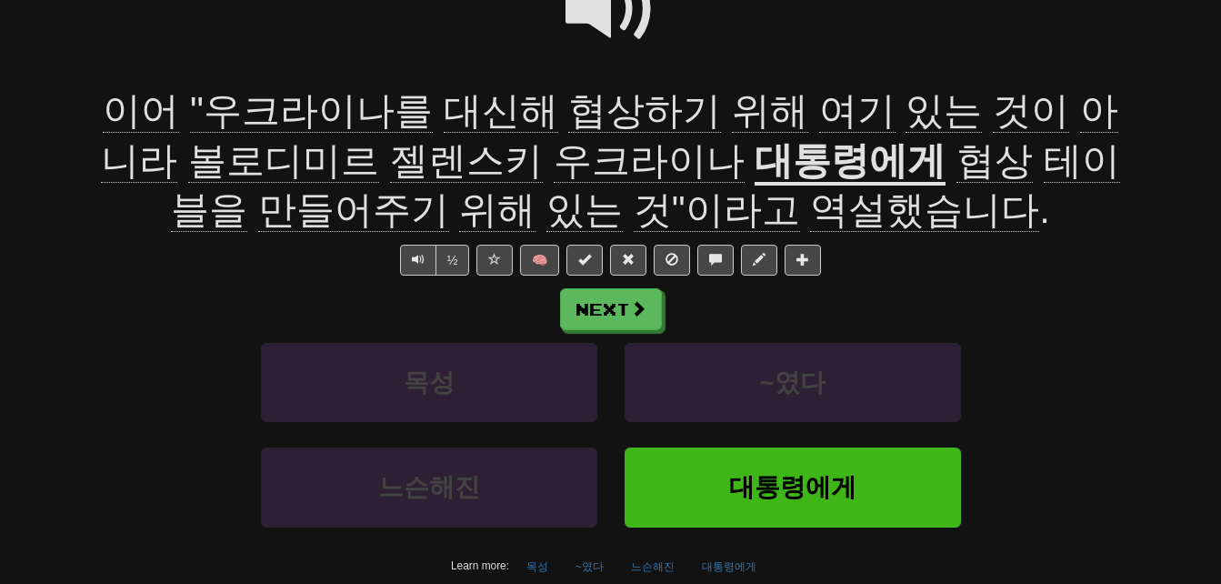
click at [810, 212] on span "역설했습니다" at bounding box center [924, 210] width 229 height 44
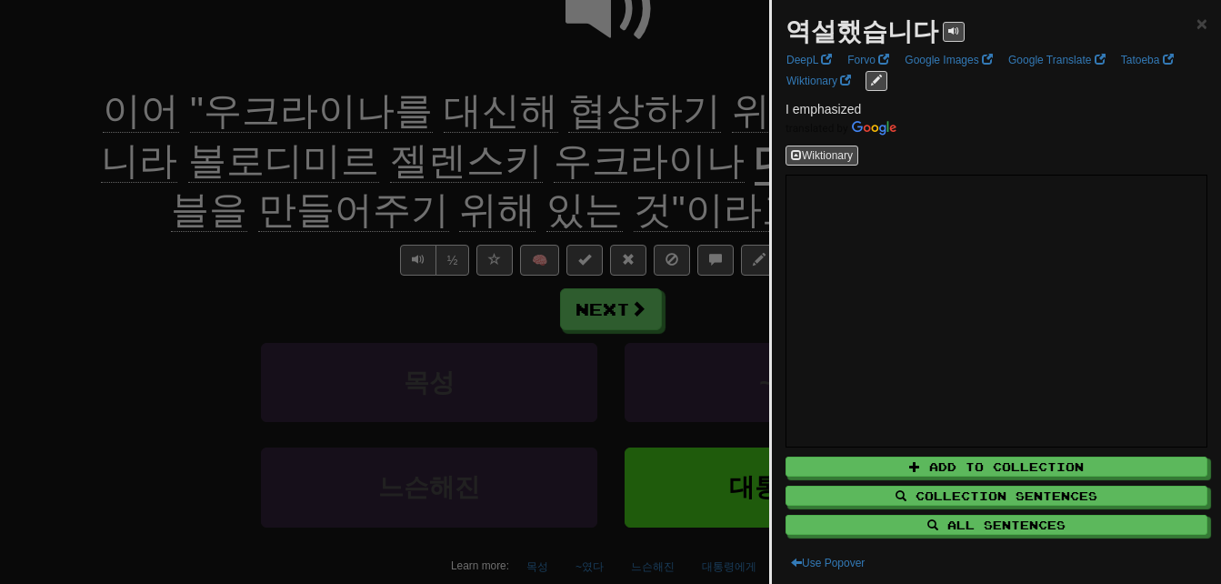
click at [159, 240] on div at bounding box center [610, 292] width 1221 height 584
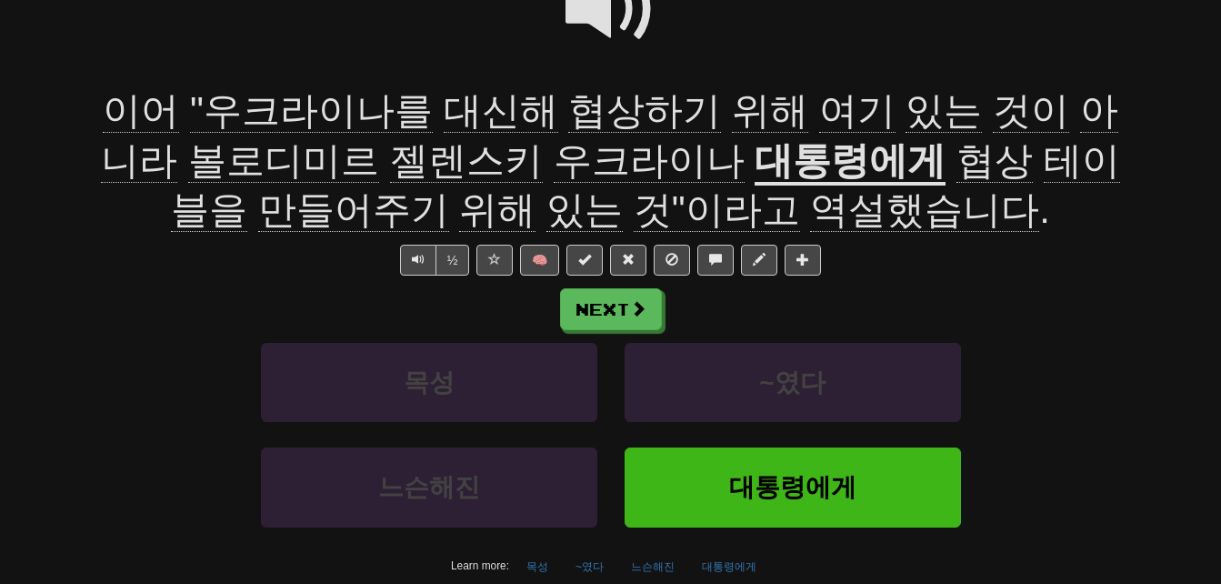
click at [568, 115] on span "대신해" at bounding box center [644, 111] width 153 height 44
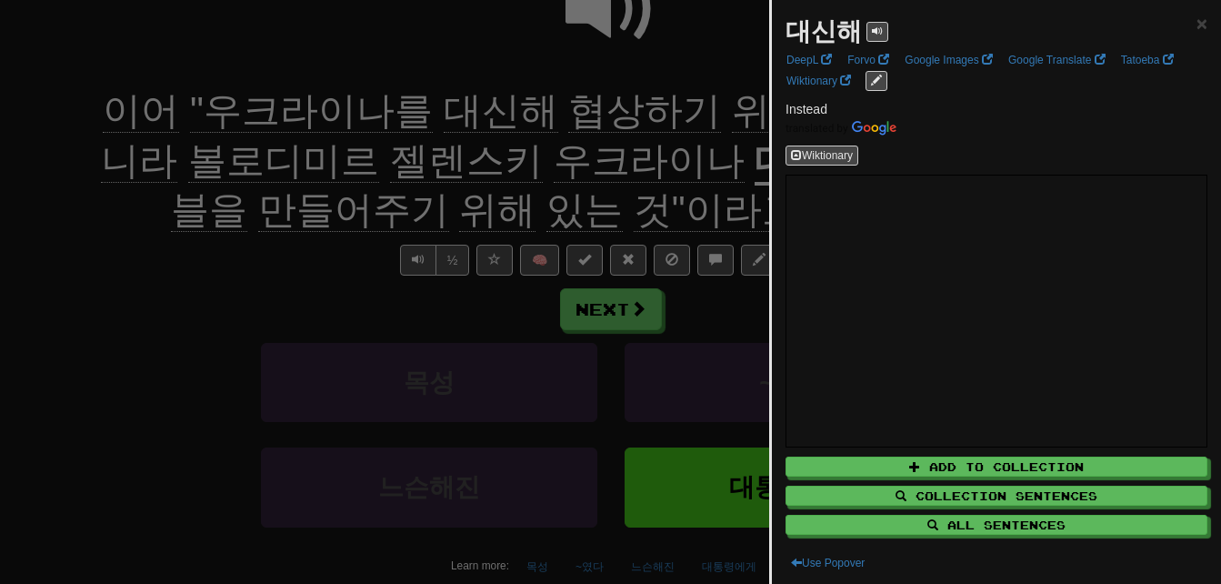
click at [195, 288] on div at bounding box center [610, 292] width 1221 height 584
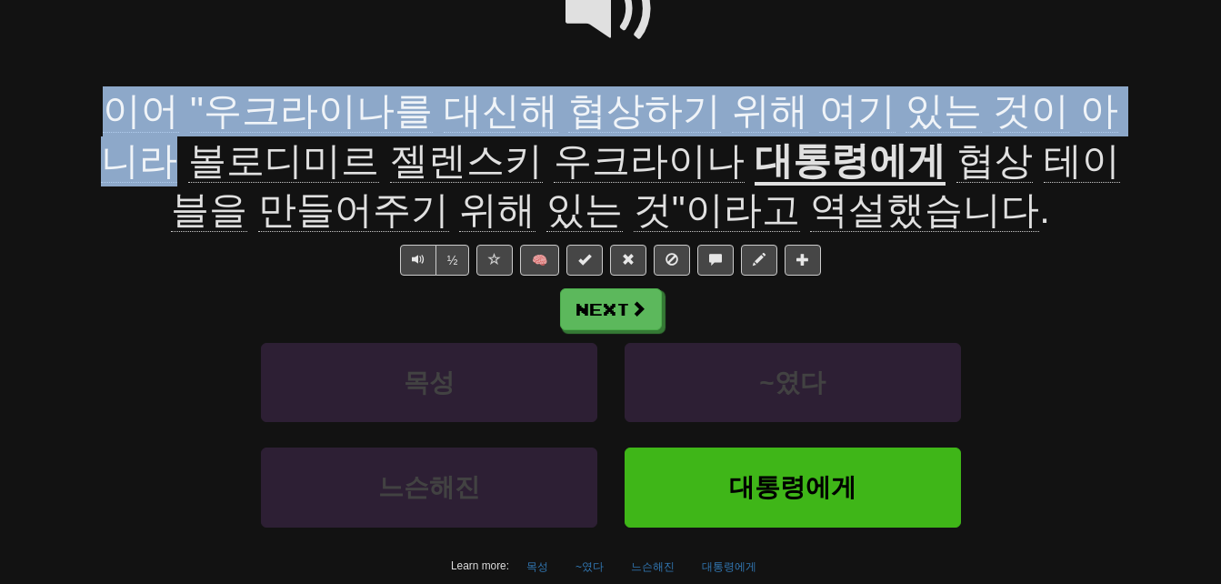
drag, startPoint x: 89, startPoint y: 106, endPoint x: 1127, endPoint y: 103, distance: 1038.1
click at [1127, 103] on div "/ Score: 104 + 4 25 % Mastered Review: [DATE] 이어 "우크라이나를 대신해 협상하기 위해 여기 있는 것이 아…" at bounding box center [611, 263] width 1064 height 764
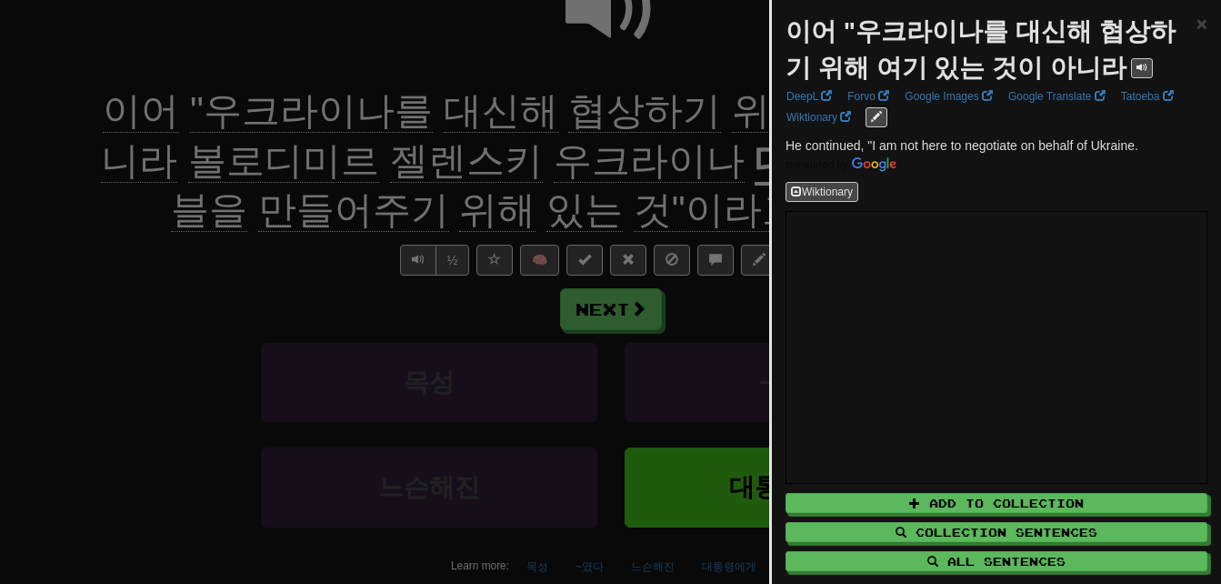
drag, startPoint x: 150, startPoint y: 259, endPoint x: 158, endPoint y: 254, distance: 9.8
click at [150, 259] on div at bounding box center [610, 292] width 1221 height 584
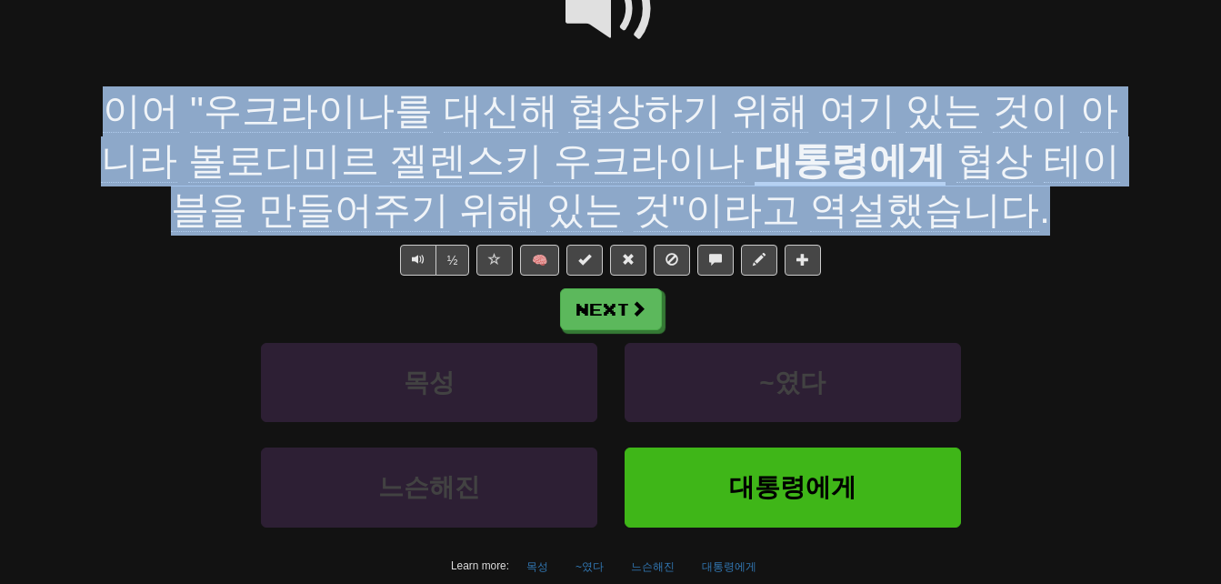
drag, startPoint x: 105, startPoint y: 95, endPoint x: 948, endPoint y: 204, distance: 849.6
click at [948, 204] on div "이어 "우크라이나를 대신해 협상하기 위해 여기 있는 것이 아니라 [PERSON_NAME] [DEMOGRAPHIC_DATA] 대통령에게 협상 테…" at bounding box center [611, 160] width 1036 height 149
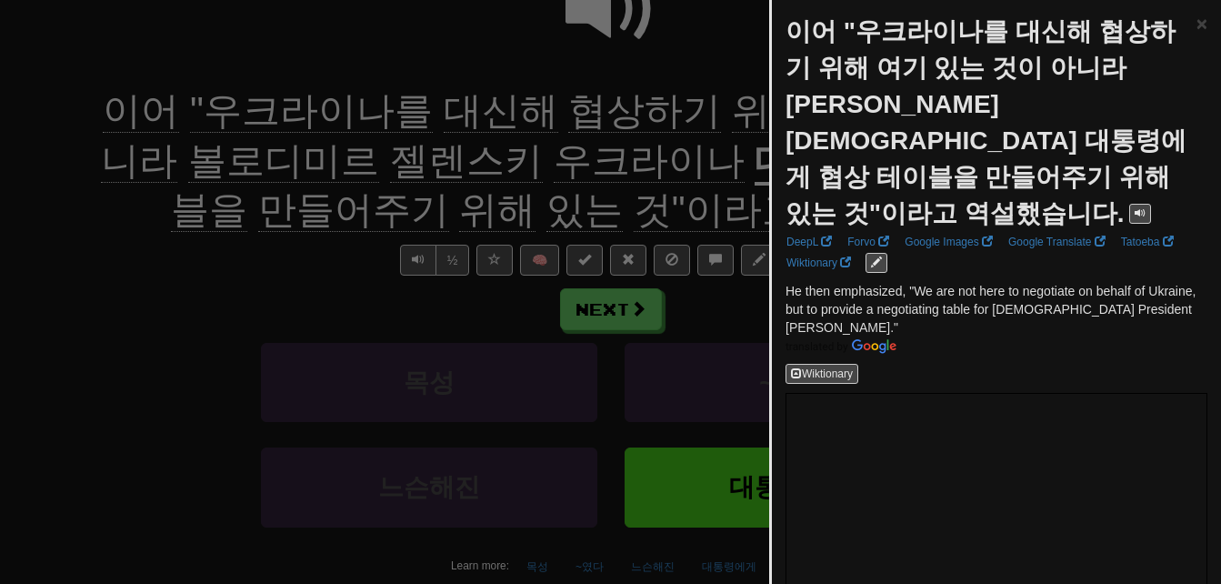
click at [245, 296] on div at bounding box center [610, 292] width 1221 height 584
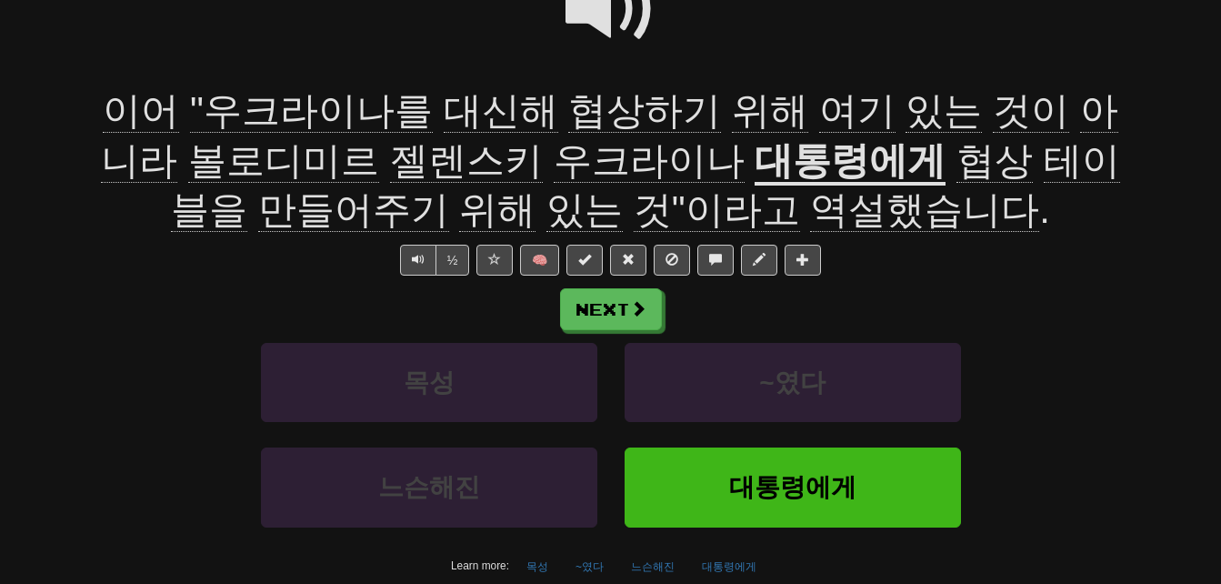
click at [594, 12] on span at bounding box center [610, 9] width 91 height 91
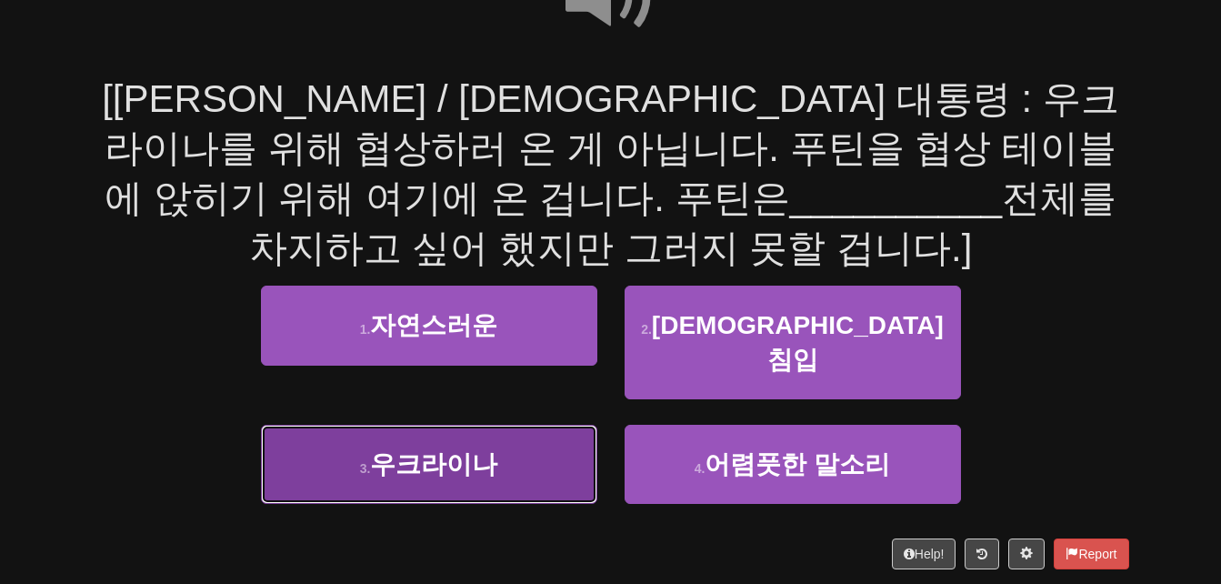
click at [357, 437] on button "3 . [GEOGRAPHIC_DATA]" at bounding box center [429, 464] width 336 height 79
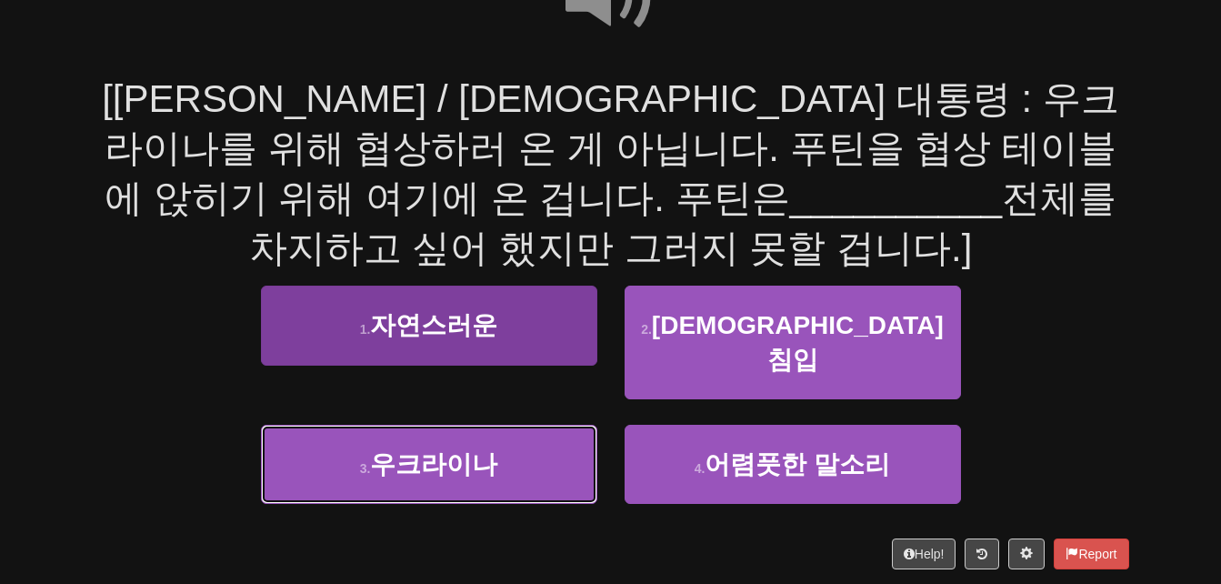
scroll to position [229, 0]
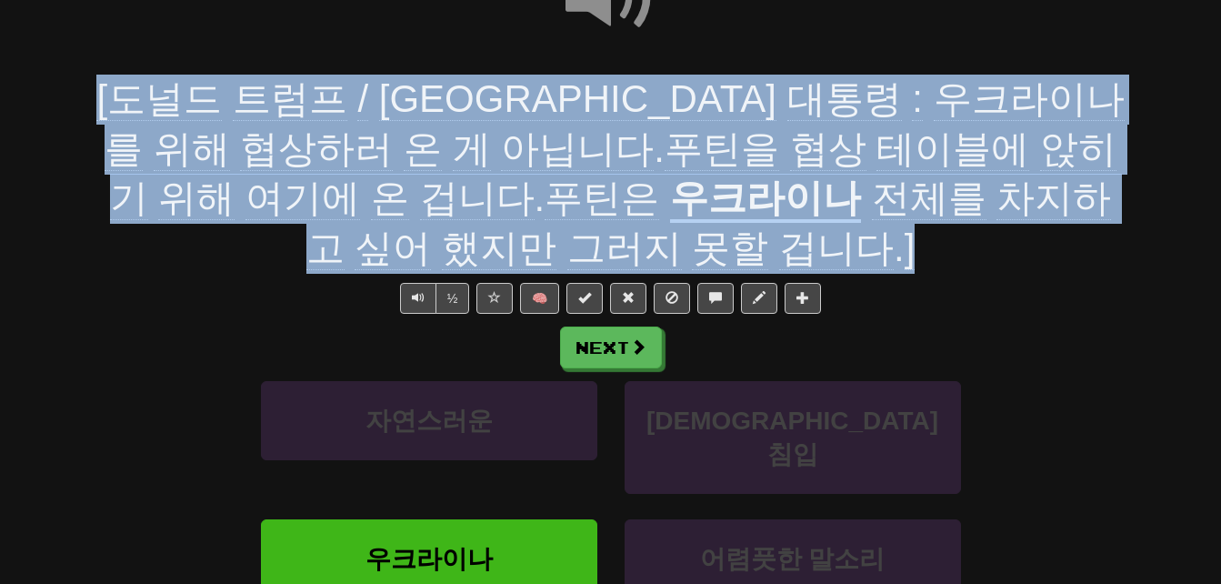
drag, startPoint x: 104, startPoint y: 85, endPoint x: 662, endPoint y: 232, distance: 577.0
click at [662, 232] on div "[[PERSON_NAME] / [DEMOGRAPHIC_DATA] 대통령 : 우크라이나를 위해 협상하러 온 게 아닙니다 . 푸틴을 협상 테이블에…" at bounding box center [611, 174] width 1036 height 198
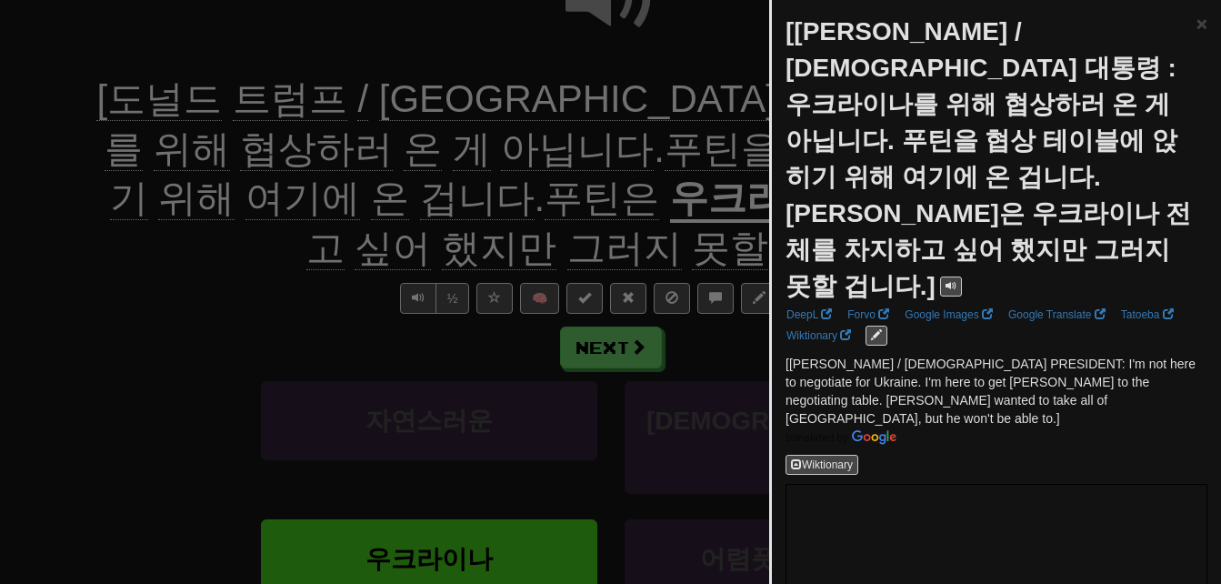
click at [216, 326] on div at bounding box center [610, 292] width 1221 height 584
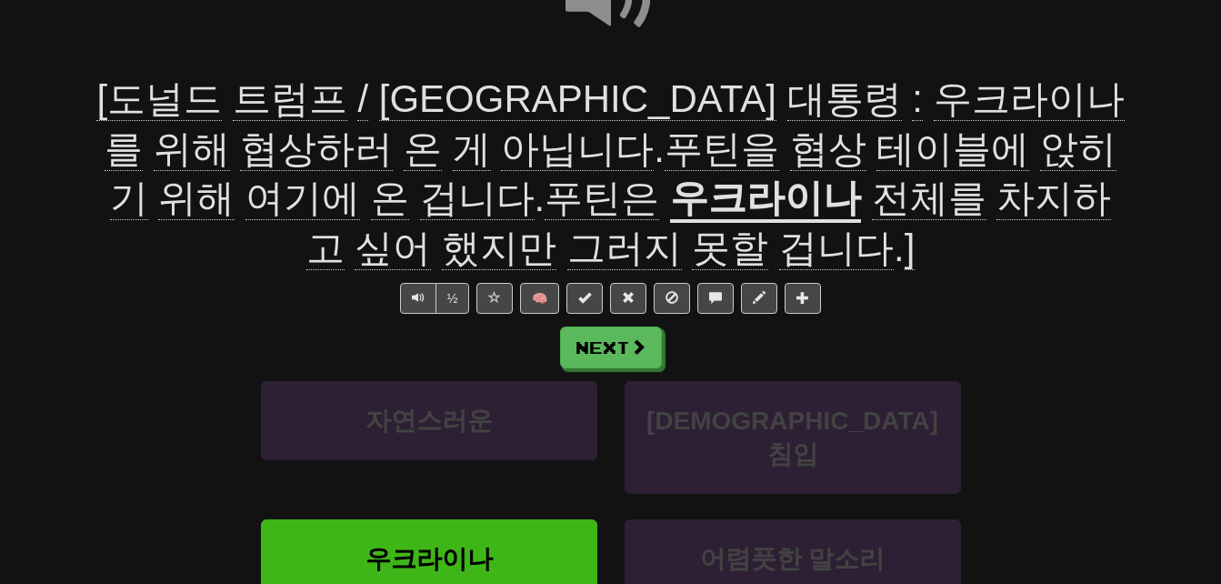
click at [872, 204] on span "전체를" at bounding box center [929, 198] width 115 height 44
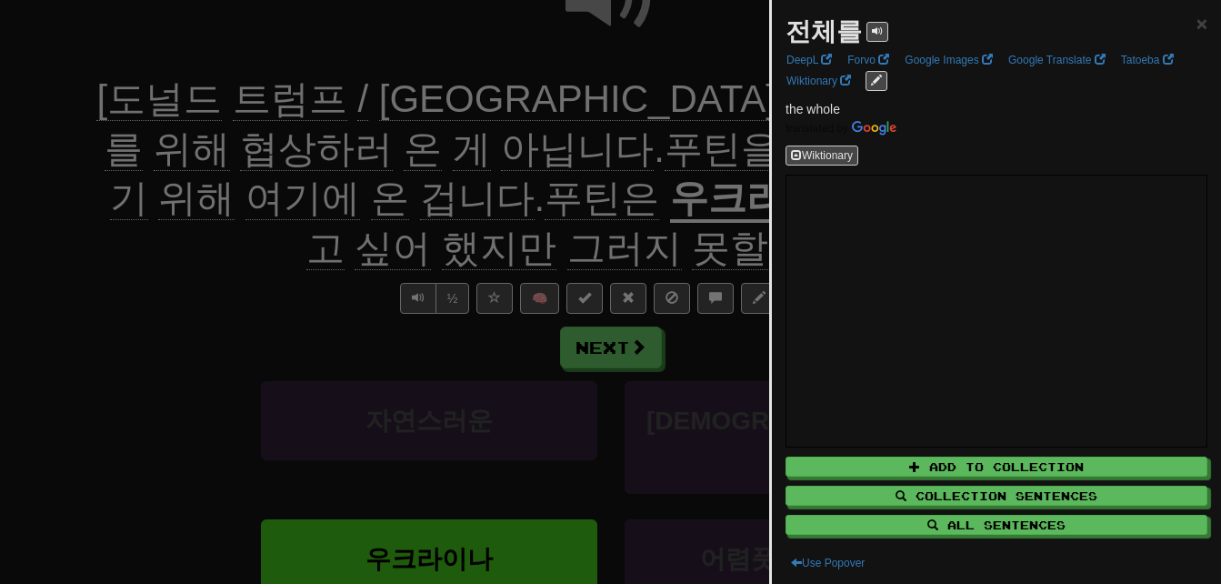
click at [315, 267] on div at bounding box center [610, 292] width 1221 height 584
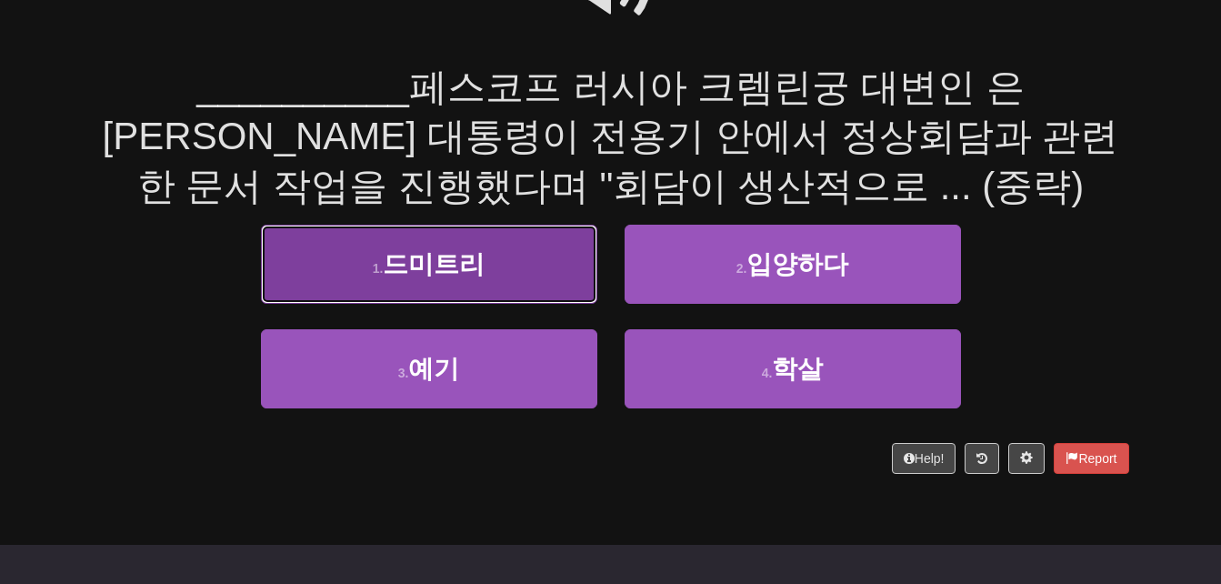
click at [343, 275] on button "1 . 드미트리" at bounding box center [429, 264] width 336 height 79
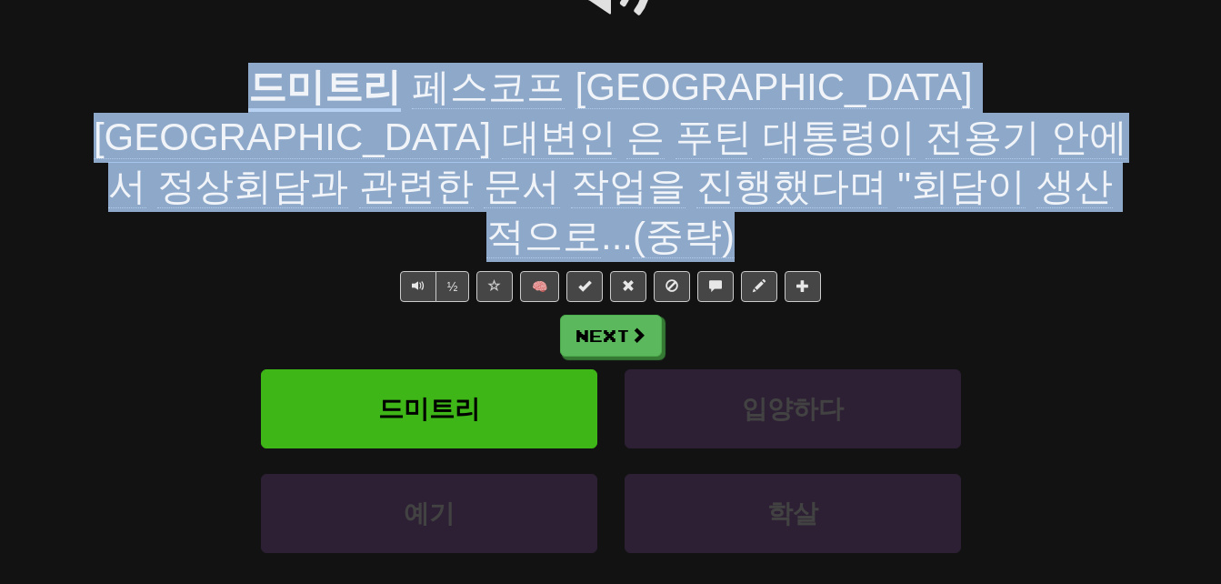
drag, startPoint x: 65, startPoint y: 85, endPoint x: 766, endPoint y: 182, distance: 708.4
click at [766, 182] on div "Correct : 28 Incorrect : 0 To go : 0 Playing : 미·러 3대3 정상회담 시작...우크라이나 종전·경제 협력…" at bounding box center [610, 237] width 1221 height 865
click at [84, 76] on div "/ Score: 112 + 4 25 % Mastered Review: [DATE] 드미트리 페스코프 러시아 크렘린궁 대변인 은 [PERSON_…" at bounding box center [611, 264] width 1064 height 814
drag, startPoint x: 84, startPoint y: 76, endPoint x: 752, endPoint y: 175, distance: 675.5
click at [752, 175] on div "/ Score: 112 + 4 25 % Mastered Review: [DATE] 드미트리 페스코프 러시아 크렘린궁 대변인 은 [PERSON_…" at bounding box center [611, 264] width 1064 height 814
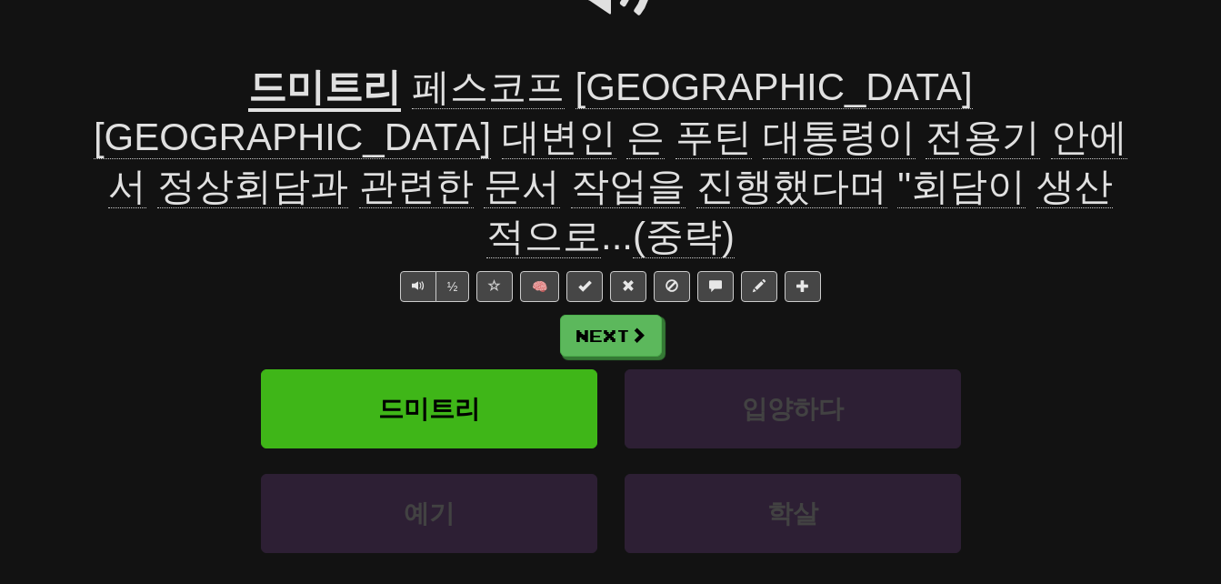
click at [1078, 315] on div "Next" at bounding box center [611, 336] width 1036 height 42
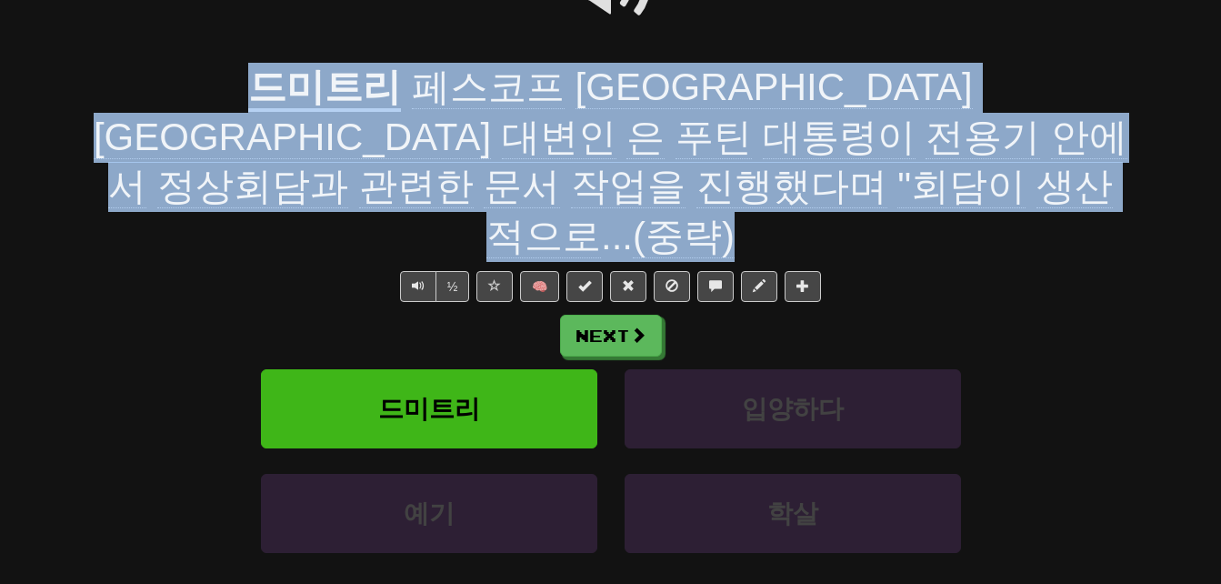
drag, startPoint x: 91, startPoint y: 82, endPoint x: 755, endPoint y: 171, distance: 669.6
click at [755, 171] on div "/ Score: 112 + 4 25 % Mastered Review: [DATE] 드미트리 페스코프 러시아 크렘린궁 대변인 은 [PERSON_…" at bounding box center [611, 264] width 1064 height 814
copy div "[PERSON_NAME] 러시아 크렘린궁 대변인 은 [PERSON_NAME] 대통령이 전용기 안에서 정상회담과 관련한 문서 작업을 진행했다며 …"
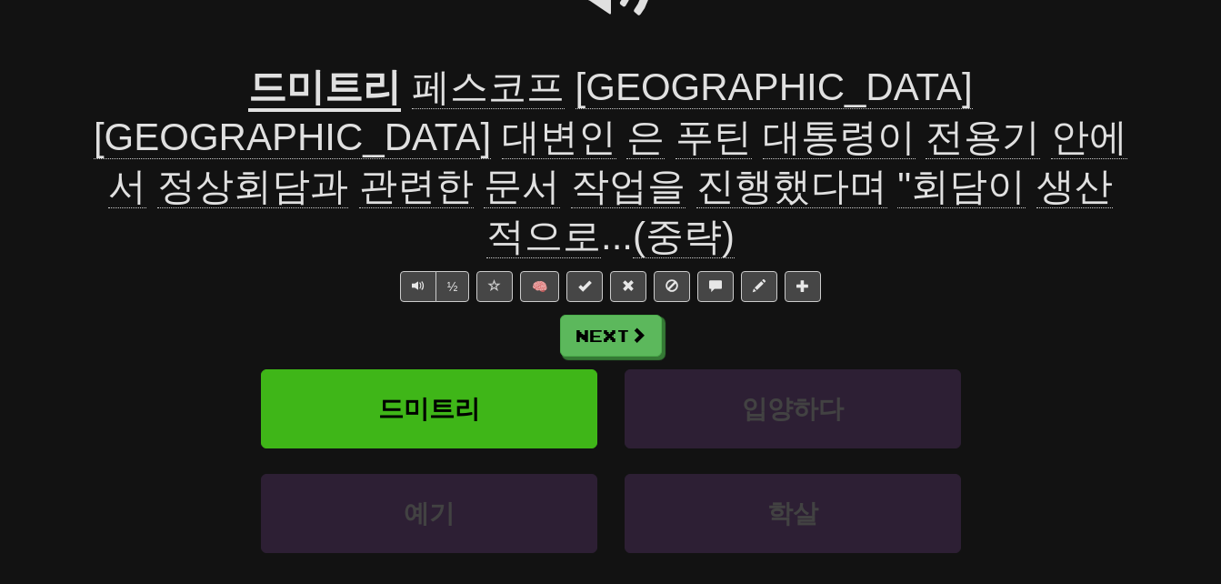
click at [227, 217] on div "/ Score: 112 + 4 25 % Mastered Review: [DATE] 드미트리 페스코프 러시아 크렘린궁 대변인 은 [PERSON_…" at bounding box center [611, 257] width 1036 height 775
click at [1040, 115] on span "전용기" at bounding box center [982, 137] width 115 height 44
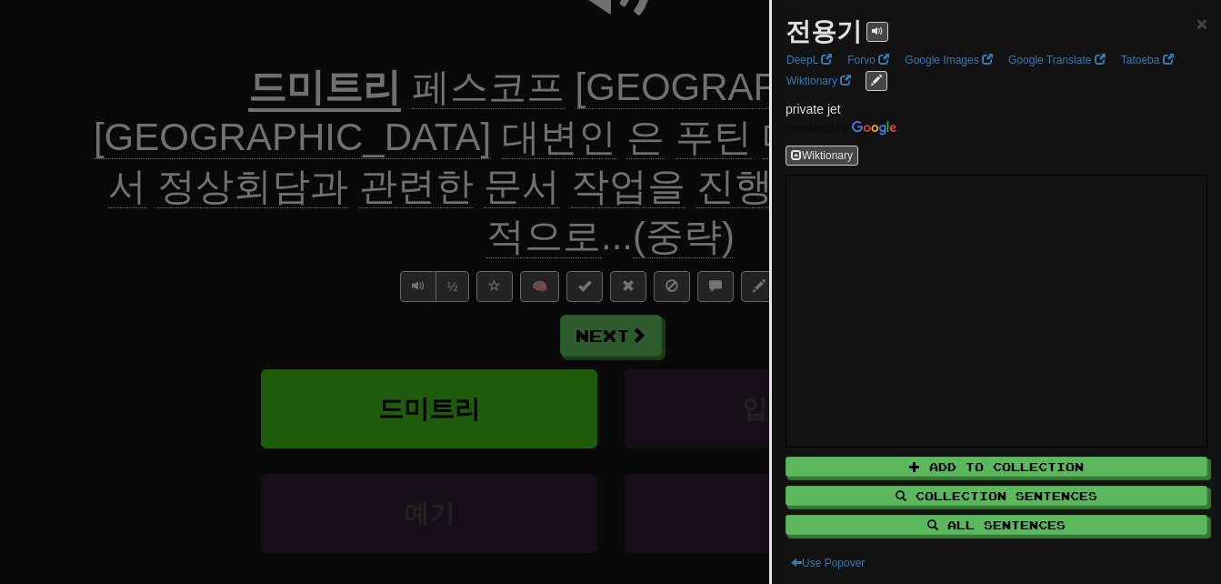
click at [259, 217] on div at bounding box center [610, 292] width 1221 height 584
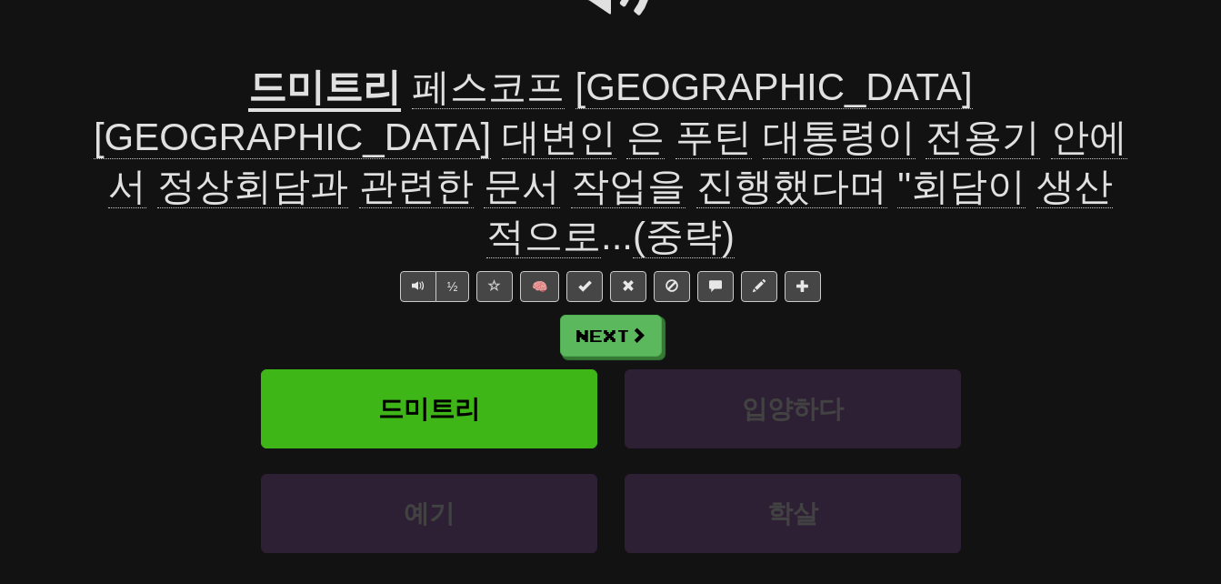
click at [474, 165] on span "관련한" at bounding box center [416, 187] width 115 height 44
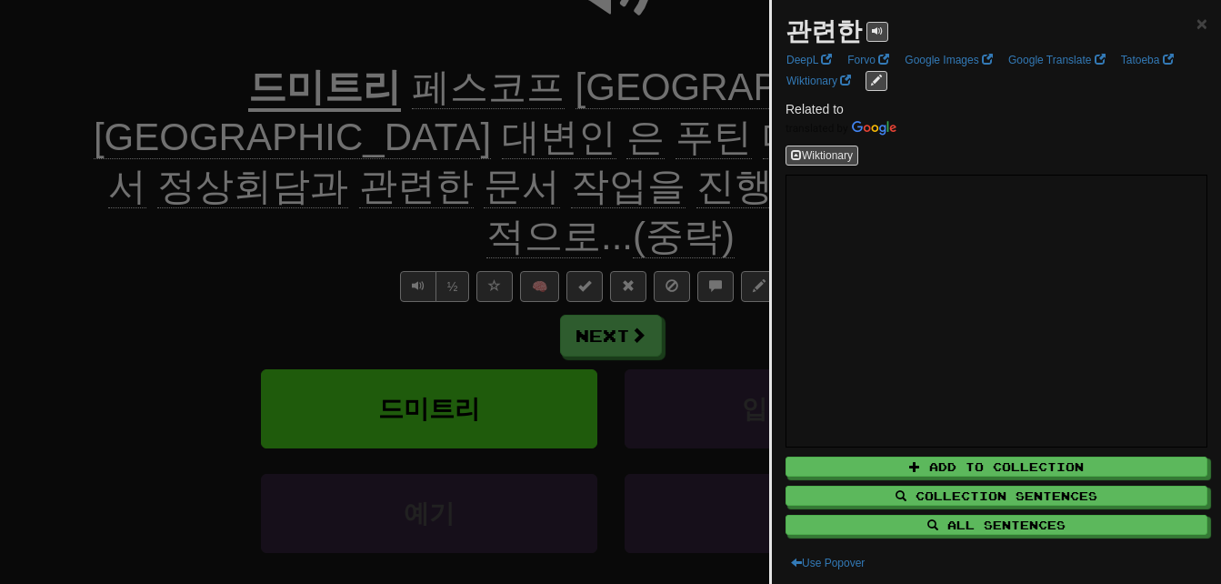
click at [313, 190] on div at bounding box center [610, 292] width 1221 height 584
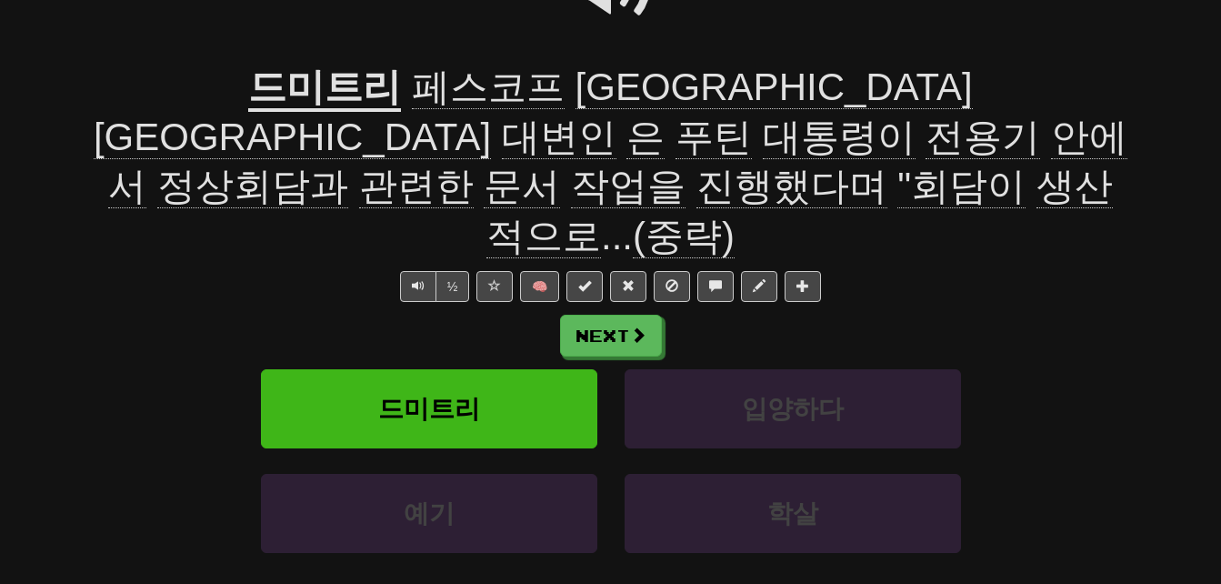
click at [560, 165] on span "문서" at bounding box center [522, 187] width 76 height 44
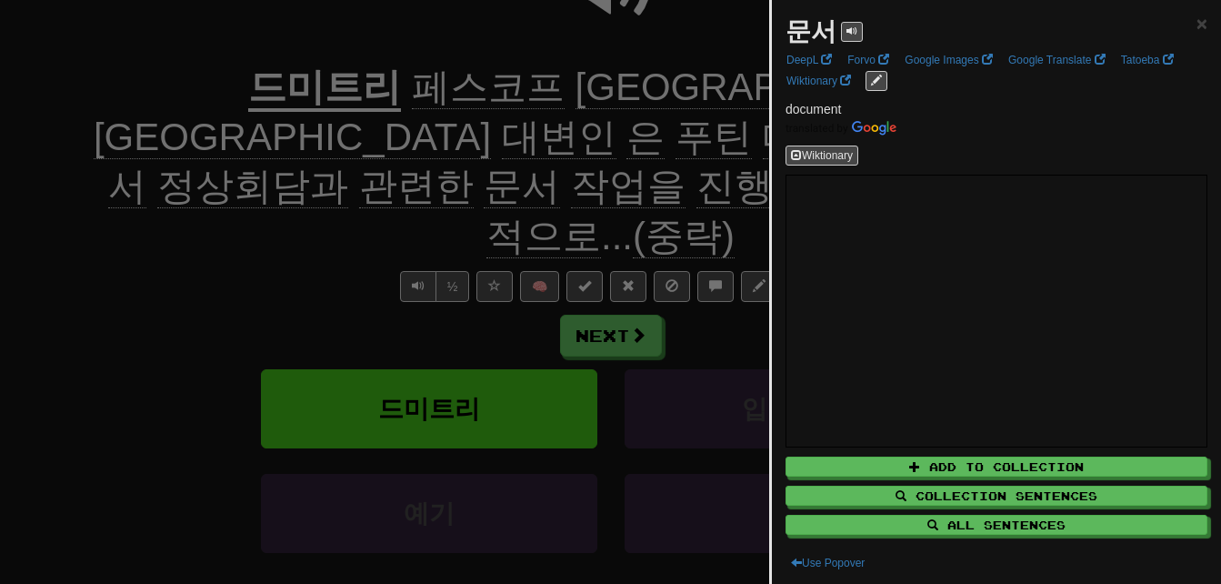
click at [601, 134] on div at bounding box center [610, 292] width 1221 height 584
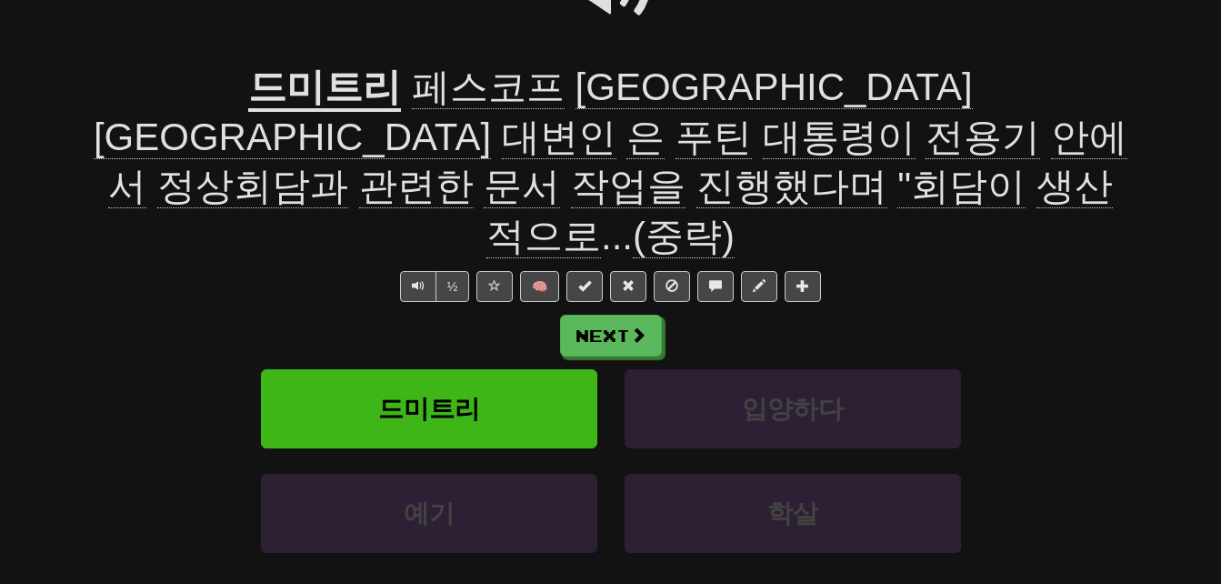
click at [685, 165] on span "작업을" at bounding box center [628, 187] width 115 height 44
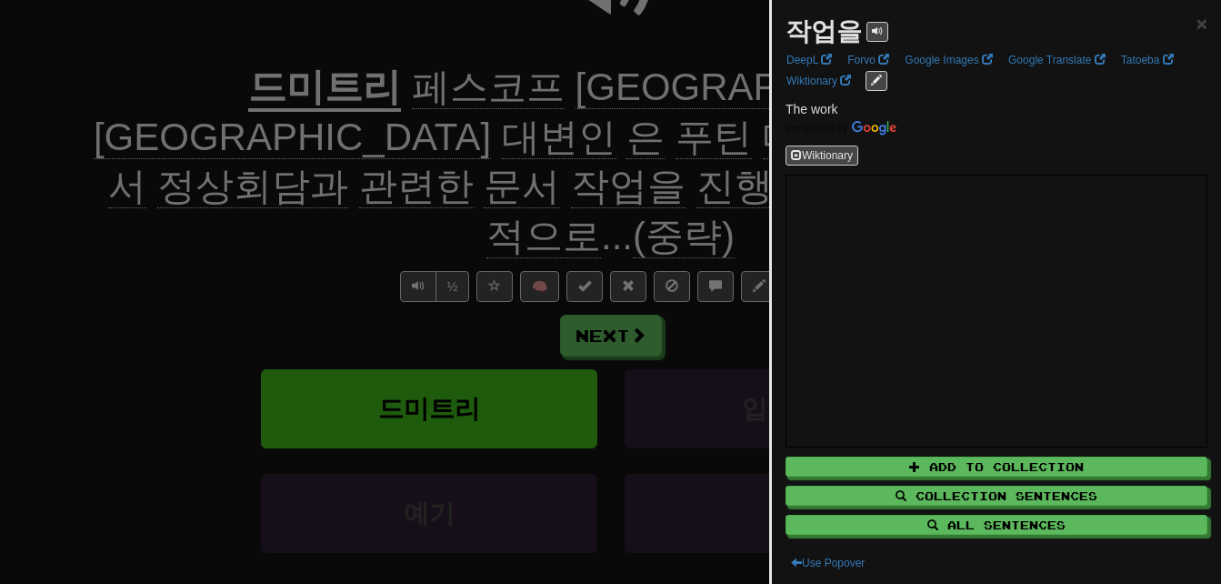
click at [690, 147] on div at bounding box center [610, 292] width 1221 height 584
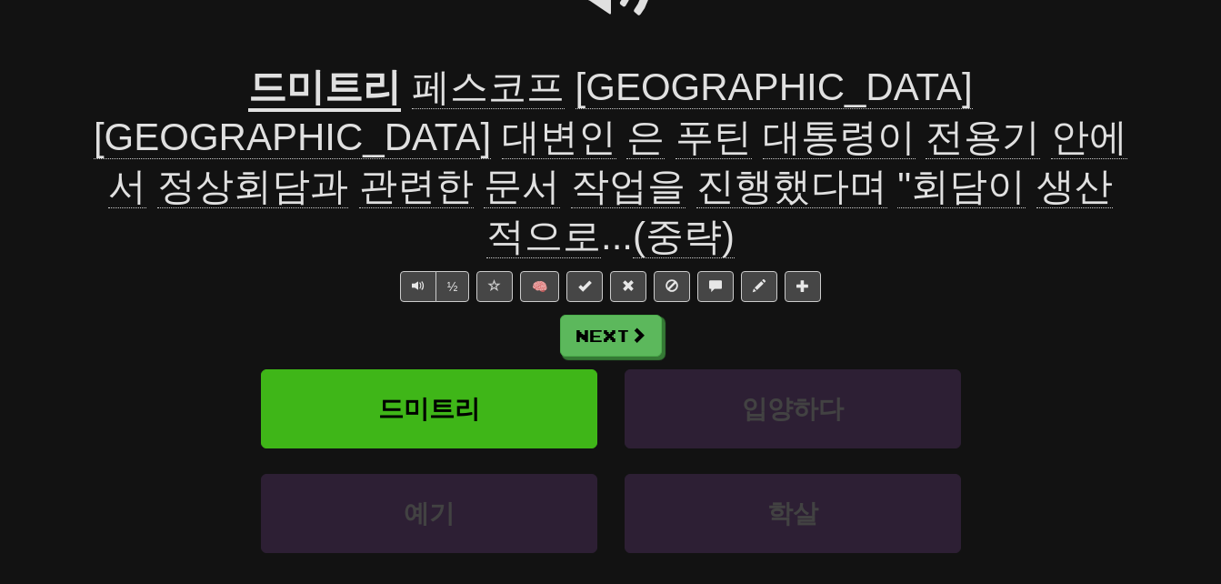
click at [853, 165] on span "진행했다며" at bounding box center [791, 187] width 191 height 44
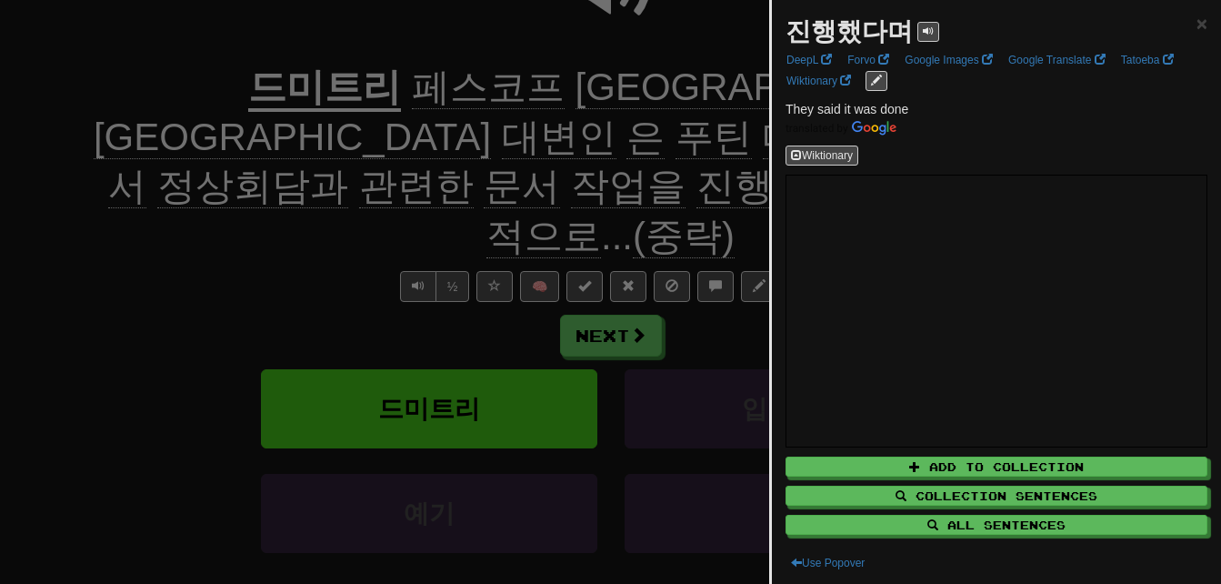
click at [674, 124] on div at bounding box center [610, 292] width 1221 height 584
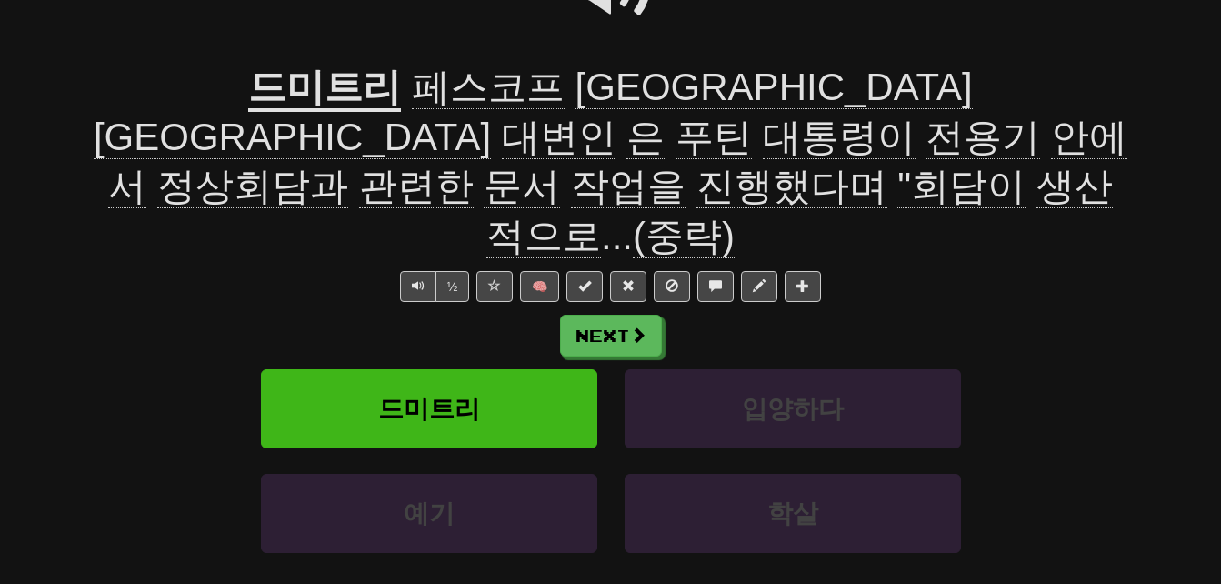
click at [688, 215] on span "(중략)" at bounding box center [684, 237] width 102 height 44
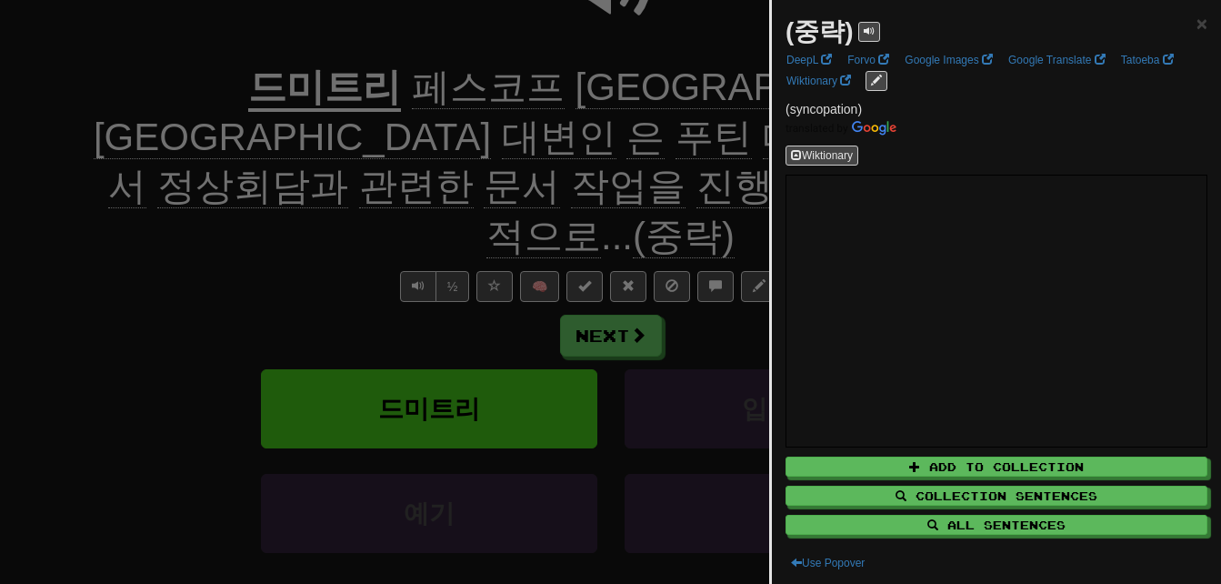
click at [688, 189] on div at bounding box center [610, 292] width 1221 height 584
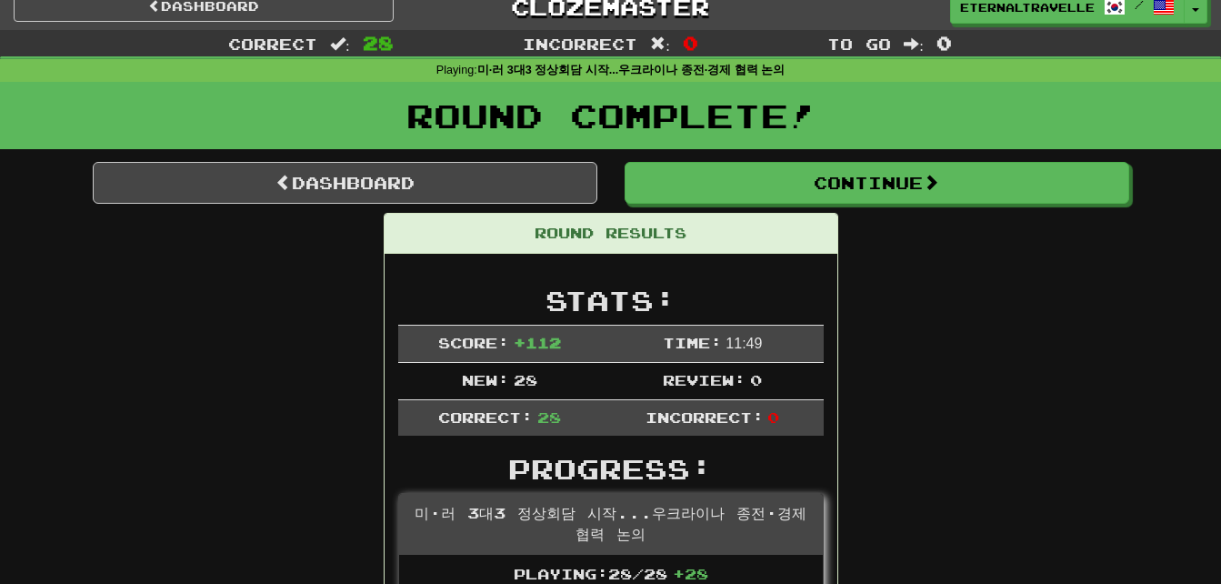
scroll to position [0, 0]
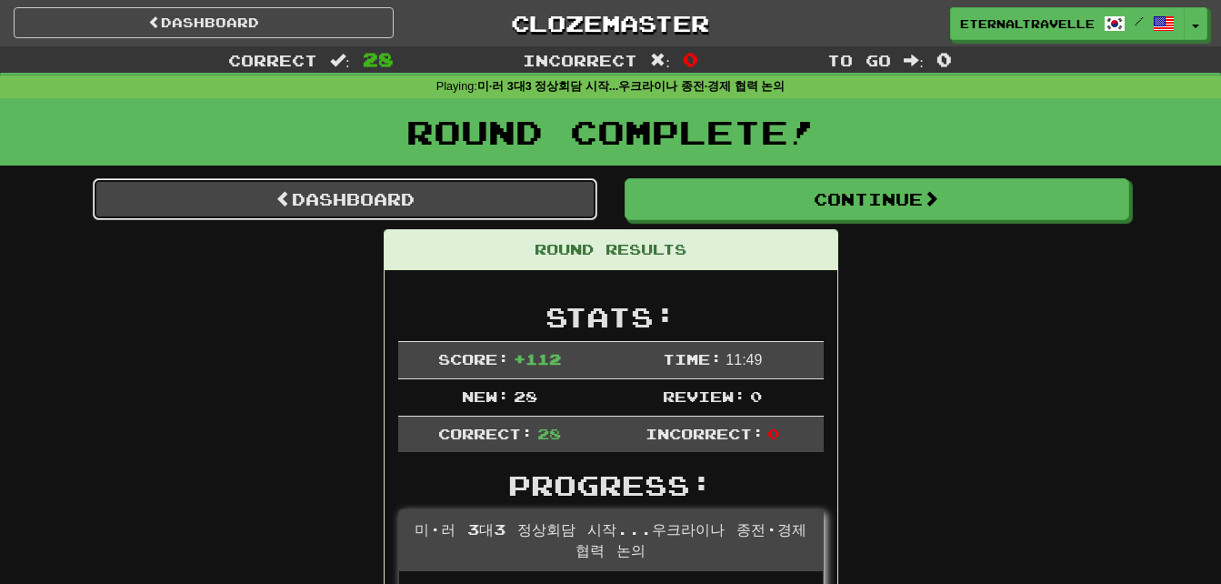
click at [239, 194] on link "Dashboard" at bounding box center [345, 199] width 505 height 42
